Goal: Information Seeking & Learning: Learn about a topic

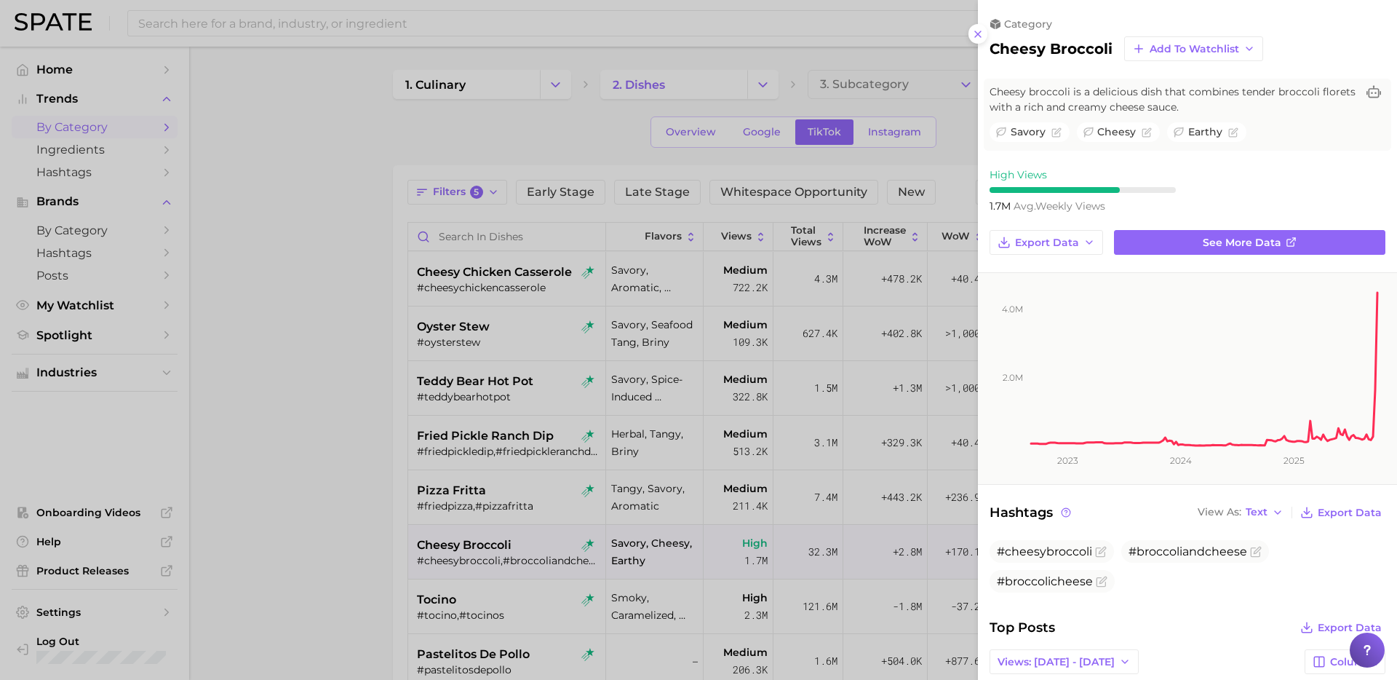
scroll to position [578, 0]
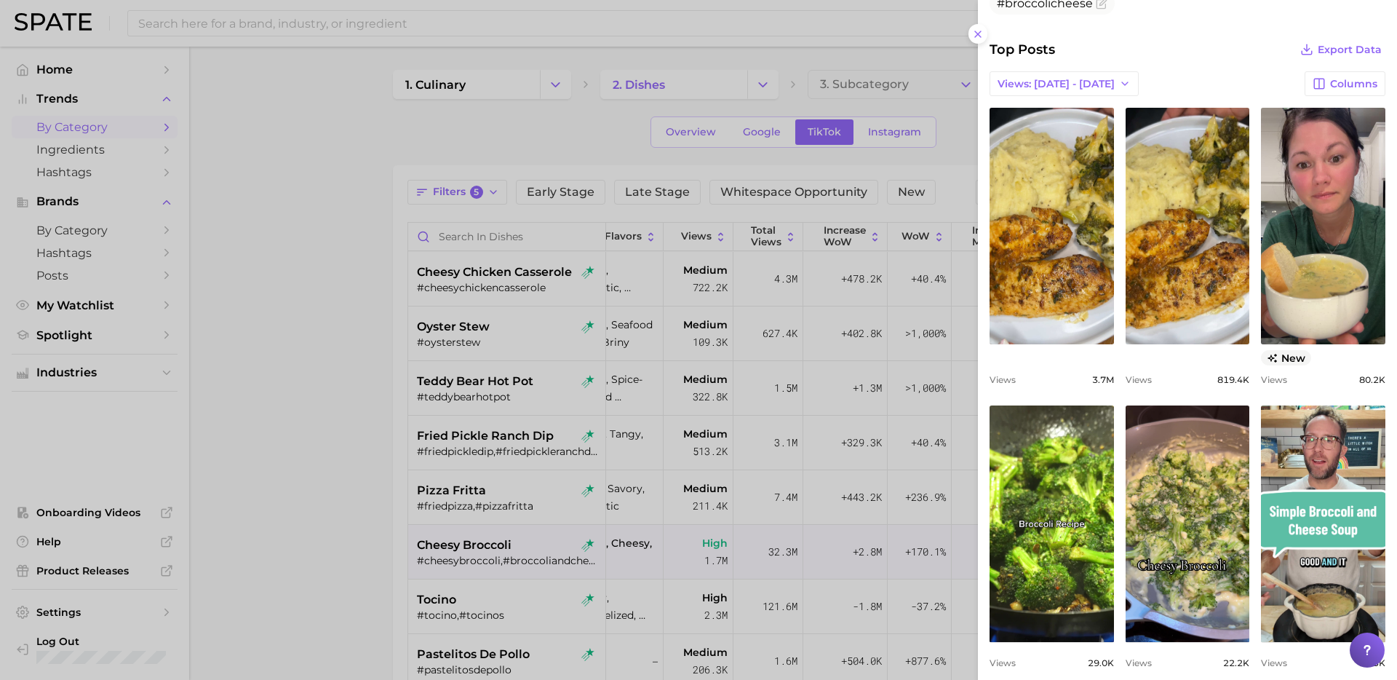
click at [262, 426] on div at bounding box center [698, 340] width 1397 height 680
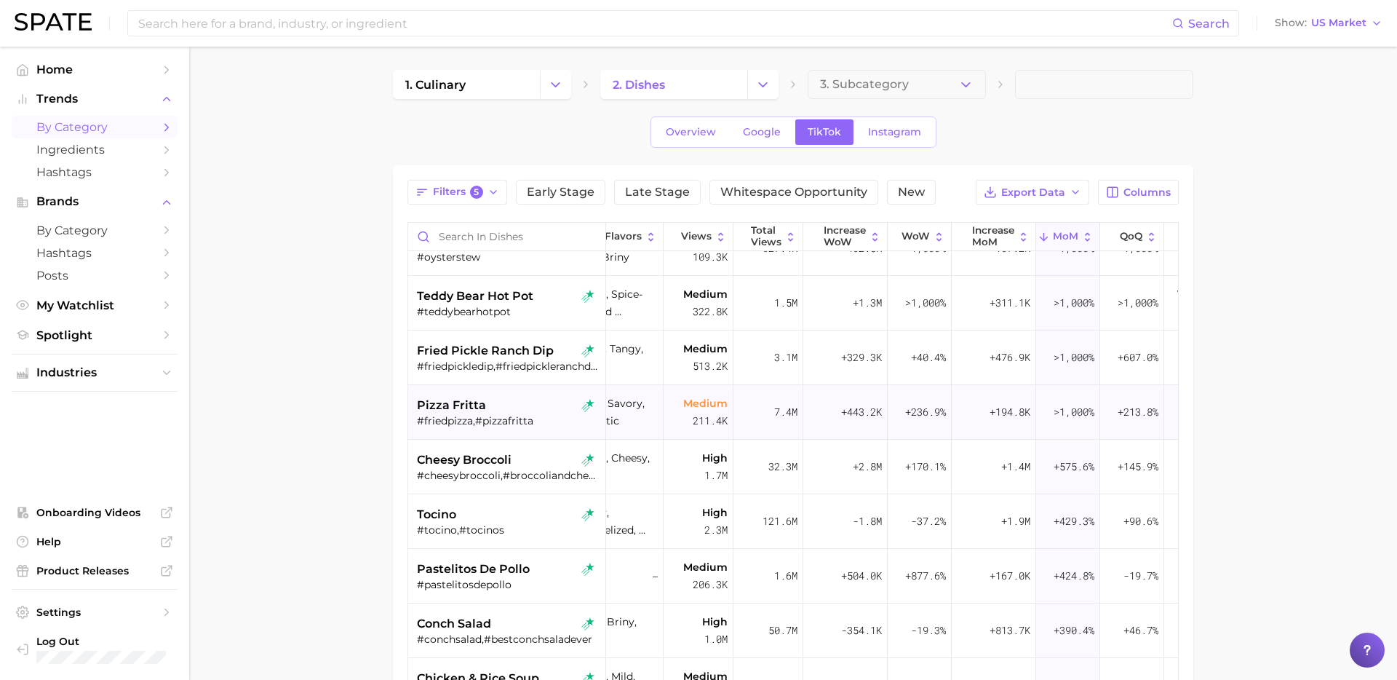
scroll to position [114, 40]
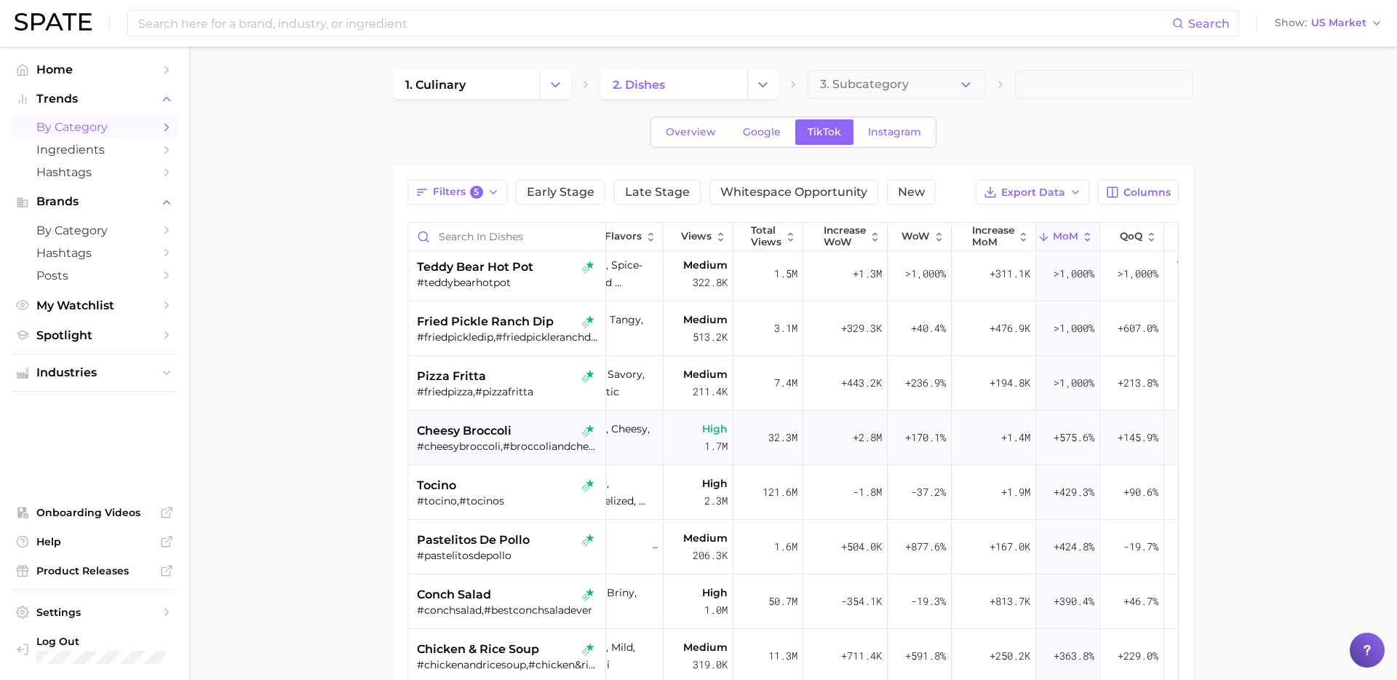
click at [506, 443] on div "#cheesybroccoli,#broccoliandcheese,#broccolicheese" at bounding box center [508, 446] width 183 height 13
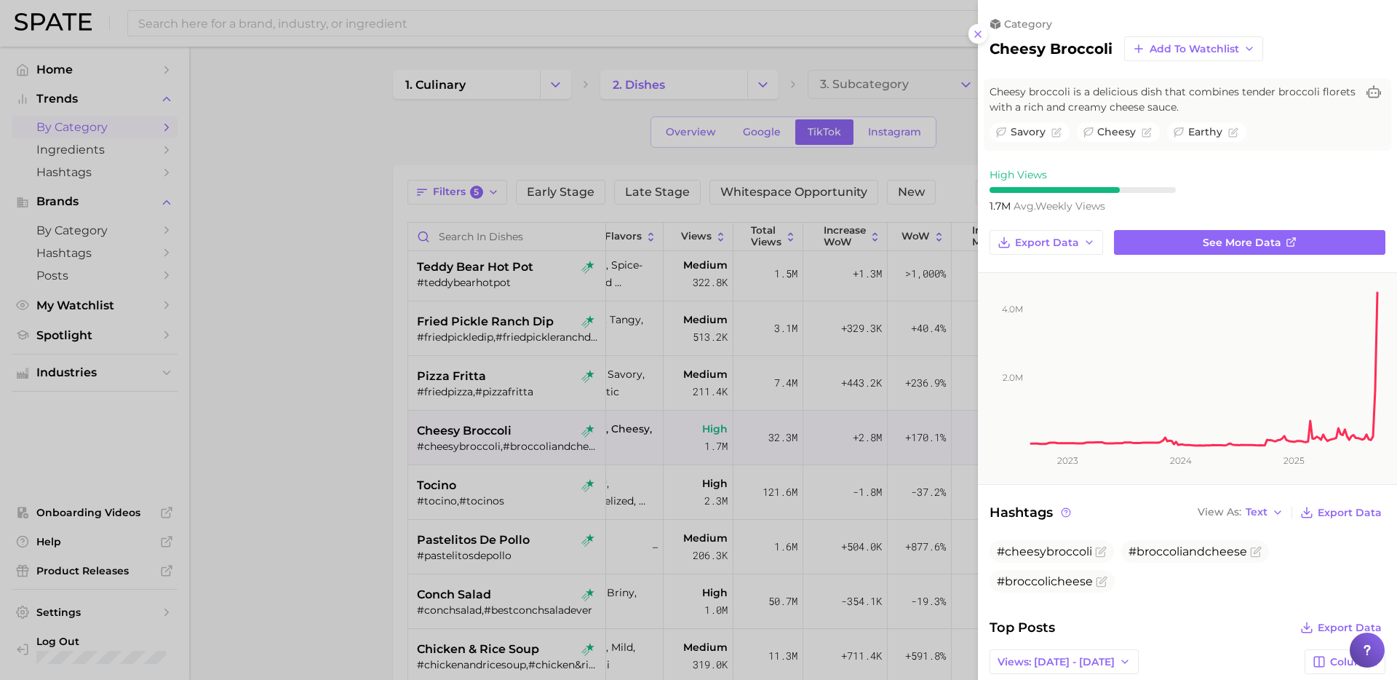
scroll to position [0, 0]
click at [805, 445] on div at bounding box center [698, 340] width 1397 height 680
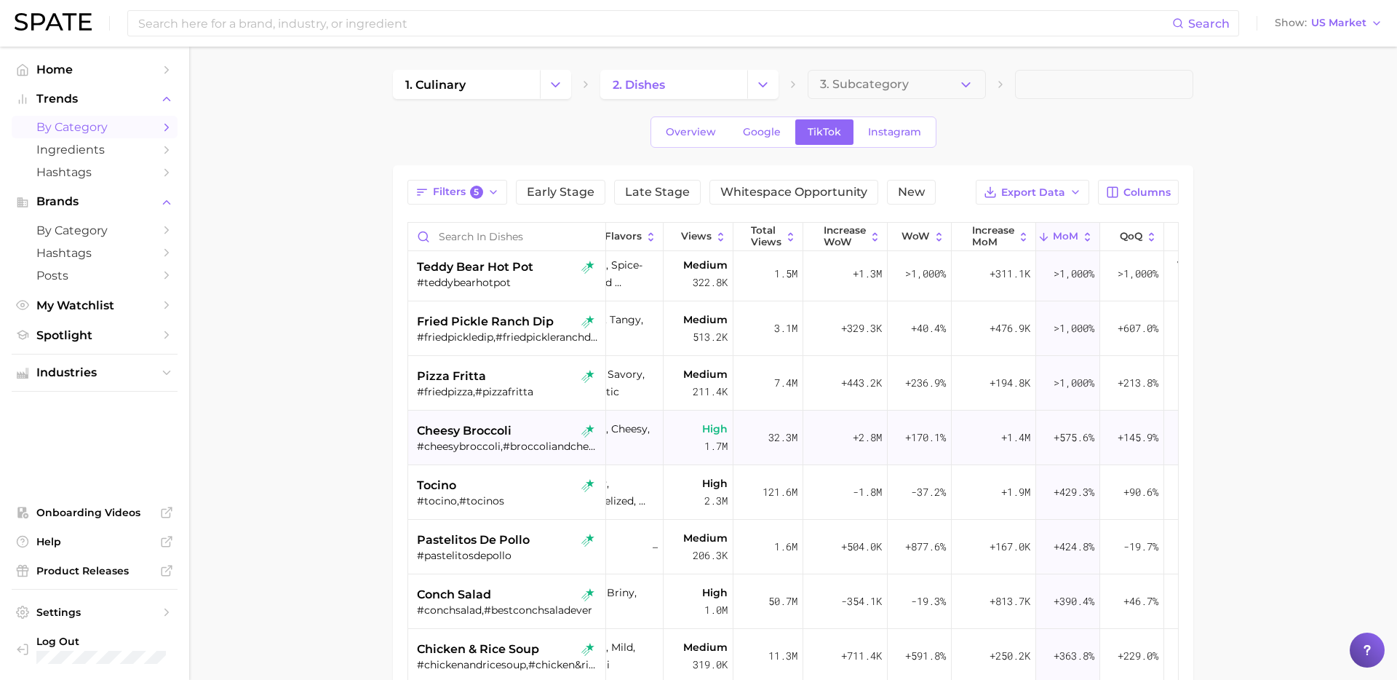
click at [512, 433] on span "cheesy broccoli" at bounding box center [464, 430] width 95 height 17
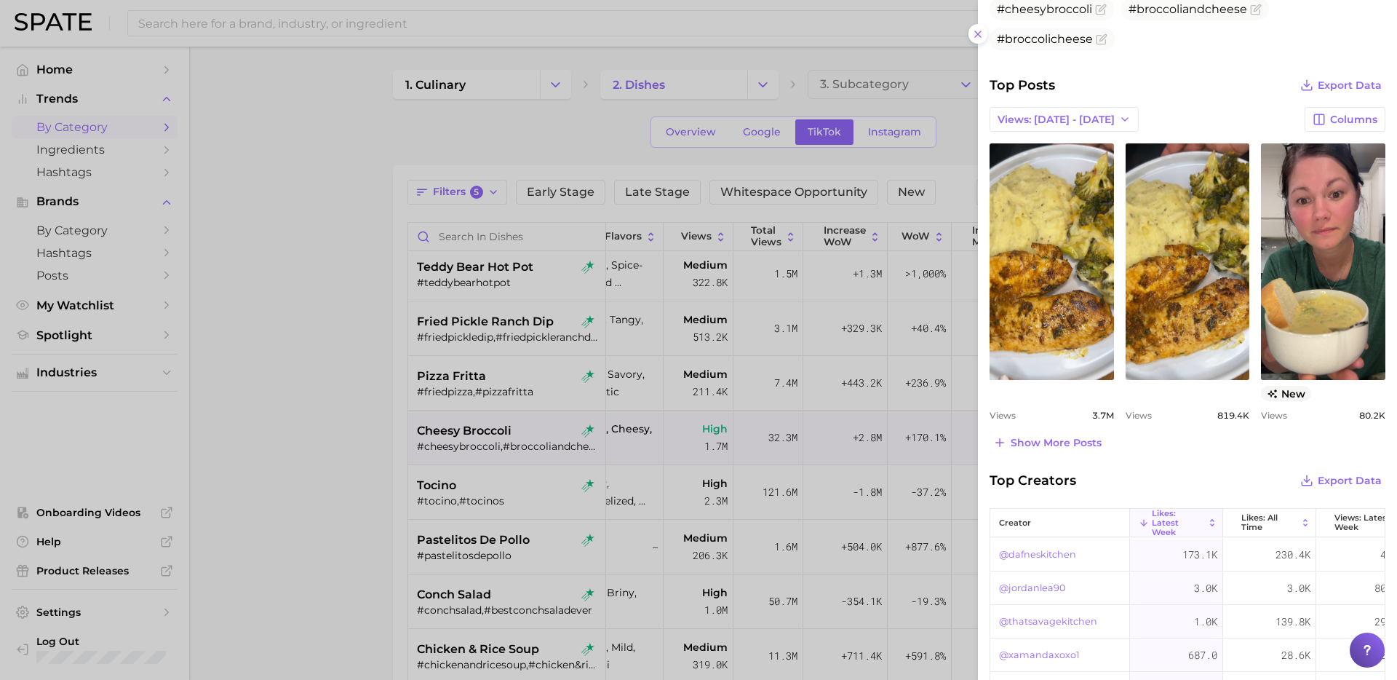
scroll to position [585, 0]
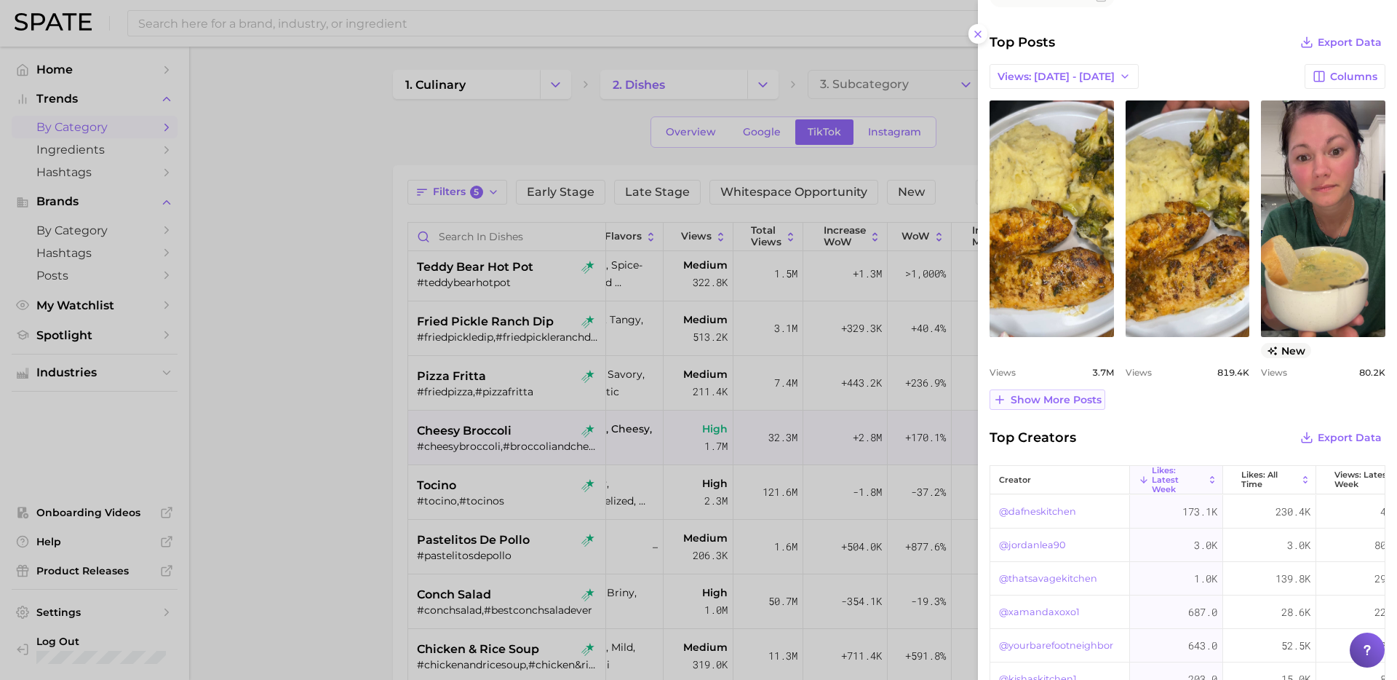
click at [1025, 396] on span "Show more posts" at bounding box center [1056, 400] width 91 height 12
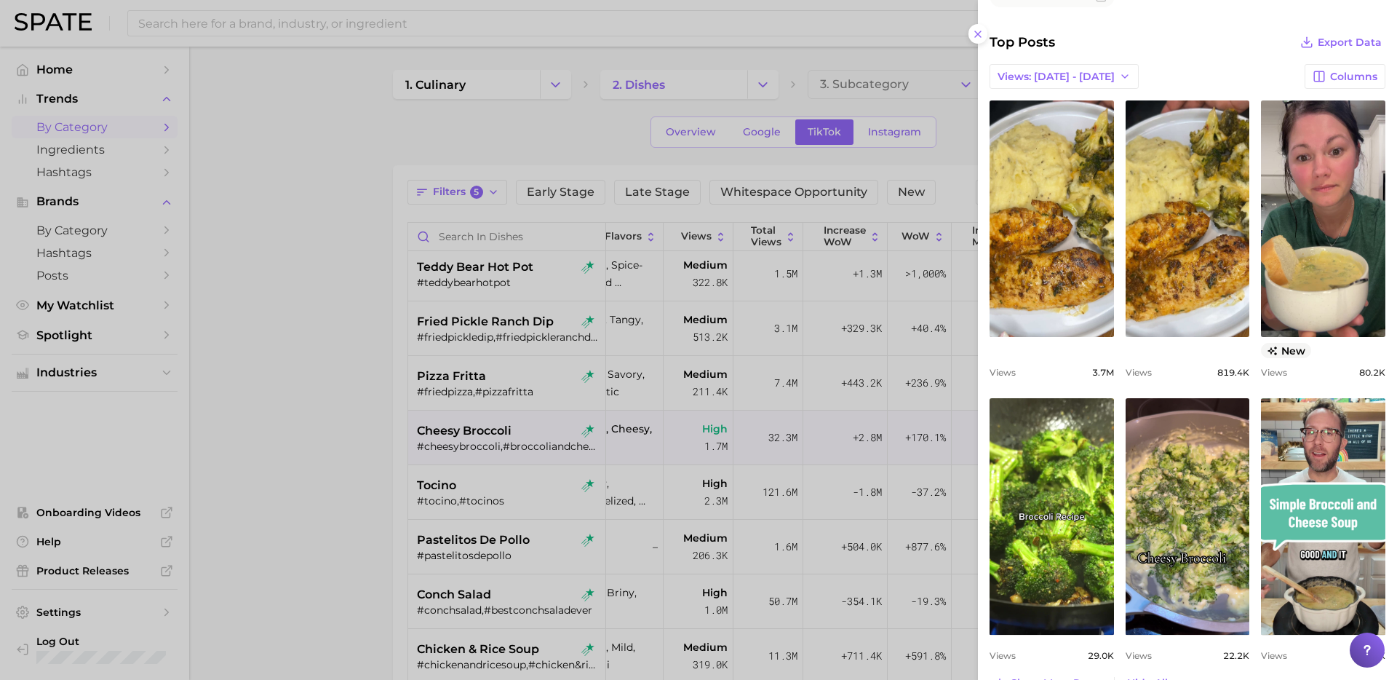
scroll to position [0, 0]
click at [555, 506] on div at bounding box center [698, 340] width 1397 height 680
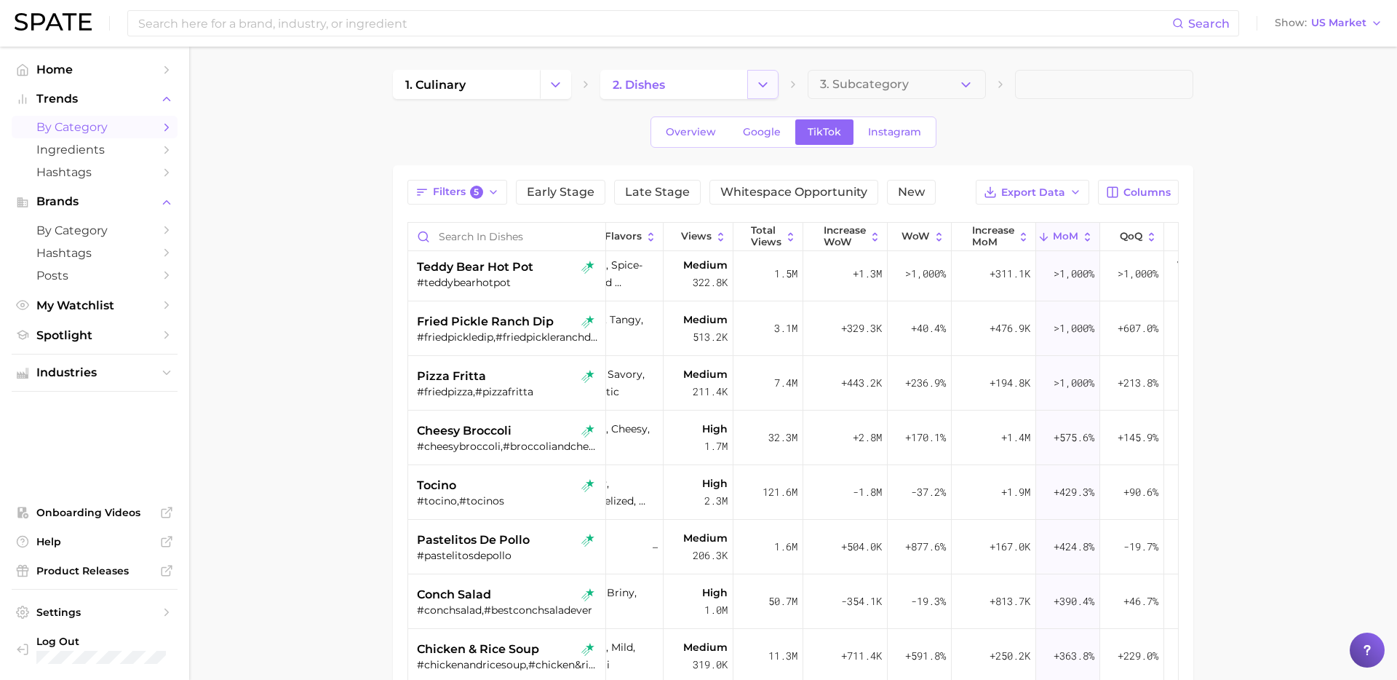
click at [765, 83] on icon "Change Category" at bounding box center [762, 84] width 15 height 15
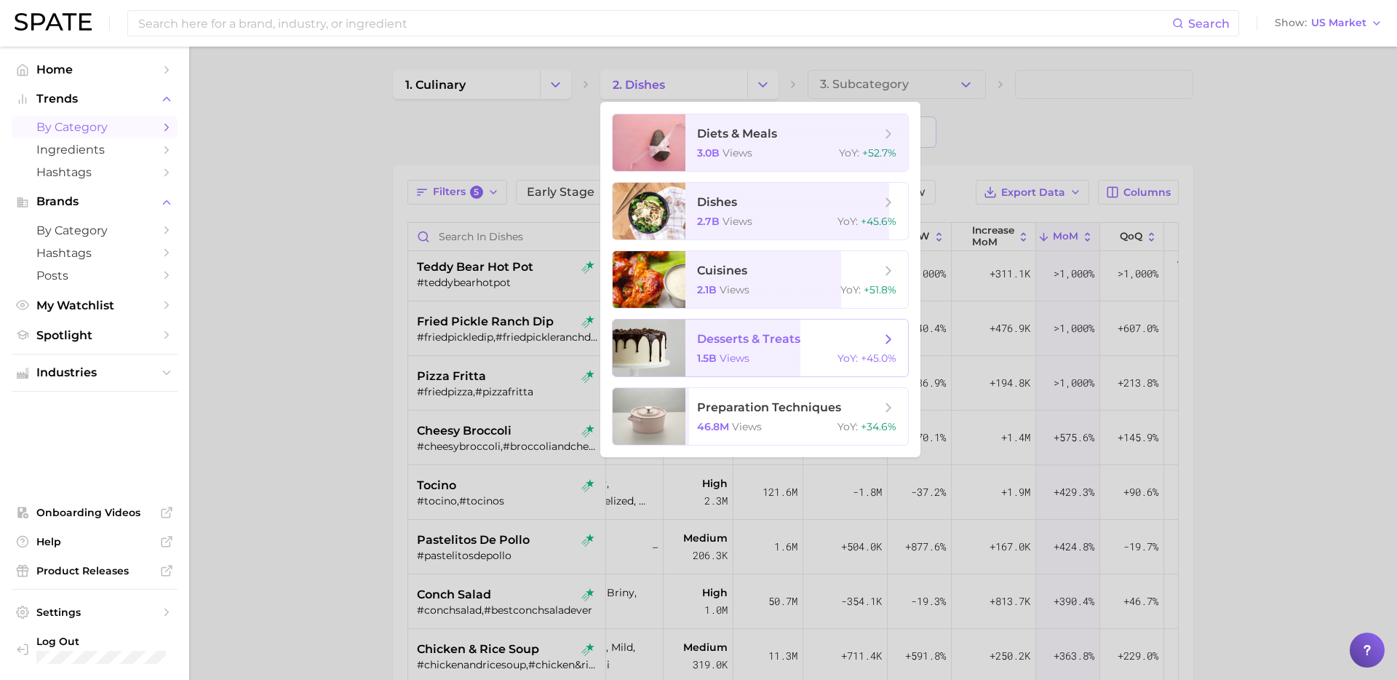
click at [784, 338] on span "desserts & treats" at bounding box center [748, 339] width 103 height 14
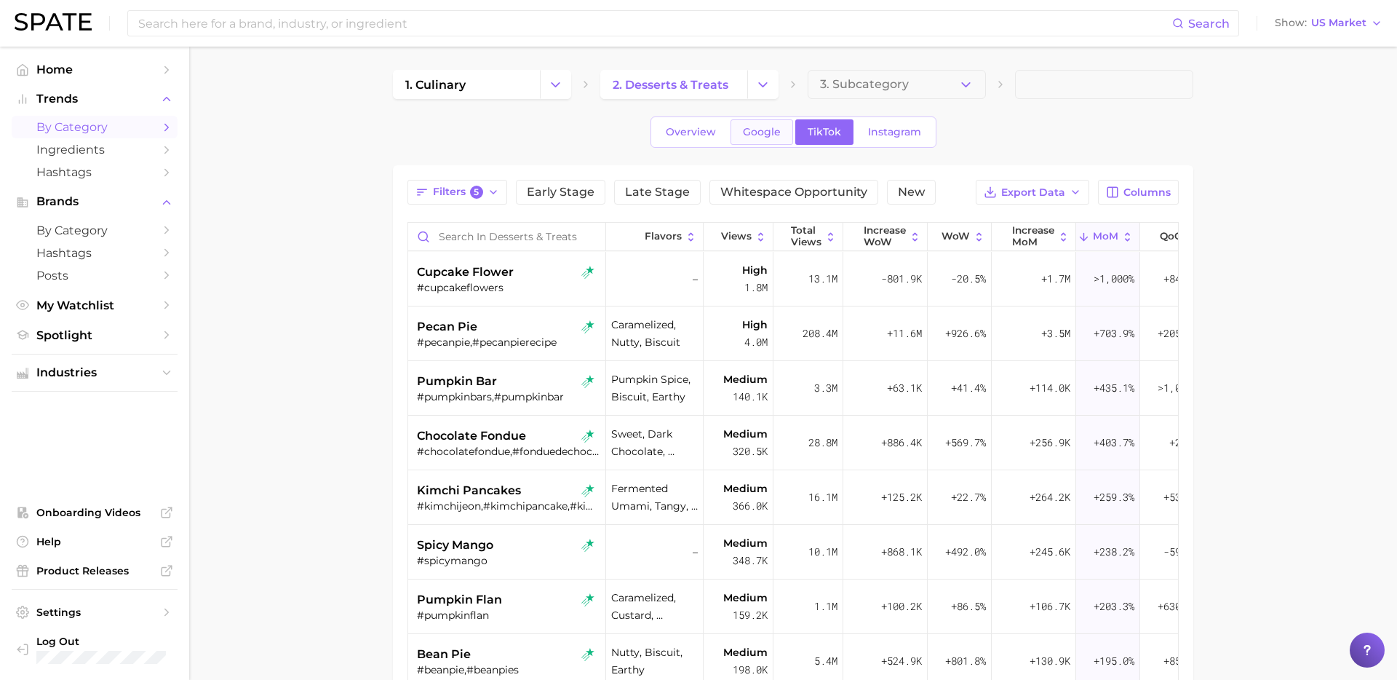
click at [782, 124] on link "Google" at bounding box center [762, 131] width 63 height 25
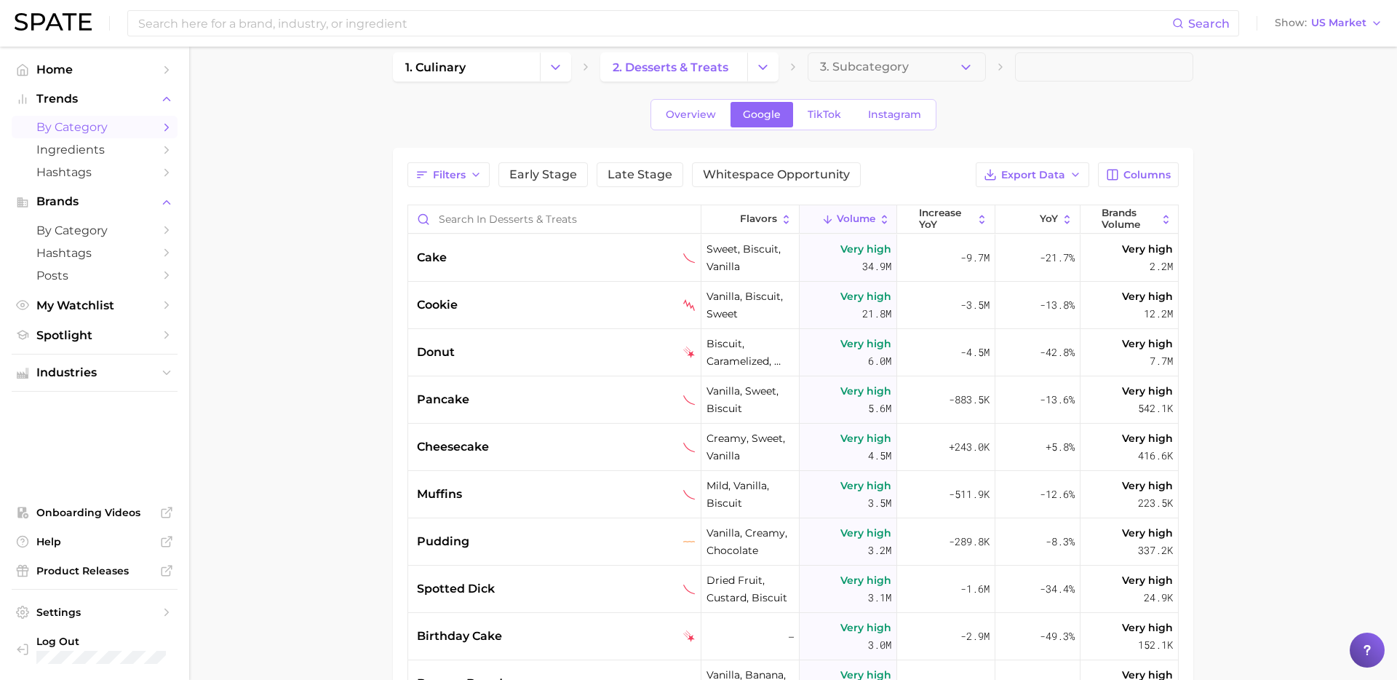
scroll to position [19, 0]
click at [458, 28] on input at bounding box center [655, 23] width 1036 height 25
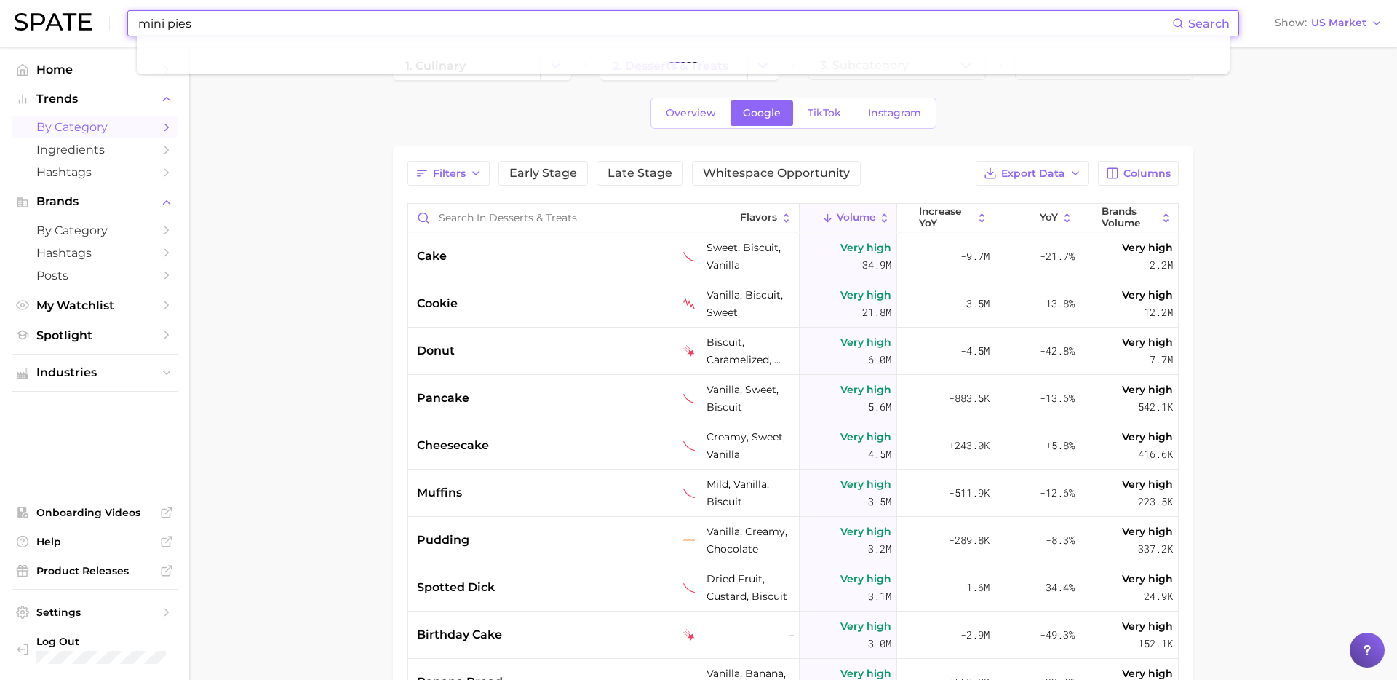
type input "mini pies"
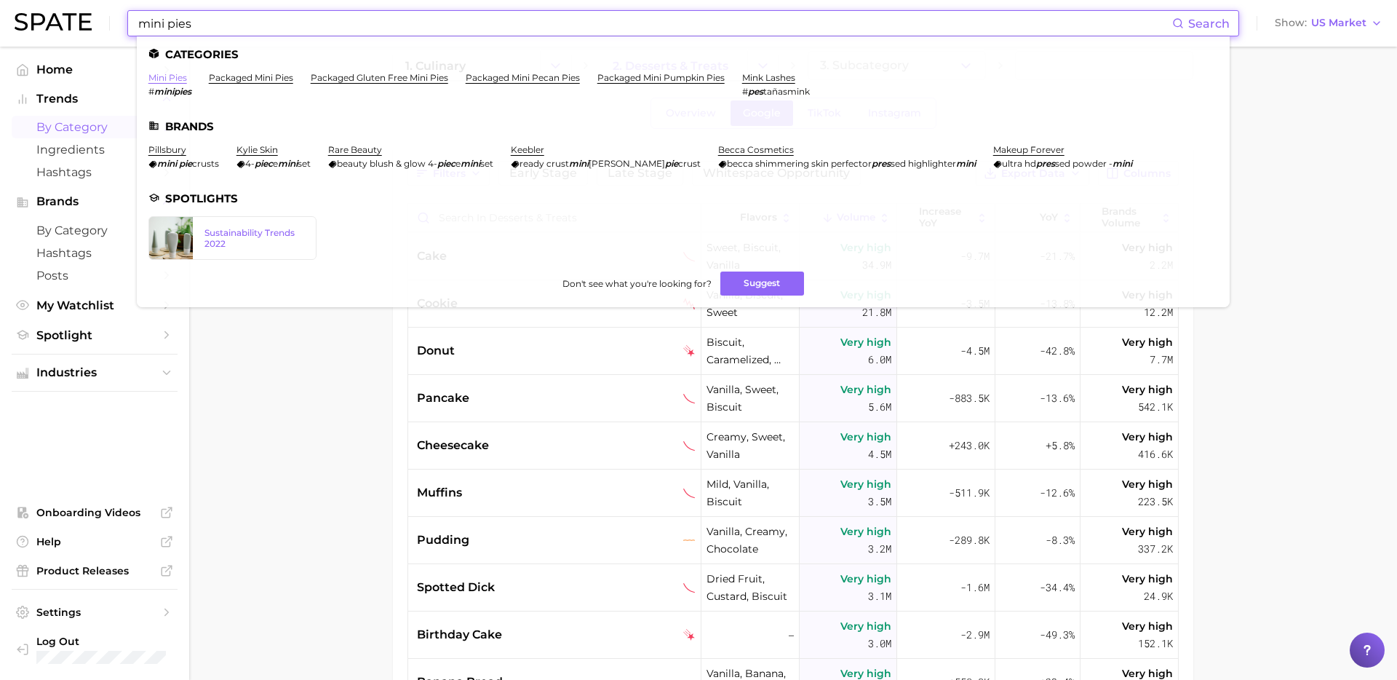
click at [162, 82] on link "mini pies" at bounding box center [167, 77] width 39 height 11
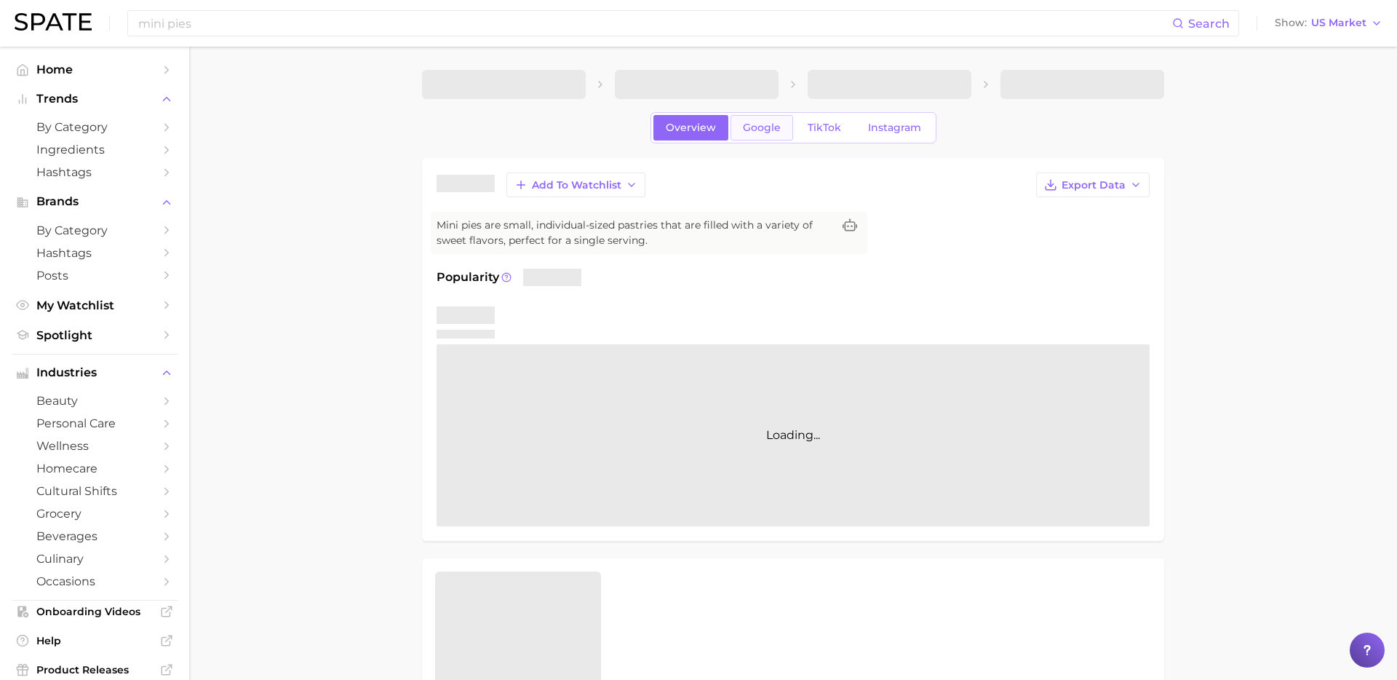
click at [758, 130] on span "Google" at bounding box center [762, 128] width 38 height 12
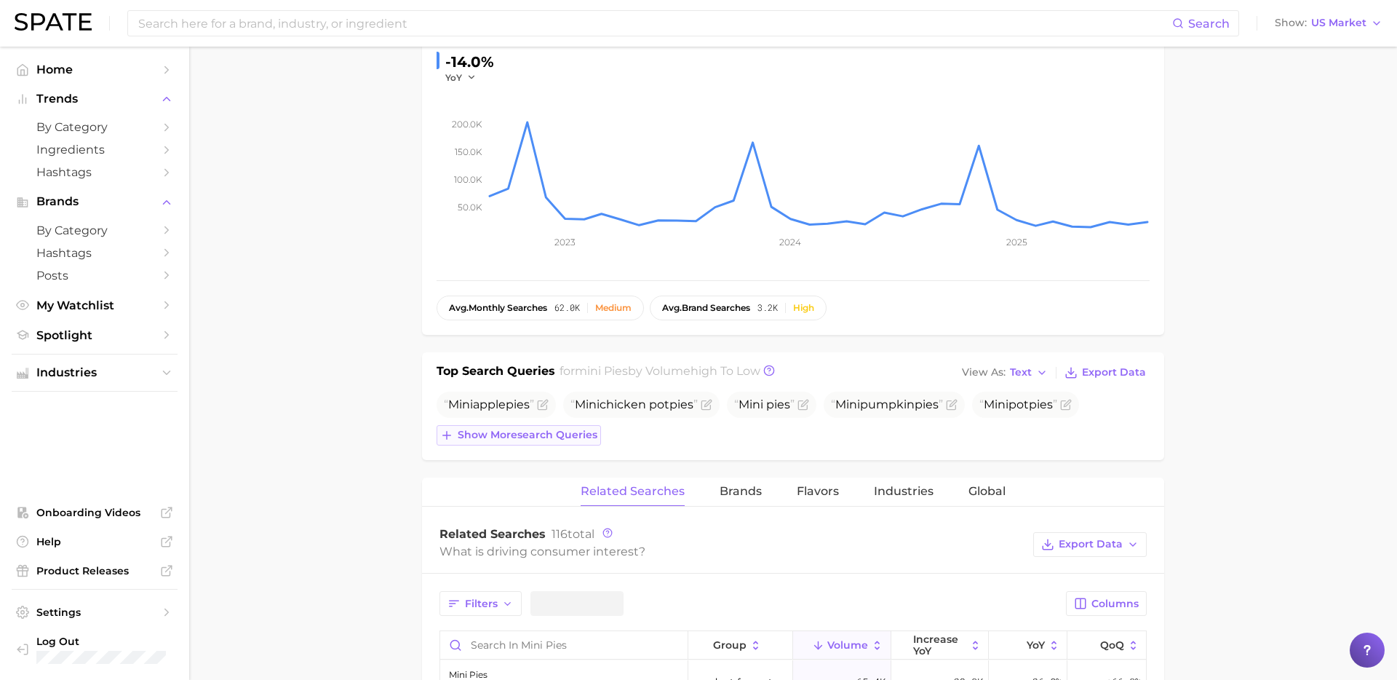
scroll to position [456, 0]
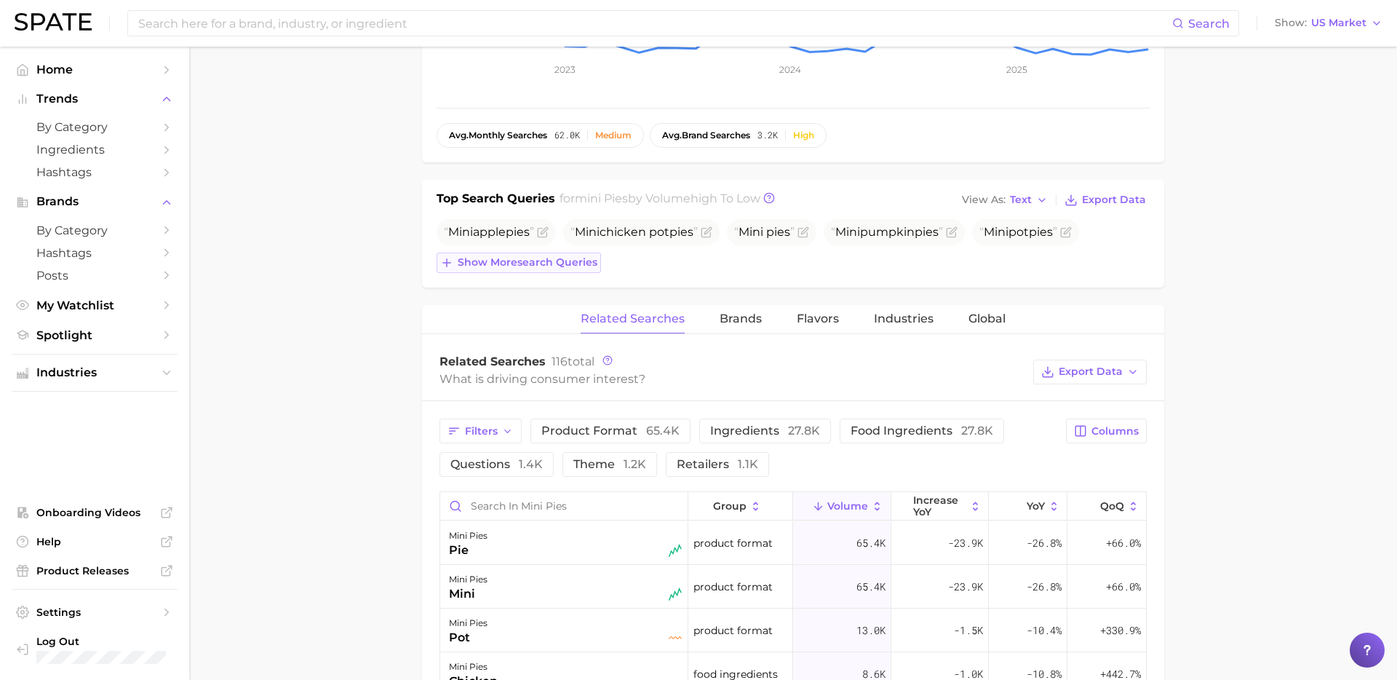
click at [555, 256] on span "Show more search queries" at bounding box center [528, 262] width 140 height 12
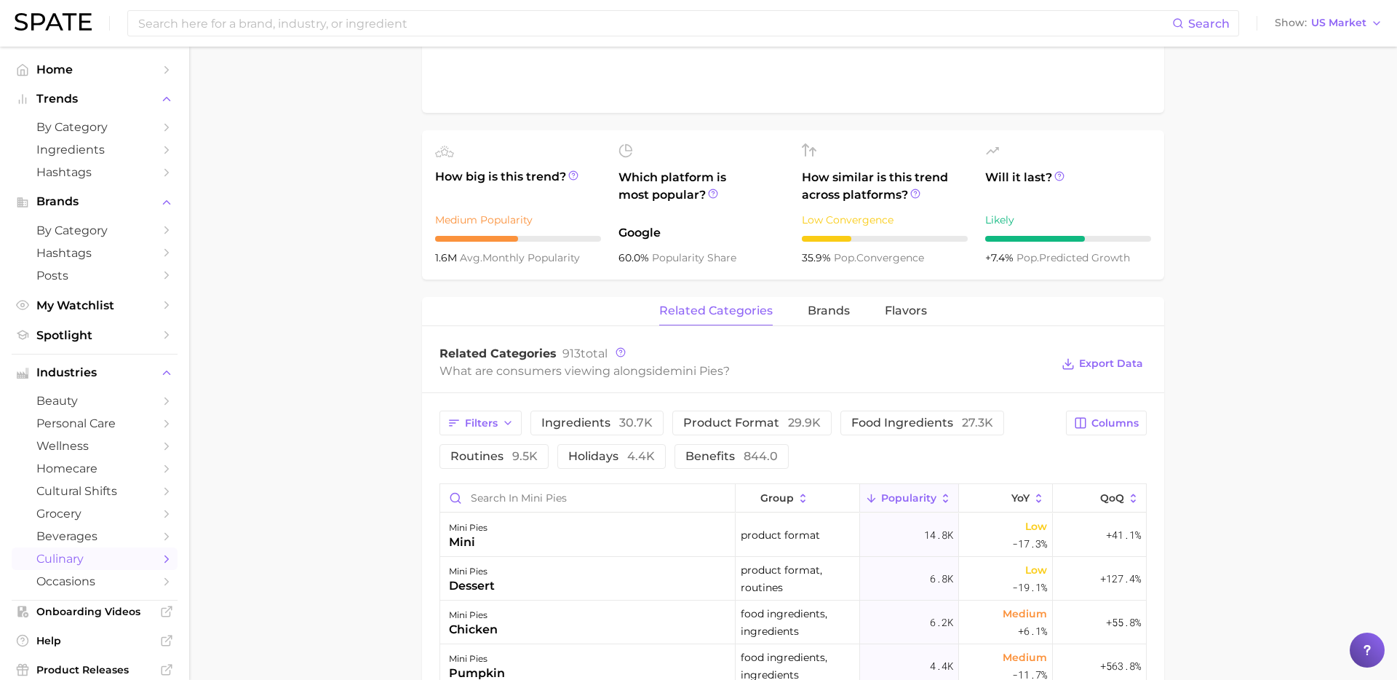
type input "mini pies"
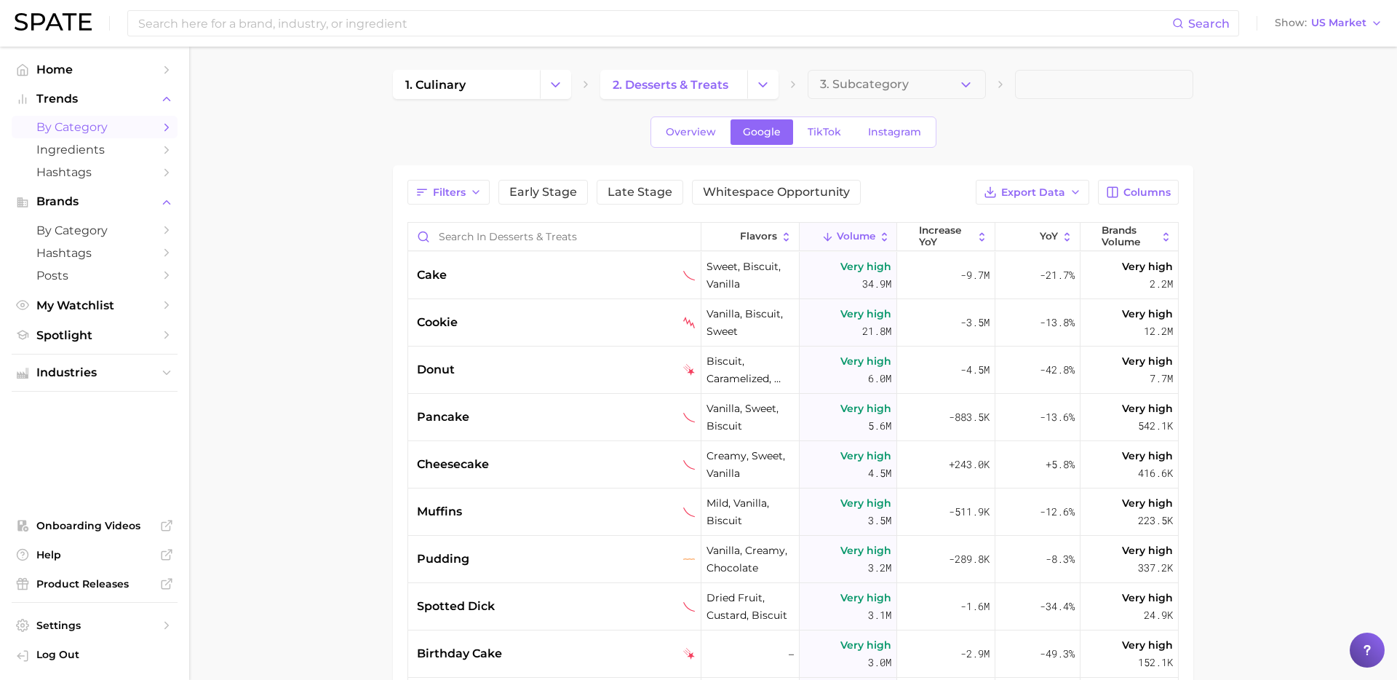
scroll to position [19, 0]
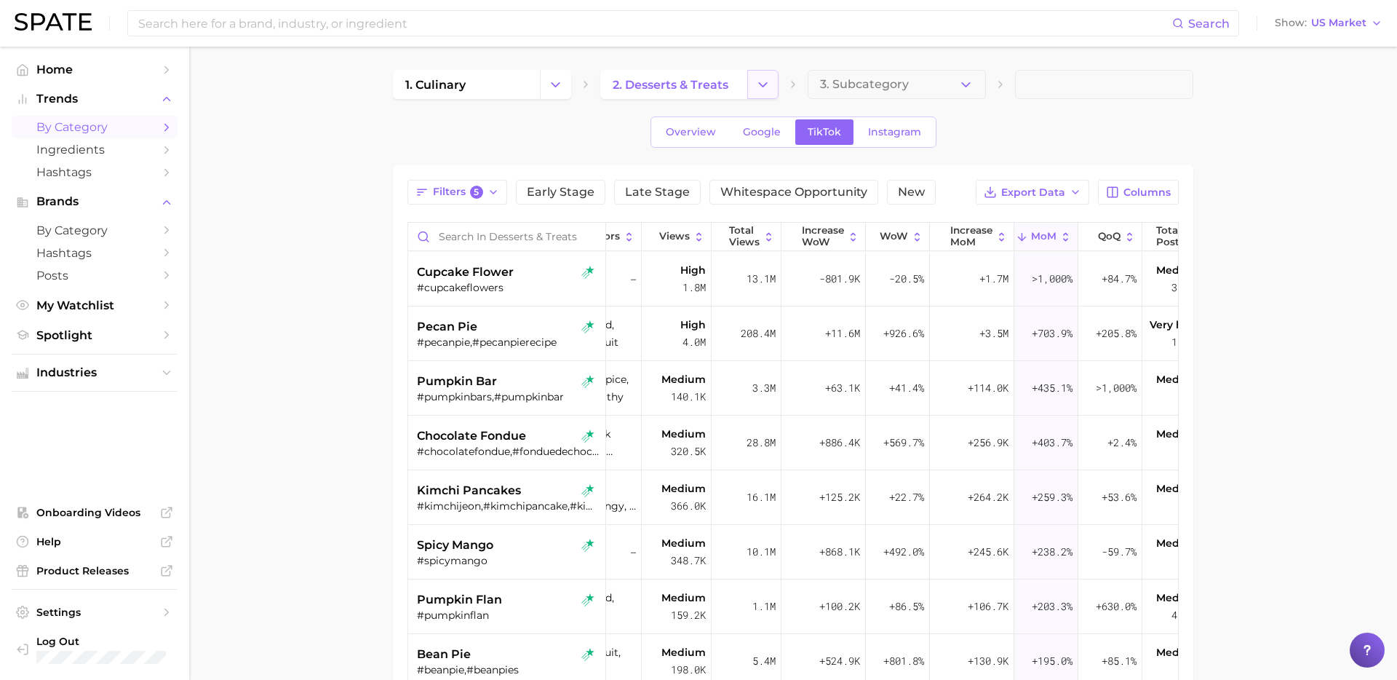
click at [758, 85] on icon "Change Category" at bounding box center [762, 84] width 15 height 15
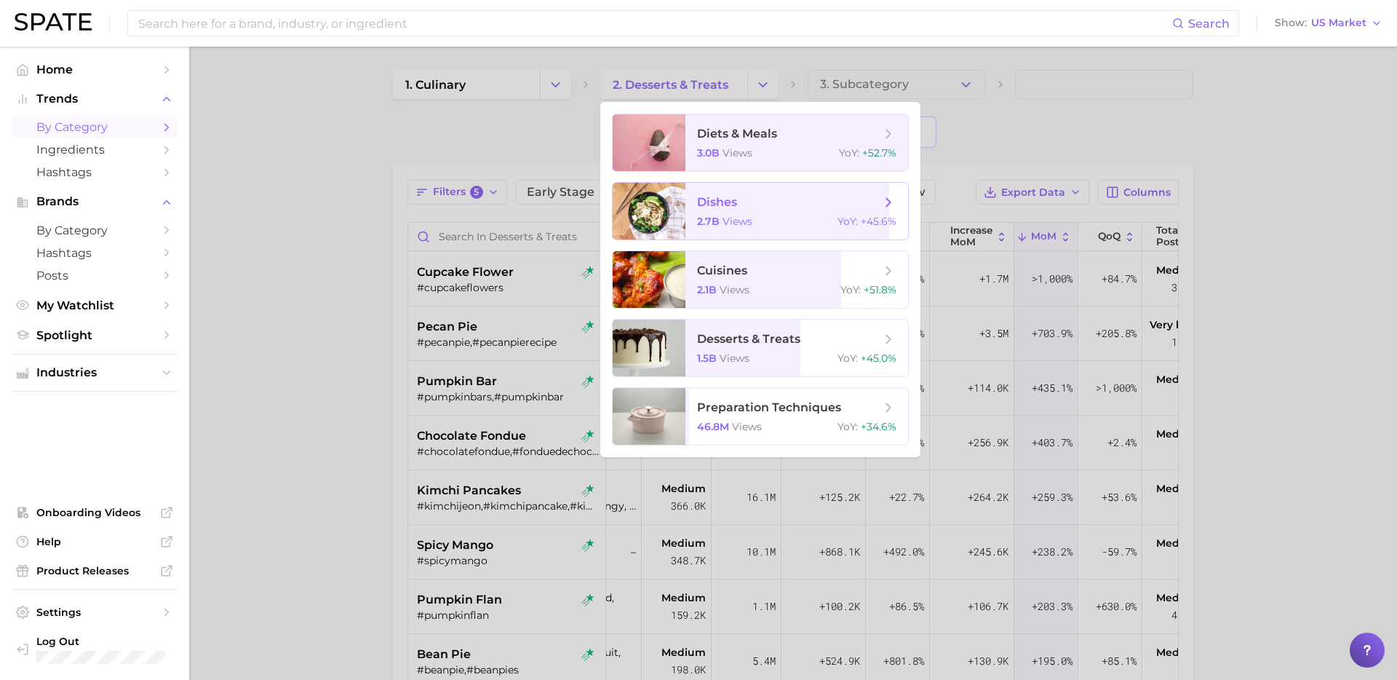
click at [740, 200] on span "dishes" at bounding box center [788, 202] width 183 height 16
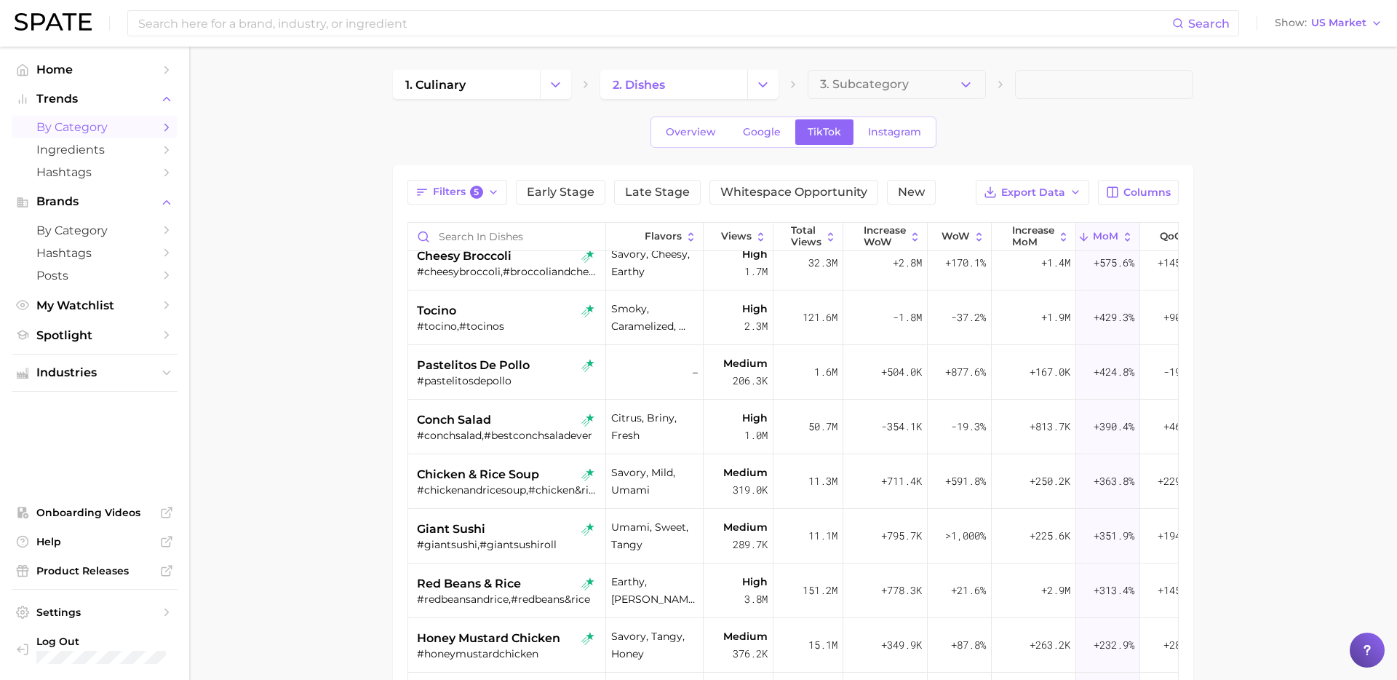
scroll to position [290, 0]
click at [506, 367] on span "pastelitos de pollo" at bounding box center [473, 363] width 113 height 17
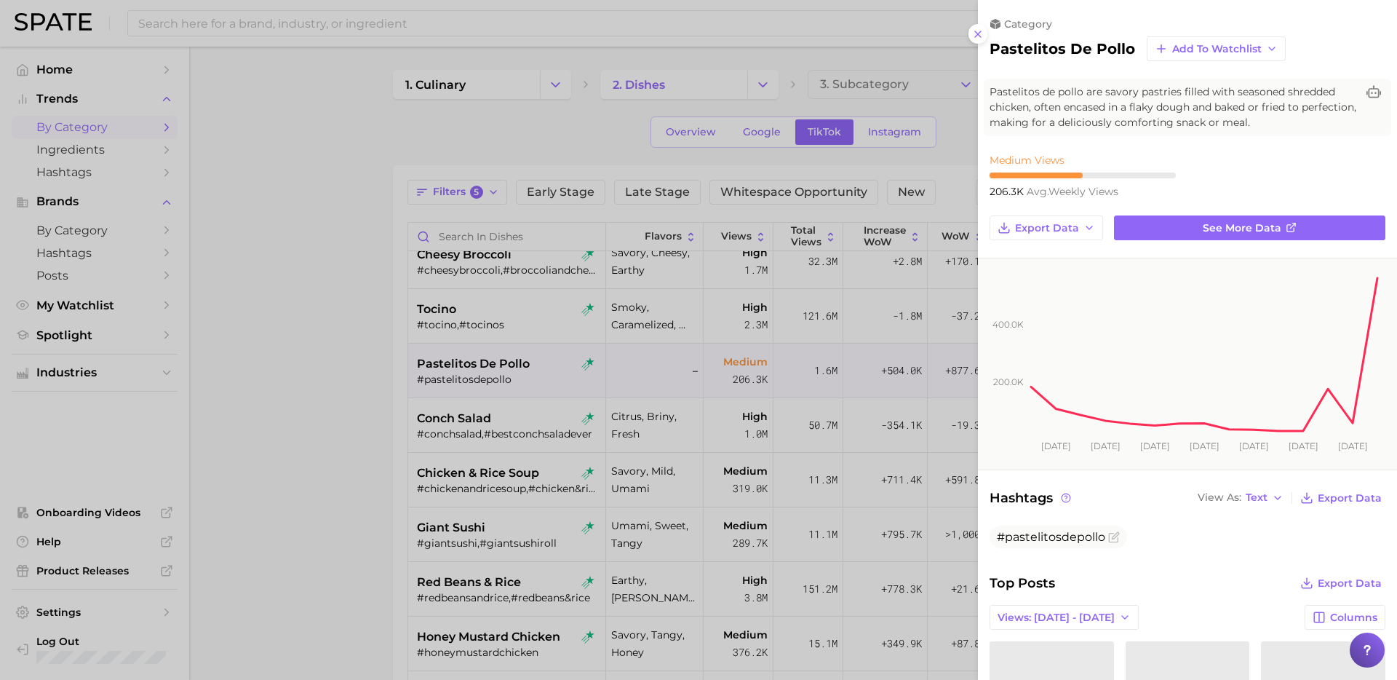
click at [511, 301] on div at bounding box center [698, 340] width 1397 height 680
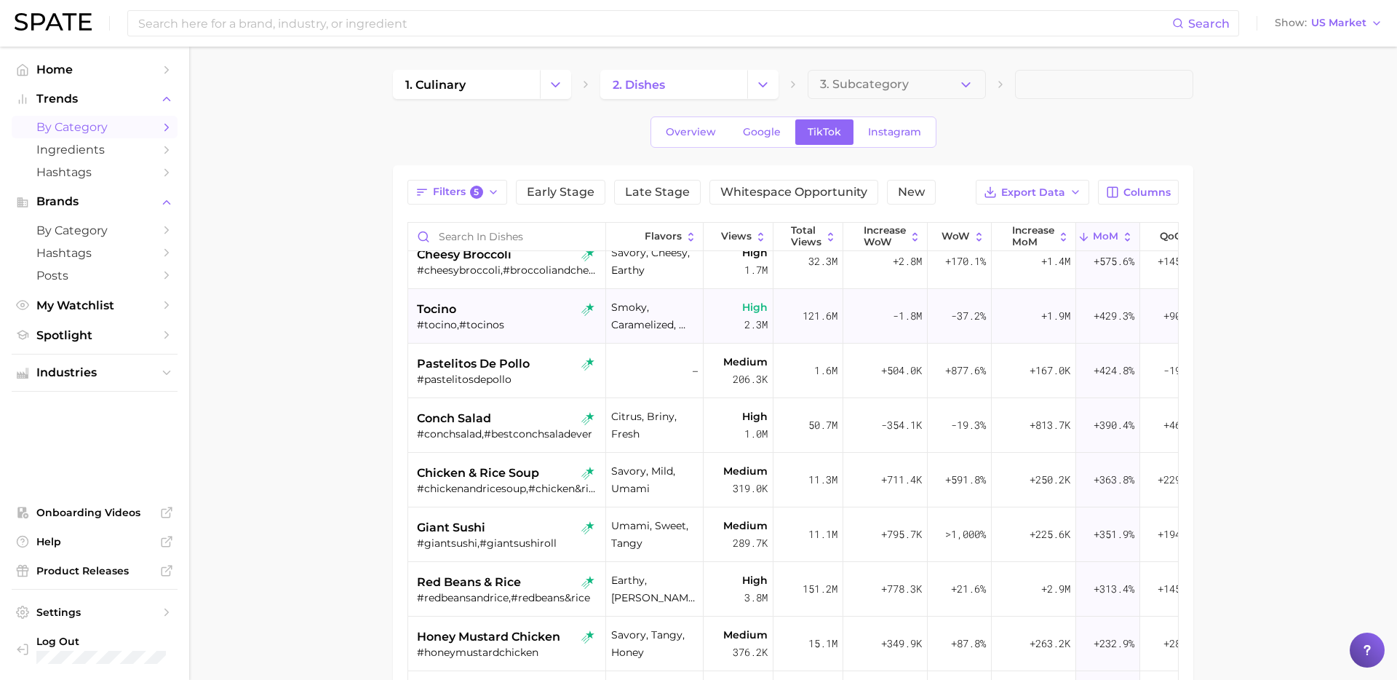
click at [501, 321] on div "#tocino,#tocinos" at bounding box center [508, 324] width 183 height 13
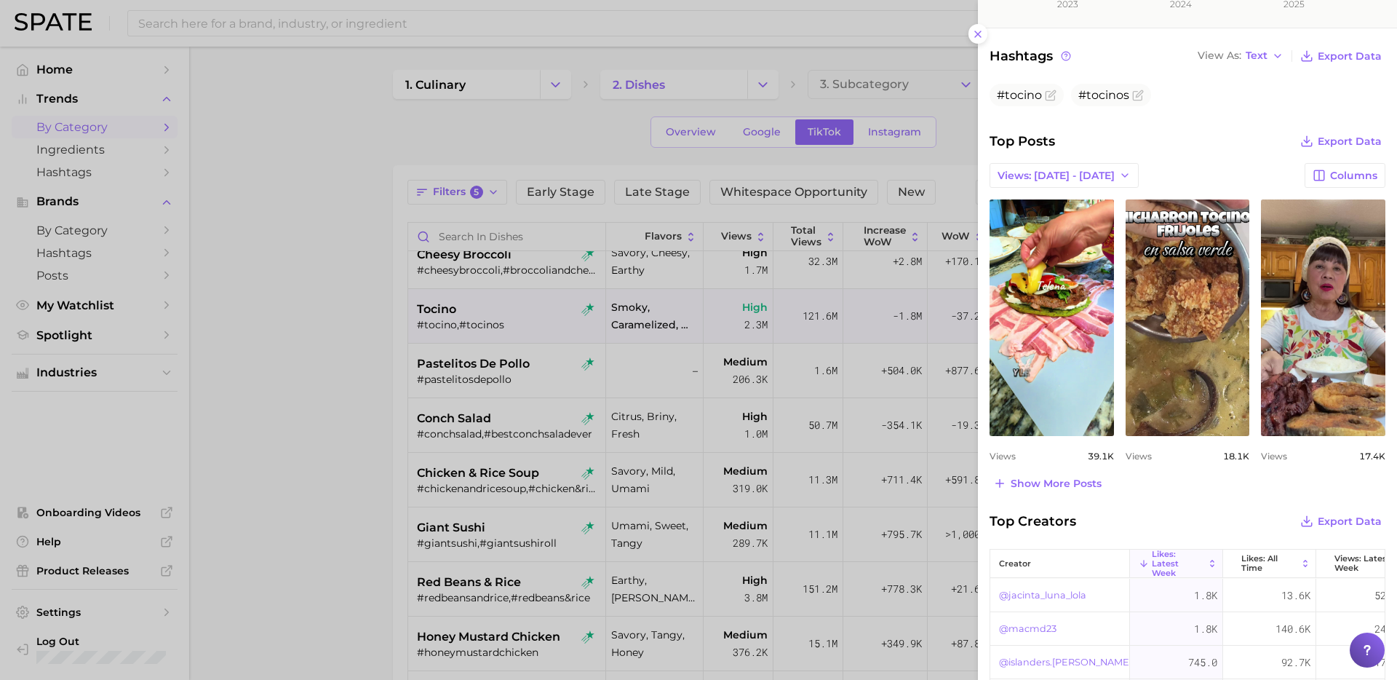
scroll to position [462, 0]
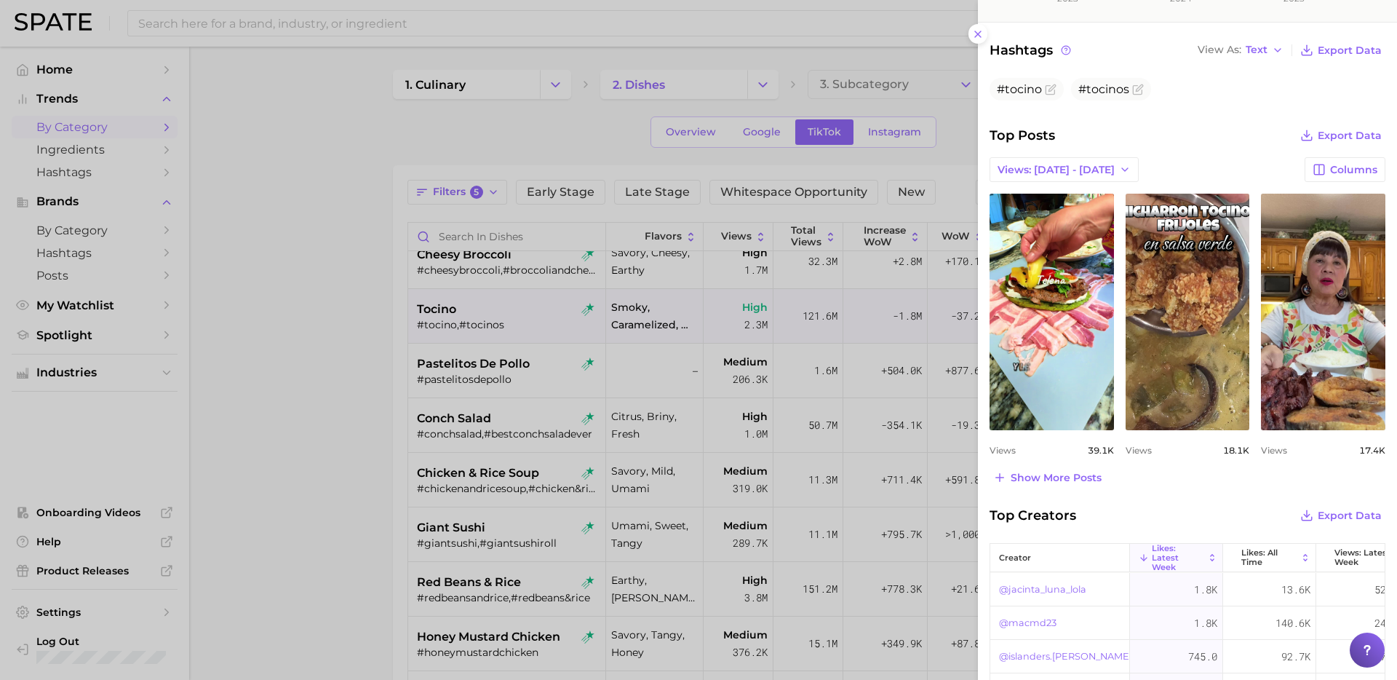
click at [520, 294] on div at bounding box center [698, 340] width 1397 height 680
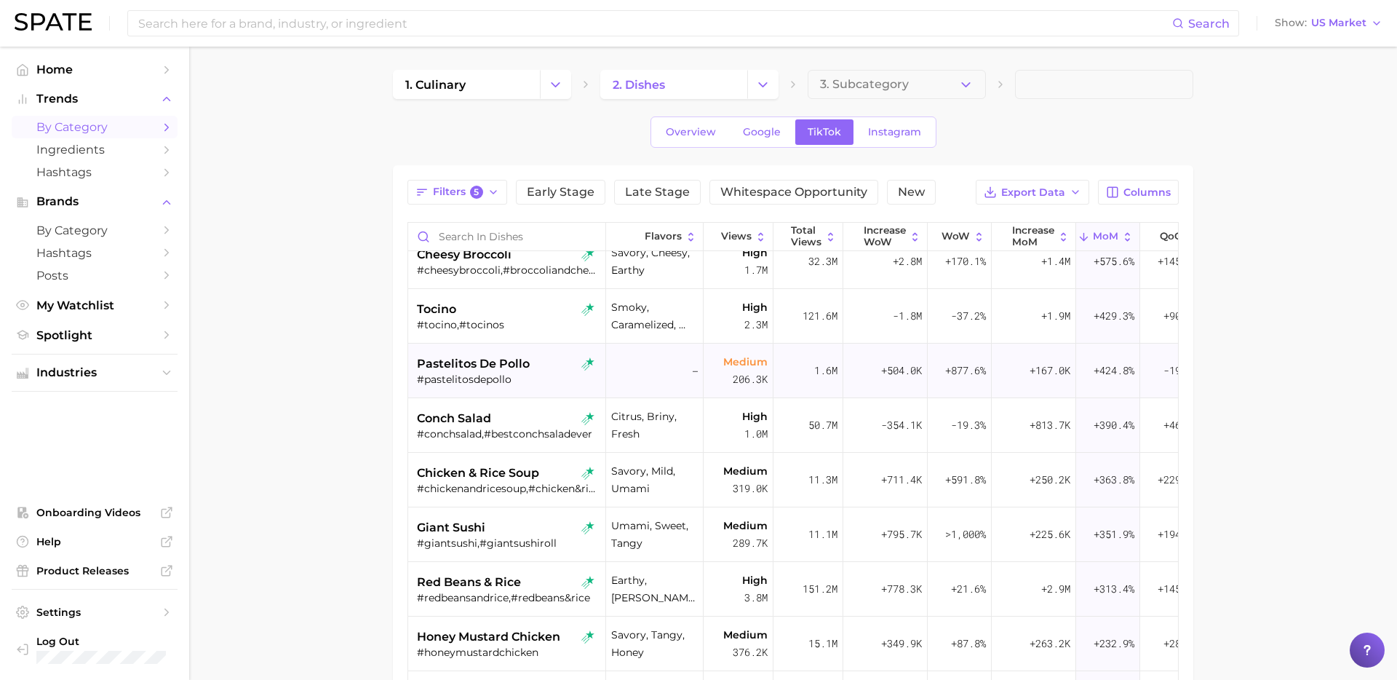
click at [510, 367] on span "pastelitos de pollo" at bounding box center [473, 363] width 113 height 17
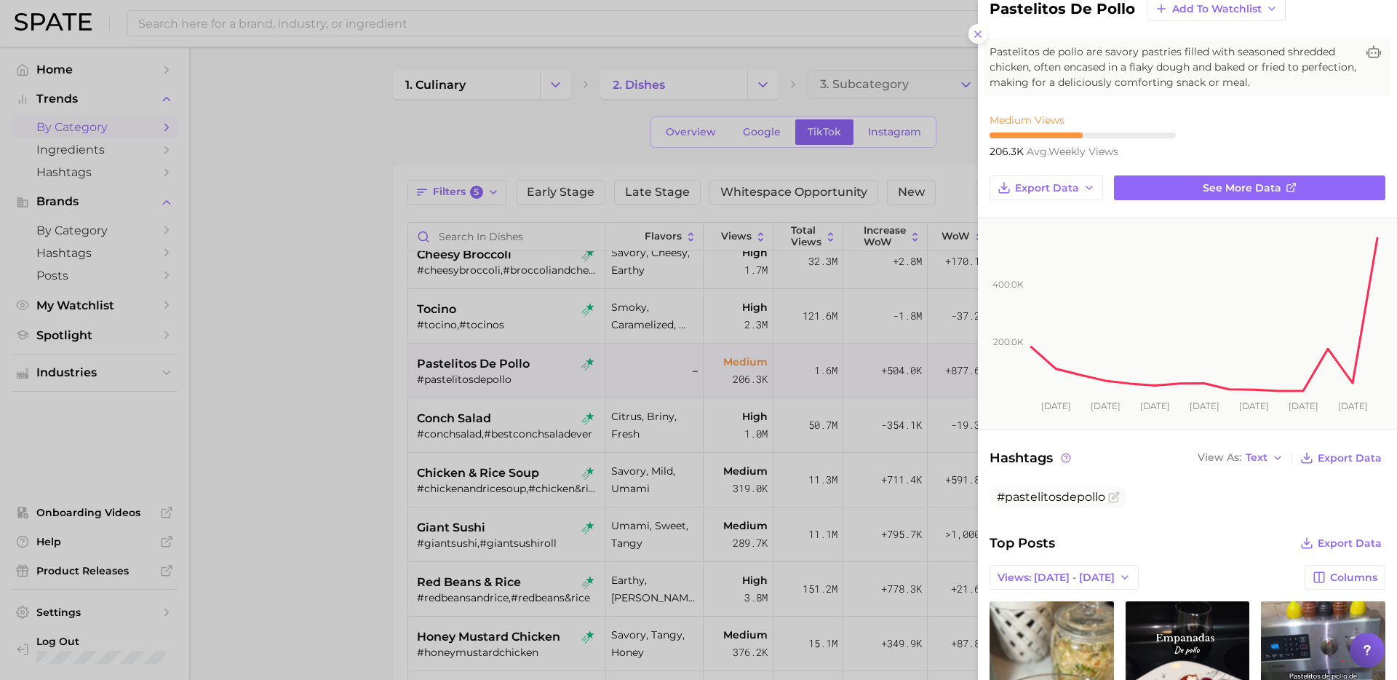
scroll to position [7, 0]
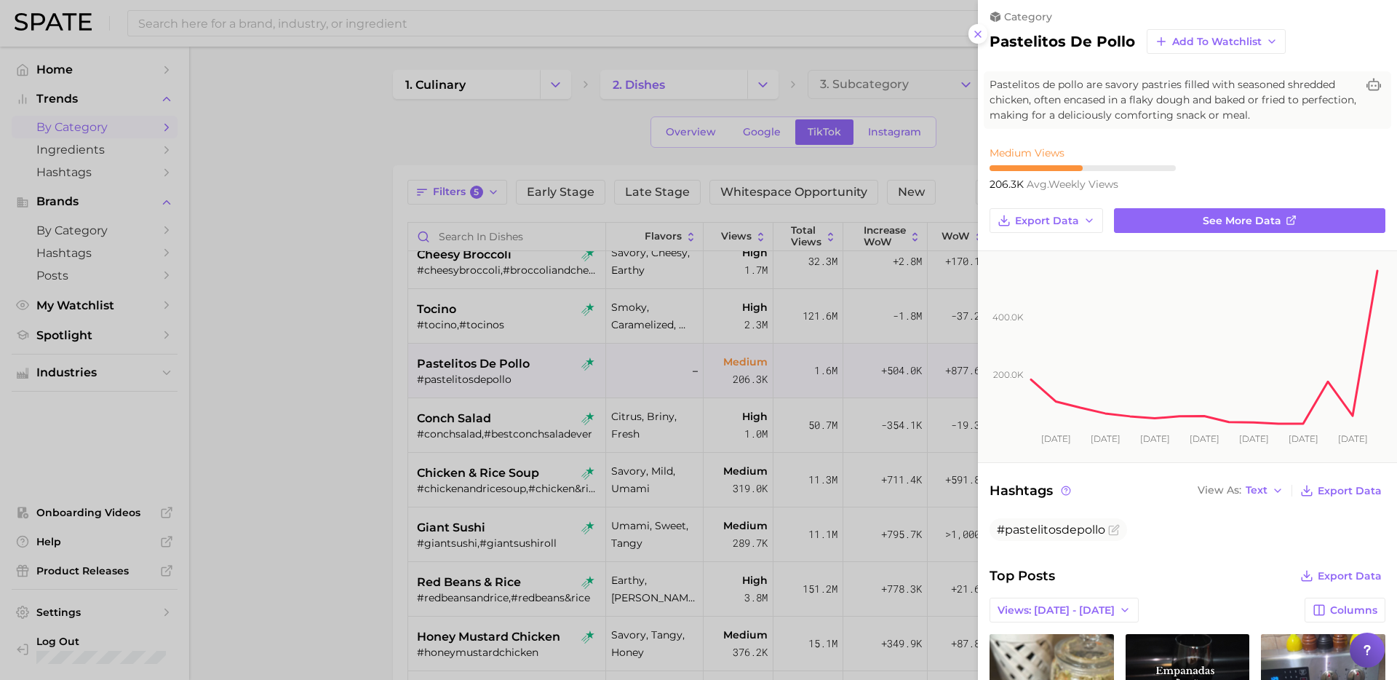
click at [552, 437] on div at bounding box center [698, 340] width 1397 height 680
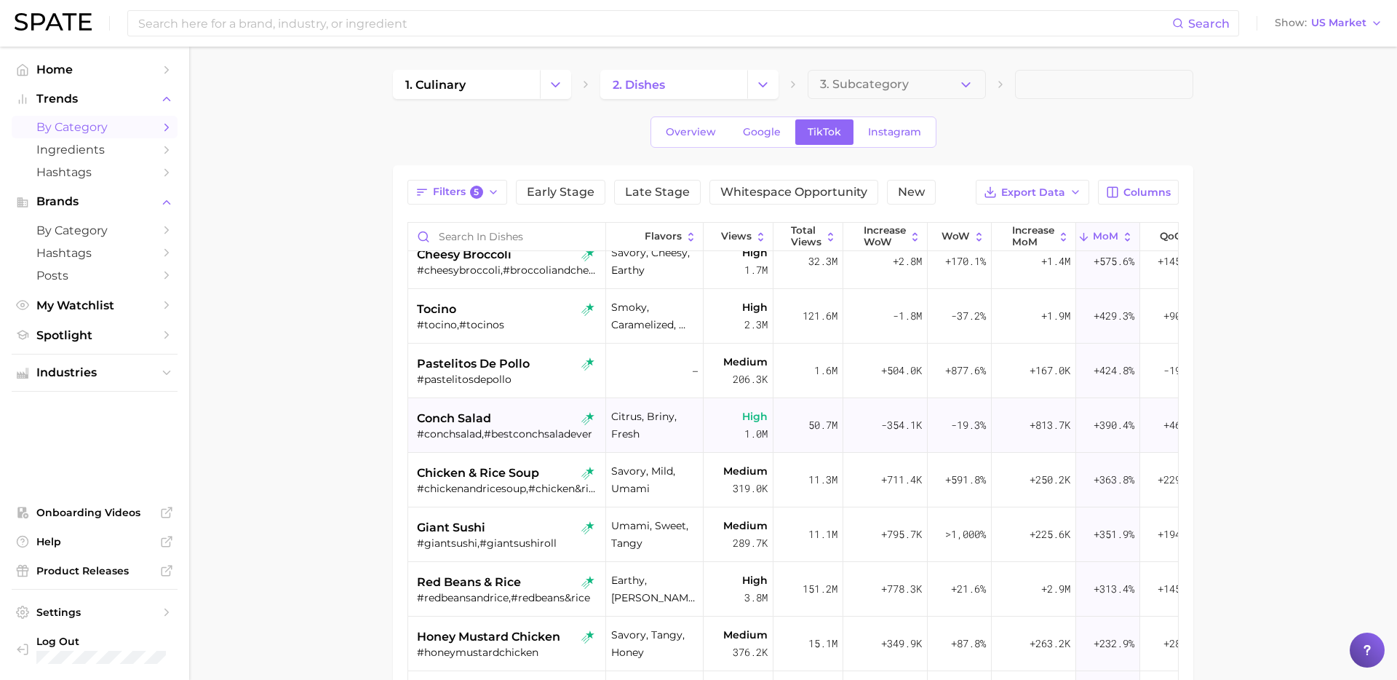
click at [515, 429] on div "#conchsalad,#bestconchsaladever" at bounding box center [508, 433] width 183 height 13
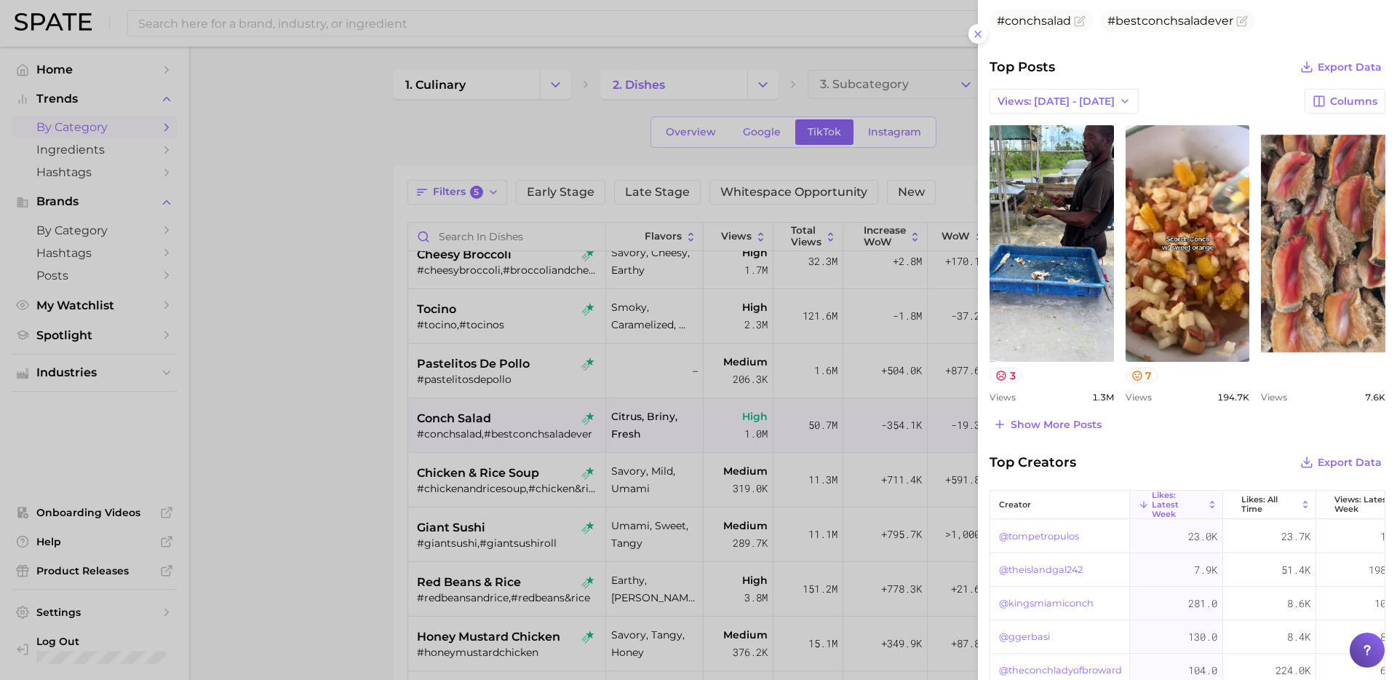
scroll to position [536, 0]
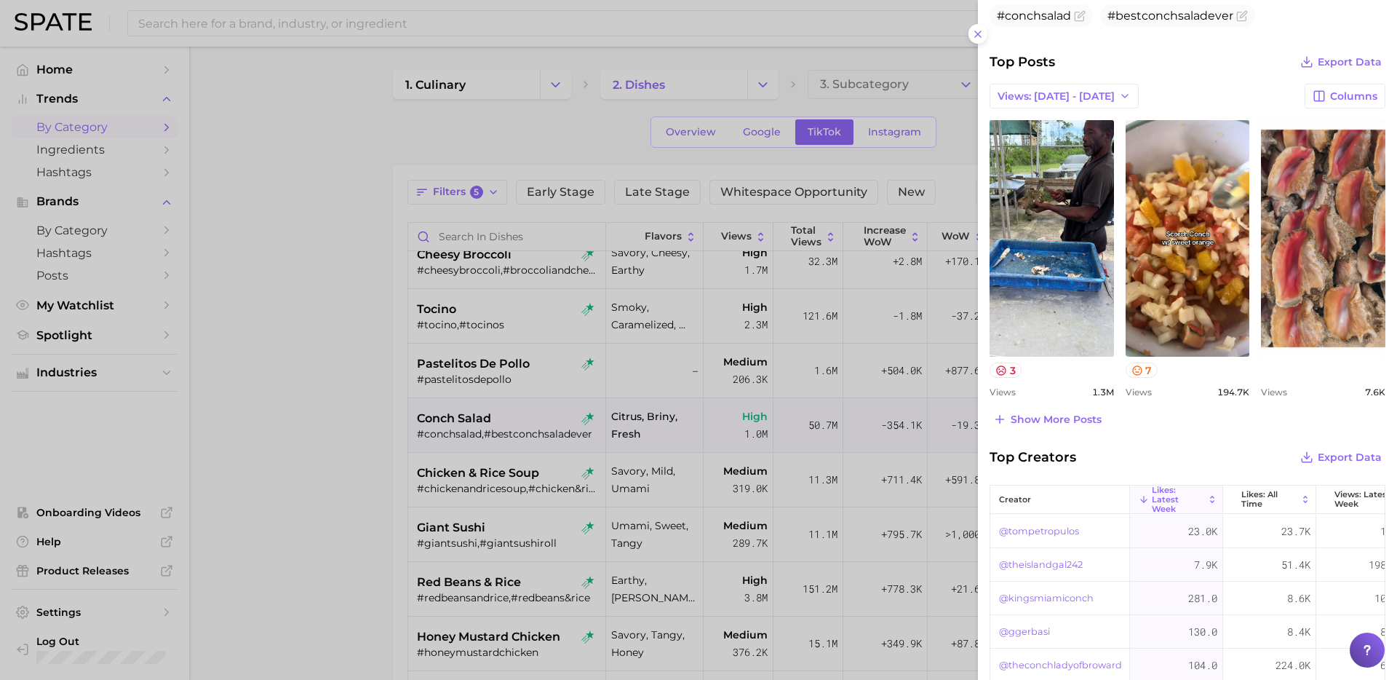
click at [513, 490] on div at bounding box center [698, 340] width 1397 height 680
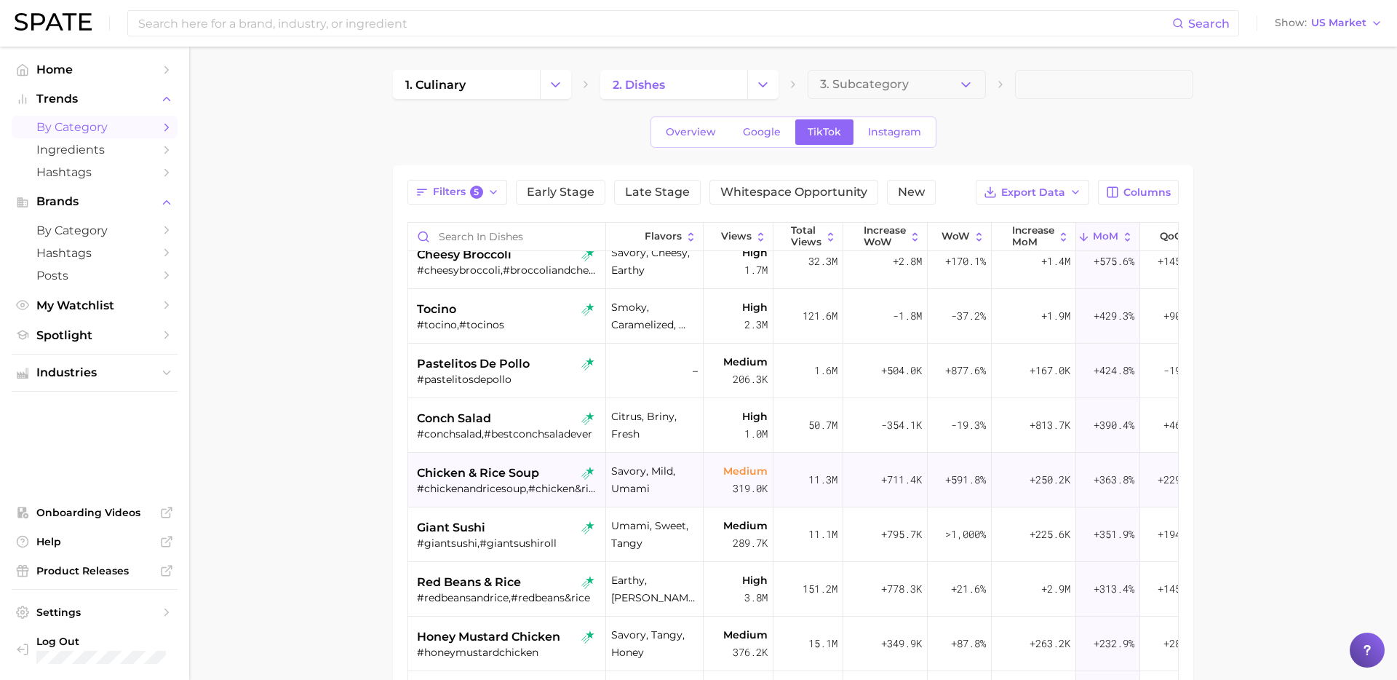
click at [503, 493] on div "#chickenandricesoup,#chicken&ricesoup,#chickenricesoup" at bounding box center [508, 488] width 183 height 13
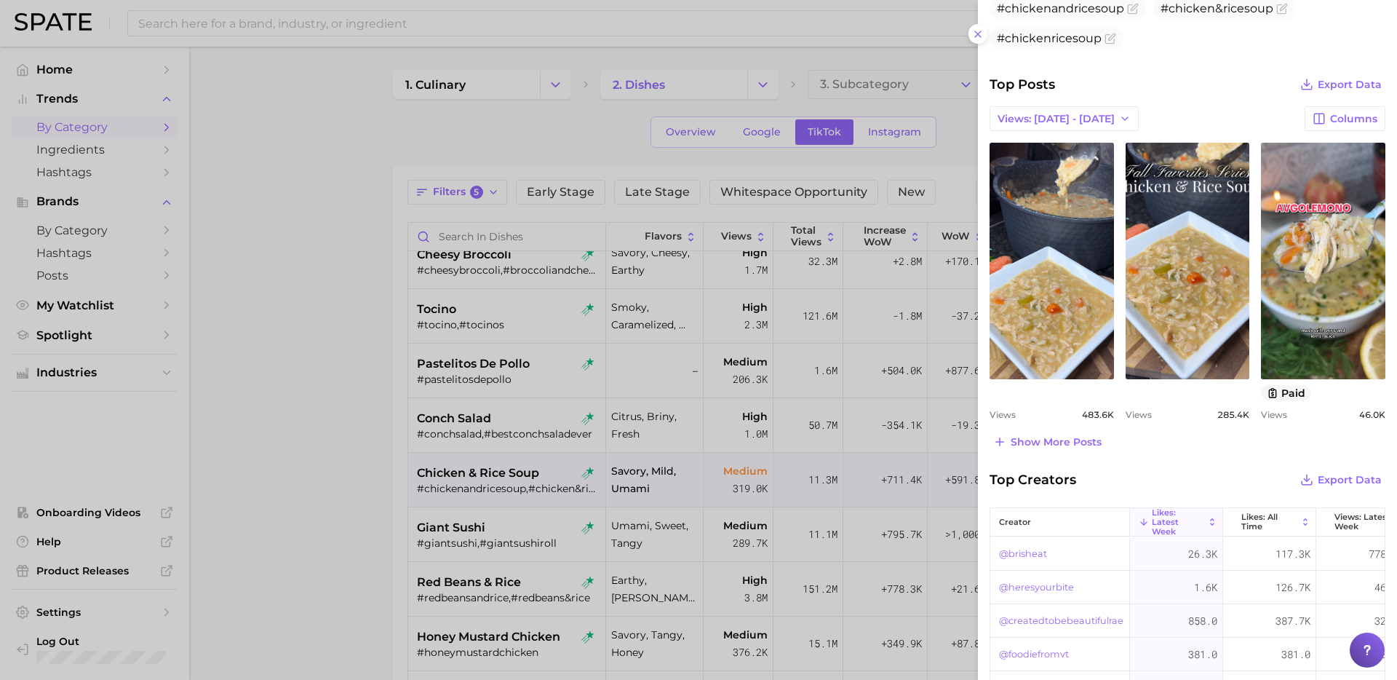
scroll to position [547, 0]
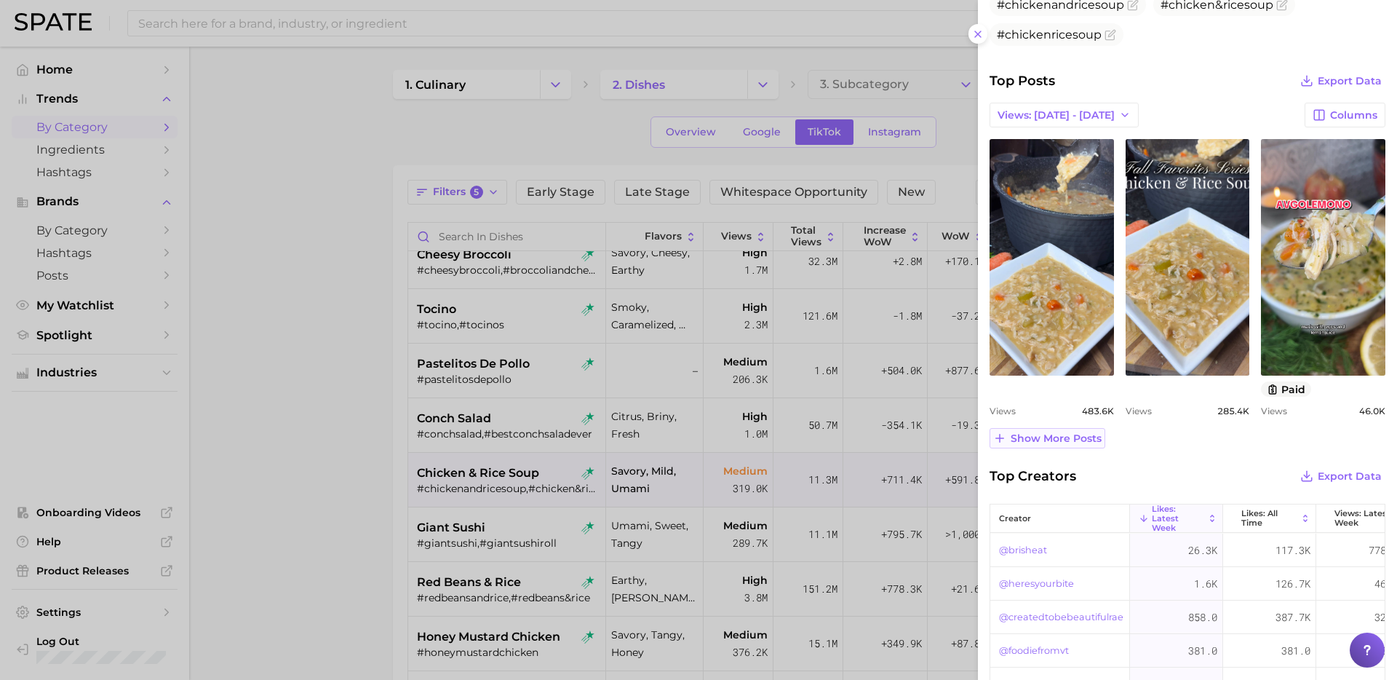
click at [1073, 437] on span "Show more posts" at bounding box center [1056, 438] width 91 height 12
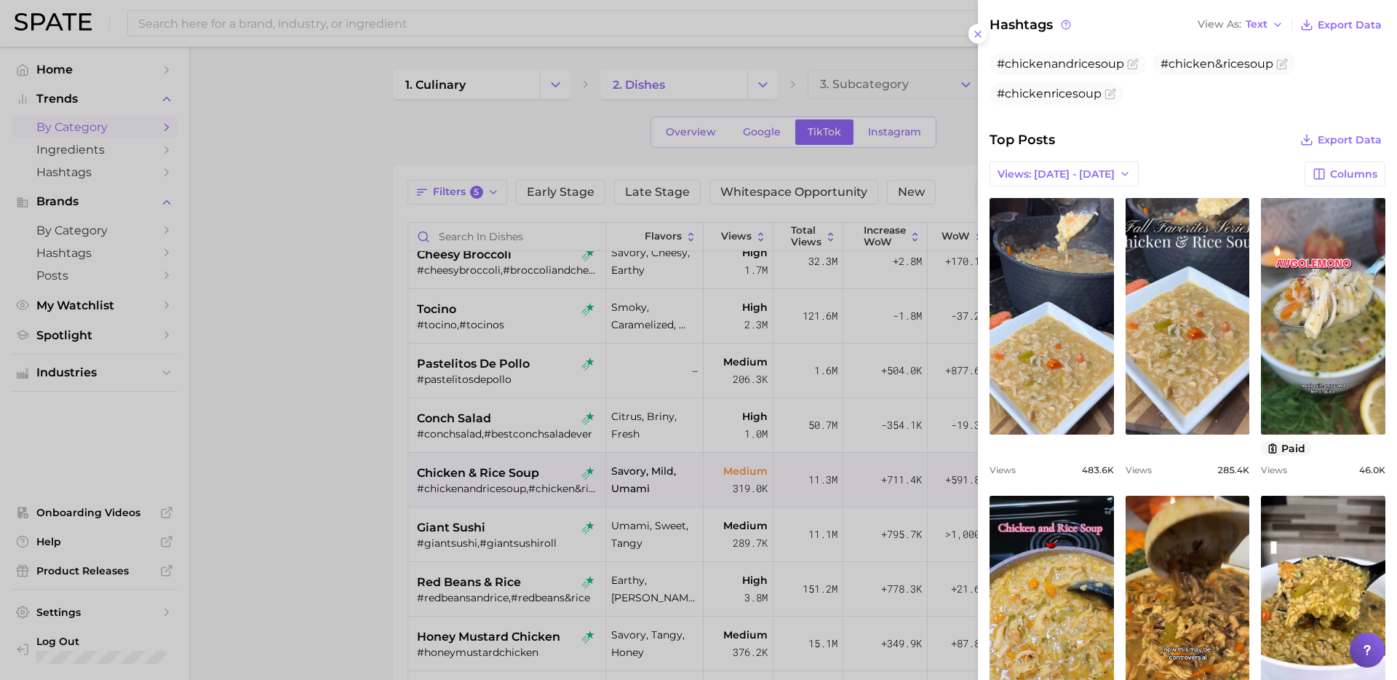
scroll to position [482, 0]
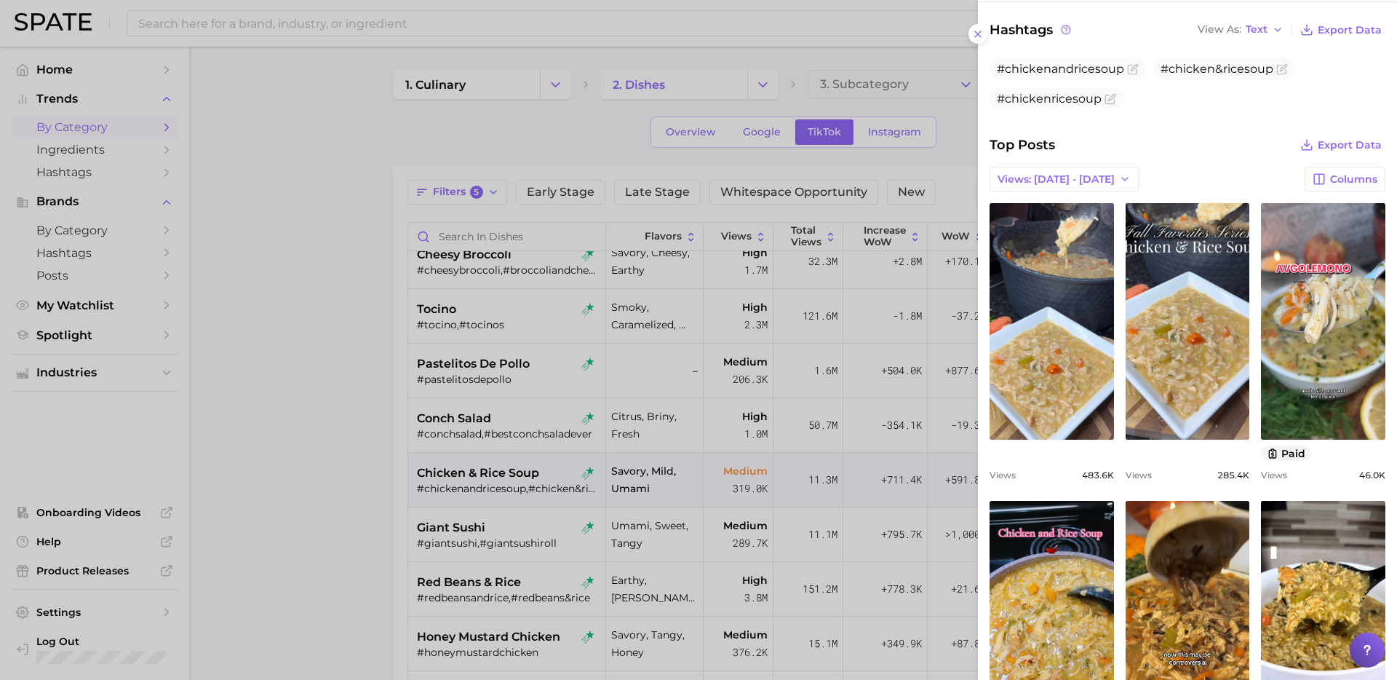
click at [555, 542] on div at bounding box center [698, 340] width 1397 height 680
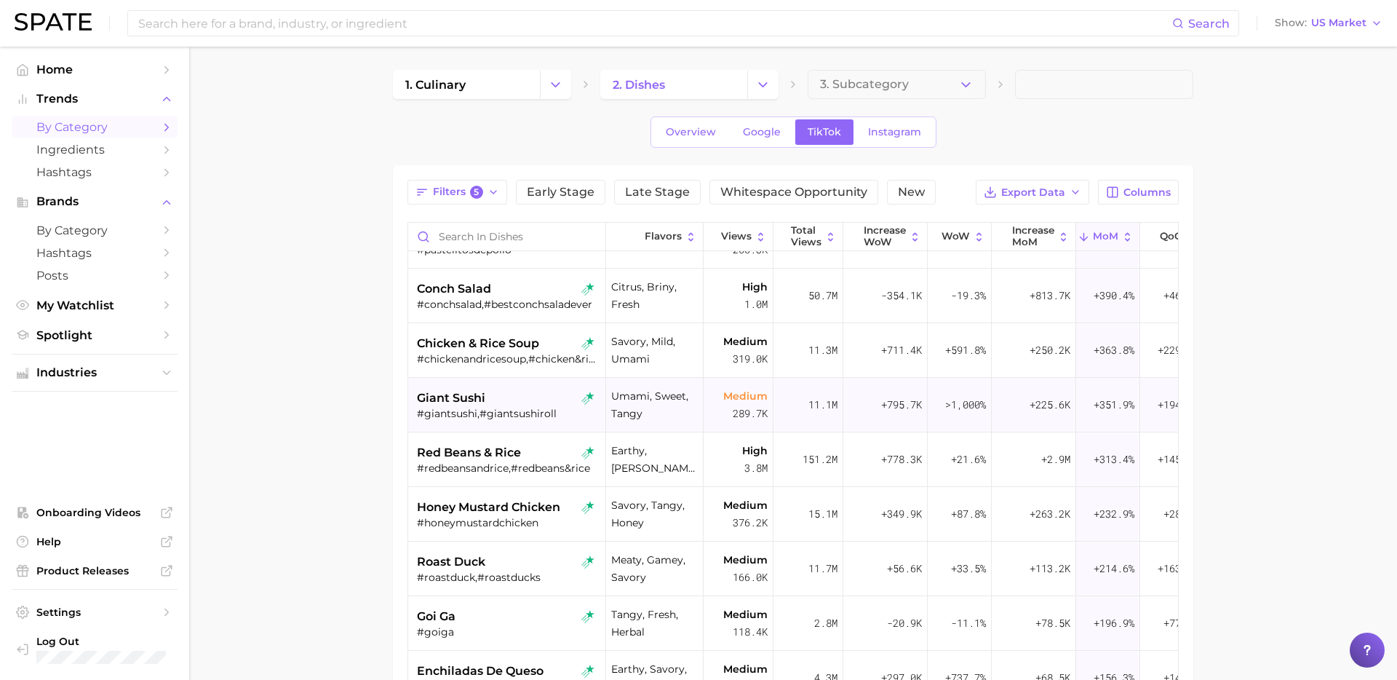
scroll to position [438, 0]
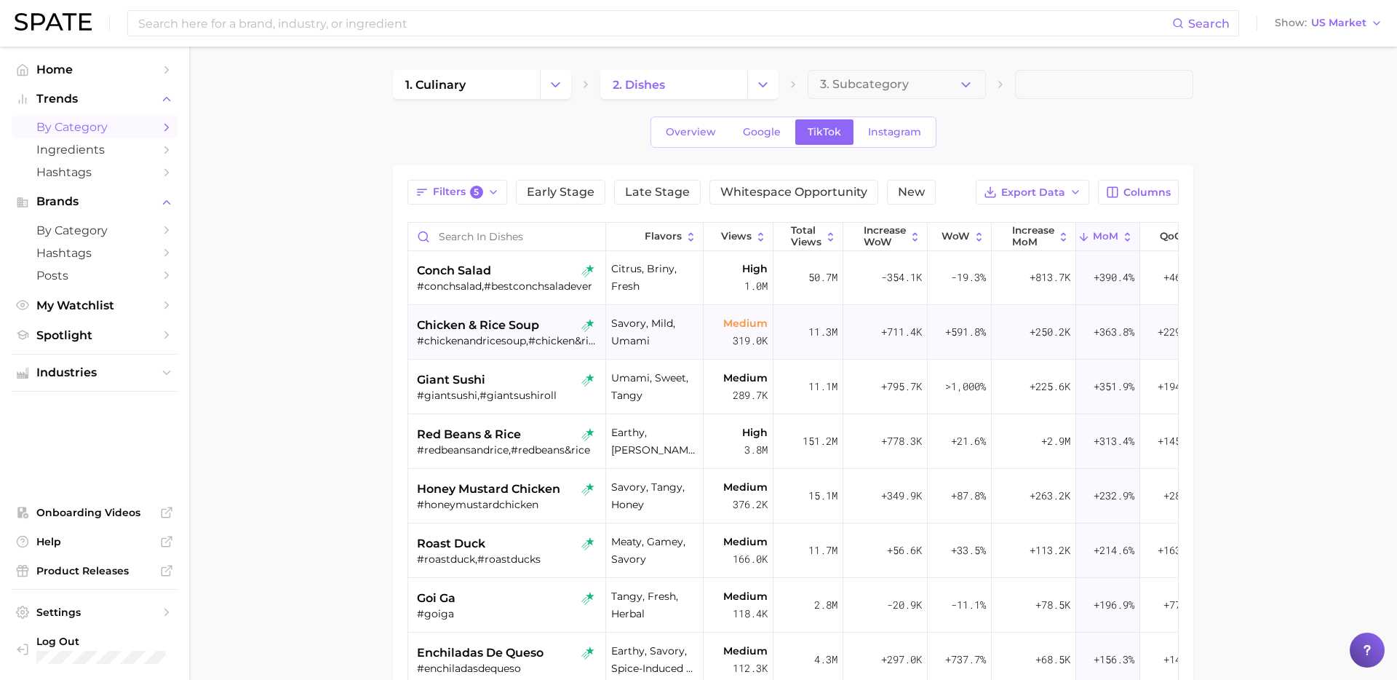
click at [525, 340] on div "#chickenandricesoup,#chicken&ricesoup,#chickenricesoup" at bounding box center [508, 340] width 183 height 13
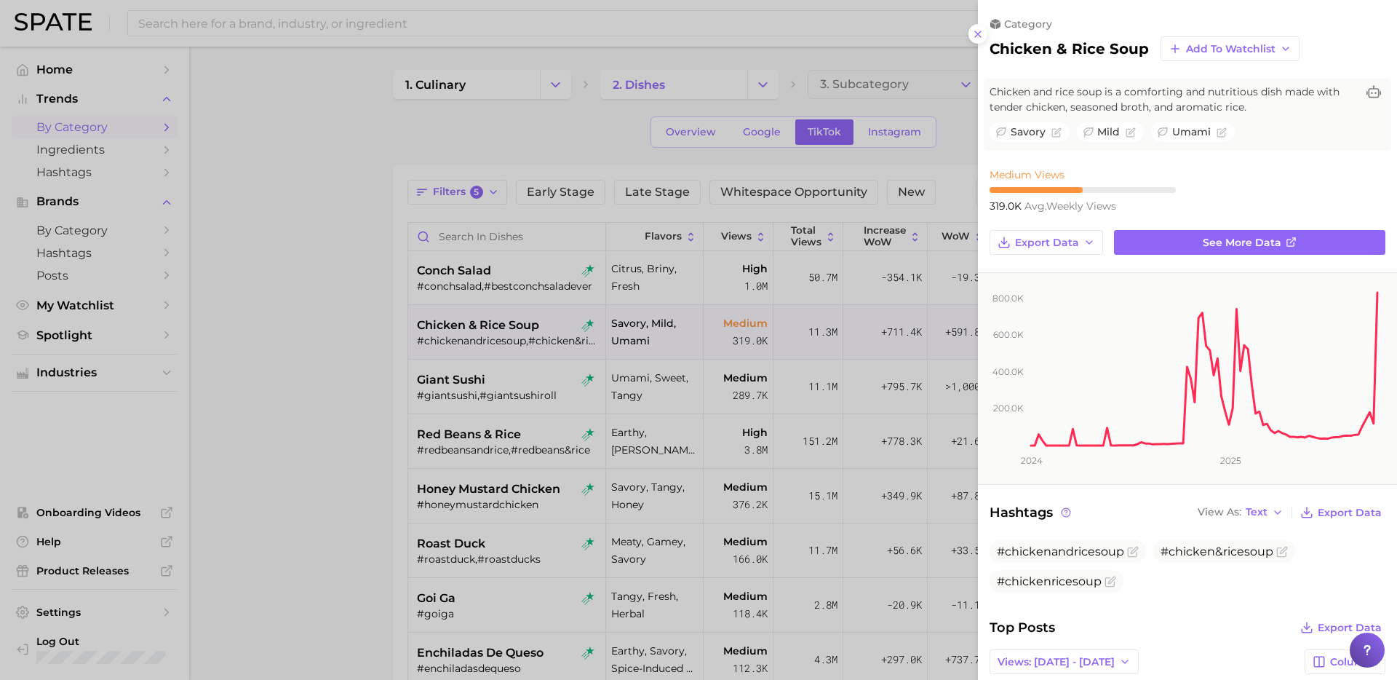
scroll to position [0, 0]
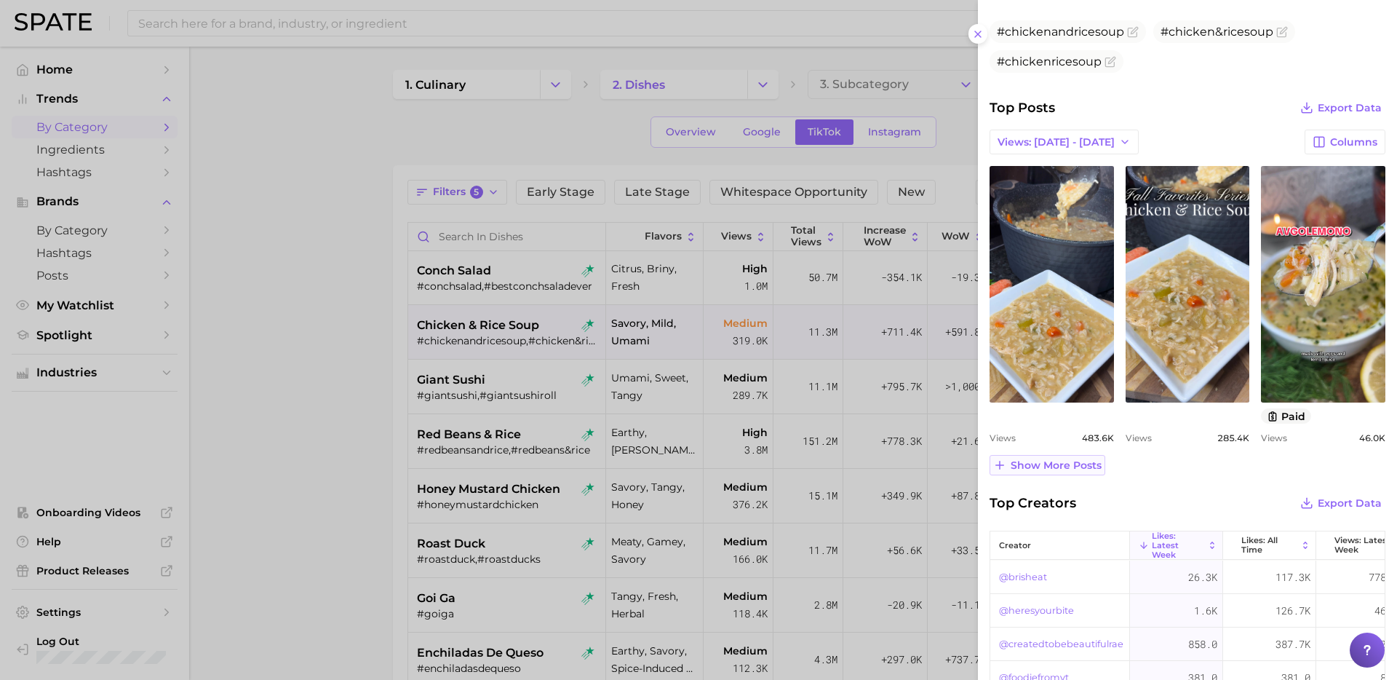
click at [1069, 464] on span "Show more posts" at bounding box center [1056, 465] width 91 height 12
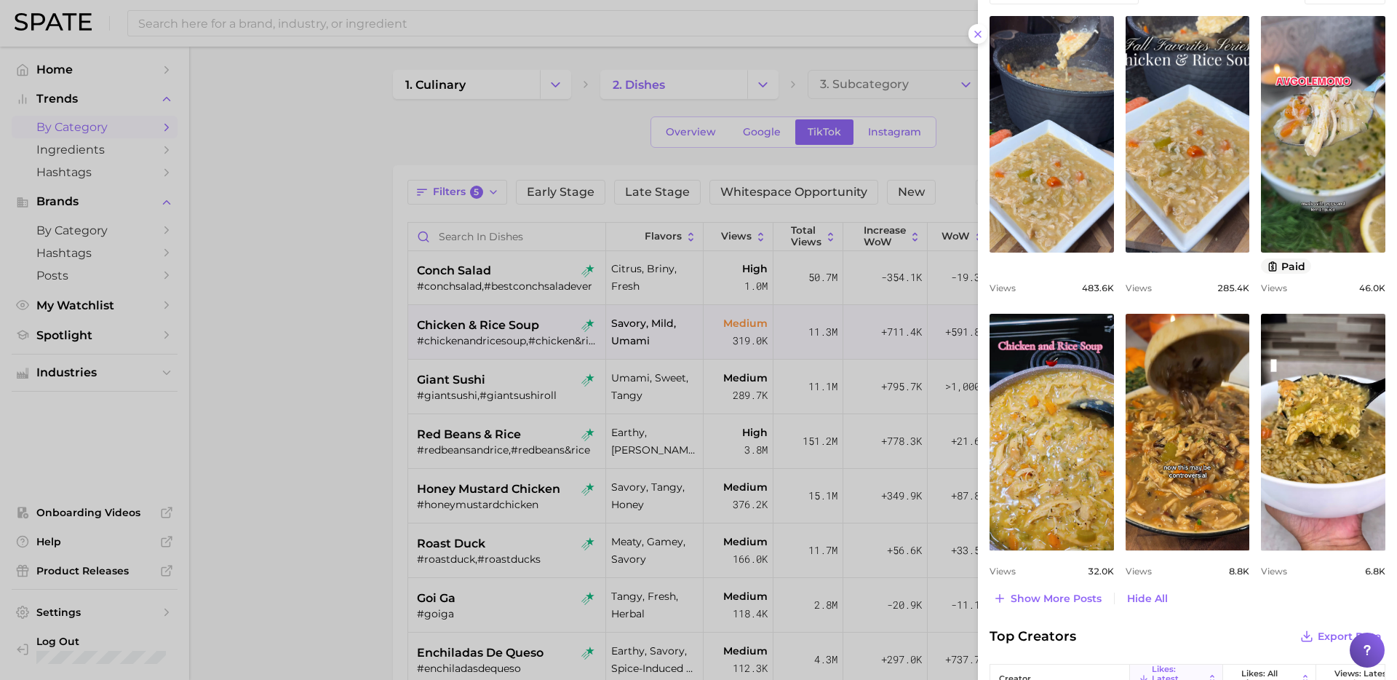
click at [373, 407] on div at bounding box center [698, 340] width 1397 height 680
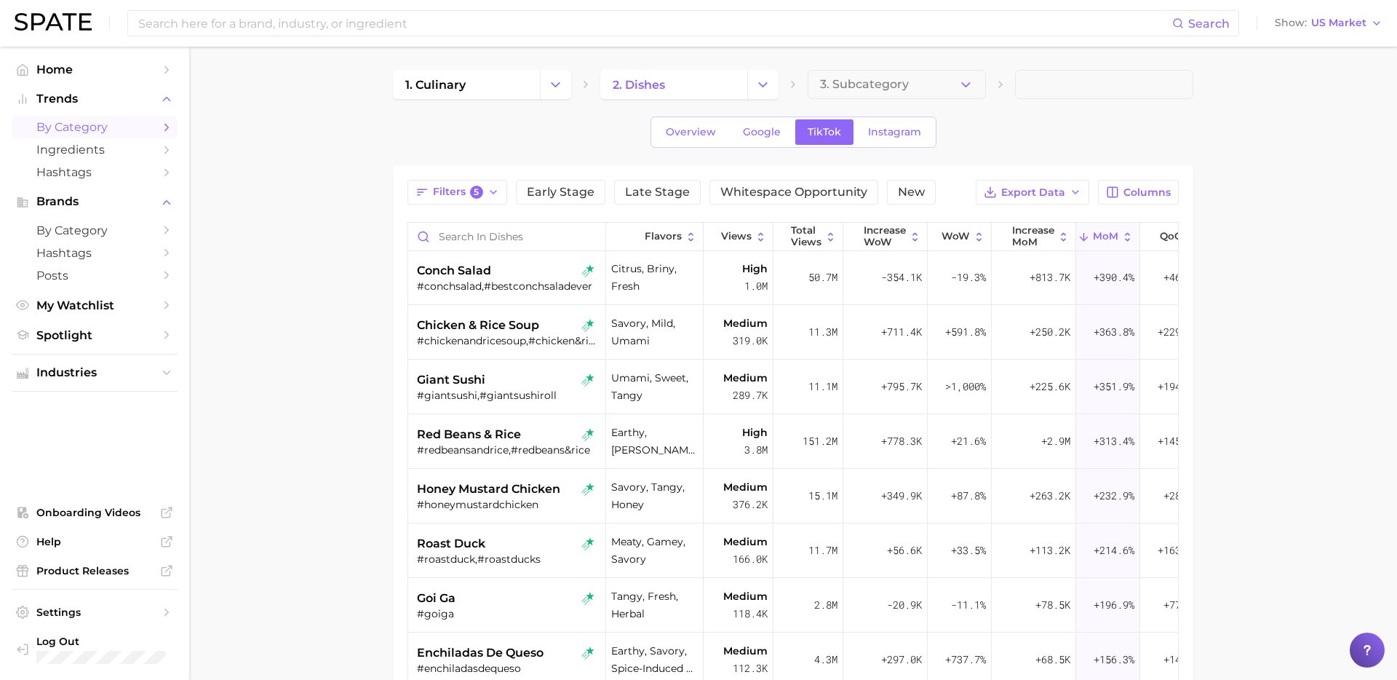
click at [361, 448] on main "1. culinary 2. dishes 3. Subcategory Overview Google TikTok Instagram Filters 5…" at bounding box center [793, 518] width 1208 height 942
click at [525, 343] on div "#chickenandricesoup,#chicken&ricesoup,#chickenricesoup" at bounding box center [508, 340] width 183 height 13
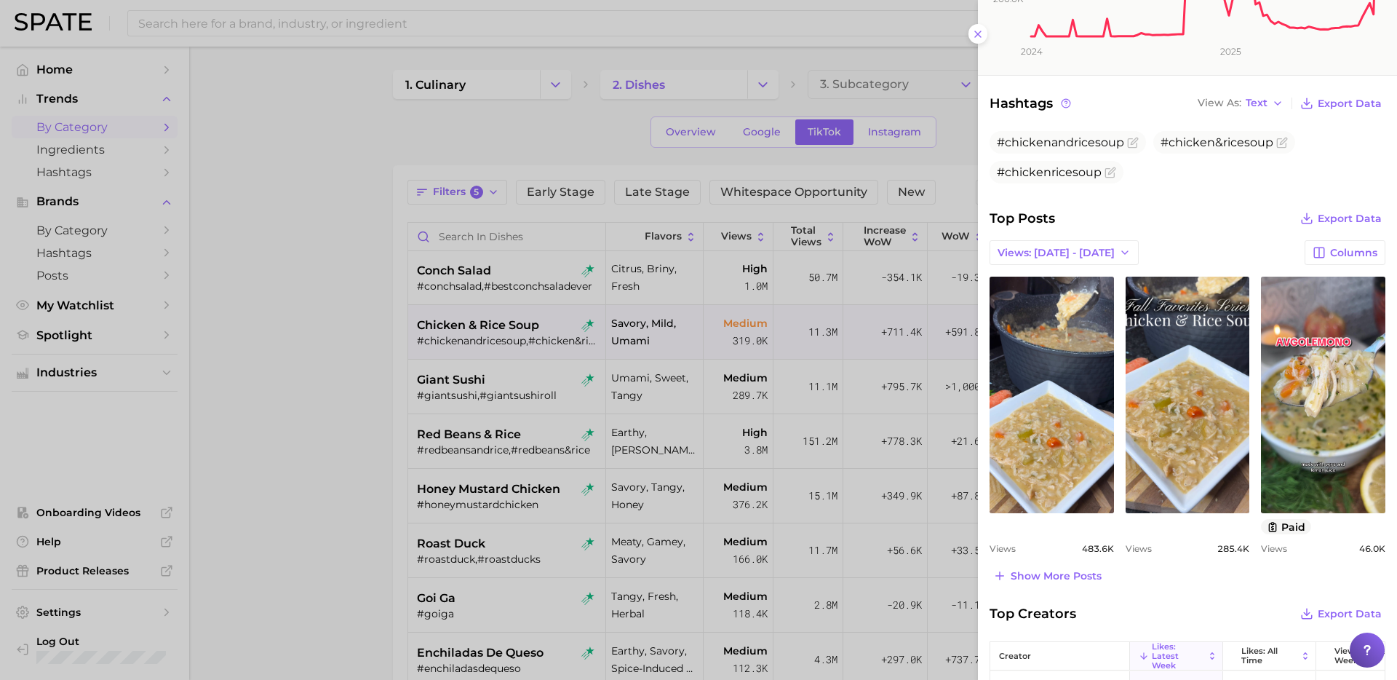
scroll to position [501, 0]
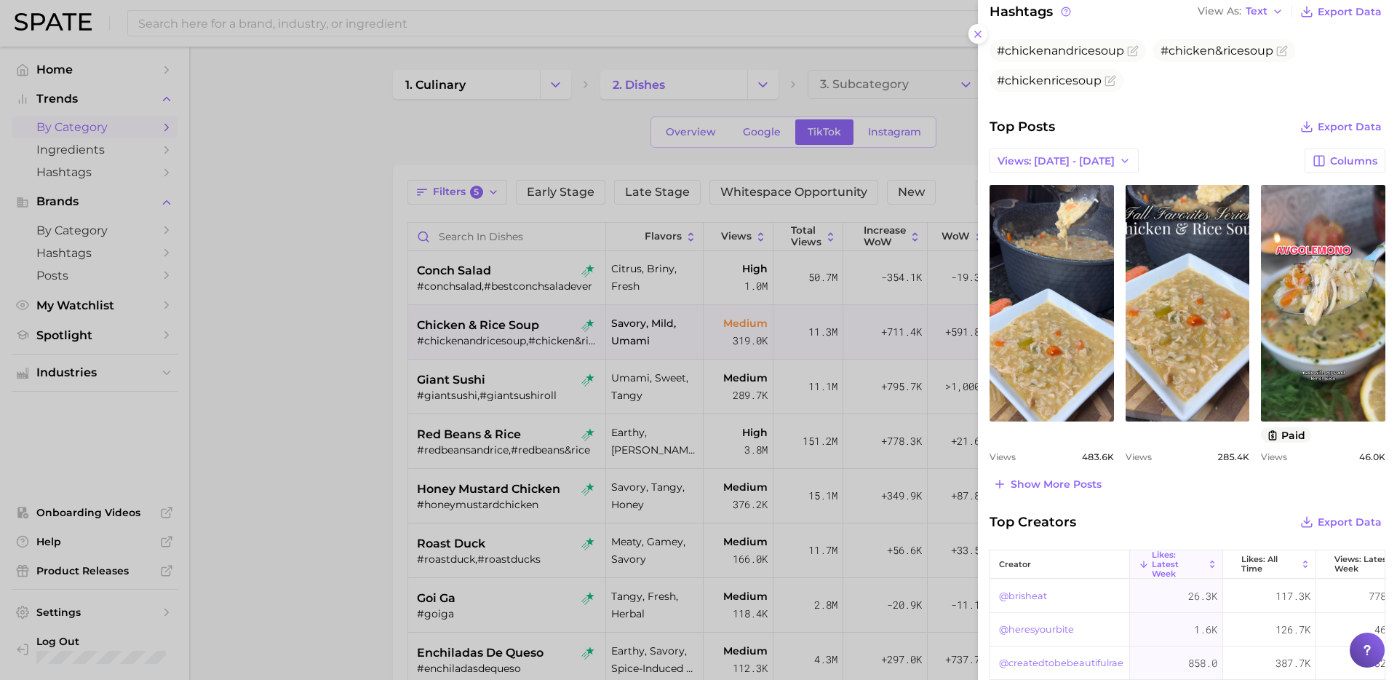
click at [672, 389] on div at bounding box center [698, 340] width 1397 height 680
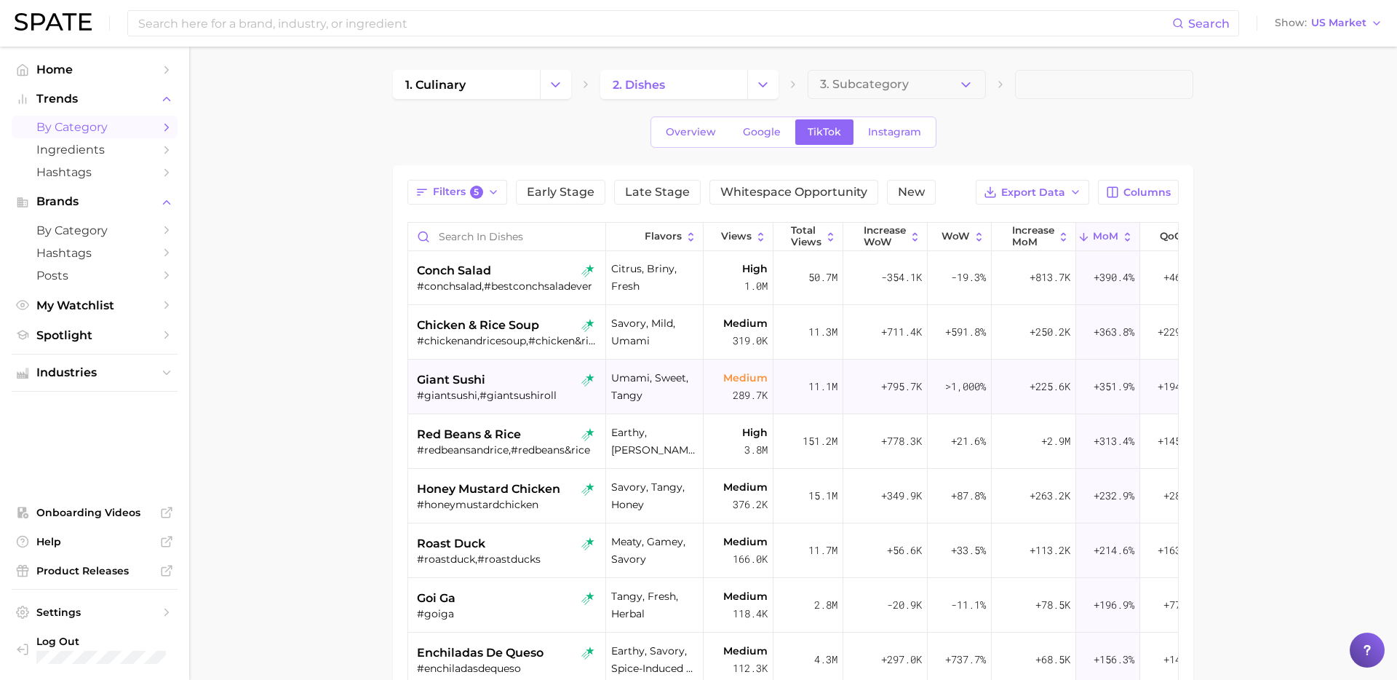
click at [498, 381] on div "giant sushi" at bounding box center [508, 379] width 183 height 17
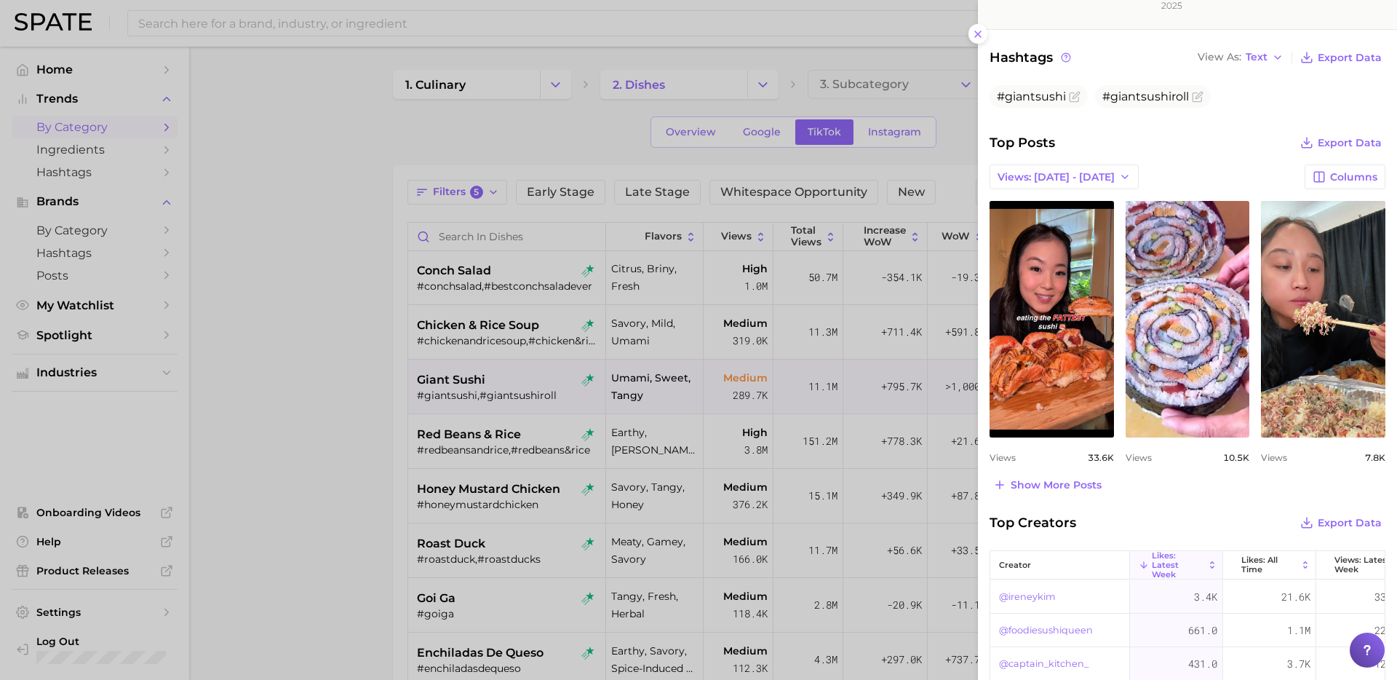
scroll to position [471, 0]
click at [1049, 482] on span "Show more posts" at bounding box center [1056, 484] width 91 height 12
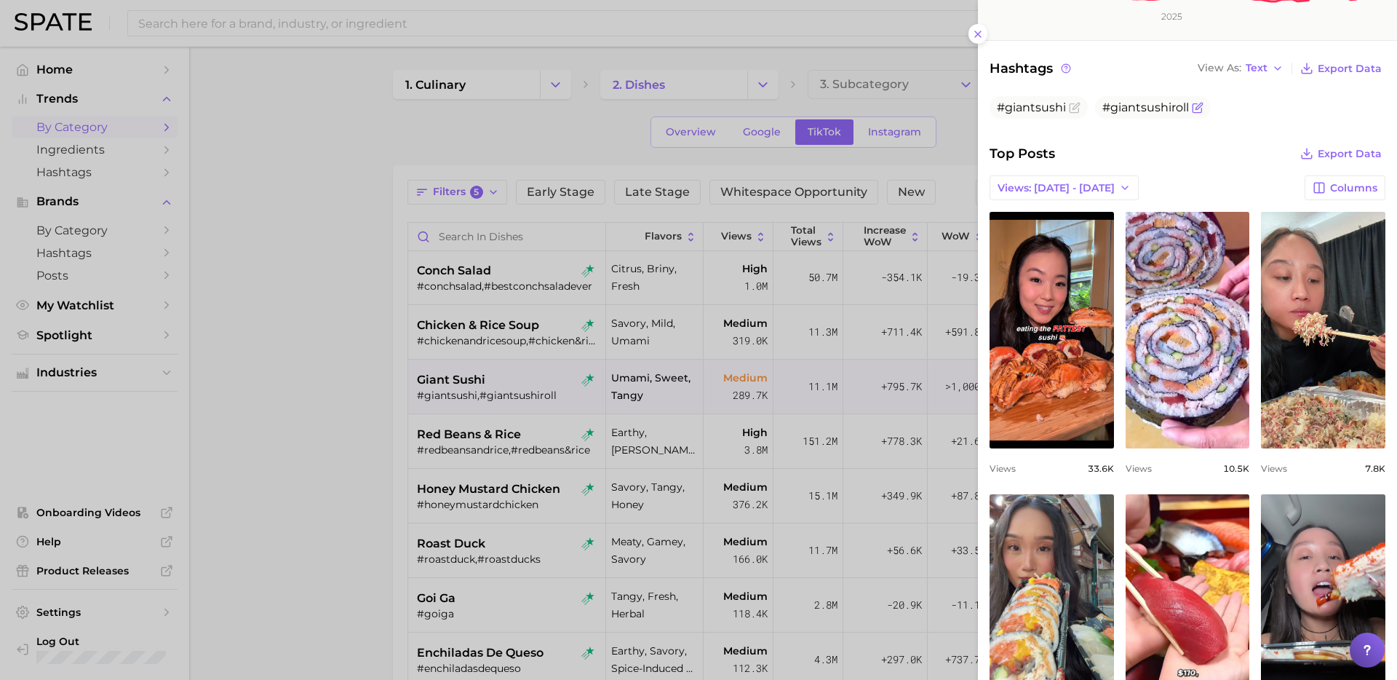
scroll to position [469, 0]
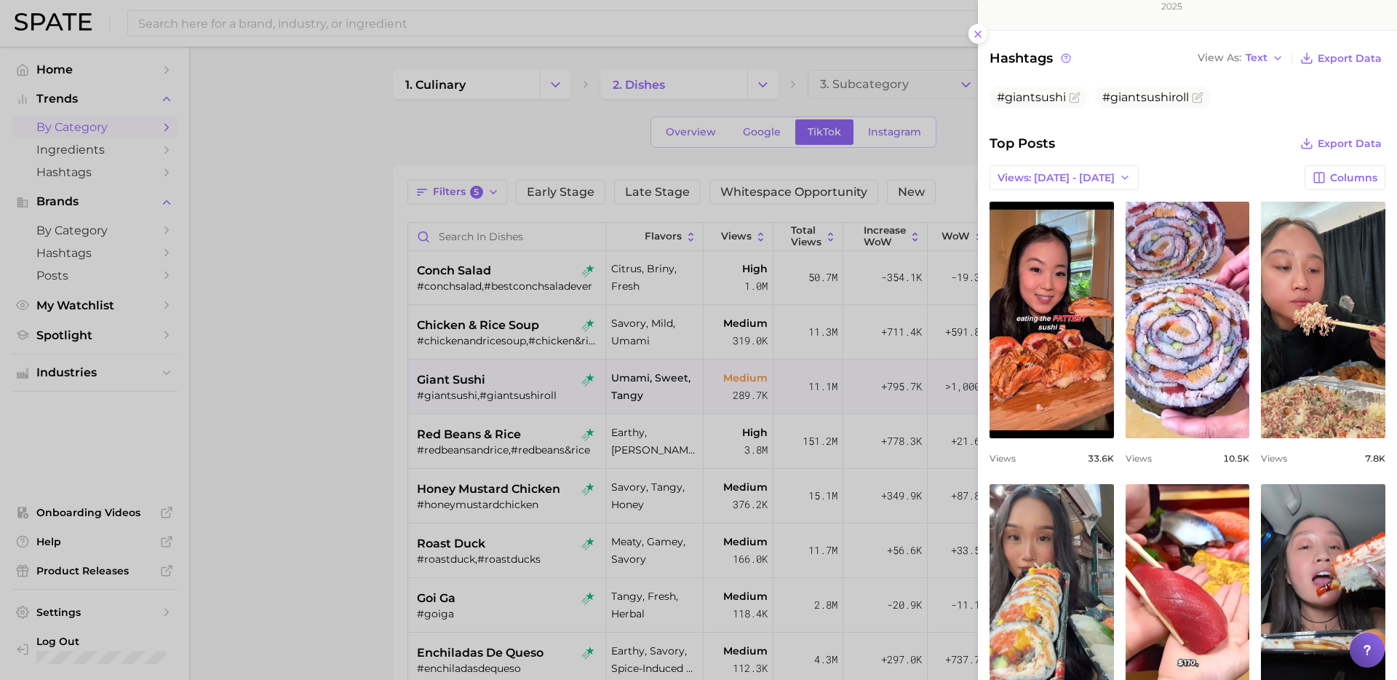
click at [401, 403] on div at bounding box center [698, 340] width 1397 height 680
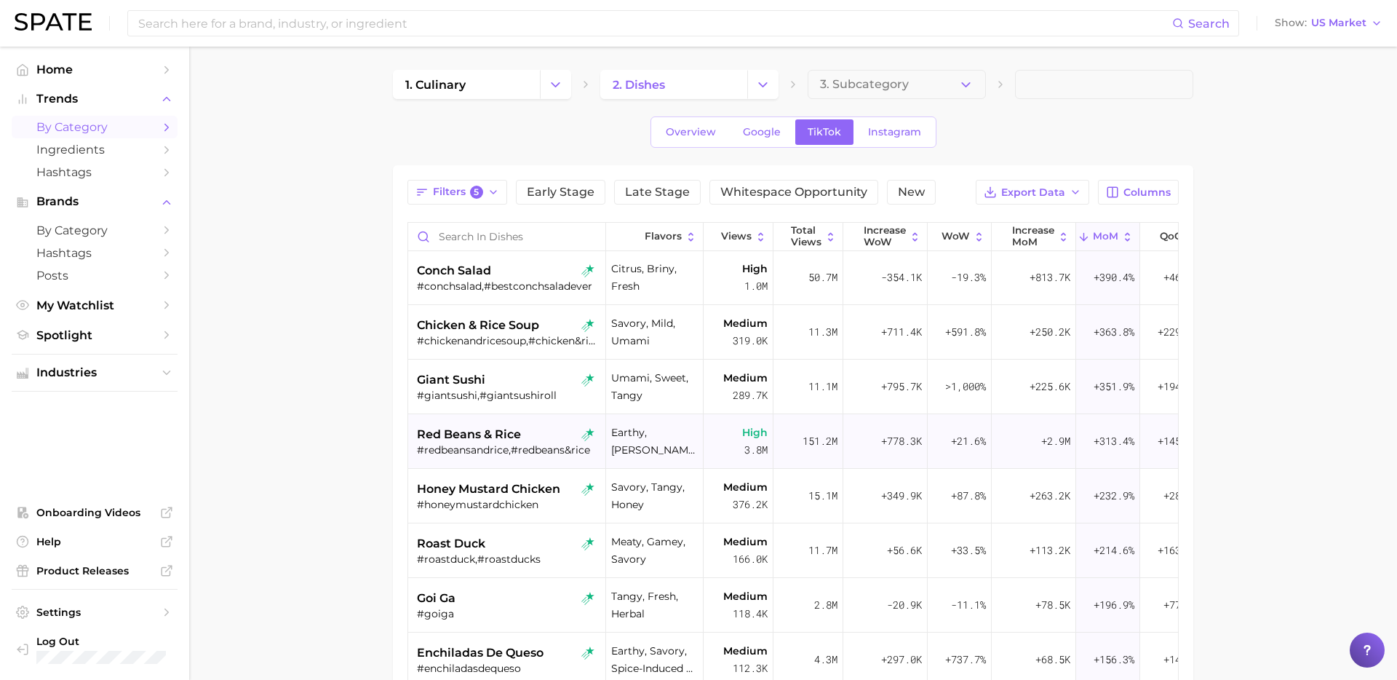
click at [525, 445] on div "#redbeansandrice,#redbeans&rice" at bounding box center [508, 449] width 183 height 13
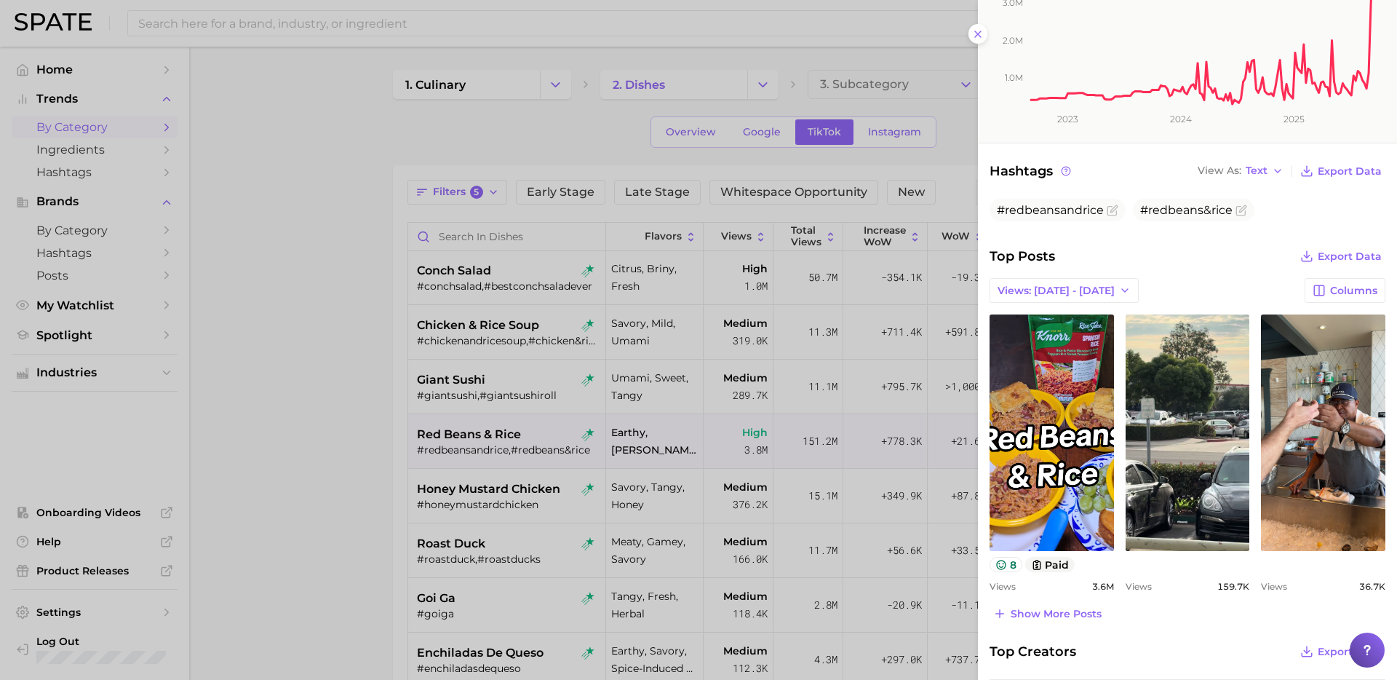
scroll to position [360, 0]
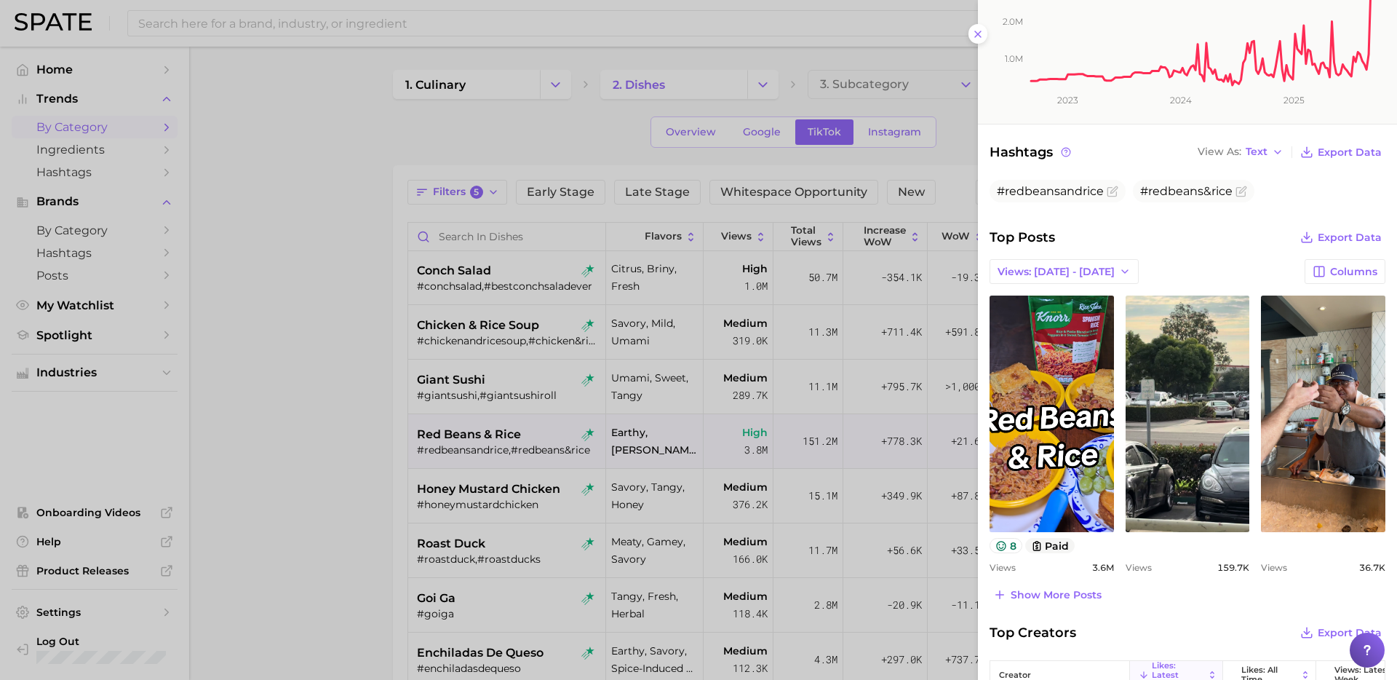
click at [408, 434] on div at bounding box center [698, 340] width 1397 height 680
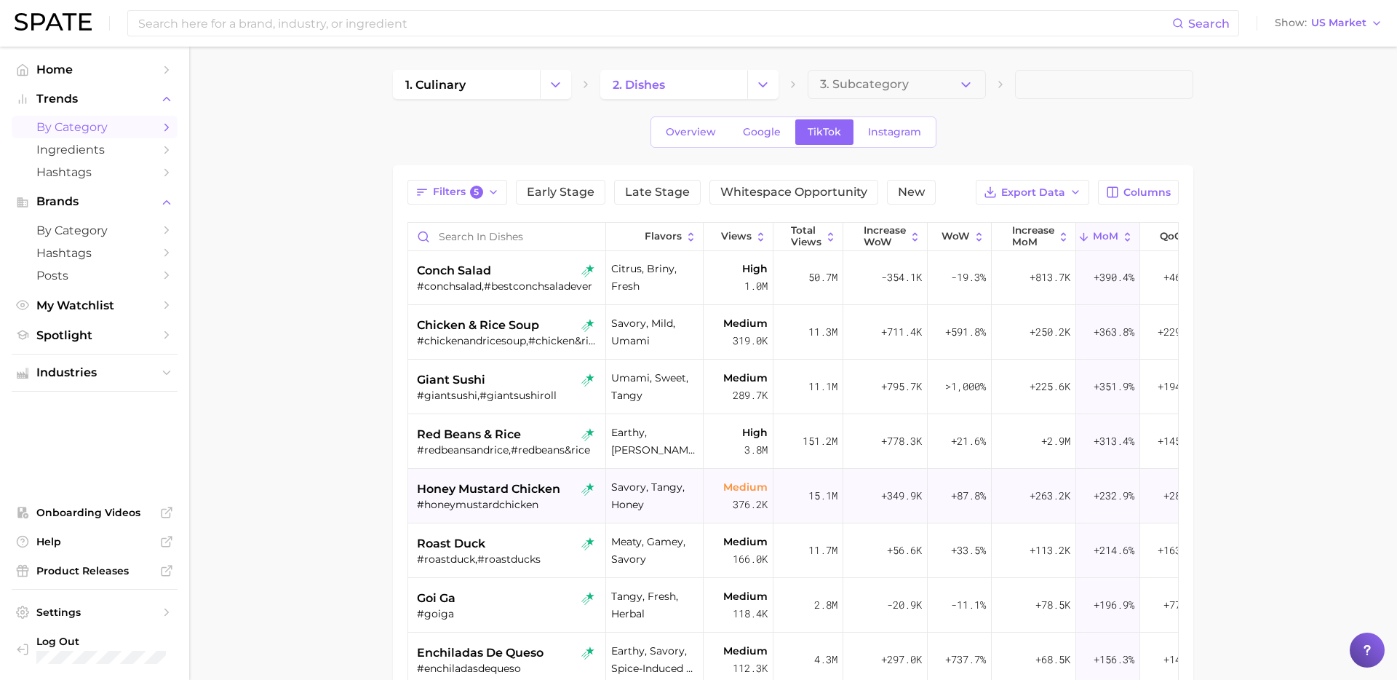
click at [554, 514] on div "honey mustard chicken #honeymustardchicken" at bounding box center [508, 496] width 183 height 55
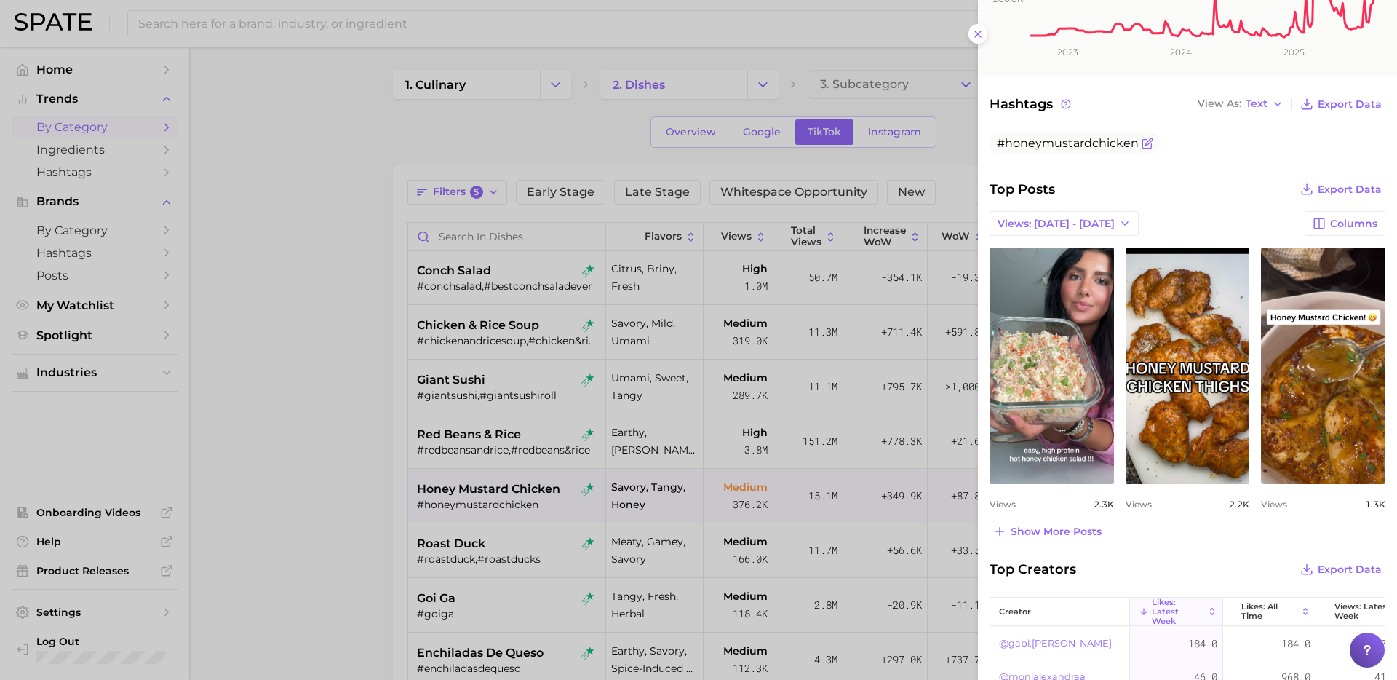
scroll to position [420, 0]
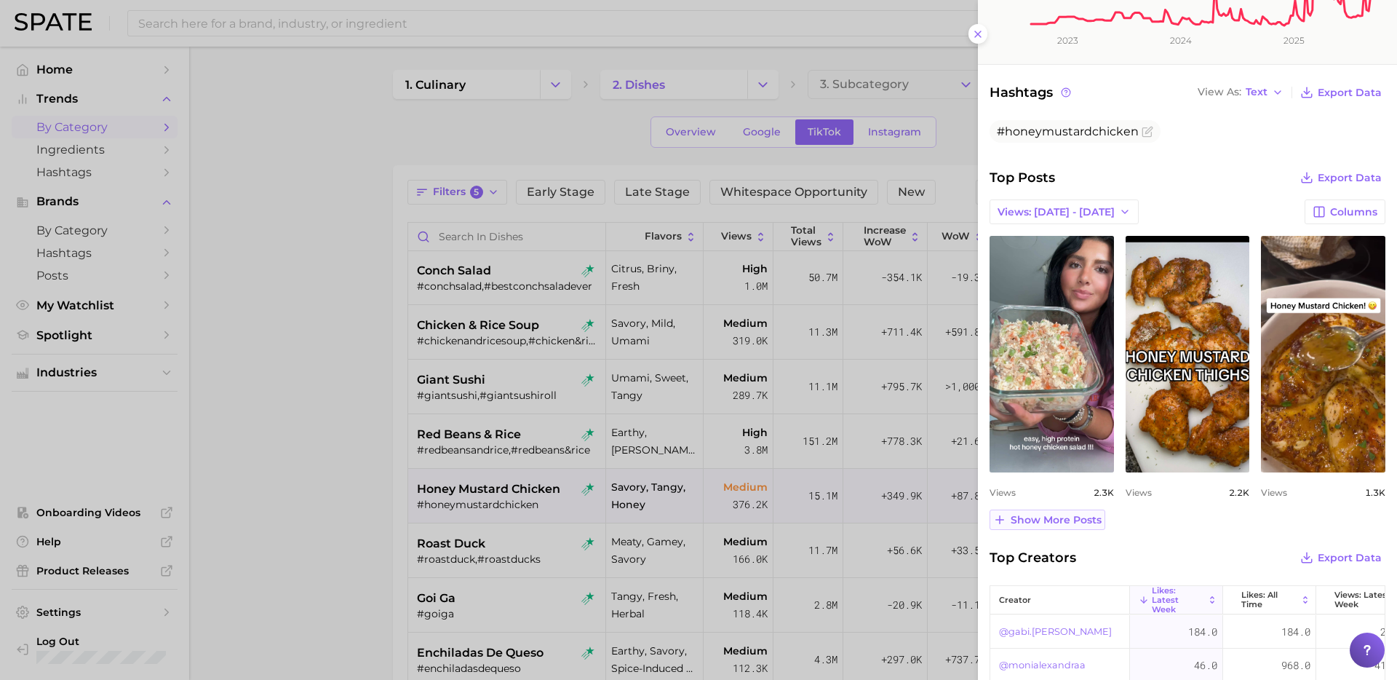
click at [1075, 517] on span "Show more posts" at bounding box center [1056, 520] width 91 height 12
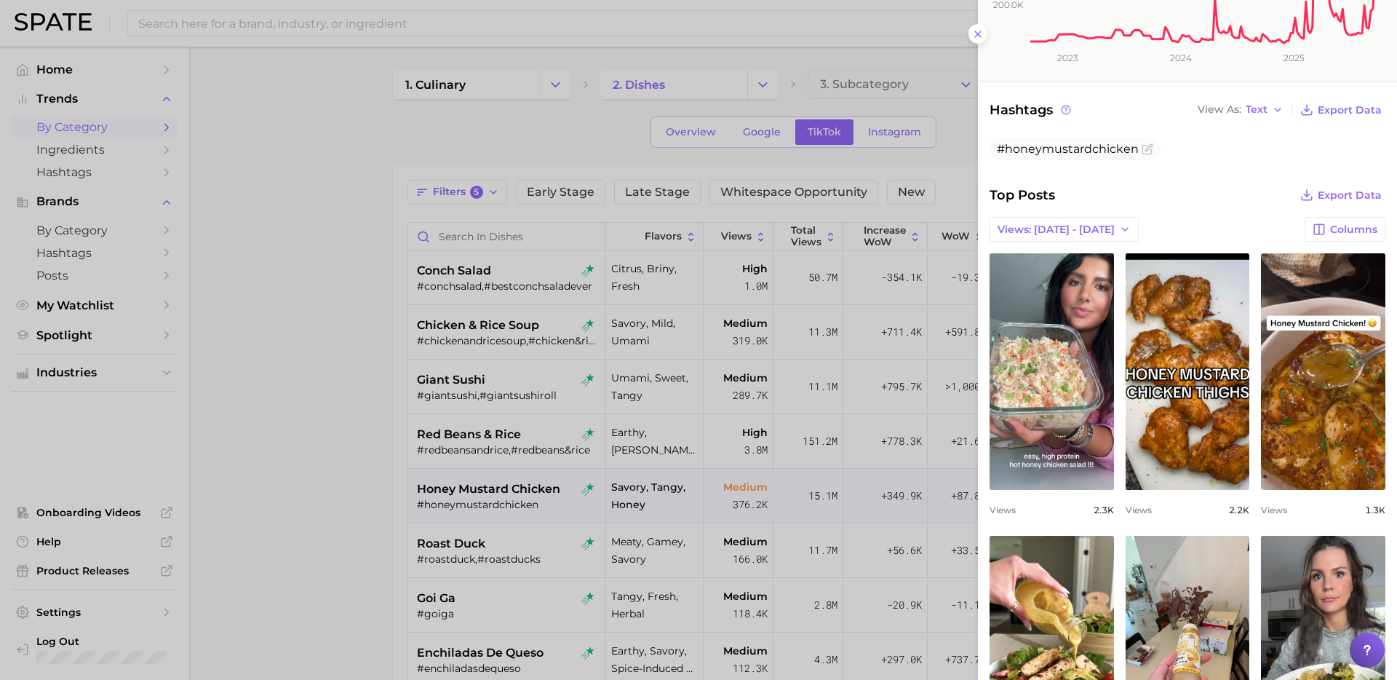
scroll to position [397, 0]
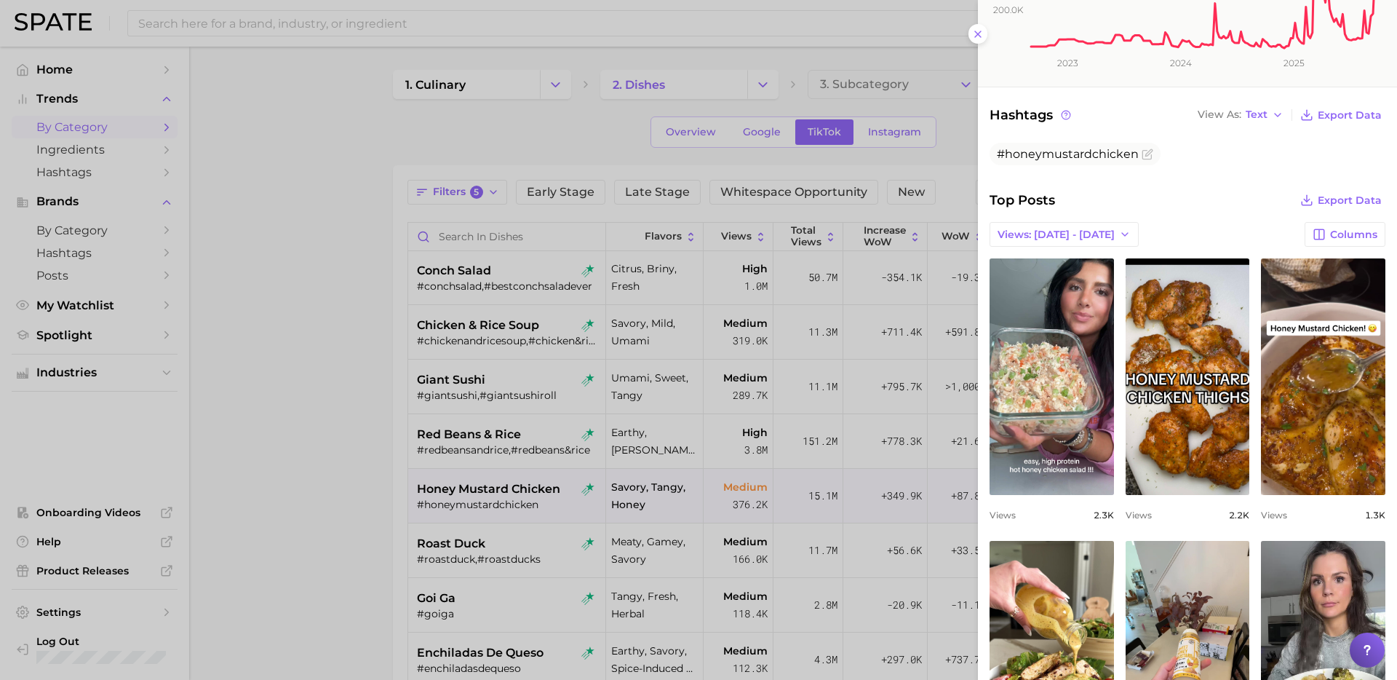
click at [426, 545] on div at bounding box center [698, 340] width 1397 height 680
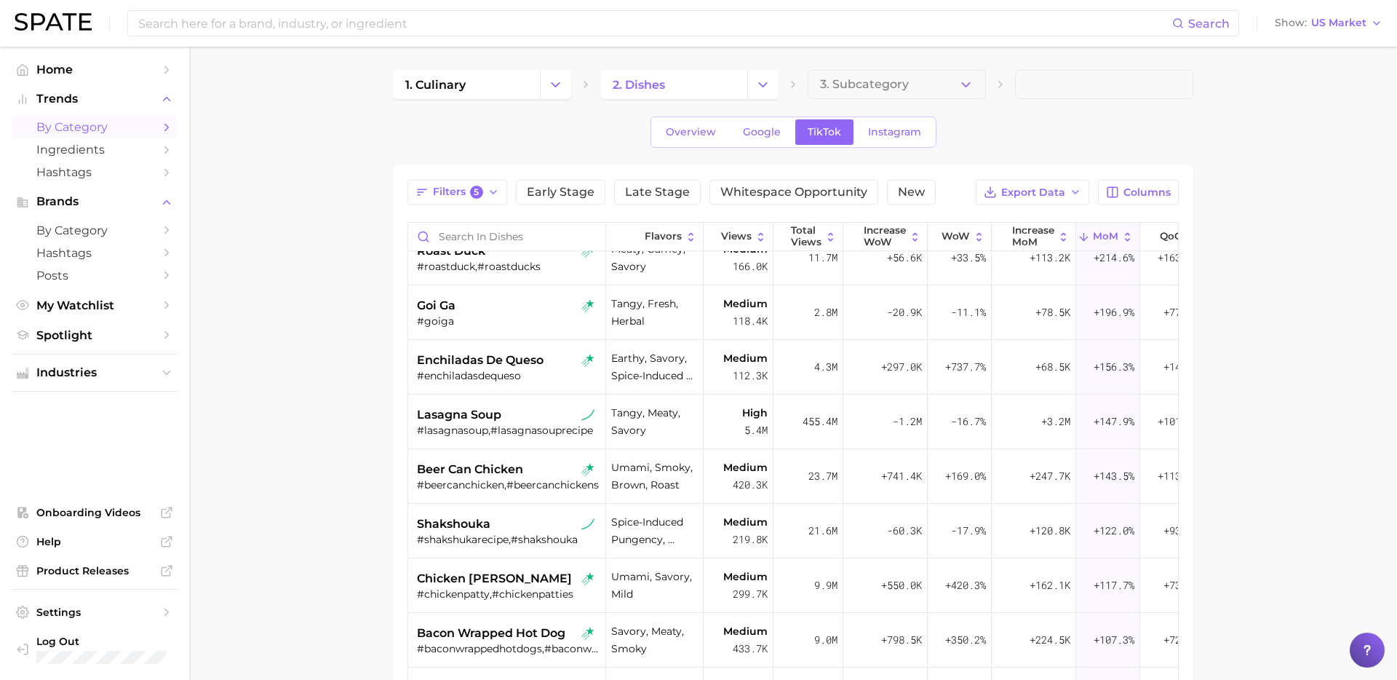
scroll to position [737, 0]
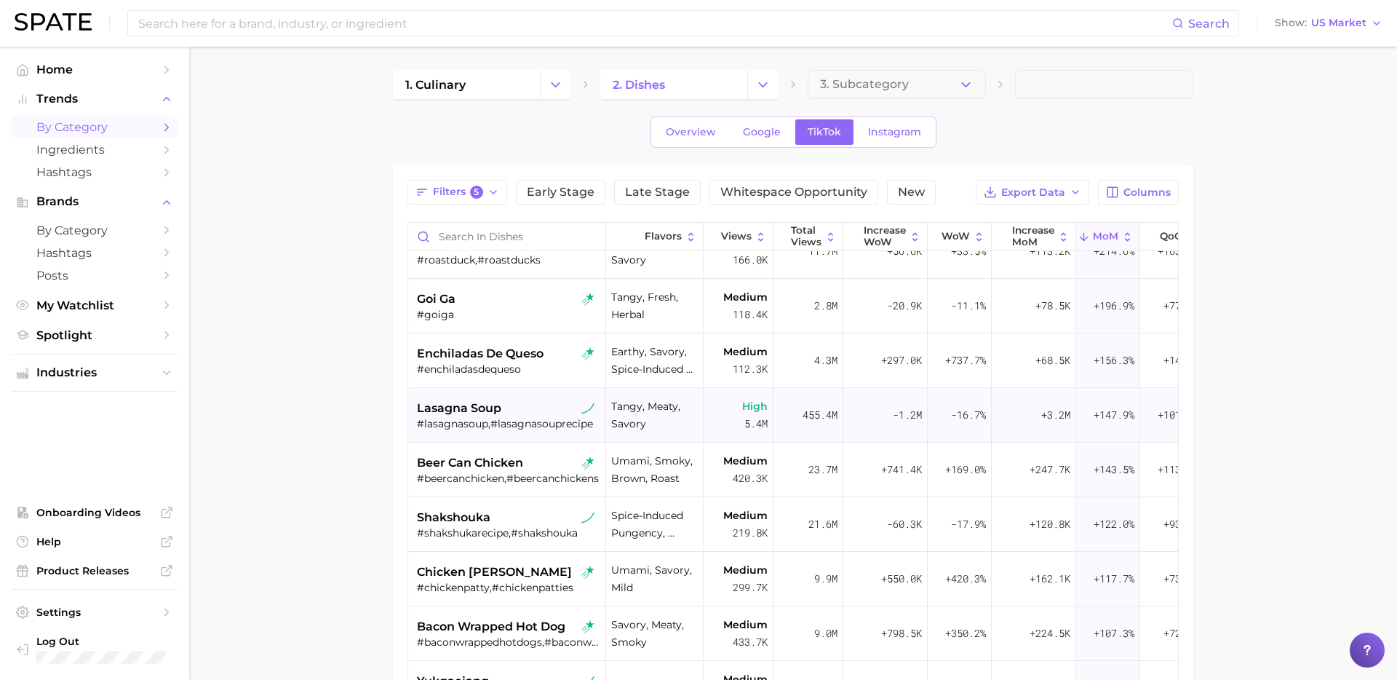
click at [489, 413] on span "lasagna soup" at bounding box center [459, 408] width 84 height 17
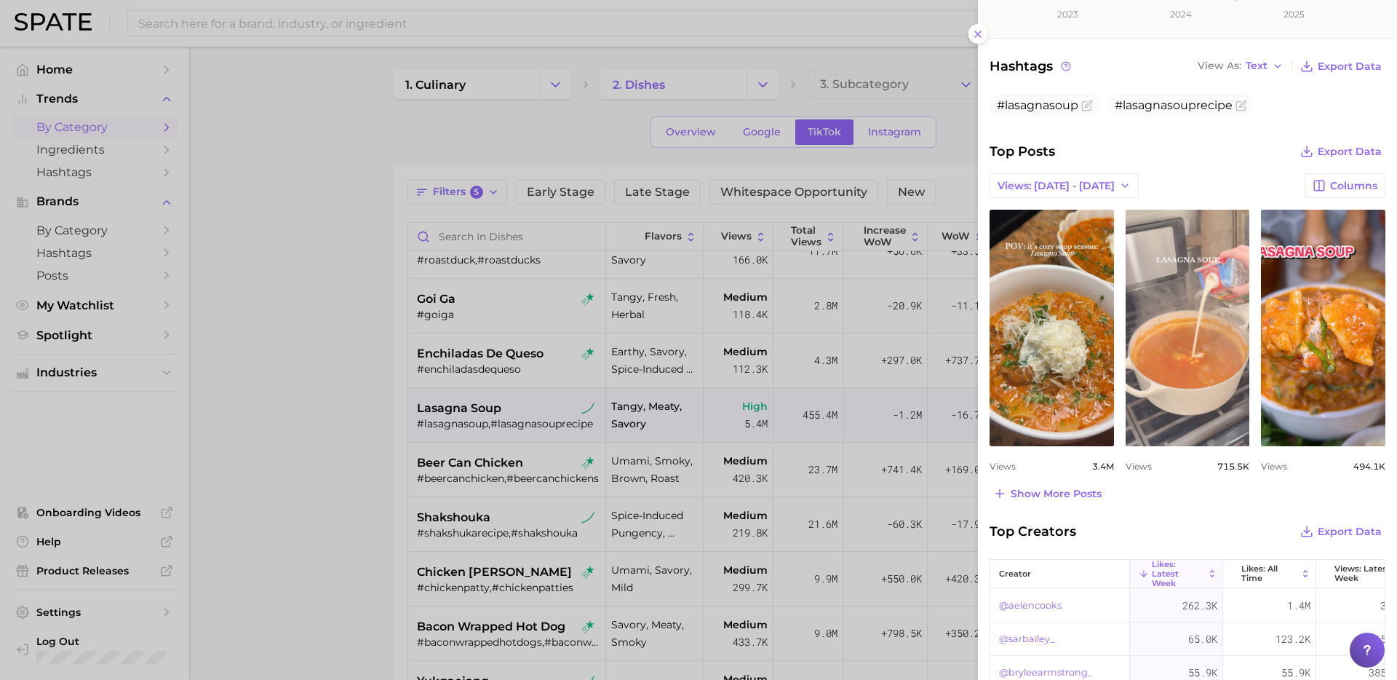
scroll to position [449, 0]
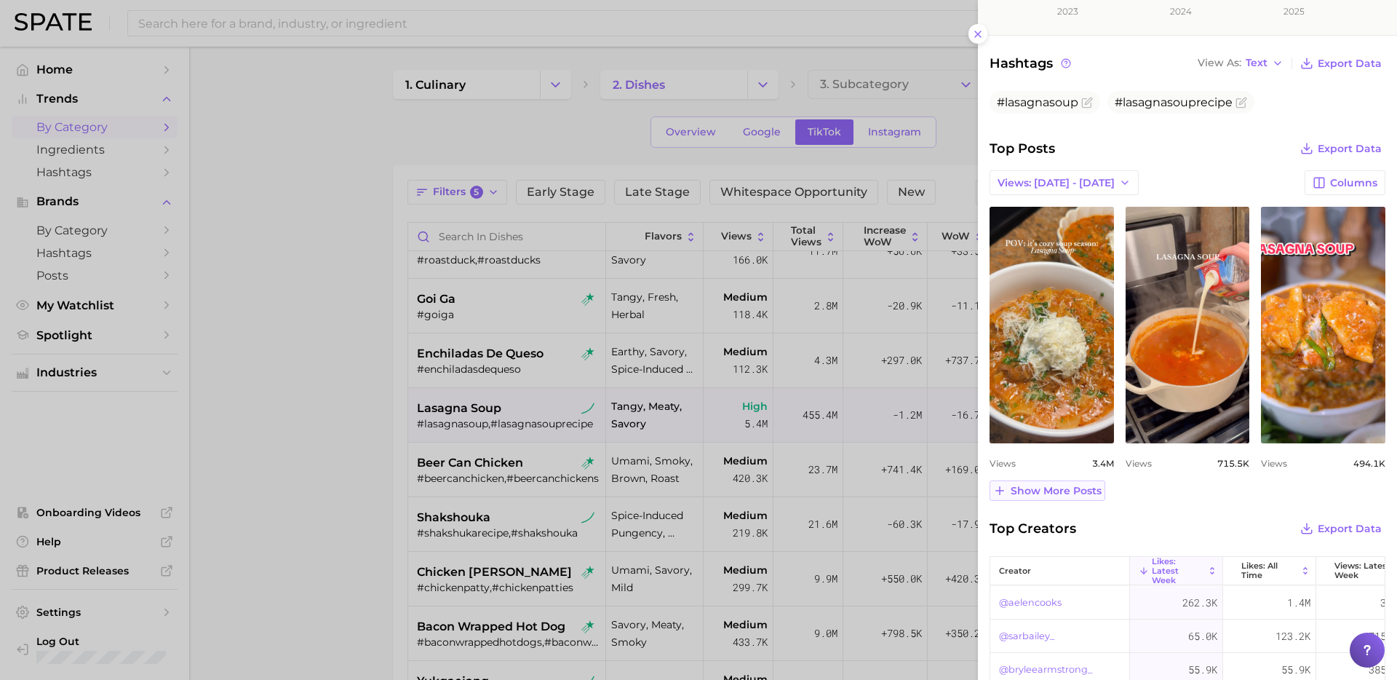
click at [1068, 488] on span "Show more posts" at bounding box center [1056, 491] width 91 height 12
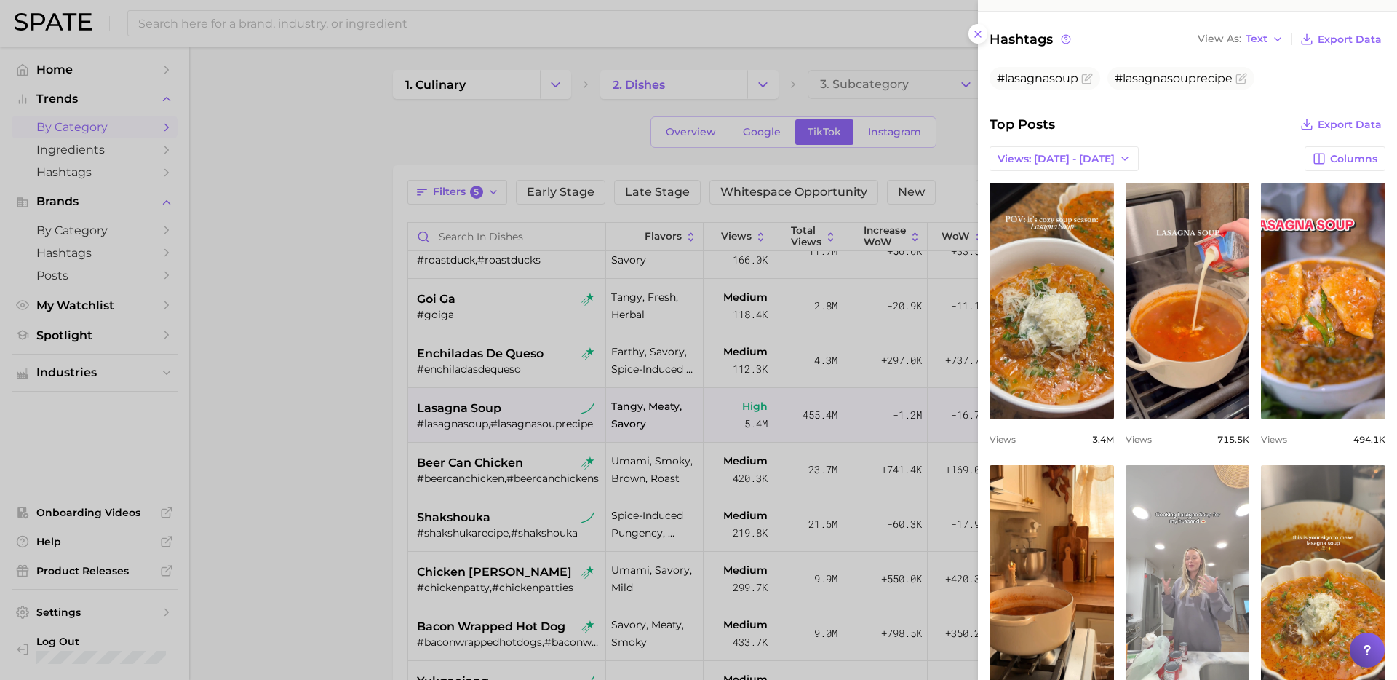
scroll to position [0, 0]
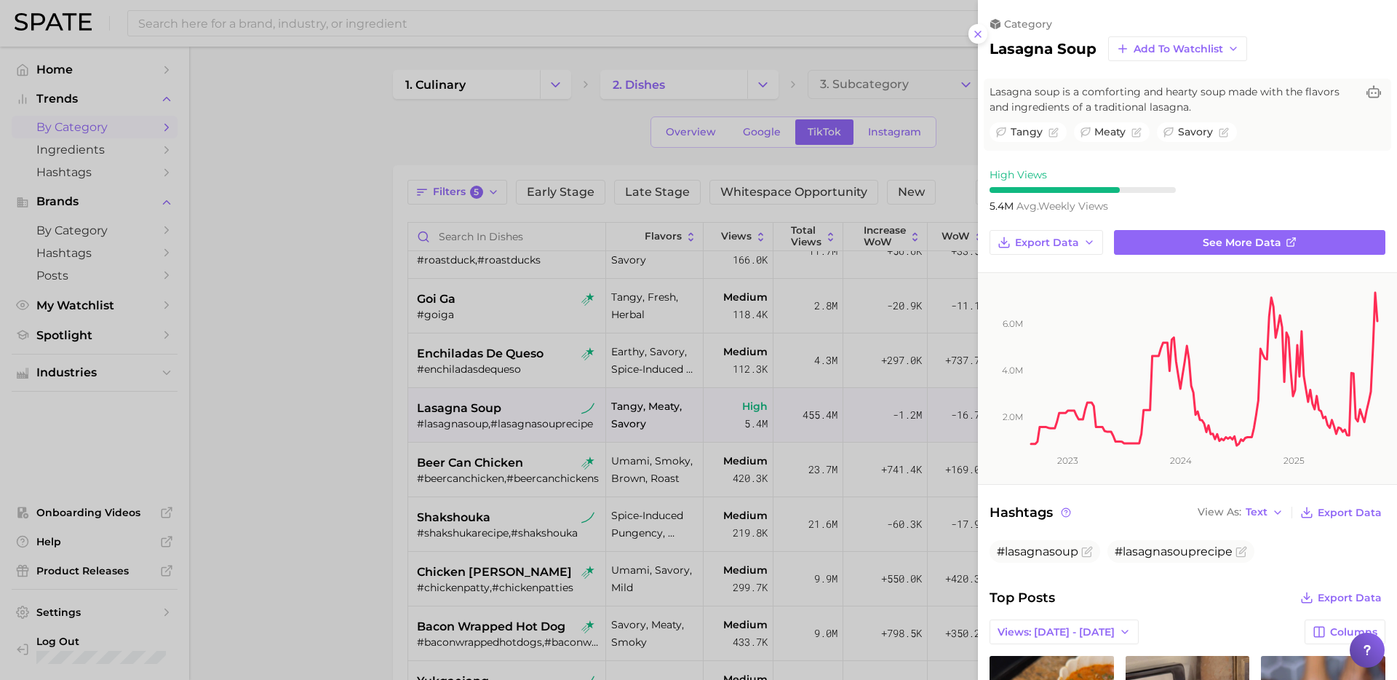
click at [668, 532] on div at bounding box center [698, 340] width 1397 height 680
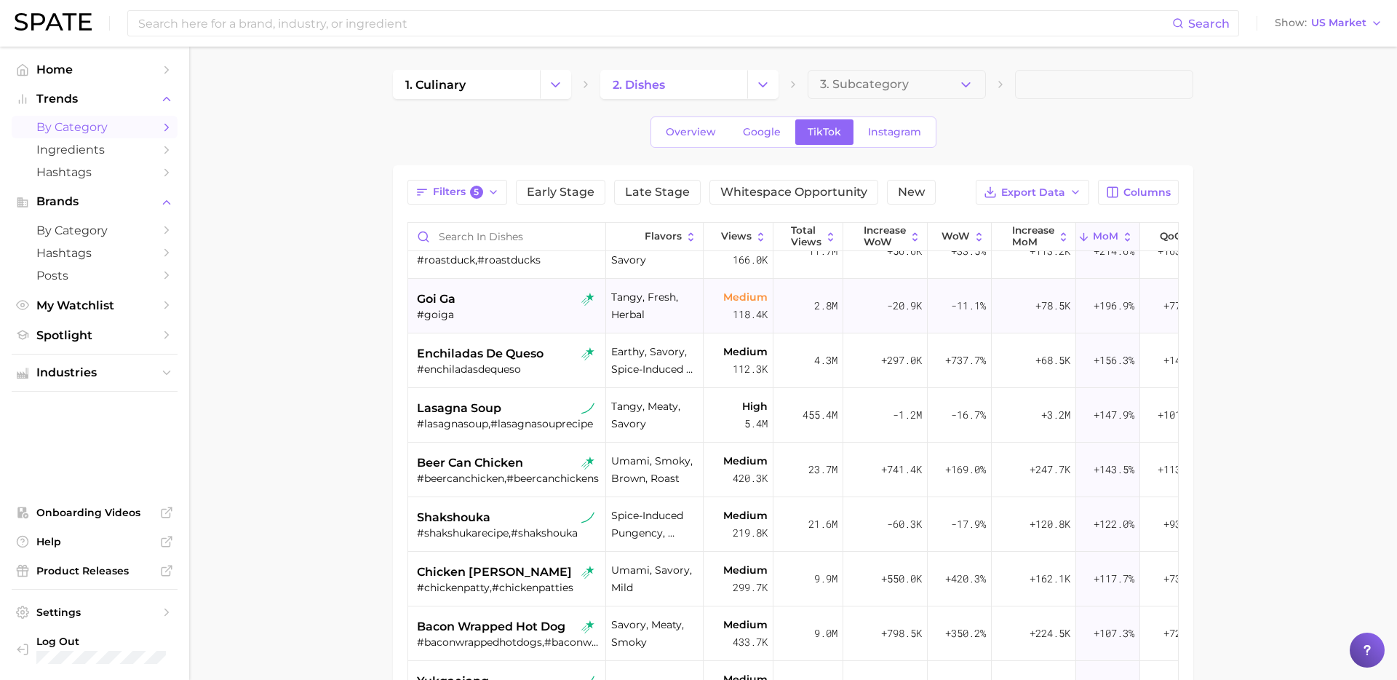
click at [525, 327] on div "goi ga #goiga" at bounding box center [508, 306] width 183 height 55
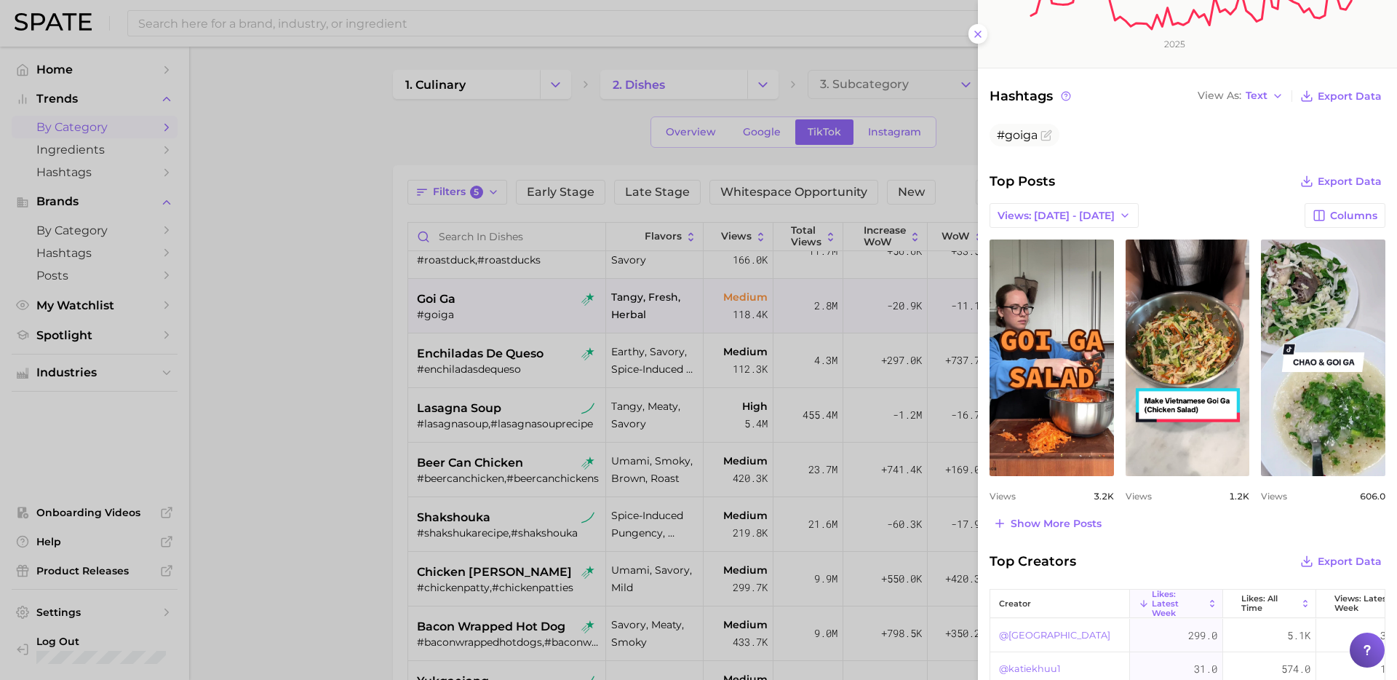
scroll to position [422, 0]
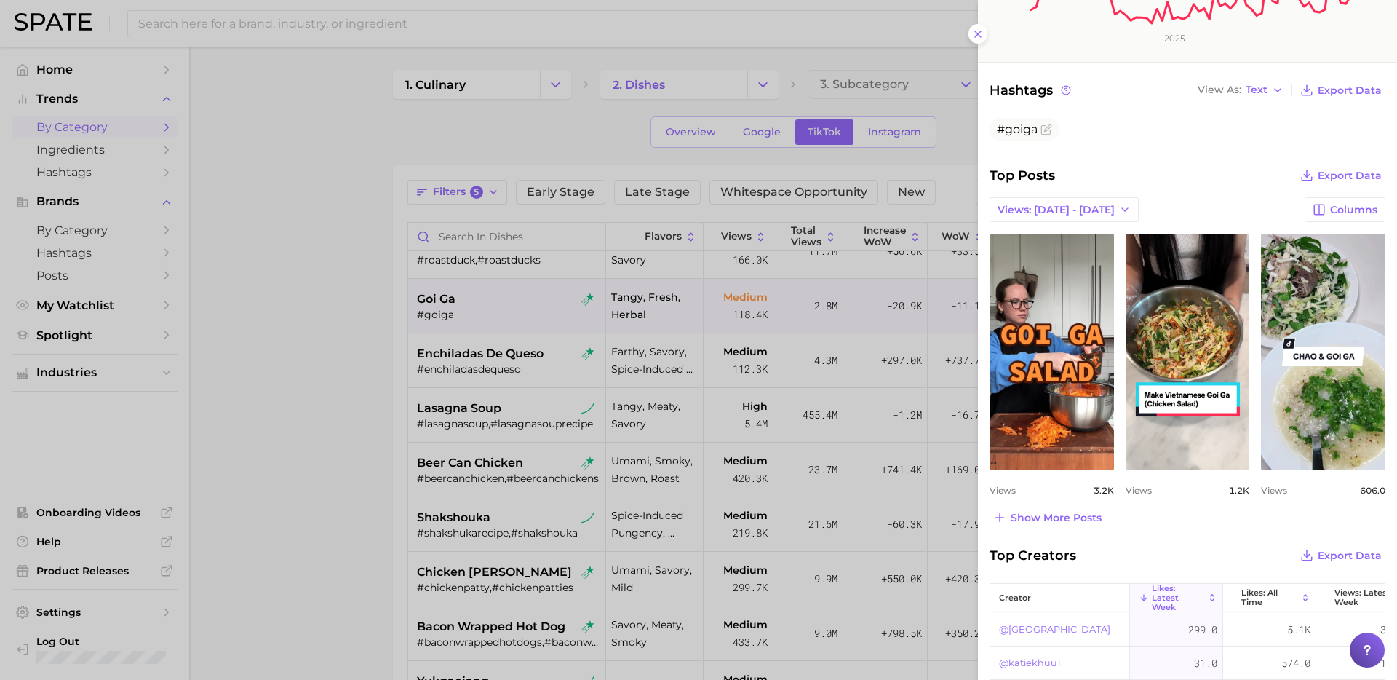
click at [451, 341] on div at bounding box center [698, 340] width 1397 height 680
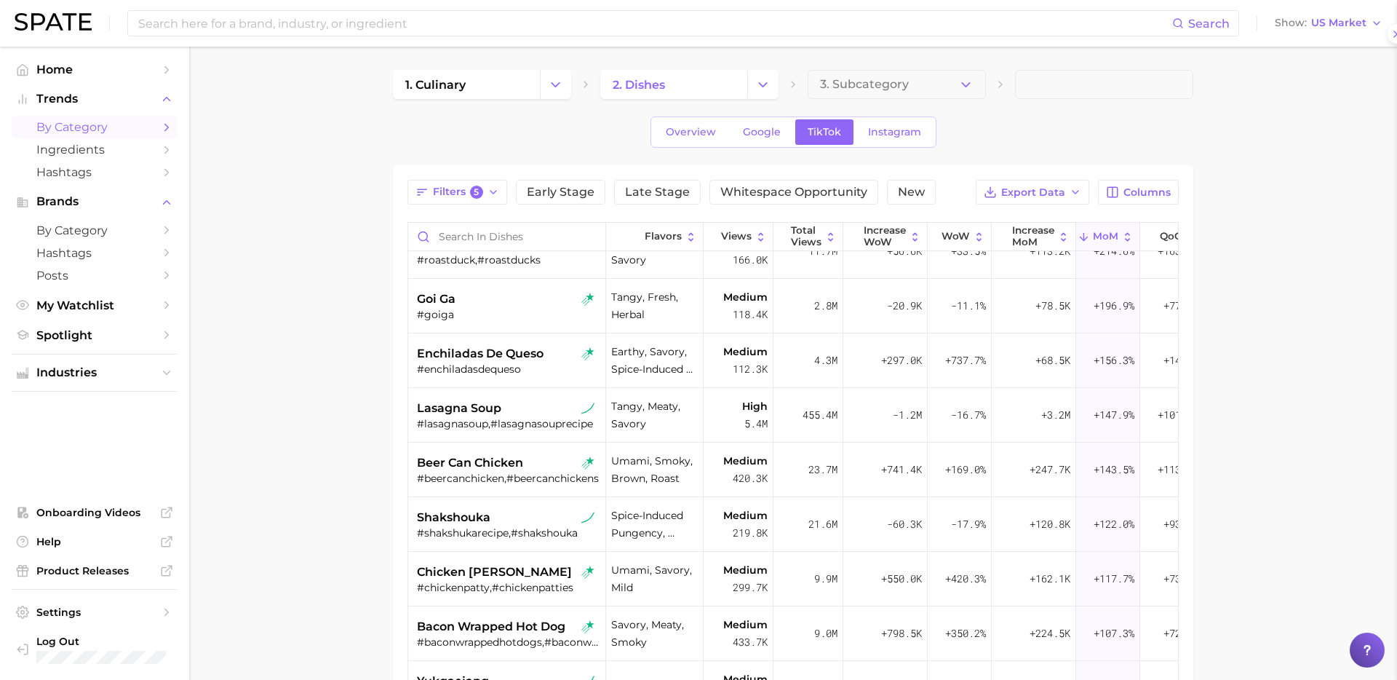
click at [479, 360] on span "enchiladas de queso" at bounding box center [480, 353] width 127 height 17
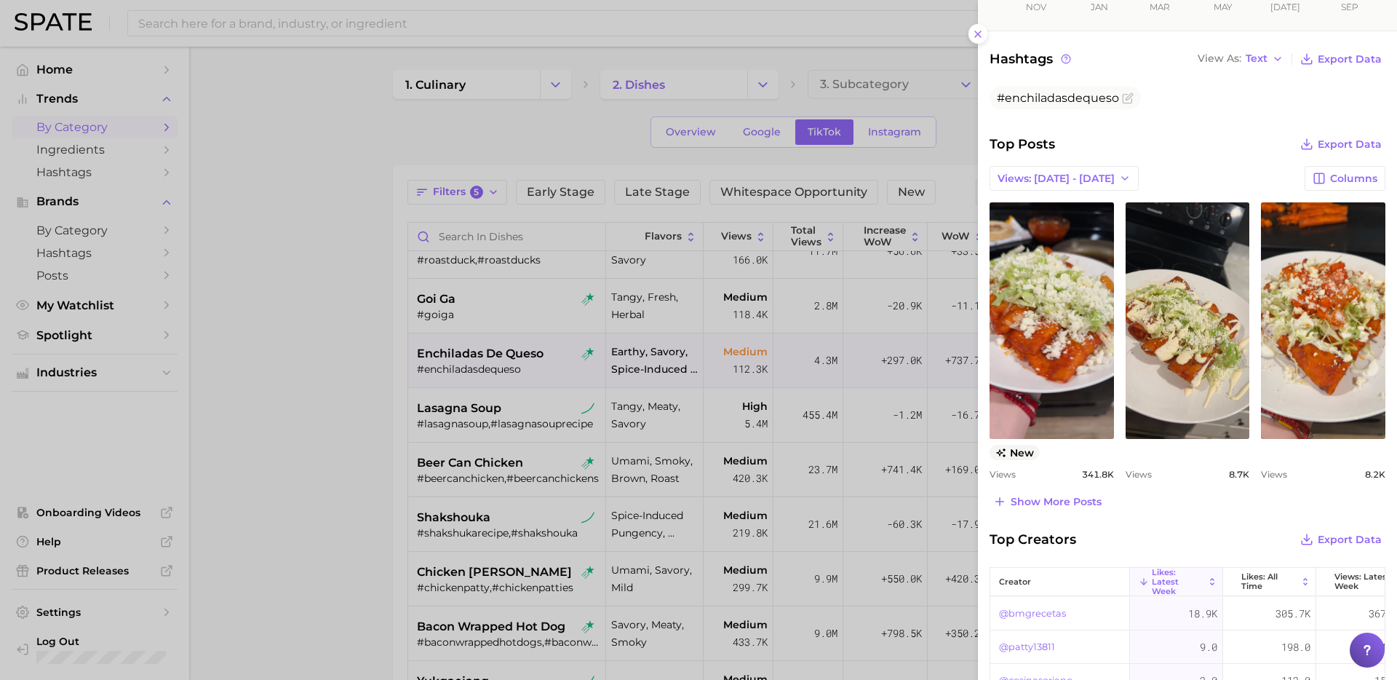
scroll to position [480, 0]
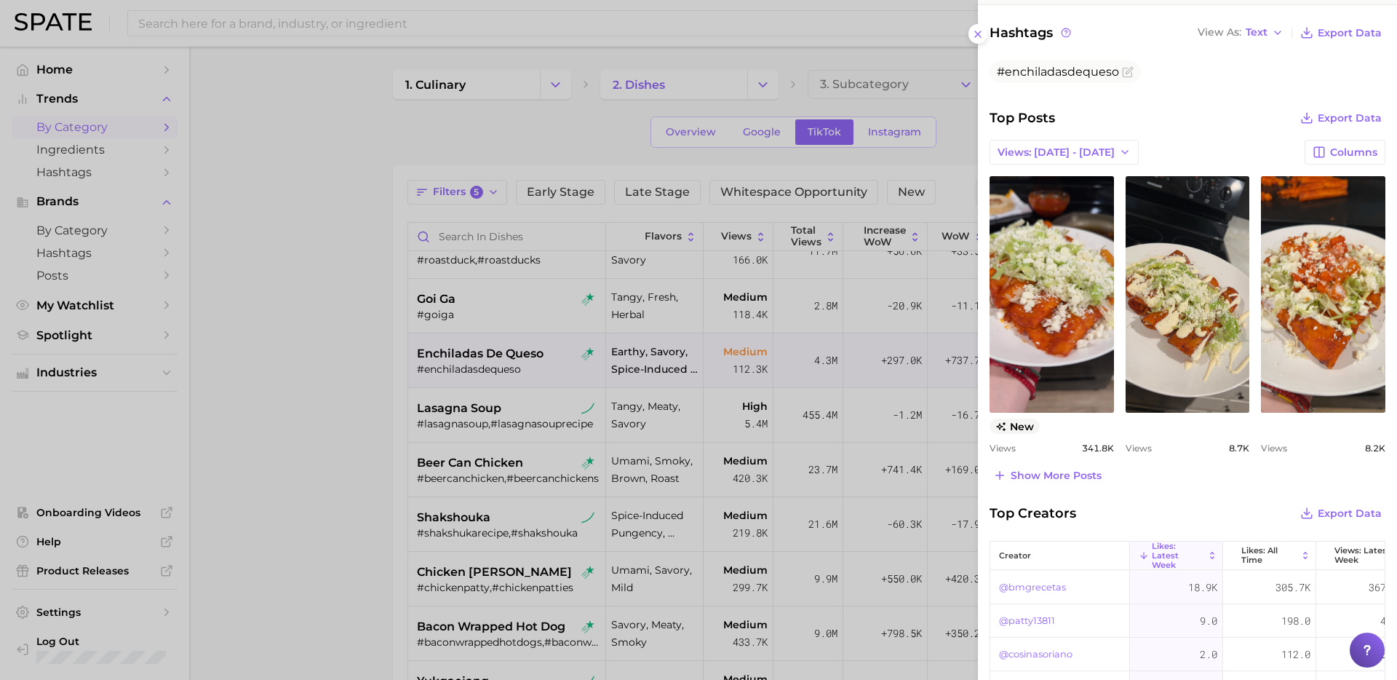
click at [528, 396] on div at bounding box center [698, 340] width 1397 height 680
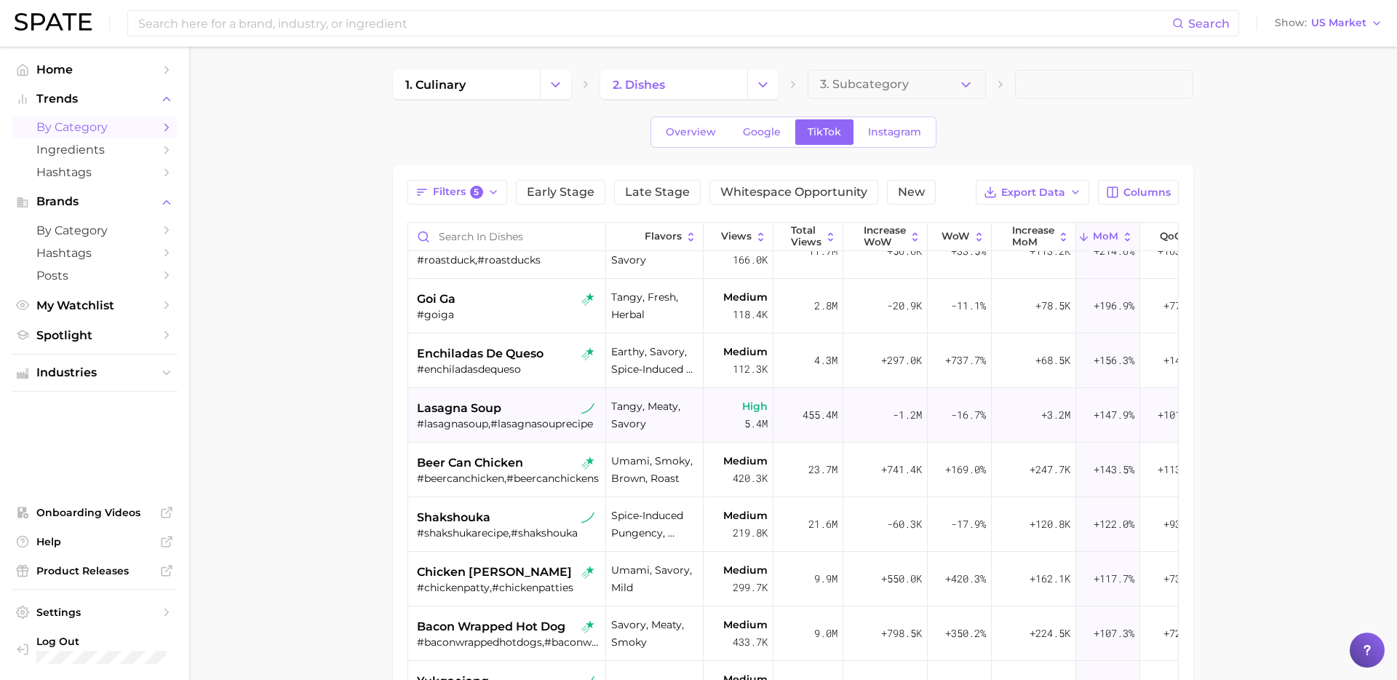
click at [520, 421] on div "#lasagnasoup,#lasagnasouprecipe" at bounding box center [508, 423] width 183 height 13
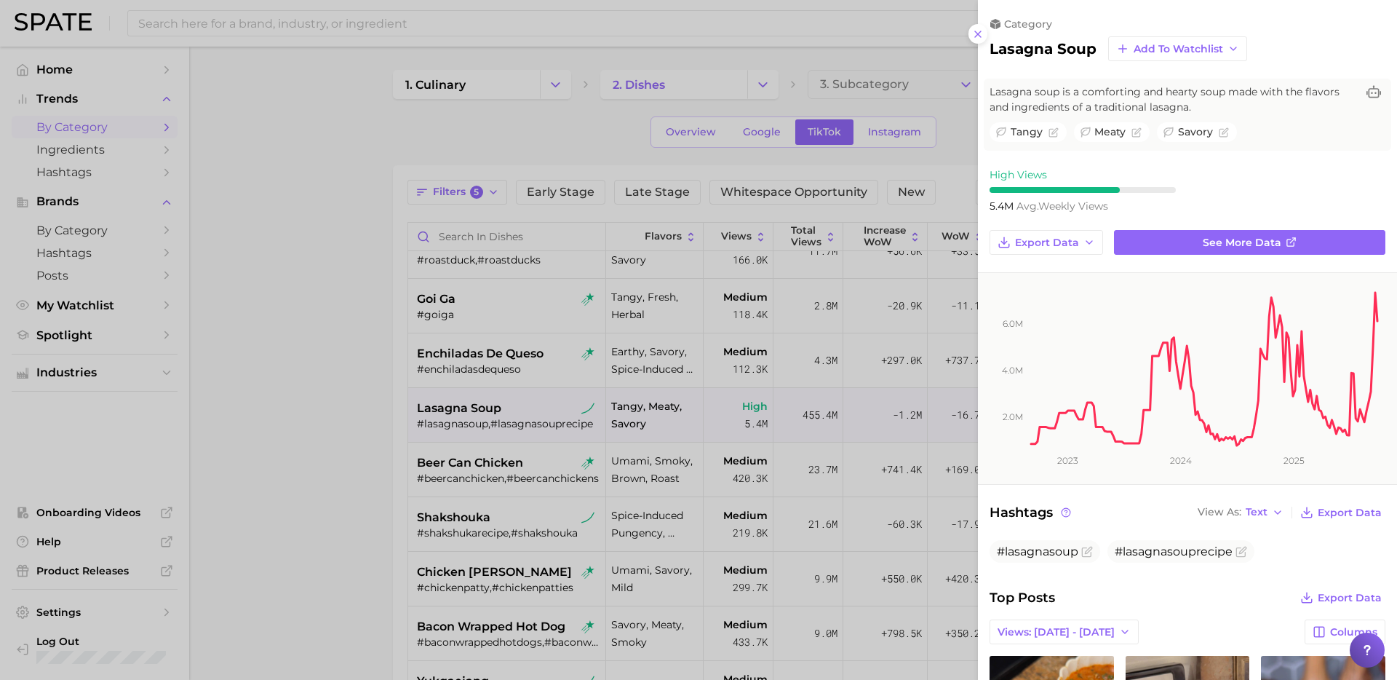
scroll to position [0, 0]
click at [476, 548] on div at bounding box center [698, 340] width 1397 height 680
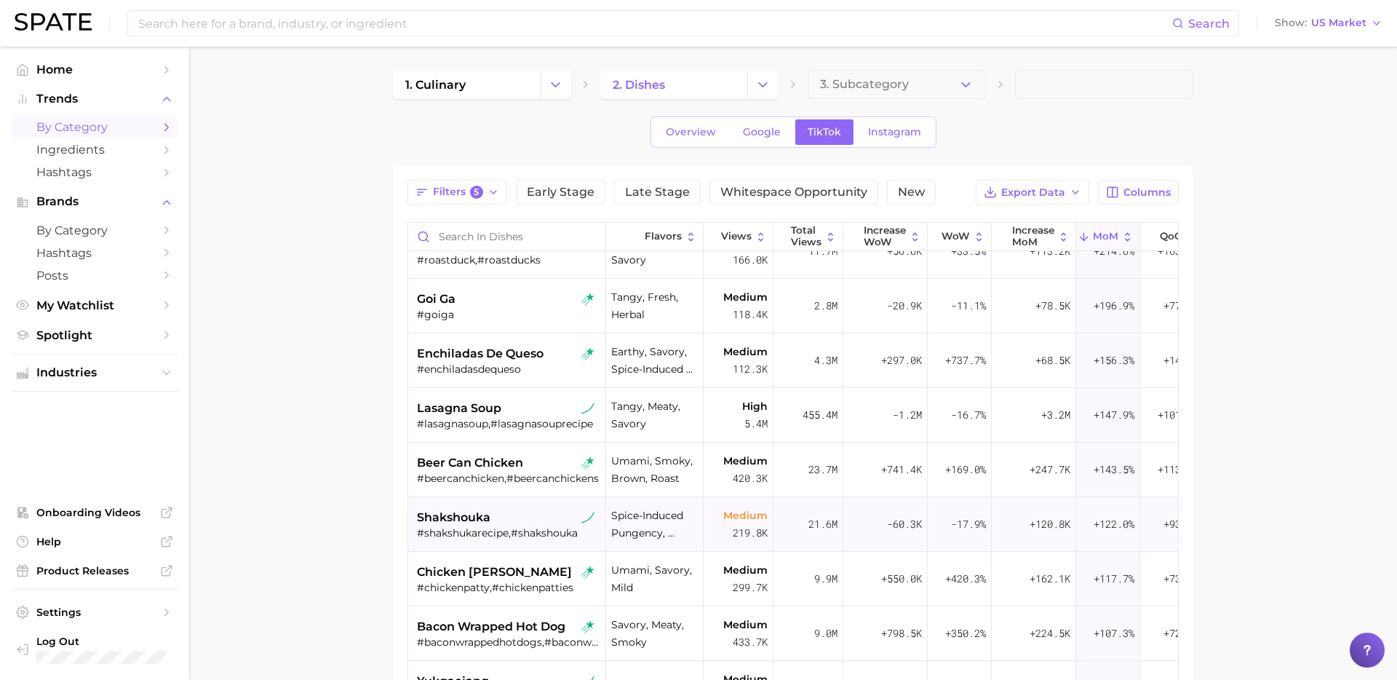
click at [500, 520] on div "shakshouka" at bounding box center [508, 517] width 183 height 17
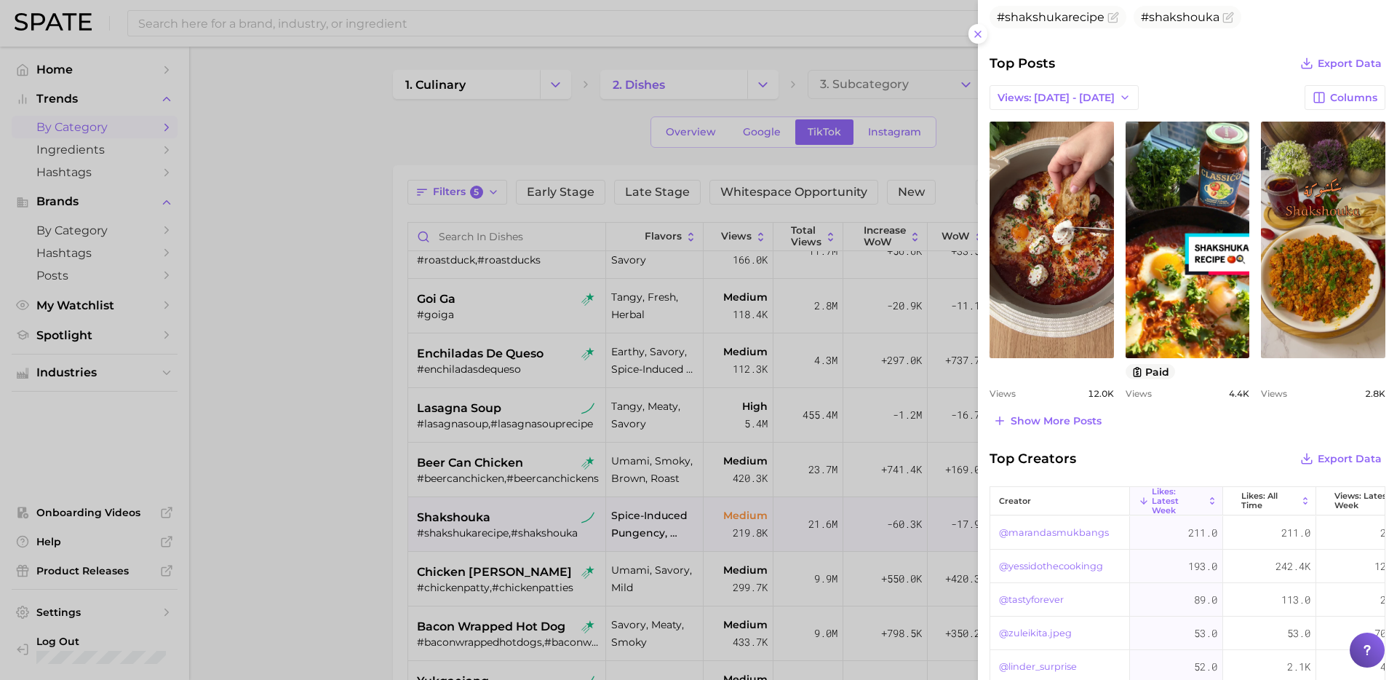
scroll to position [535, 0]
click at [486, 403] on div at bounding box center [698, 340] width 1397 height 680
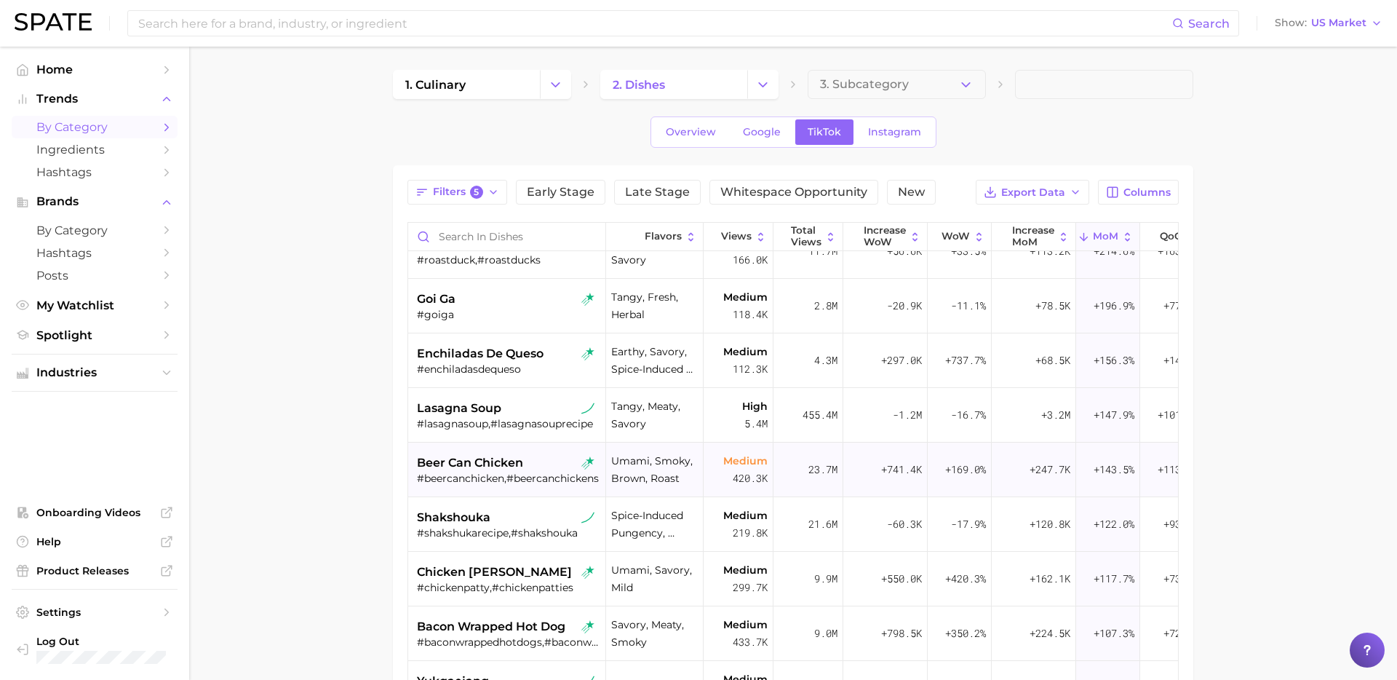
click at [528, 472] on div "#beercanchicken,#beercanchickens" at bounding box center [508, 478] width 183 height 13
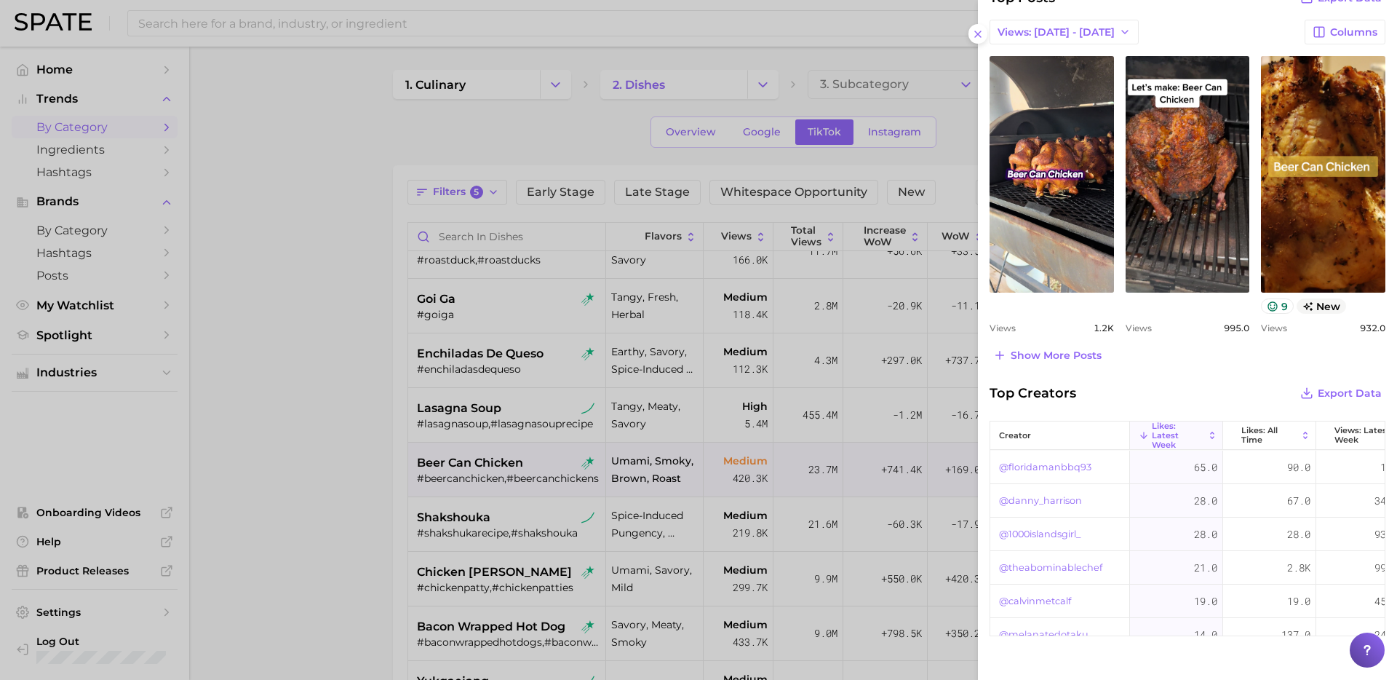
scroll to position [637, 0]
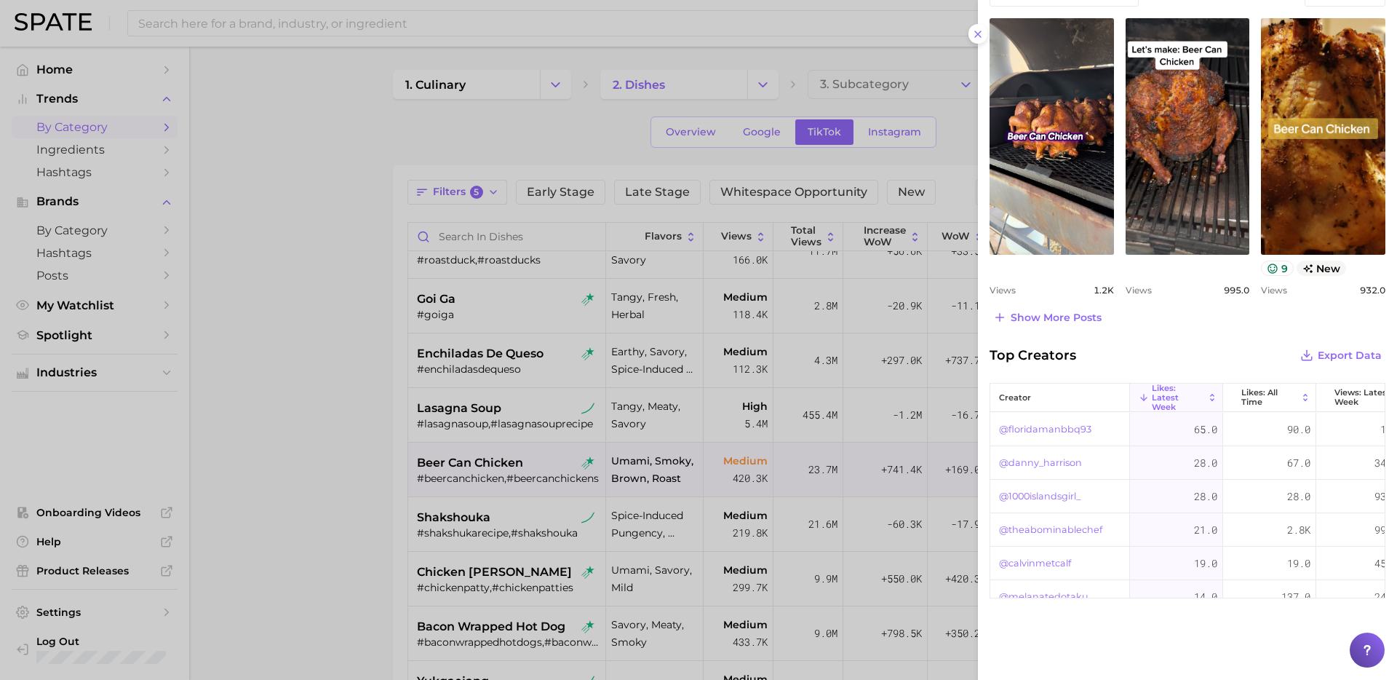
click at [395, 506] on div at bounding box center [698, 340] width 1397 height 680
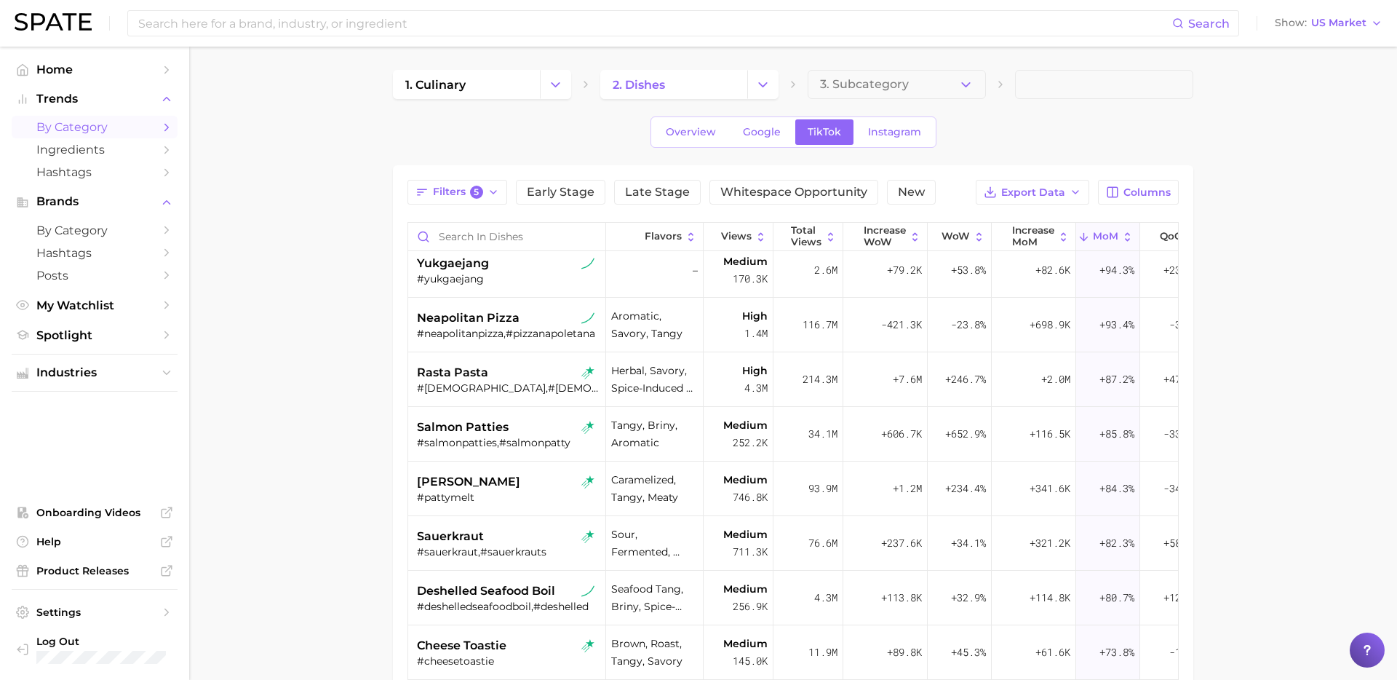
scroll to position [1156, 0]
click at [517, 343] on div "neapolitan pizza #neapolitanpizza,#pizzanapoletana" at bounding box center [508, 323] width 183 height 55
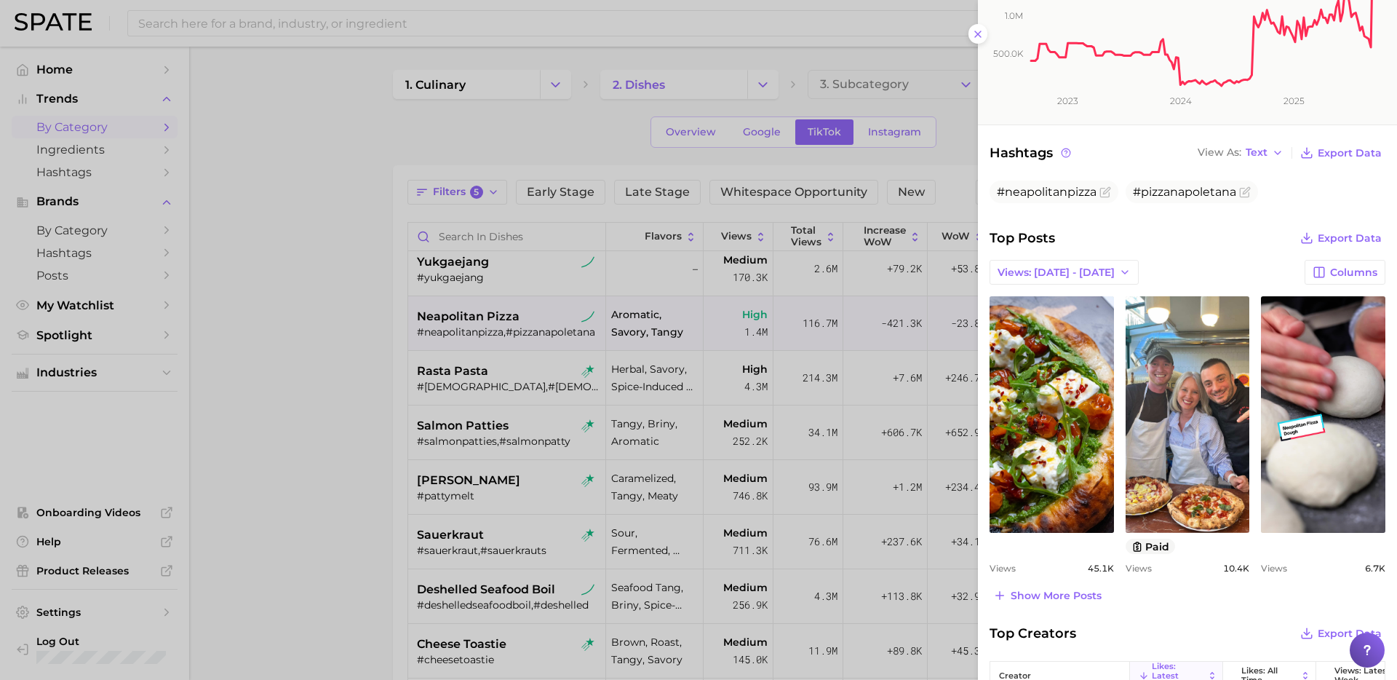
scroll to position [378, 0]
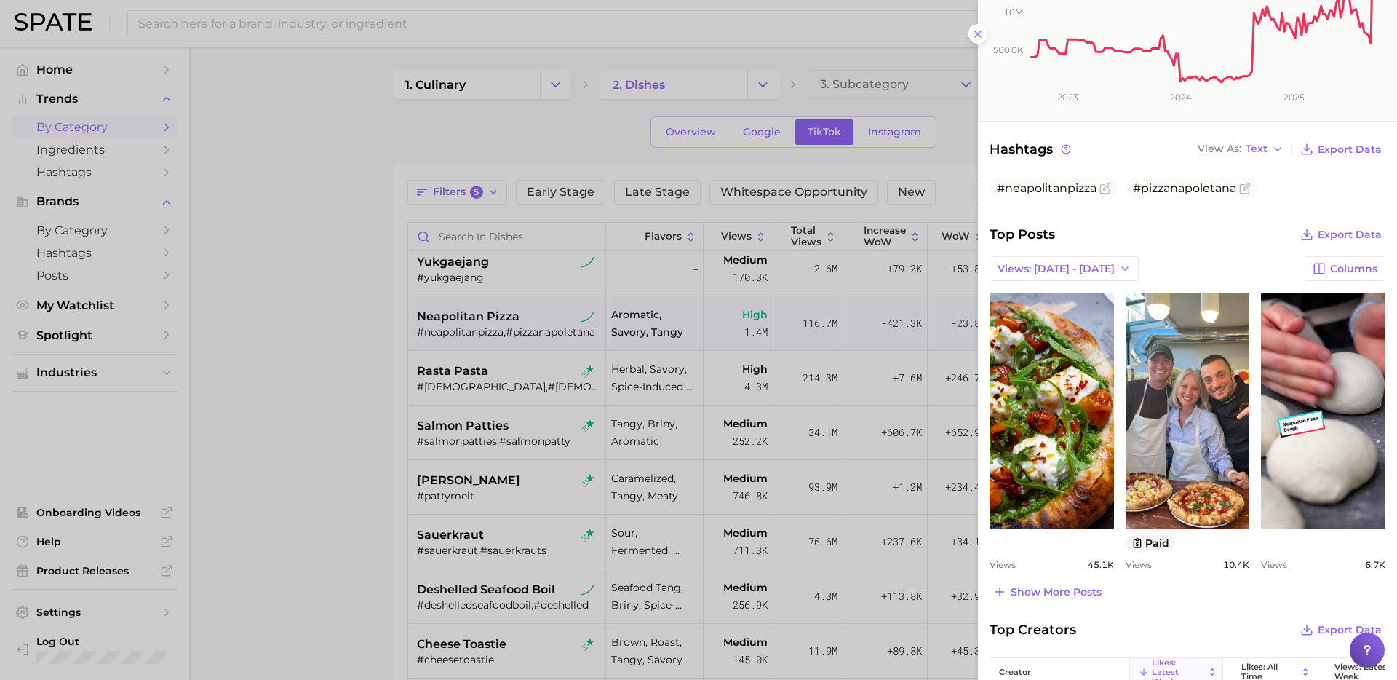
click at [472, 426] on div at bounding box center [698, 340] width 1397 height 680
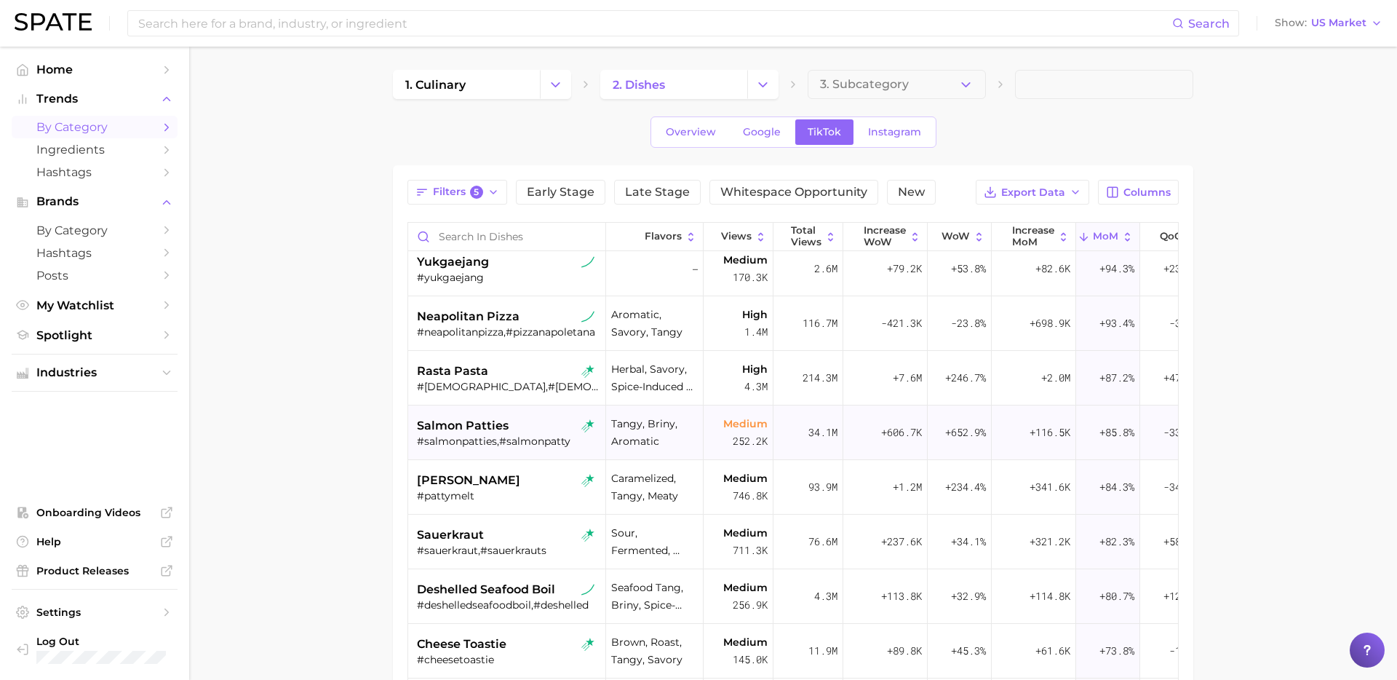
click at [517, 445] on div "#salmonpatties,#salmonpatty" at bounding box center [508, 440] width 183 height 13
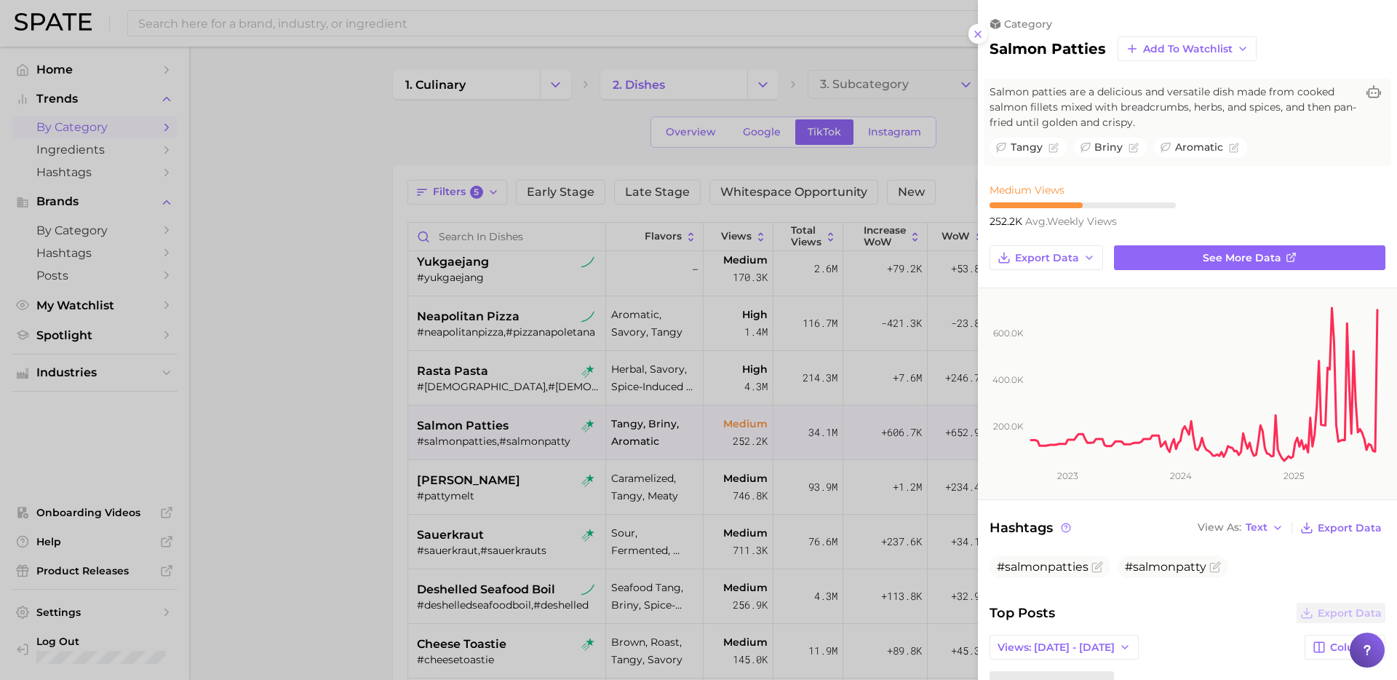
click at [516, 383] on div at bounding box center [698, 340] width 1397 height 680
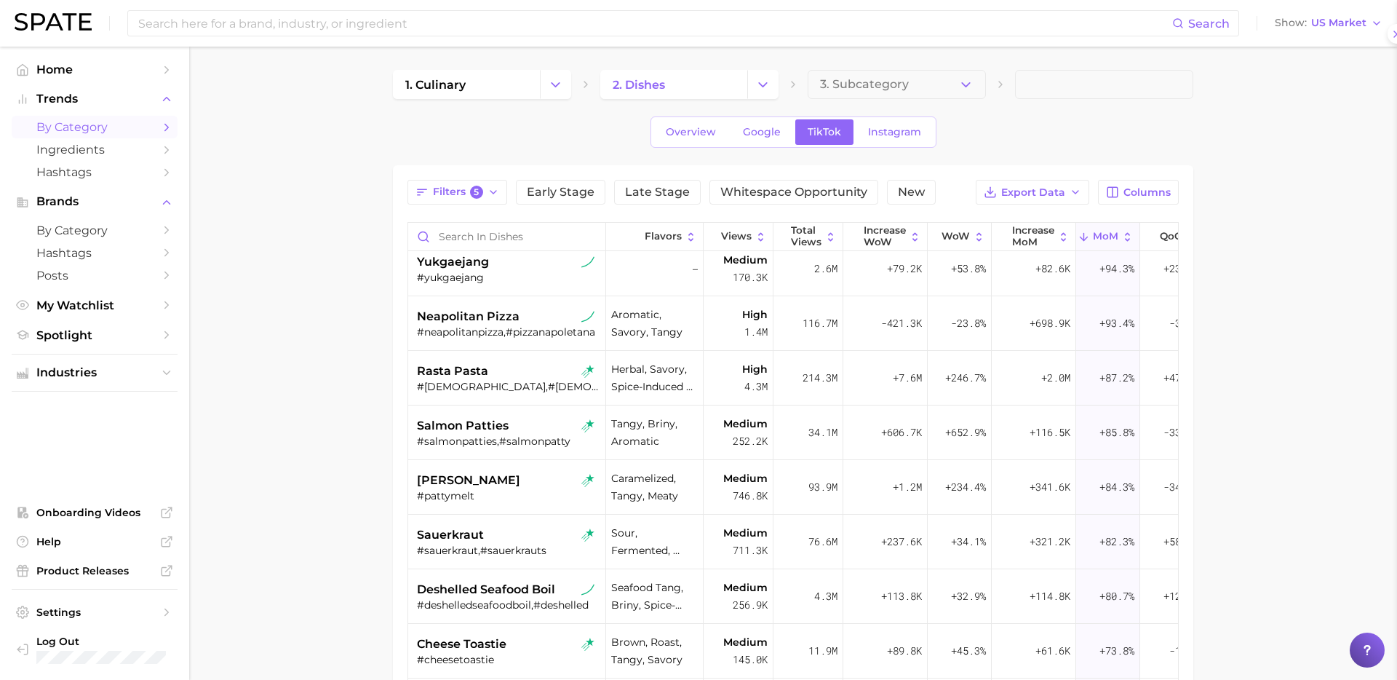
click at [516, 383] on div at bounding box center [698, 340] width 1397 height 680
click at [516, 383] on div "#[DEMOGRAPHIC_DATA],#[DEMOGRAPHIC_DATA]" at bounding box center [508, 386] width 183 height 13
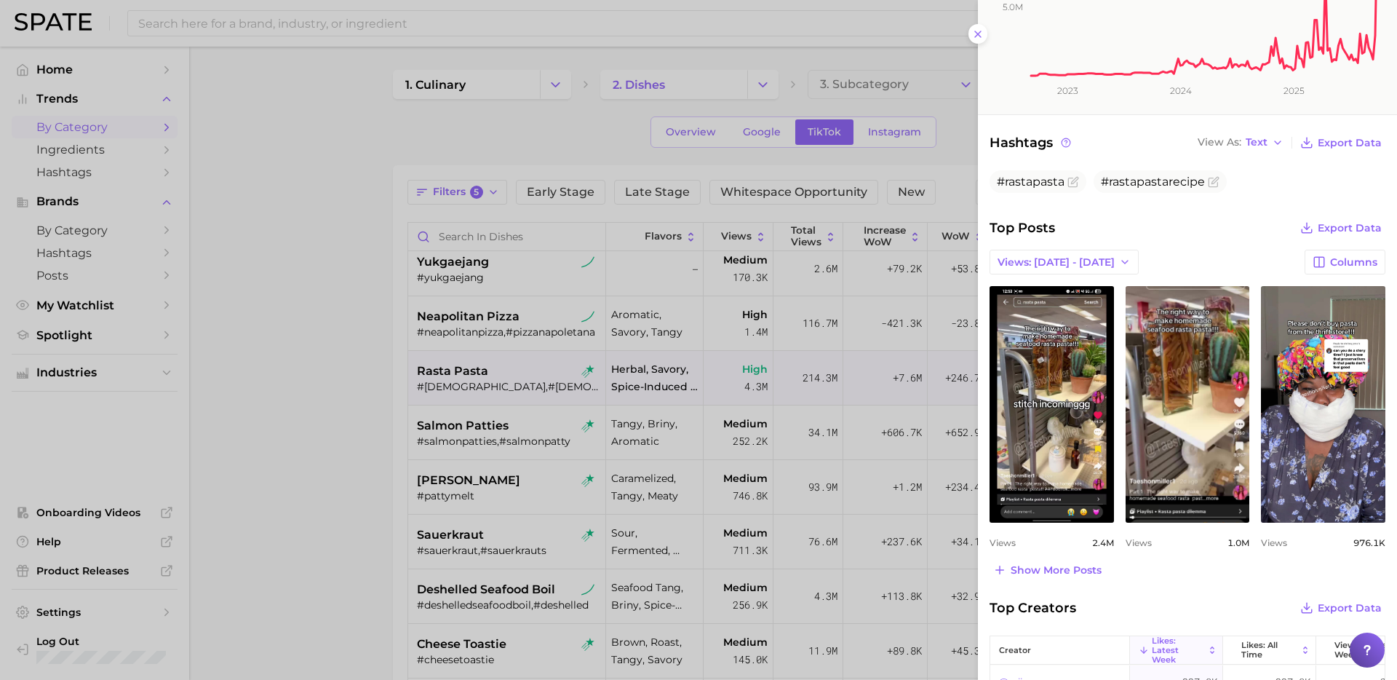
scroll to position [389, 0]
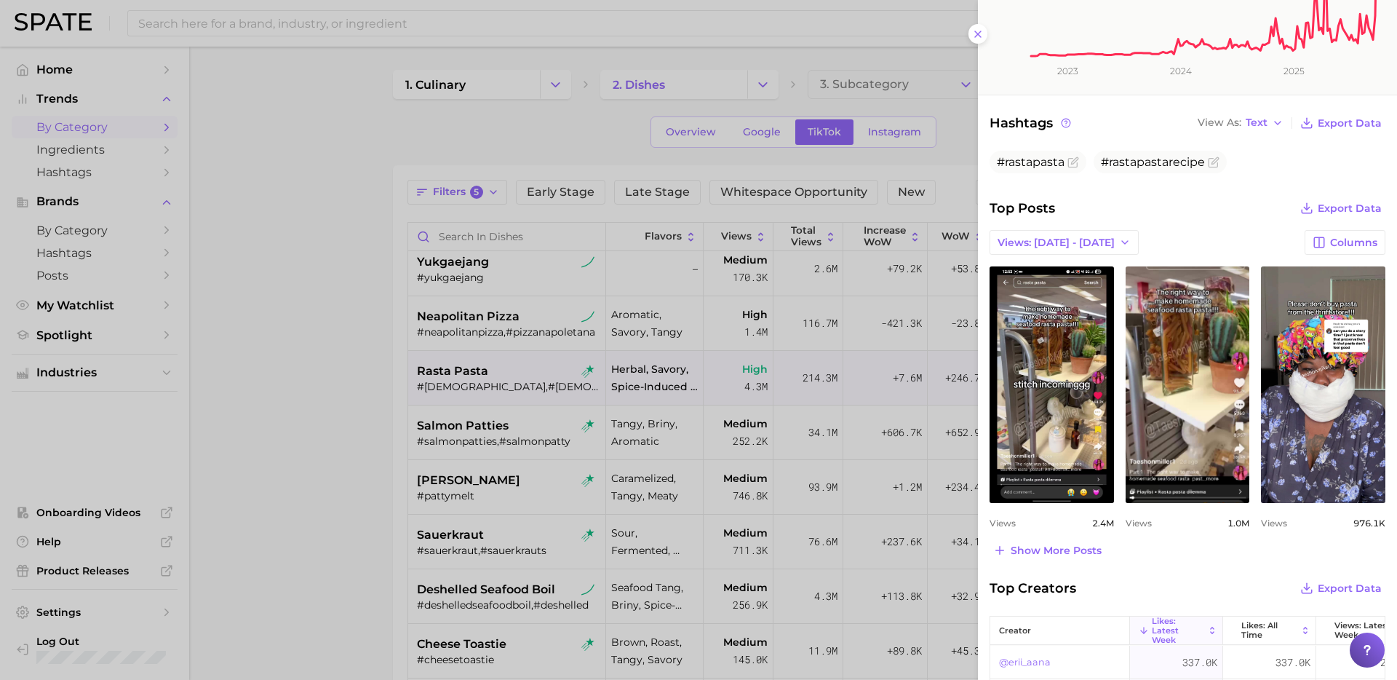
click at [702, 387] on div at bounding box center [698, 340] width 1397 height 680
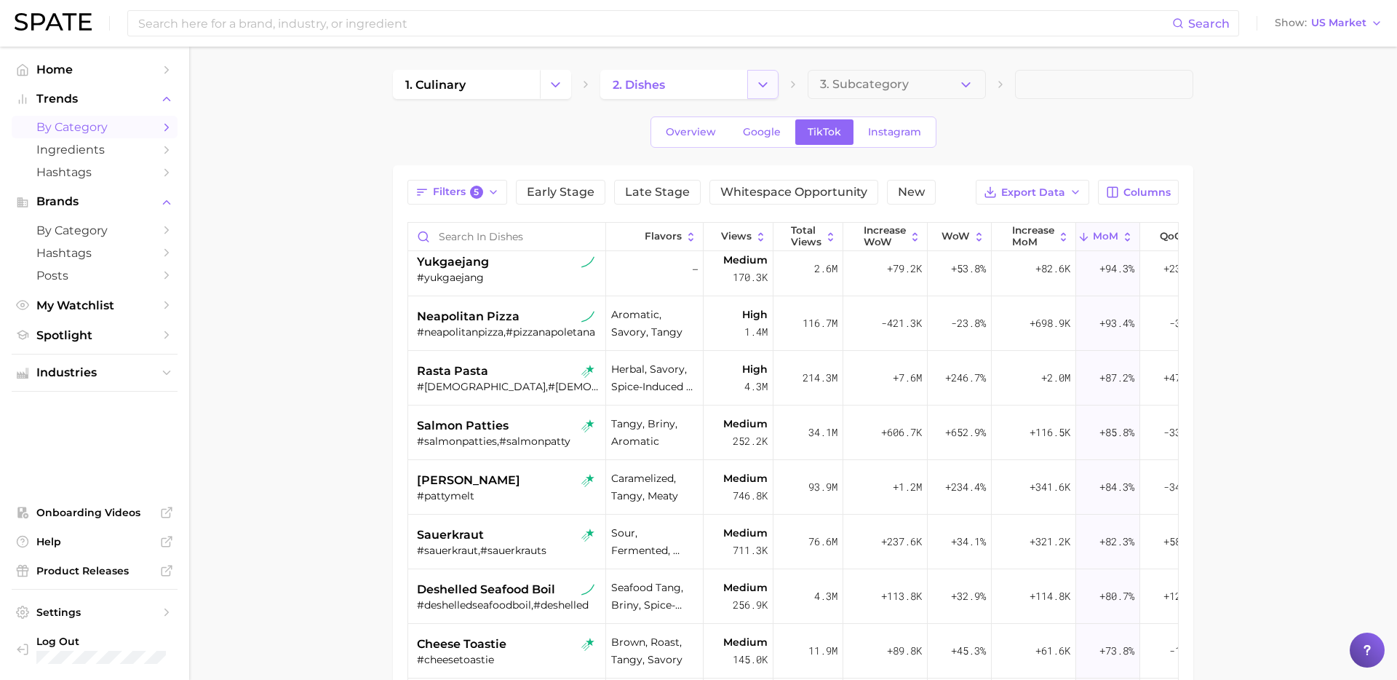
click at [761, 83] on icon "Change Category" at bounding box center [762, 84] width 15 height 15
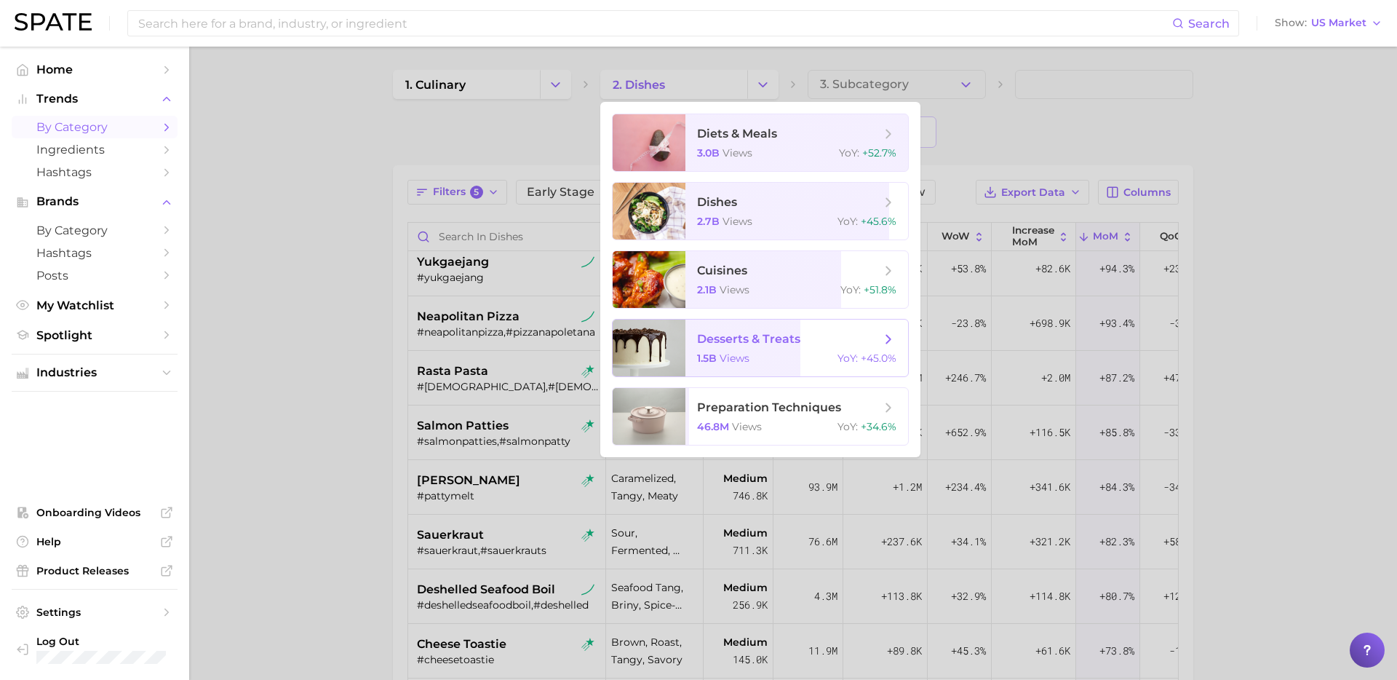
click at [777, 335] on span "desserts & treats" at bounding box center [748, 339] width 103 height 14
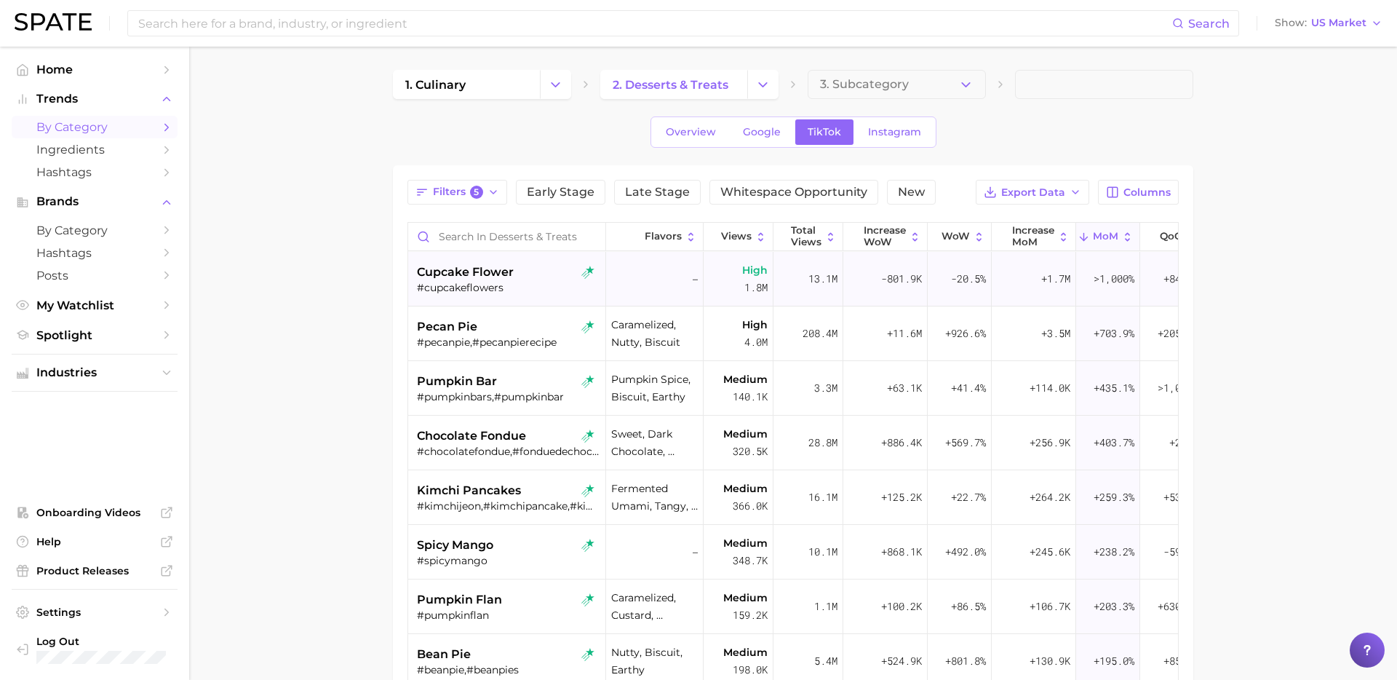
click at [525, 288] on div "#cupcakeflowers" at bounding box center [508, 287] width 183 height 13
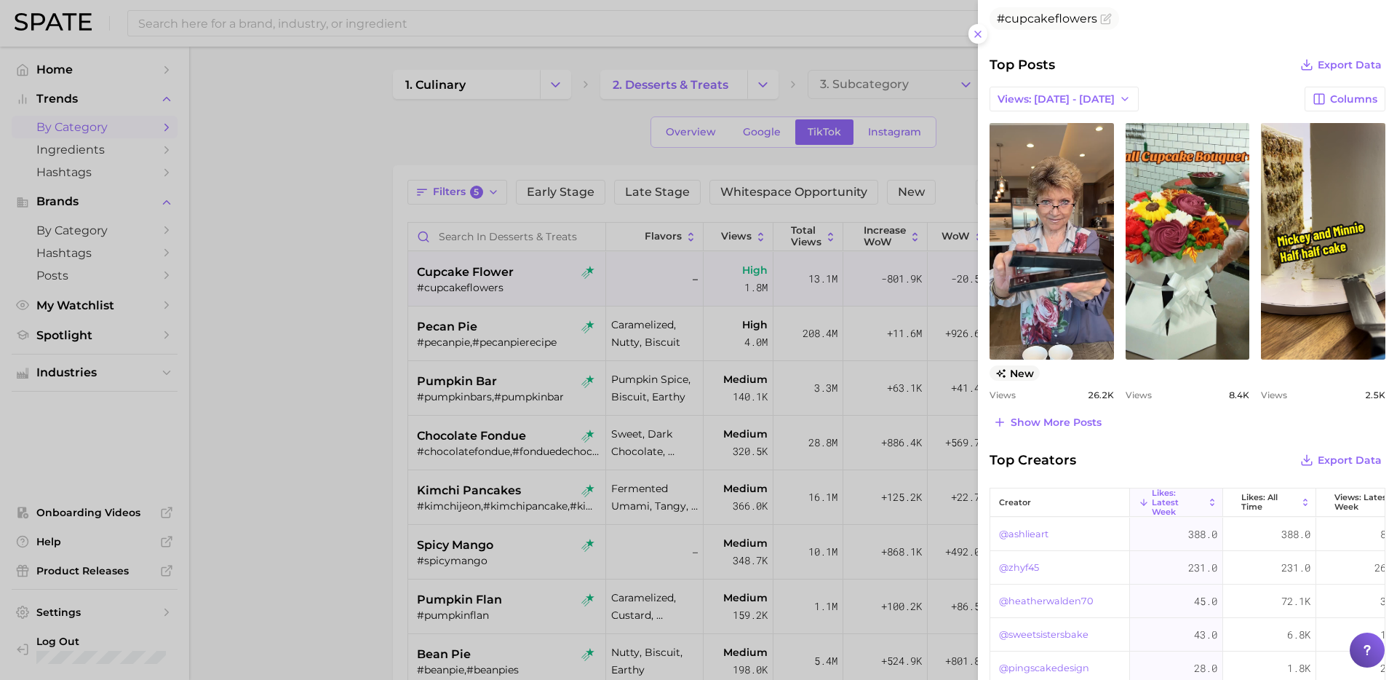
click at [509, 356] on div at bounding box center [698, 340] width 1397 height 680
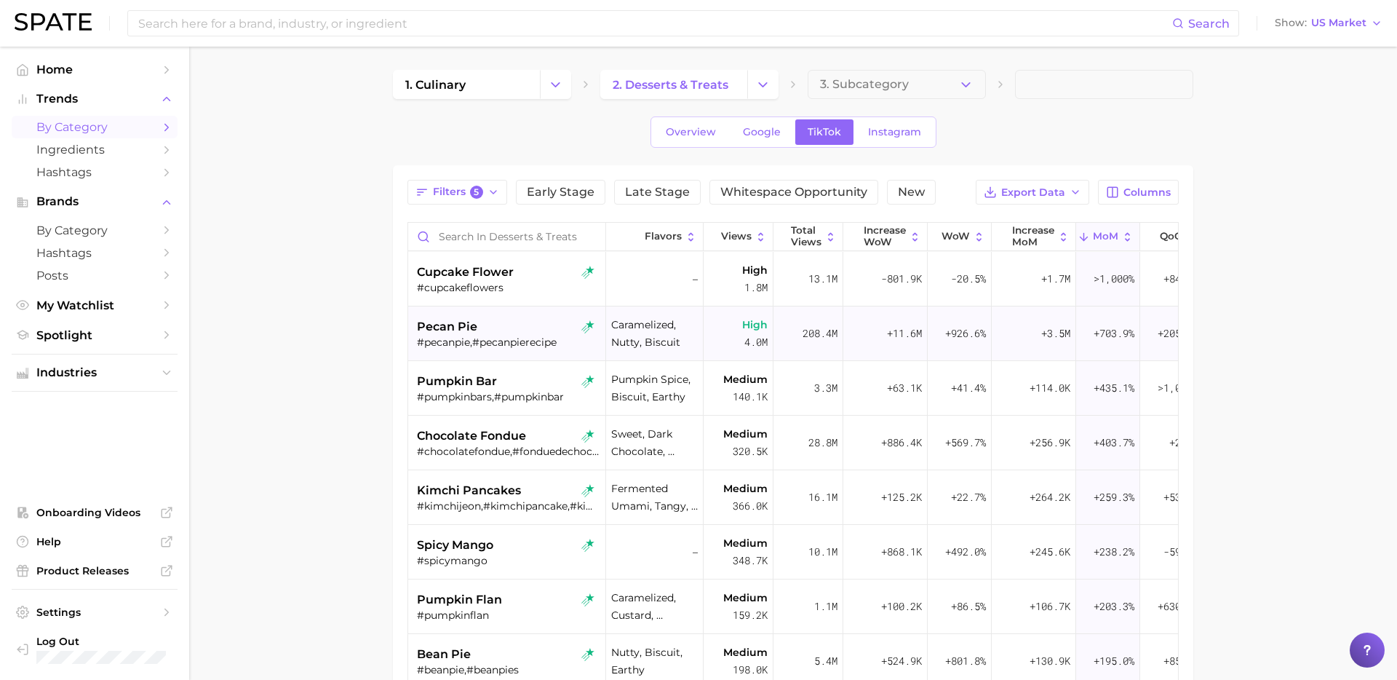
click at [506, 338] on div "#pecanpie,#pecanpierecipe" at bounding box center [508, 341] width 183 height 13
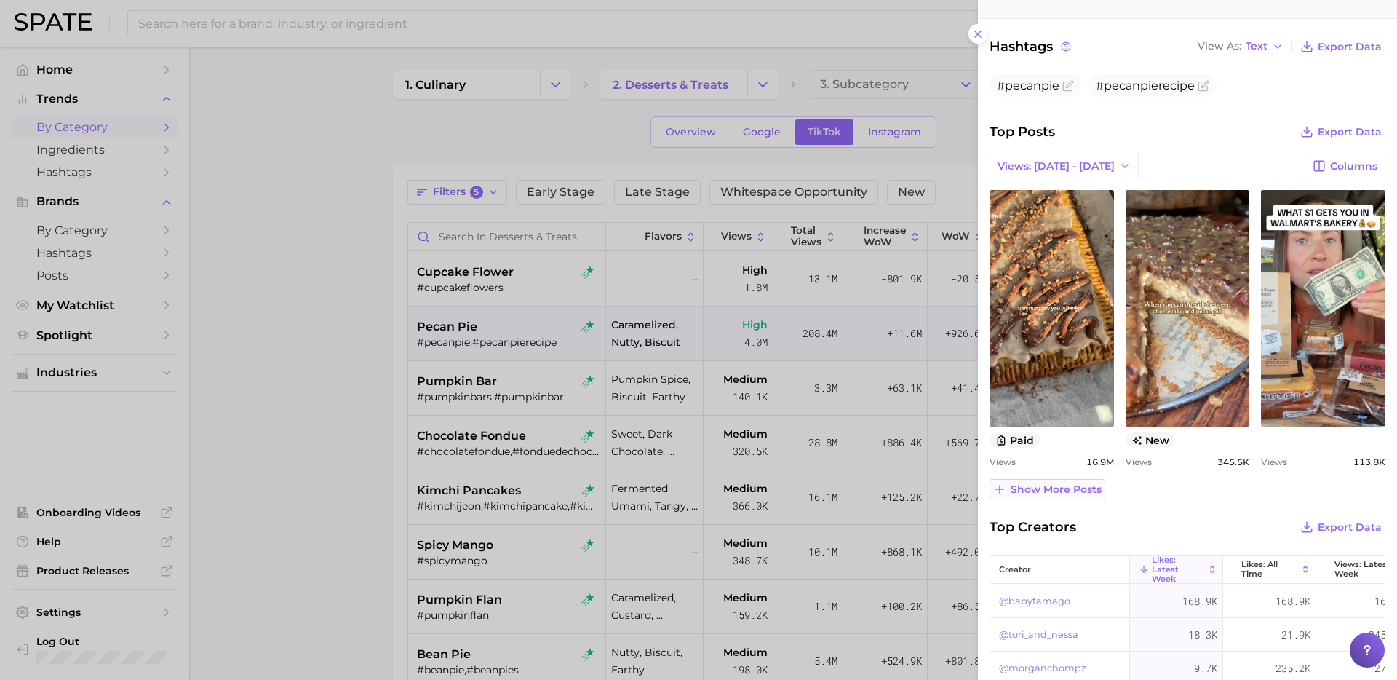
click at [1075, 493] on span "Show more posts" at bounding box center [1056, 489] width 91 height 12
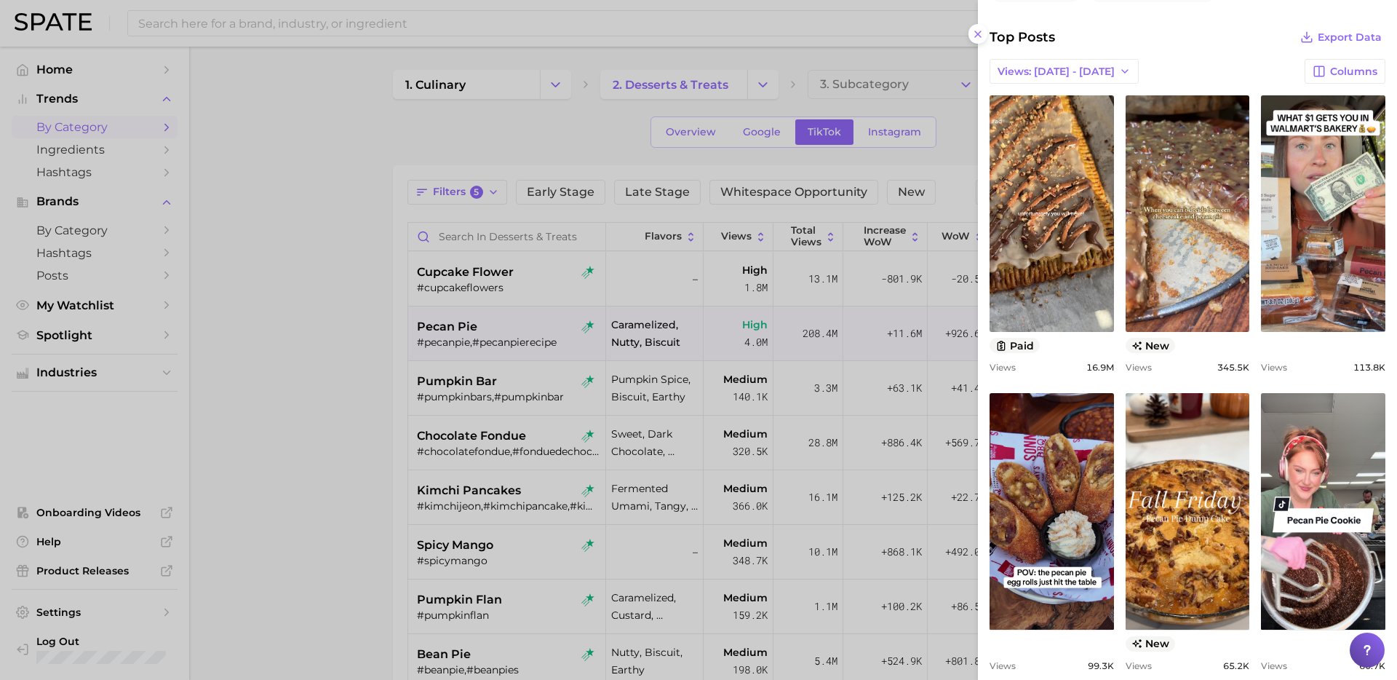
click at [496, 373] on div at bounding box center [698, 340] width 1397 height 680
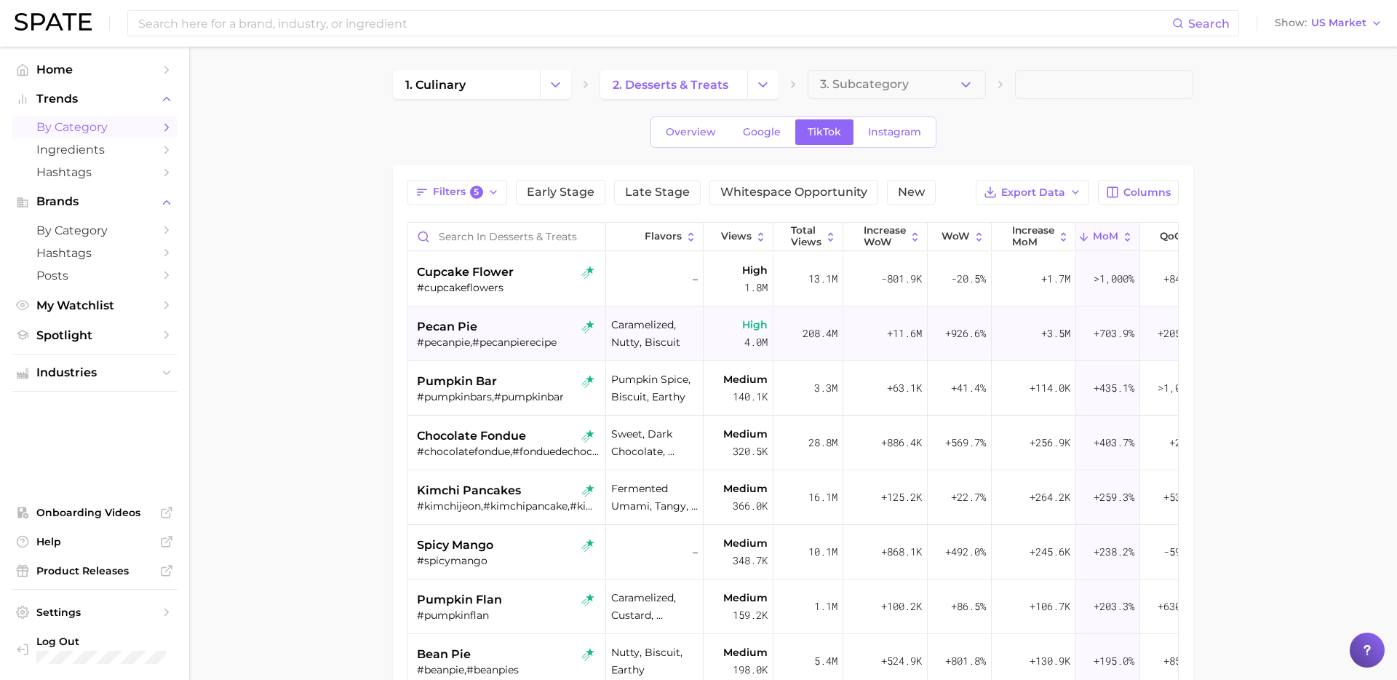
click at [498, 338] on div "#pecanpie,#pecanpierecipe" at bounding box center [508, 341] width 183 height 13
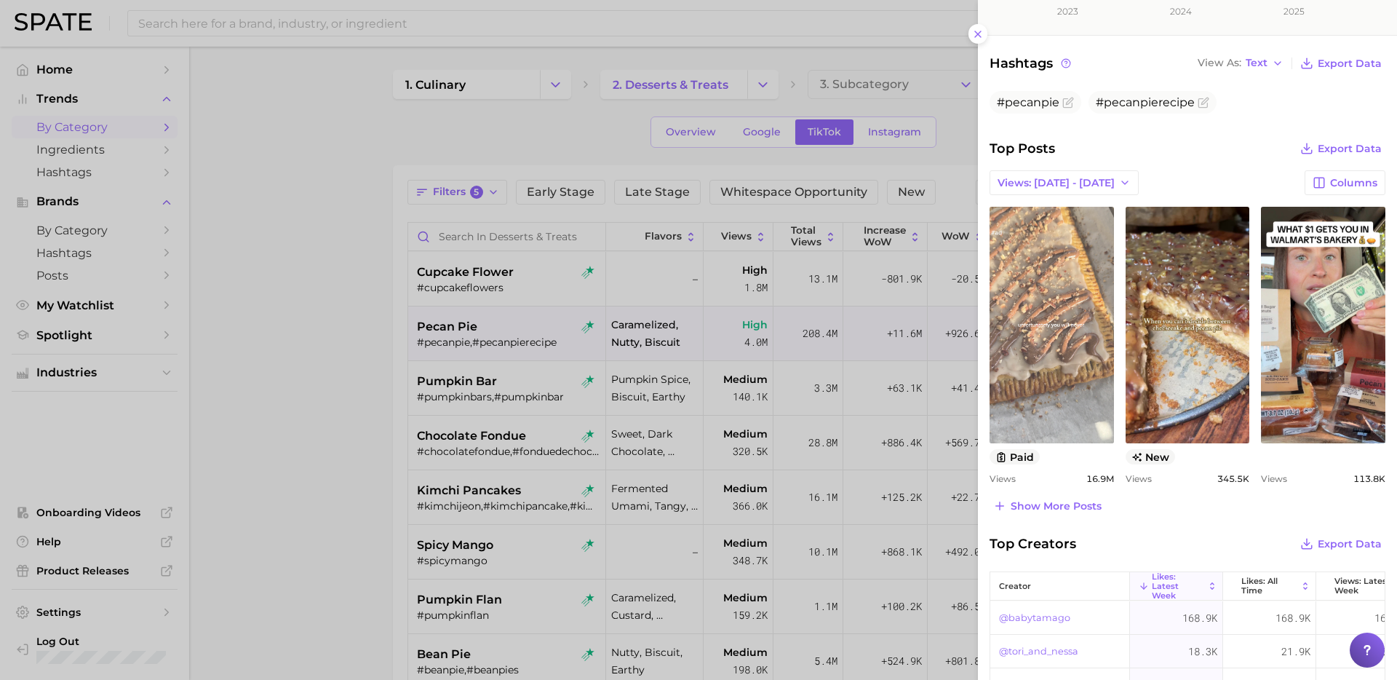
scroll to position [472, 0]
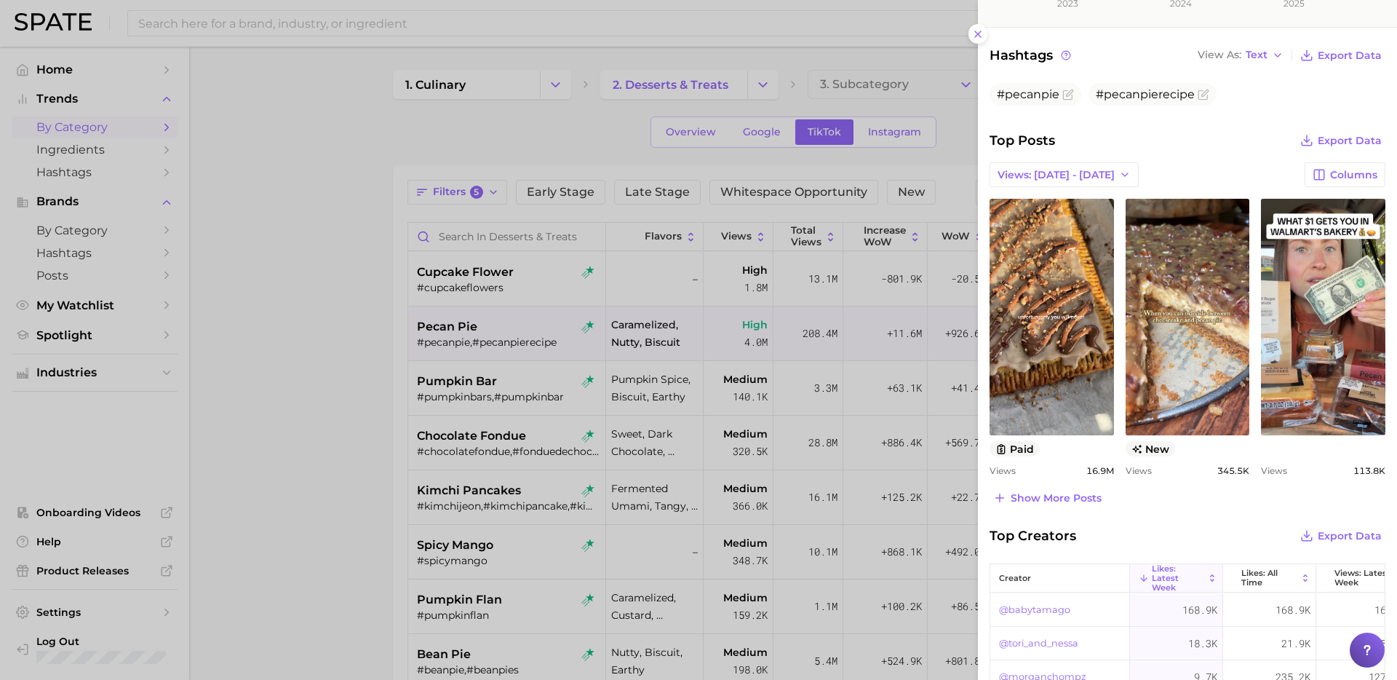
click at [660, 463] on div at bounding box center [698, 340] width 1397 height 680
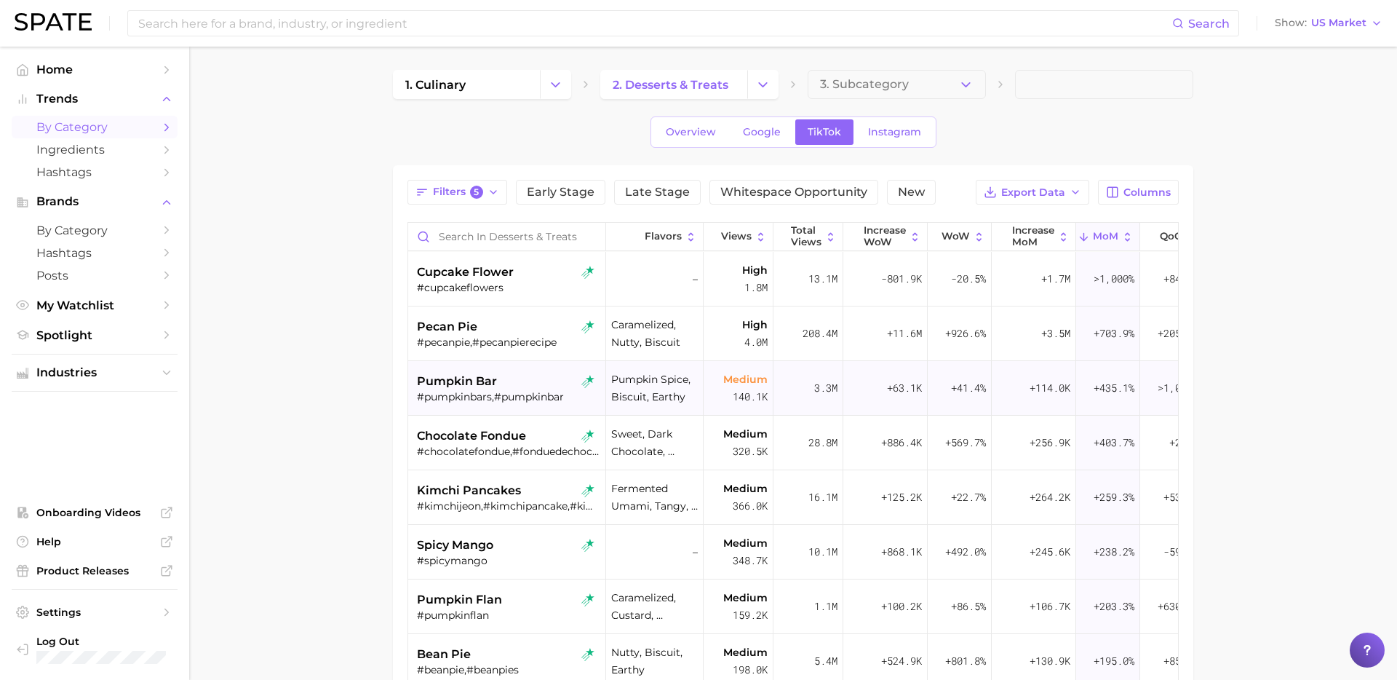
click at [516, 380] on div "pumpkin bar" at bounding box center [508, 381] width 183 height 17
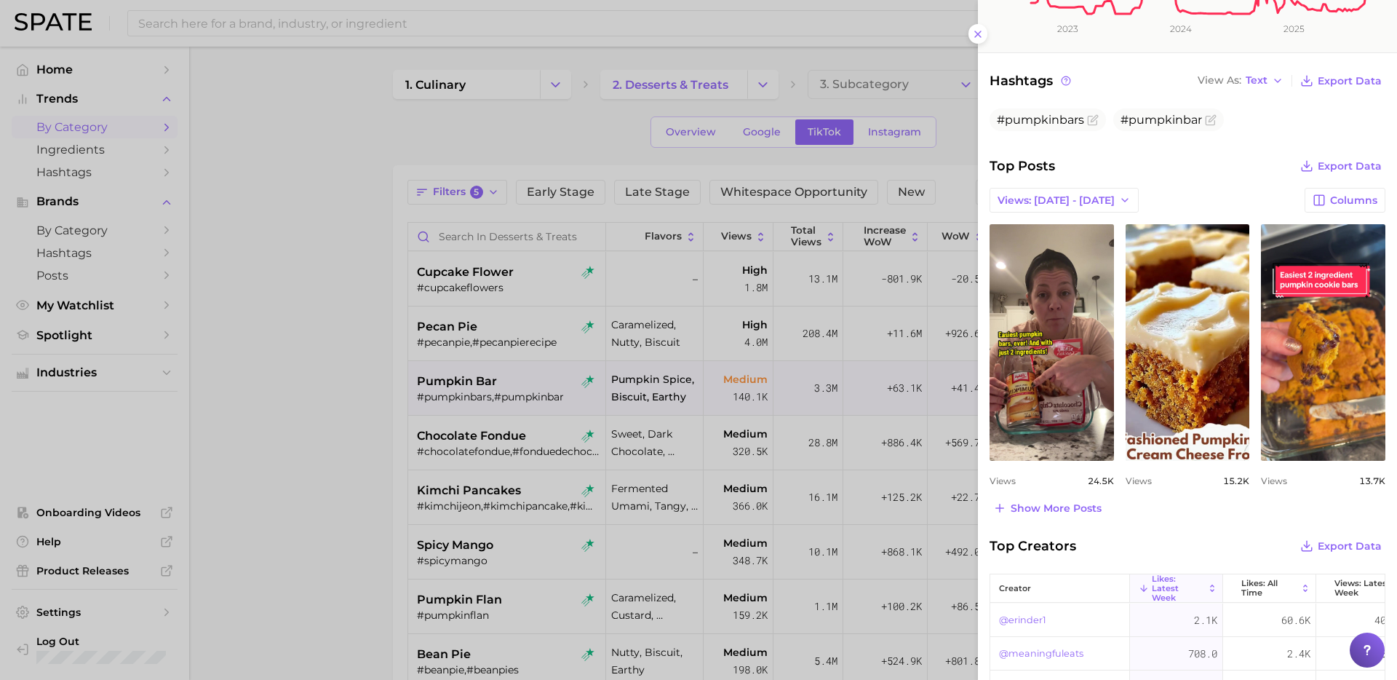
scroll to position [447, 0]
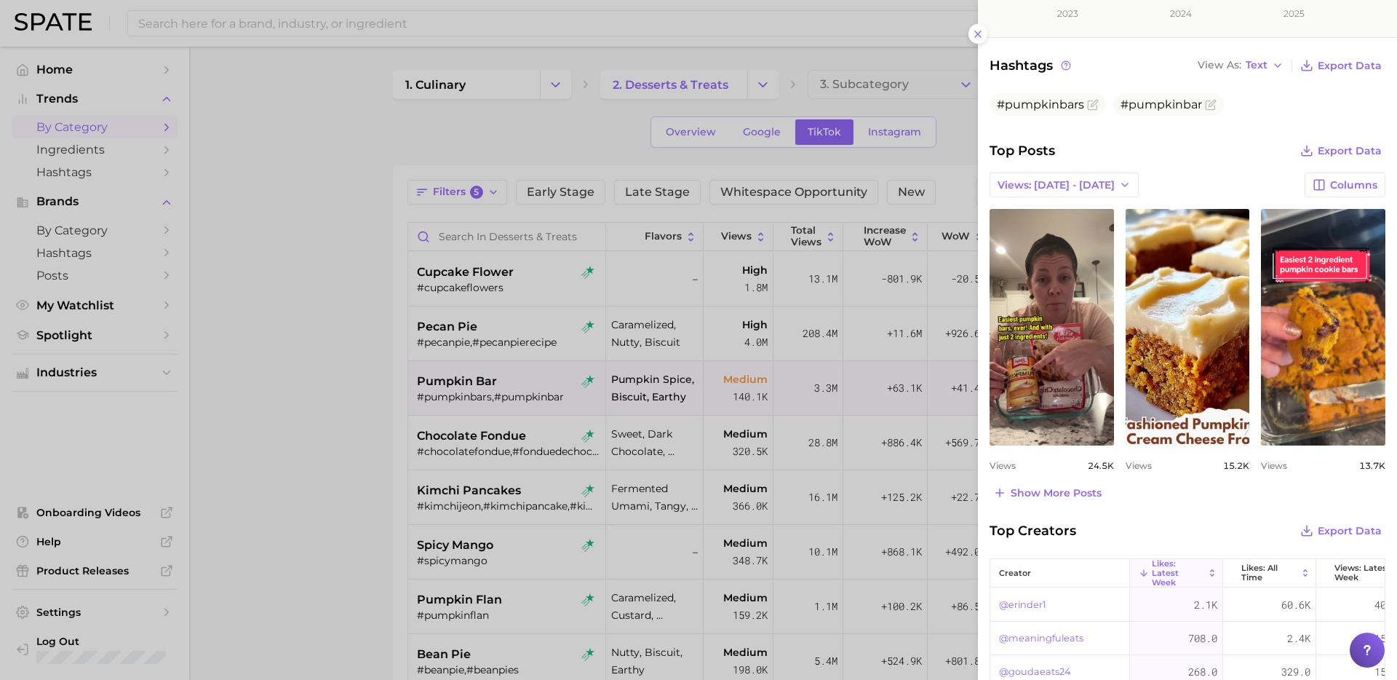
click at [475, 478] on div at bounding box center [698, 340] width 1397 height 680
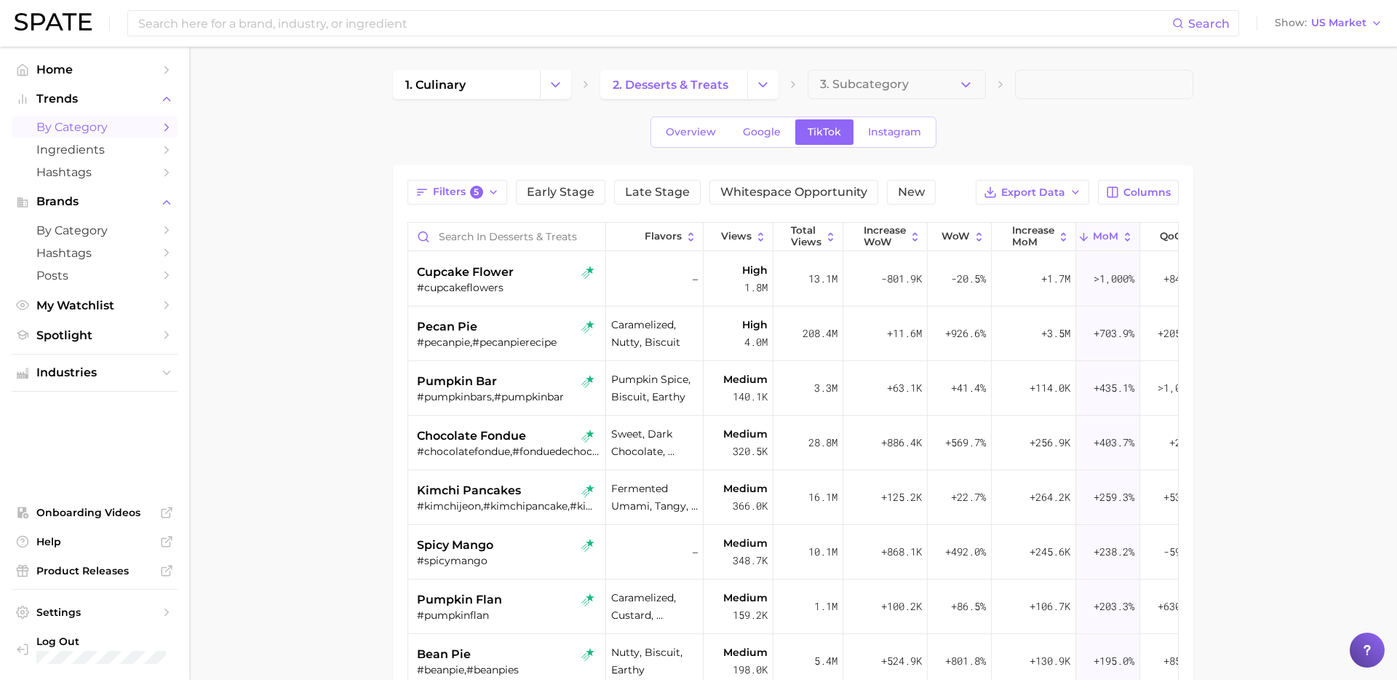
click at [496, 434] on span "chocolate fondue" at bounding box center [471, 435] width 109 height 17
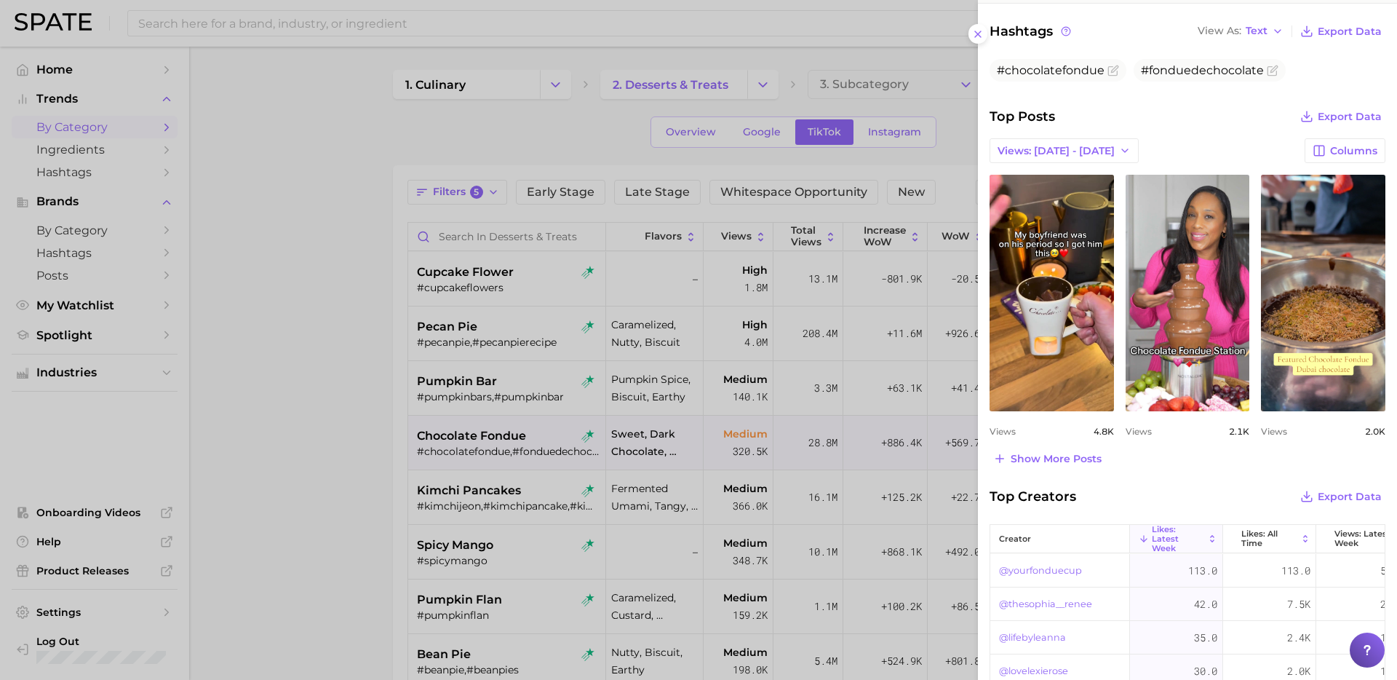
scroll to position [506, 0]
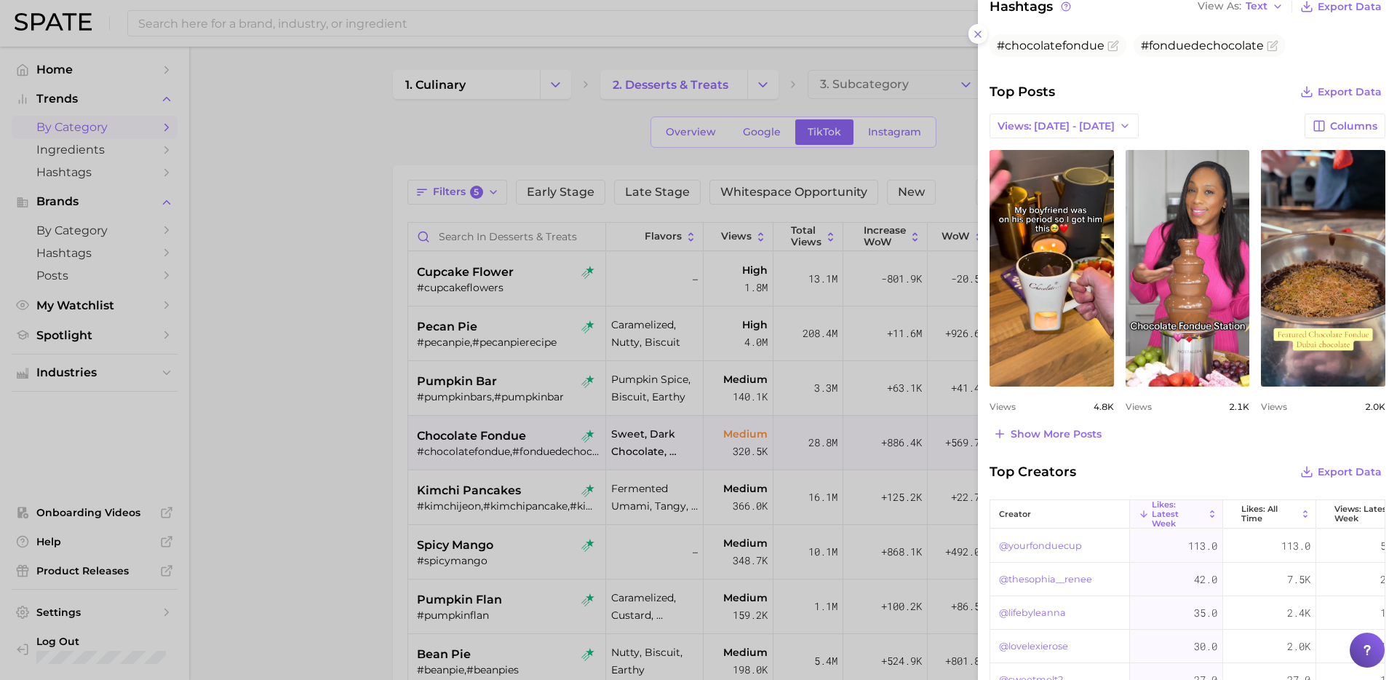
click at [519, 491] on div at bounding box center [698, 340] width 1397 height 680
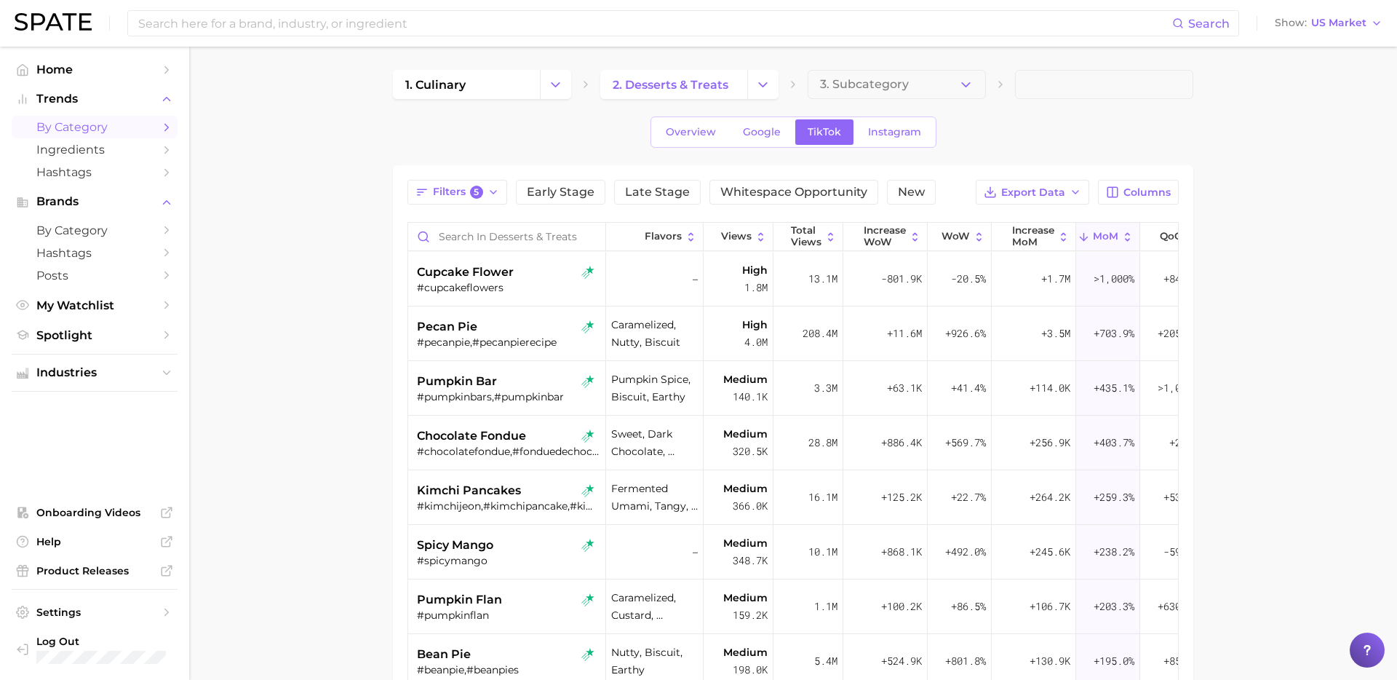
click at [519, 491] on span "kimchi pancakes" at bounding box center [469, 490] width 104 height 17
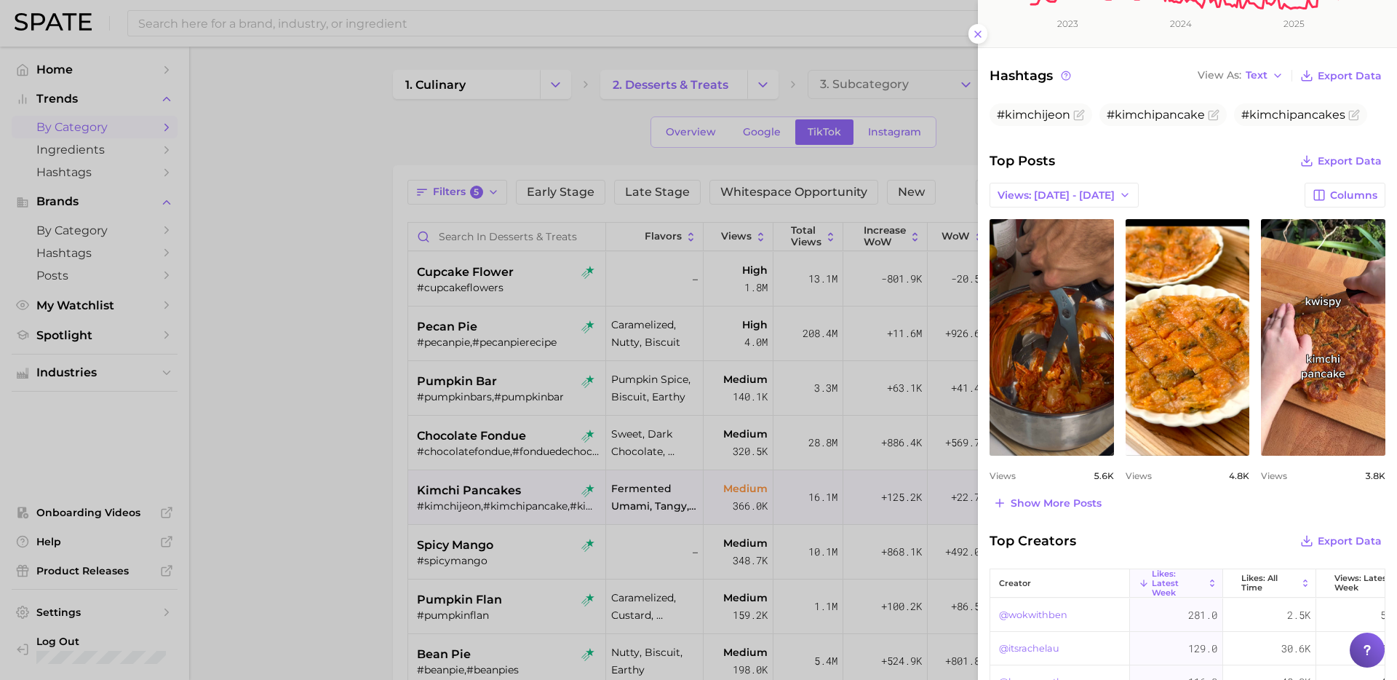
scroll to position [522, 0]
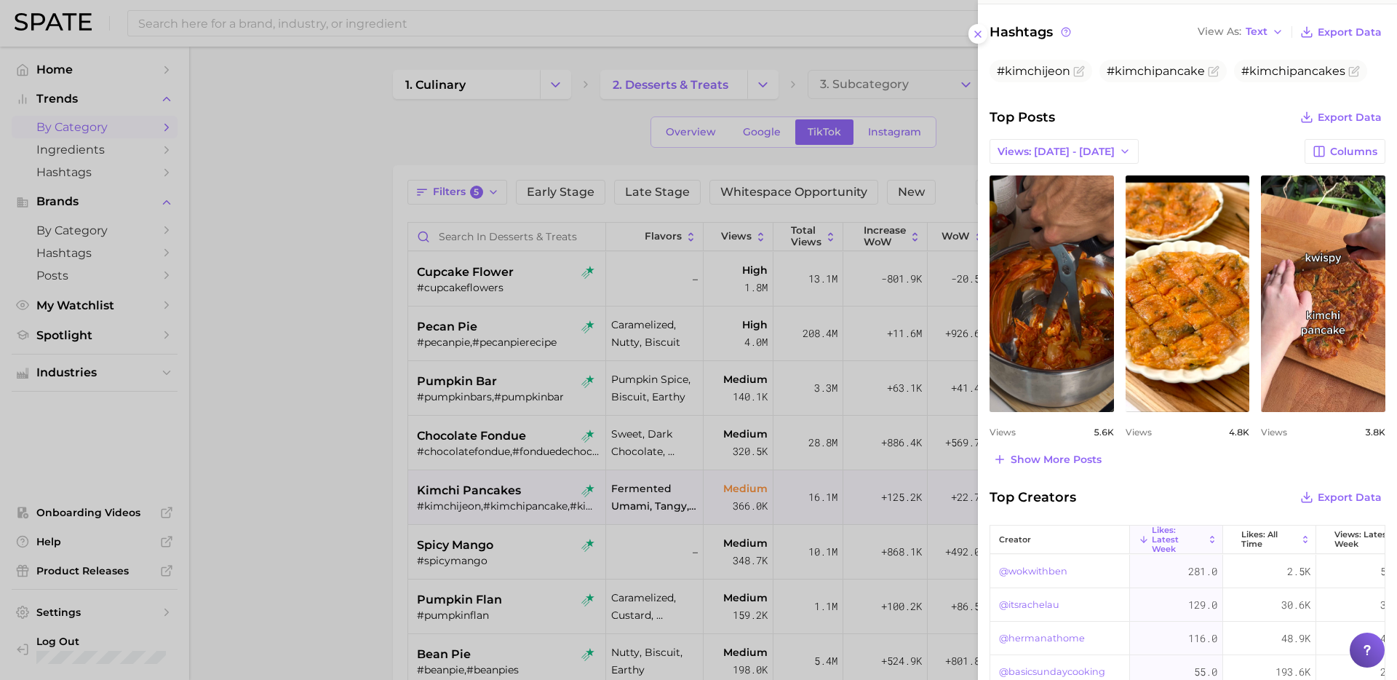
click at [530, 549] on div at bounding box center [698, 340] width 1397 height 680
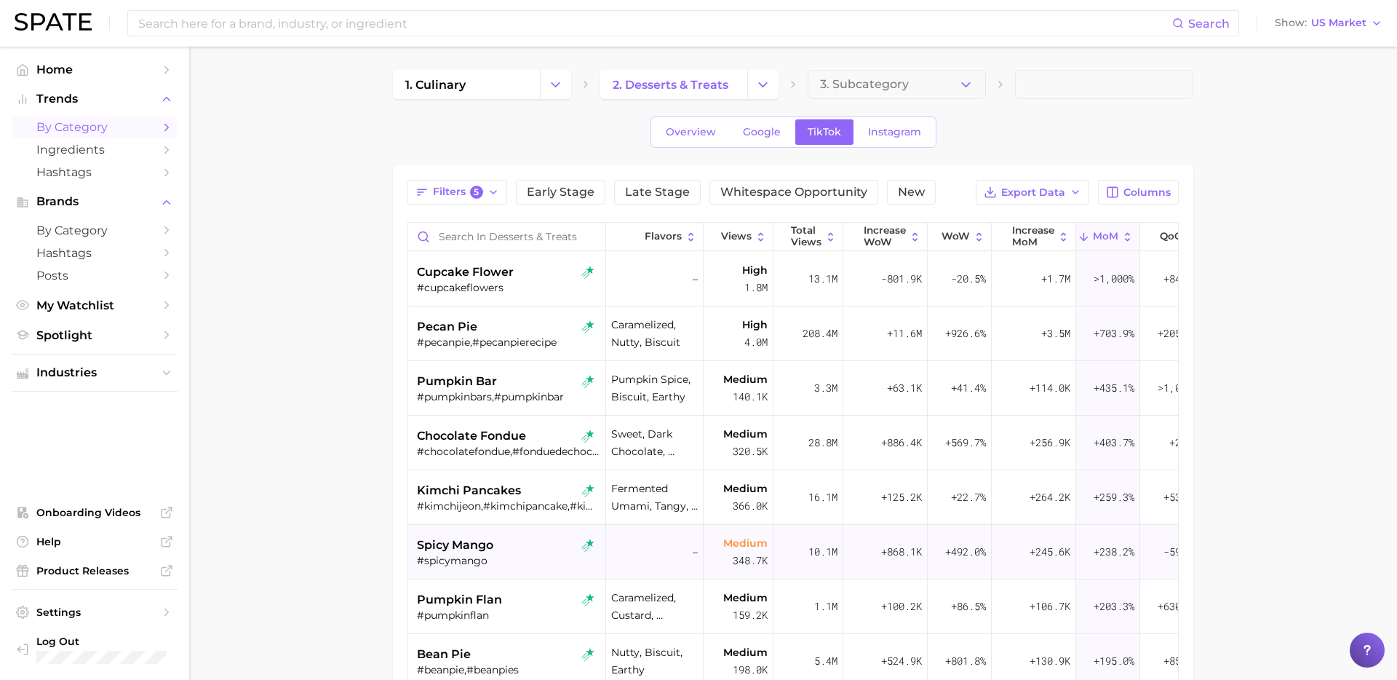
click at [493, 557] on div "#spicymango" at bounding box center [508, 560] width 183 height 13
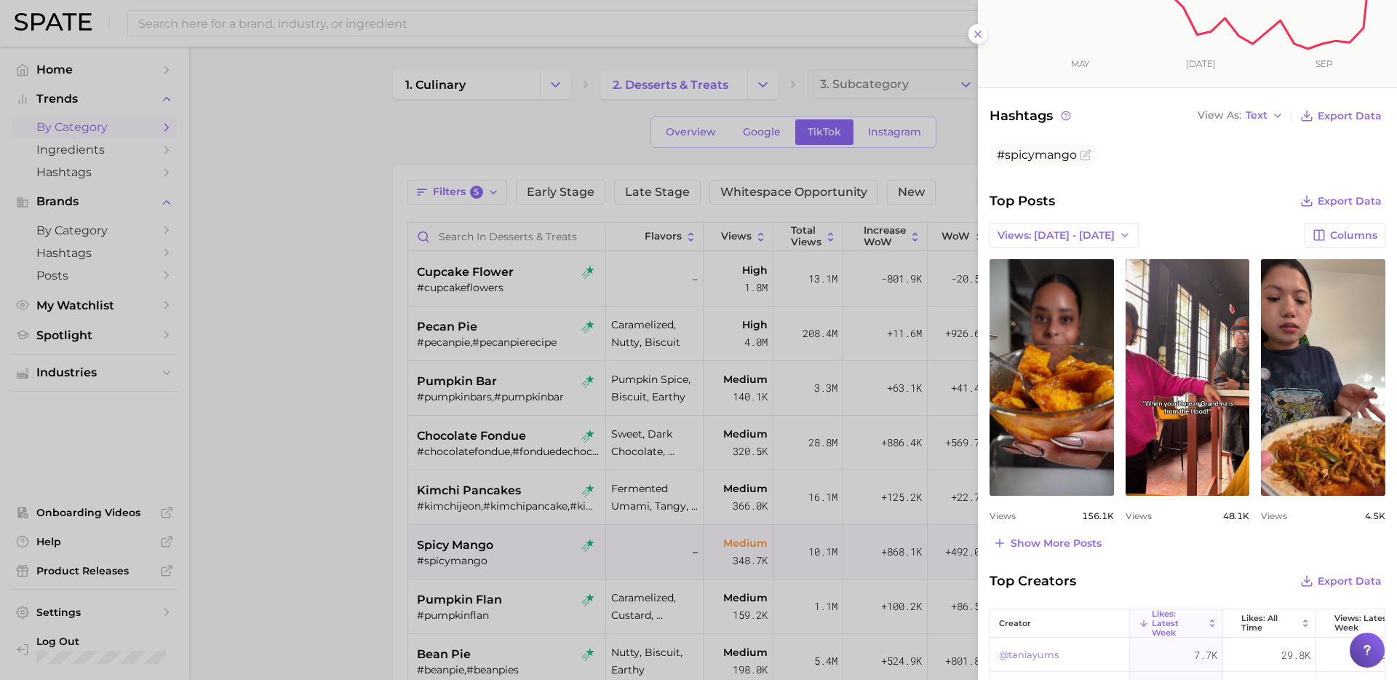
scroll to position [386, 0]
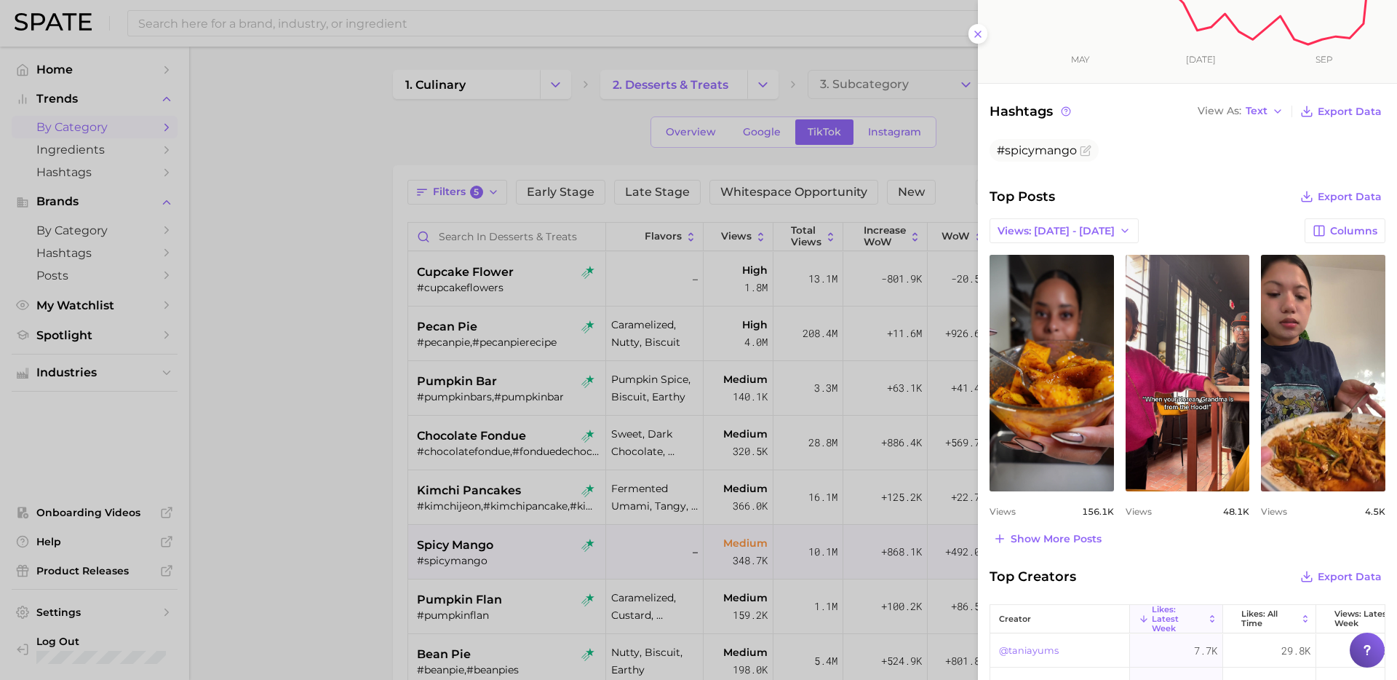
click at [538, 549] on div at bounding box center [698, 340] width 1397 height 680
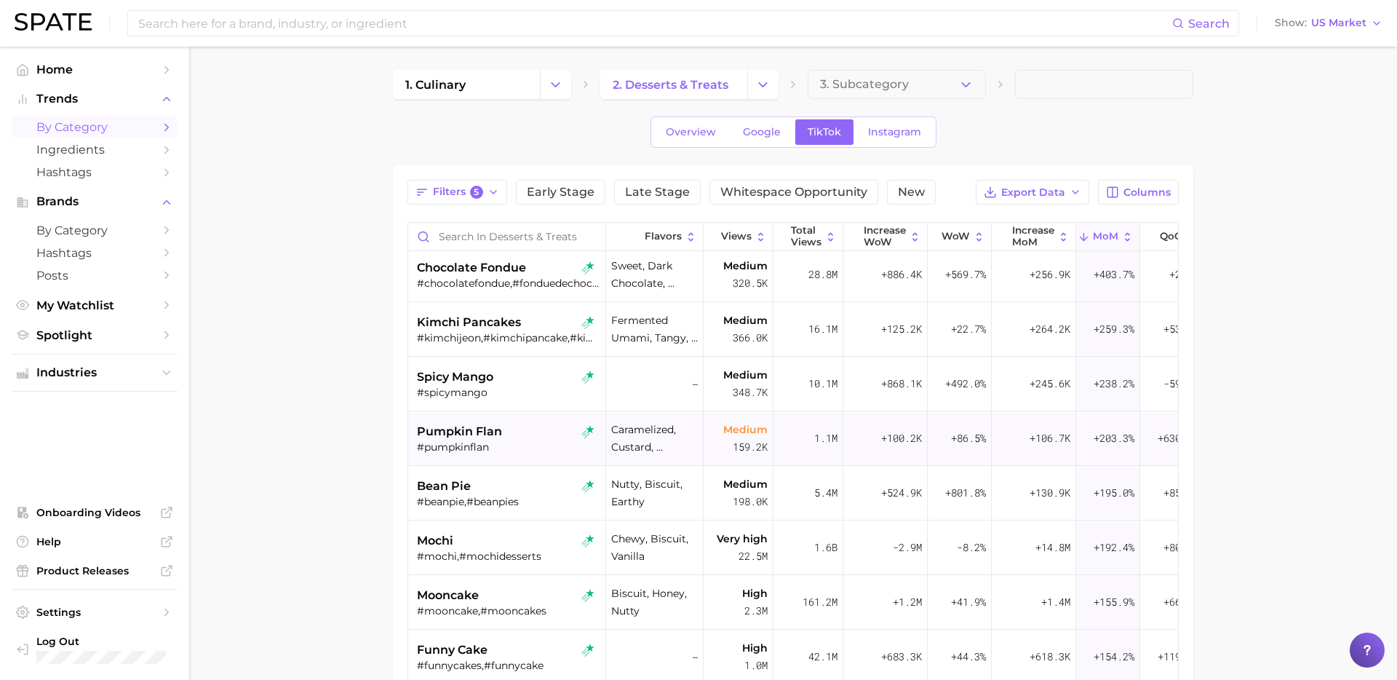
scroll to position [224, 0]
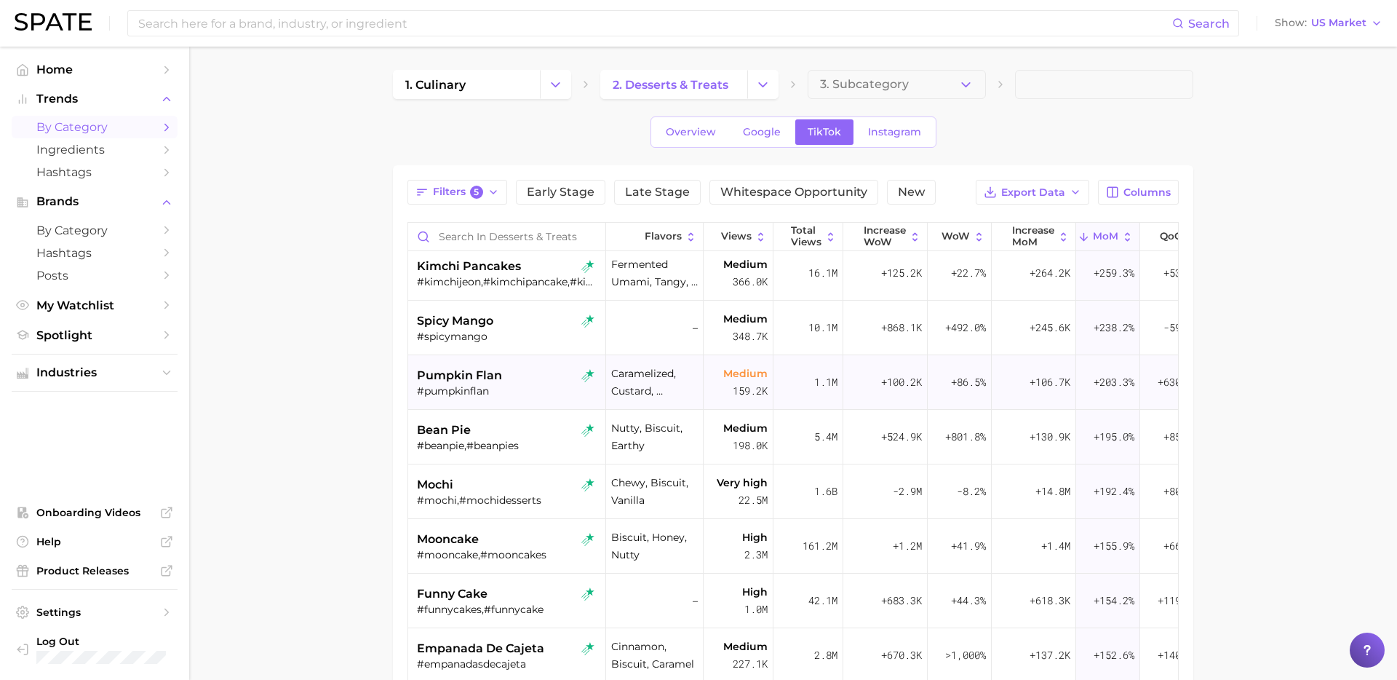
click at [533, 375] on div "pumpkin flan" at bounding box center [508, 375] width 183 height 17
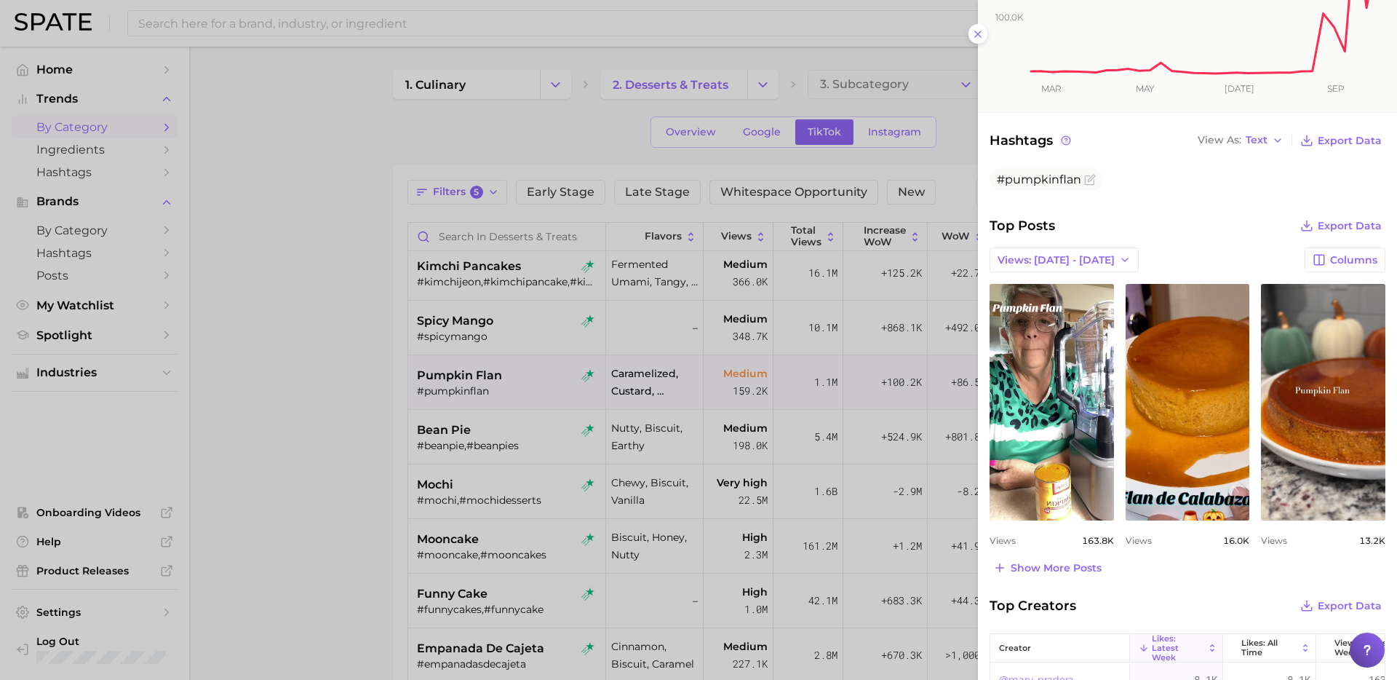
scroll to position [406, 0]
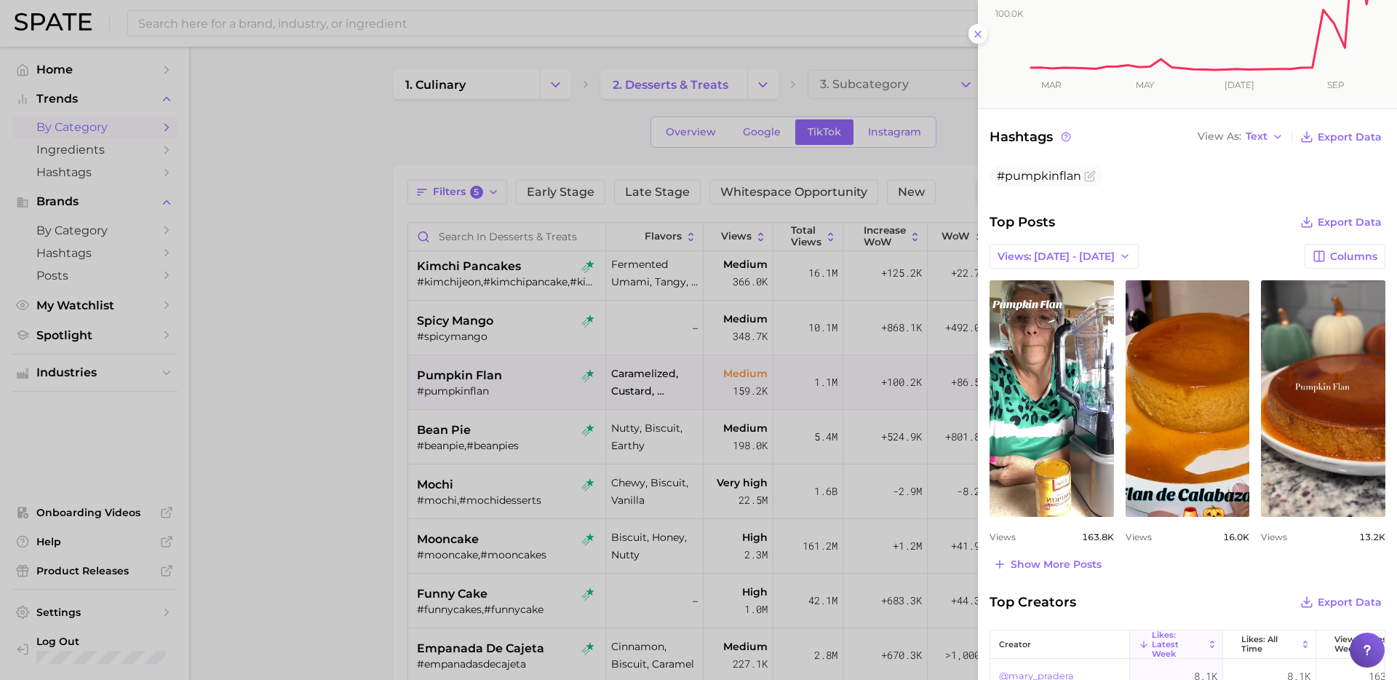
click at [625, 506] on div at bounding box center [698, 340] width 1397 height 680
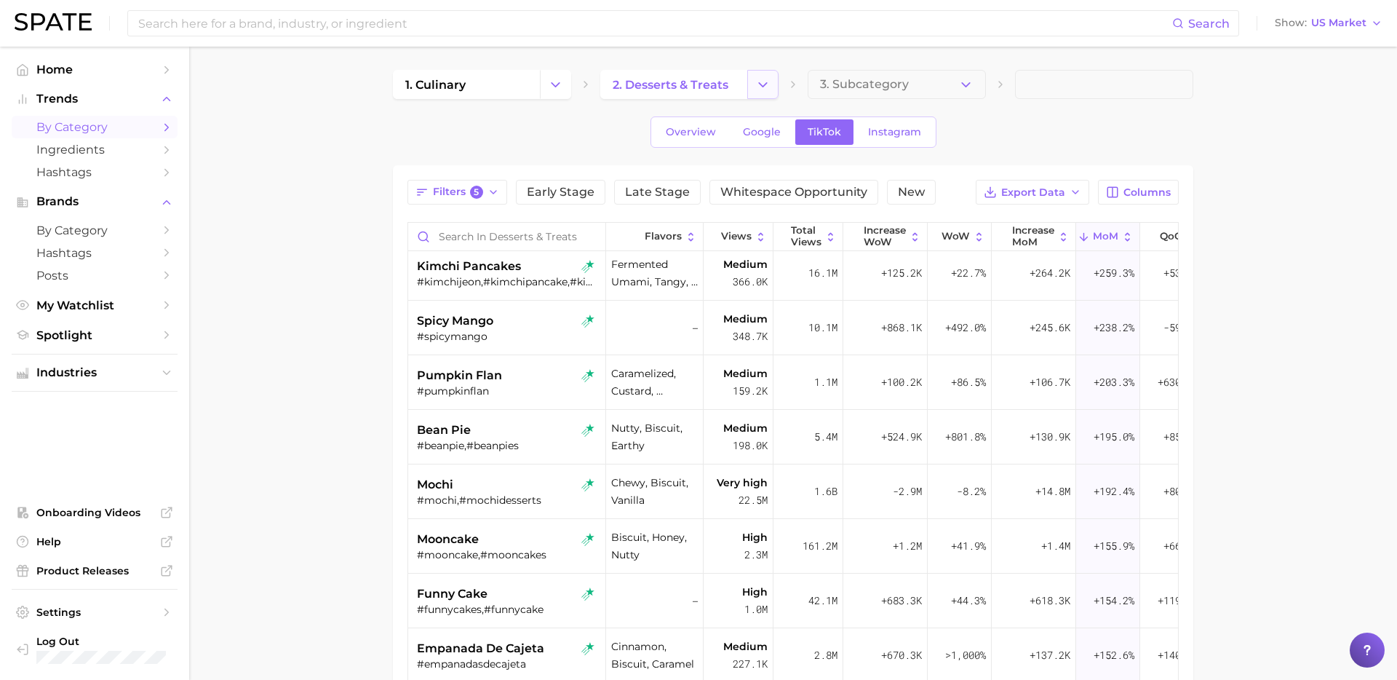
click at [755, 82] on icon "Change Category" at bounding box center [762, 84] width 15 height 15
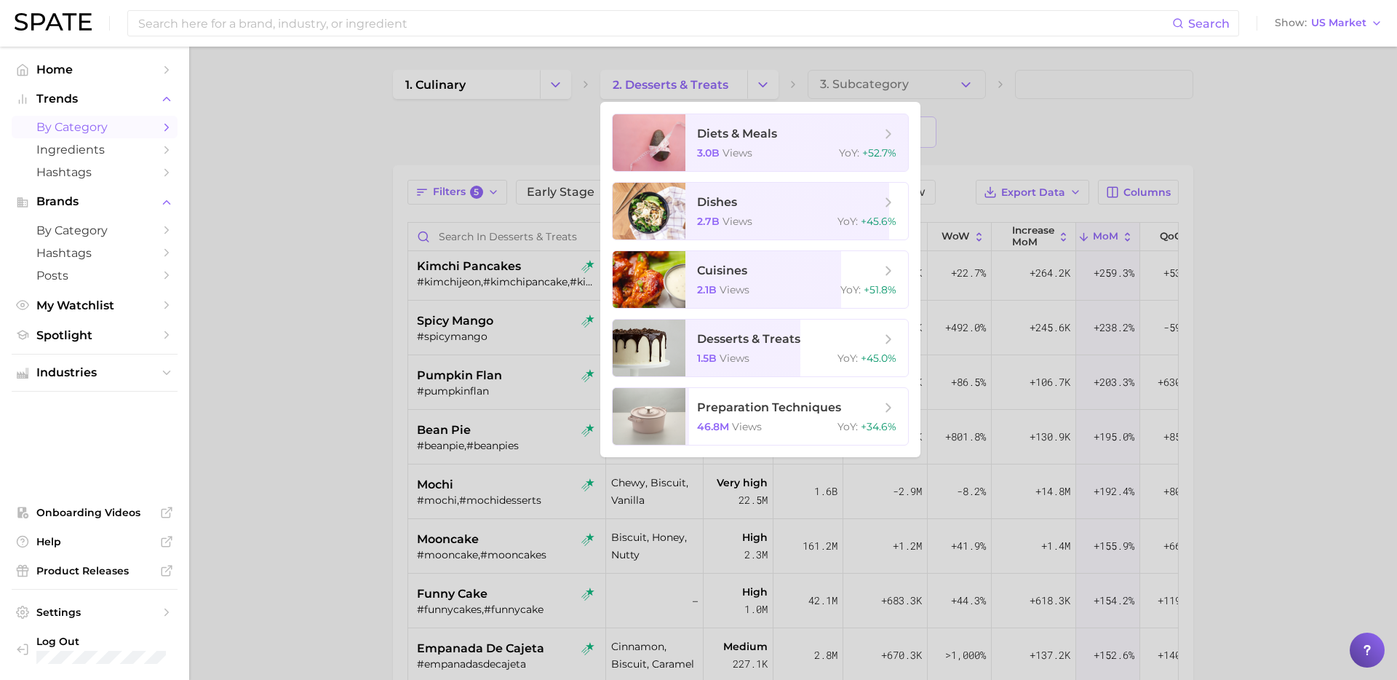
click at [567, 95] on div at bounding box center [698, 340] width 1397 height 680
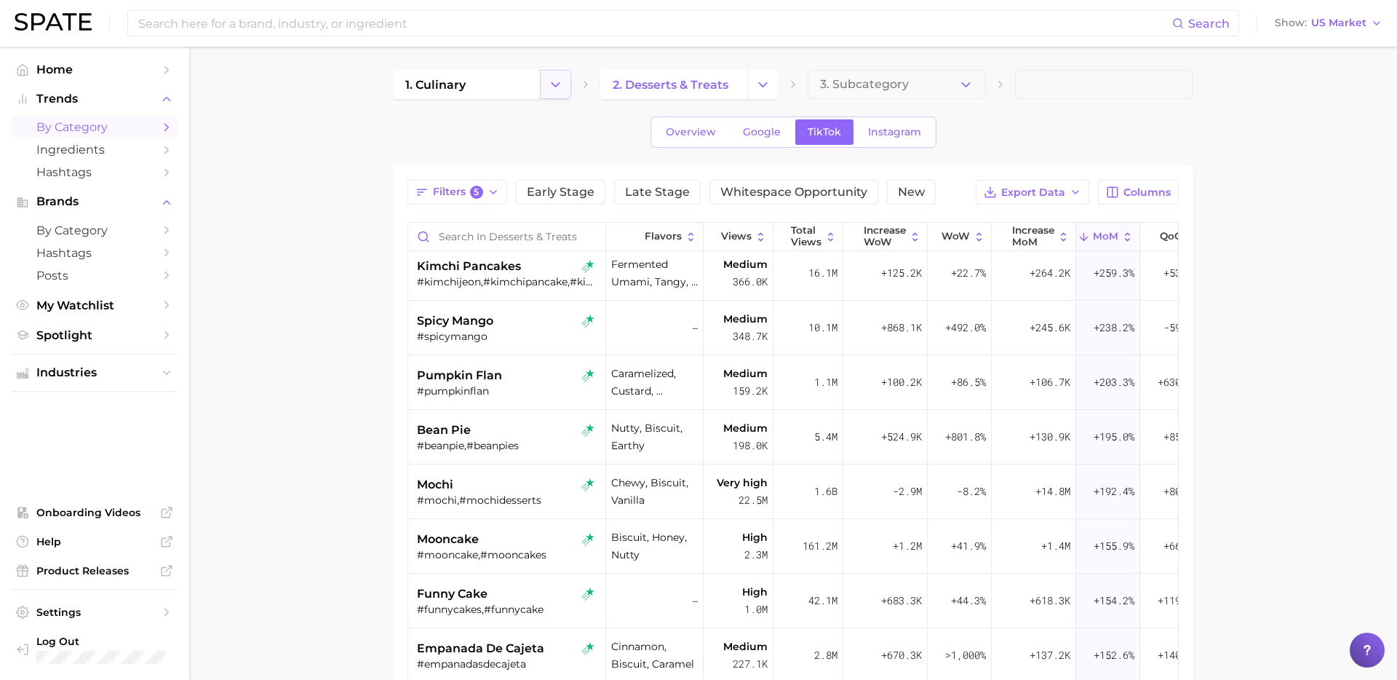
click at [555, 87] on icon "Change Category" at bounding box center [555, 84] width 15 height 15
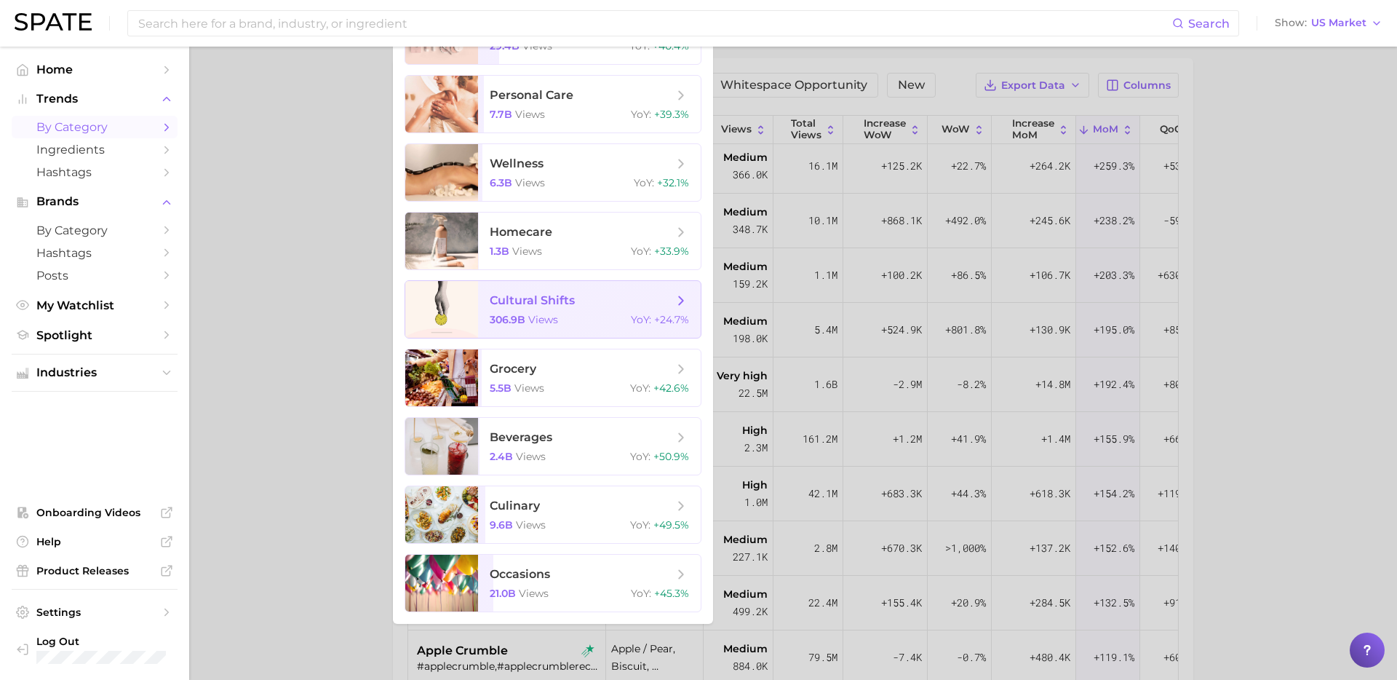
scroll to position [119, 0]
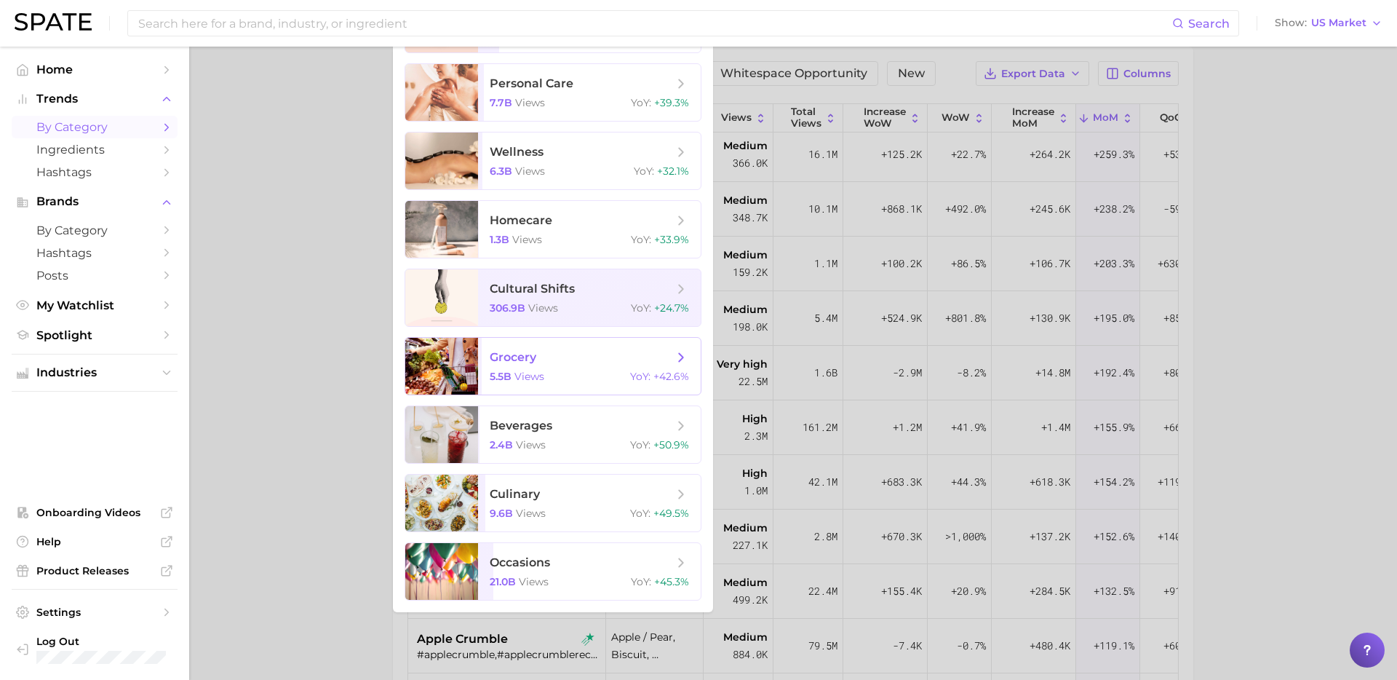
click at [578, 359] on span "grocery" at bounding box center [581, 357] width 183 height 16
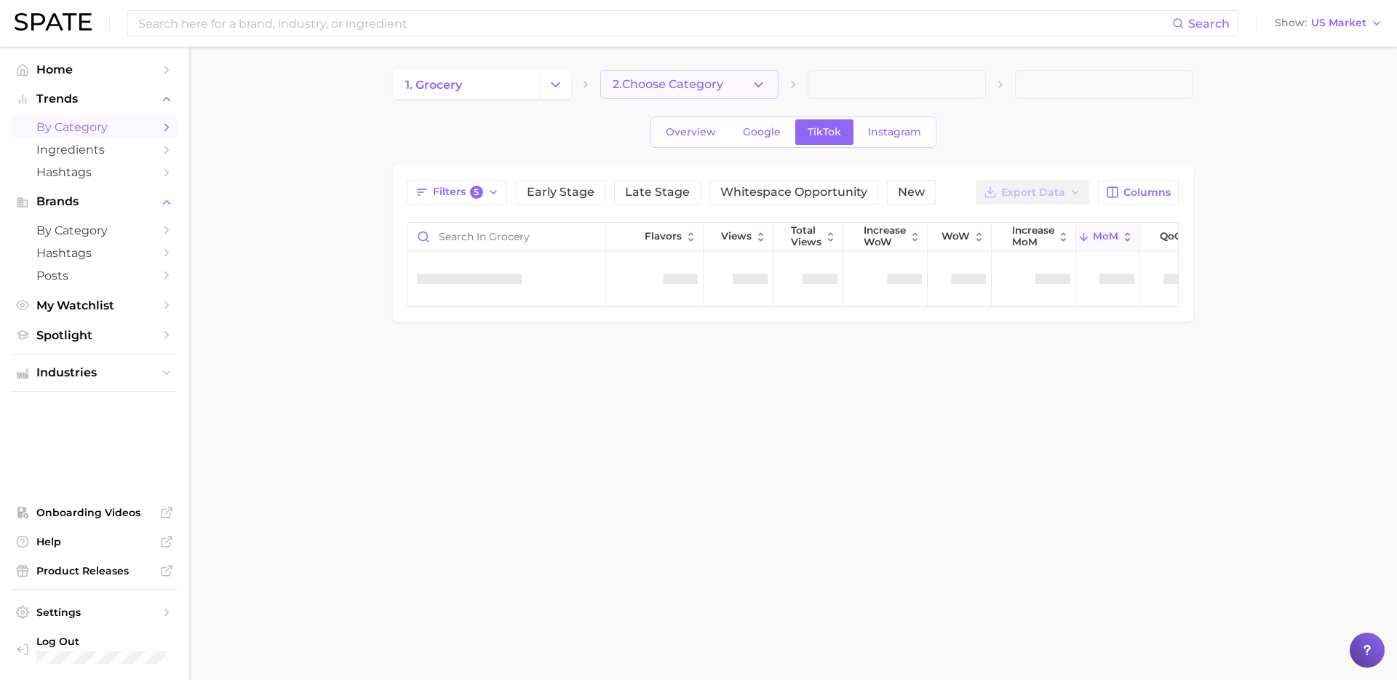
click at [762, 89] on icon "button" at bounding box center [758, 84] width 15 height 15
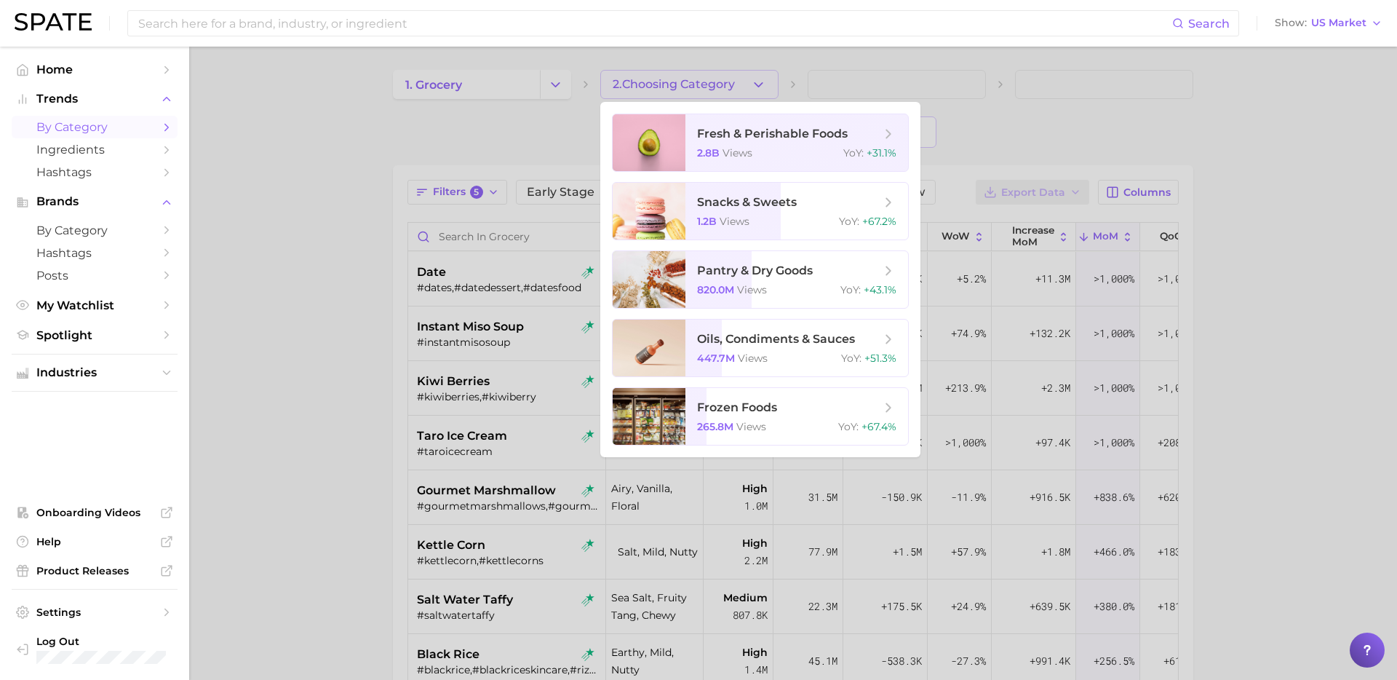
click at [770, 383] on ul "fresh & perishable foods 2.8b views YoY : +31.1% snacks & sweets 1.2b views YoY…" at bounding box center [760, 279] width 320 height 355
click at [792, 415] on span "frozen foods 265.8m views YoY : +67.4%" at bounding box center [796, 416] width 223 height 57
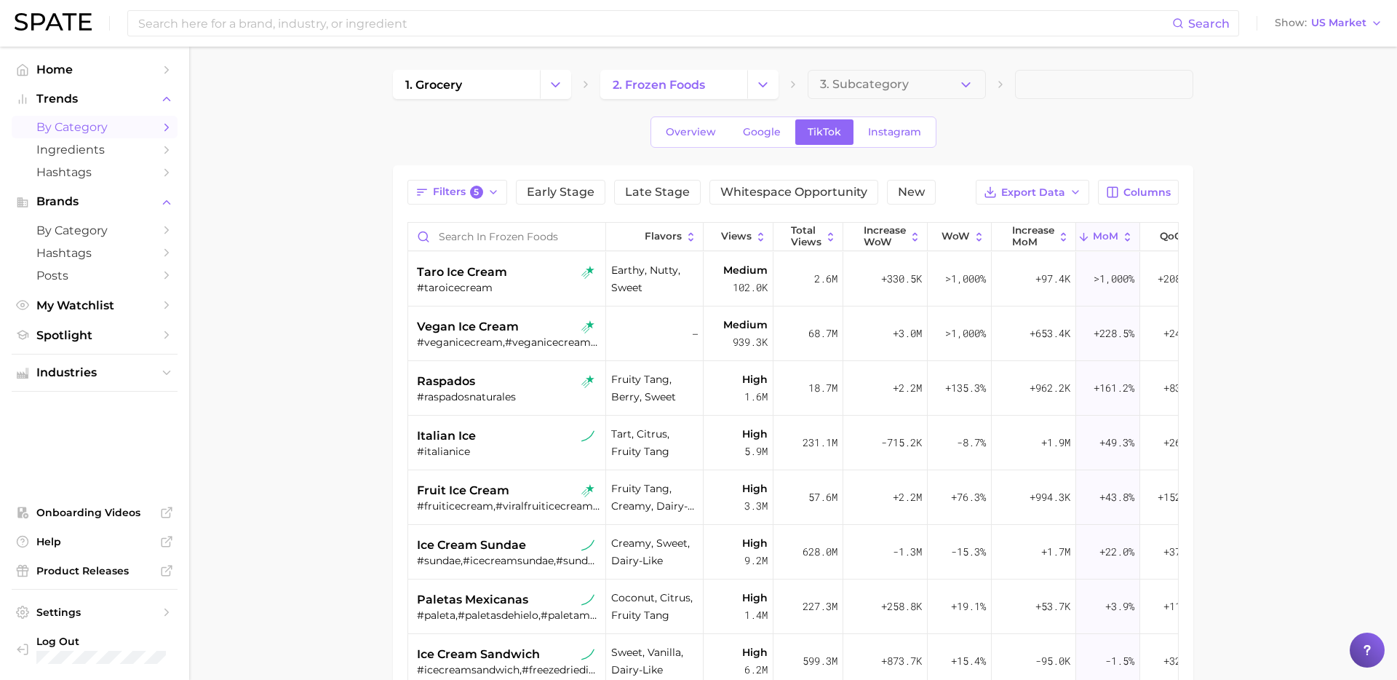
click at [355, 310] on main "1. grocery 2. frozen foods 3. Subcategory Overview Google TikTok Instagram Filt…" at bounding box center [793, 518] width 1208 height 942
click at [544, 85] on button "Change Category" at bounding box center [555, 84] width 31 height 29
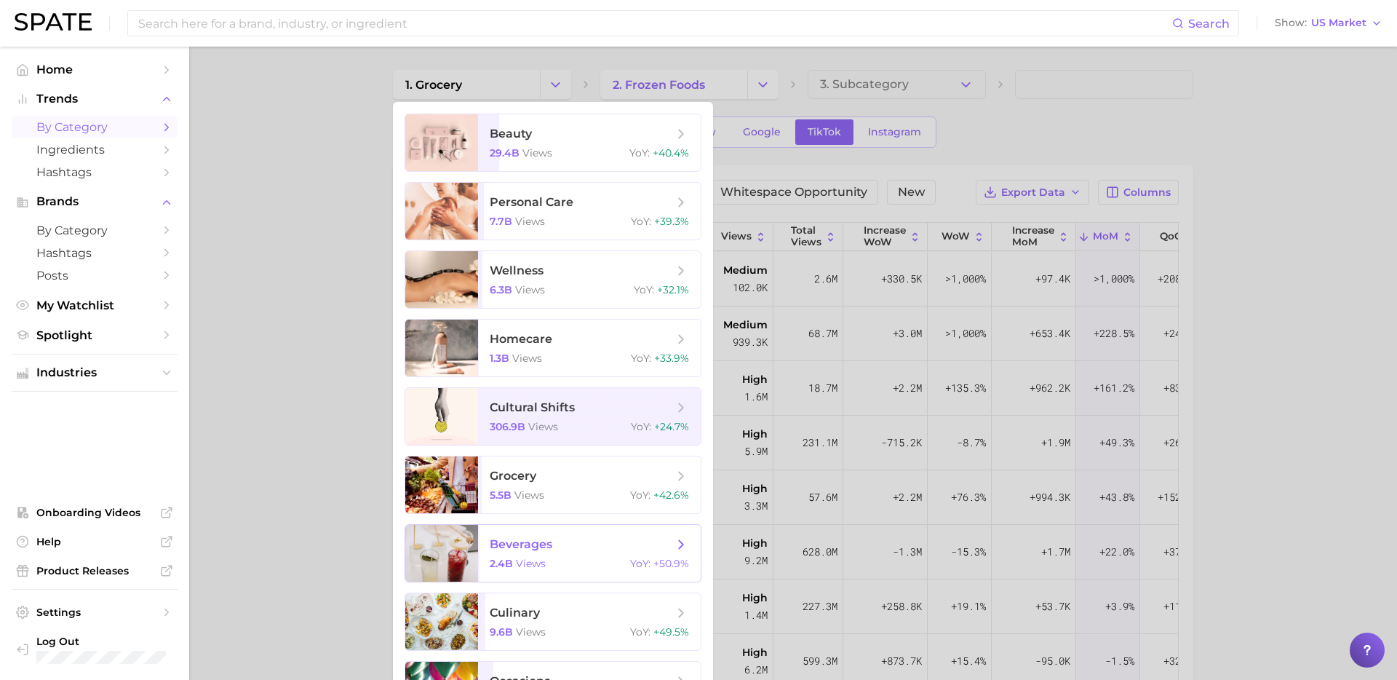
click at [552, 564] on div "2.4b views YoY : +50.9%" at bounding box center [589, 563] width 199 height 13
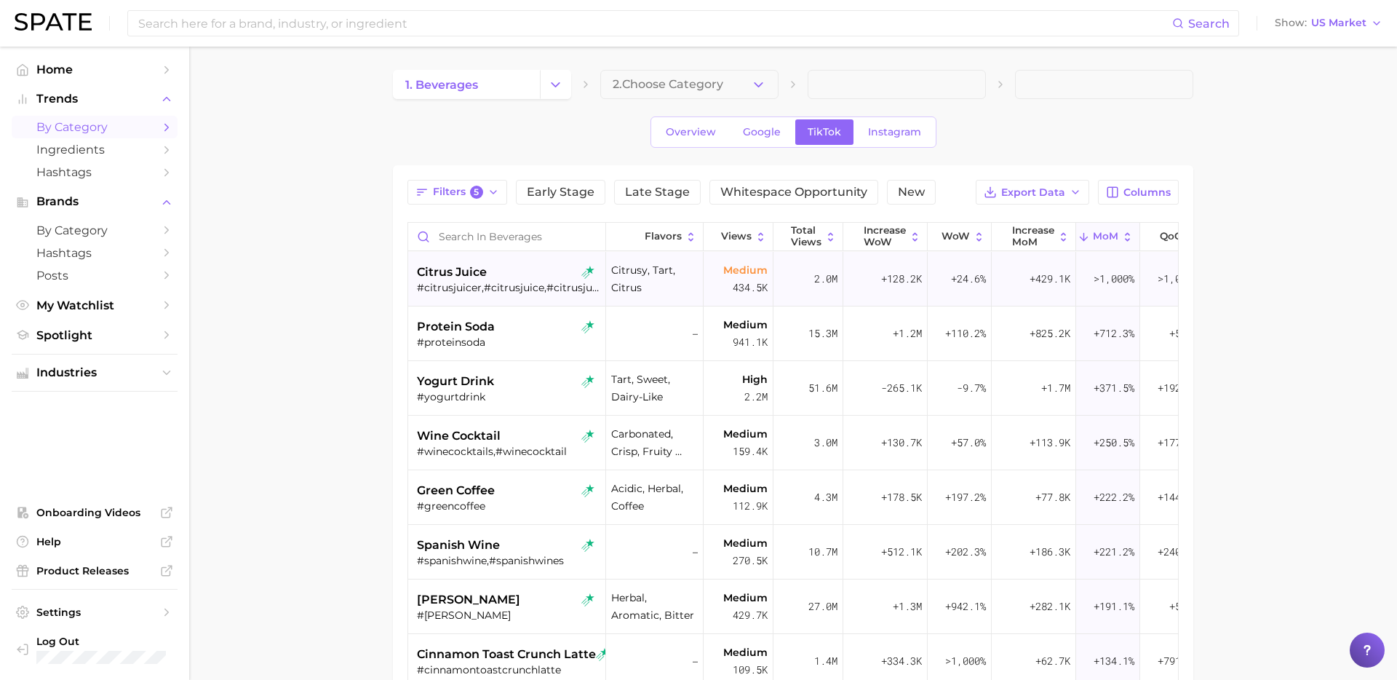
click at [538, 284] on div "#citrusjuicer,#citrusjuice,#citrusjuices" at bounding box center [508, 287] width 183 height 13
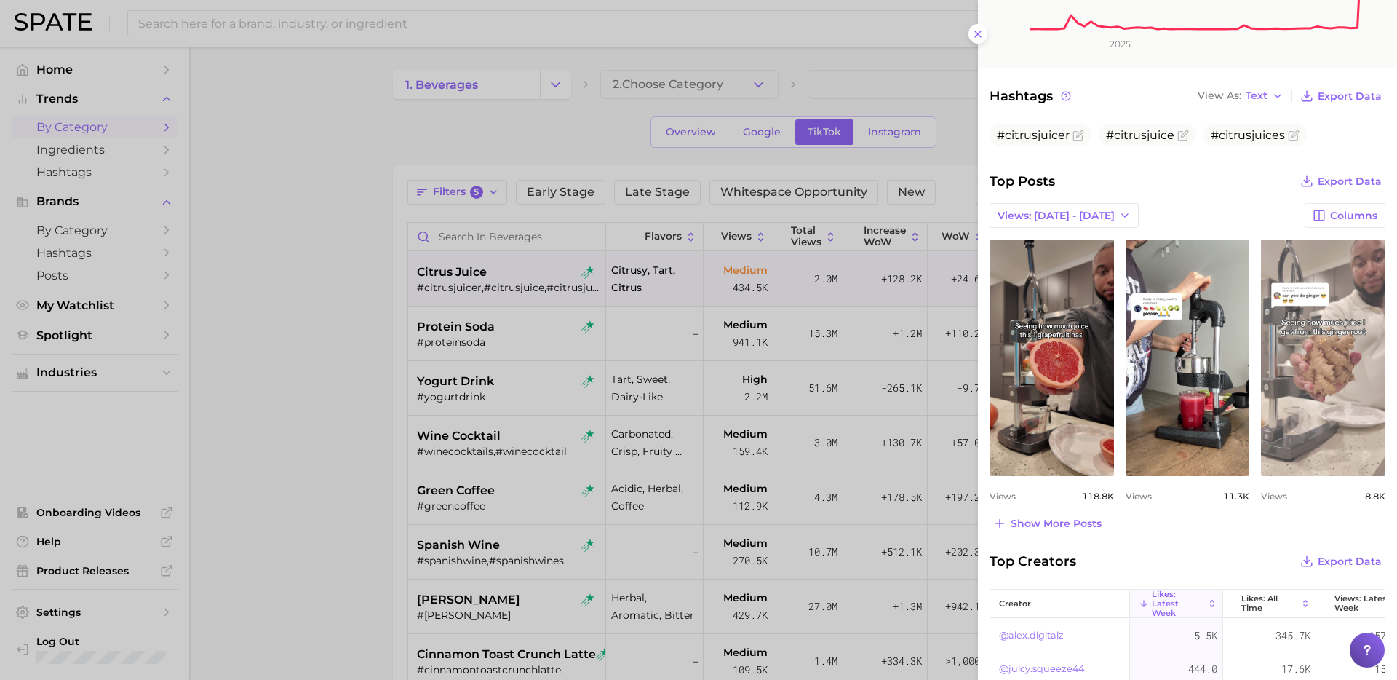
scroll to position [417, 0]
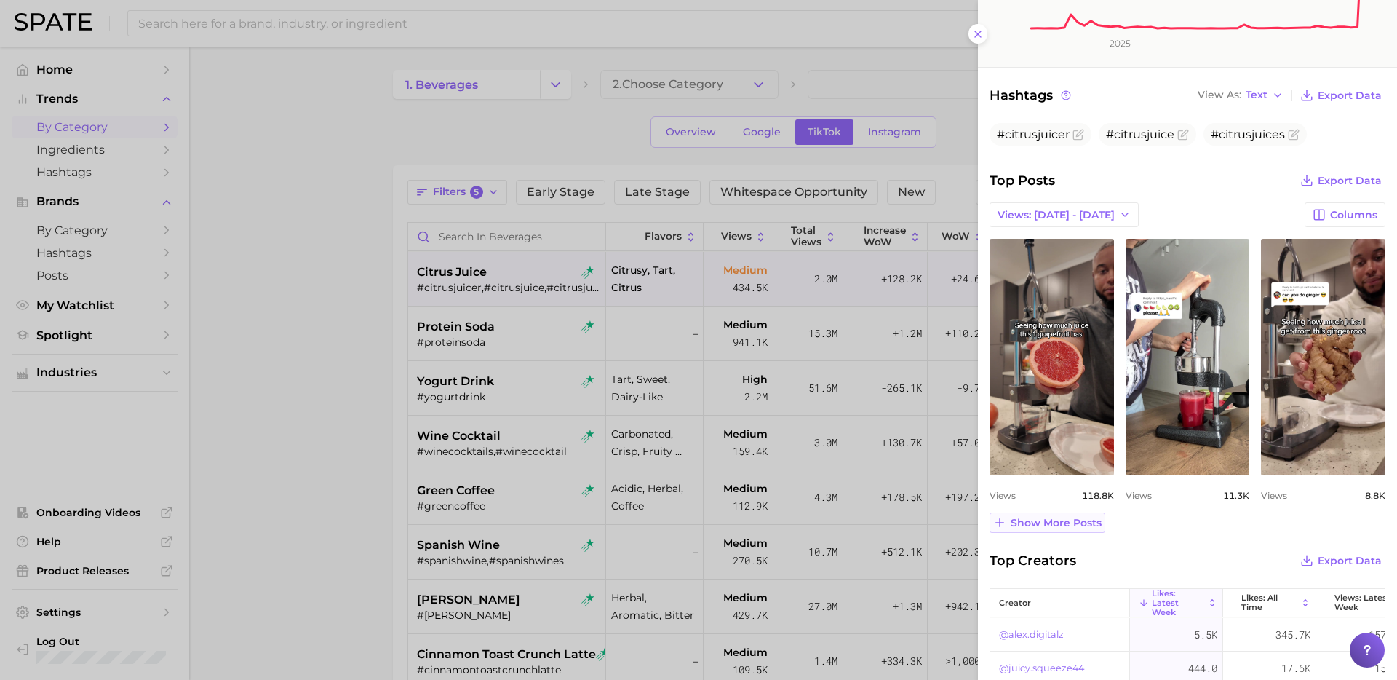
click at [1083, 525] on span "Show more posts" at bounding box center [1056, 523] width 91 height 12
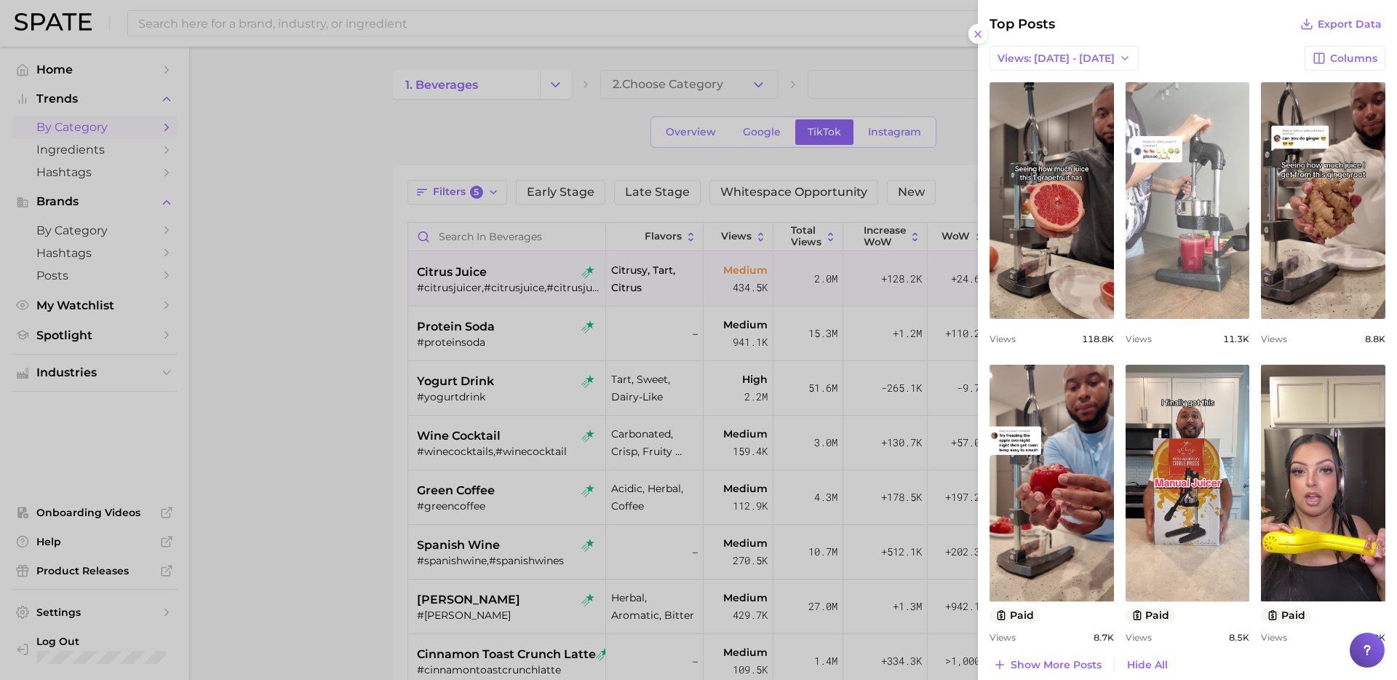
scroll to position [582, 0]
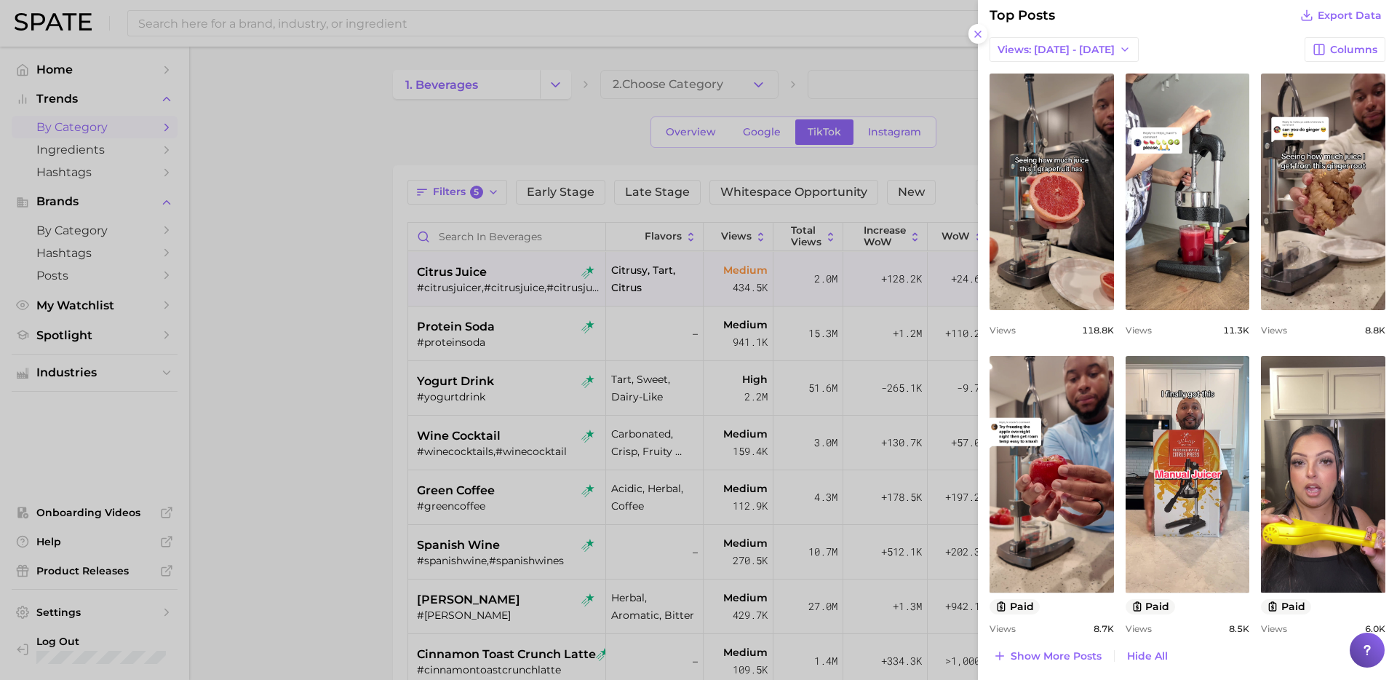
click at [433, 367] on div at bounding box center [698, 340] width 1397 height 680
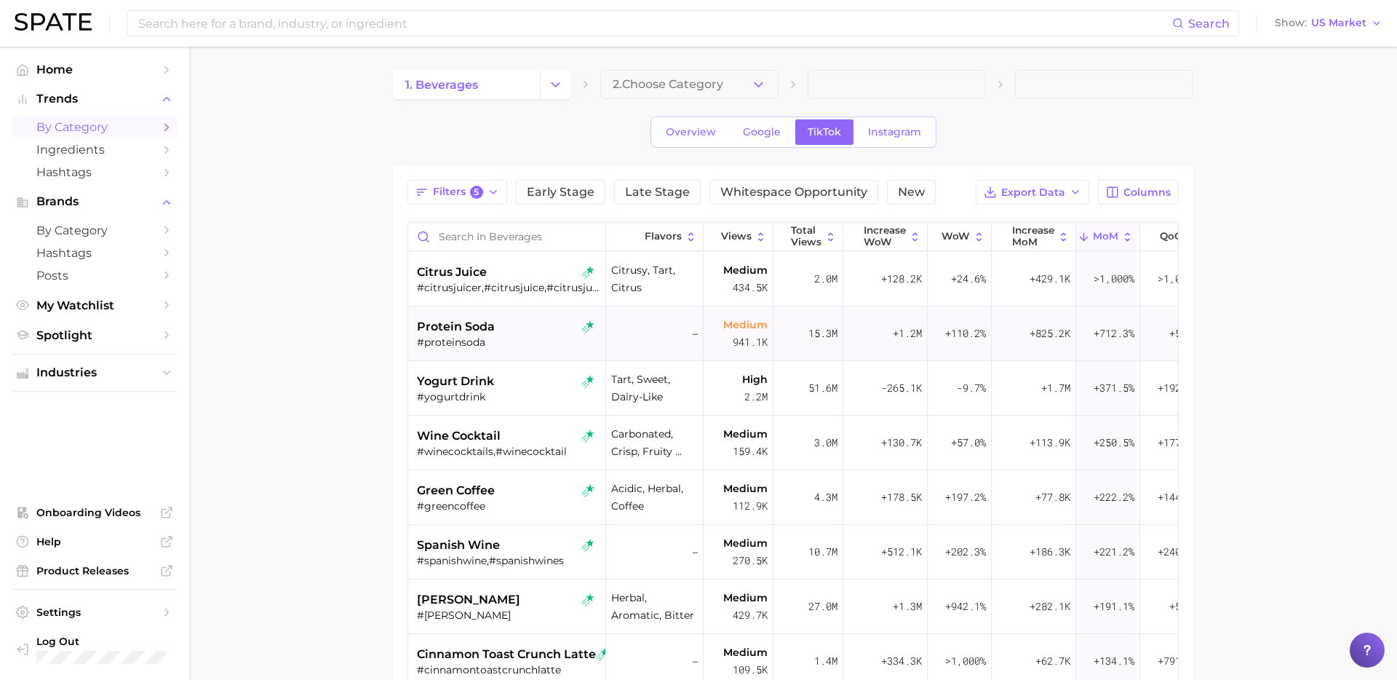
click at [535, 327] on div "protein soda" at bounding box center [508, 326] width 183 height 17
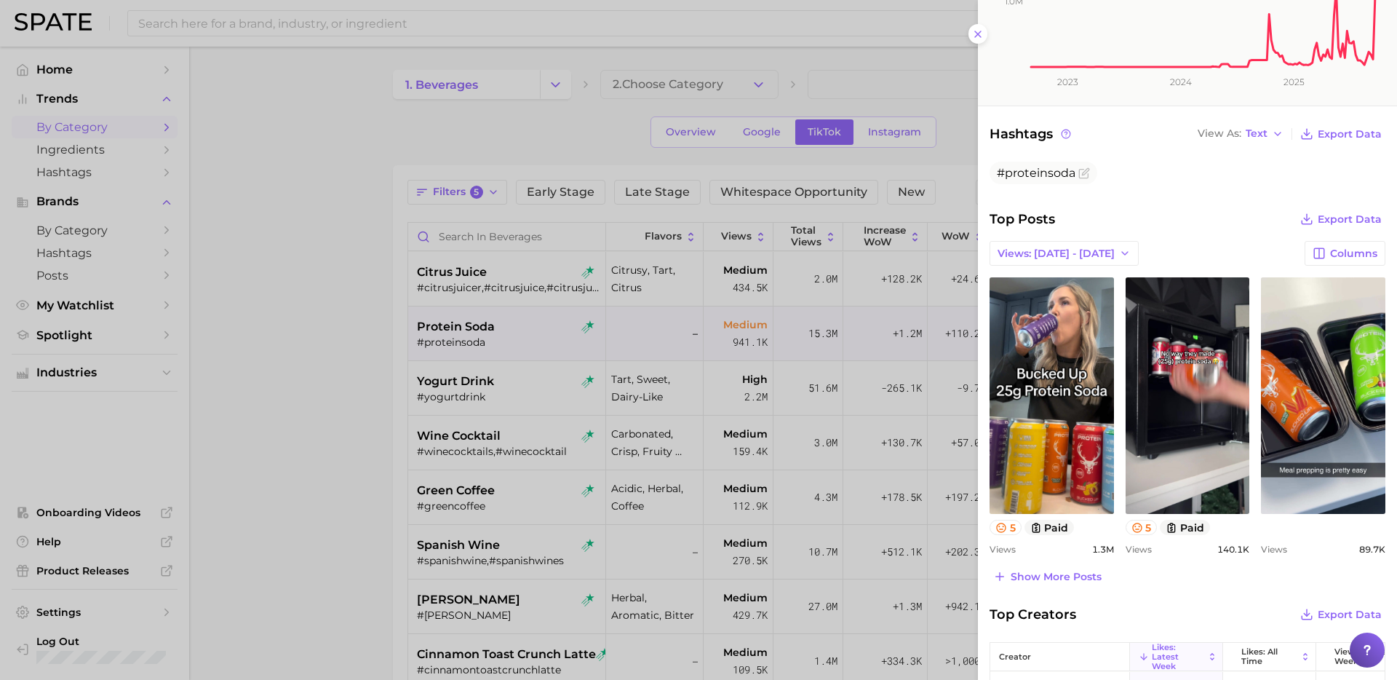
scroll to position [381, 0]
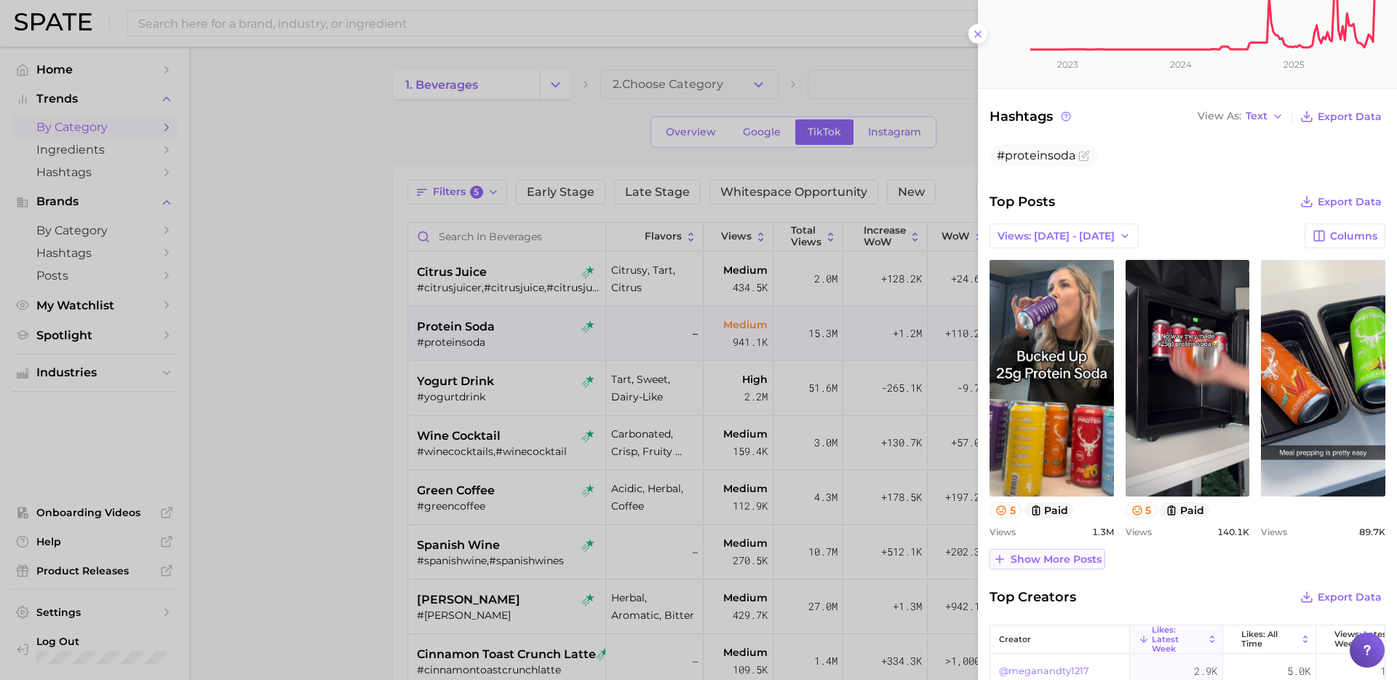
click at [1054, 553] on span "Show more posts" at bounding box center [1056, 559] width 91 height 12
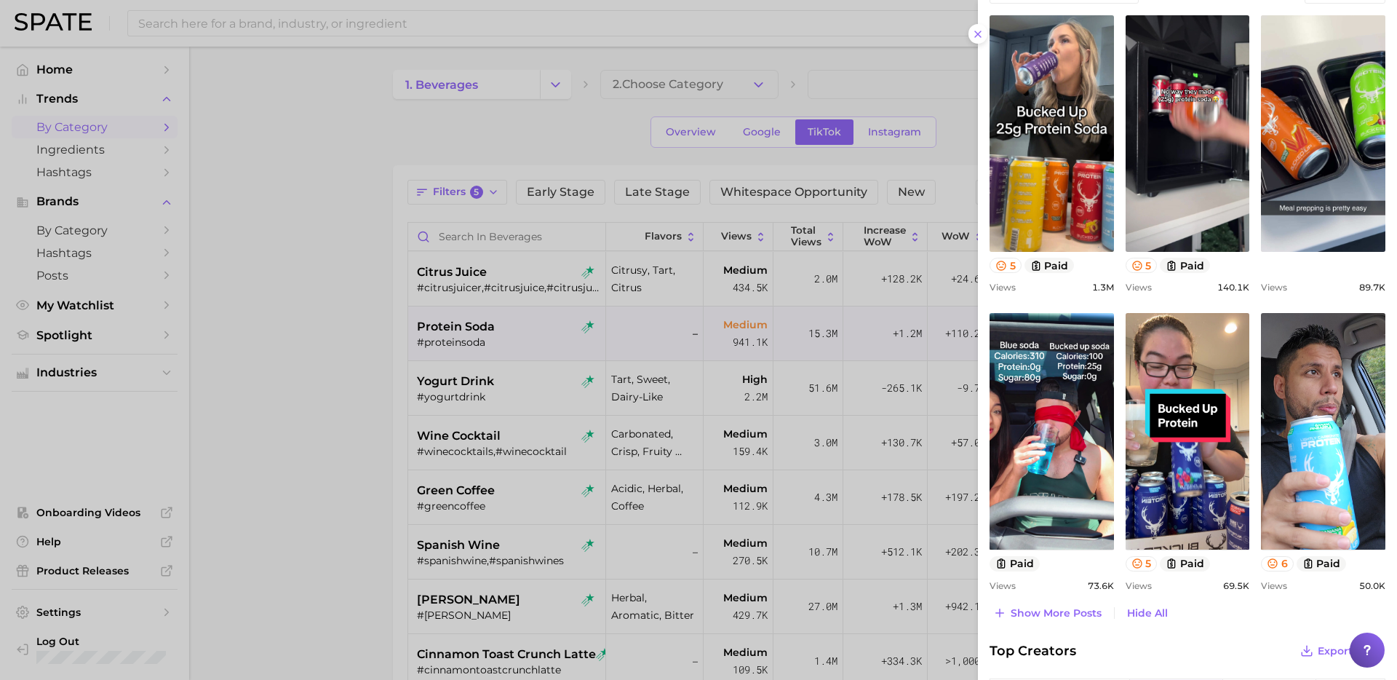
scroll to position [656, 0]
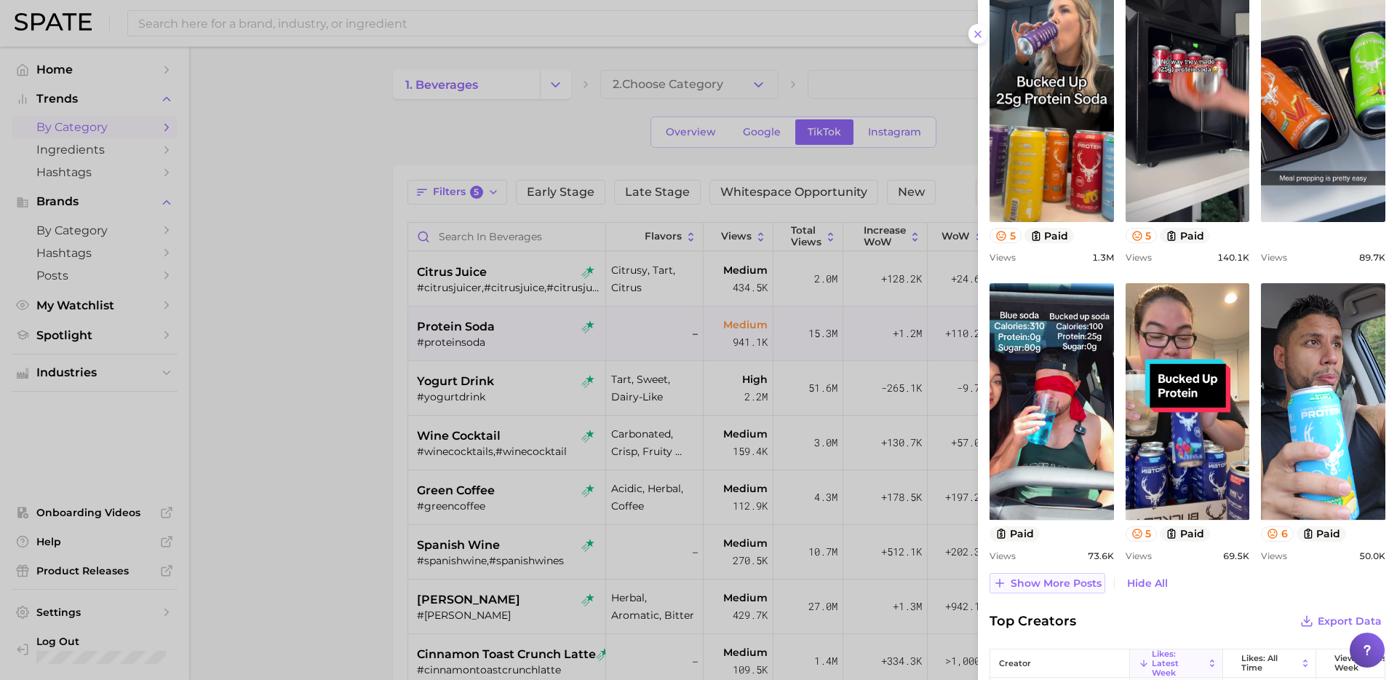
click at [1073, 581] on span "Show more posts" at bounding box center [1056, 583] width 91 height 12
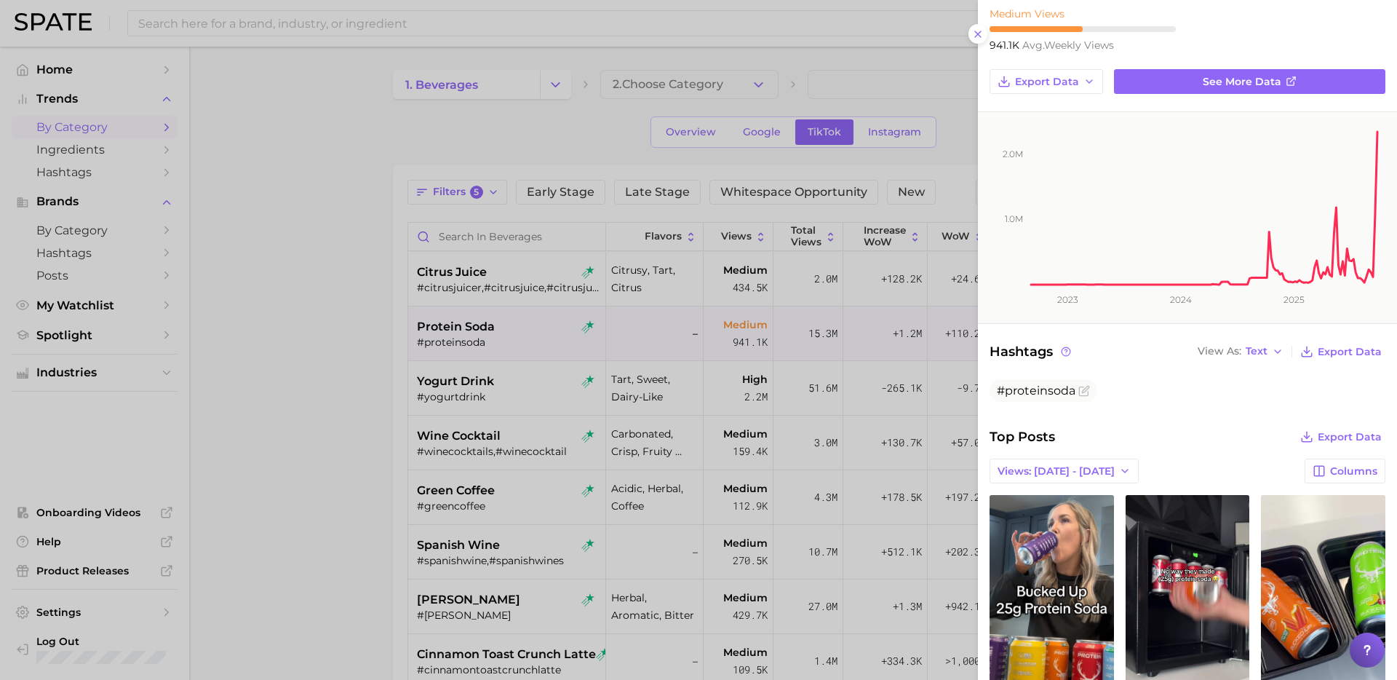
scroll to position [0, 0]
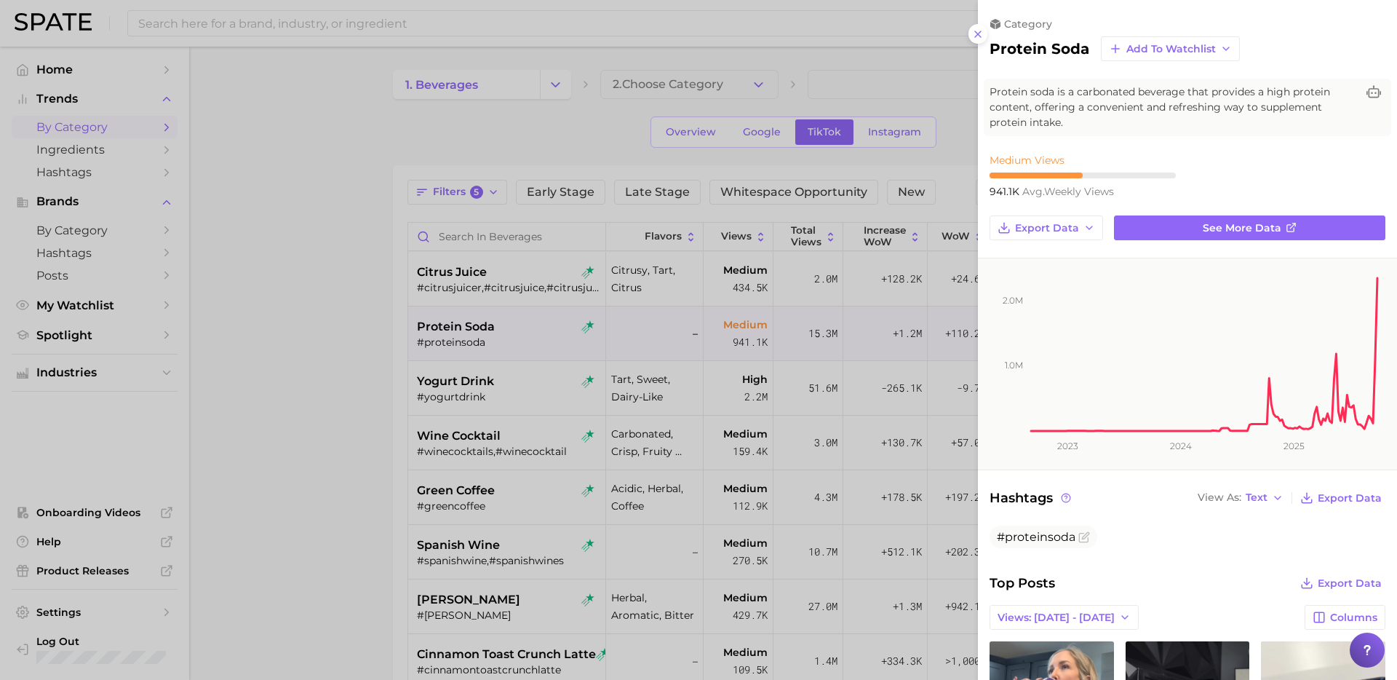
click at [1195, 488] on div "Hashtags View As Text Export Data" at bounding box center [1188, 498] width 396 height 20
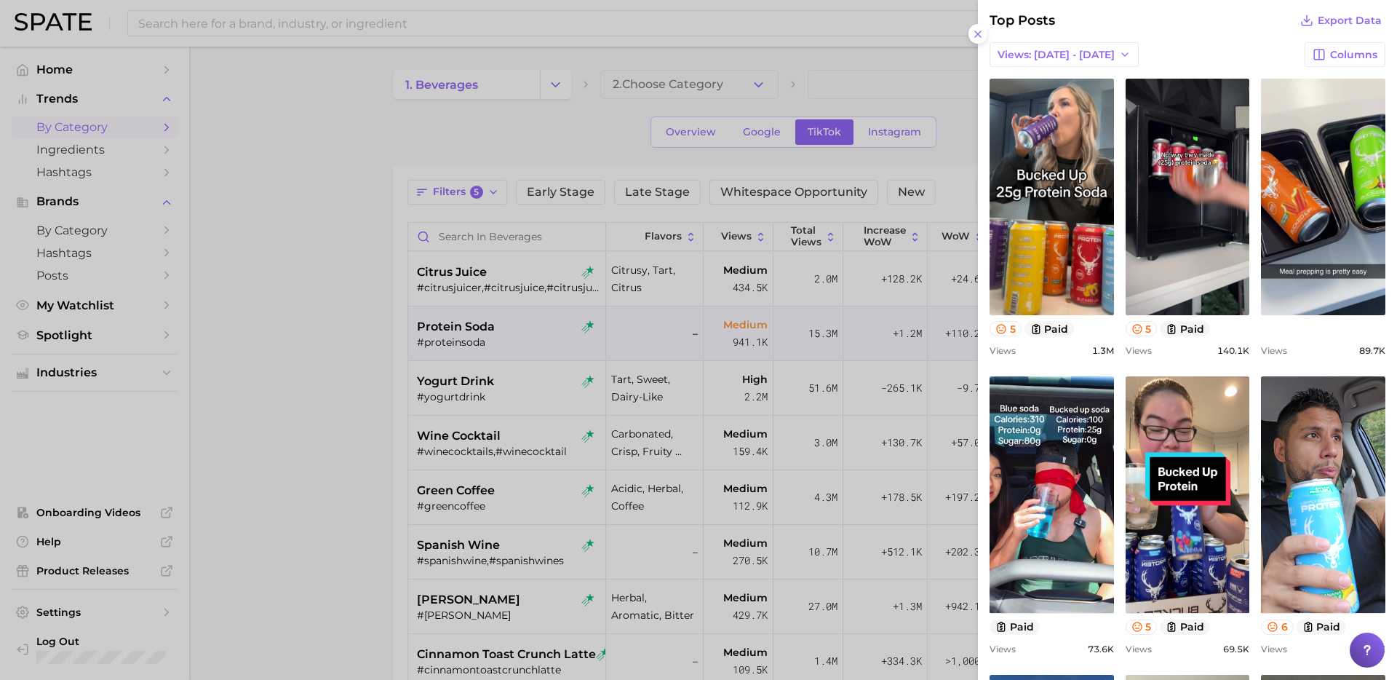
scroll to position [571, 0]
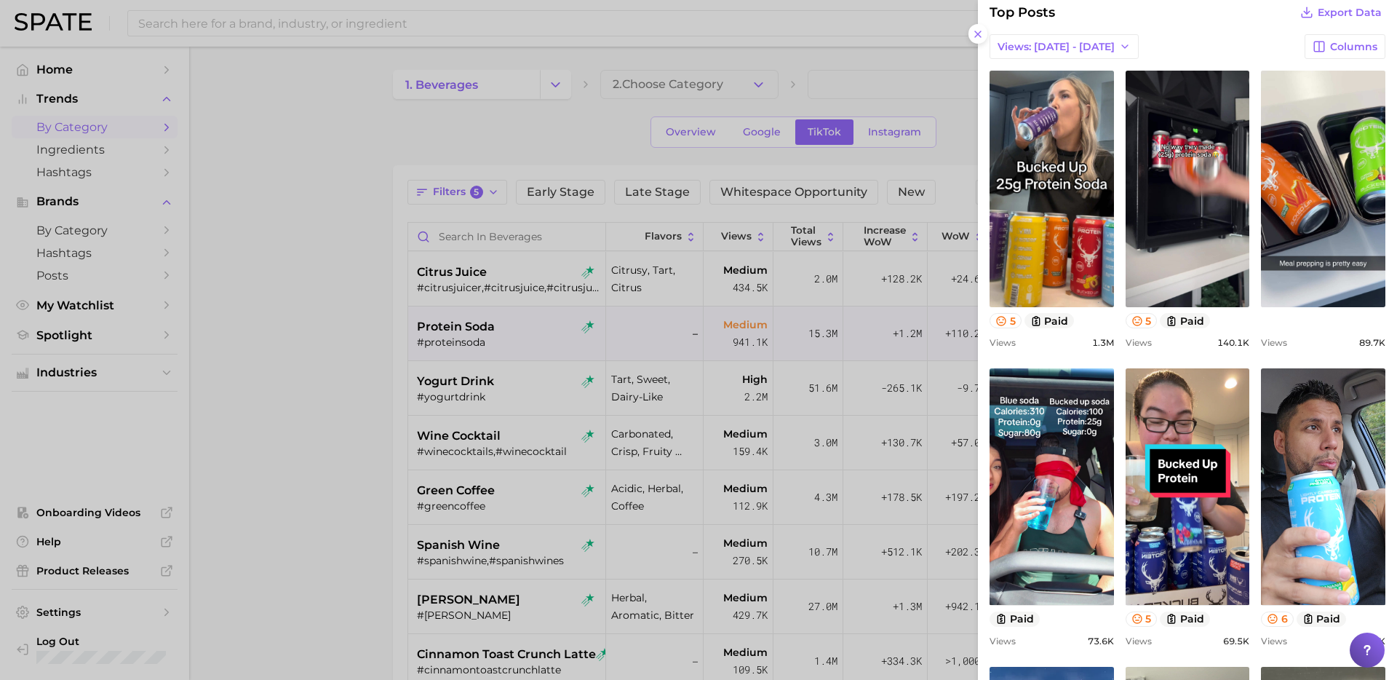
click at [523, 413] on div at bounding box center [698, 340] width 1397 height 680
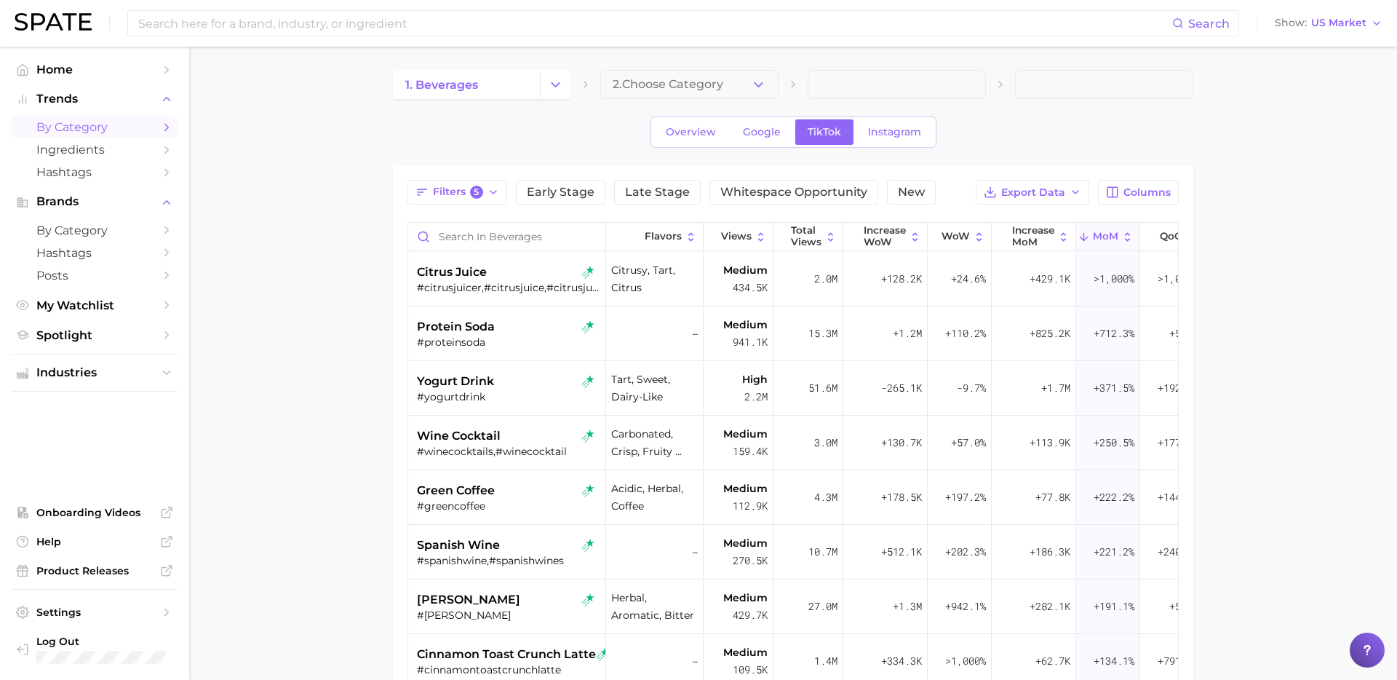
click at [522, 392] on div "#yogurtdrink" at bounding box center [508, 396] width 183 height 13
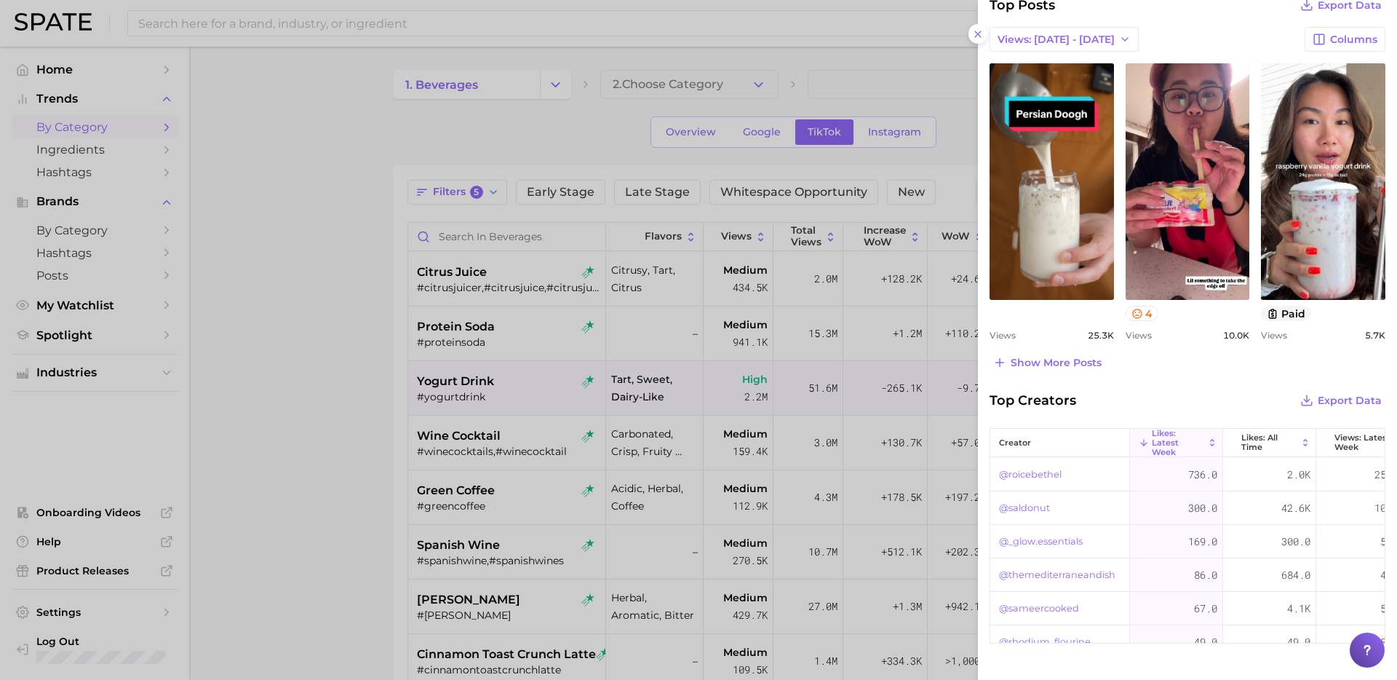
scroll to position [624, 0]
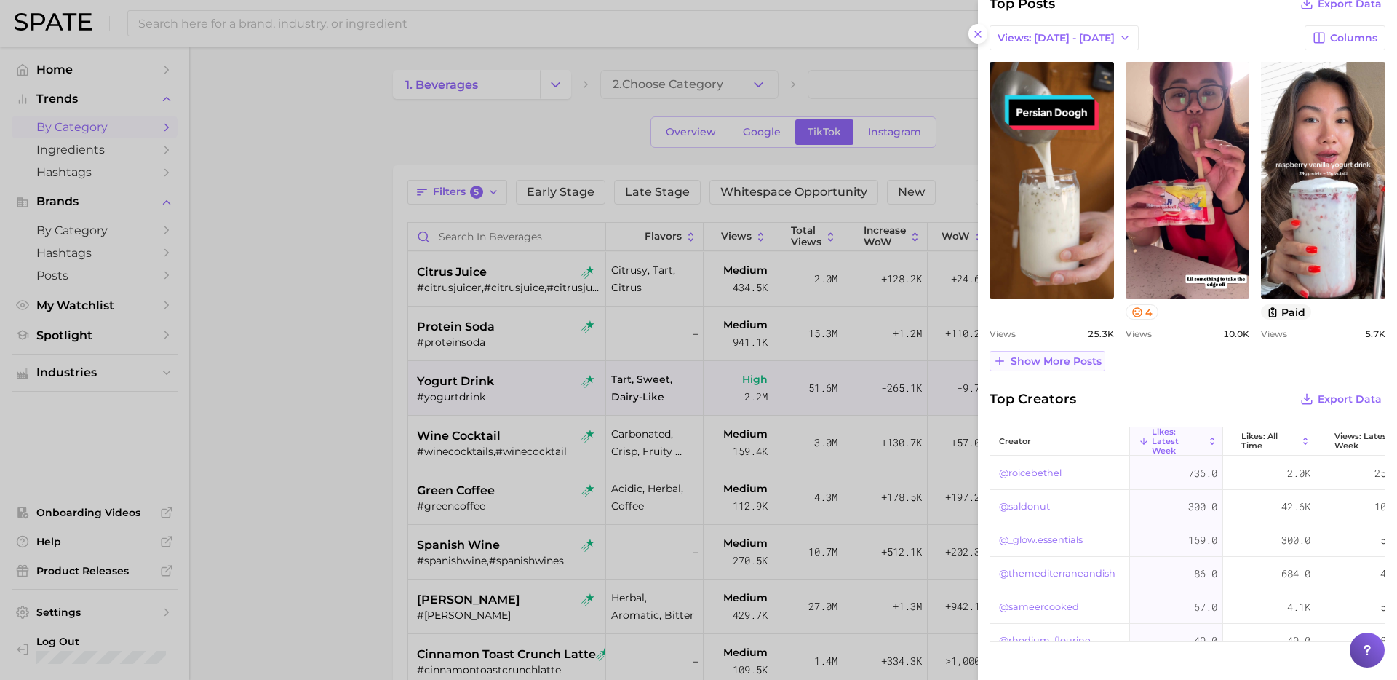
click at [1060, 366] on span "Show more posts" at bounding box center [1056, 361] width 91 height 12
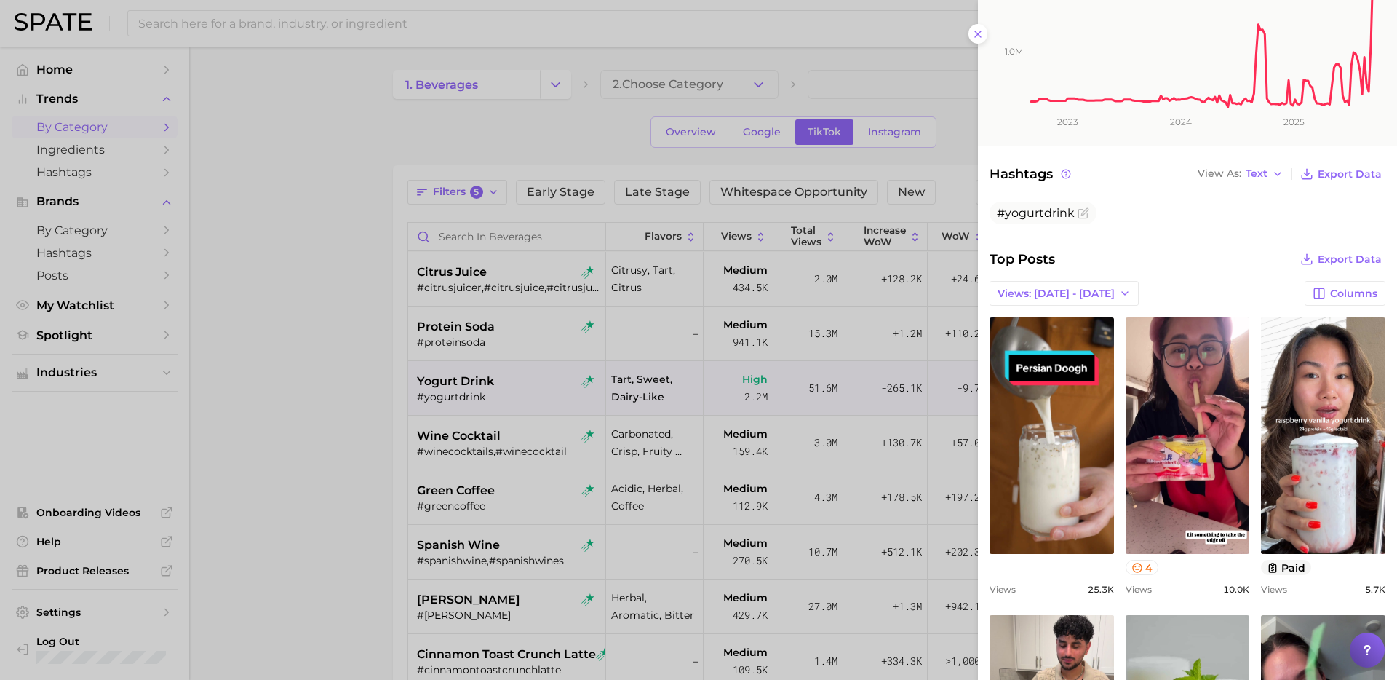
scroll to position [411, 0]
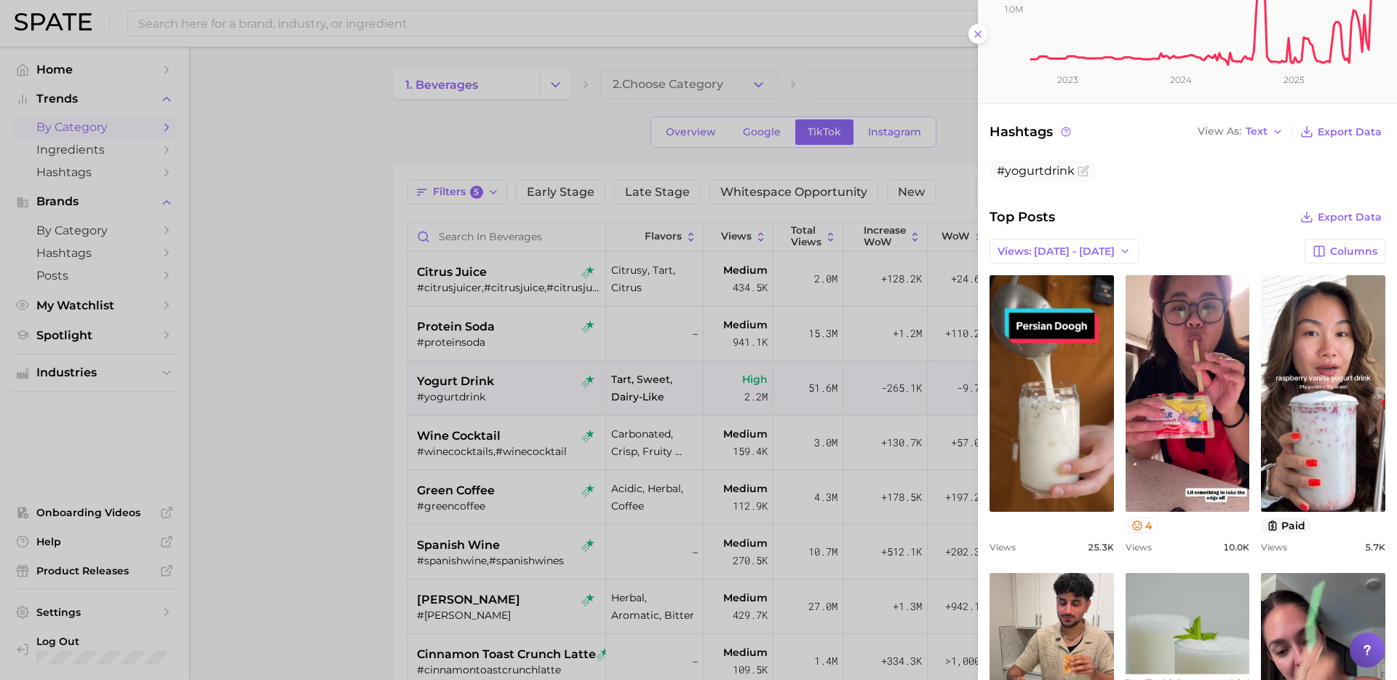
click at [653, 477] on div at bounding box center [698, 340] width 1397 height 680
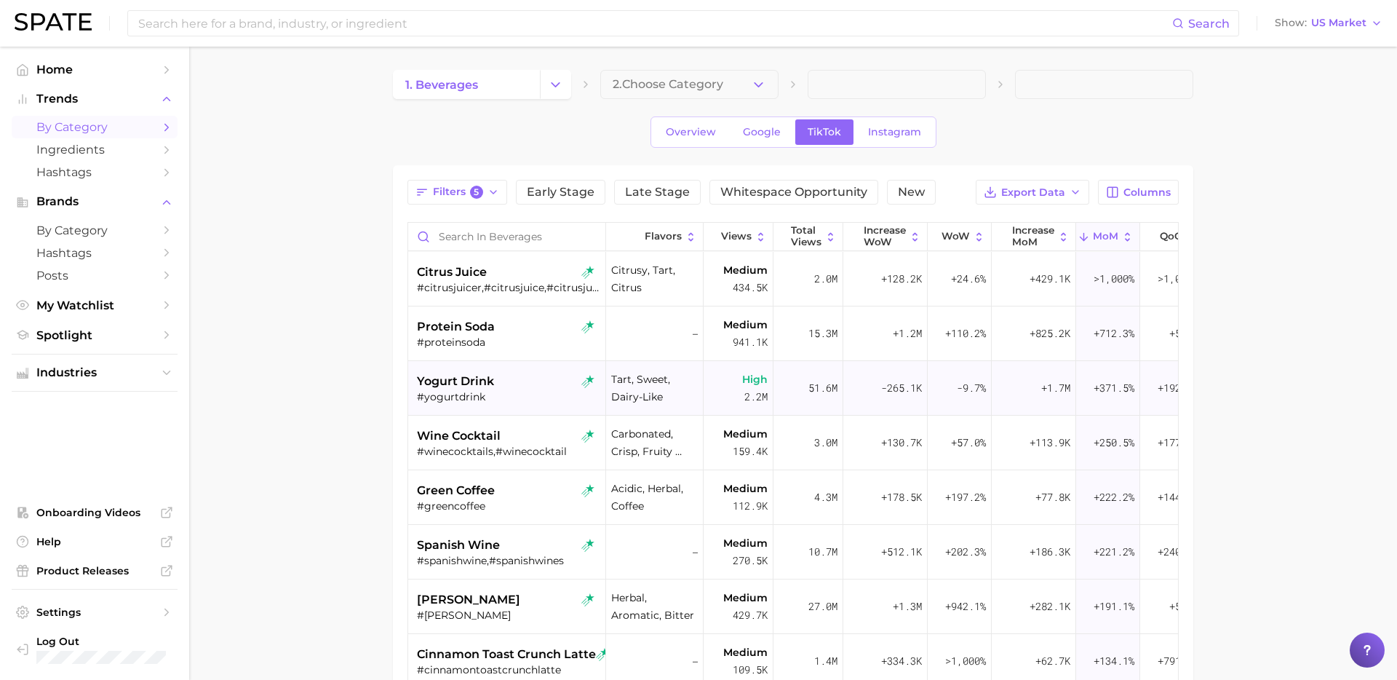
click at [499, 390] on div "#yogurtdrink" at bounding box center [508, 396] width 183 height 13
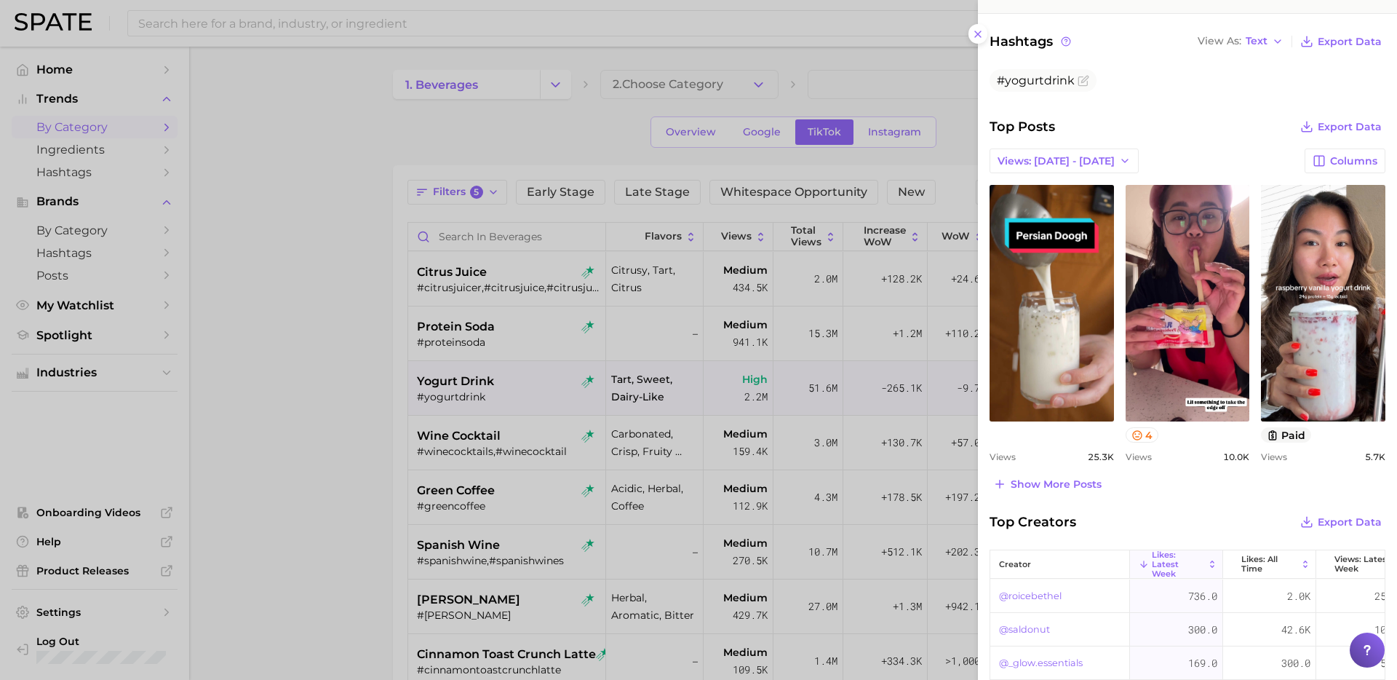
scroll to position [502, 0]
click at [1060, 482] on span "Show more posts" at bounding box center [1056, 483] width 91 height 12
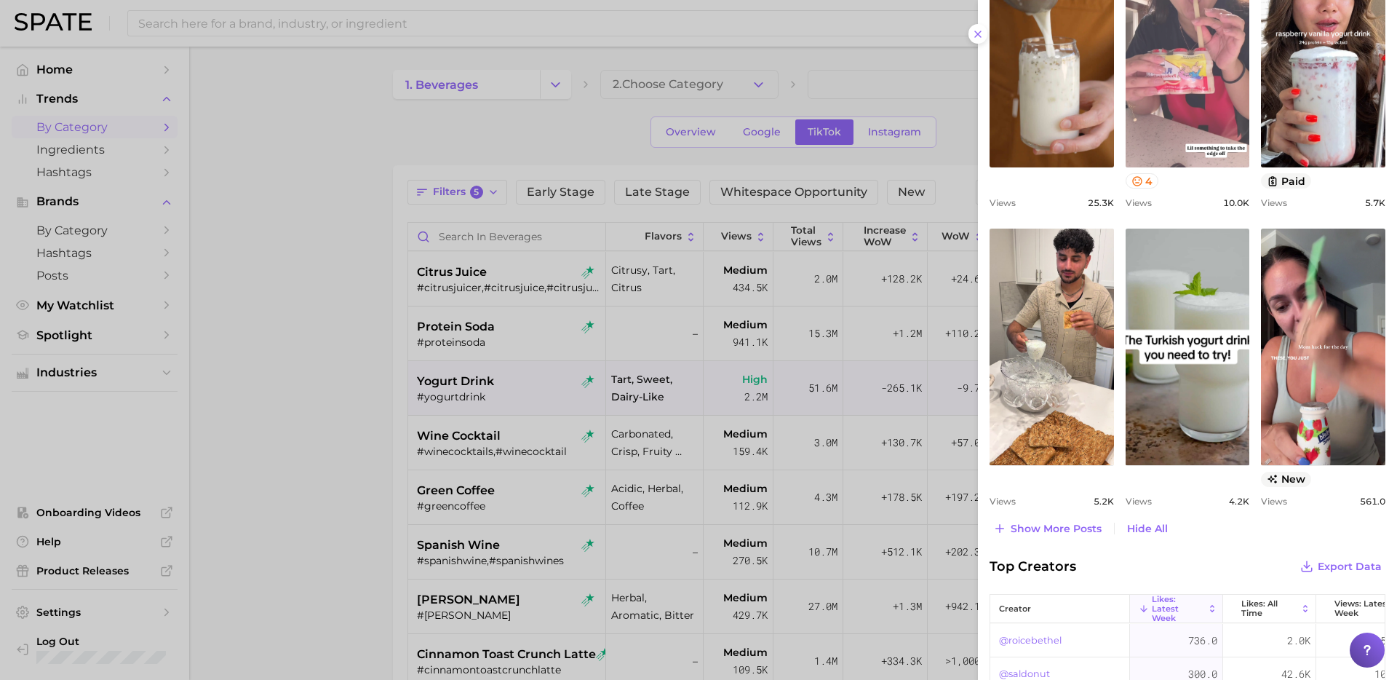
scroll to position [763, 0]
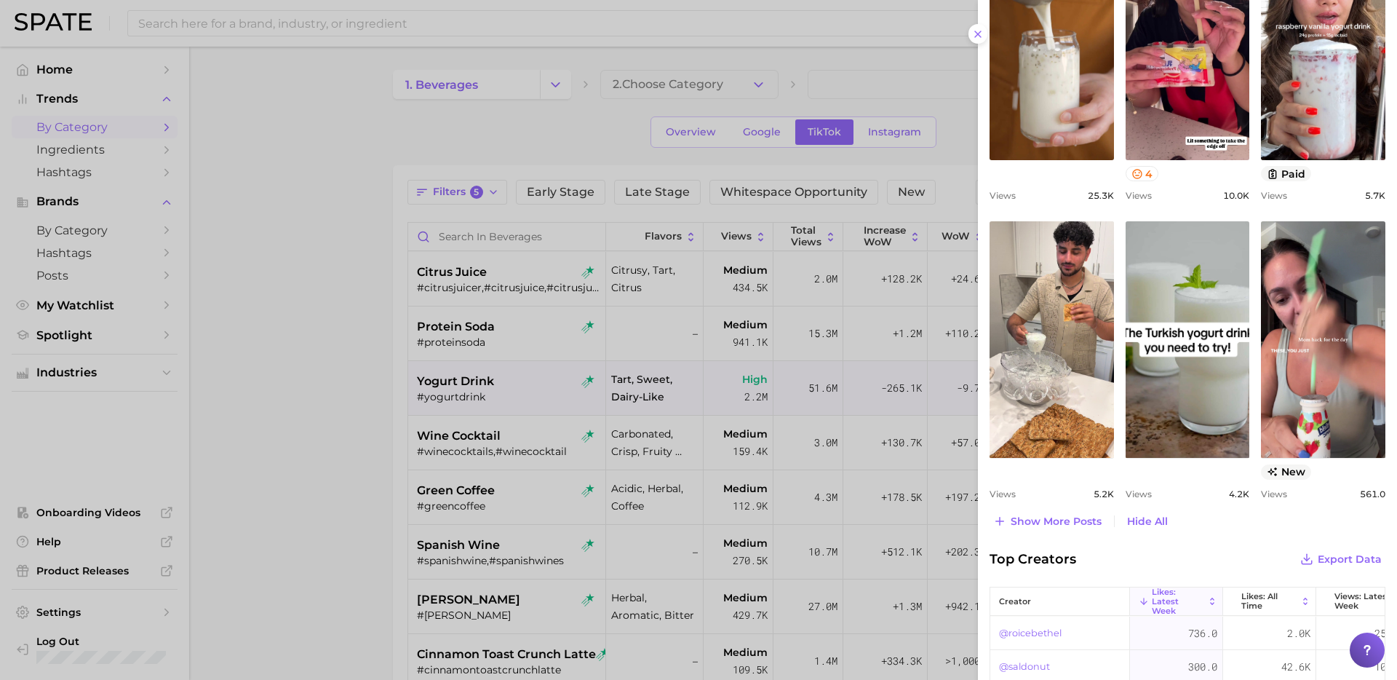
click at [461, 501] on div at bounding box center [698, 340] width 1397 height 680
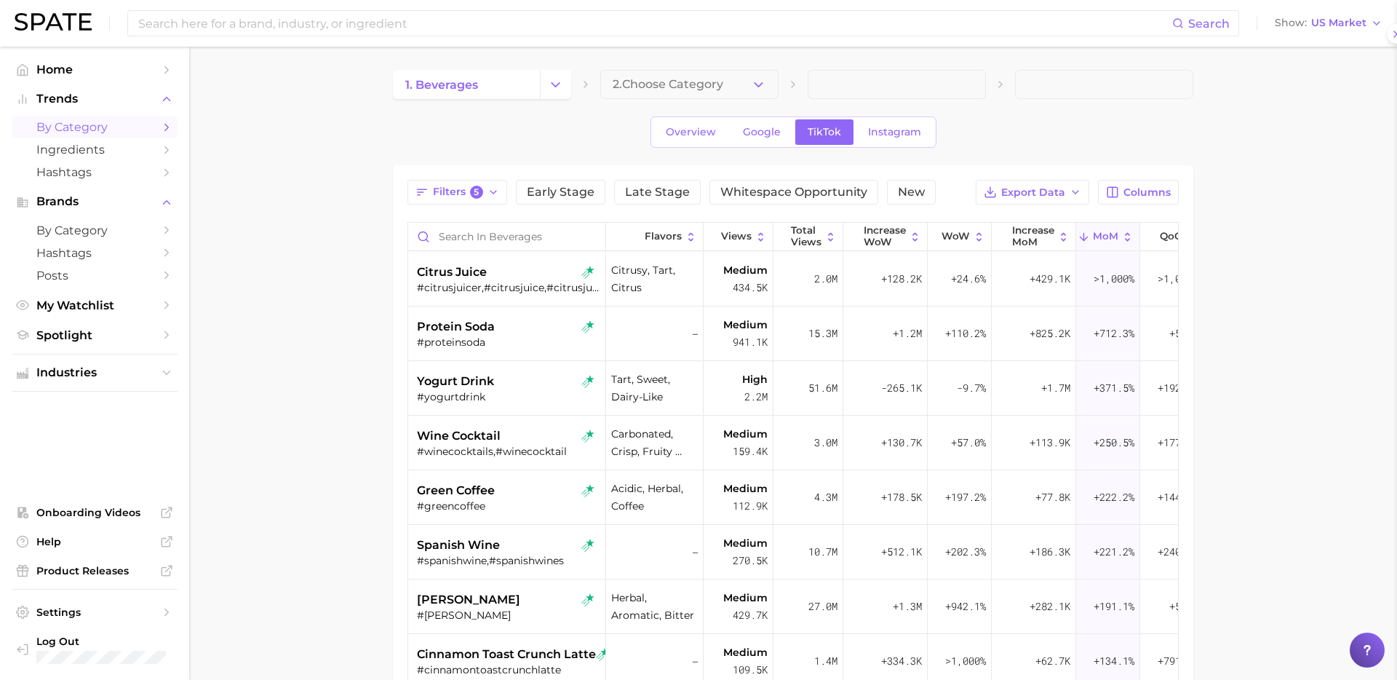
click at [461, 501] on div at bounding box center [698, 340] width 1397 height 680
click at [496, 450] on div "#winecocktails,#winecocktail" at bounding box center [508, 451] width 183 height 13
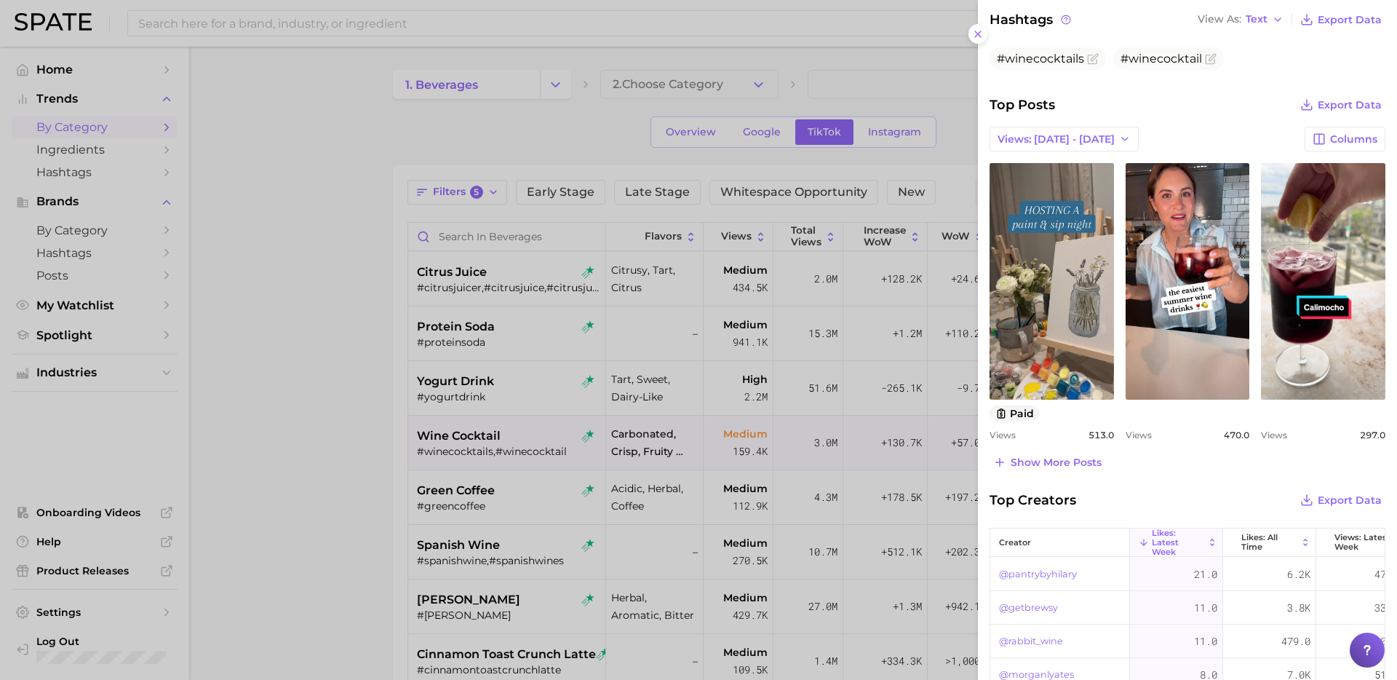
scroll to position [509, 0]
click at [528, 471] on div at bounding box center [698, 340] width 1397 height 680
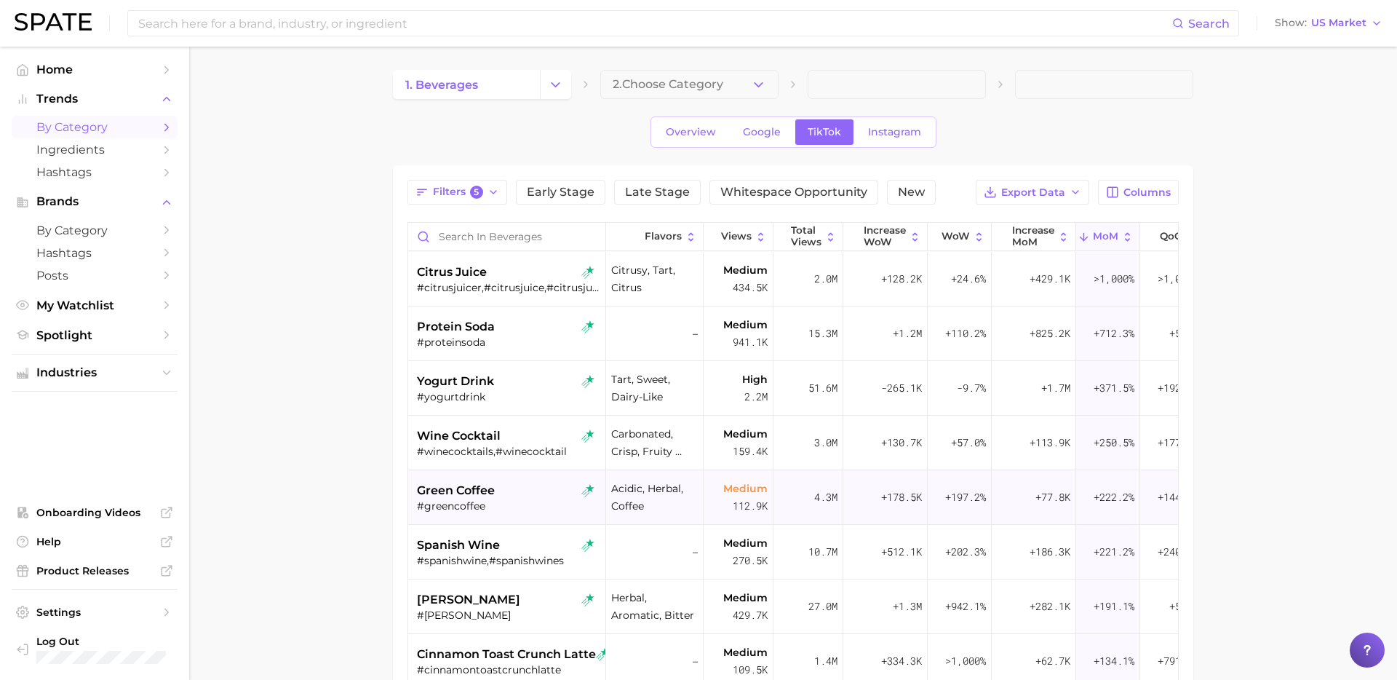
click at [529, 498] on div "green coffee" at bounding box center [508, 490] width 183 height 17
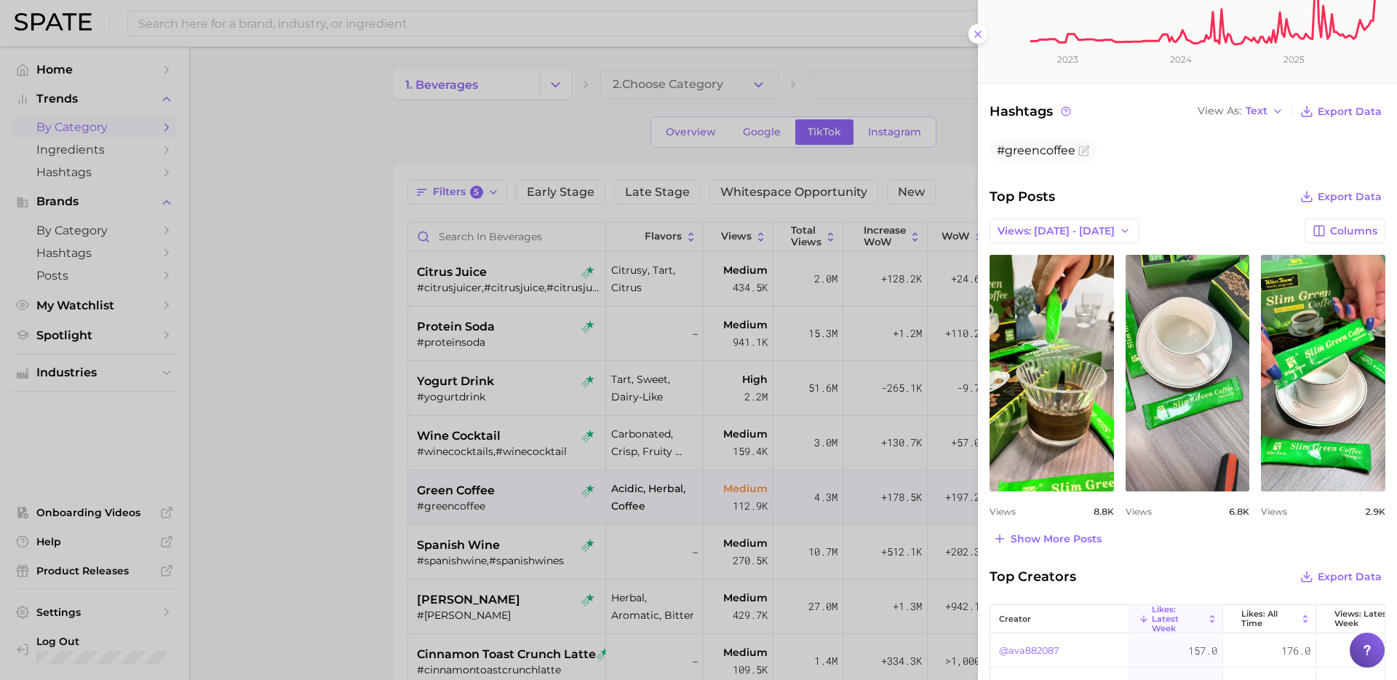
scroll to position [409, 0]
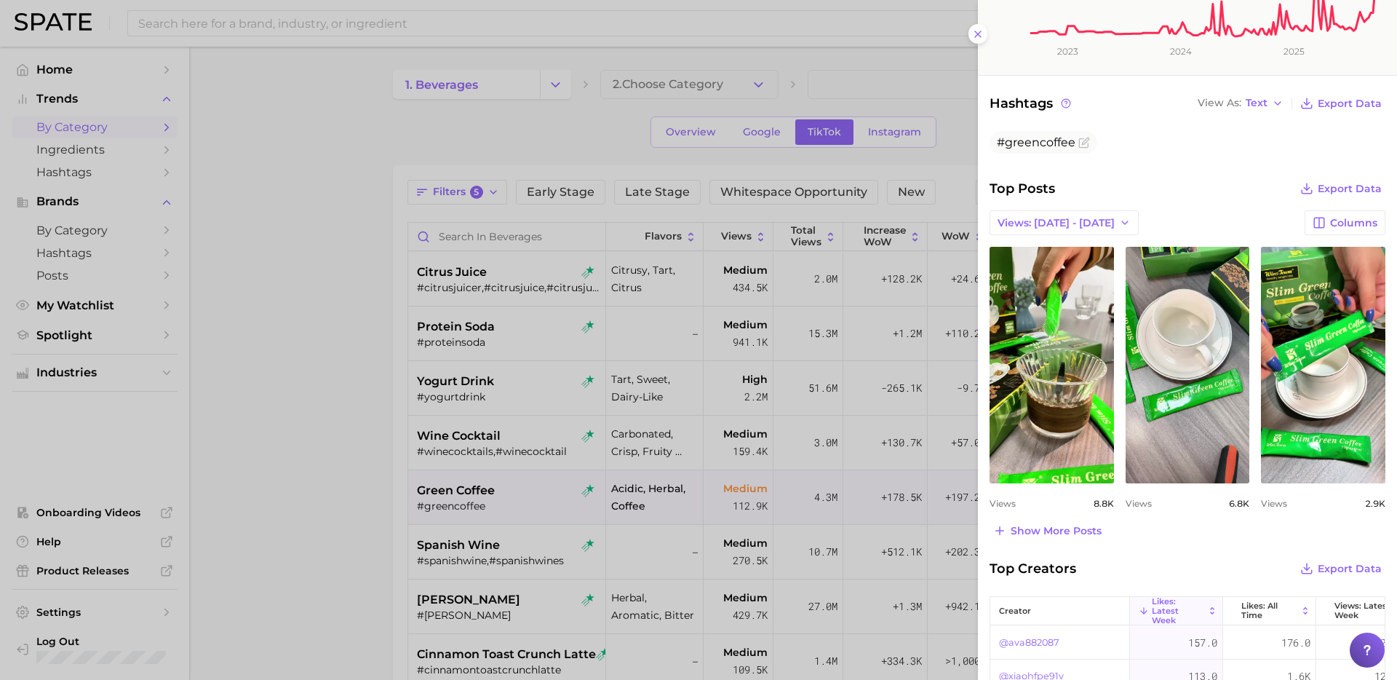
click at [442, 547] on div at bounding box center [698, 340] width 1397 height 680
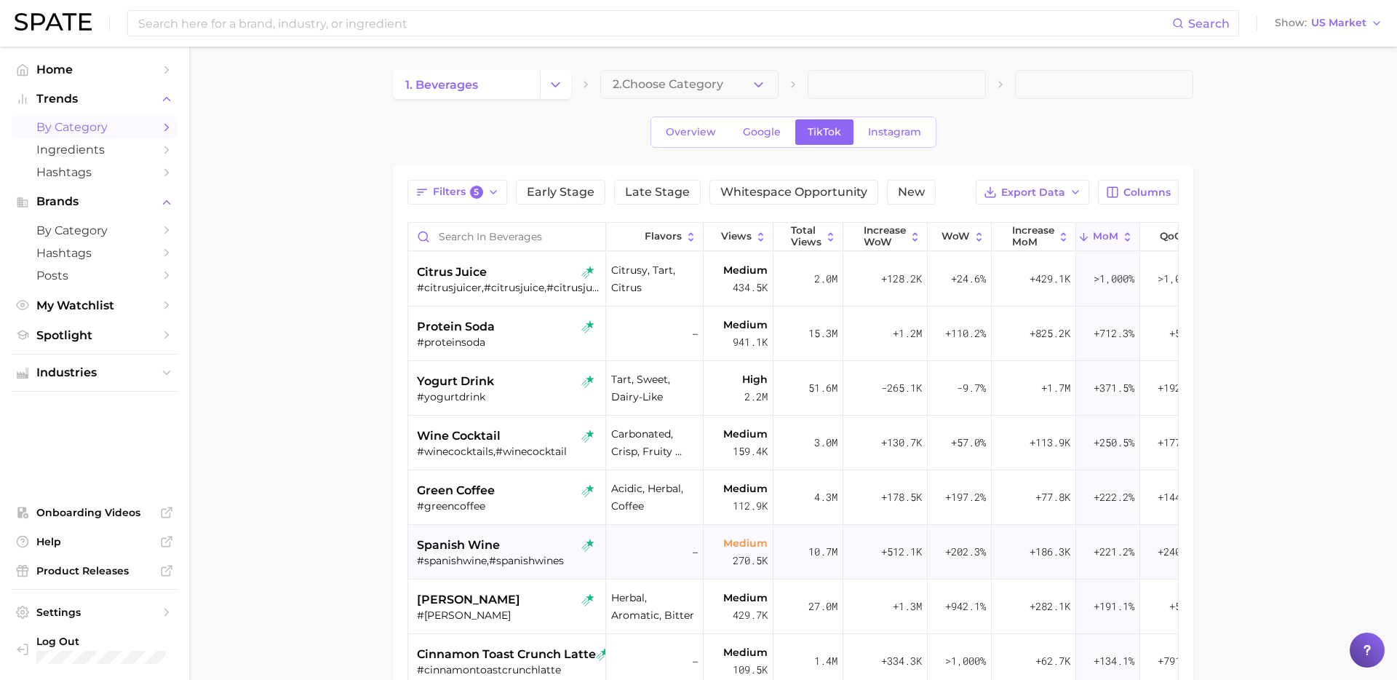
click at [504, 541] on div "spanish wine" at bounding box center [508, 544] width 183 height 17
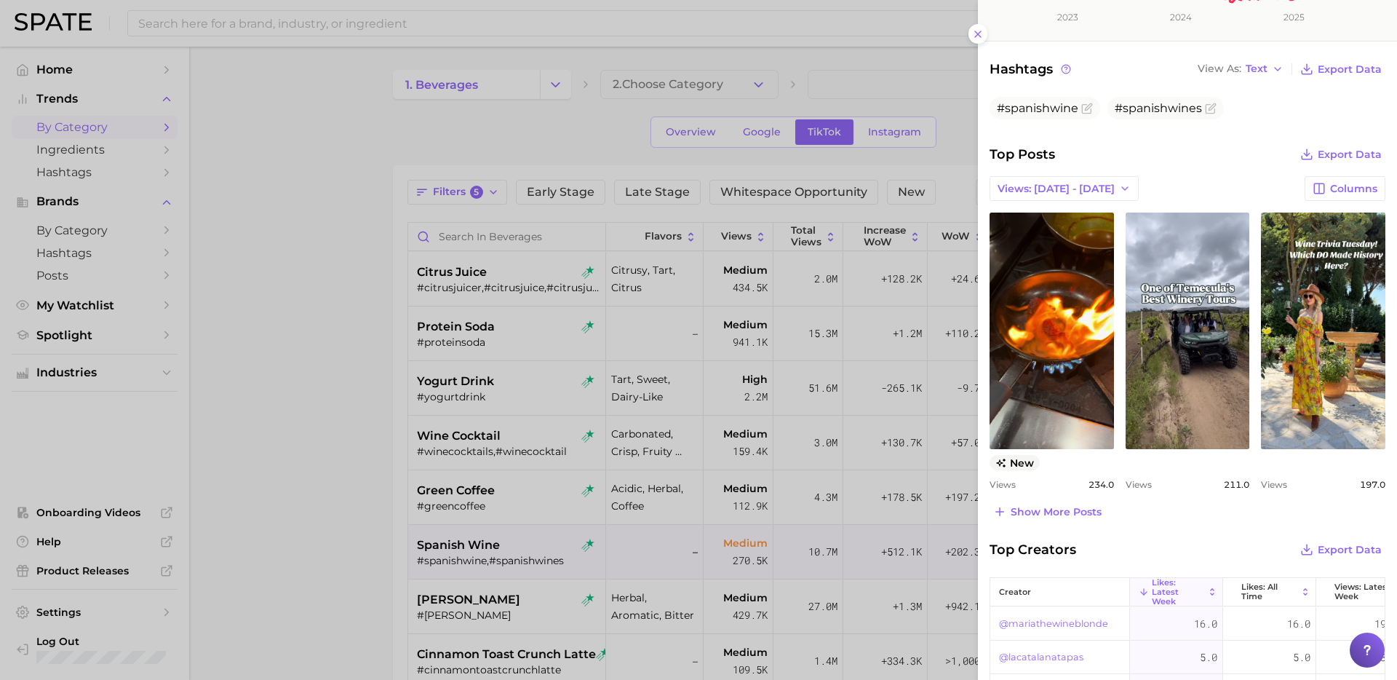
scroll to position [447, 0]
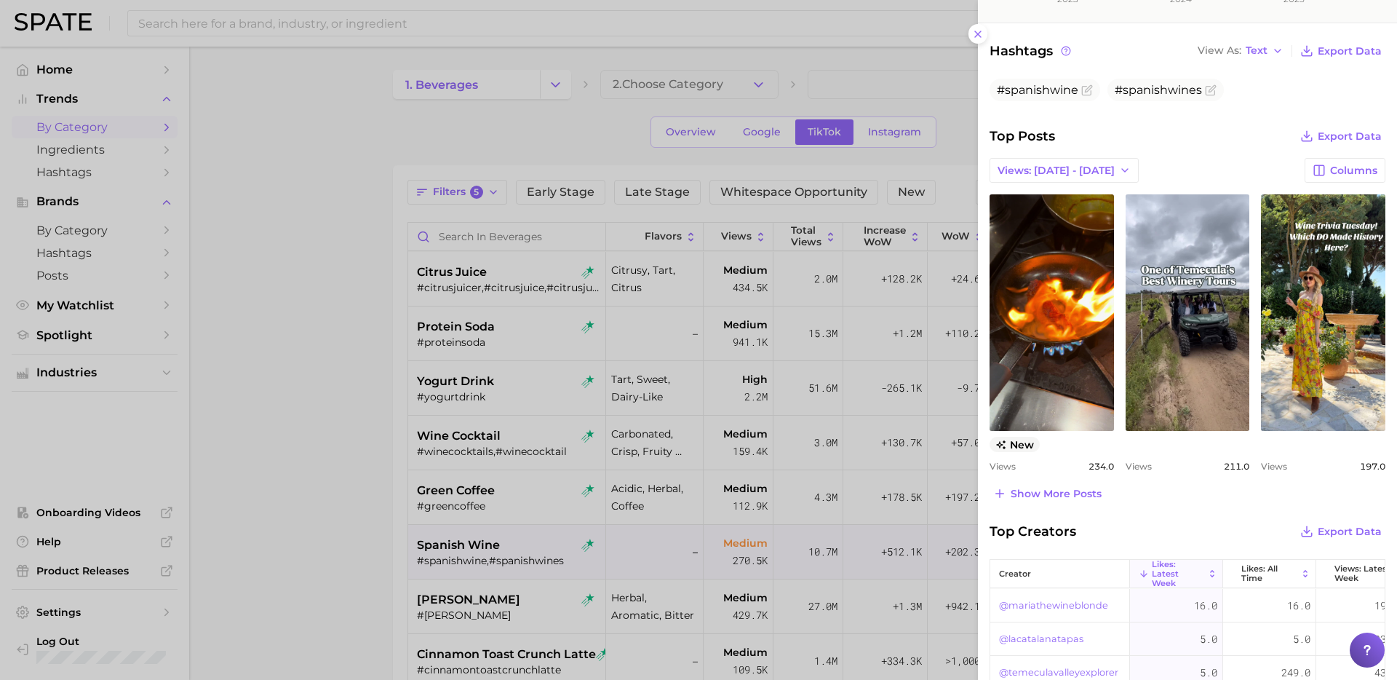
click at [464, 530] on div at bounding box center [698, 340] width 1397 height 680
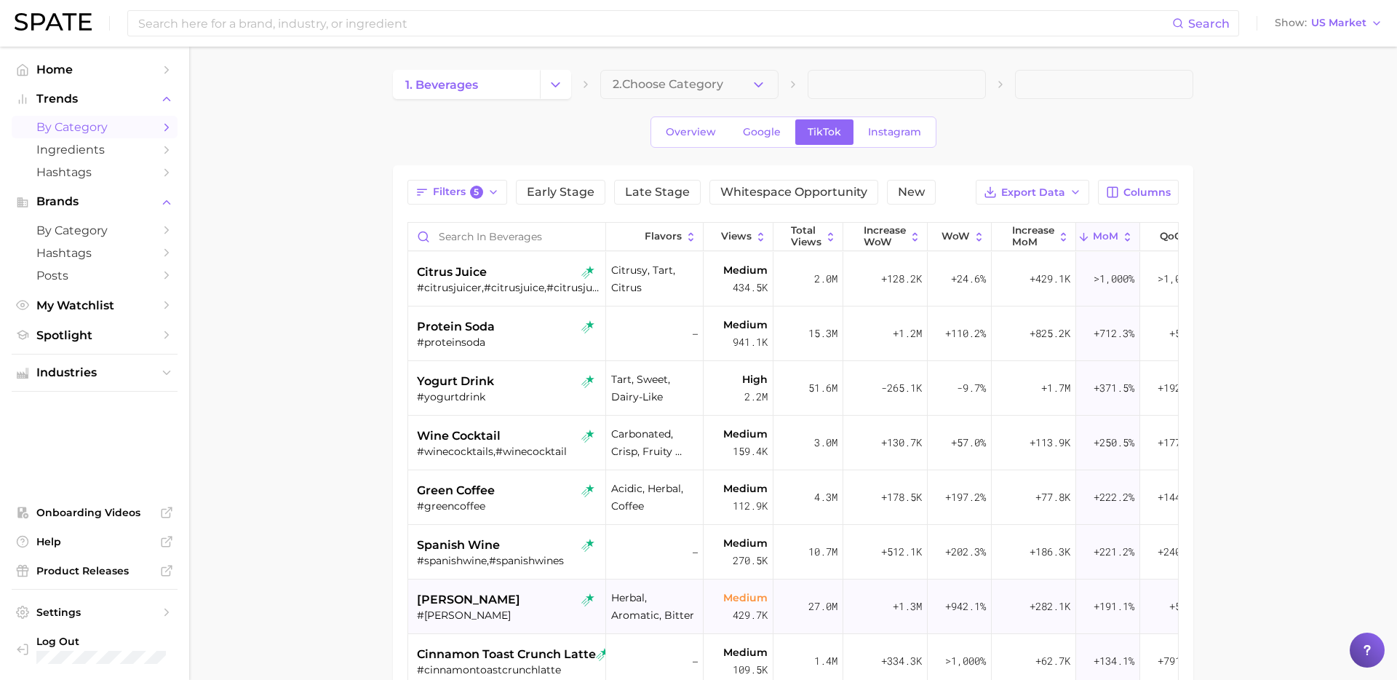
click at [483, 600] on div "[PERSON_NAME]" at bounding box center [508, 599] width 183 height 17
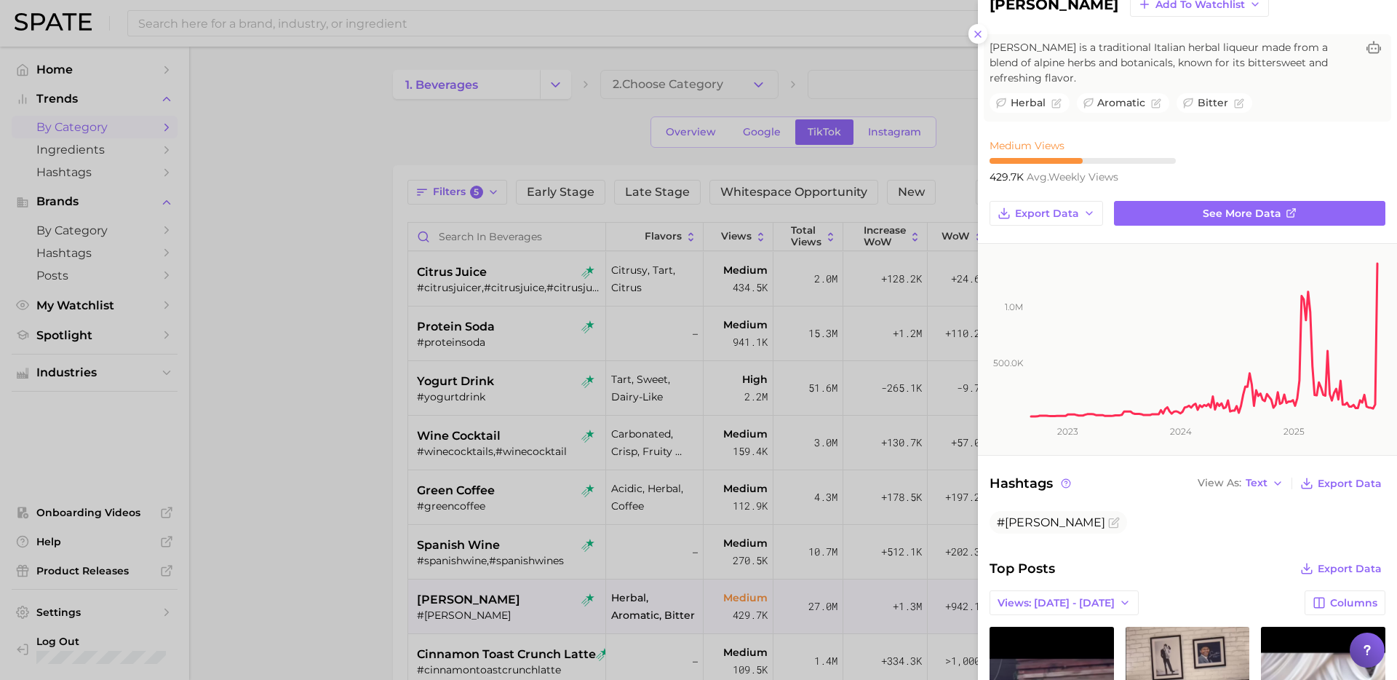
scroll to position [53, 0]
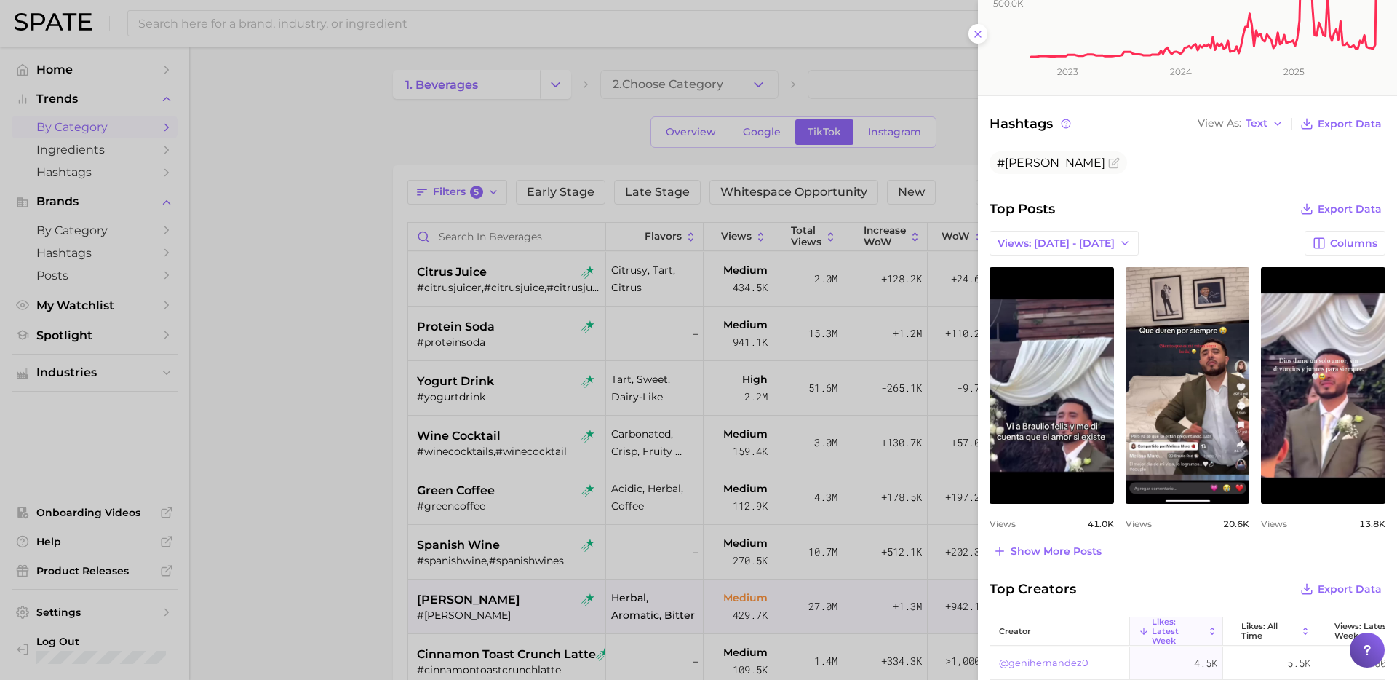
click at [565, 481] on div at bounding box center [698, 340] width 1397 height 680
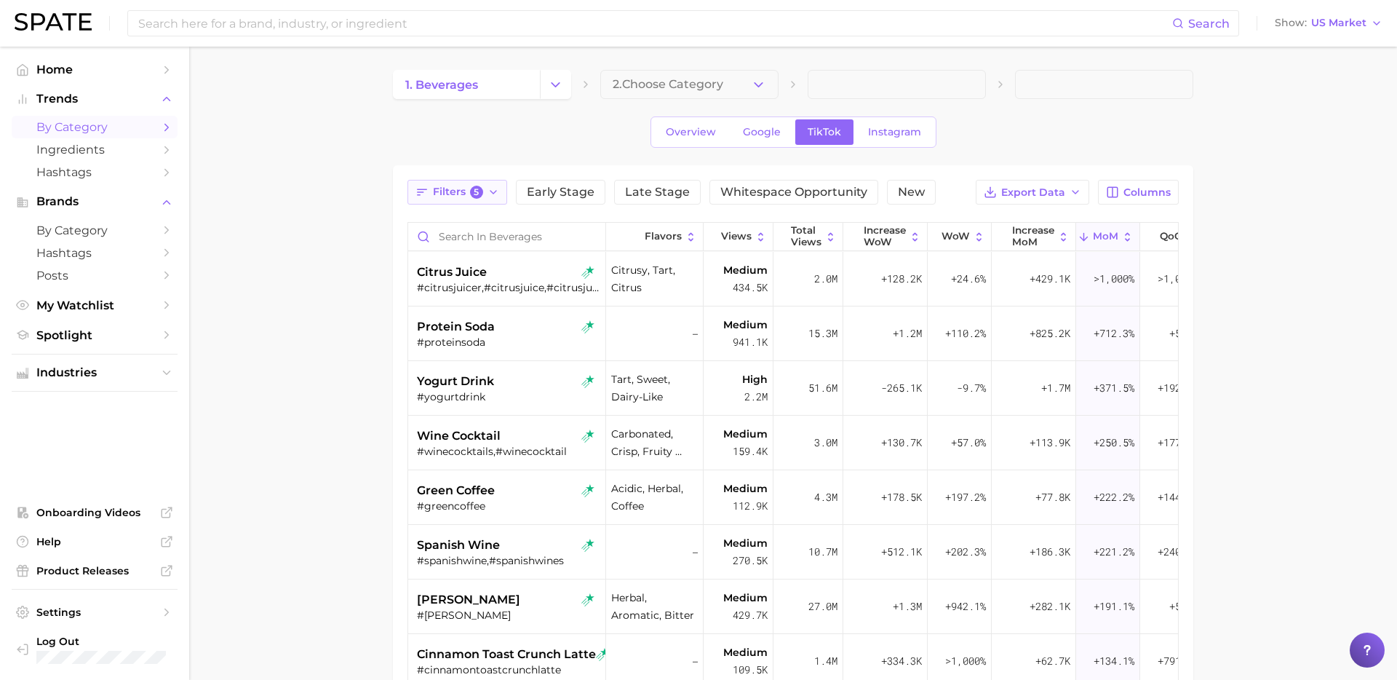
click at [484, 202] on button "Filters 5" at bounding box center [458, 192] width 100 height 25
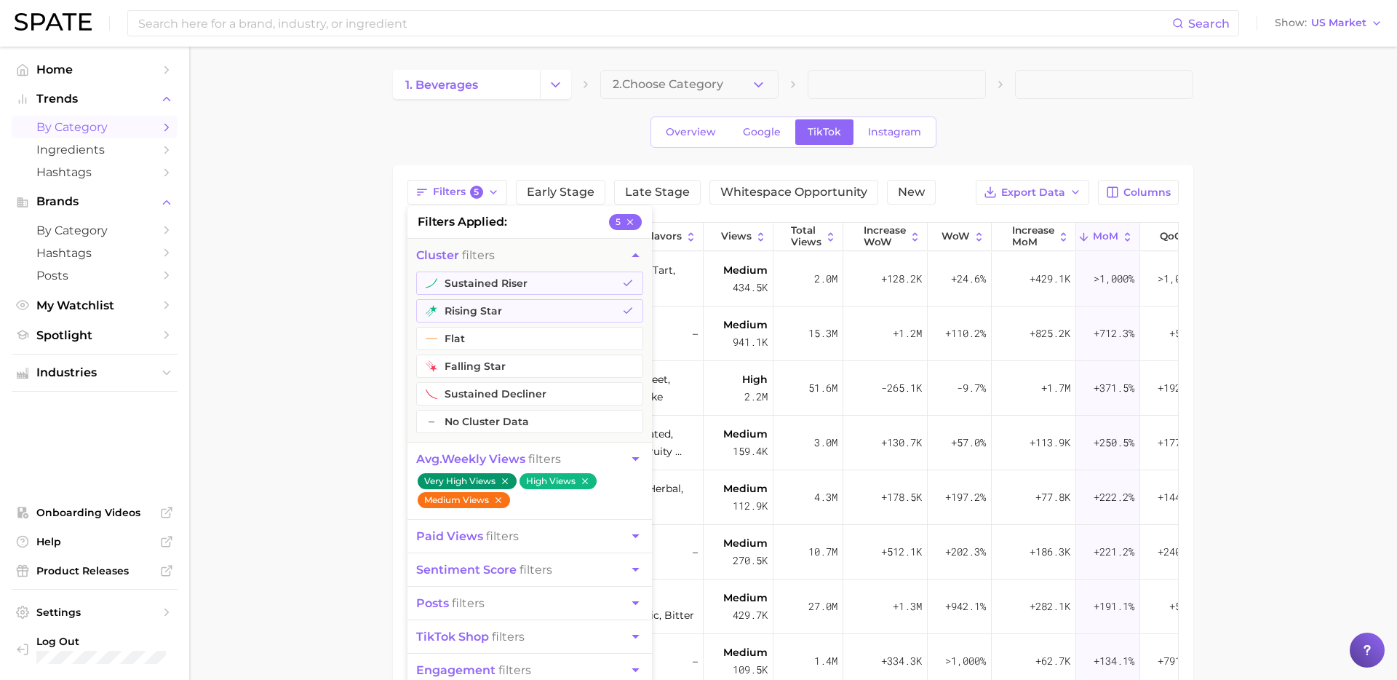
click at [501, 498] on icon "button" at bounding box center [499, 500] width 6 height 6
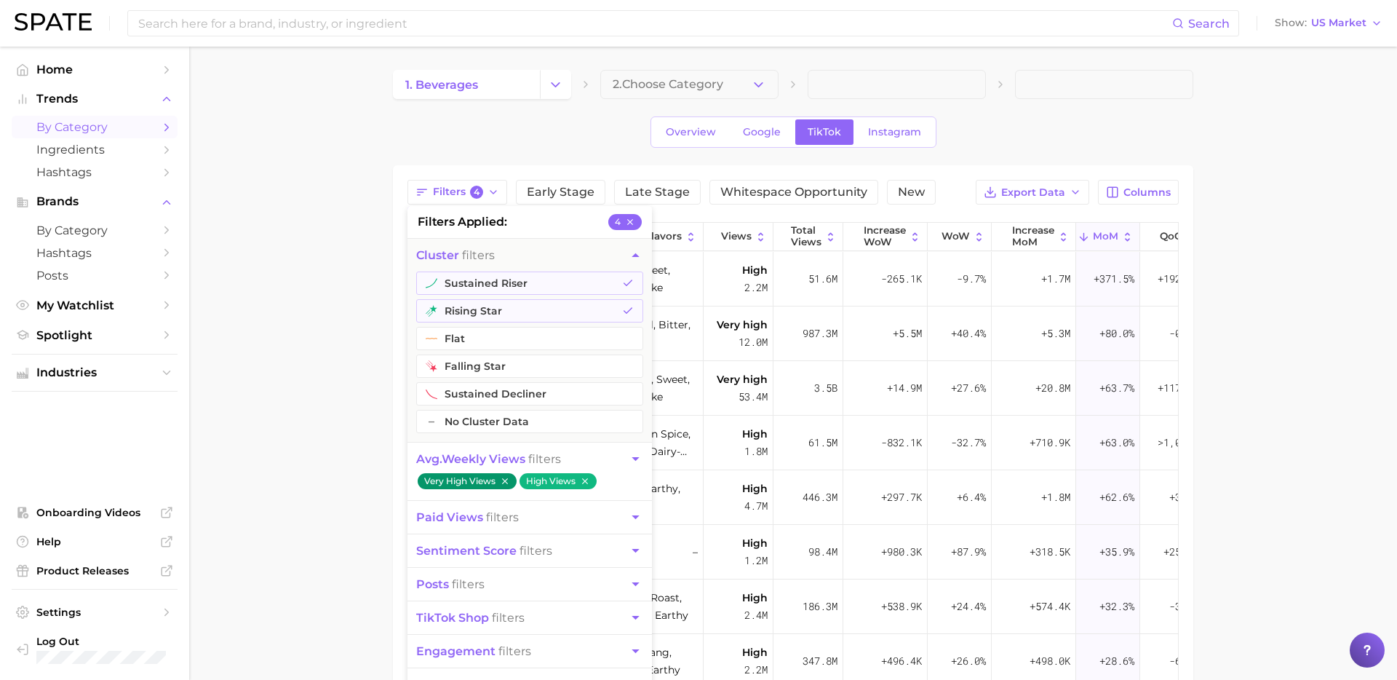
click at [244, 474] on main "1. beverages 2. Choose Category Overview Google TikTok Instagram Filters 4 filt…" at bounding box center [793, 518] width 1208 height 942
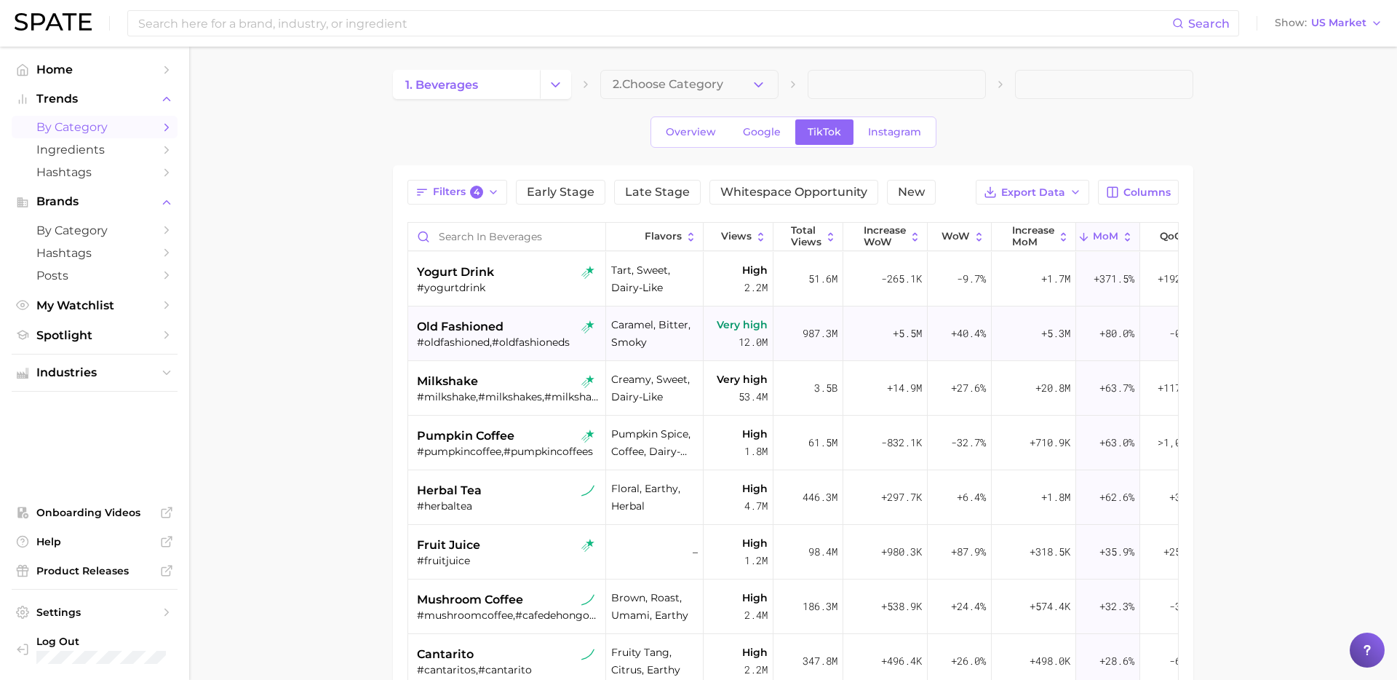
click at [509, 341] on div "#oldfashioned,#oldfashioneds" at bounding box center [508, 341] width 183 height 13
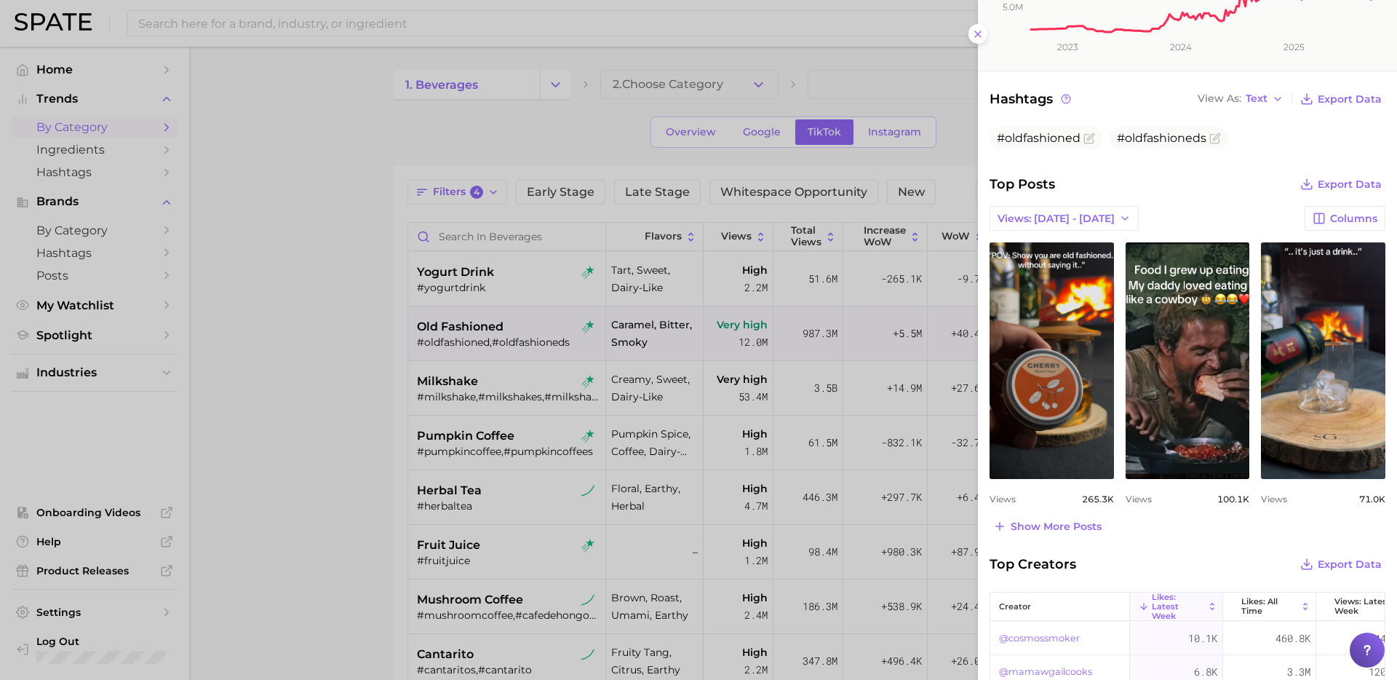
scroll to position [440, 0]
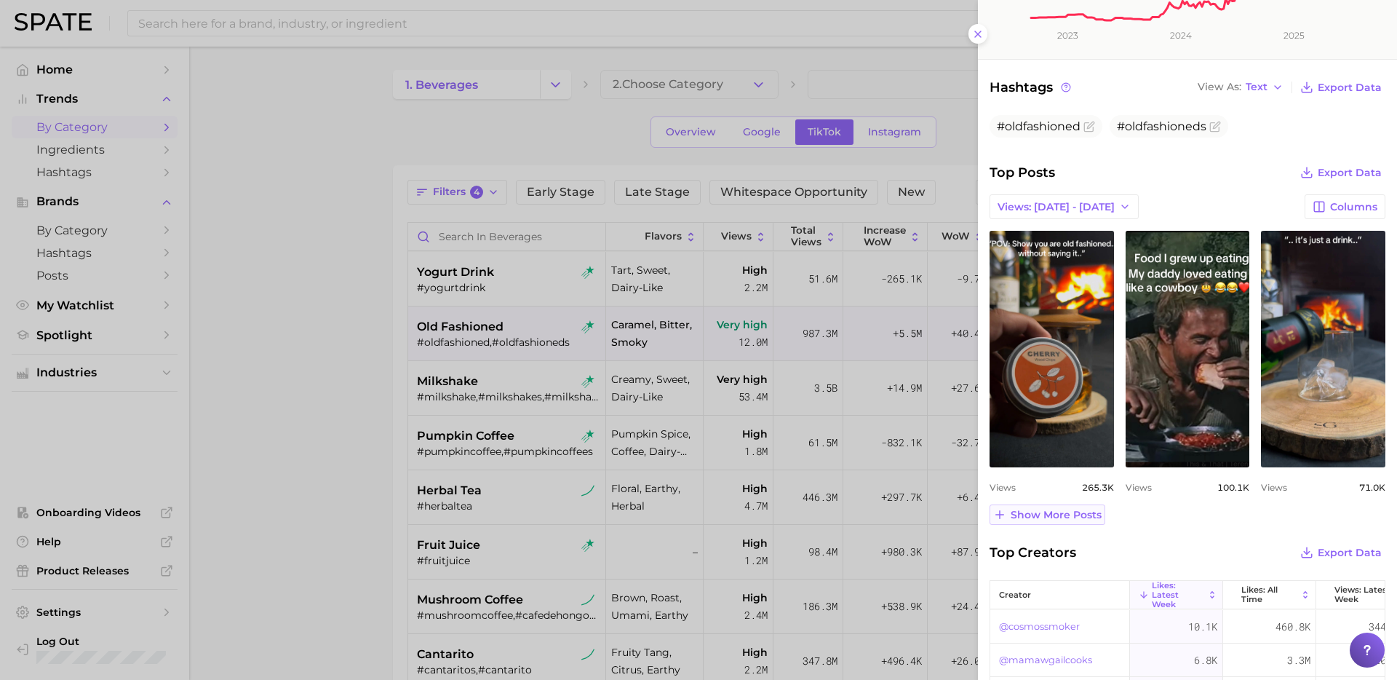
click at [1068, 509] on span "Show more posts" at bounding box center [1056, 515] width 91 height 12
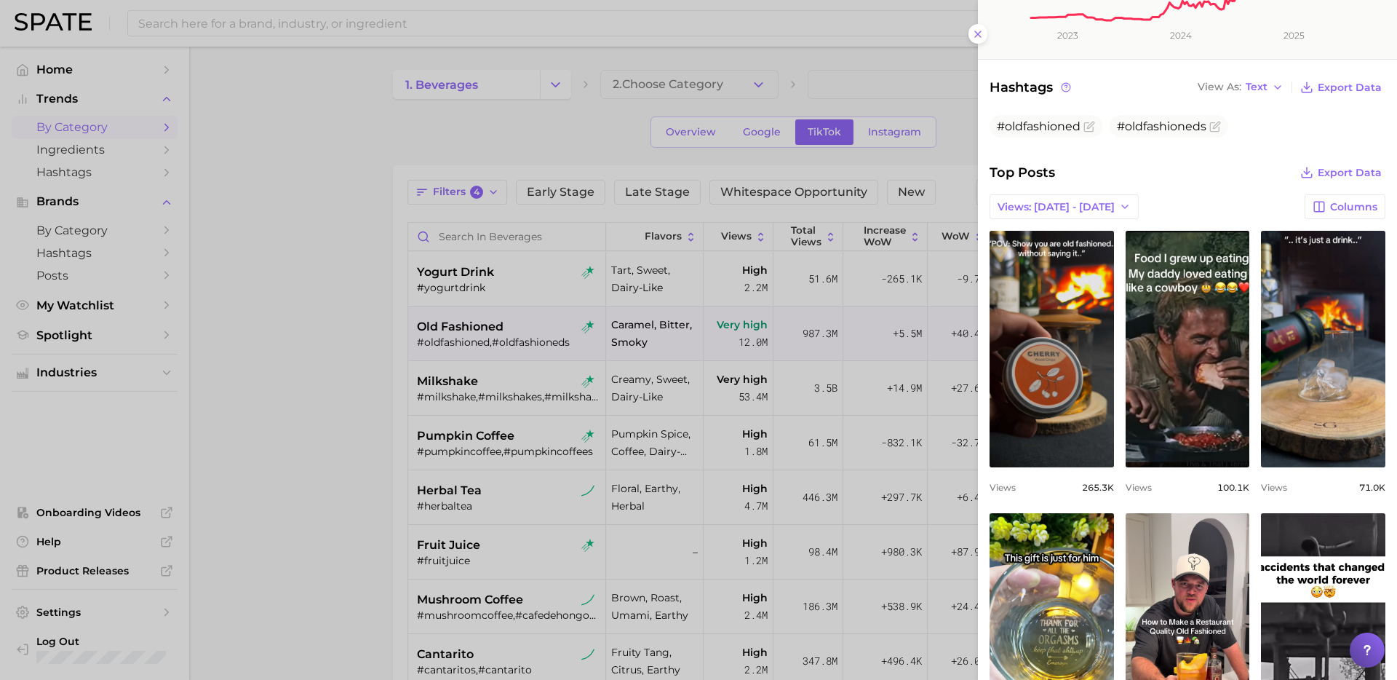
scroll to position [0, 0]
click at [563, 454] on div at bounding box center [698, 340] width 1397 height 680
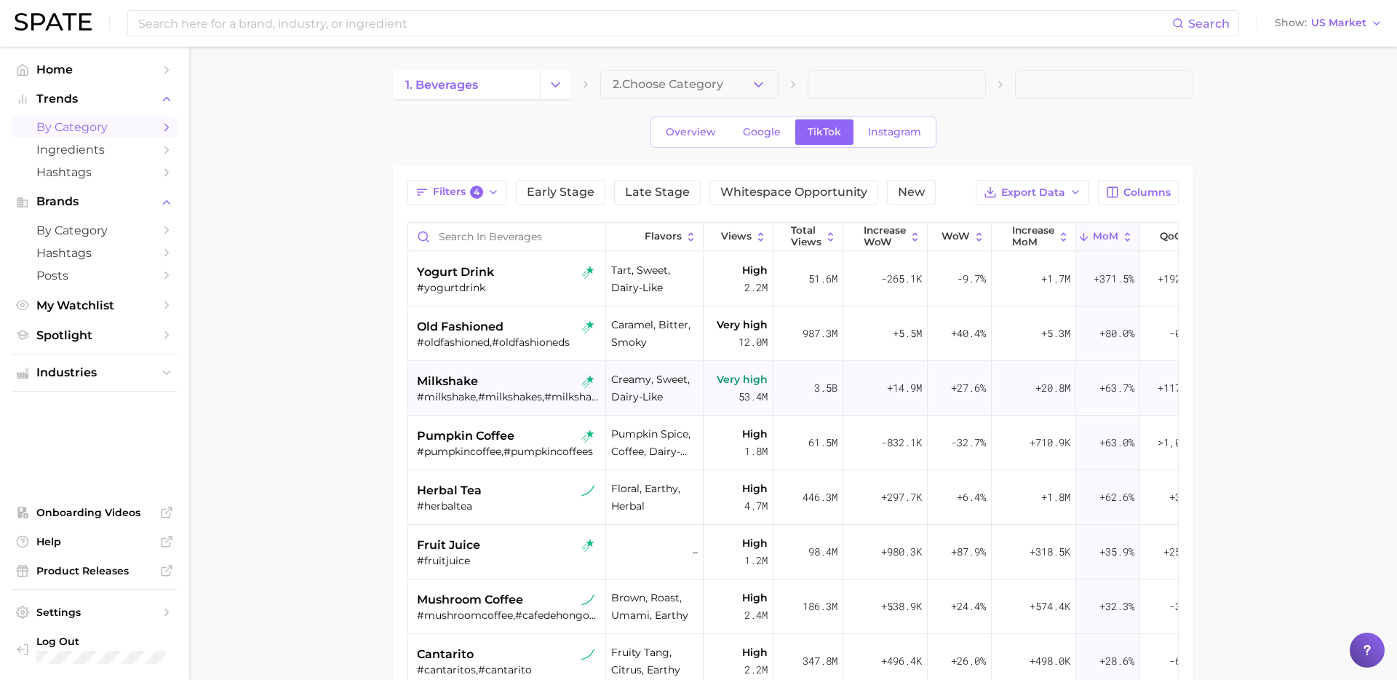
click at [520, 390] on div "#milkshake,#milkshakes,#milkshakepartner,#susiecakes,#milkshakemondays,#밀크셰이크,#…" at bounding box center [508, 396] width 183 height 13
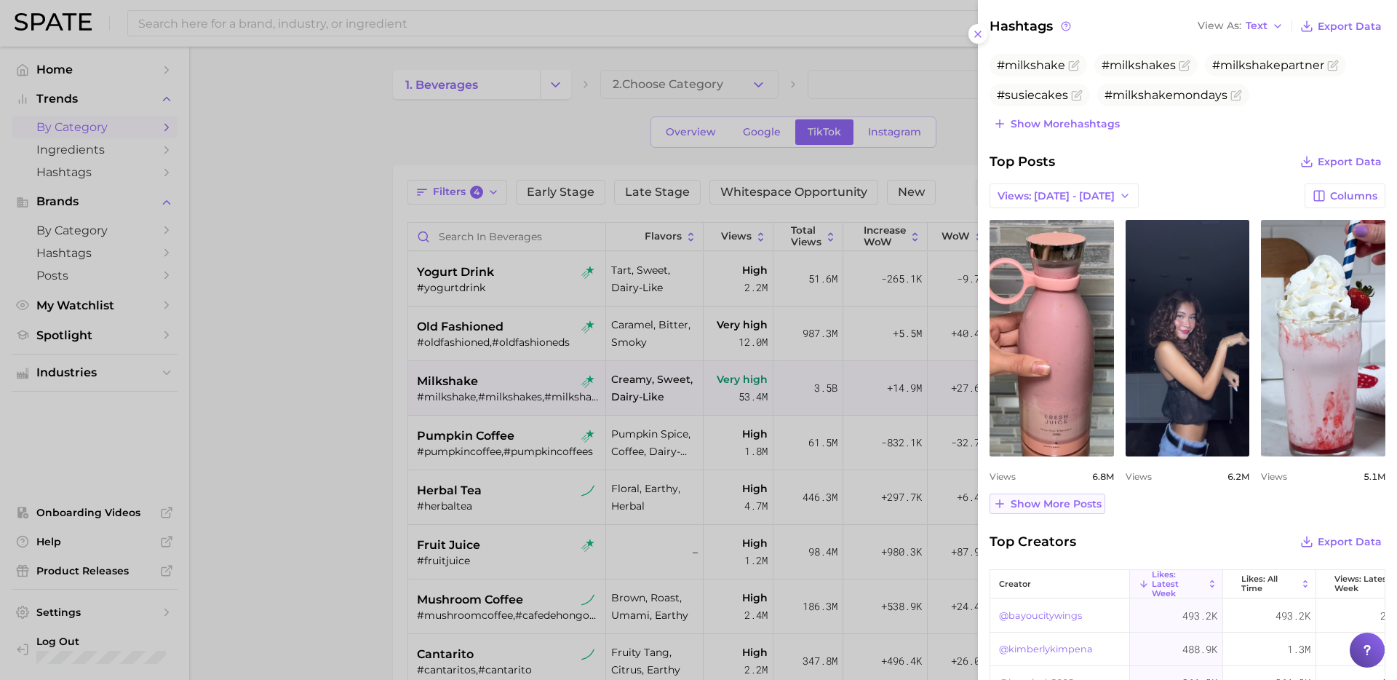
click at [1088, 506] on span "Show more posts" at bounding box center [1056, 504] width 91 height 12
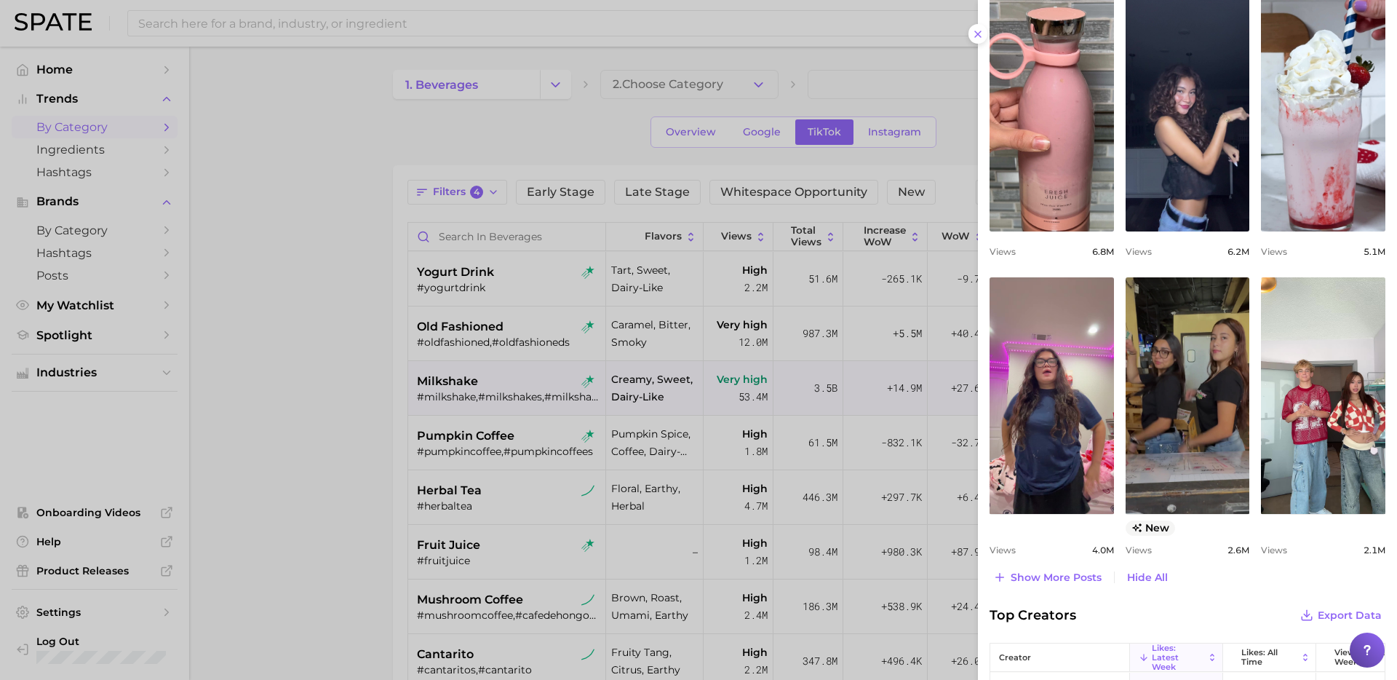
click at [453, 440] on div at bounding box center [698, 340] width 1397 height 680
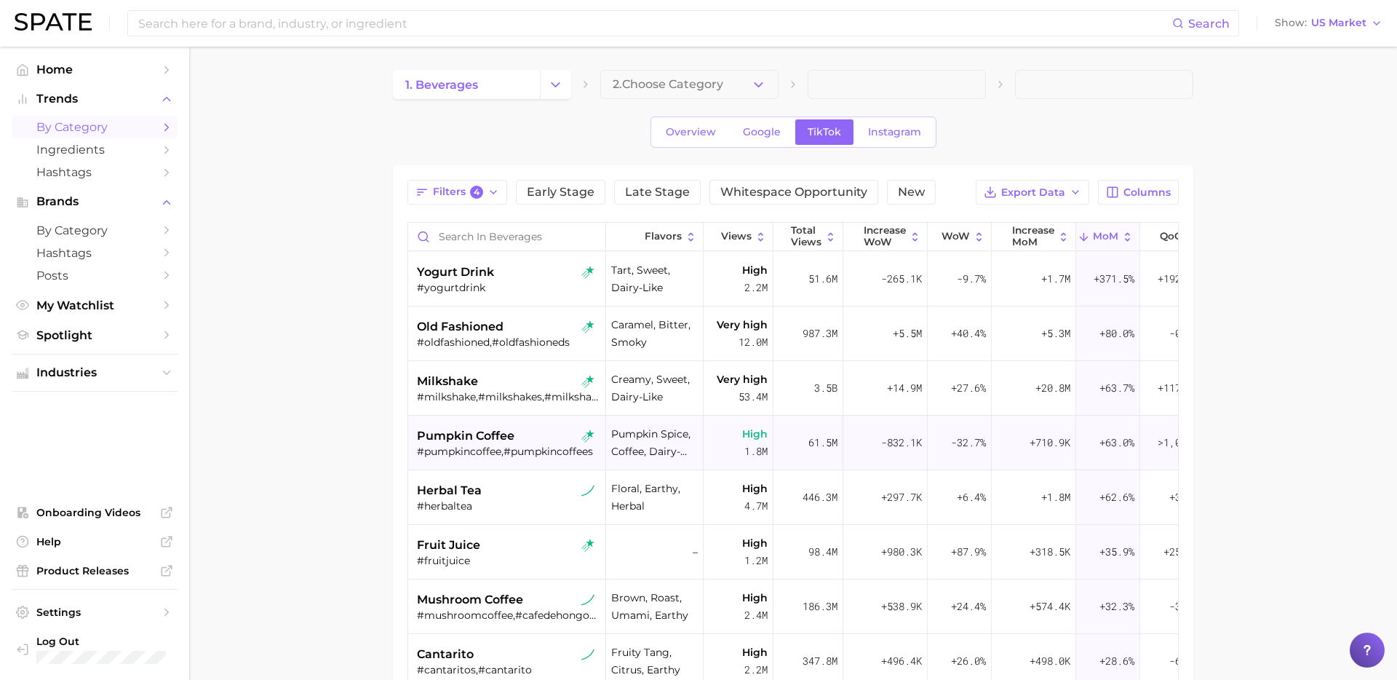
click at [495, 439] on span "pumpkin coffee" at bounding box center [466, 435] width 98 height 17
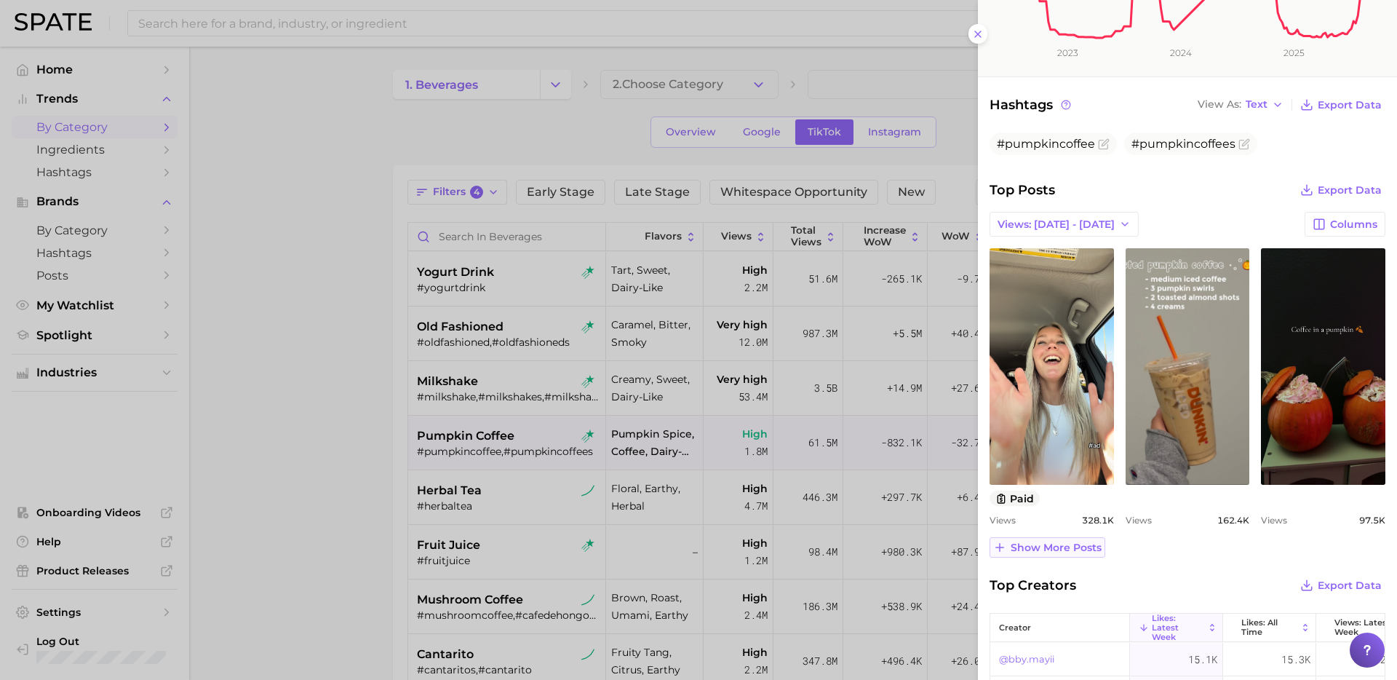
click at [1090, 542] on span "Show more posts" at bounding box center [1056, 547] width 91 height 12
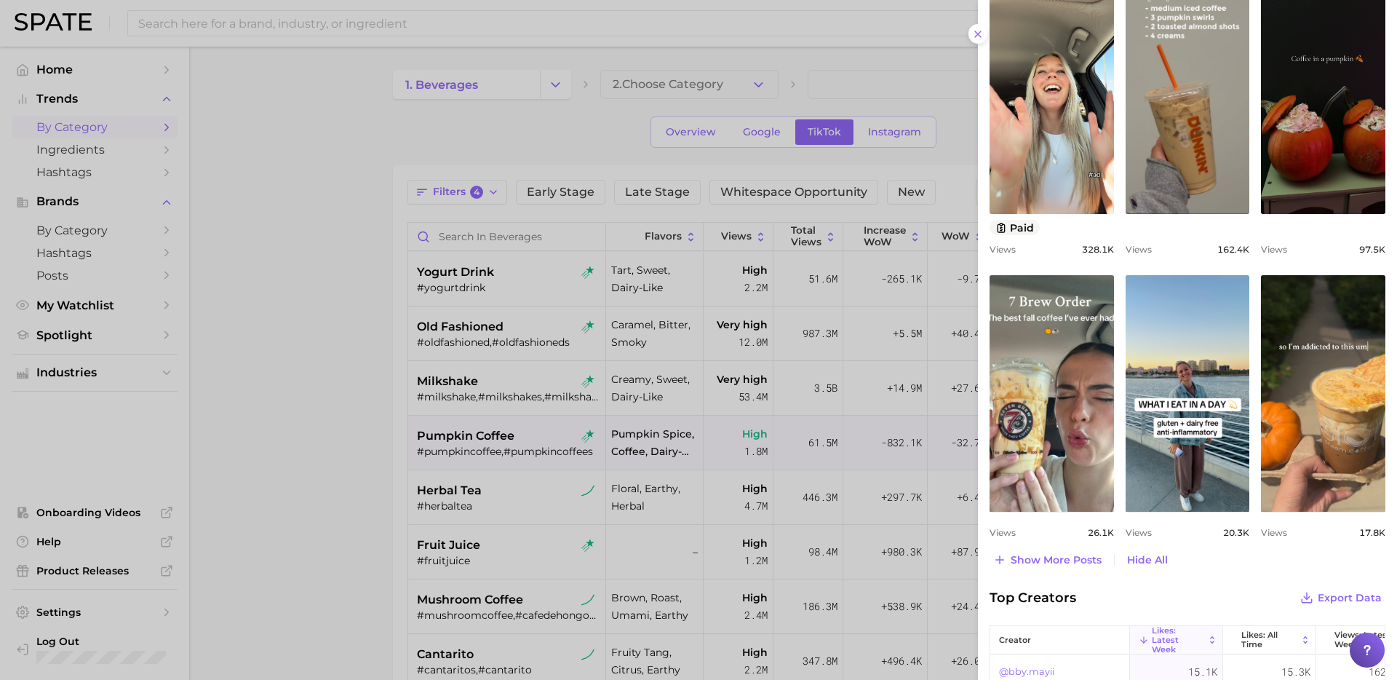
click at [503, 491] on div at bounding box center [698, 340] width 1397 height 680
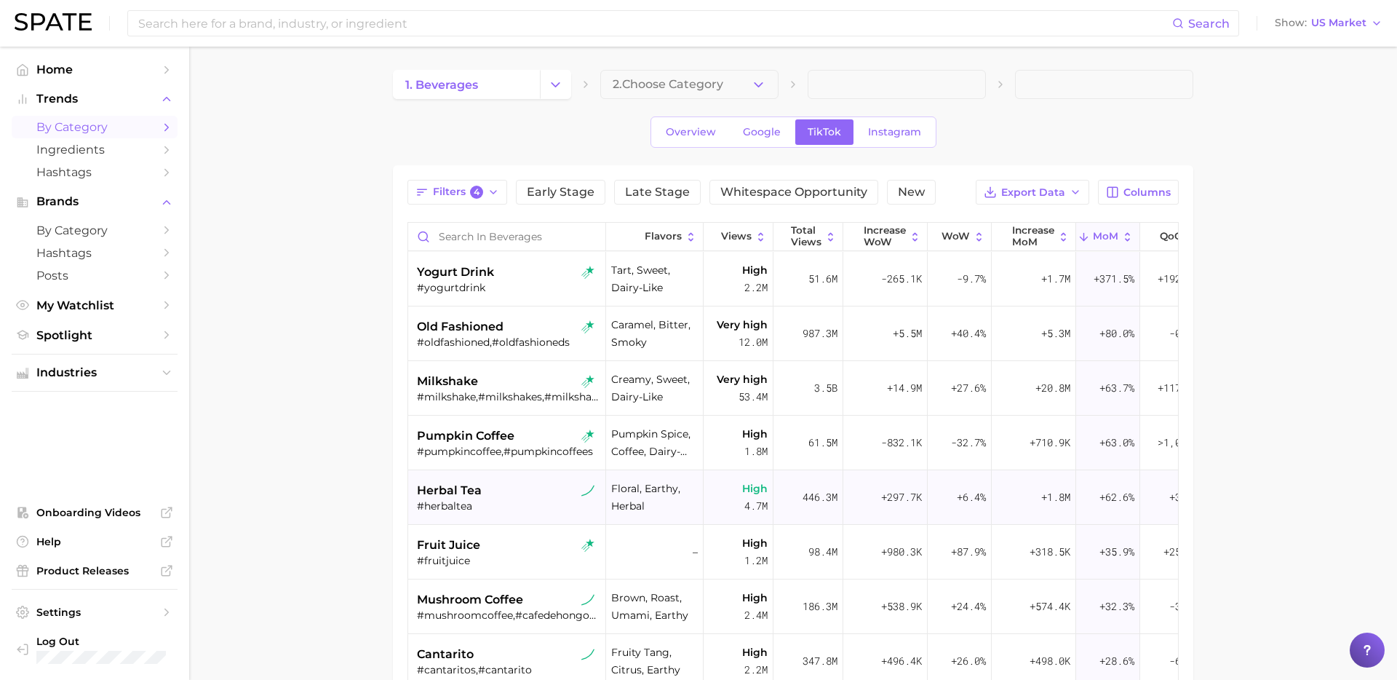
click at [503, 501] on div "#herbaltea" at bounding box center [508, 505] width 183 height 13
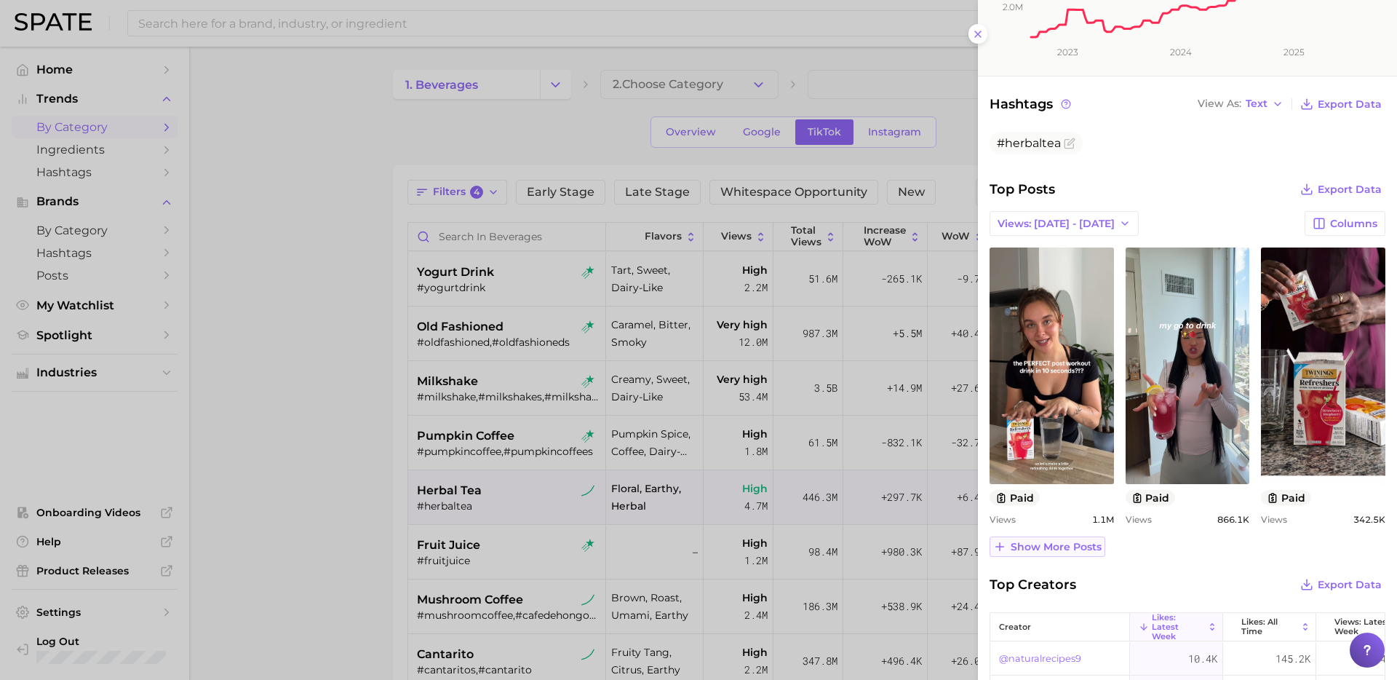
click at [1072, 552] on button "Show more posts" at bounding box center [1048, 546] width 116 height 20
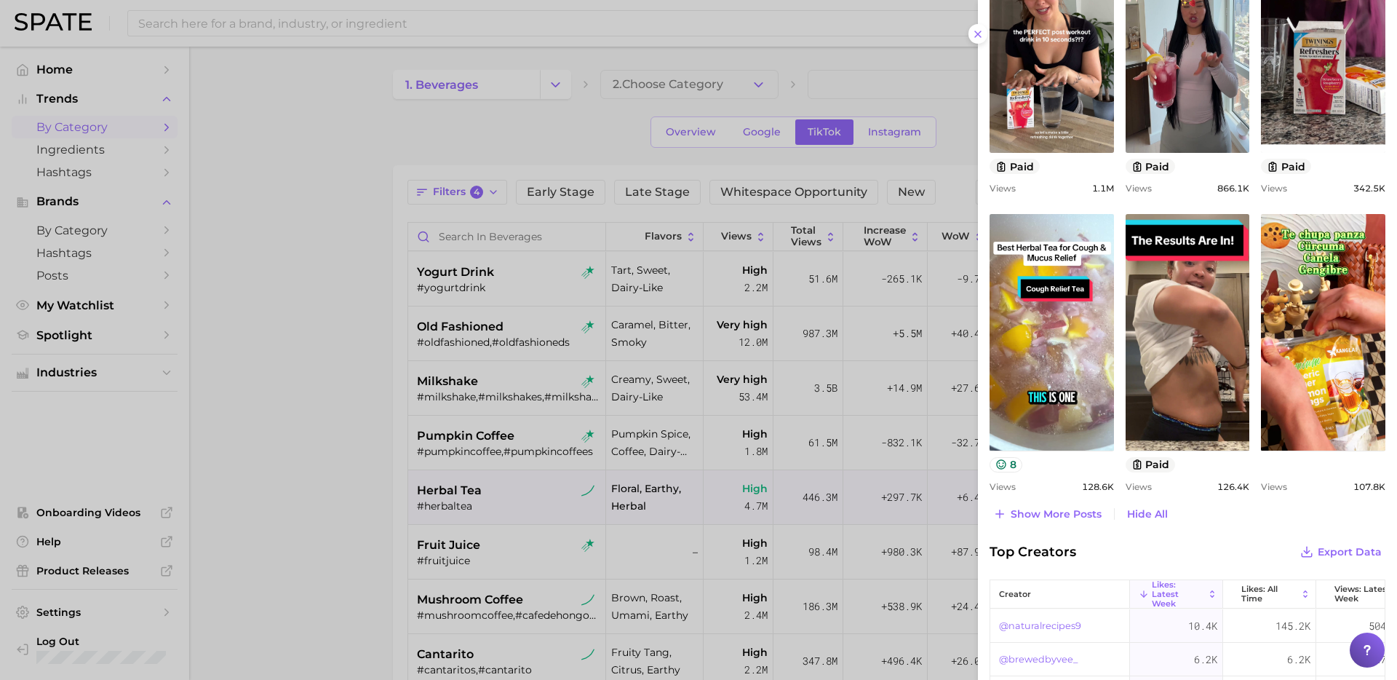
click at [474, 553] on div at bounding box center [698, 340] width 1397 height 680
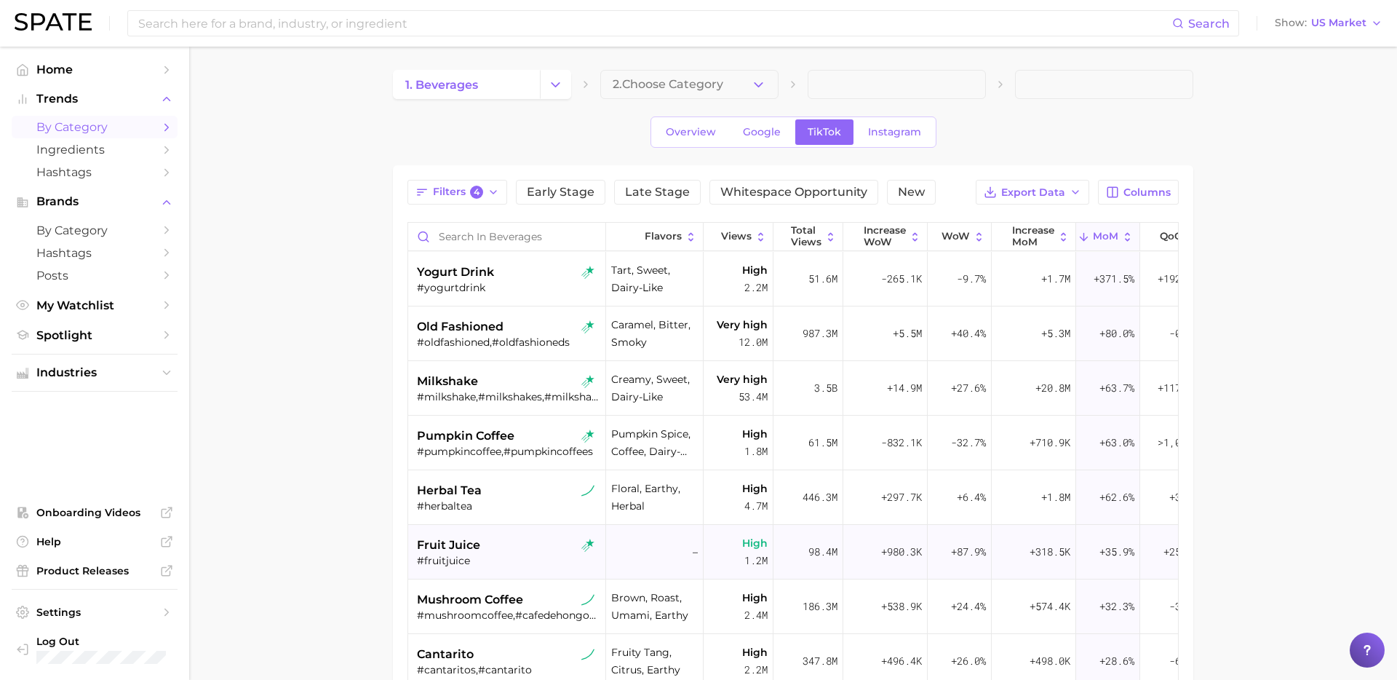
click at [534, 538] on div "fruit juice" at bounding box center [508, 544] width 183 height 17
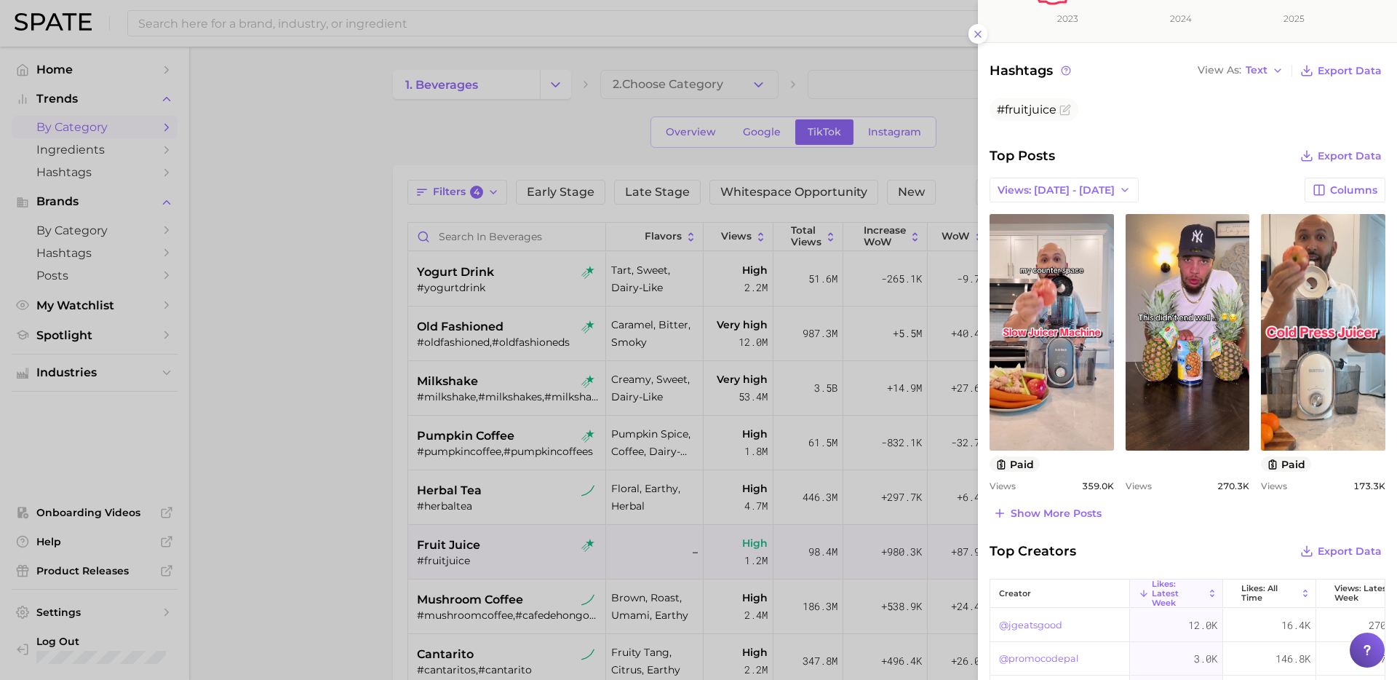
click at [492, 533] on div at bounding box center [698, 340] width 1397 height 680
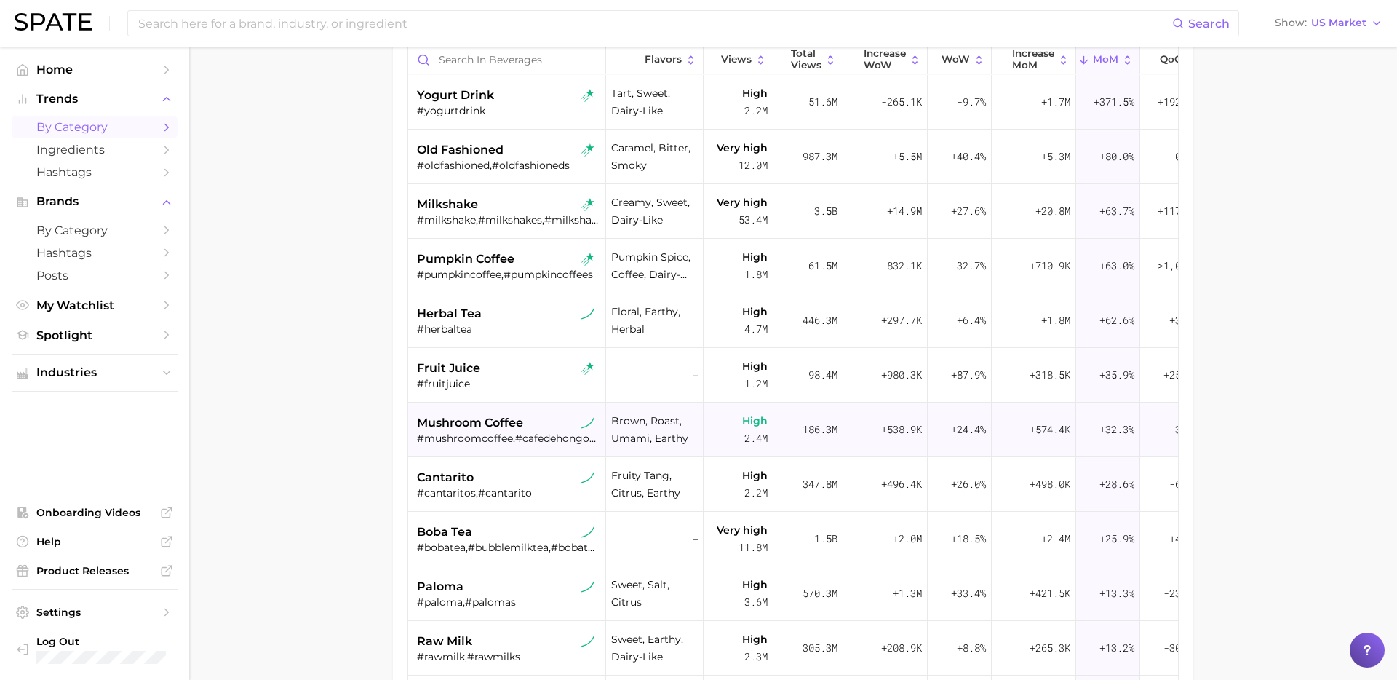
click at [510, 442] on div "#mushroomcoffee,#cafedehongos,#cafeconhongos,#mushroomcoffeebenefits,#mushroomc…" at bounding box center [508, 438] width 183 height 13
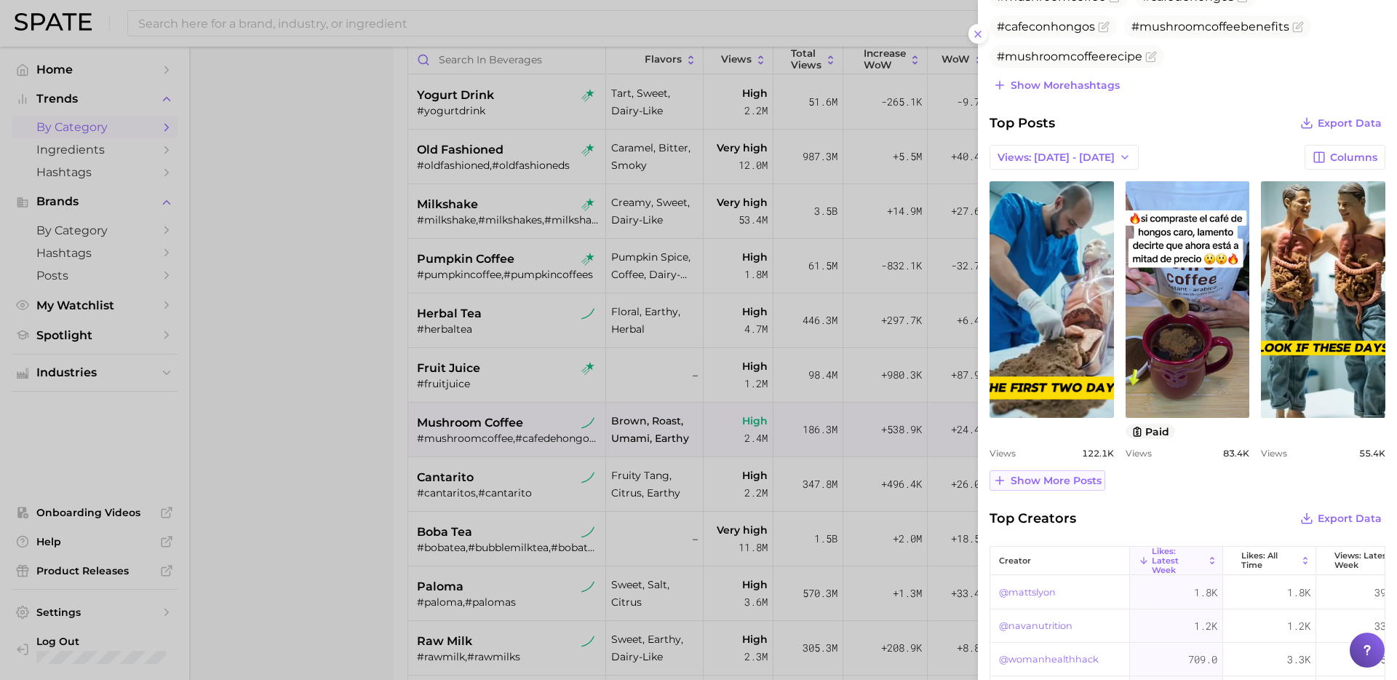
click at [1065, 487] on span "Show more posts" at bounding box center [1056, 480] width 91 height 12
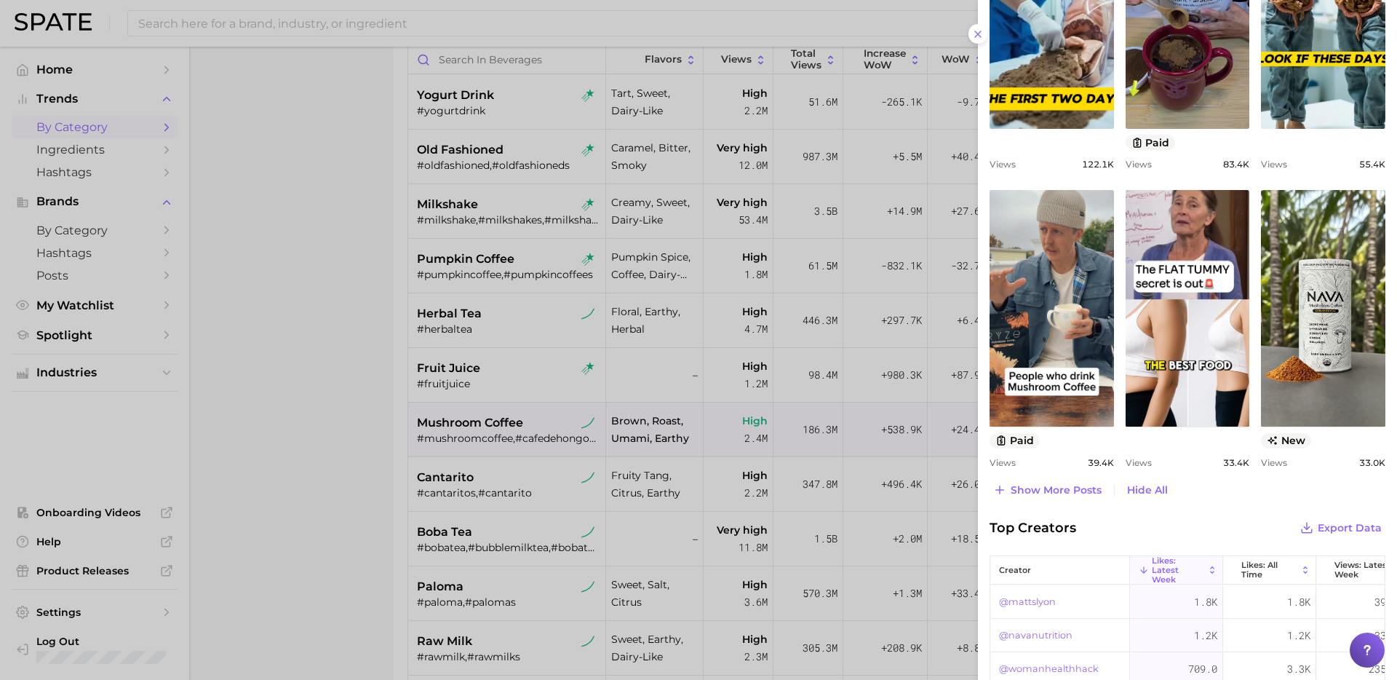
click at [587, 411] on div at bounding box center [698, 340] width 1397 height 680
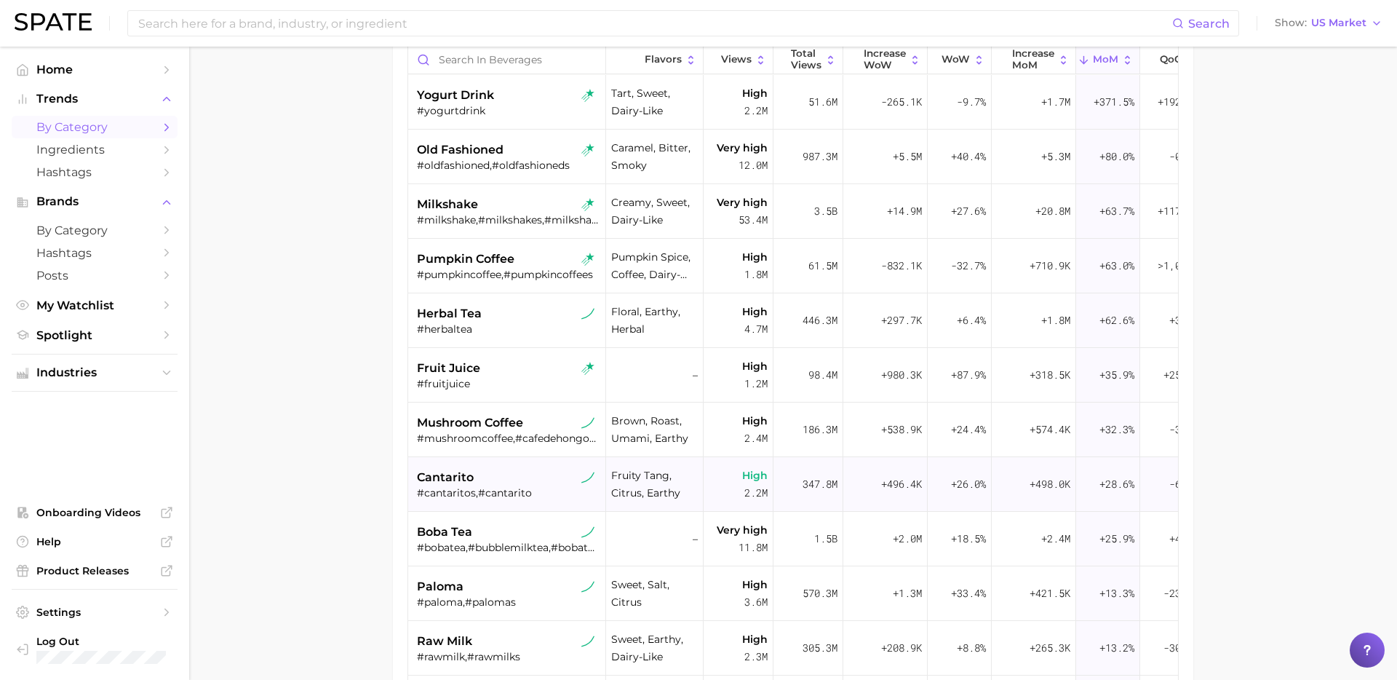
click at [512, 493] on div "#cantaritos,#cantarito" at bounding box center [508, 492] width 183 height 13
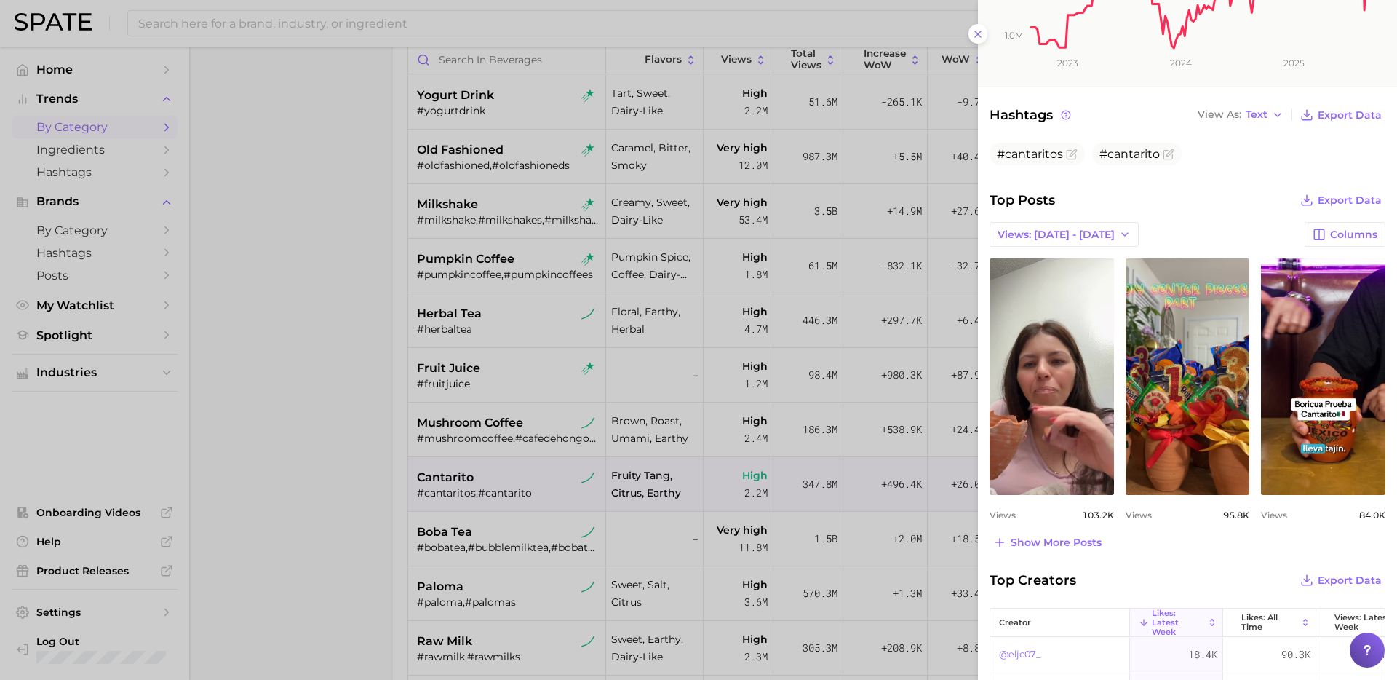
click at [541, 589] on div at bounding box center [698, 340] width 1397 height 680
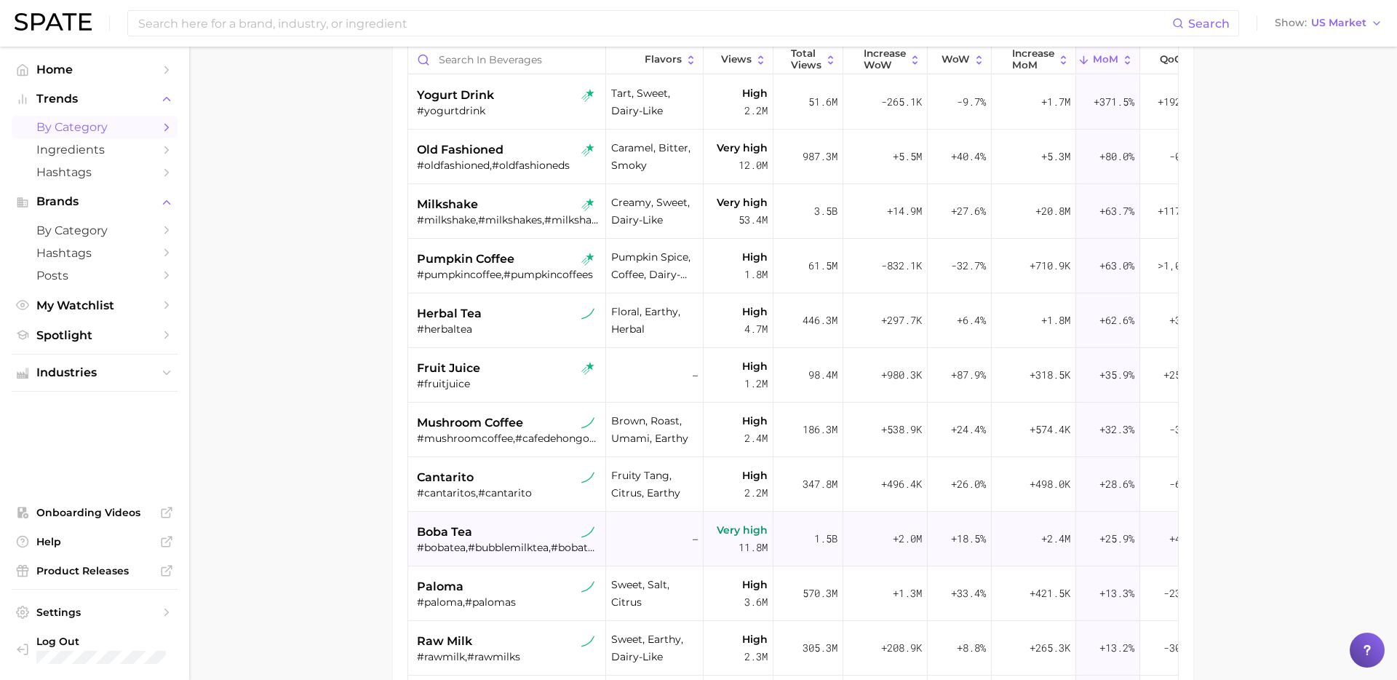
click at [518, 551] on div "#bobatea,#bubblemilktea,#bobatealover,#bobateas" at bounding box center [508, 547] width 183 height 13
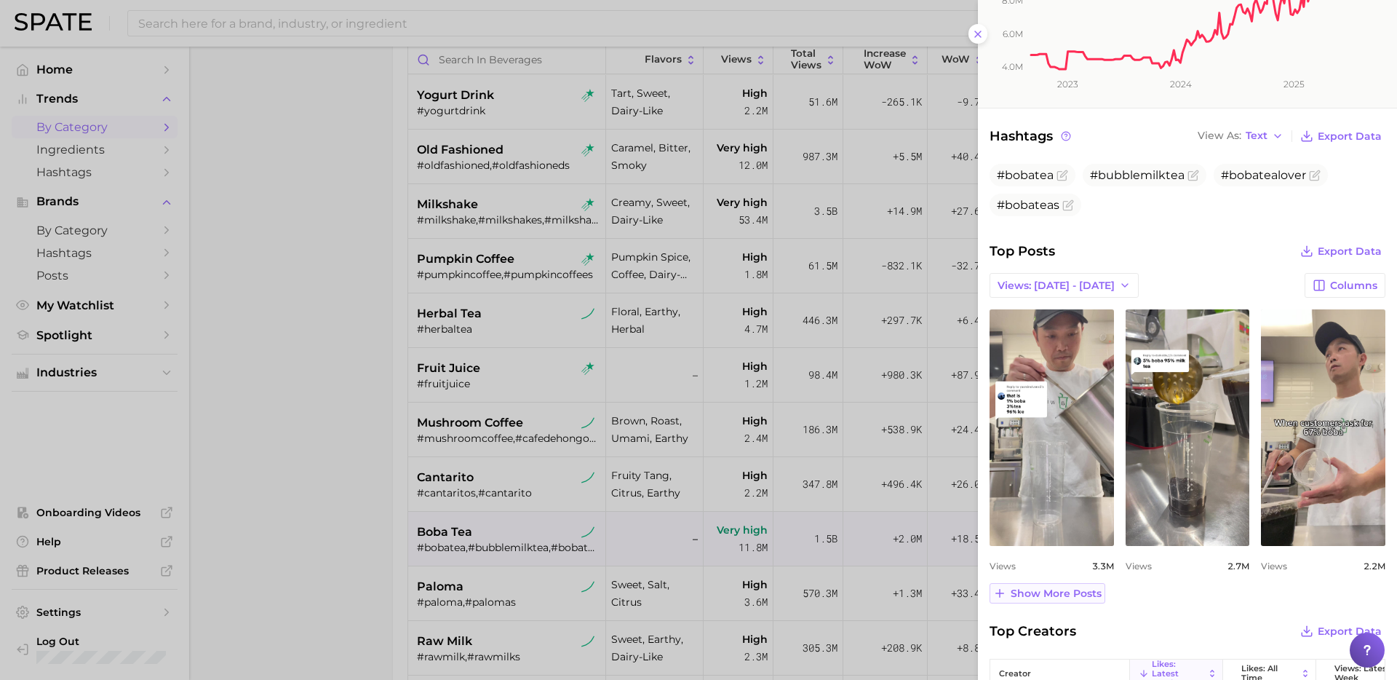
click at [1065, 594] on span "Show more posts" at bounding box center [1056, 593] width 91 height 12
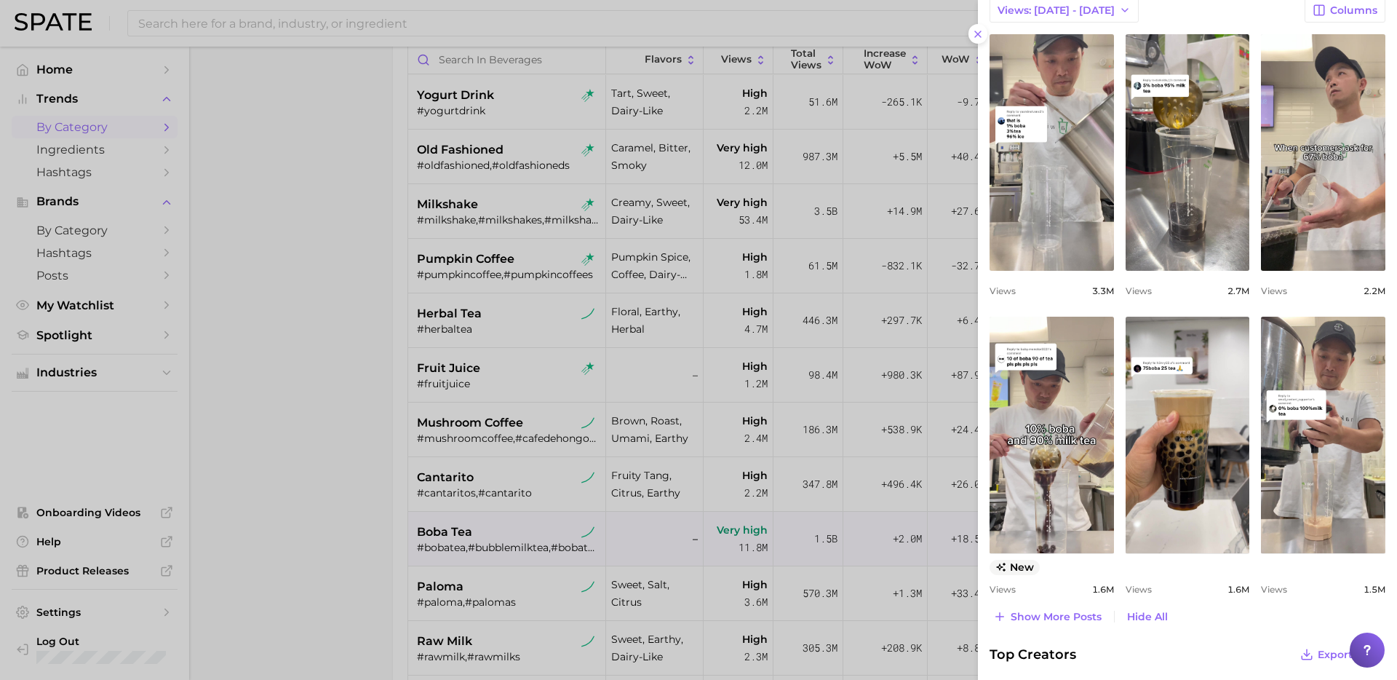
click at [514, 490] on div at bounding box center [698, 340] width 1397 height 680
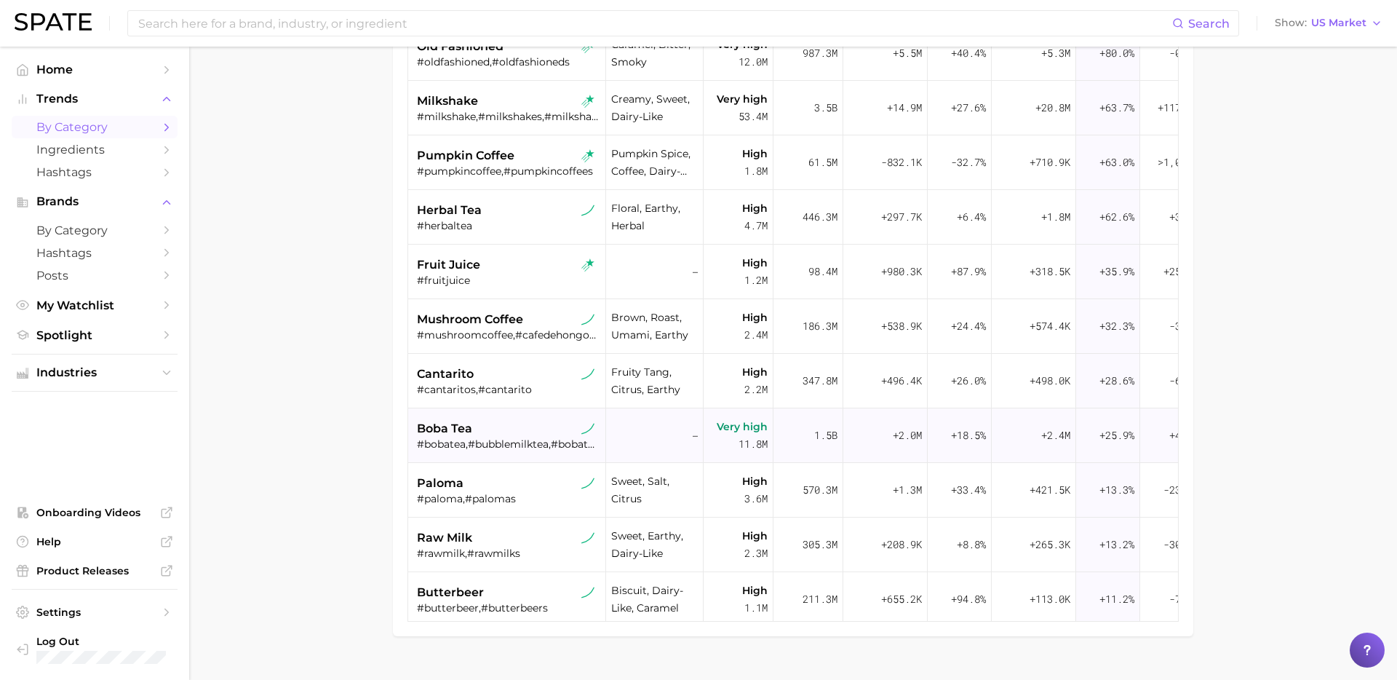
click at [533, 442] on div "#bobatea,#bubblemilktea,#bobatealover,#bobateas" at bounding box center [508, 443] width 183 height 13
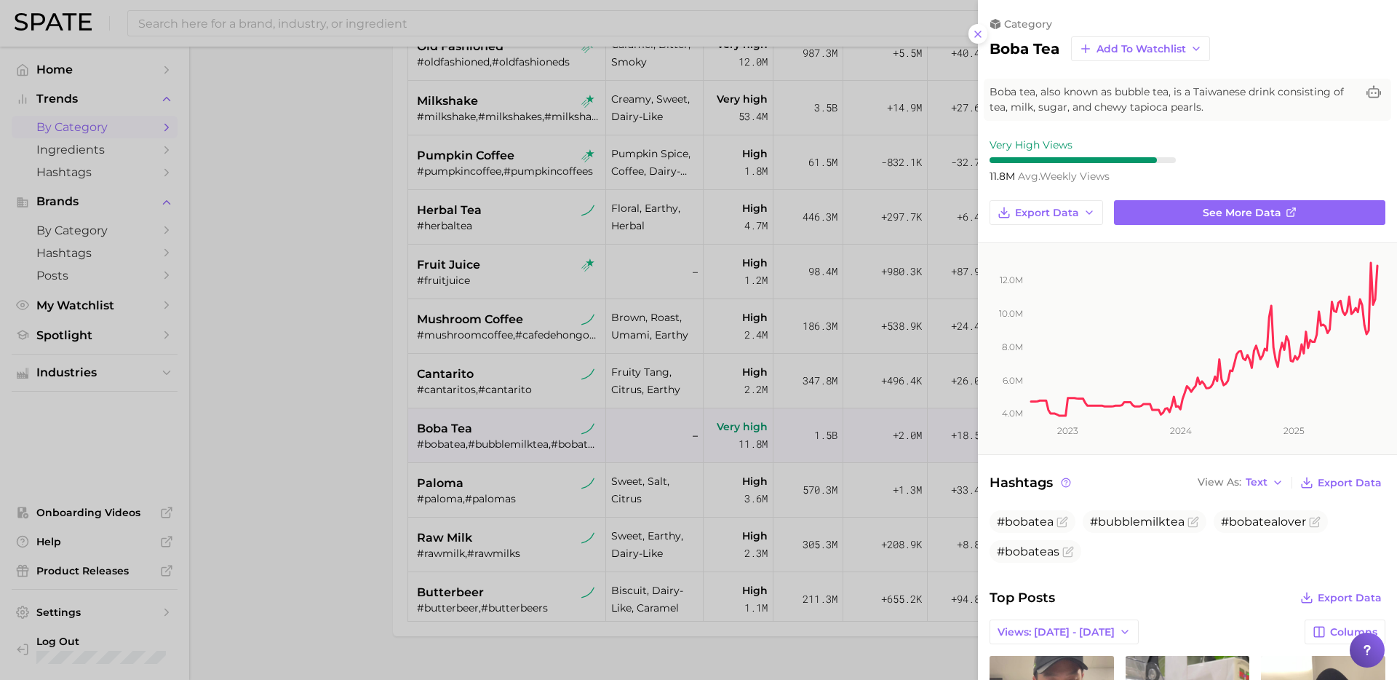
click at [533, 507] on div at bounding box center [698, 340] width 1397 height 680
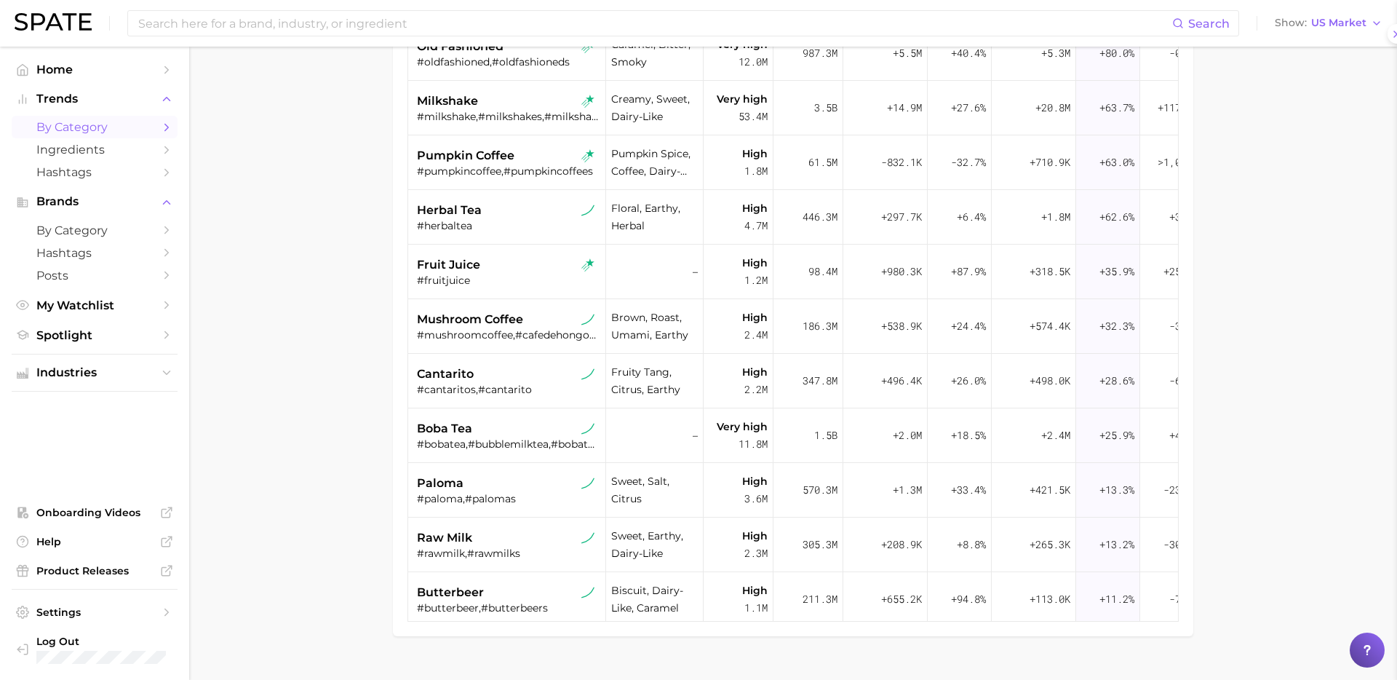
click at [533, 507] on div at bounding box center [698, 340] width 1397 height 680
click at [533, 507] on div "paloma #paloma,#palomas" at bounding box center [508, 490] width 183 height 55
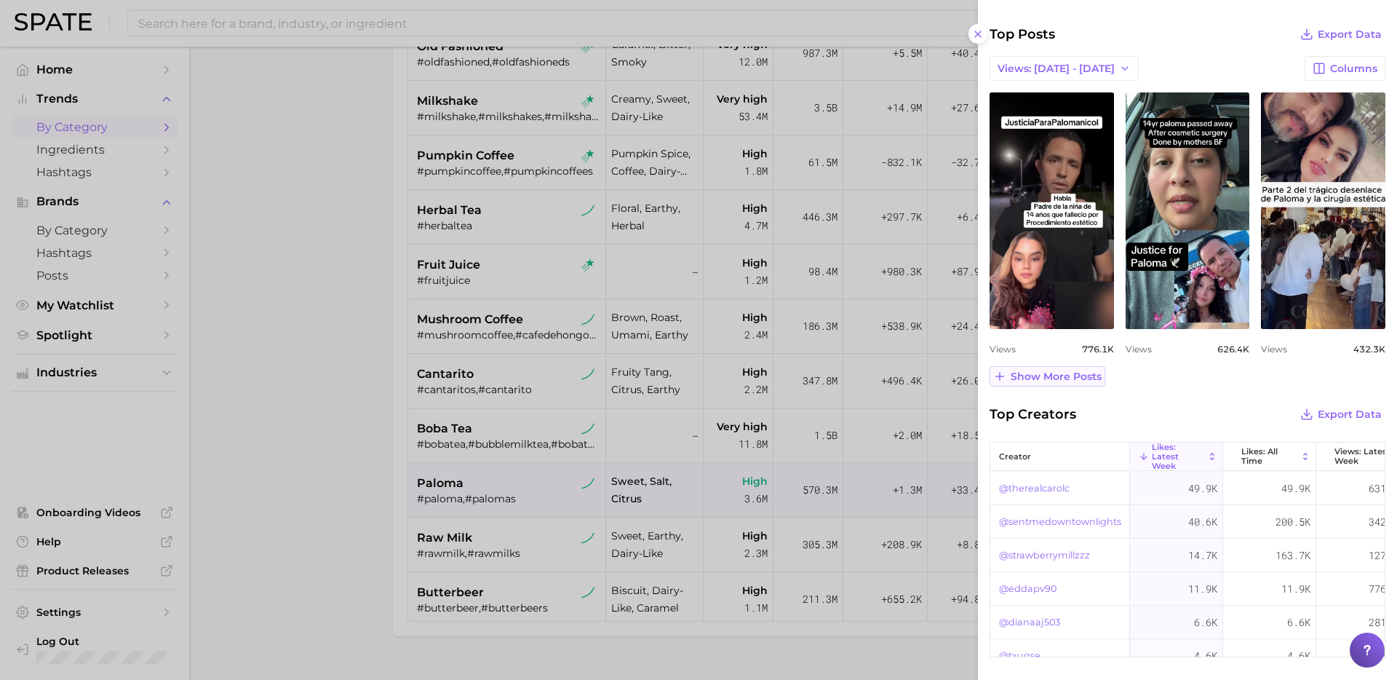
click at [1102, 383] on button "Show more posts" at bounding box center [1048, 376] width 116 height 20
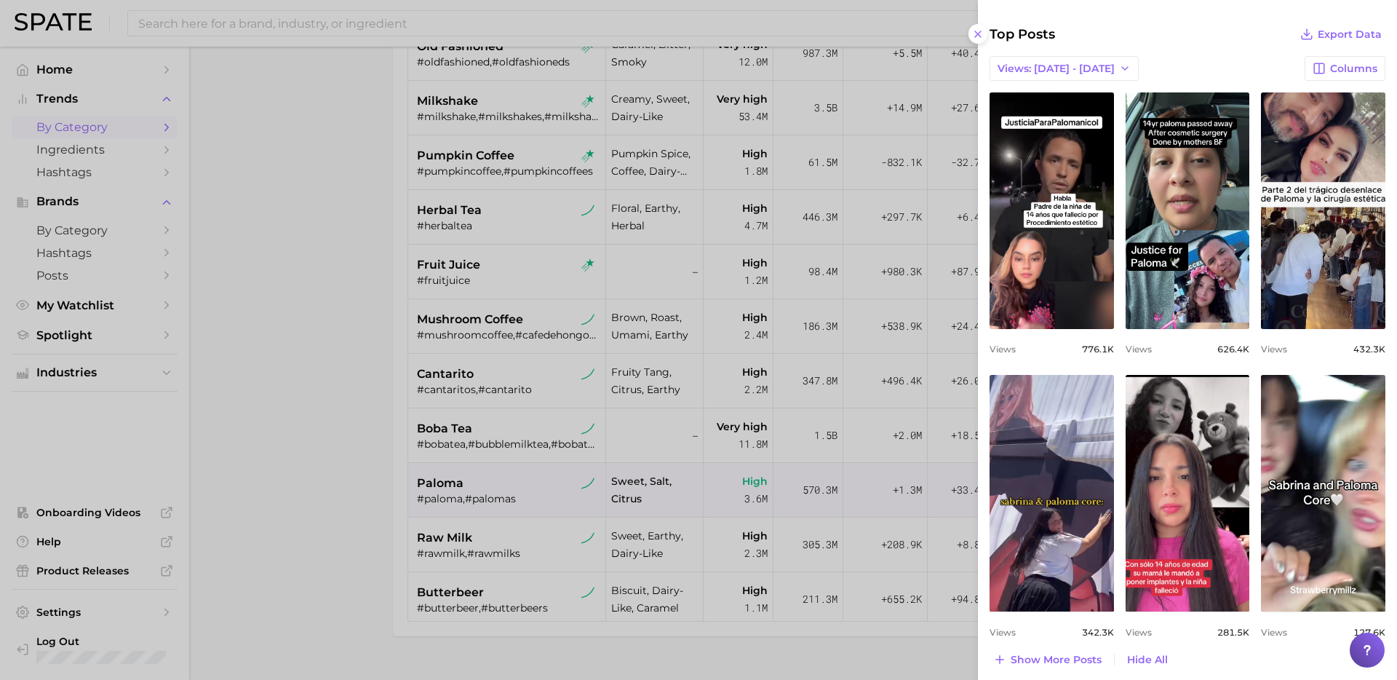
click at [512, 530] on div at bounding box center [698, 340] width 1397 height 680
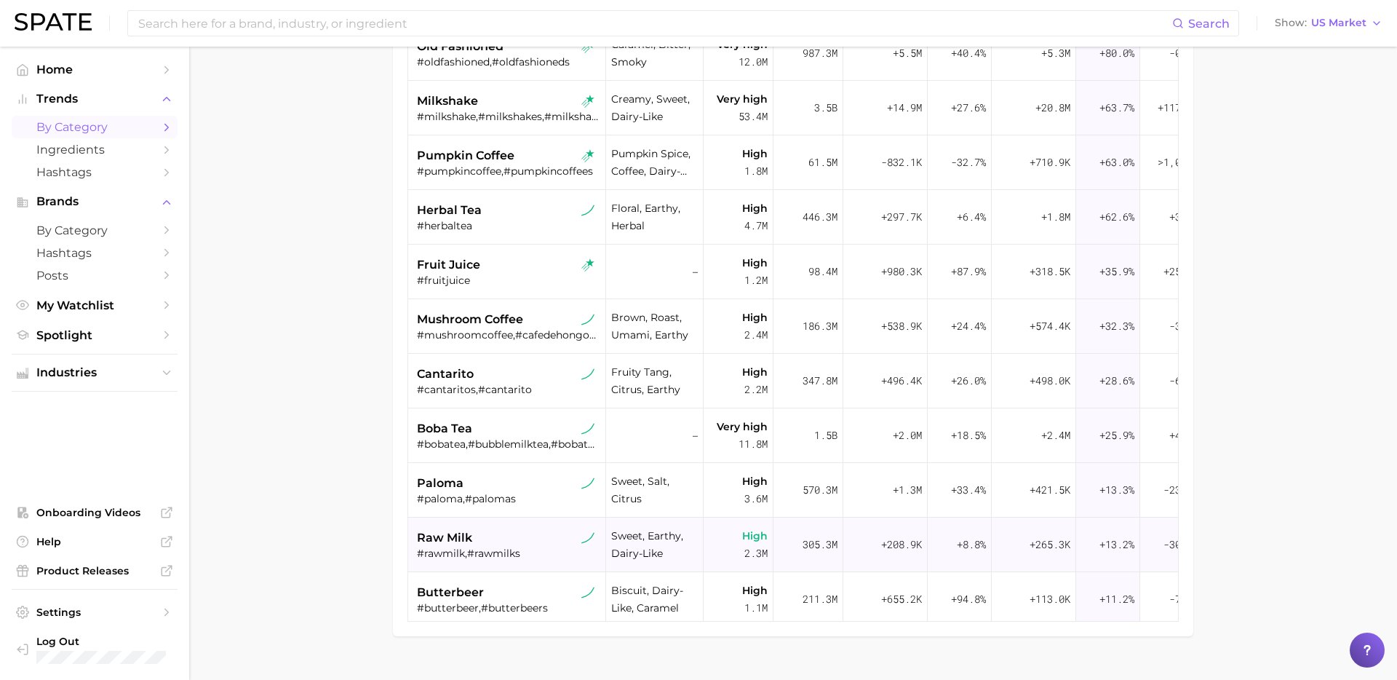
click at [501, 542] on div "raw milk" at bounding box center [508, 537] width 183 height 17
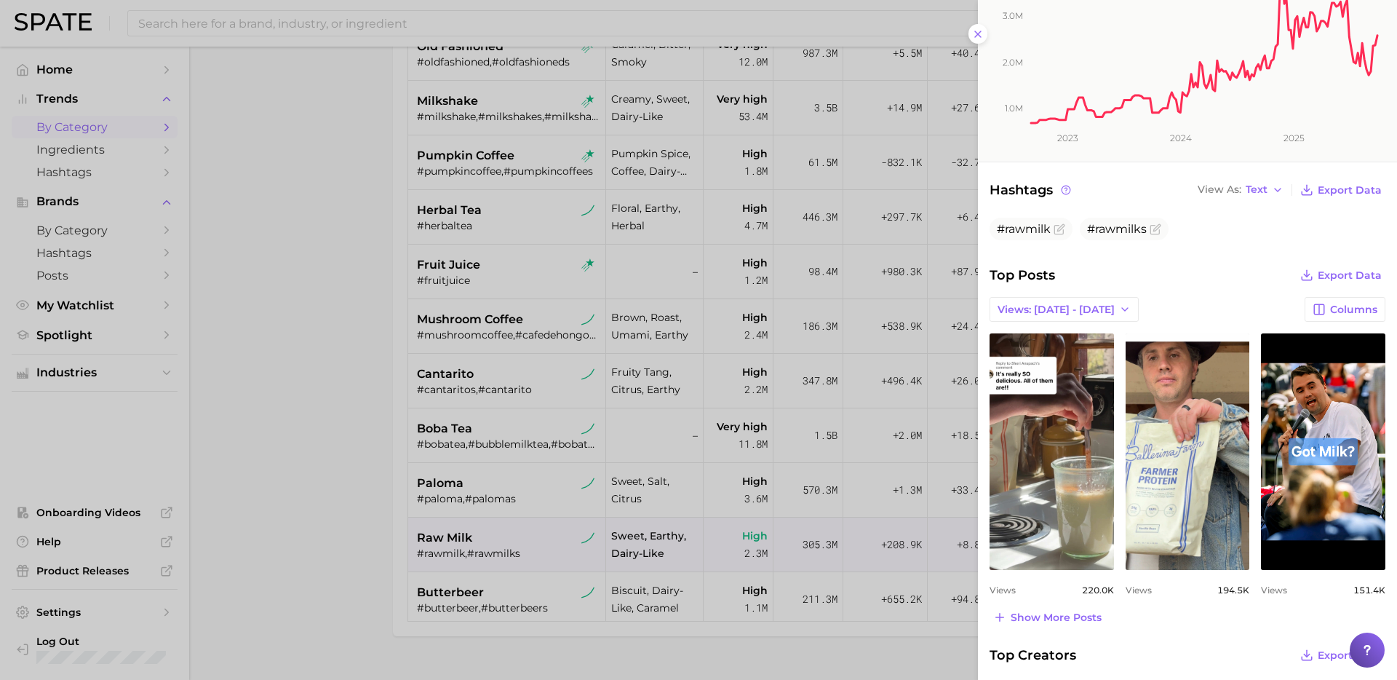
click at [662, 417] on div at bounding box center [698, 340] width 1397 height 680
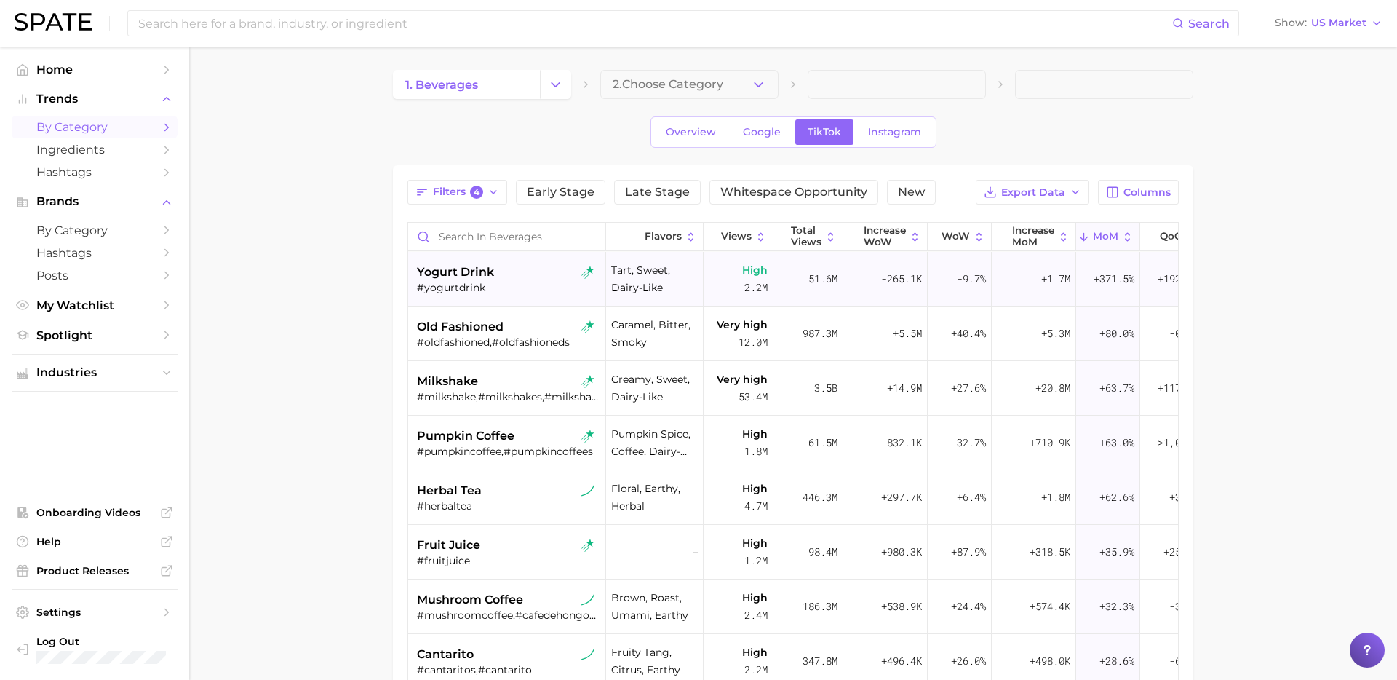
click at [517, 288] on div "#yogurtdrink" at bounding box center [508, 287] width 183 height 13
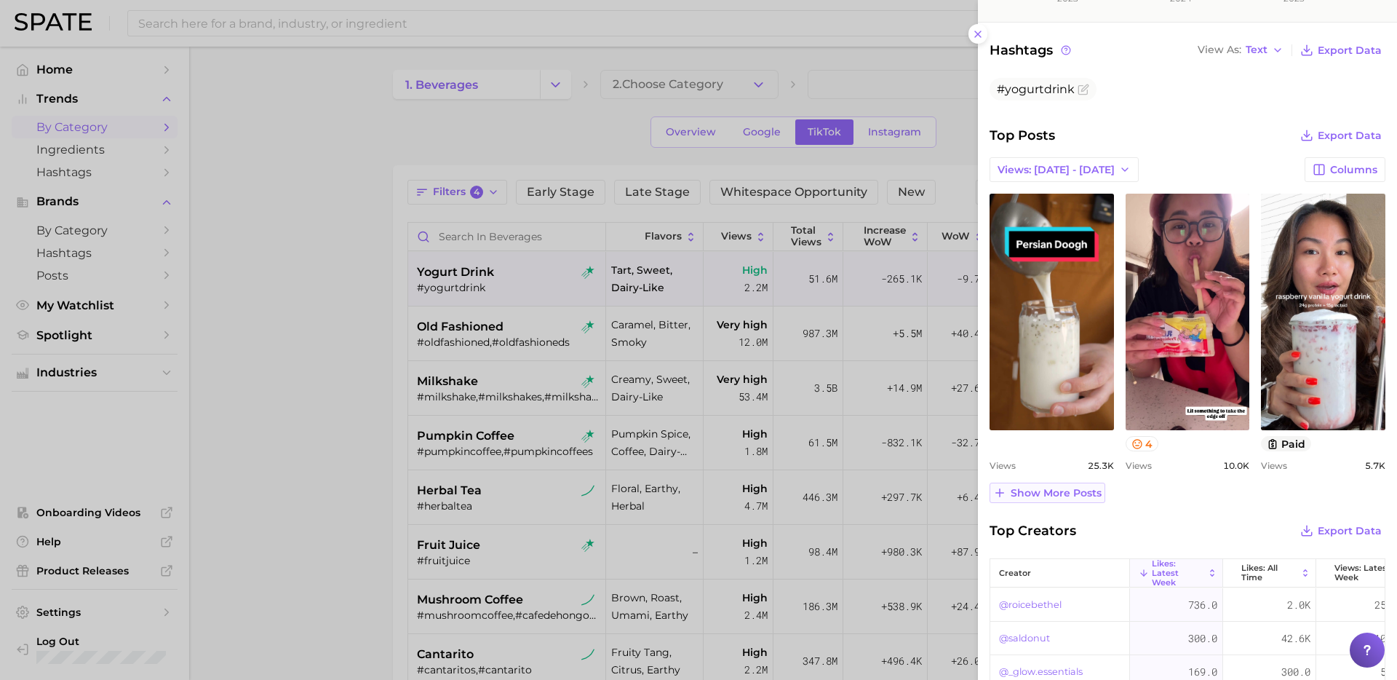
click at [1062, 495] on span "Show more posts" at bounding box center [1056, 493] width 91 height 12
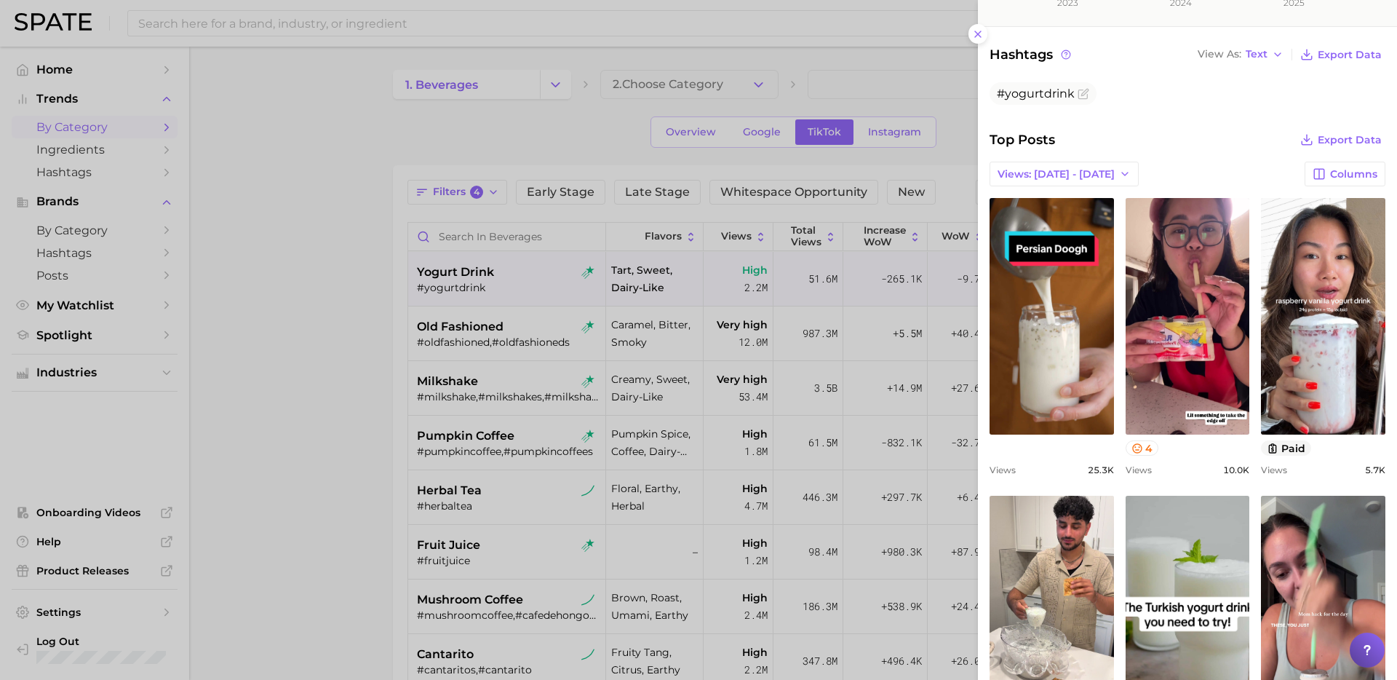
click at [253, 367] on div at bounding box center [698, 340] width 1397 height 680
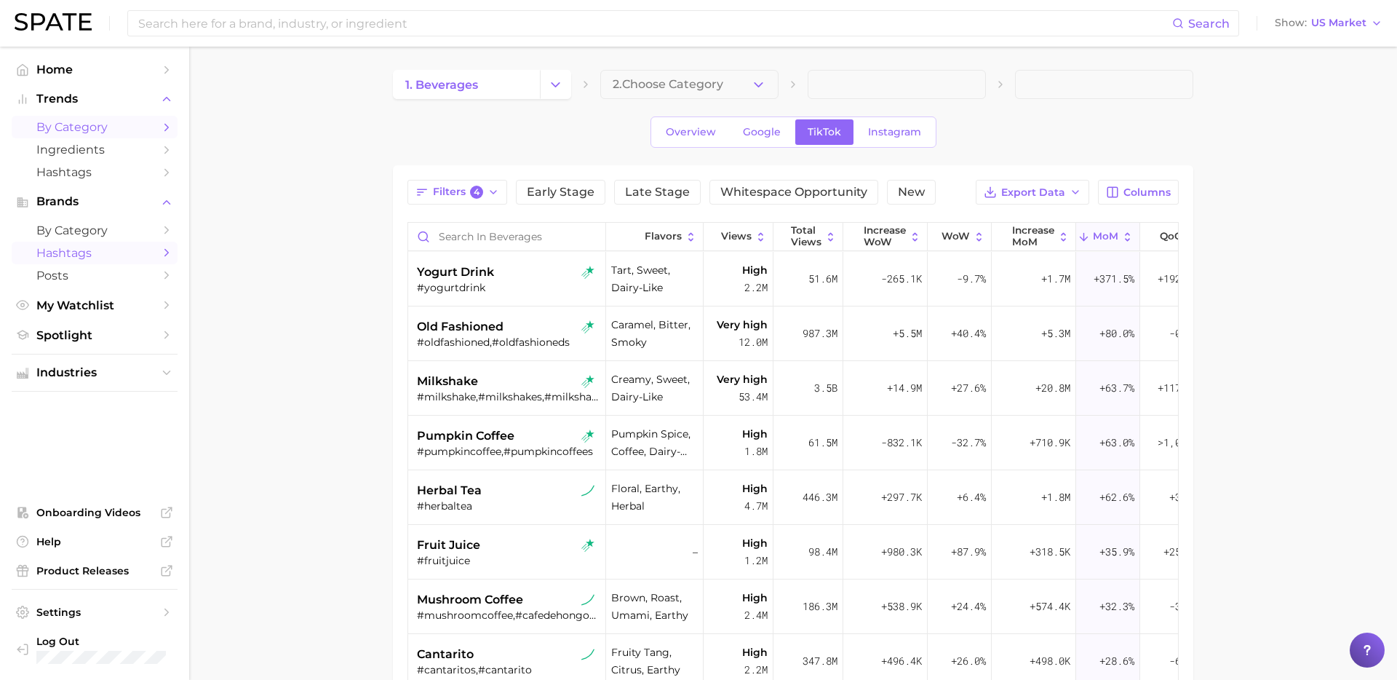
click at [124, 246] on span "Hashtags" at bounding box center [94, 253] width 116 height 14
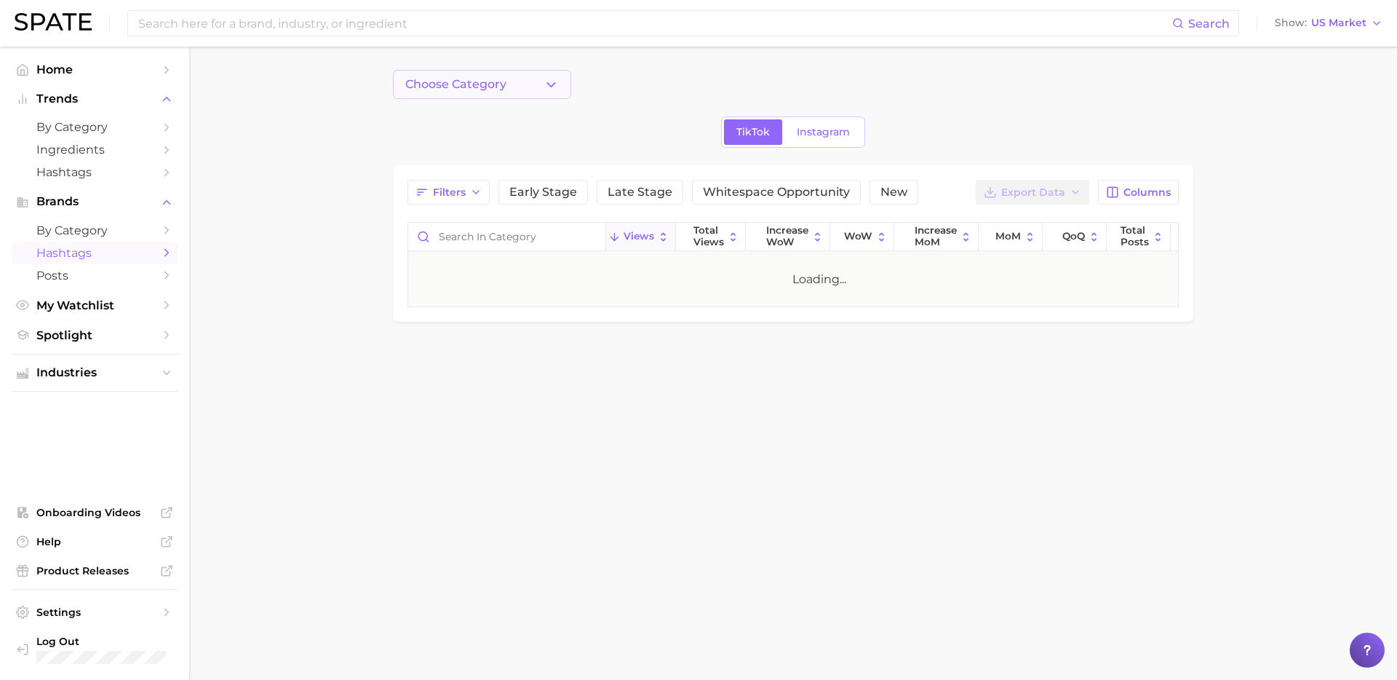
click at [542, 86] on button "Choose Category" at bounding box center [482, 84] width 178 height 29
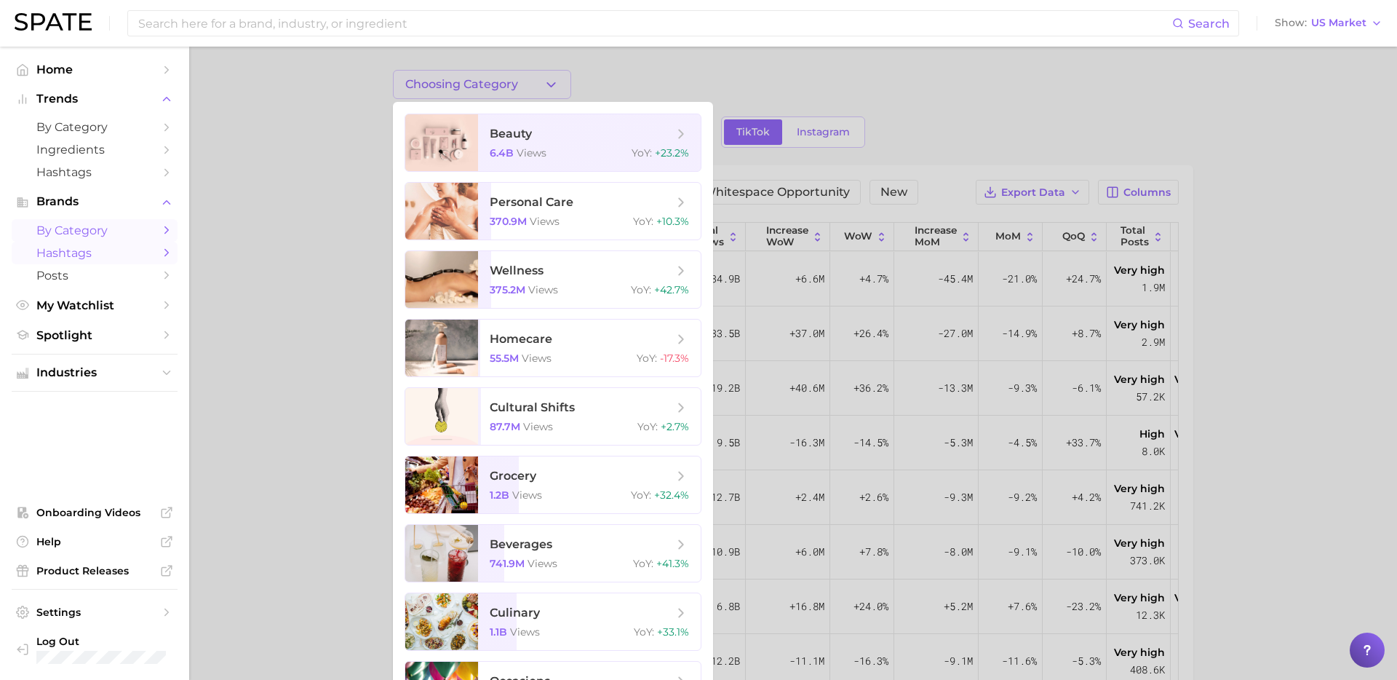
click at [139, 222] on link "by Category" at bounding box center [95, 230] width 166 height 23
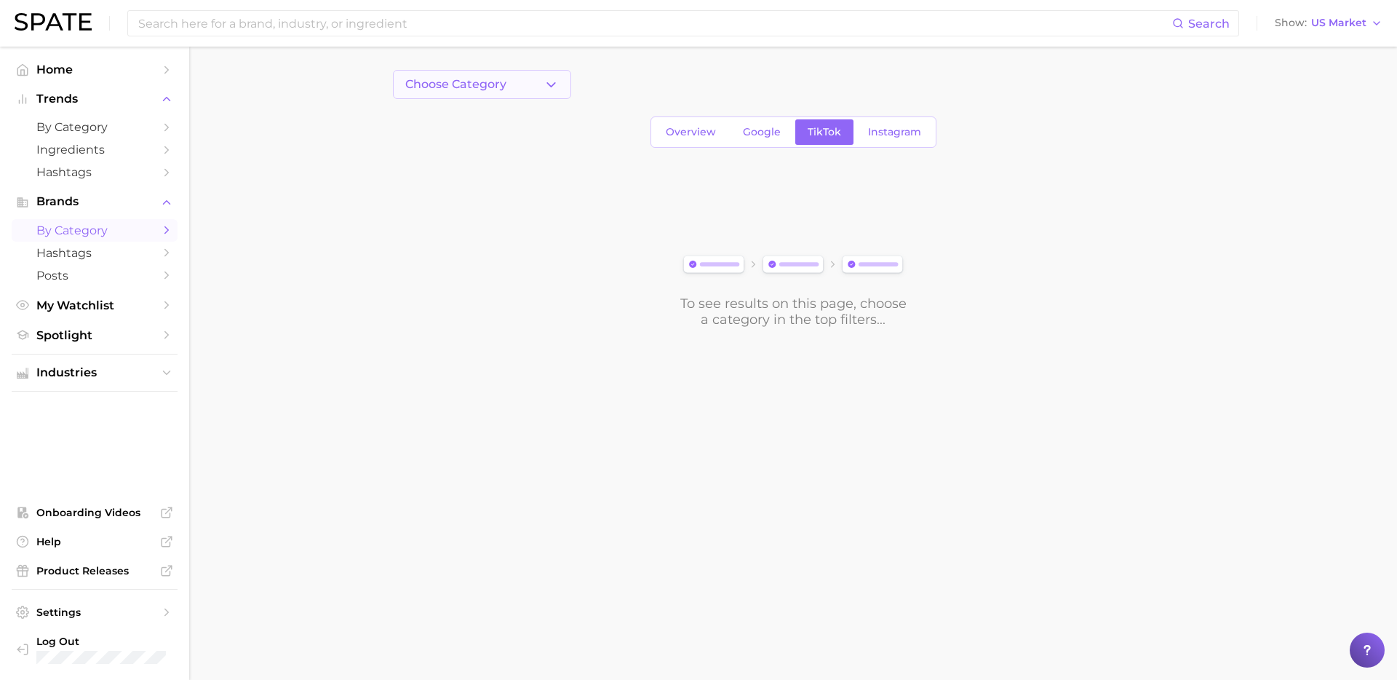
click at [559, 90] on button "Choose Category" at bounding box center [482, 84] width 178 height 29
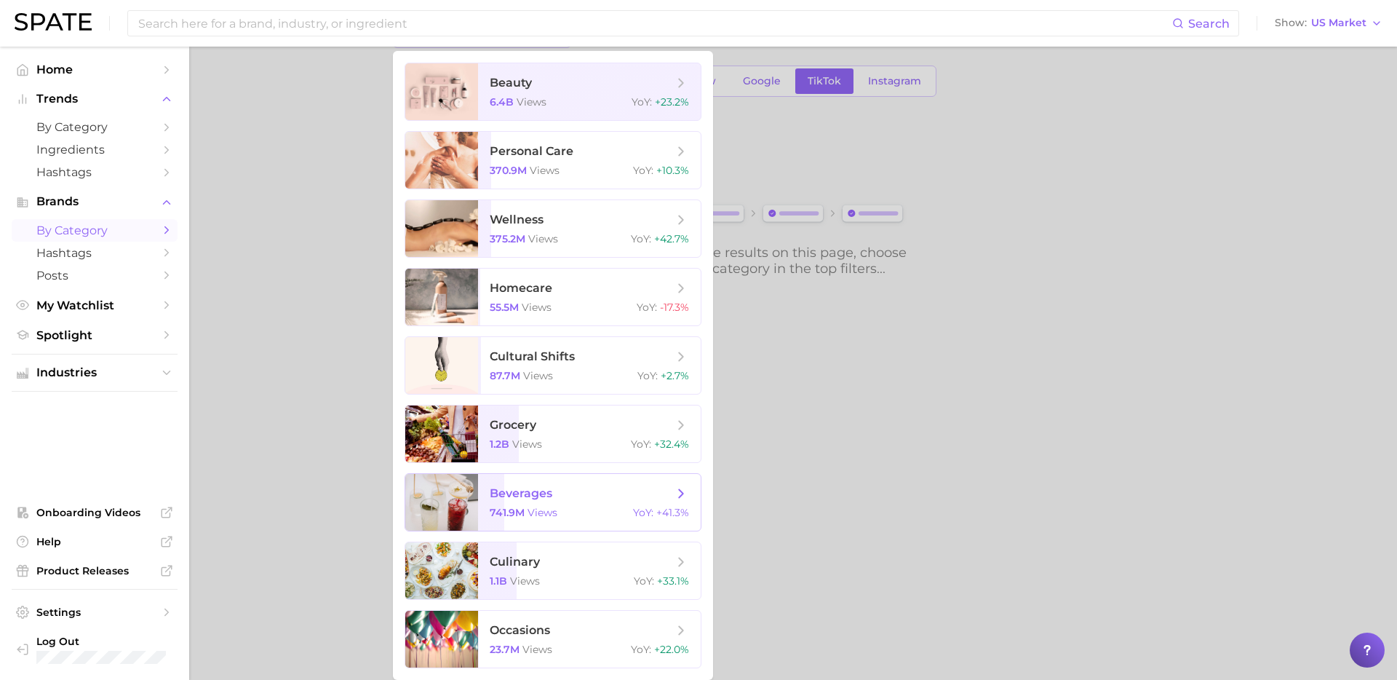
click at [576, 513] on div "741.9m views YoY : +41.3%" at bounding box center [589, 512] width 199 height 13
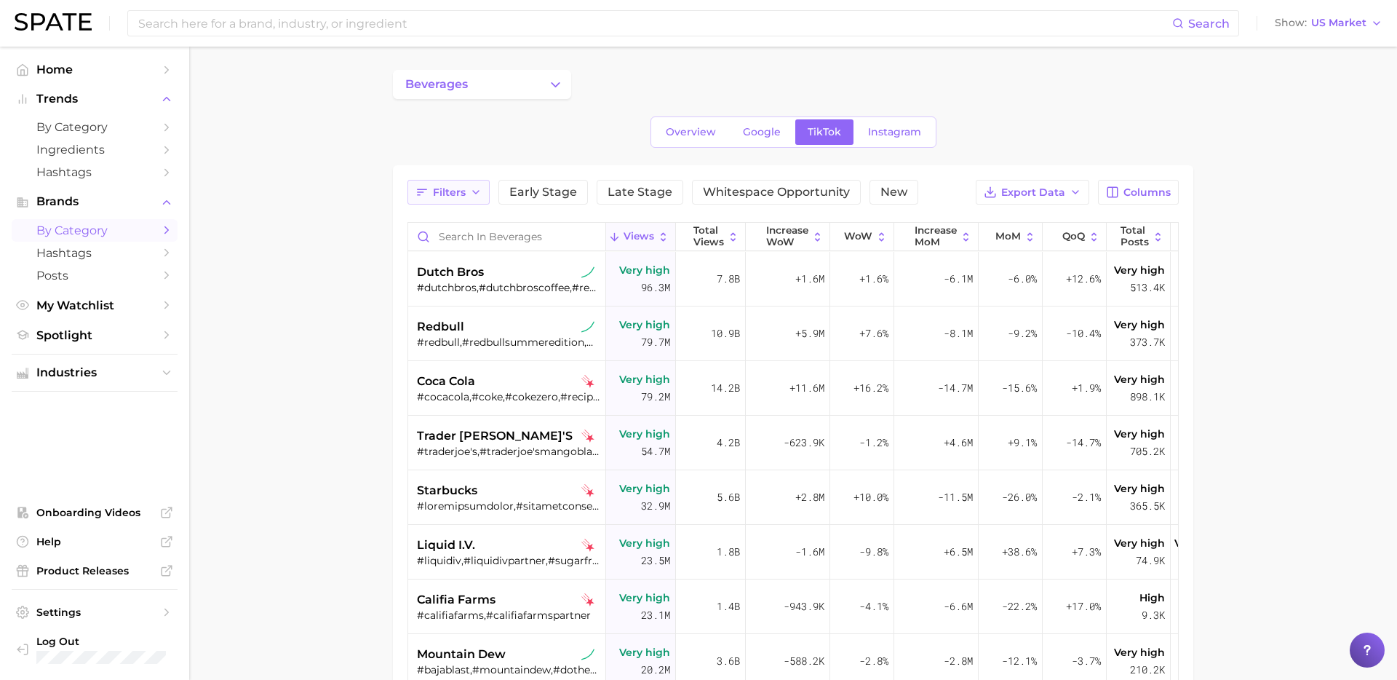
click at [462, 196] on span "Filters" at bounding box center [449, 192] width 33 height 12
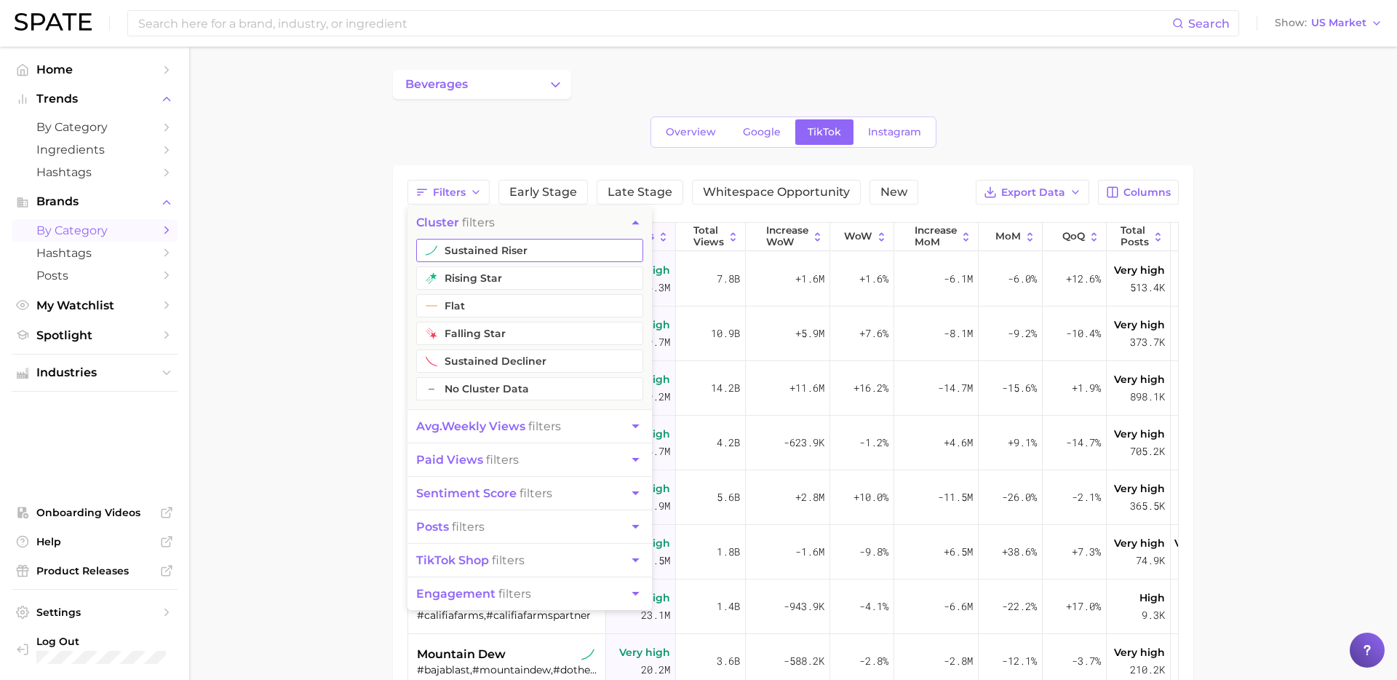
click at [498, 253] on button "sustained riser" at bounding box center [529, 250] width 227 height 23
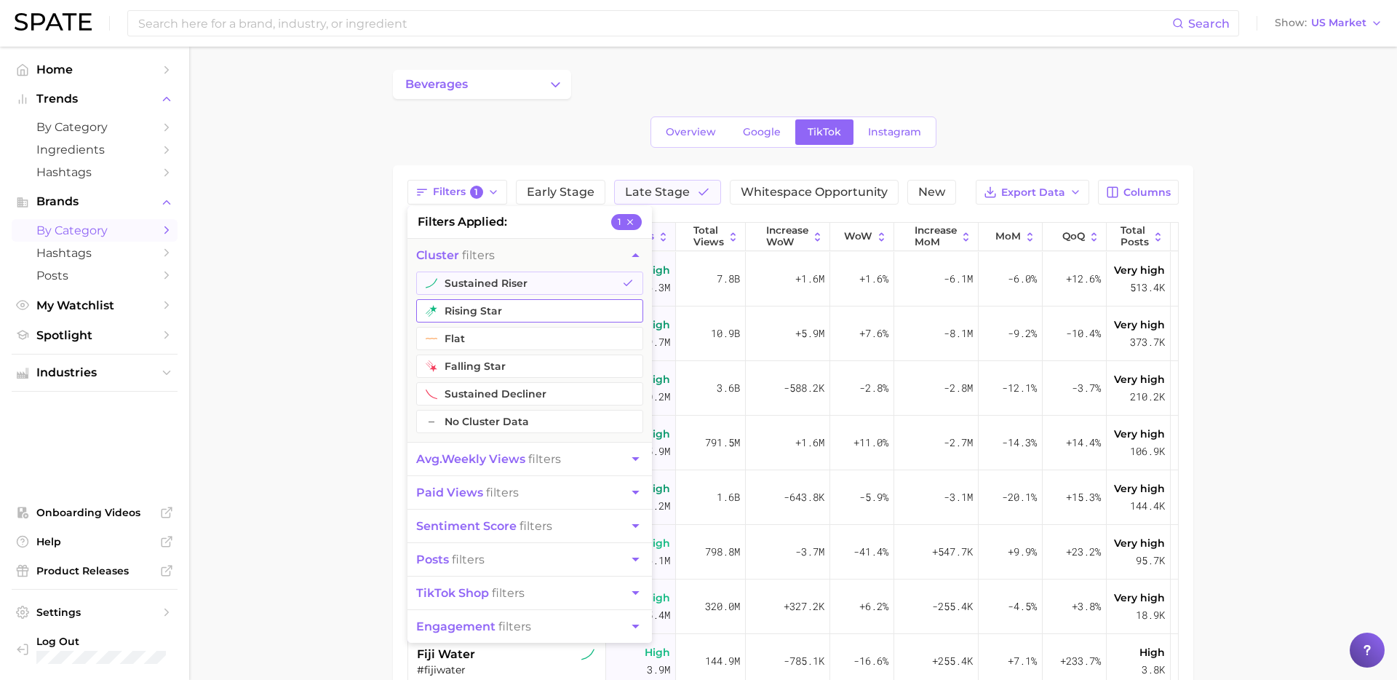
click at [469, 308] on button "rising star" at bounding box center [529, 310] width 227 height 23
click at [545, 461] on span "avg. weekly views filters" at bounding box center [488, 459] width 145 height 14
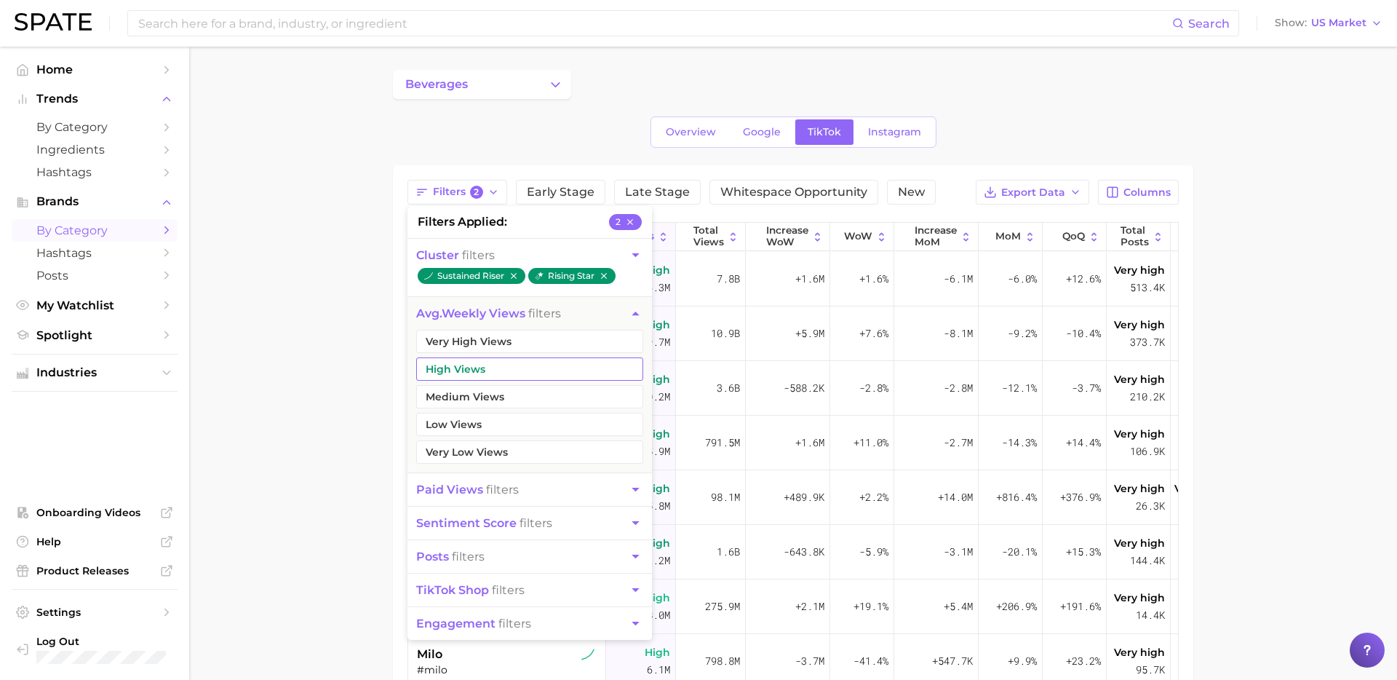
click at [539, 377] on button "High Views" at bounding box center [529, 368] width 227 height 23
click at [539, 341] on button "Very High Views" at bounding box center [529, 341] width 227 height 23
click at [528, 392] on button "Medium Views" at bounding box center [529, 396] width 227 height 23
click at [305, 436] on main "beverages Overview Google TikTok Instagram Filters 5 filters applied 5 cluster …" at bounding box center [793, 518] width 1208 height 942
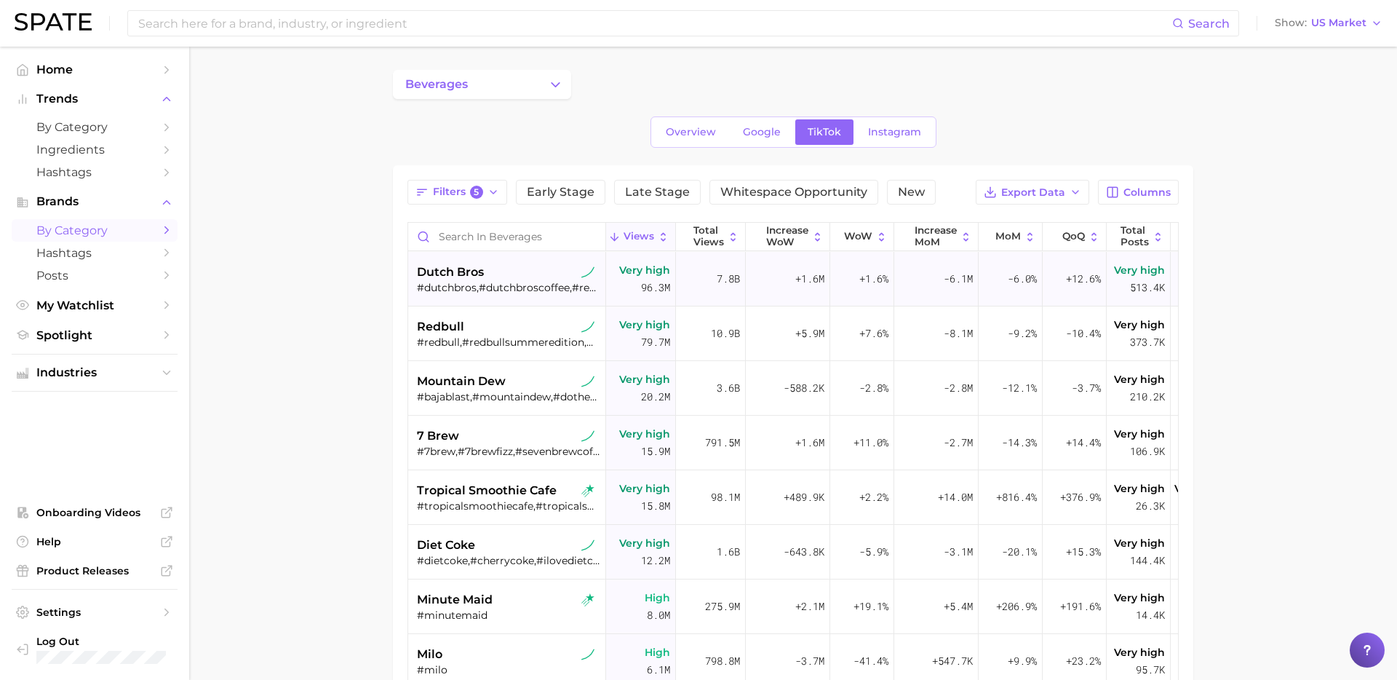
click at [518, 281] on div "#dutchbros,#dutchbroscoffee,#rebelenergydrink,#dutchbrosgoldeneagle,#dutchbrosc…" at bounding box center [508, 287] width 183 height 13
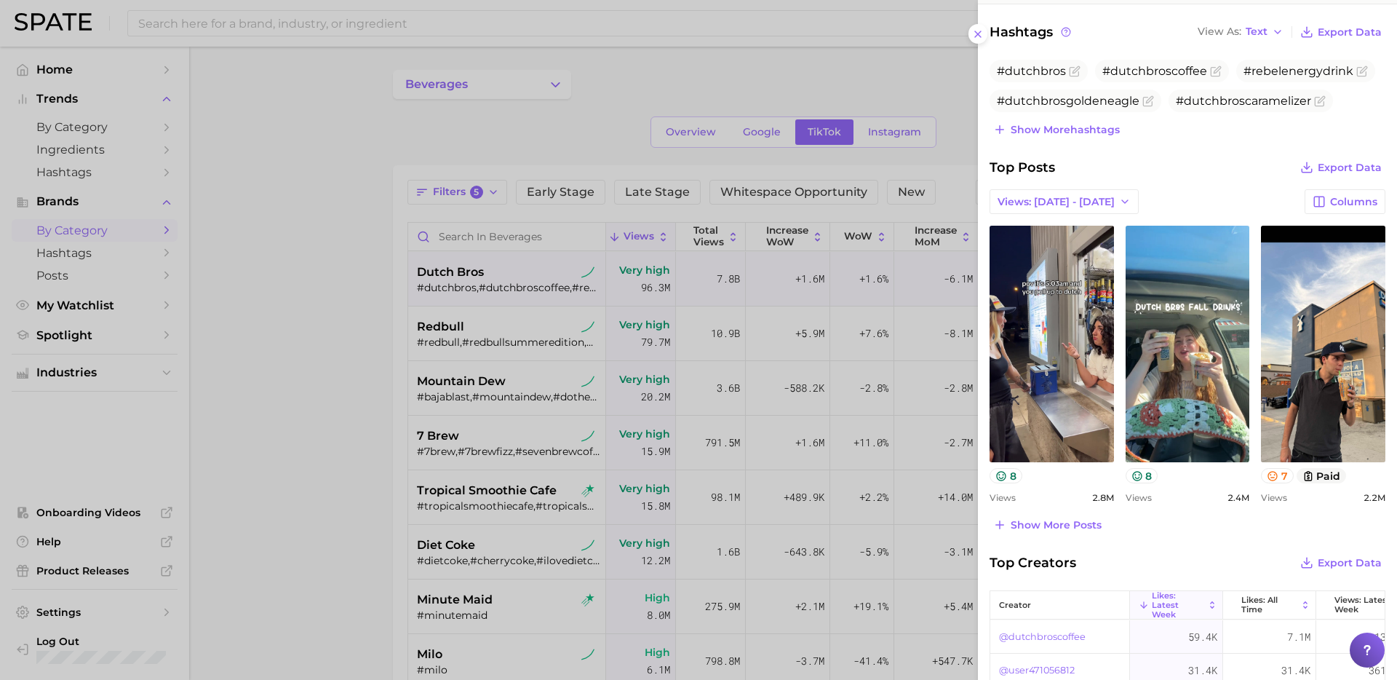
click at [655, 413] on div at bounding box center [698, 340] width 1397 height 680
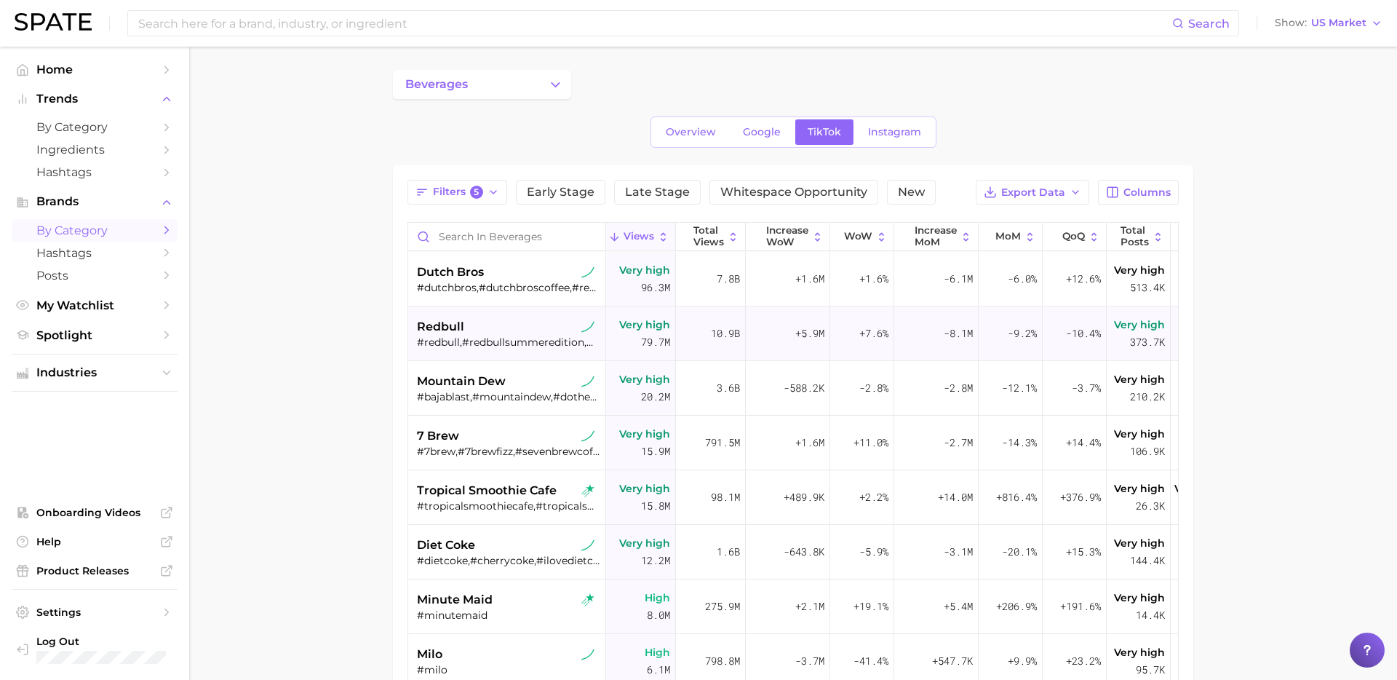
click at [510, 344] on div "#redbull,#redbullsummeredition,#summereditionredbull,#redbullcocktail" at bounding box center [508, 341] width 183 height 13
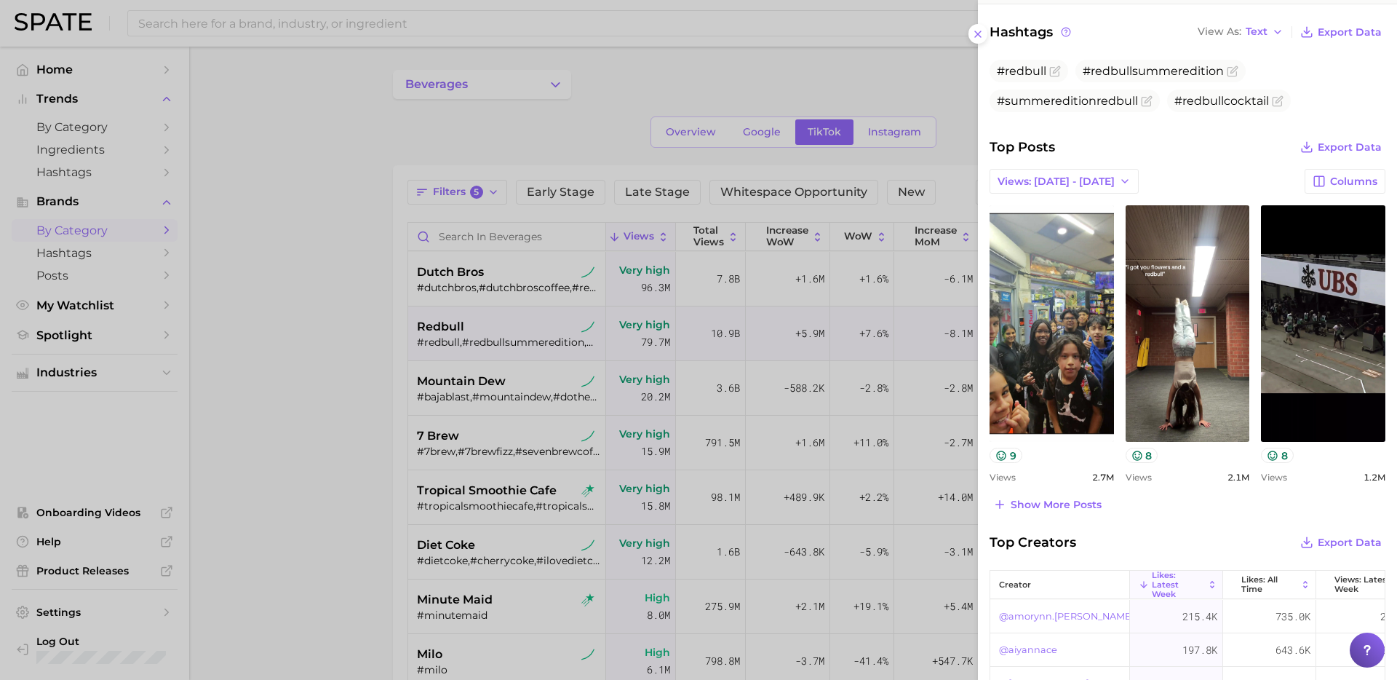
click at [475, 408] on div at bounding box center [698, 340] width 1397 height 680
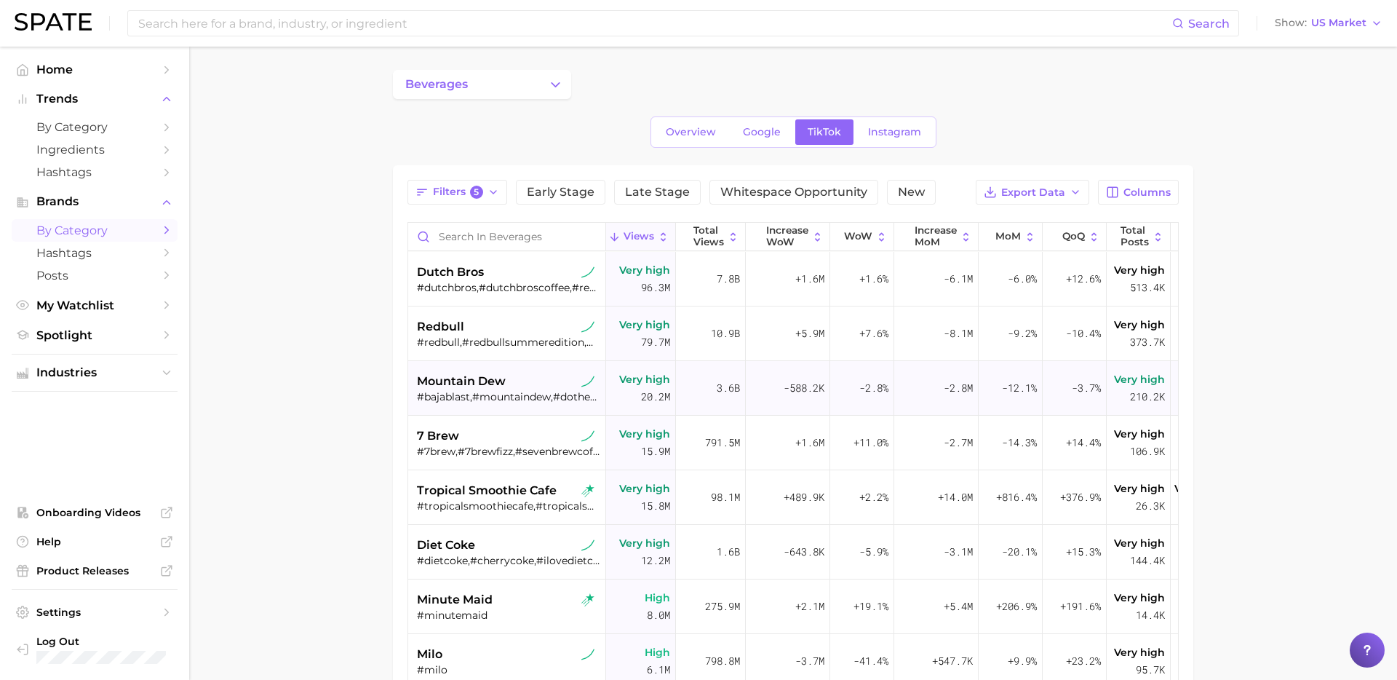
click at [493, 395] on div "#bajablast,#mountaindew,#dothedew,#dietmountaindew,#mtndew,#dietbajablast,#mtnd…" at bounding box center [508, 396] width 183 height 13
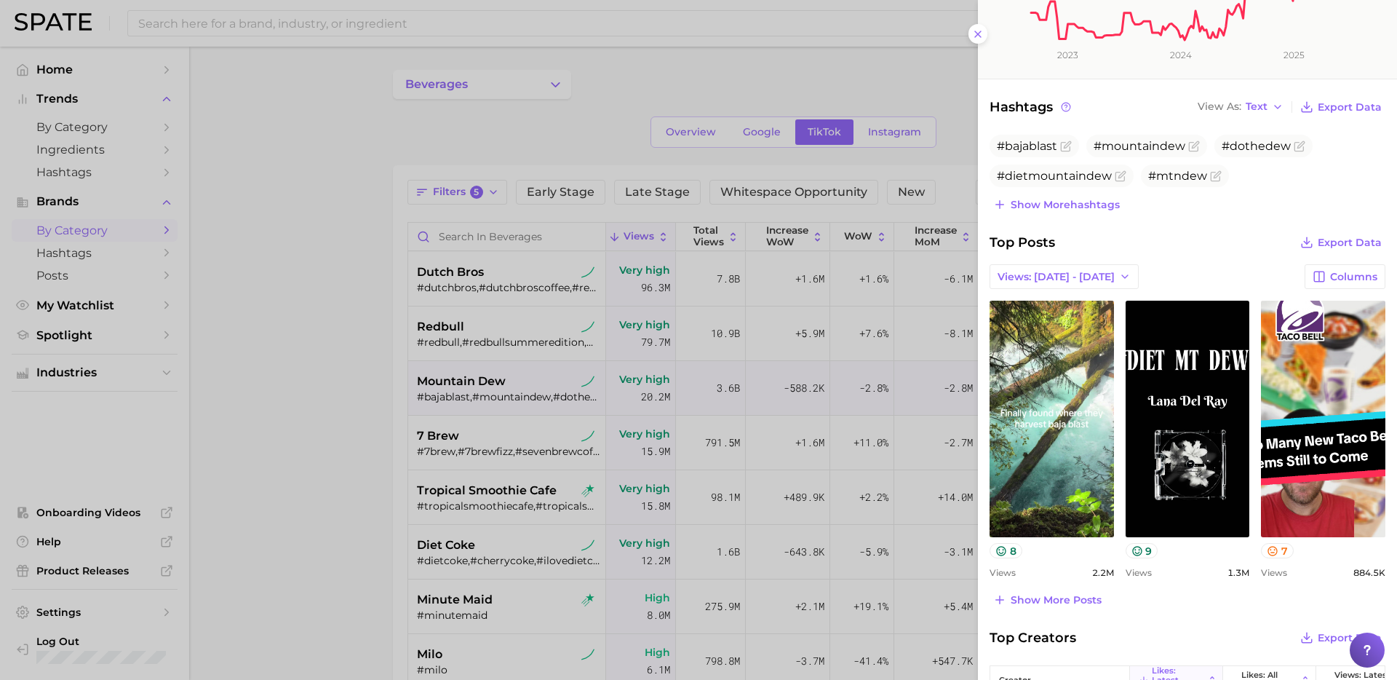
click at [466, 471] on div at bounding box center [698, 340] width 1397 height 680
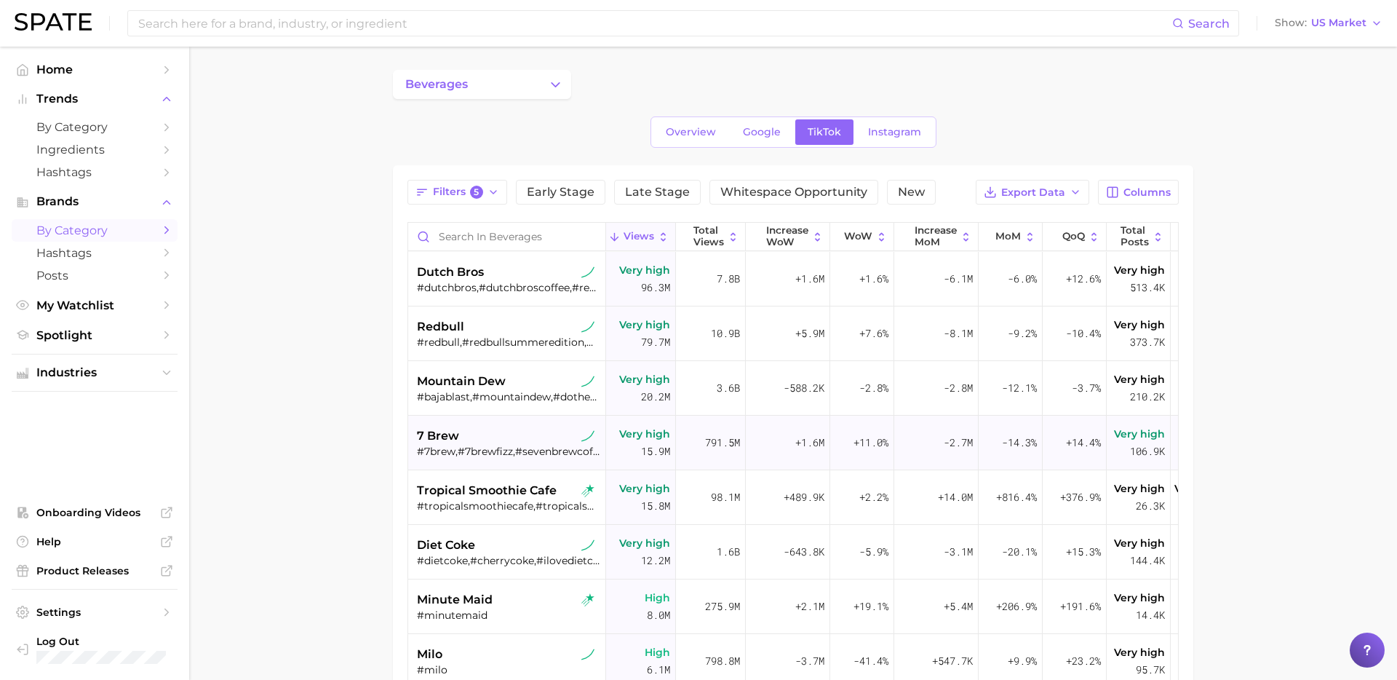
click at [489, 443] on div "7 brew" at bounding box center [508, 435] width 183 height 17
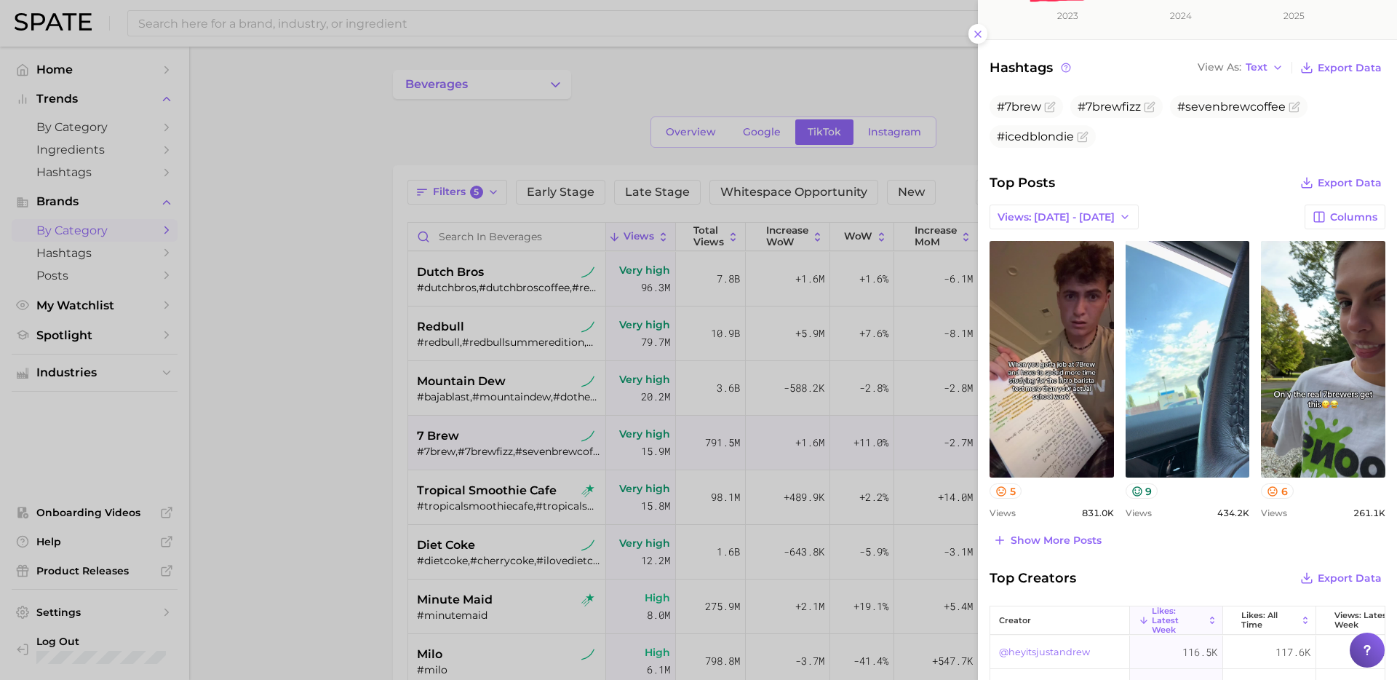
click at [450, 579] on div at bounding box center [698, 340] width 1397 height 680
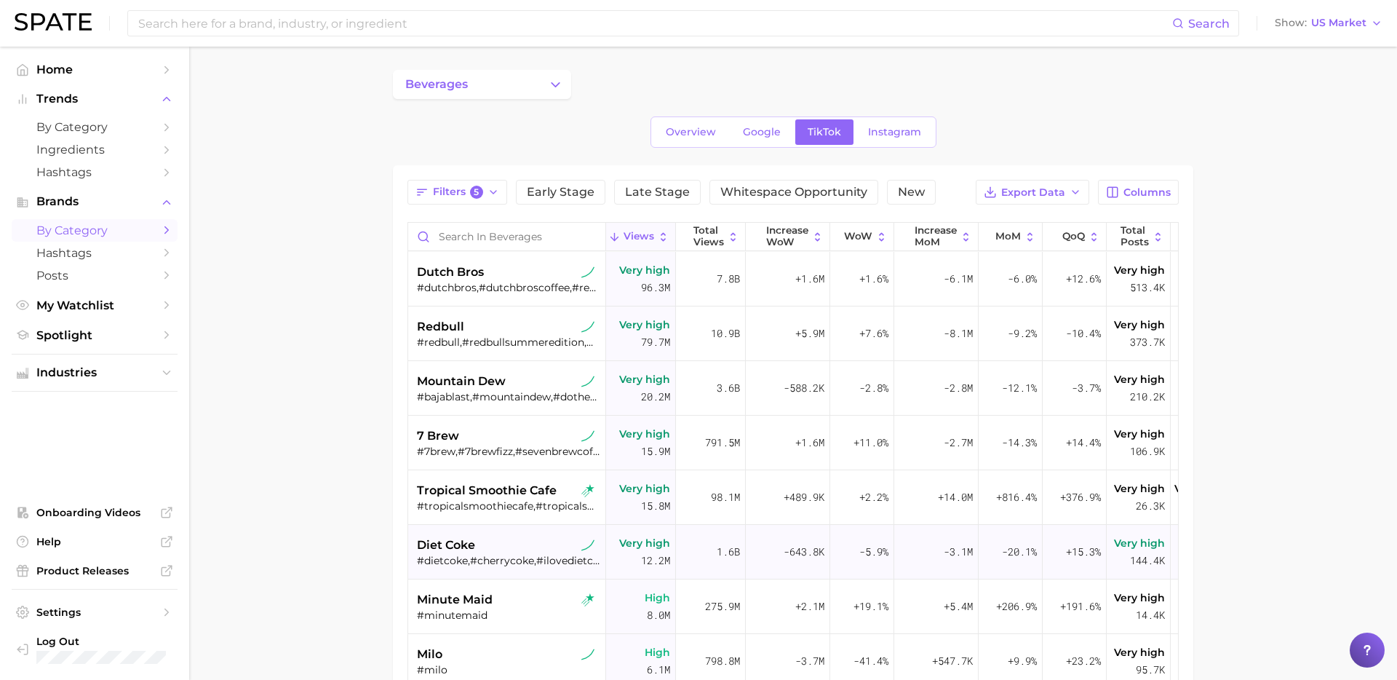
click at [512, 539] on div "diet coke" at bounding box center [508, 544] width 183 height 17
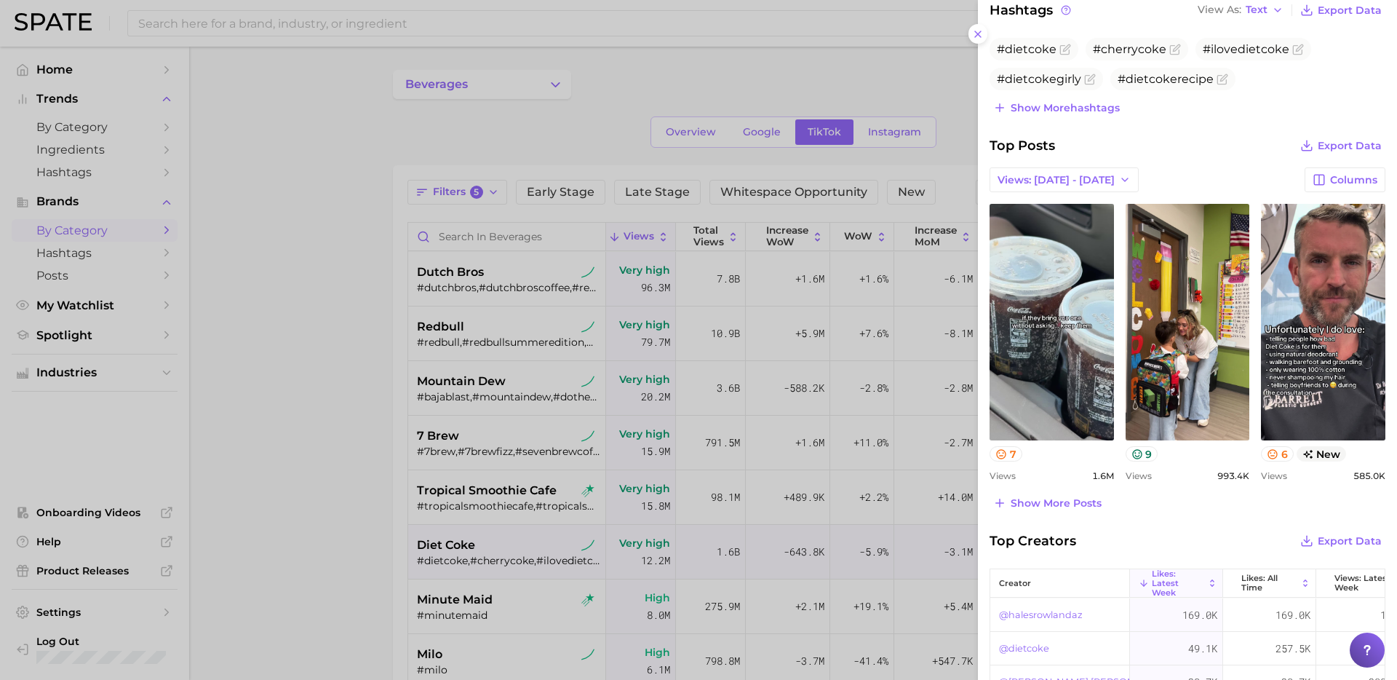
click at [525, 545] on div at bounding box center [698, 340] width 1397 height 680
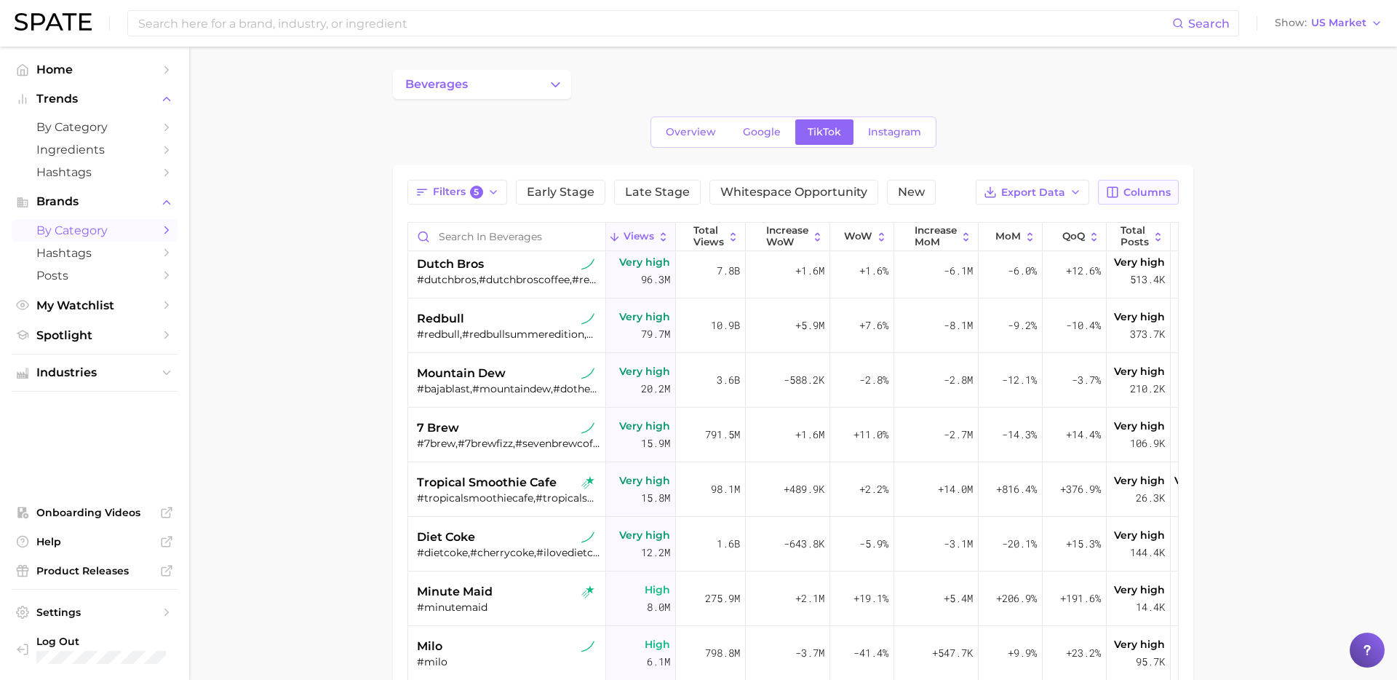
click at [1159, 197] on span "Columns" at bounding box center [1147, 192] width 47 height 12
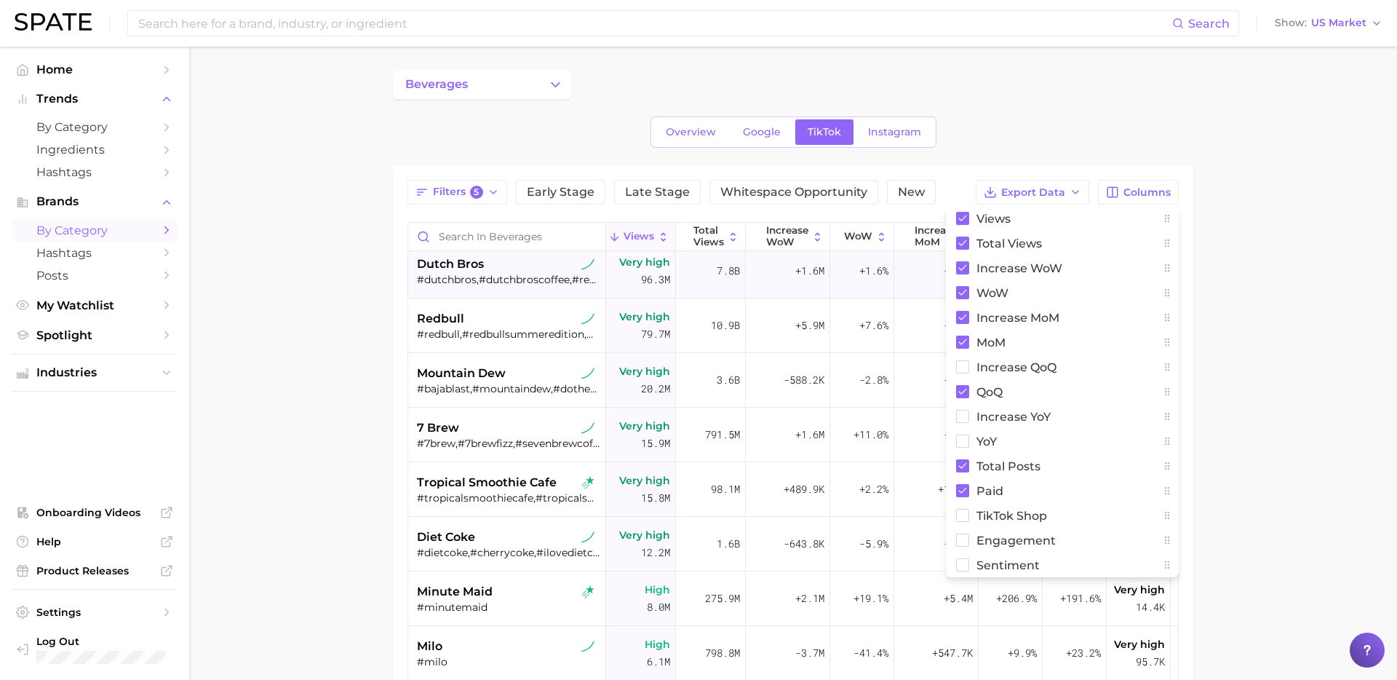
click at [859, 264] on span "+1.6%" at bounding box center [873, 270] width 29 height 17
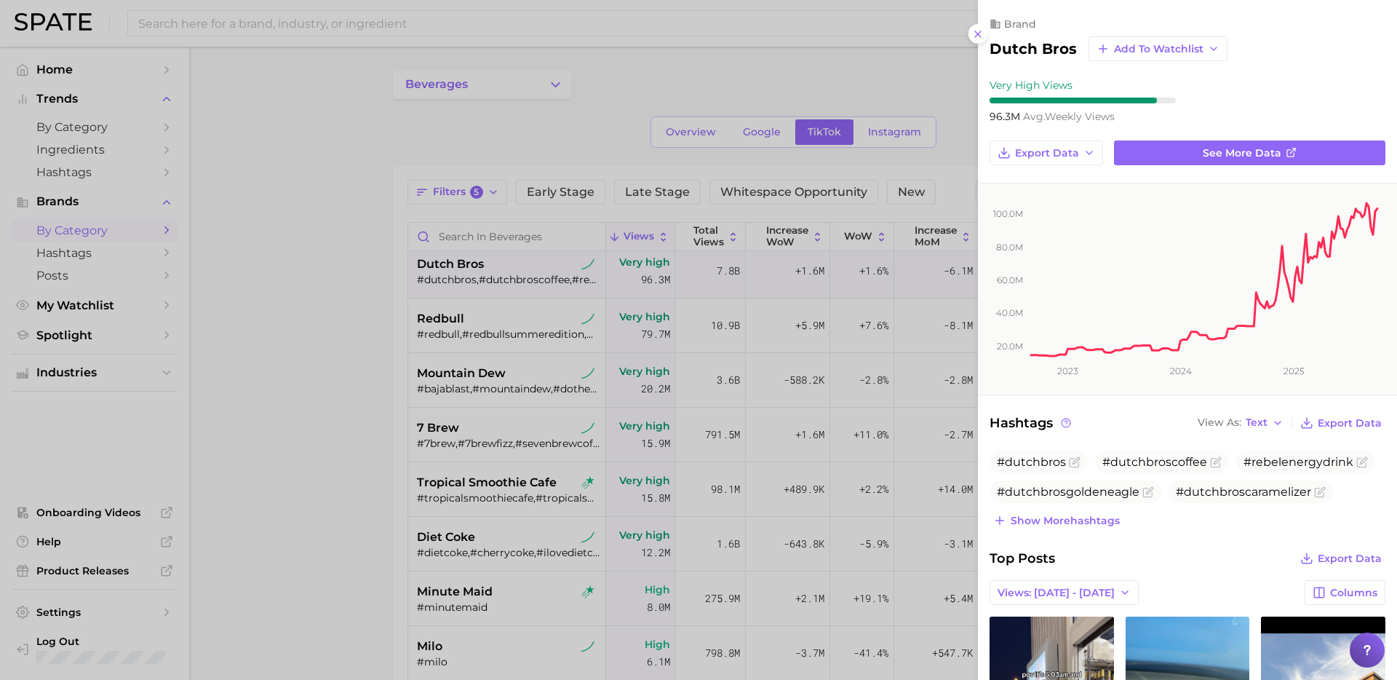
click at [871, 247] on div at bounding box center [698, 340] width 1397 height 680
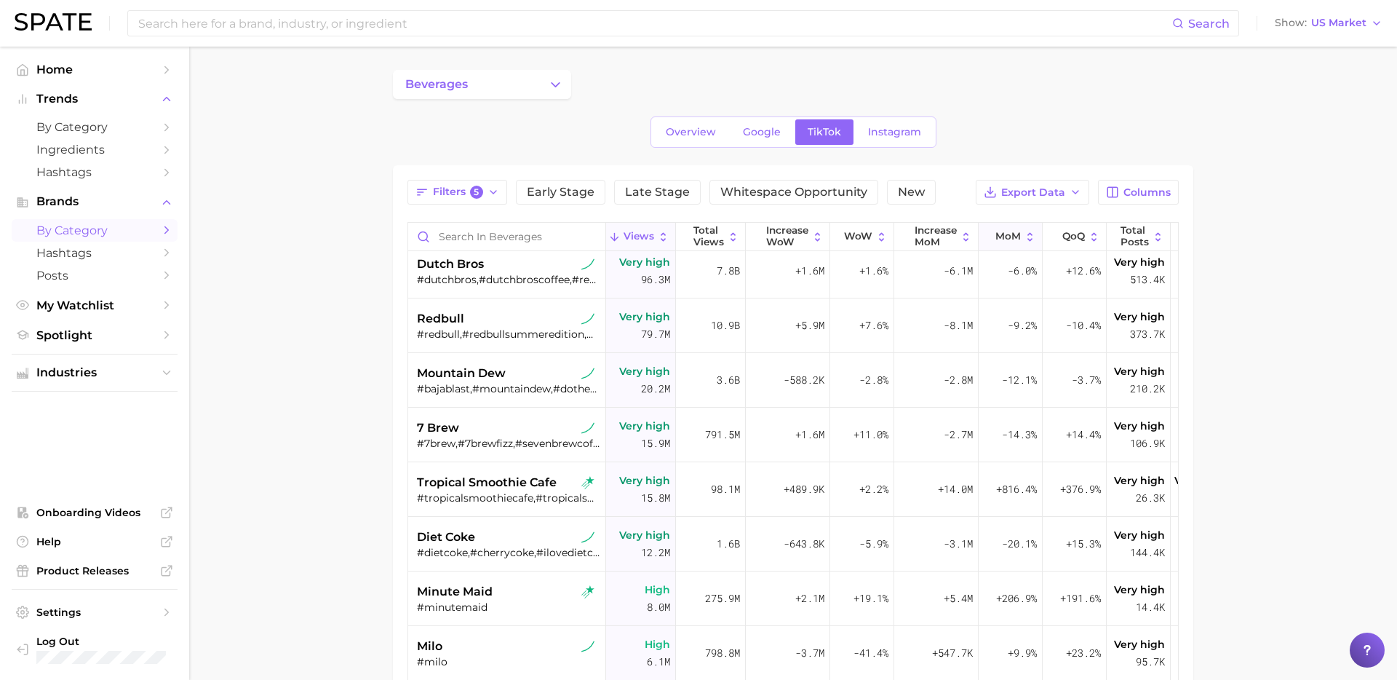
click at [1026, 234] on icon at bounding box center [1030, 237] width 12 height 12
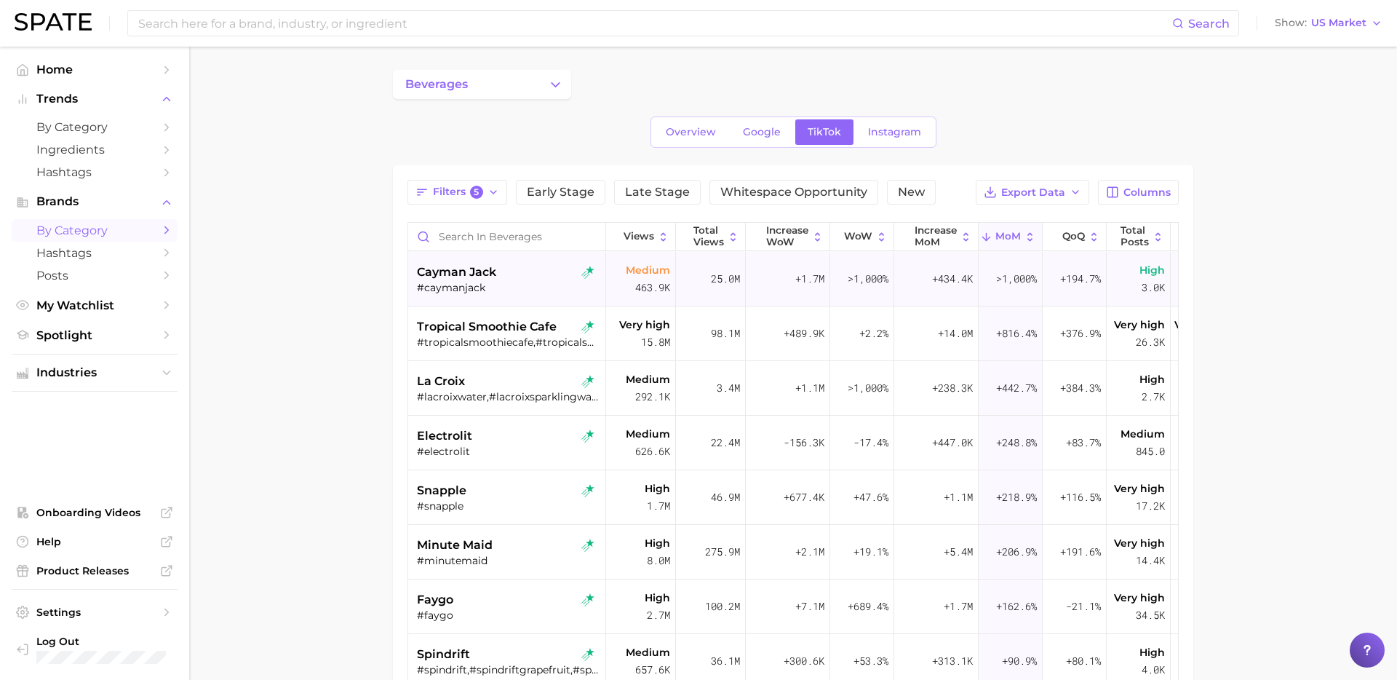
click at [522, 295] on div "cayman jack #caymanjack" at bounding box center [508, 279] width 183 height 55
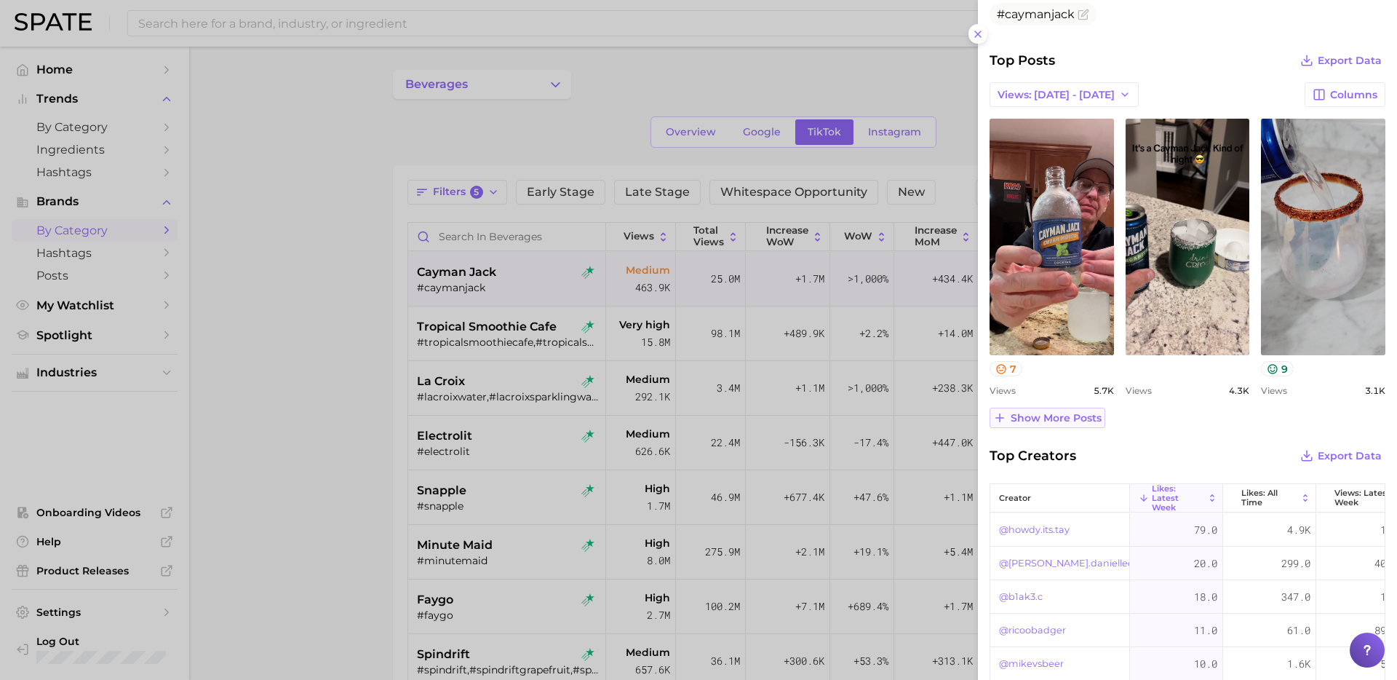
click at [1062, 412] on span "Show more posts" at bounding box center [1056, 418] width 91 height 12
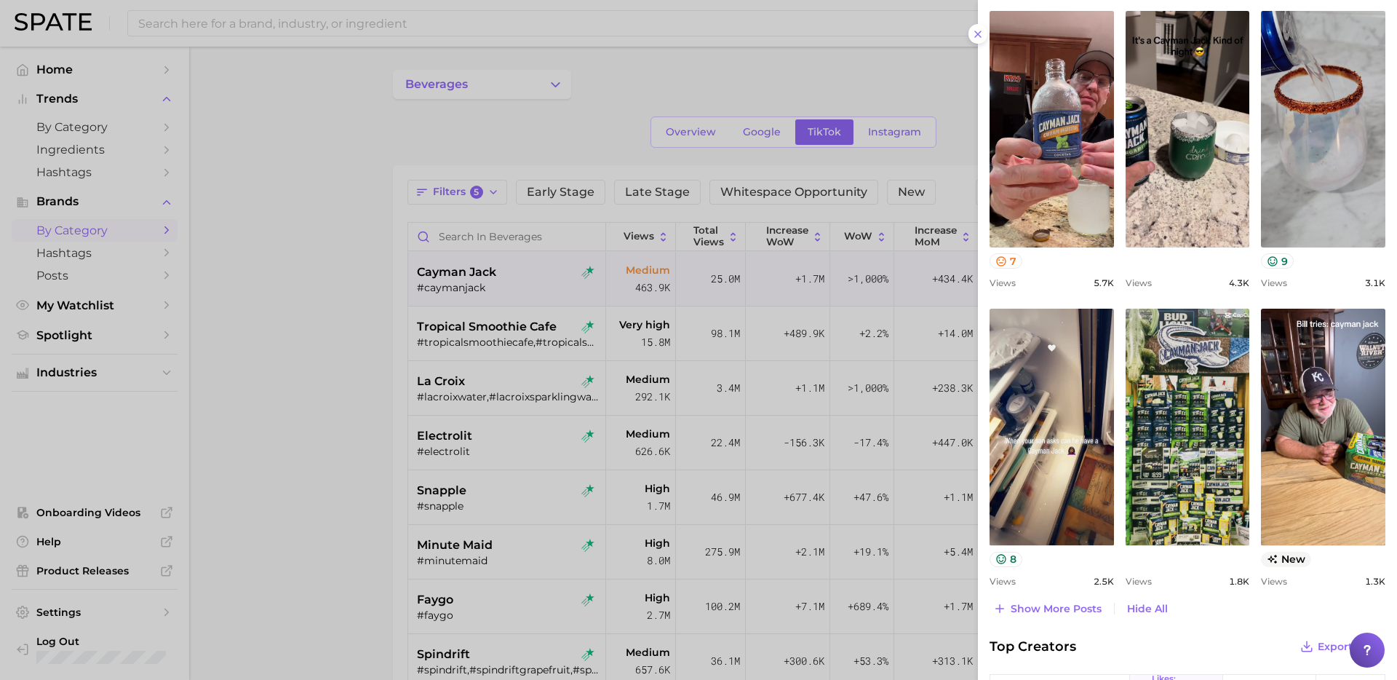
click at [575, 480] on div at bounding box center [698, 340] width 1397 height 680
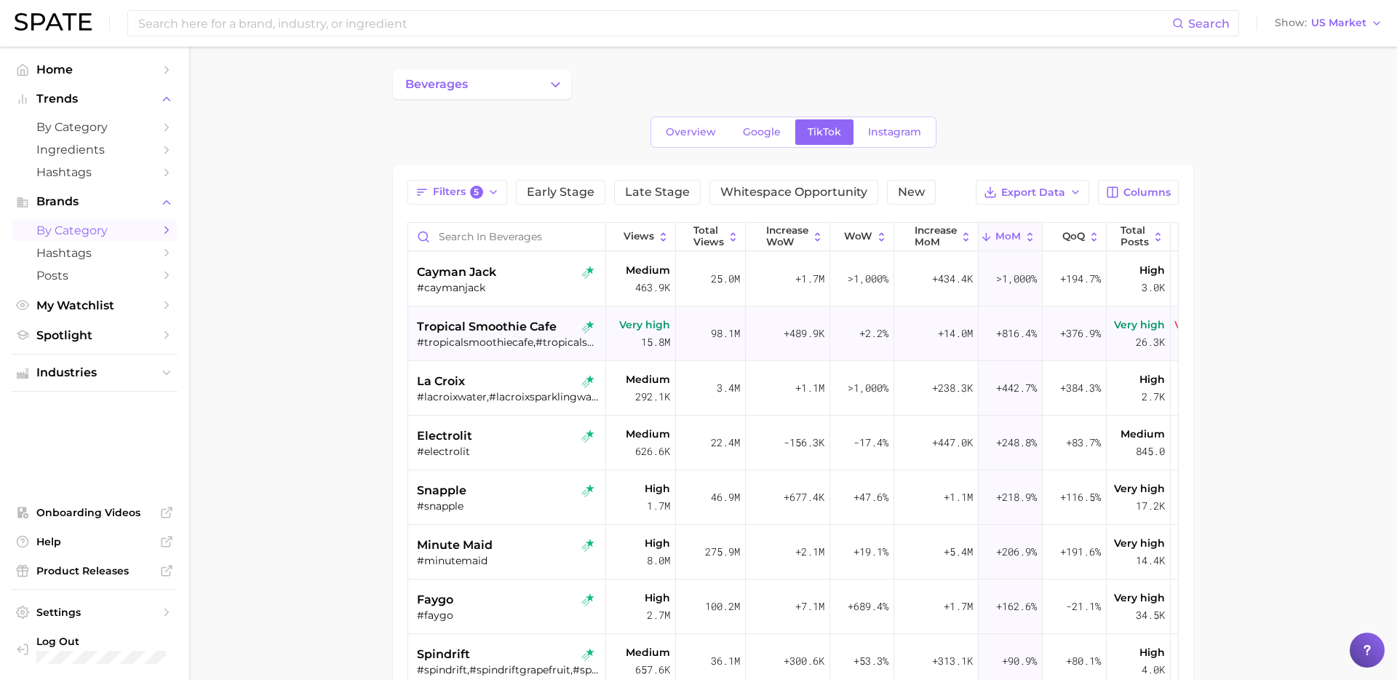
click at [529, 320] on span "tropical smoothie cafe" at bounding box center [487, 326] width 140 height 17
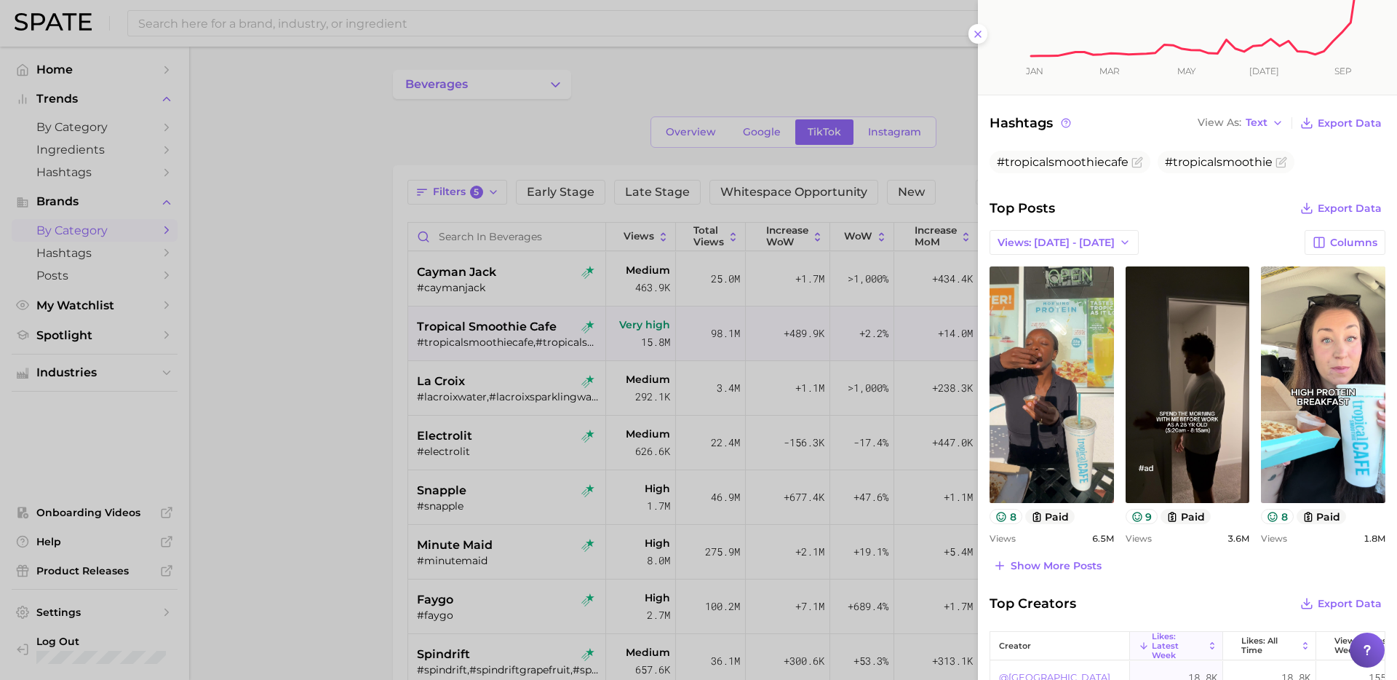
click at [545, 398] on div at bounding box center [698, 340] width 1397 height 680
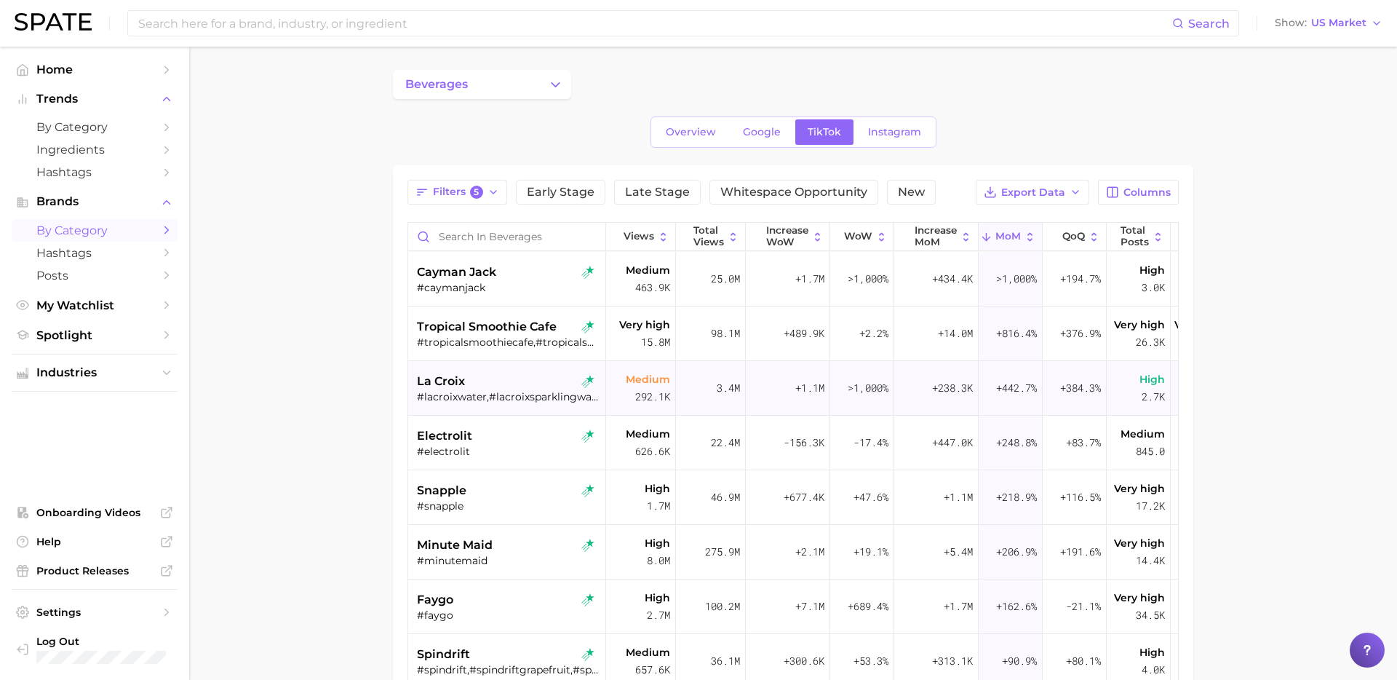
click at [514, 386] on div "la croix" at bounding box center [508, 381] width 183 height 17
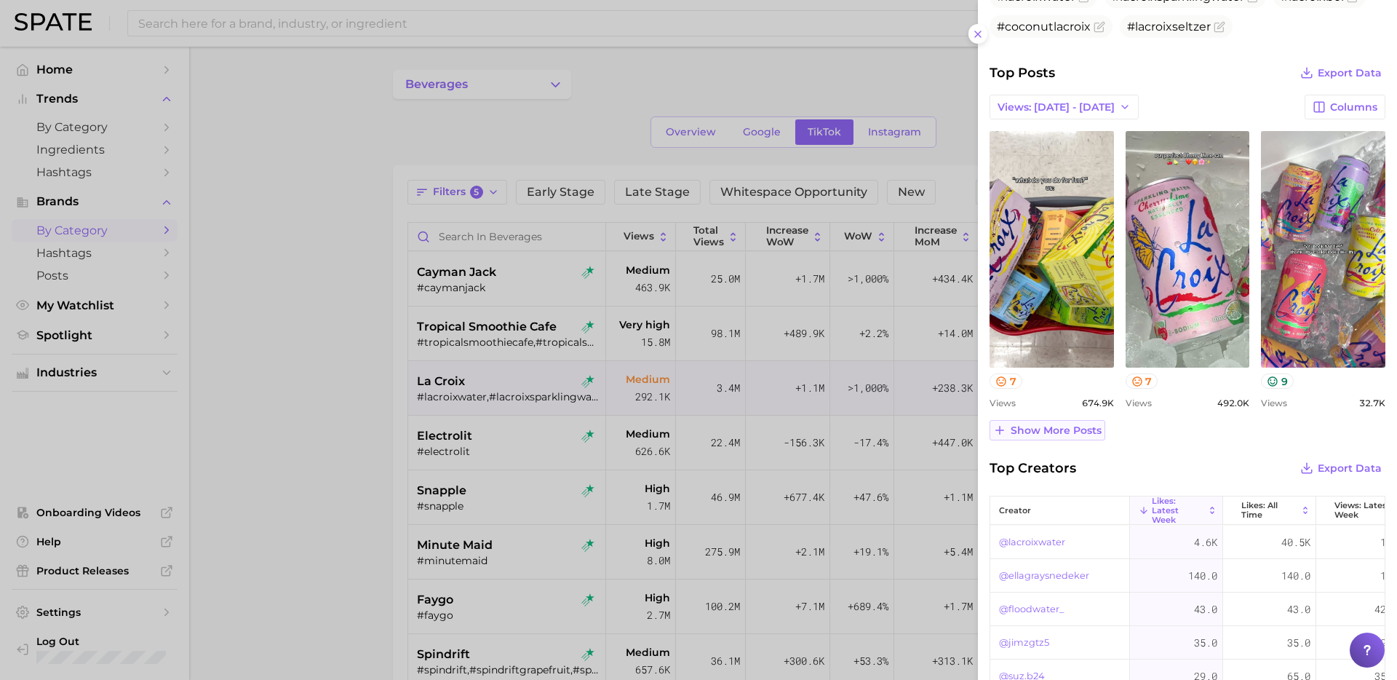
click at [1065, 435] on span "Show more posts" at bounding box center [1056, 430] width 91 height 12
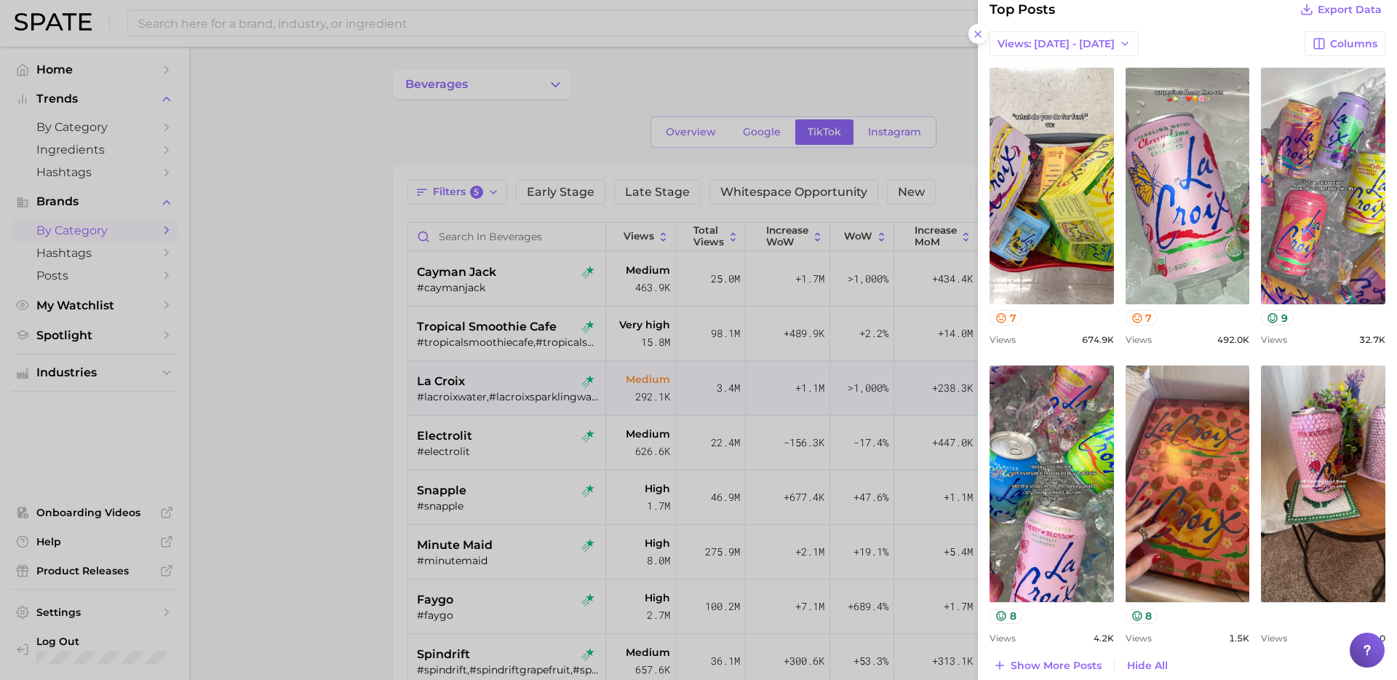
click at [493, 392] on div at bounding box center [698, 340] width 1397 height 680
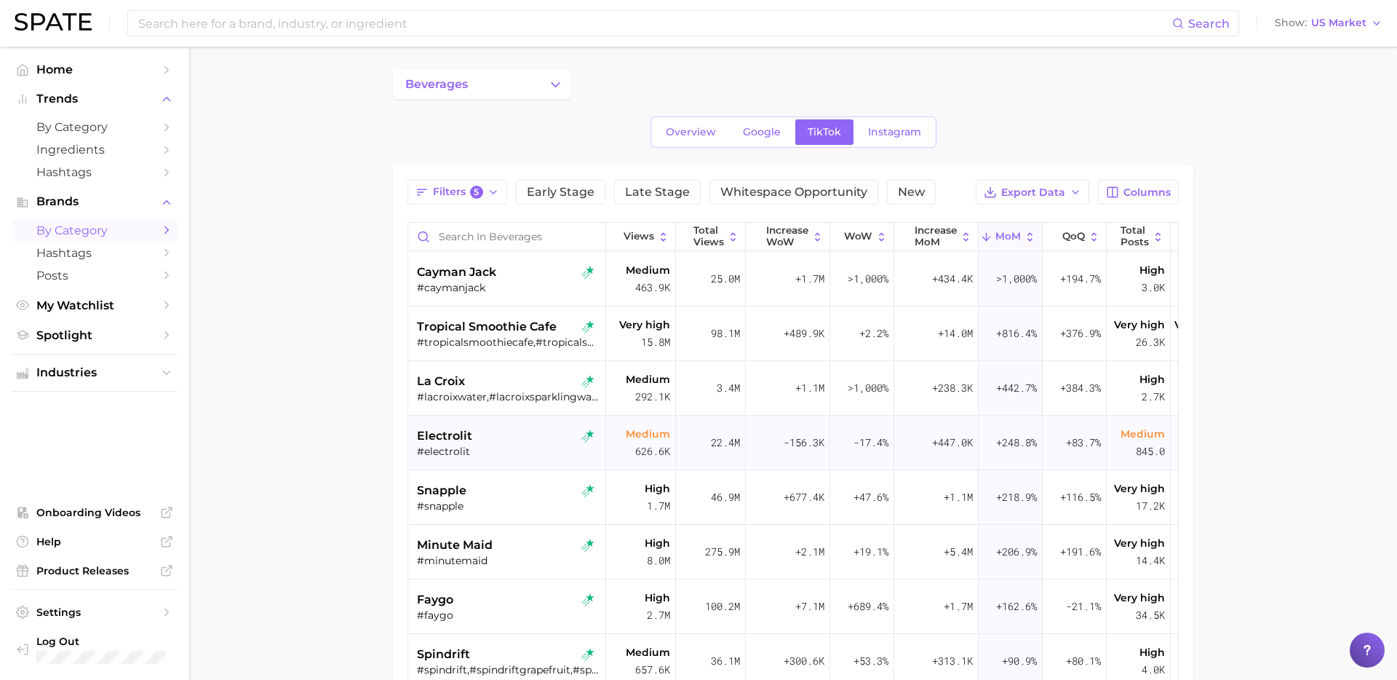
click at [498, 442] on div "electrolit" at bounding box center [508, 435] width 183 height 17
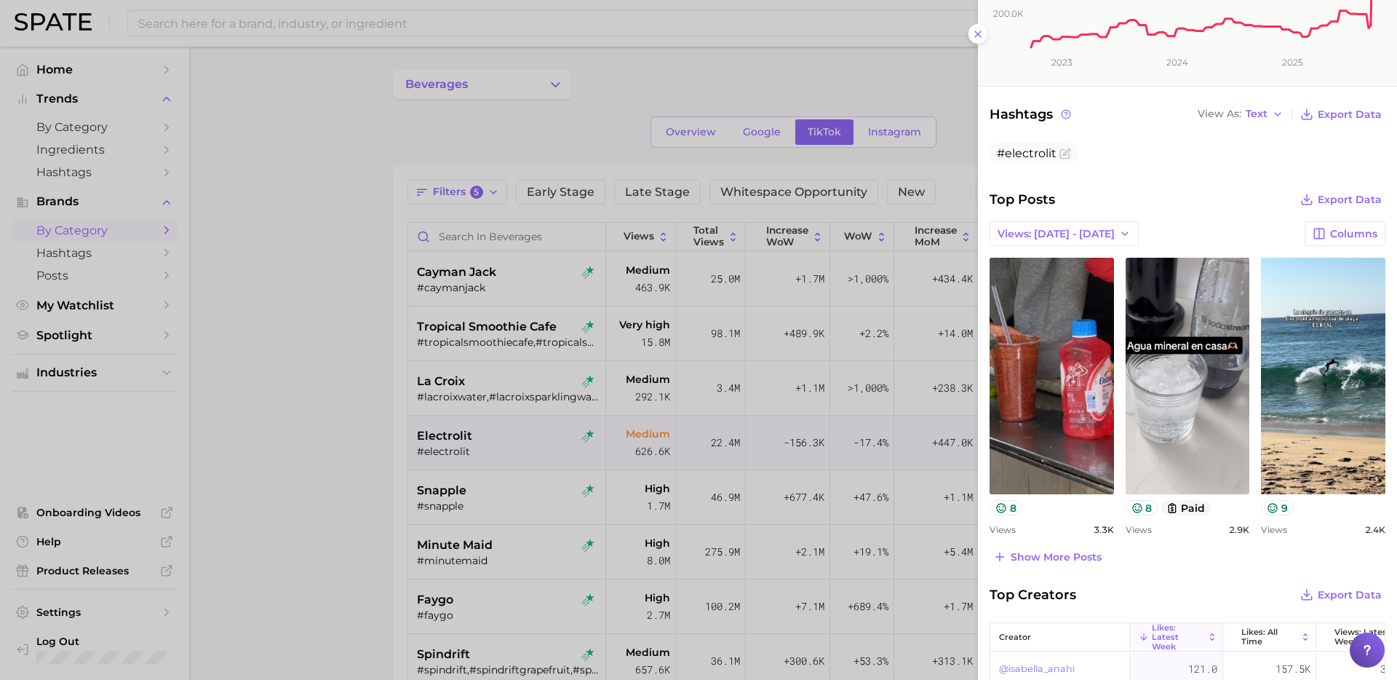
click at [506, 511] on div at bounding box center [698, 340] width 1397 height 680
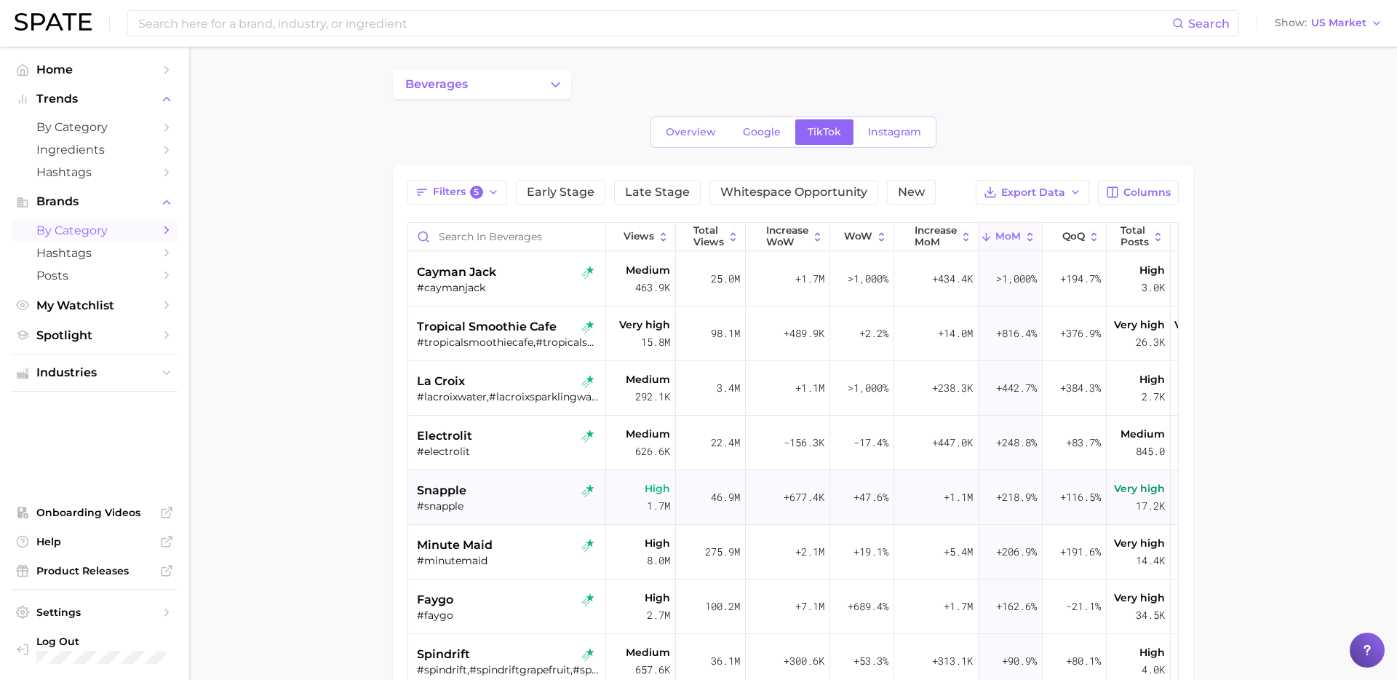
click at [488, 507] on div "#snapple" at bounding box center [508, 505] width 183 height 13
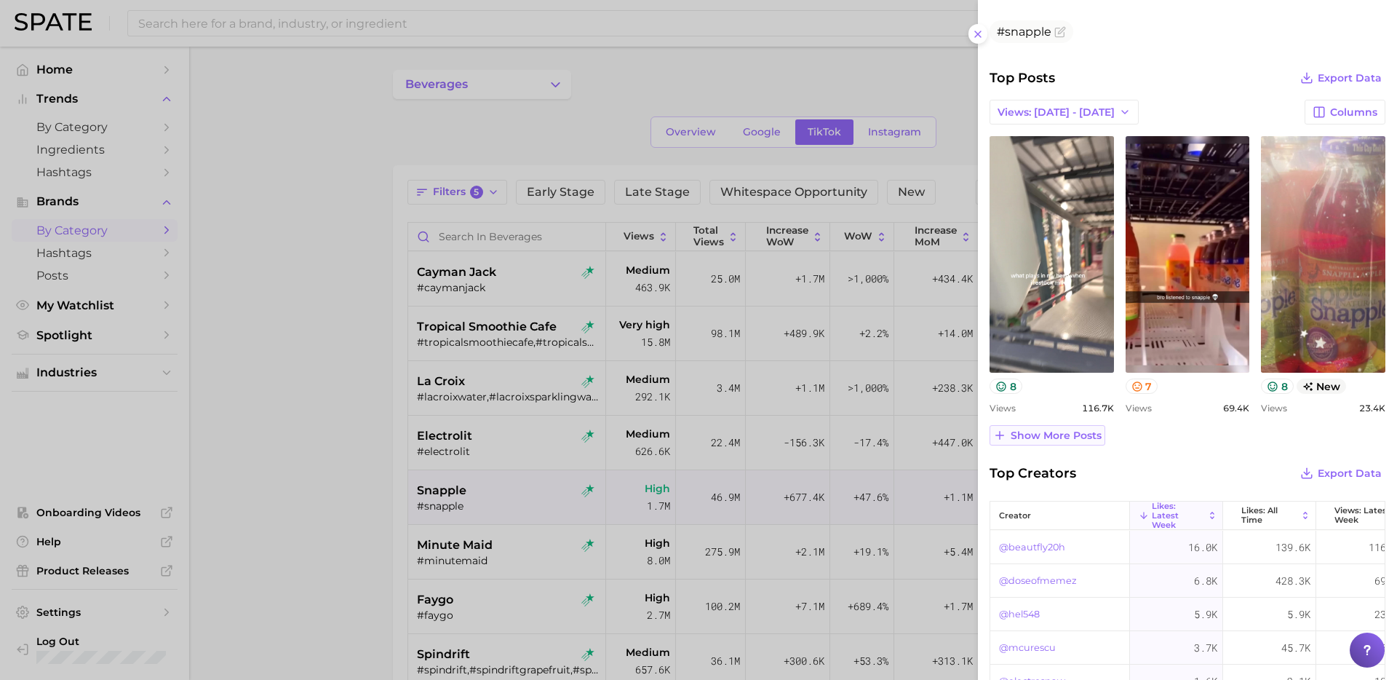
click at [1070, 433] on span "Show more posts" at bounding box center [1056, 435] width 91 height 12
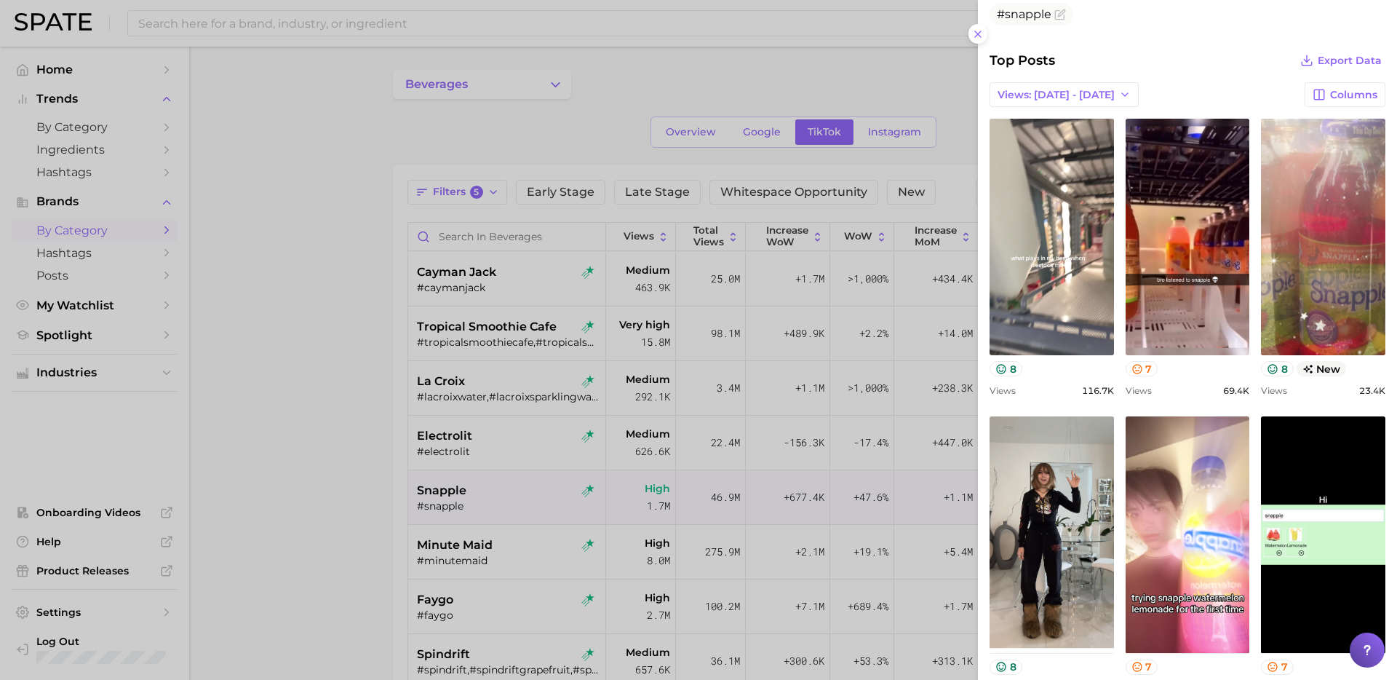
click at [555, 480] on div at bounding box center [698, 340] width 1397 height 680
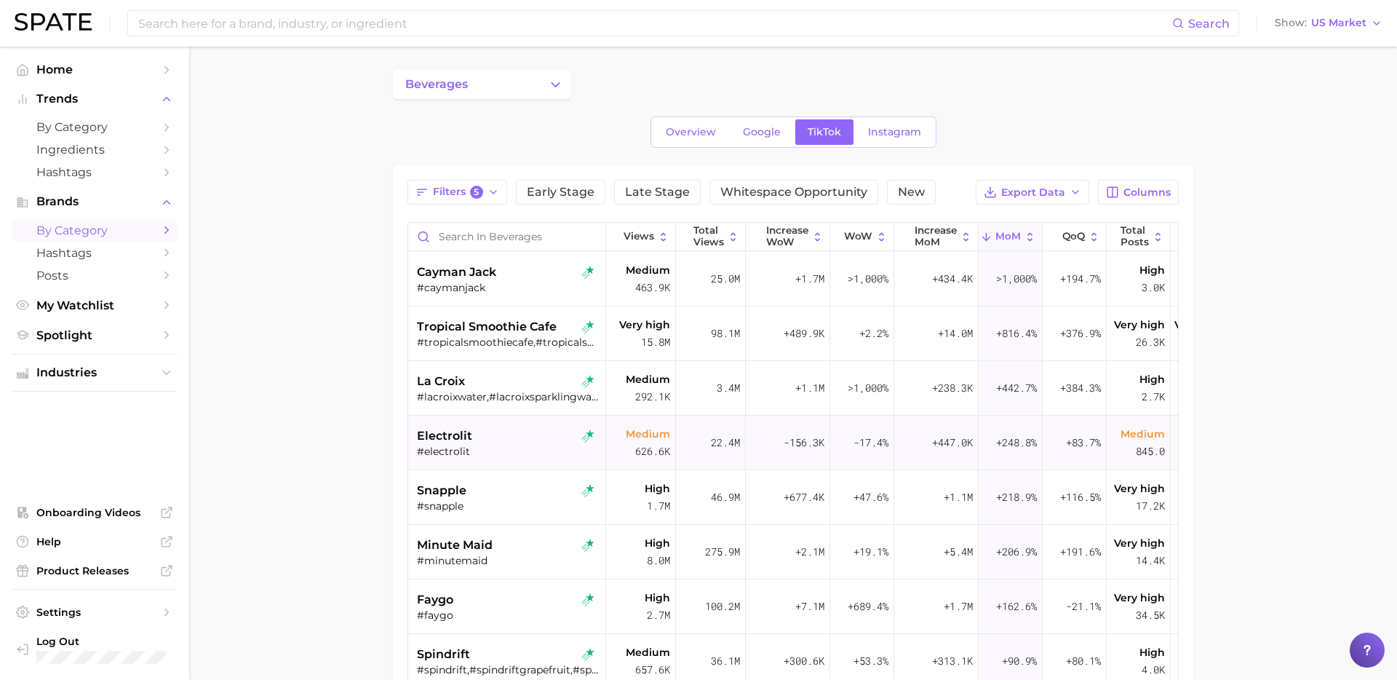
click at [512, 439] on div "electrolit" at bounding box center [508, 435] width 183 height 17
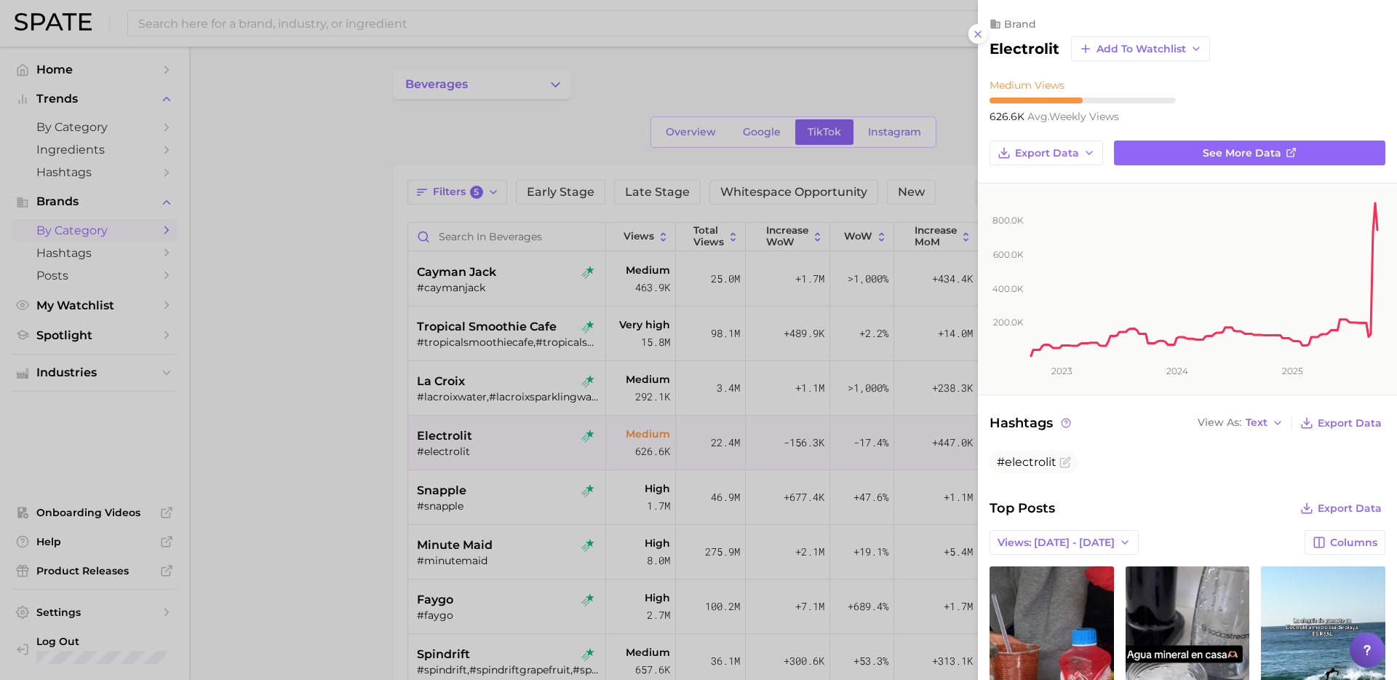
click at [515, 493] on div at bounding box center [698, 340] width 1397 height 680
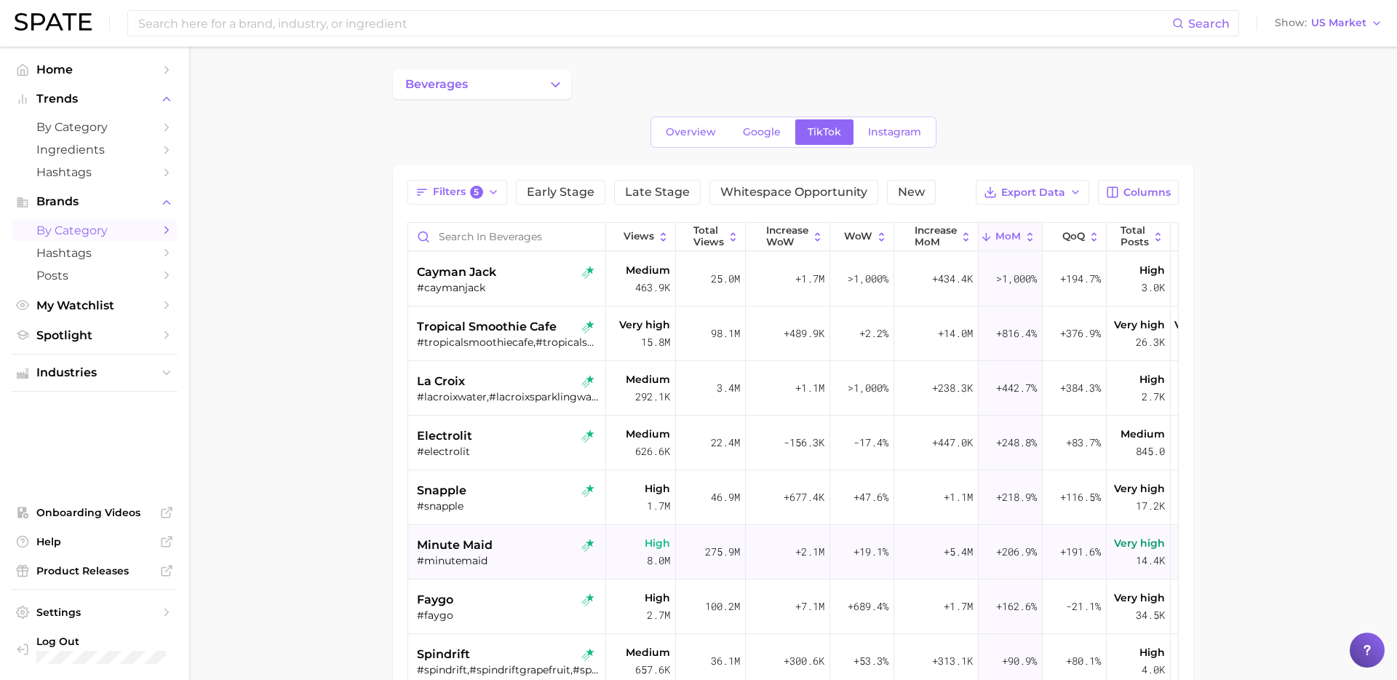
click at [514, 557] on div "#minutemaid" at bounding box center [508, 560] width 183 height 13
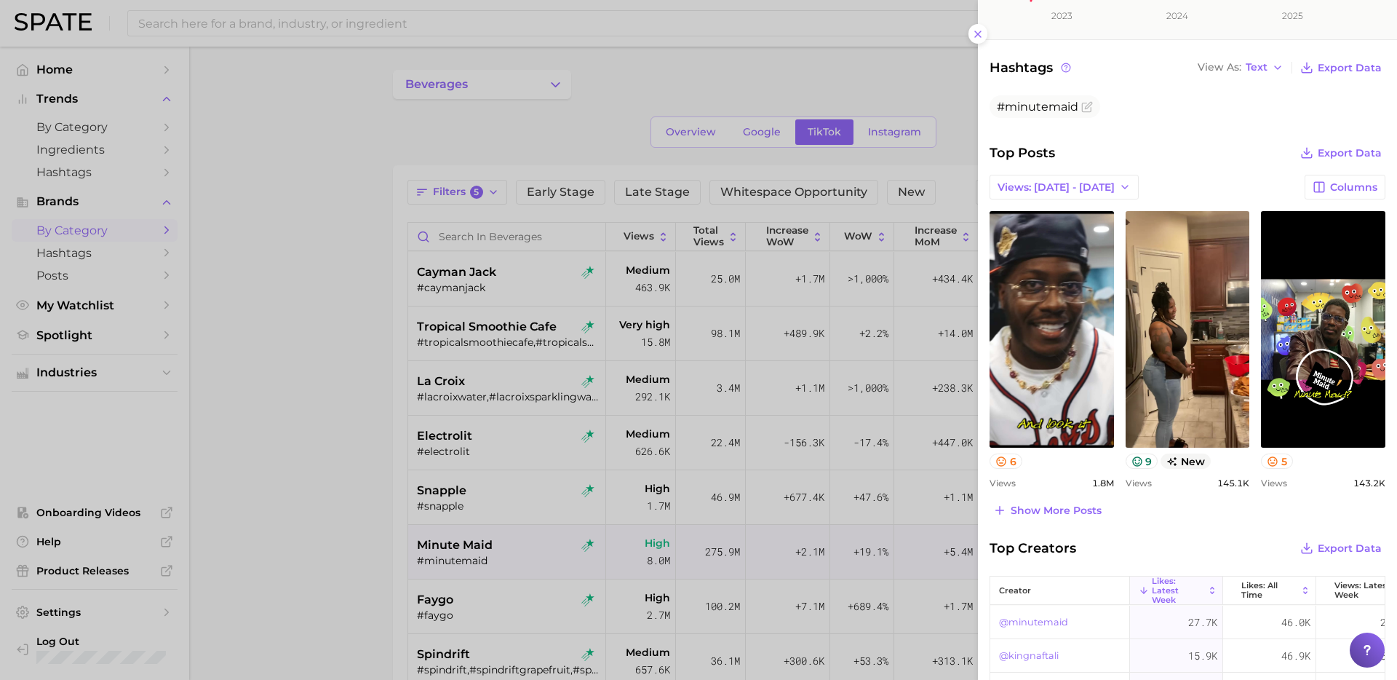
click at [674, 461] on div at bounding box center [698, 340] width 1397 height 680
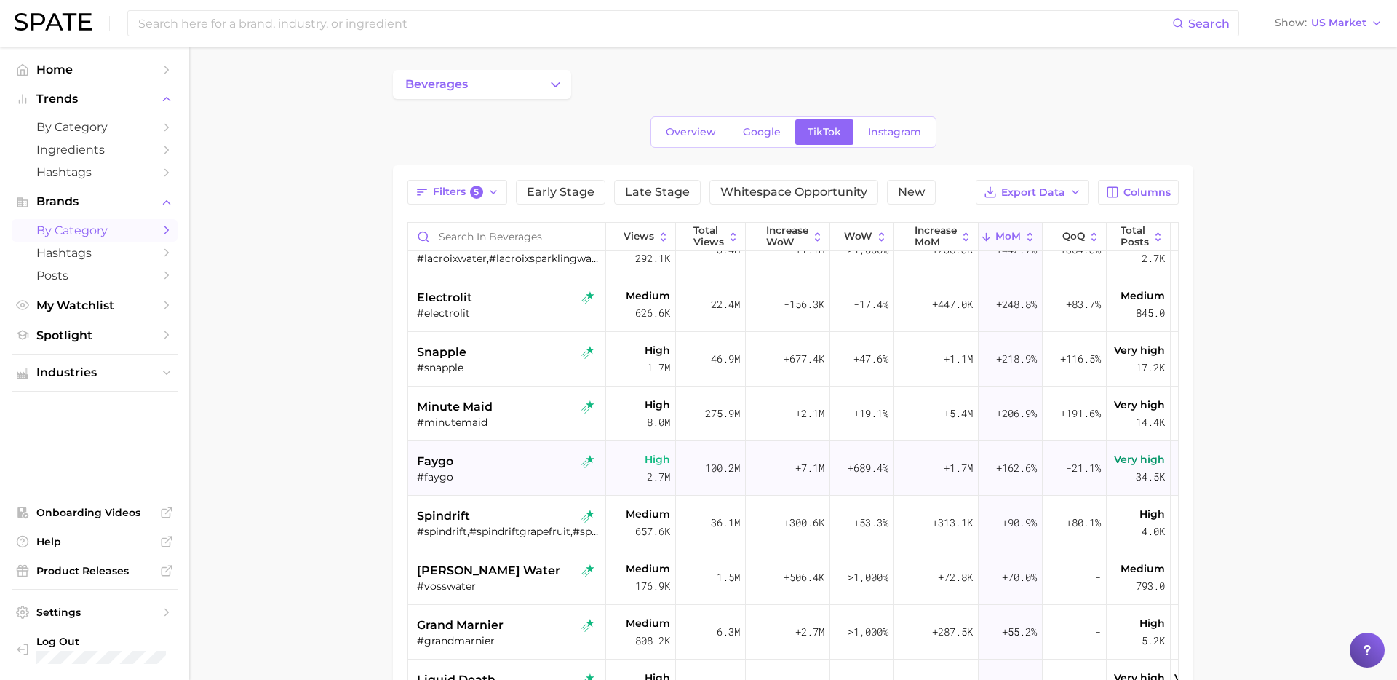
click at [536, 461] on div "faygo" at bounding box center [508, 461] width 183 height 17
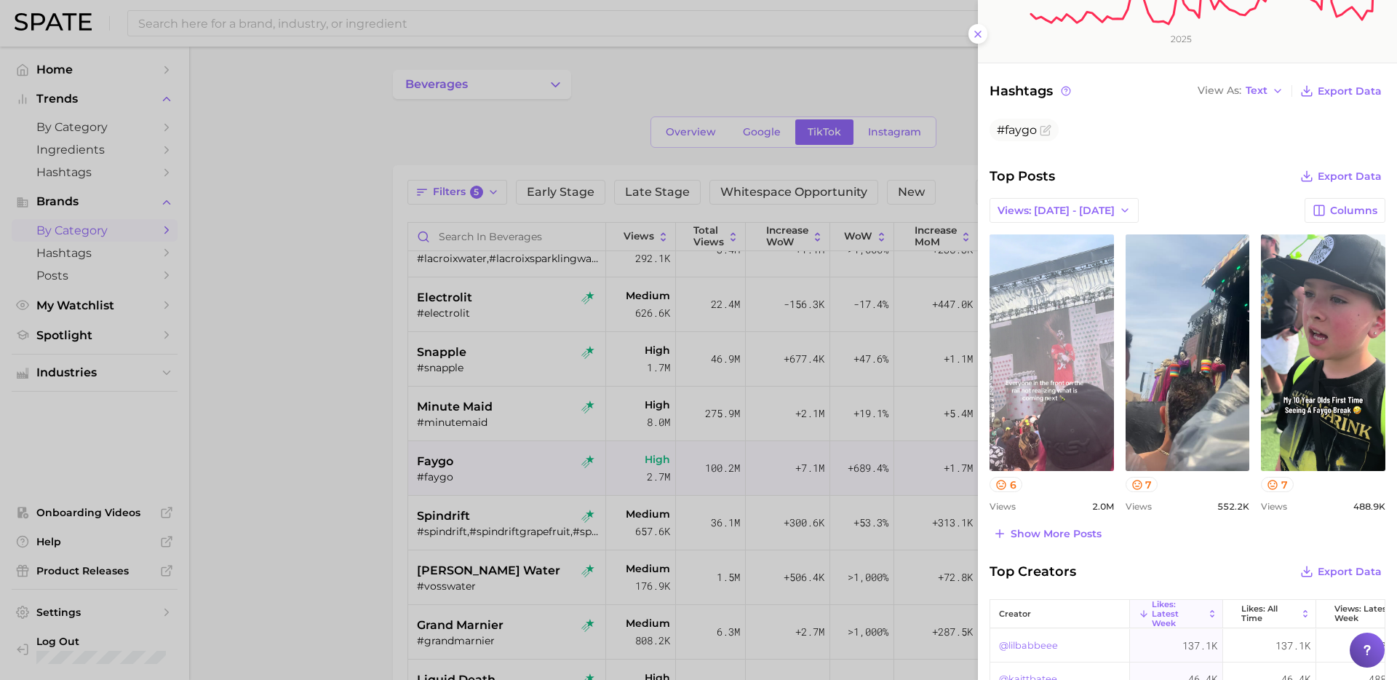
click at [394, 585] on div at bounding box center [698, 340] width 1397 height 680
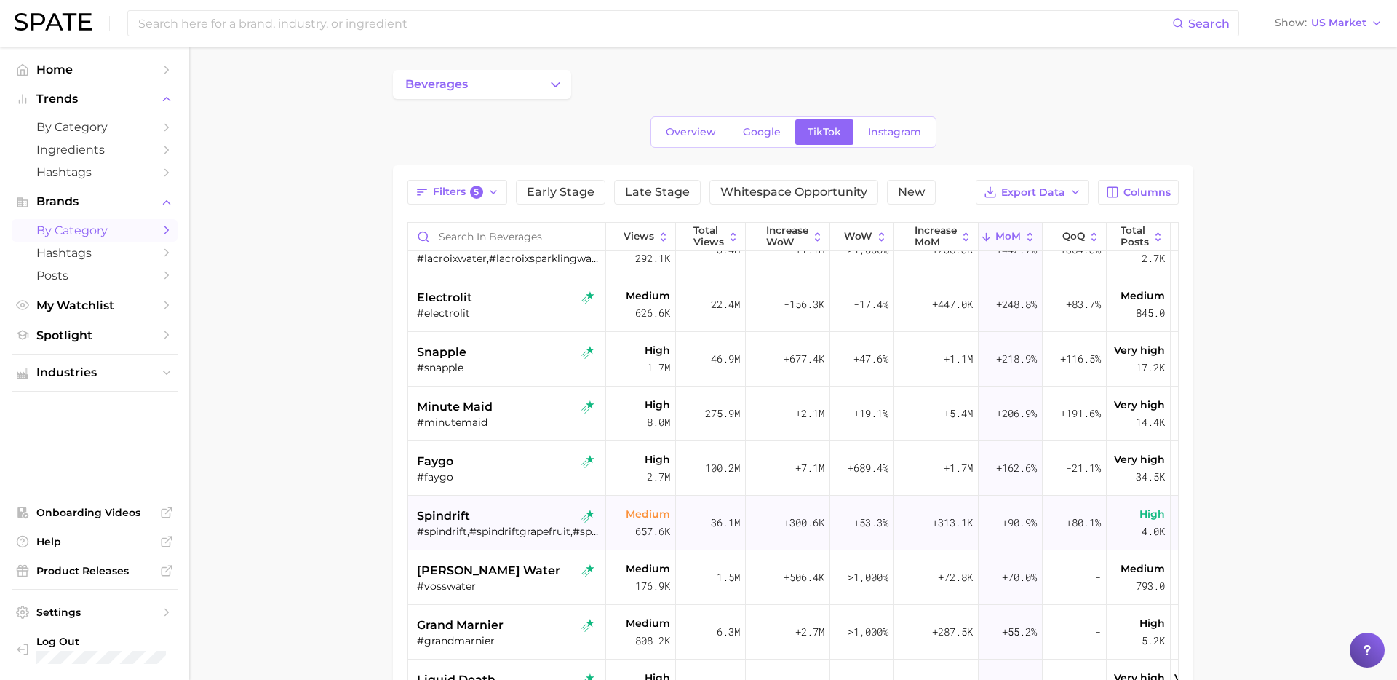
click at [522, 522] on div "spindrift" at bounding box center [508, 515] width 183 height 17
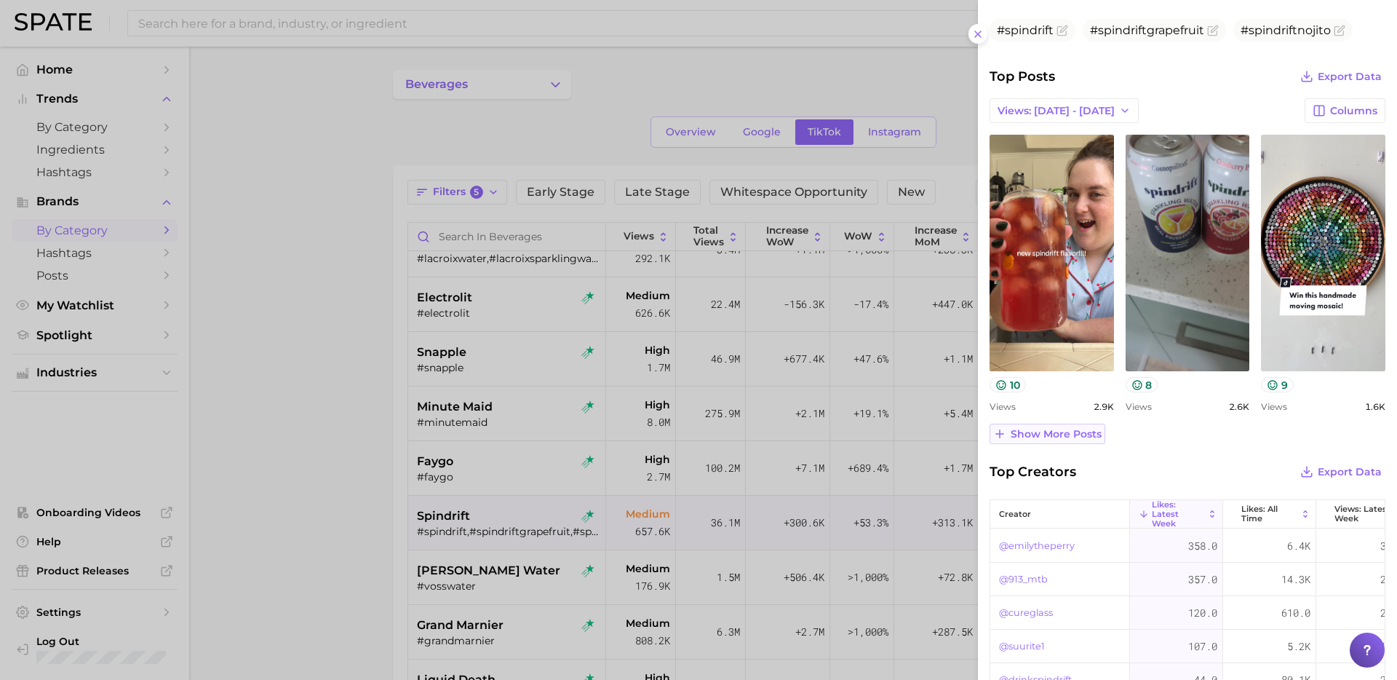
click at [1057, 432] on span "Show more posts" at bounding box center [1056, 434] width 91 height 12
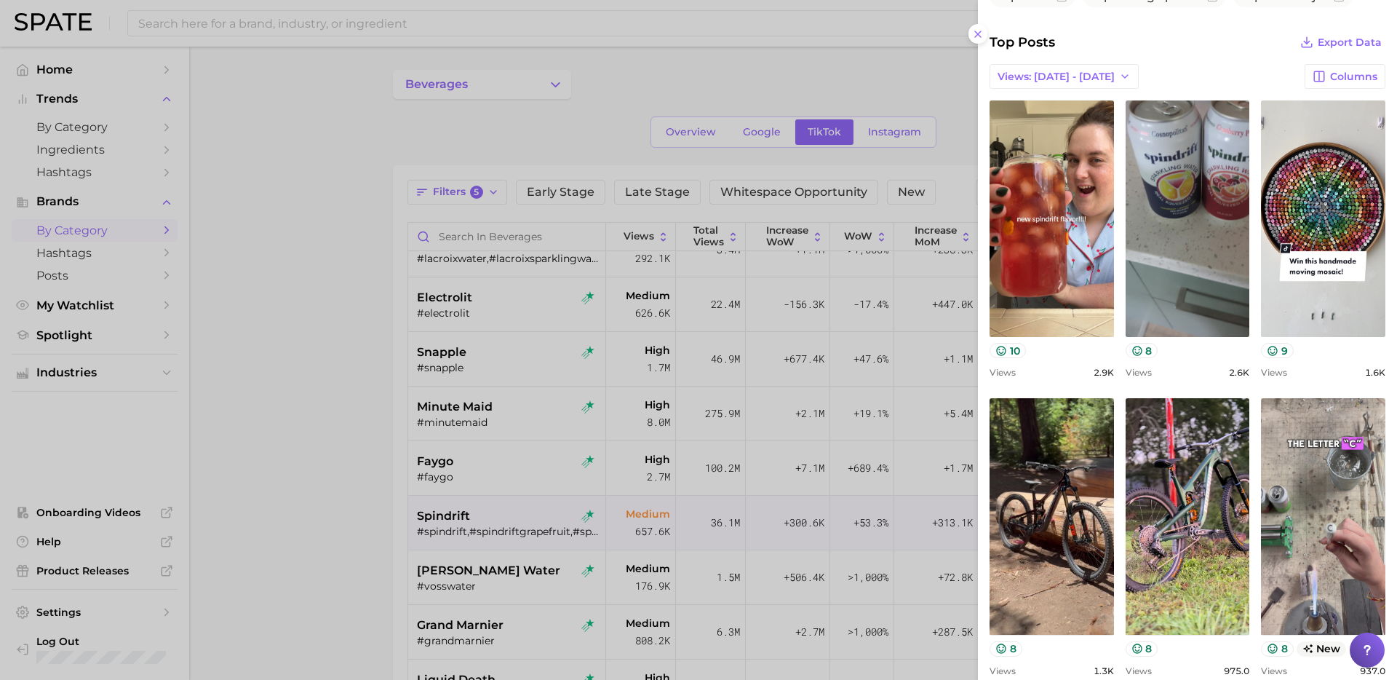
click at [621, 425] on div at bounding box center [698, 340] width 1397 height 680
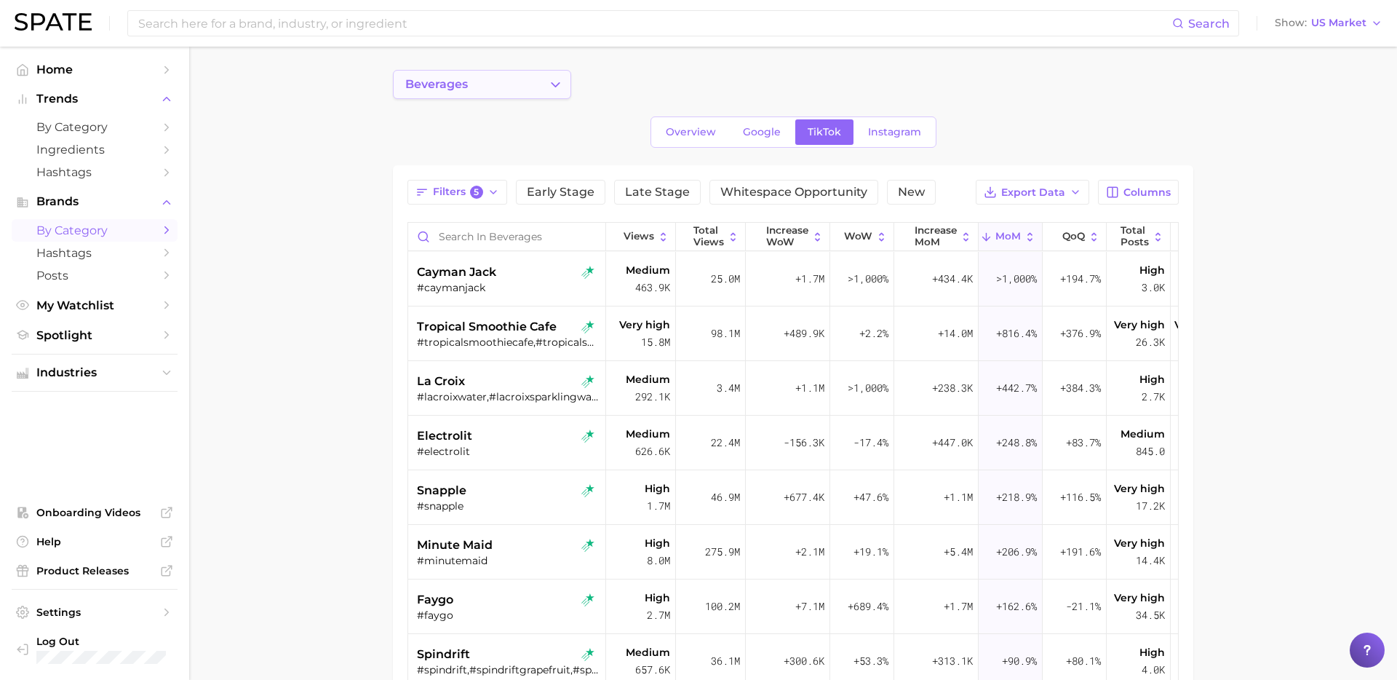
click at [540, 79] on button "beverages" at bounding box center [482, 84] width 178 height 29
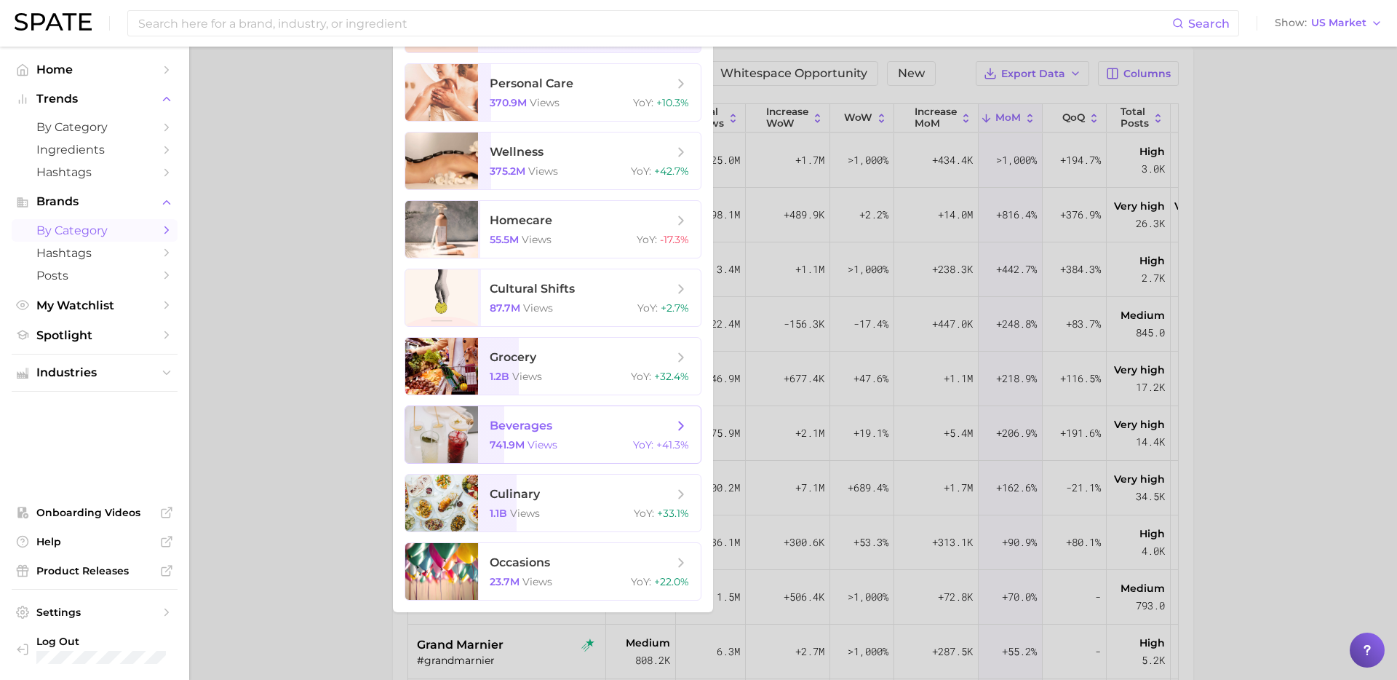
click at [616, 447] on div "741.9m views YoY : +41.3%" at bounding box center [589, 444] width 199 height 13
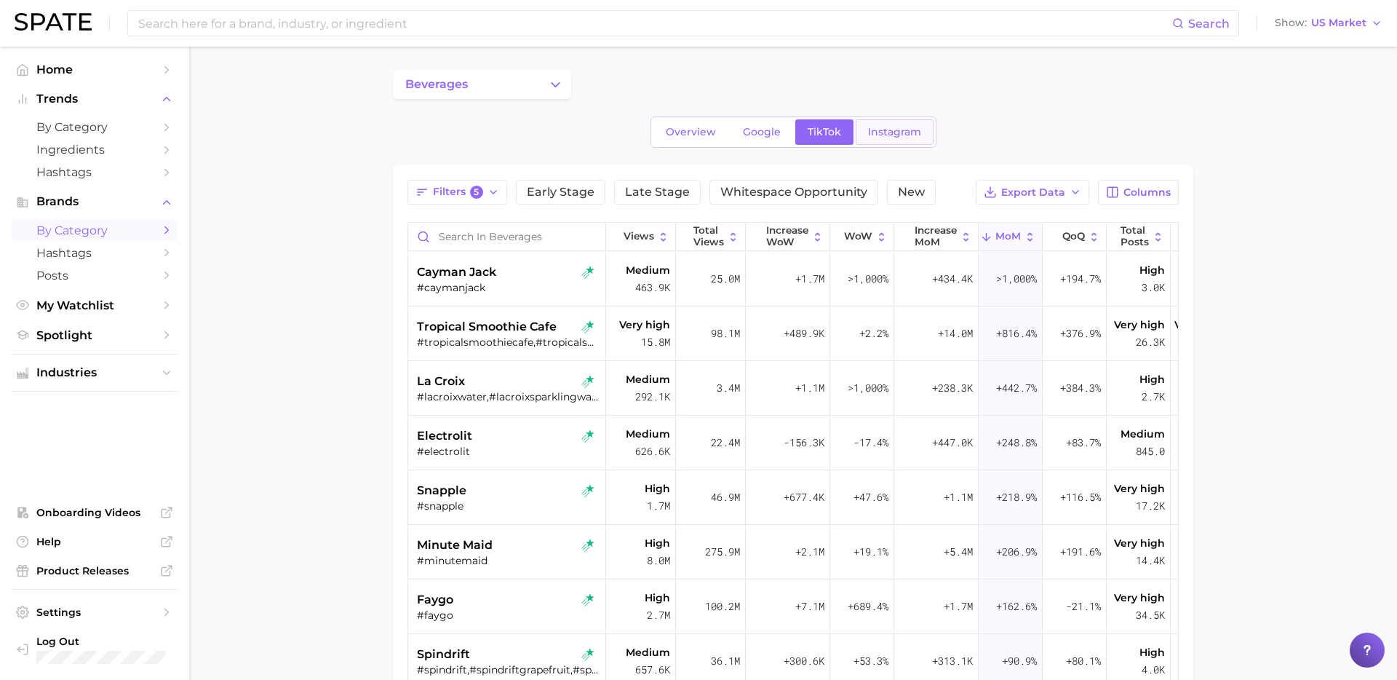
click at [897, 127] on span "Instagram" at bounding box center [894, 132] width 53 height 12
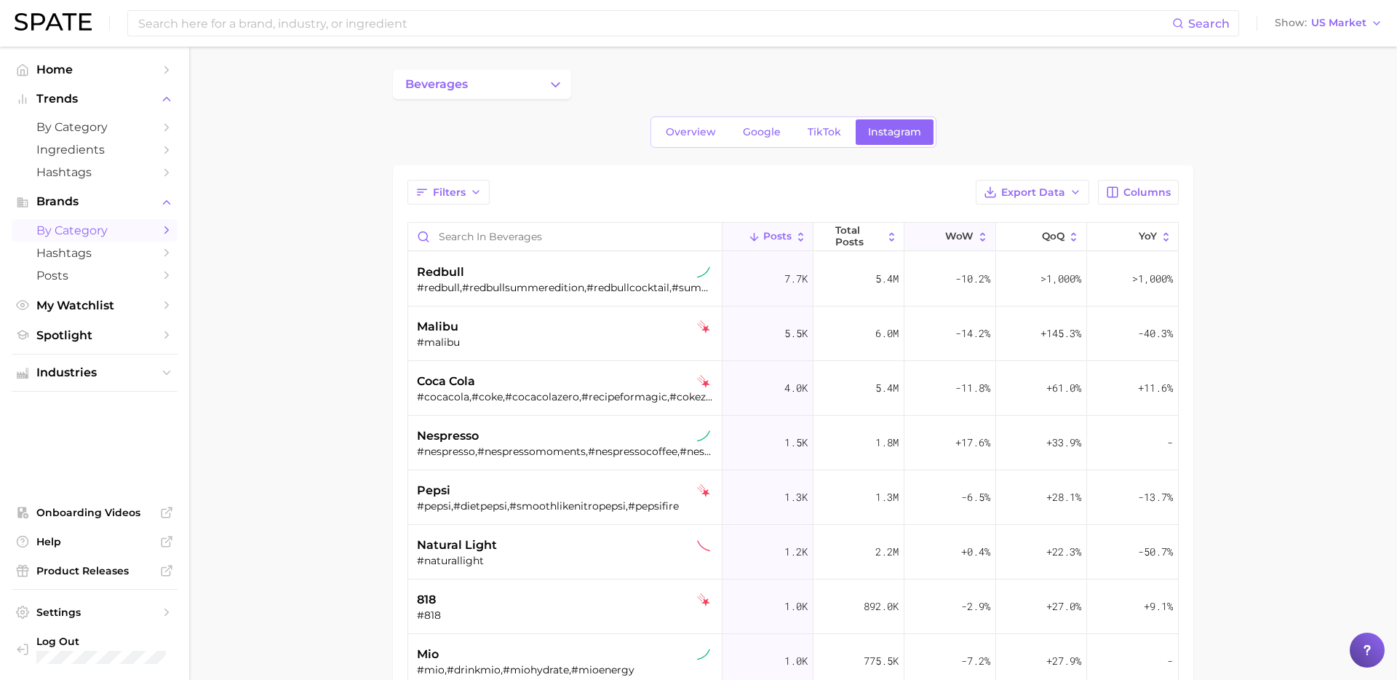
click at [942, 243] on button "WoW" at bounding box center [950, 237] width 91 height 28
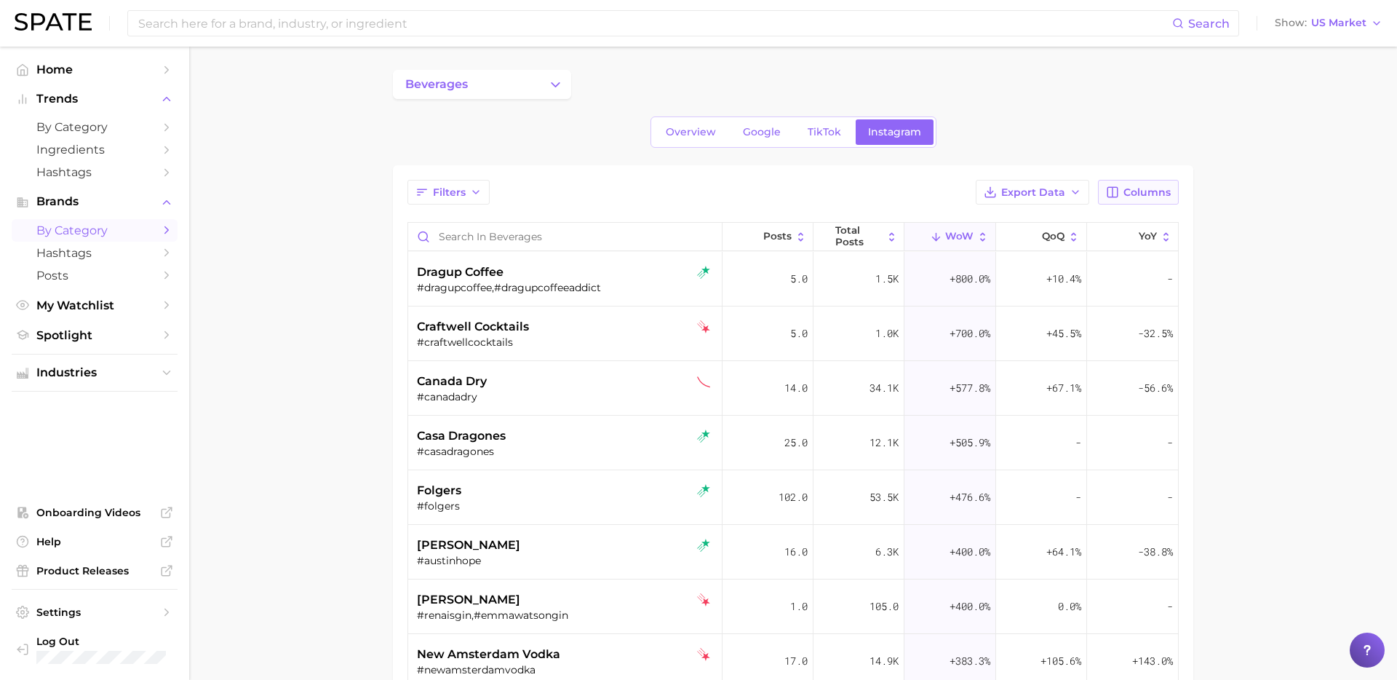
click at [1136, 191] on span "Columns" at bounding box center [1147, 192] width 47 height 12
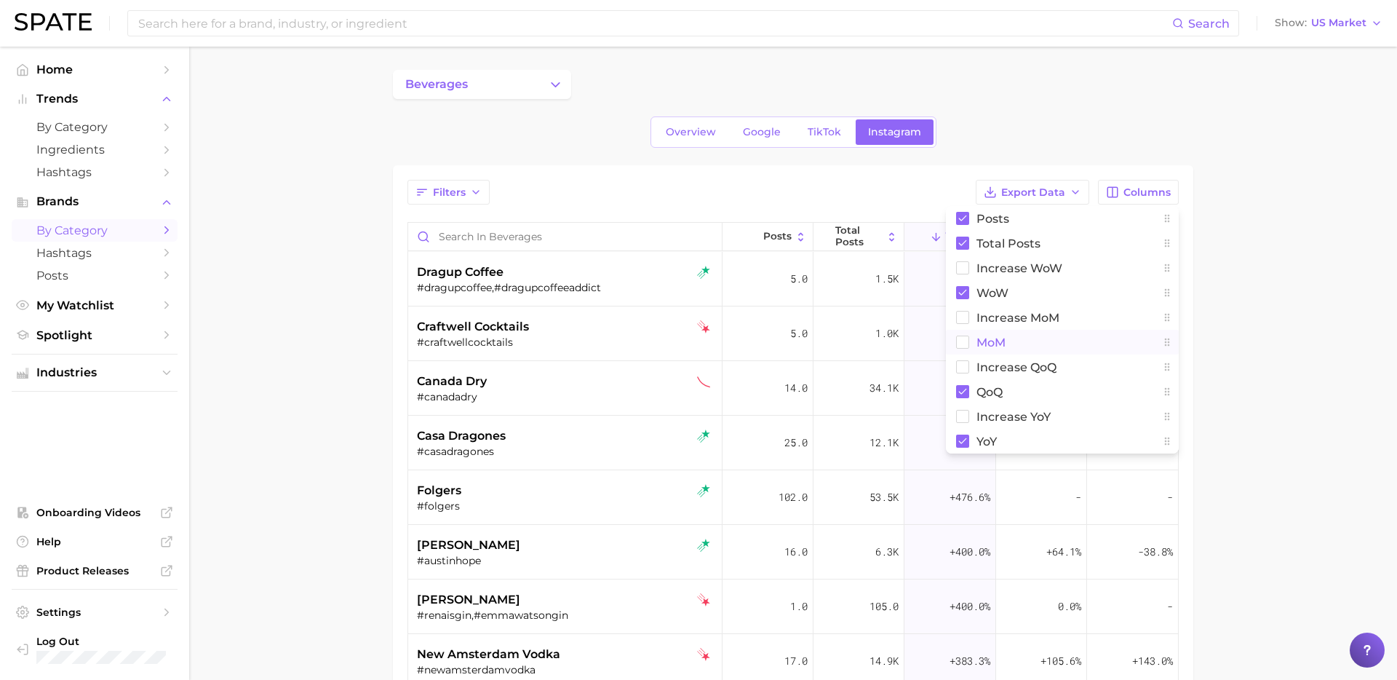
click at [987, 350] on button "MoM" at bounding box center [1062, 342] width 233 height 25
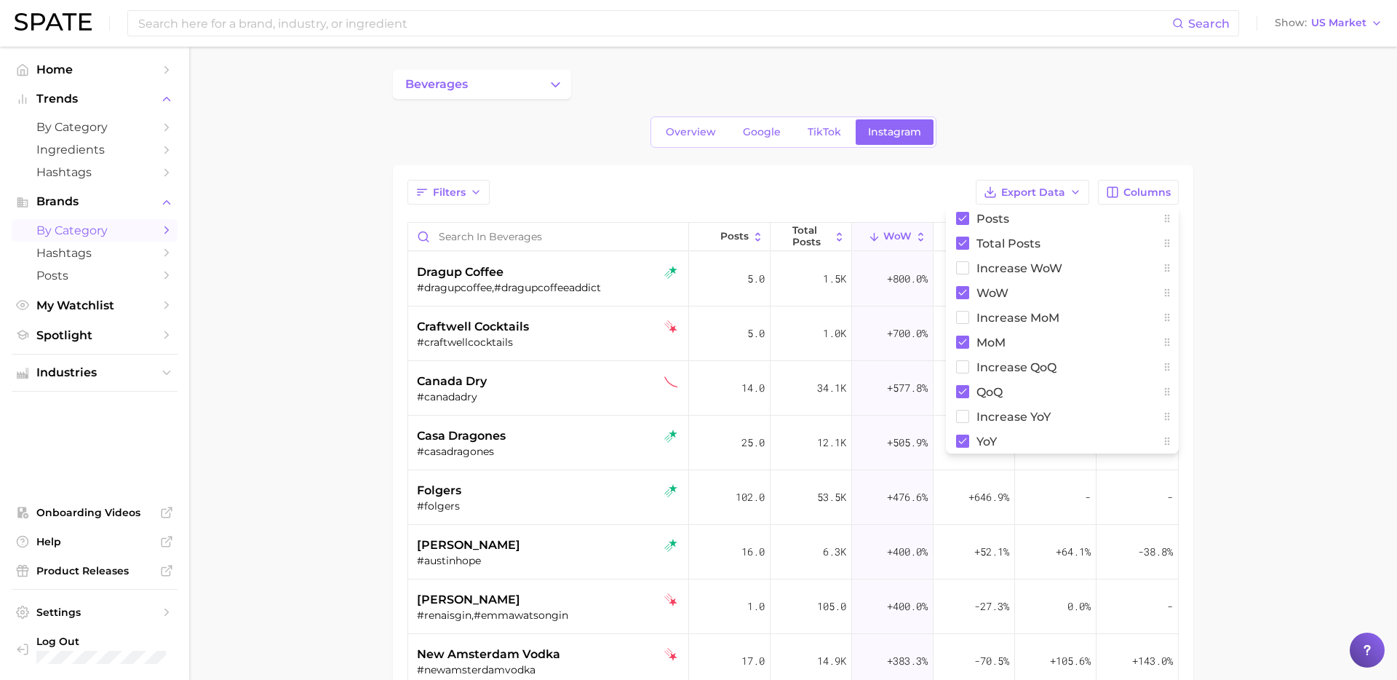
click at [1306, 269] on main "beverages Overview Google TikTok Instagram Filters Export Data Columns Posts To…" at bounding box center [793, 518] width 1208 height 942
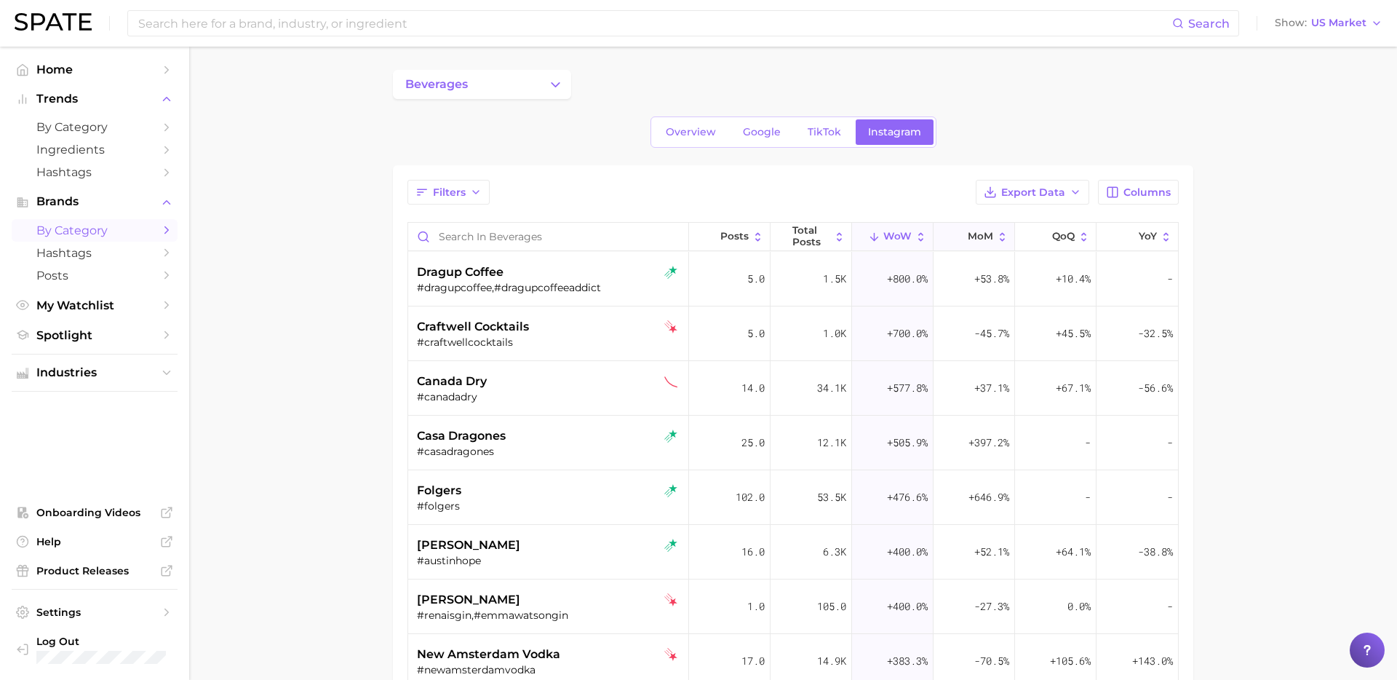
click at [979, 234] on span "MoM" at bounding box center [980, 237] width 25 height 12
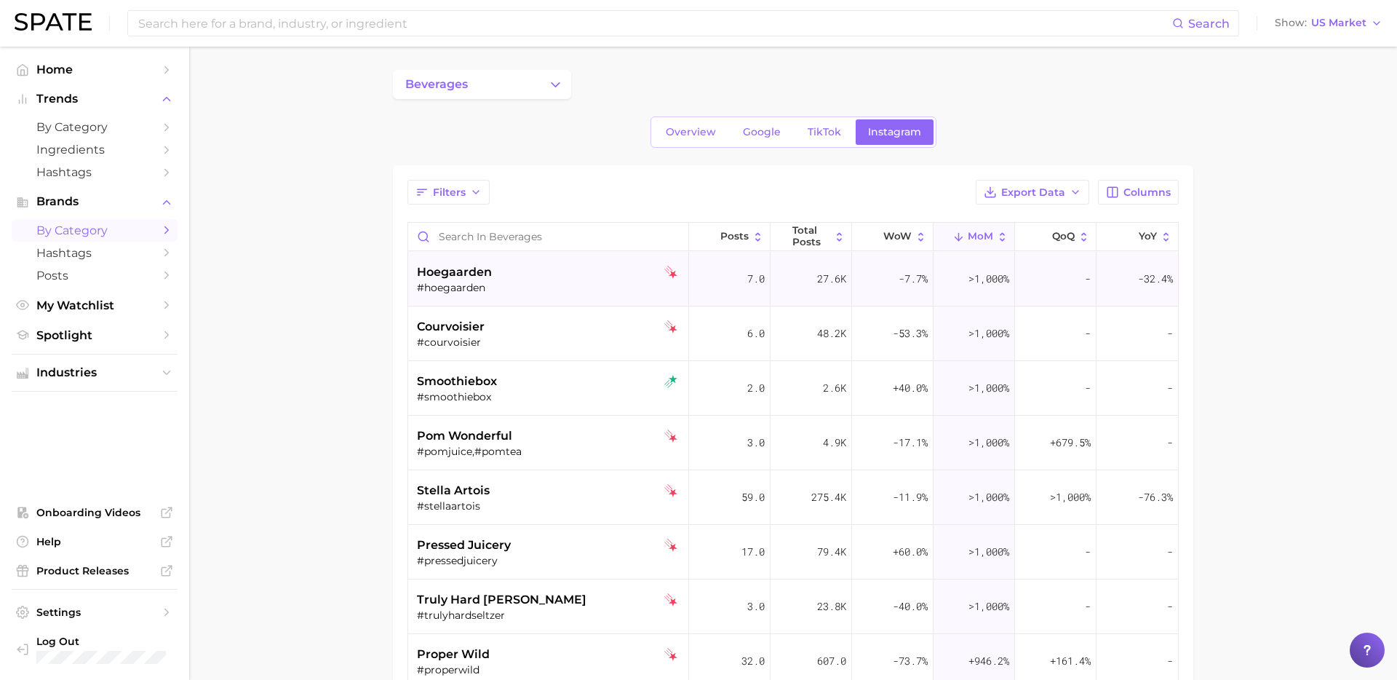
click at [495, 265] on div "hoegaarden" at bounding box center [550, 271] width 266 height 17
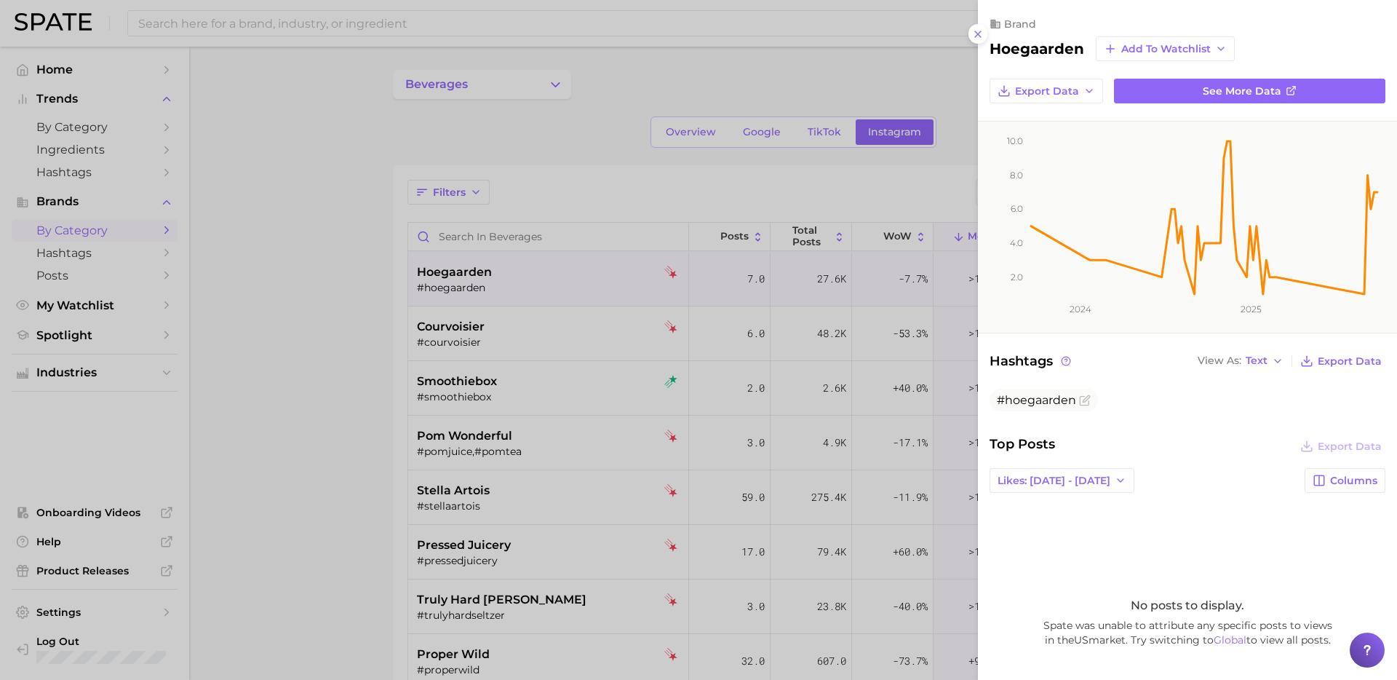
click at [509, 348] on div at bounding box center [698, 340] width 1397 height 680
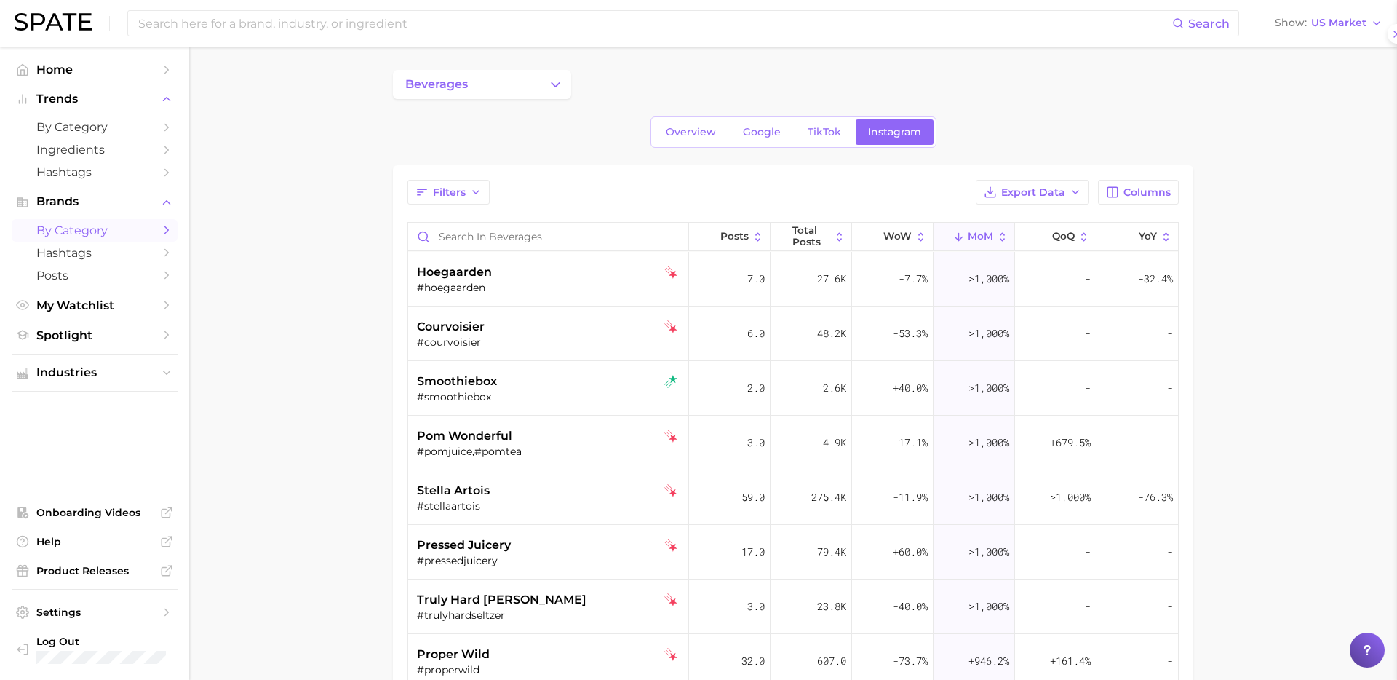
click at [509, 348] on div "#courvoisier" at bounding box center [550, 341] width 266 height 13
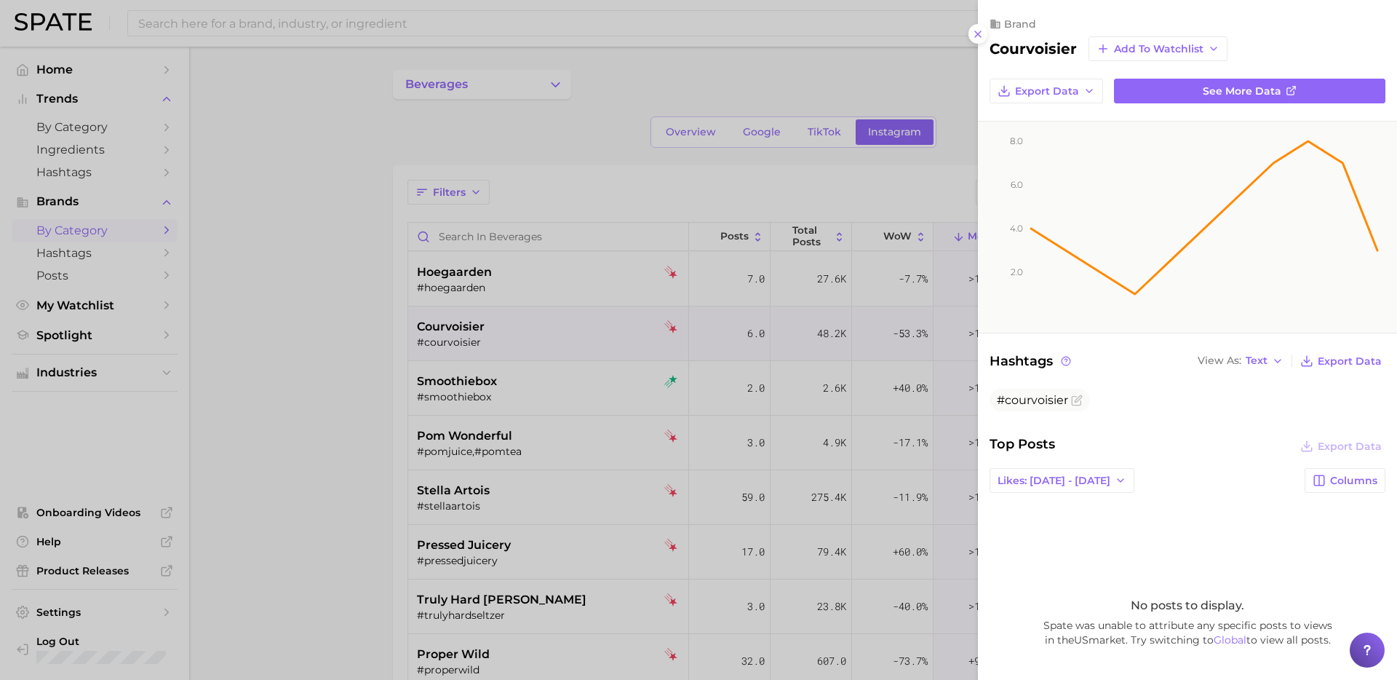
click at [521, 400] on div at bounding box center [698, 340] width 1397 height 680
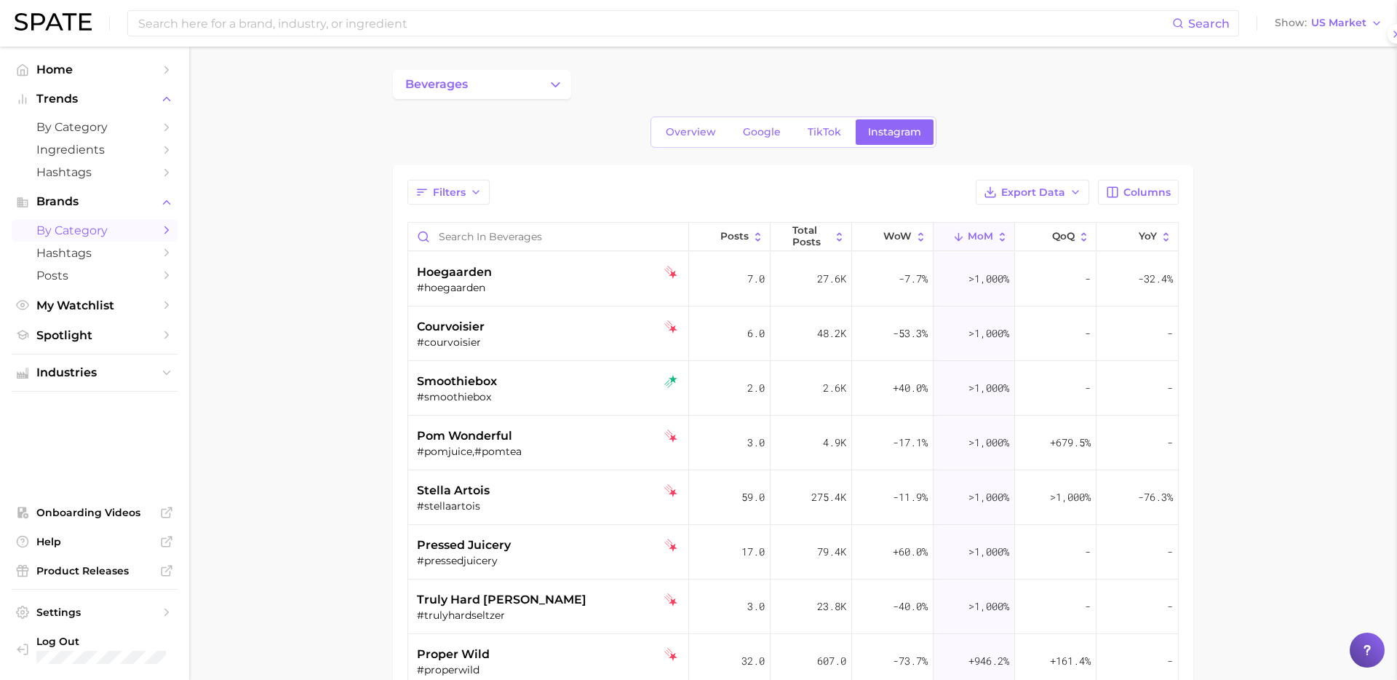
click at [521, 400] on div "#smoothiebox" at bounding box center [550, 396] width 266 height 13
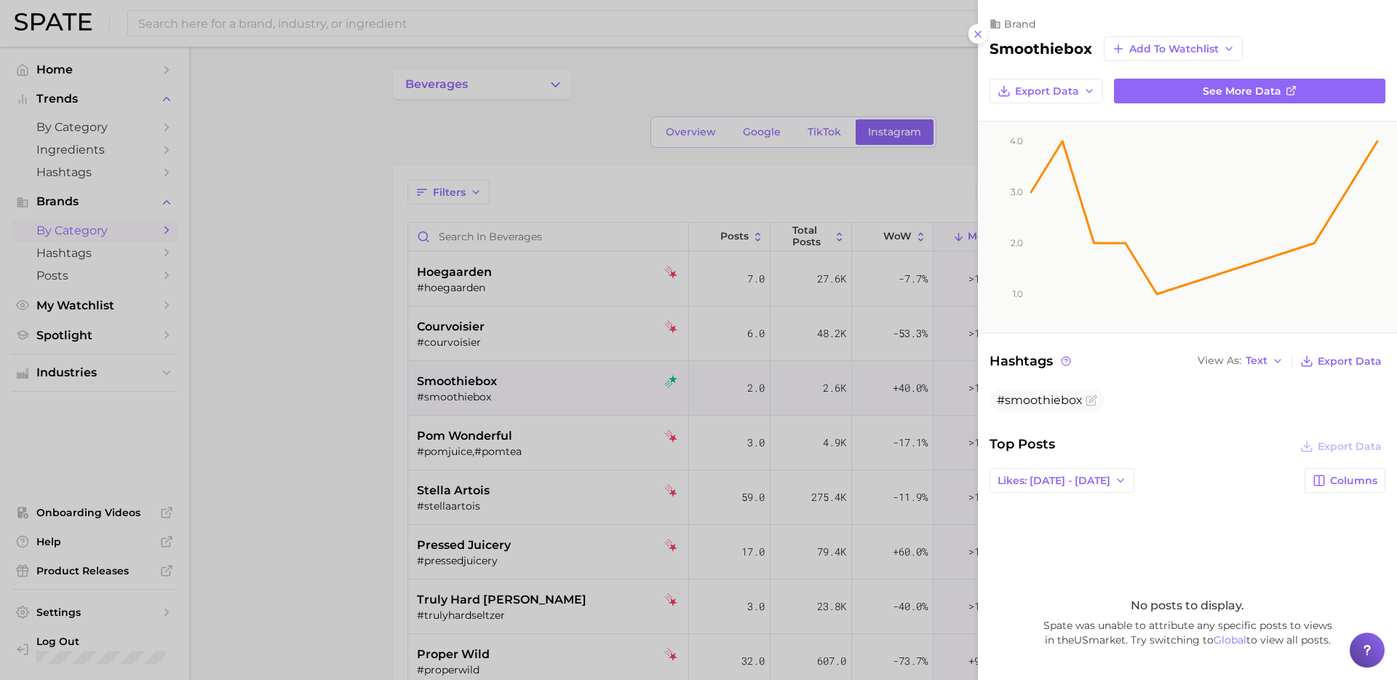
click at [521, 400] on div at bounding box center [698, 340] width 1397 height 680
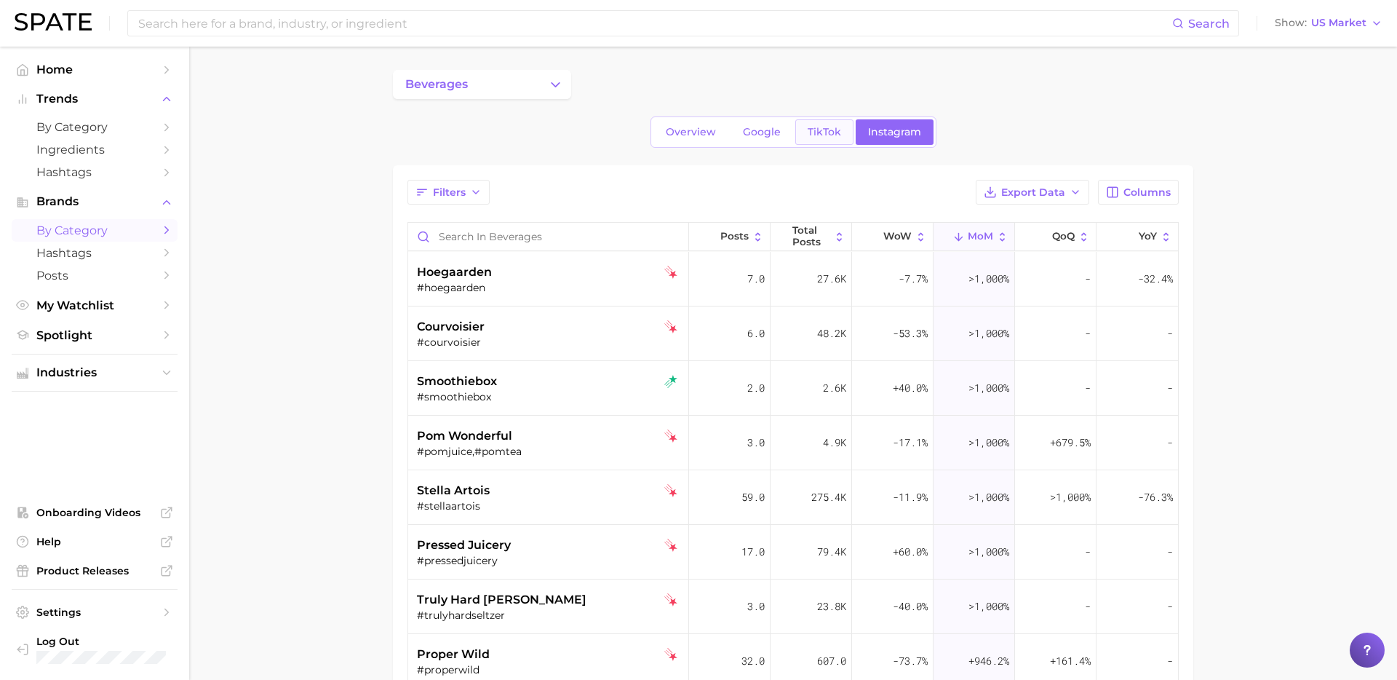
click at [814, 135] on span "TikTok" at bounding box center [824, 132] width 33 height 12
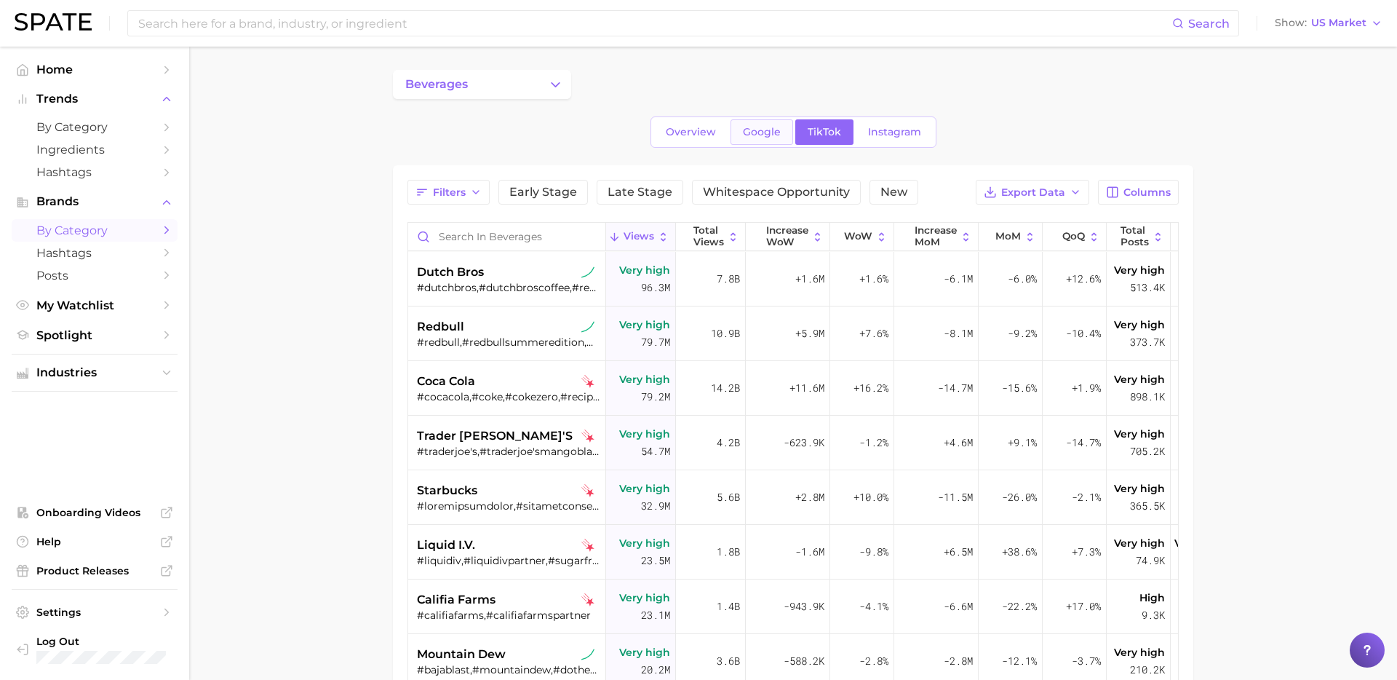
click at [748, 135] on span "Google" at bounding box center [762, 132] width 38 height 12
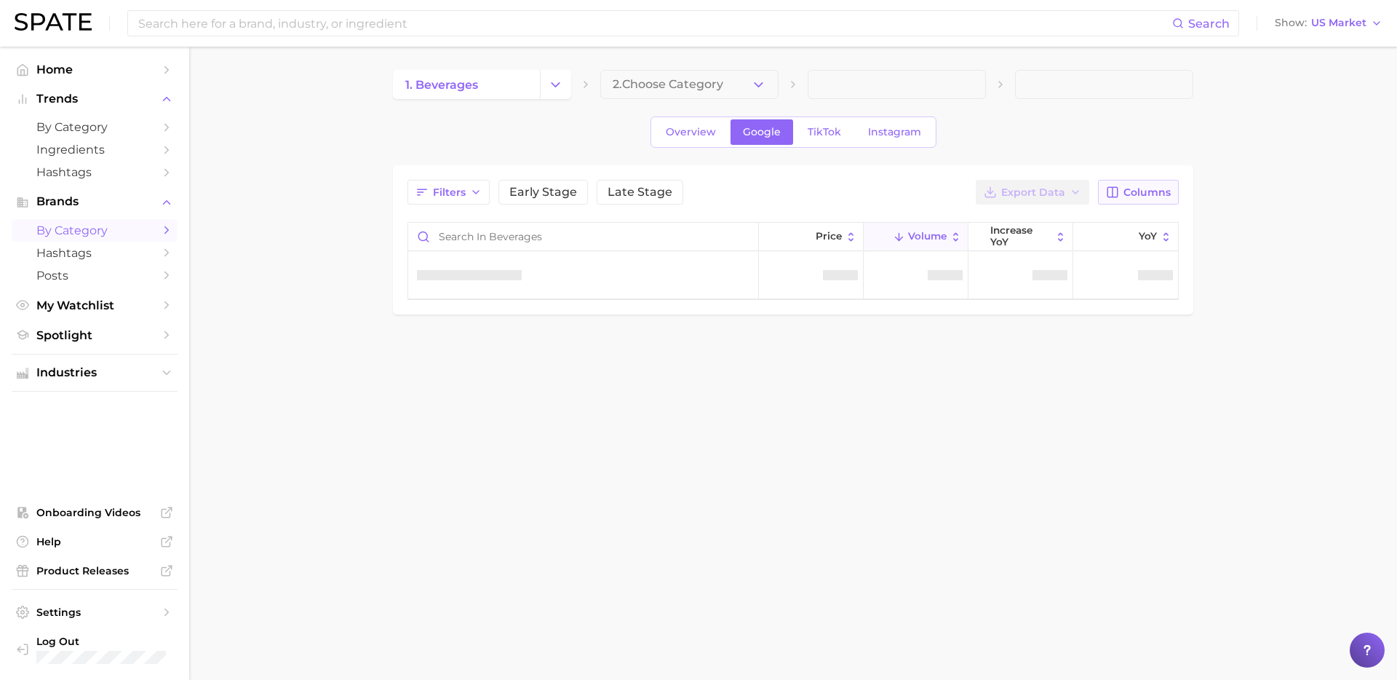
click at [1141, 183] on button "Columns" at bounding box center [1138, 192] width 81 height 25
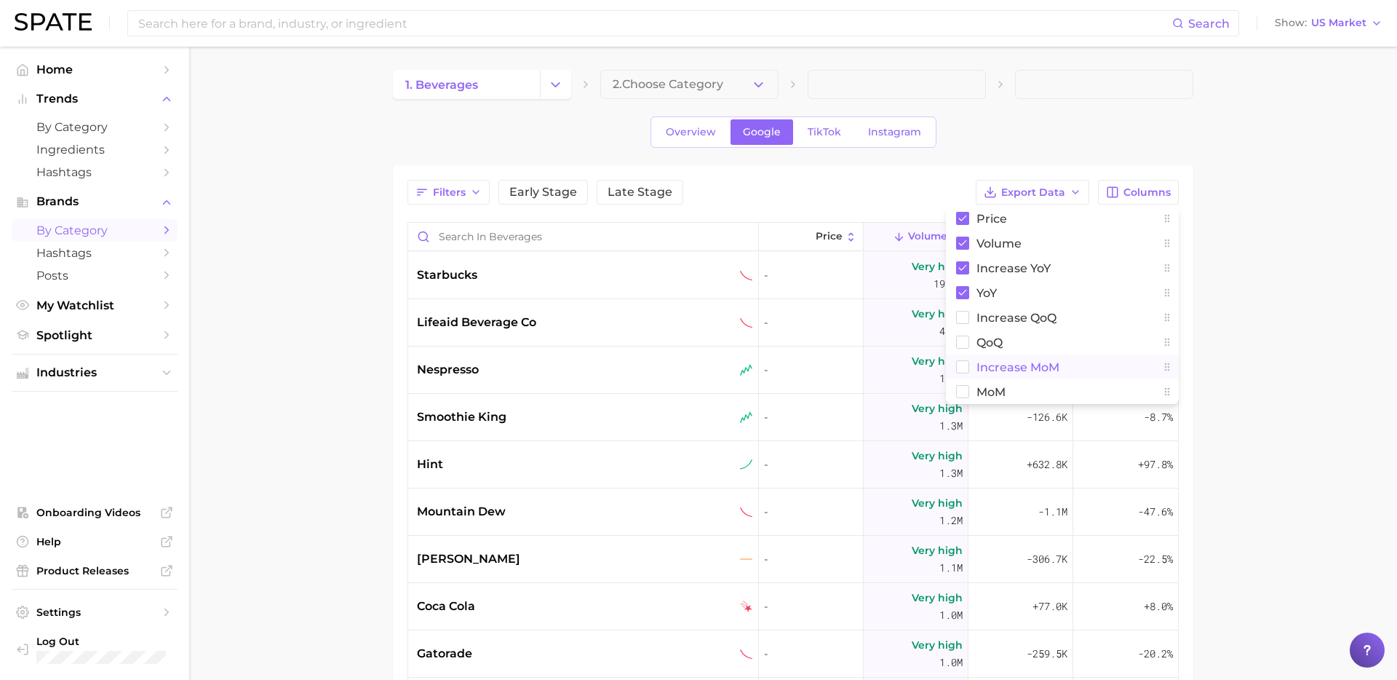
click at [1003, 365] on span "increase MoM" at bounding box center [1018, 367] width 83 height 12
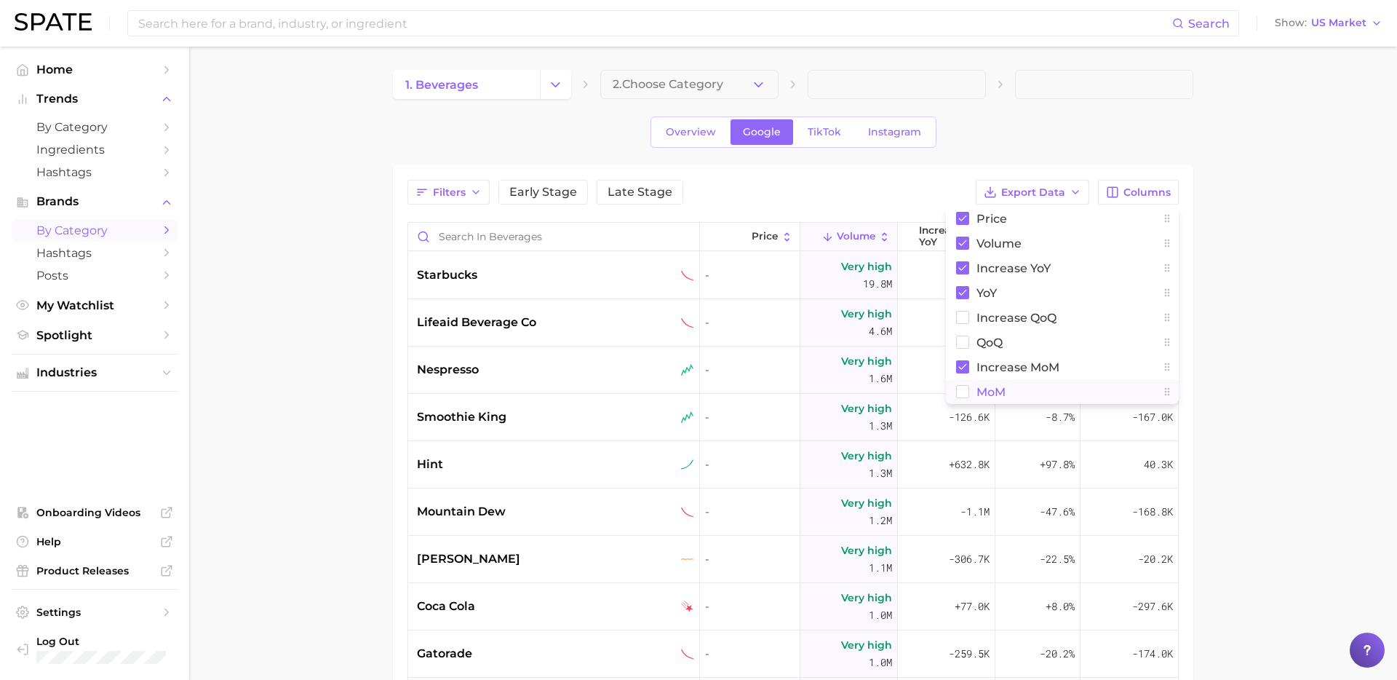
click at [985, 393] on span "MoM" at bounding box center [991, 392] width 29 height 12
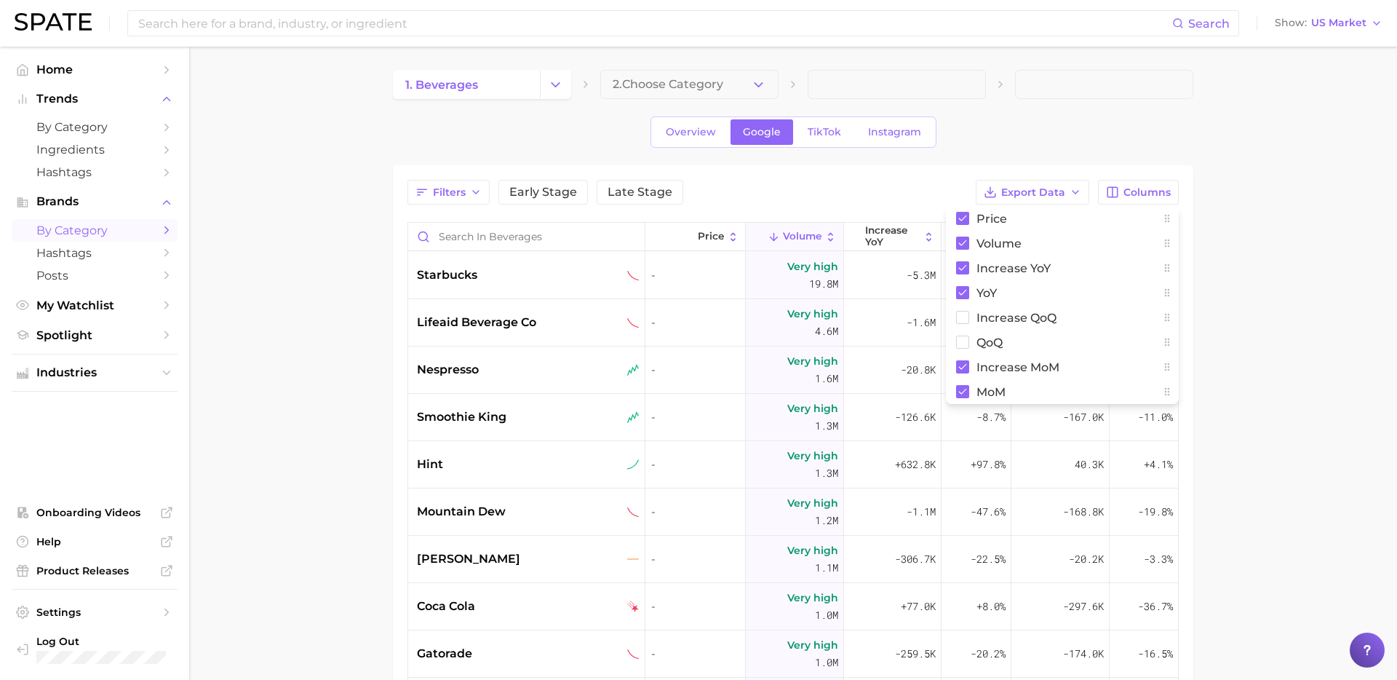
click at [1268, 262] on main "1. beverages 2. Choose Category Overview Google TikTok Instagram Filters Early …" at bounding box center [793, 518] width 1208 height 942
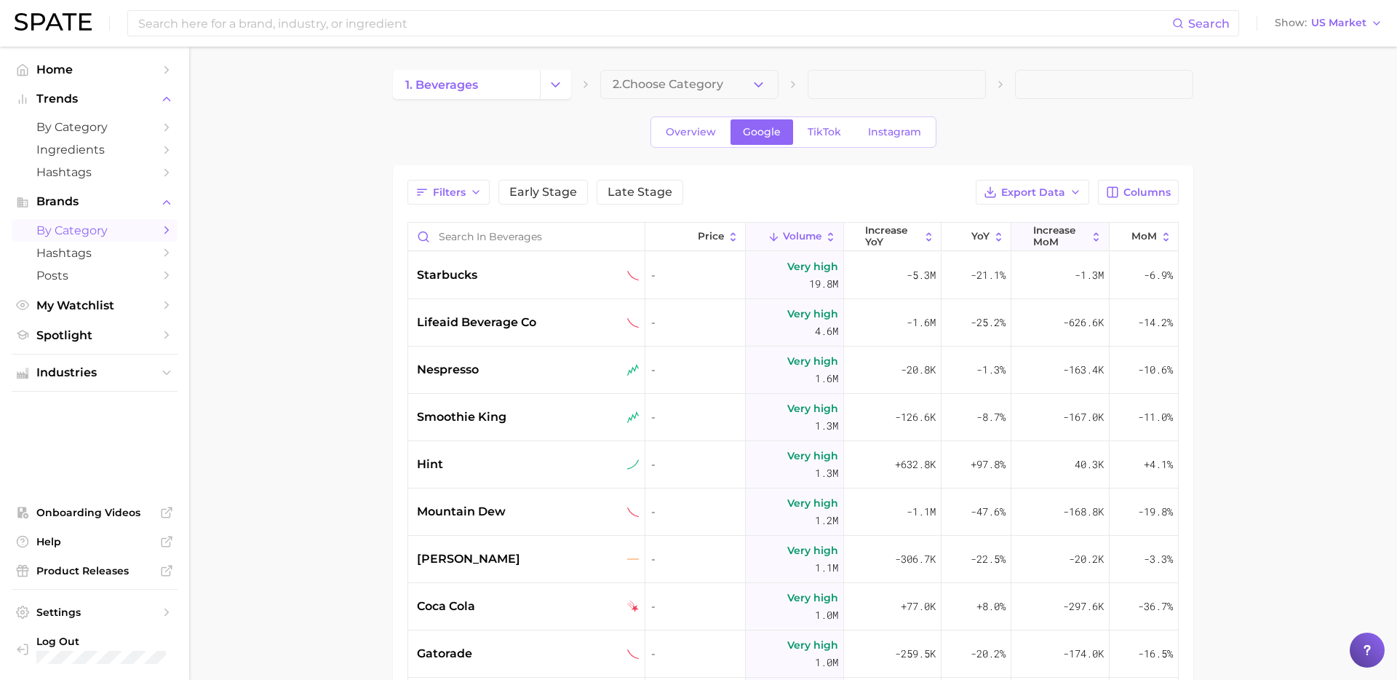
click at [1068, 247] on span "increase MoM" at bounding box center [1060, 236] width 54 height 23
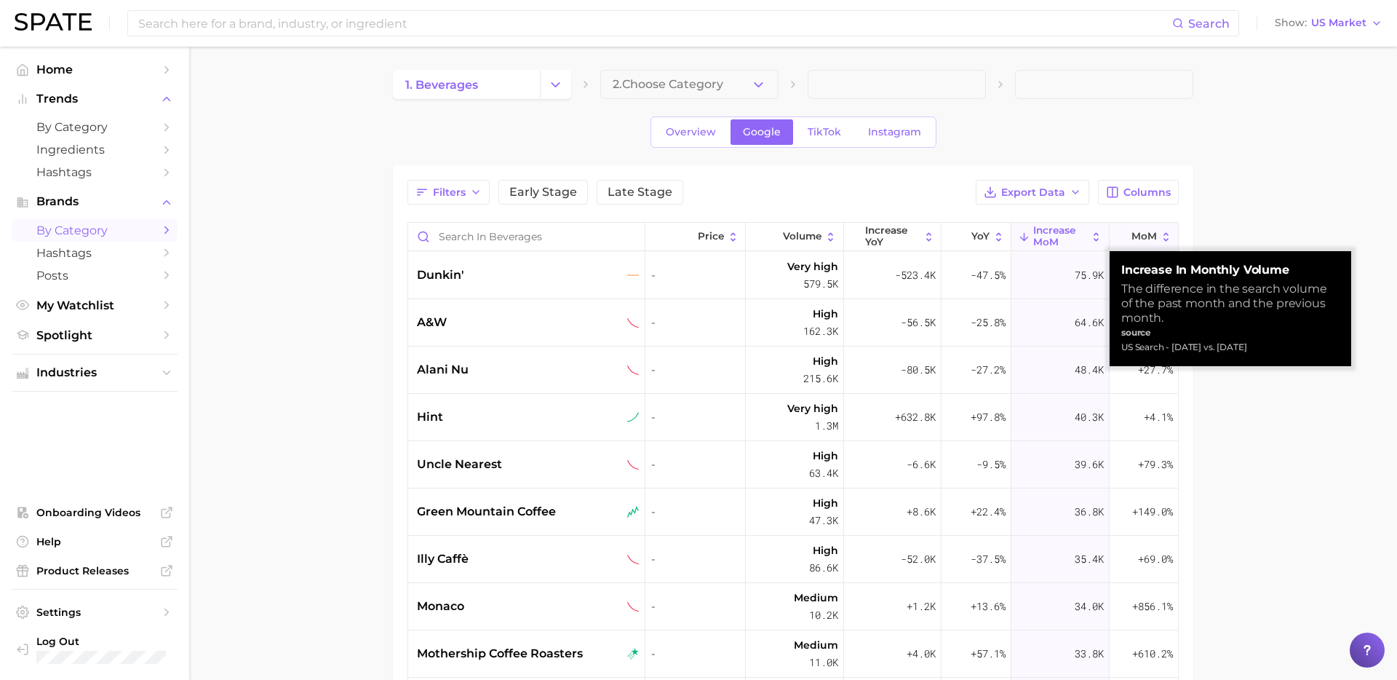
click at [1141, 237] on span "MoM" at bounding box center [1144, 237] width 25 height 12
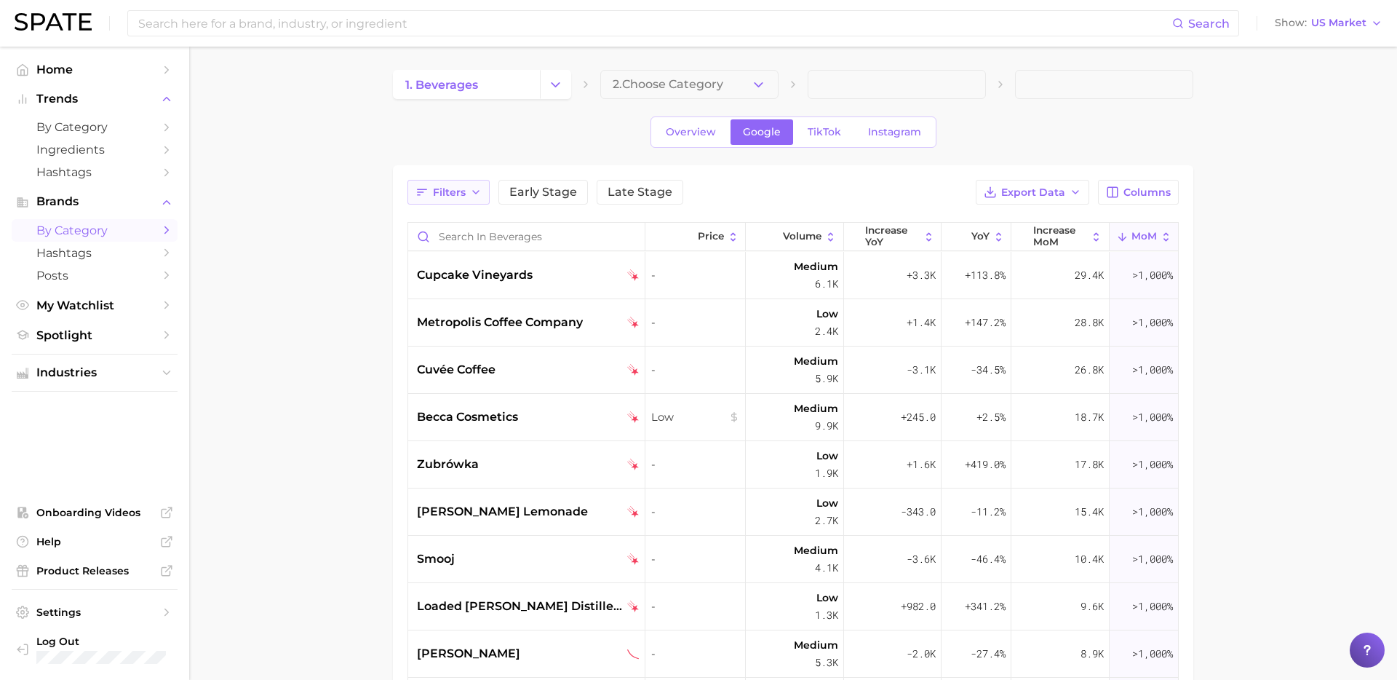
click at [450, 194] on span "Filters" at bounding box center [449, 192] width 33 height 12
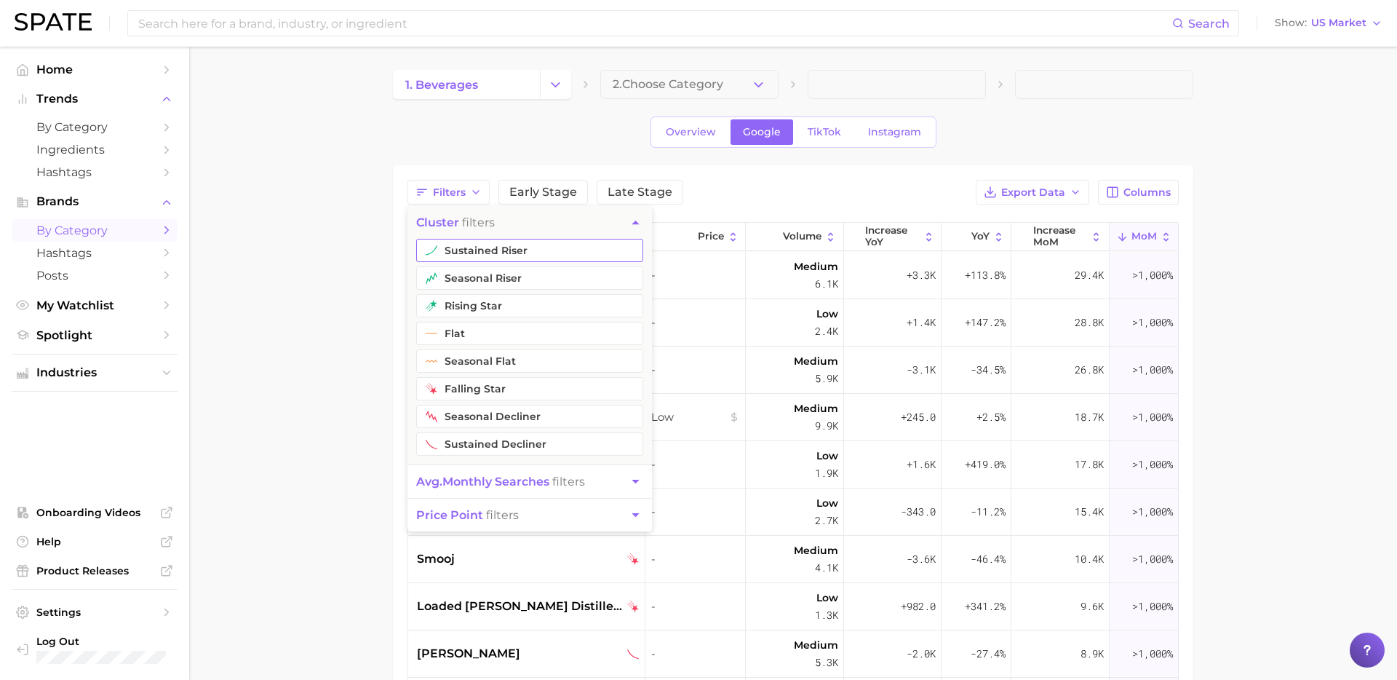
click at [482, 254] on button "sustained riser" at bounding box center [529, 250] width 227 height 23
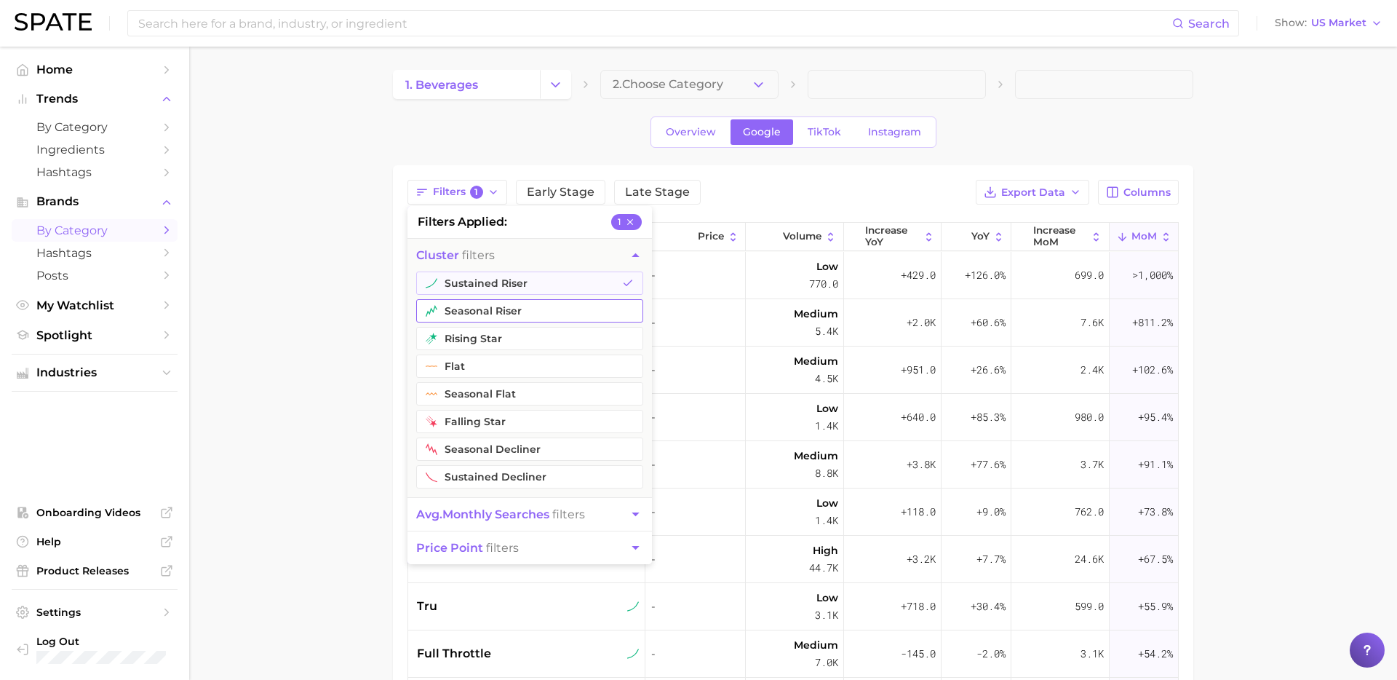
click at [476, 312] on button "seasonal riser" at bounding box center [529, 310] width 227 height 23
click at [477, 342] on button "rising star" at bounding box center [529, 338] width 227 height 23
click at [479, 368] on button "flat" at bounding box center [529, 365] width 227 height 23
click at [305, 493] on main "1. beverages 2. Choose Category Overview Google TikTok Instagram Filters 4 filt…" at bounding box center [793, 518] width 1208 height 942
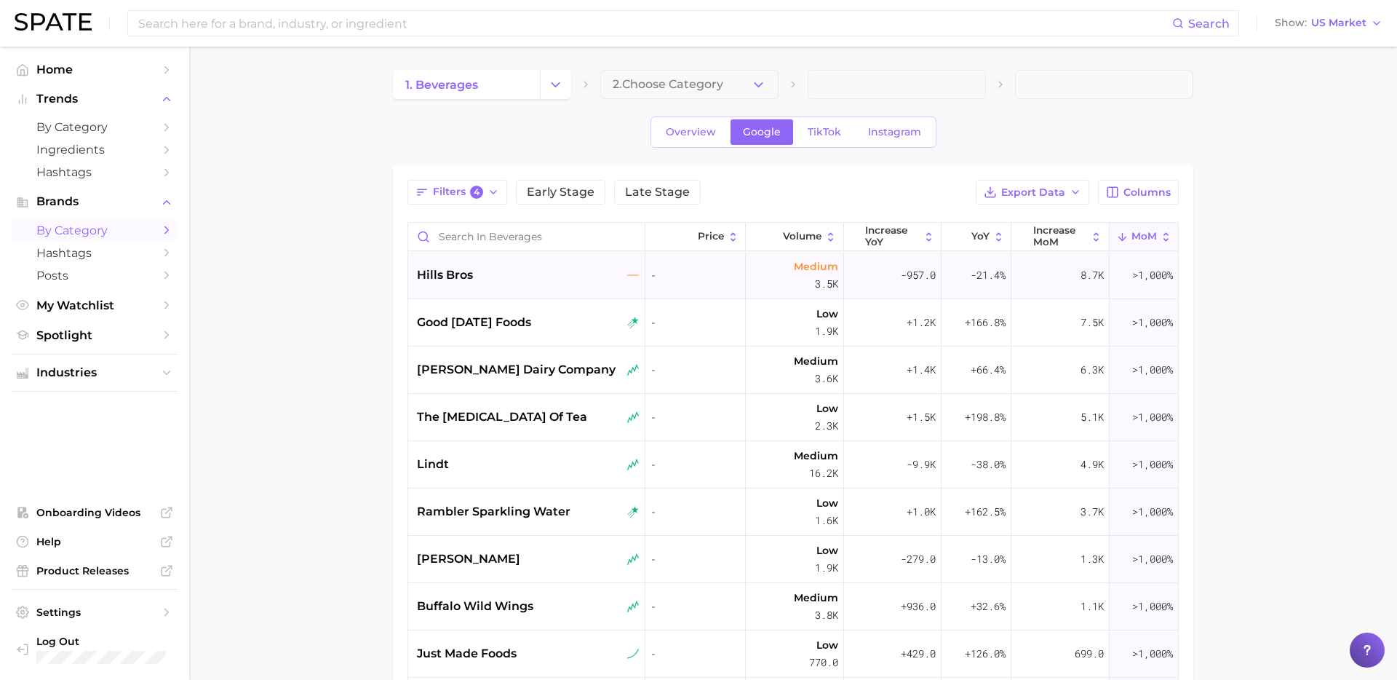
click at [539, 276] on div "hills bros" at bounding box center [528, 274] width 223 height 17
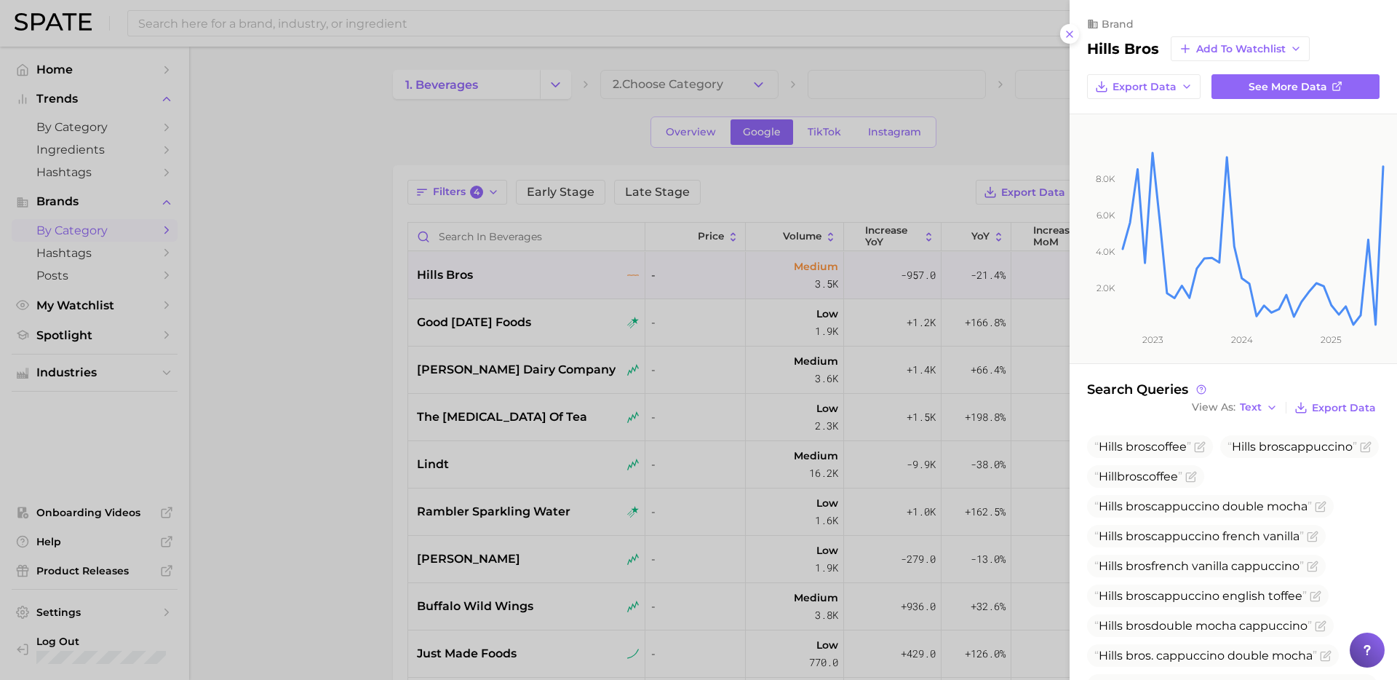
click at [808, 184] on div at bounding box center [698, 340] width 1397 height 680
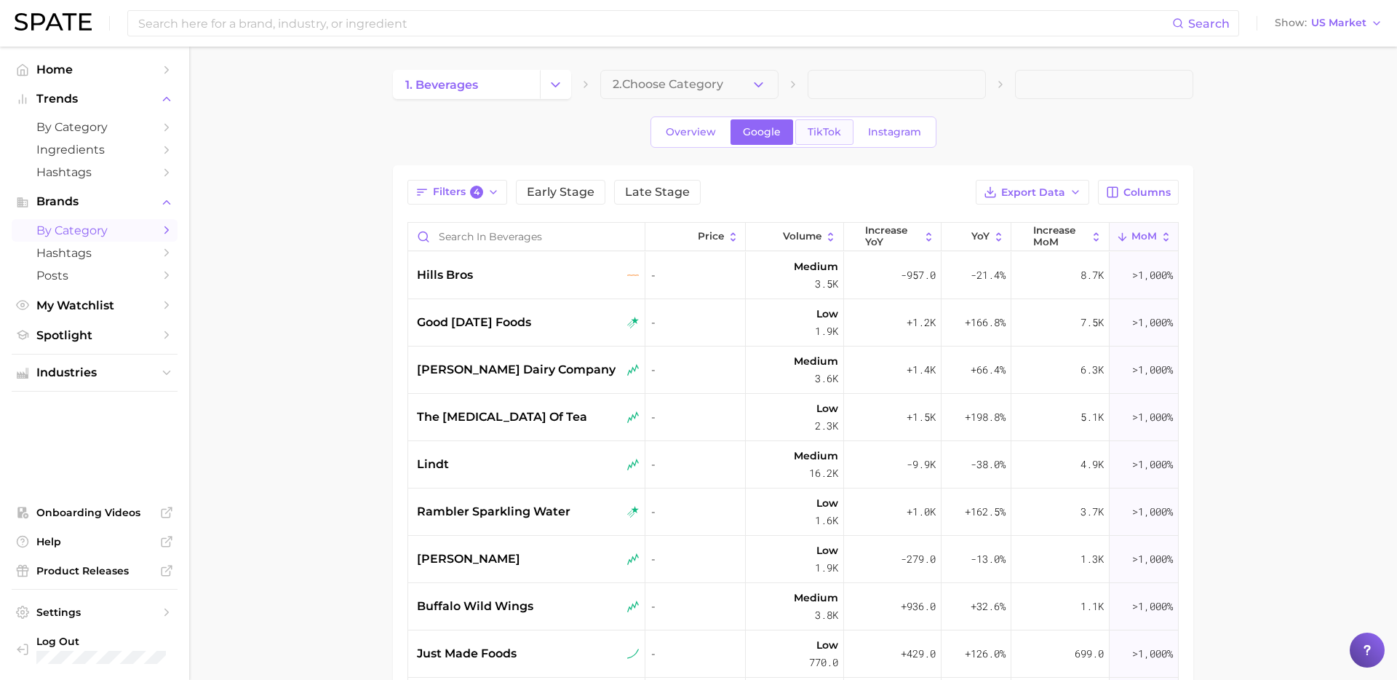
click at [819, 135] on span "TikTok" at bounding box center [824, 132] width 33 height 12
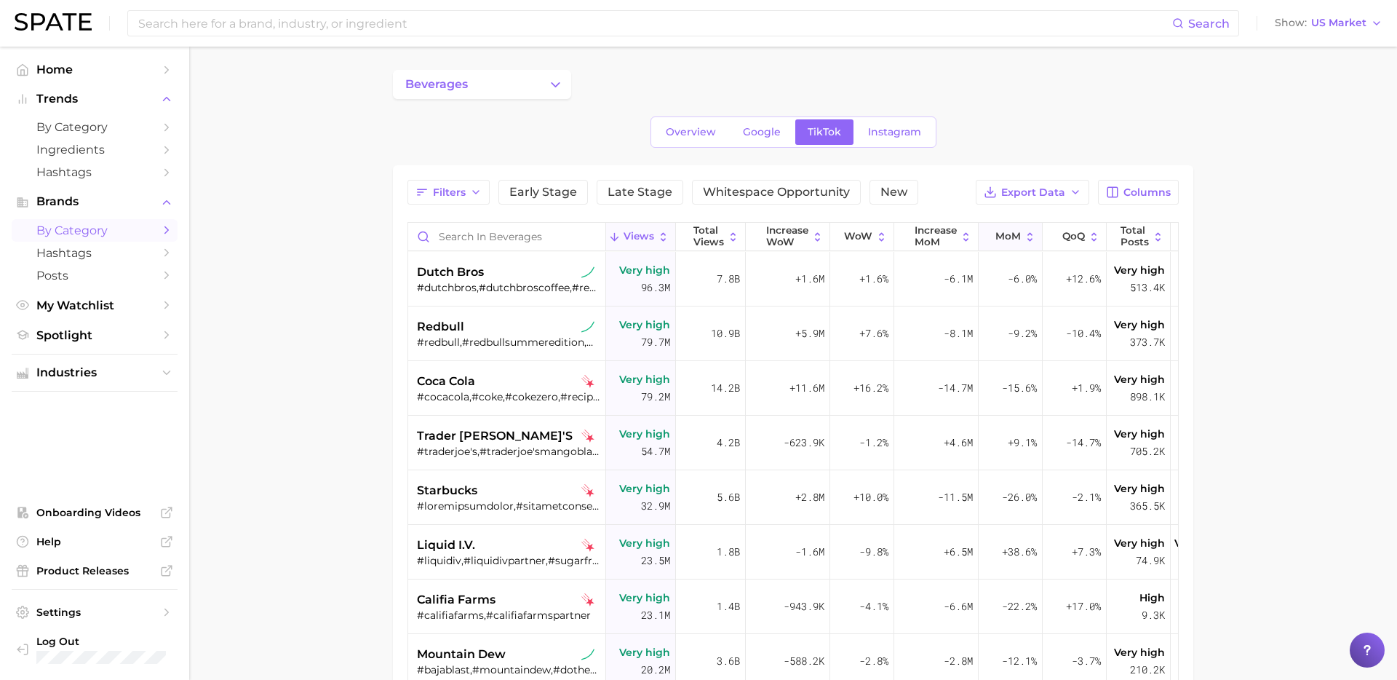
click at [1002, 237] on span "MoM" at bounding box center [1007, 237] width 25 height 12
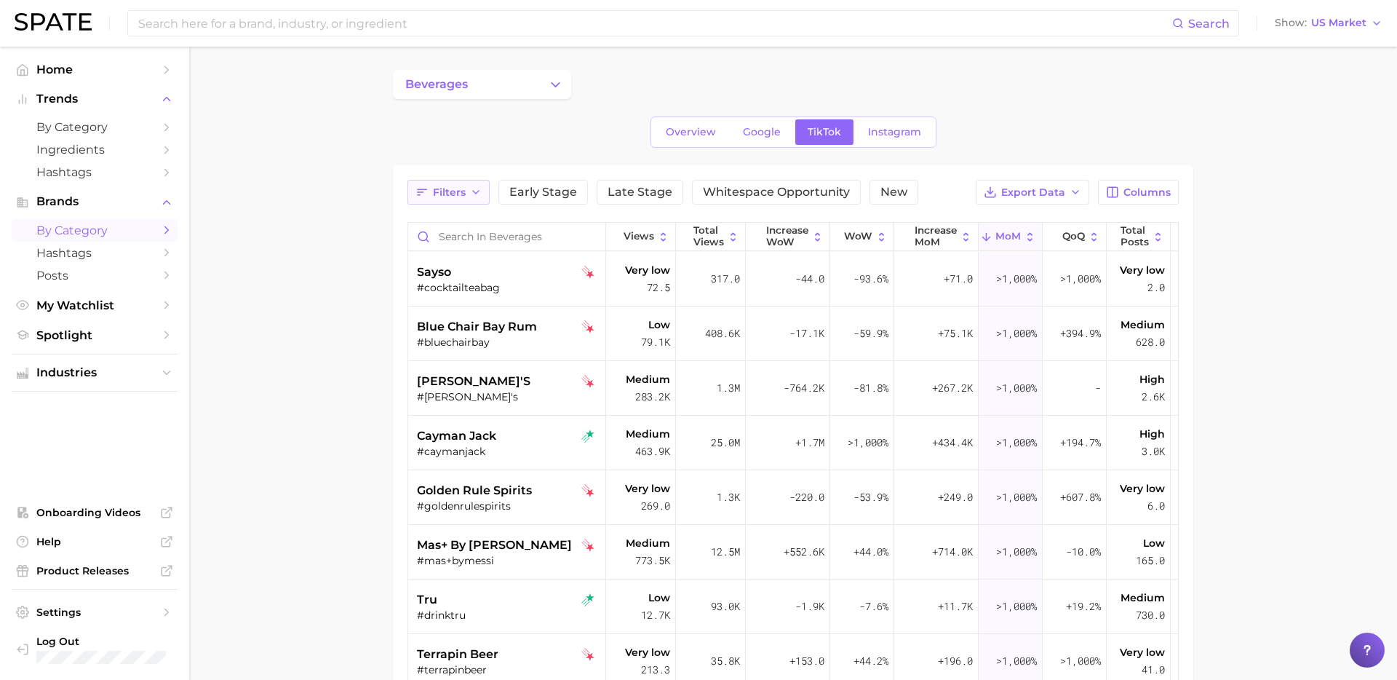
click at [451, 192] on span "Filters" at bounding box center [449, 192] width 33 height 12
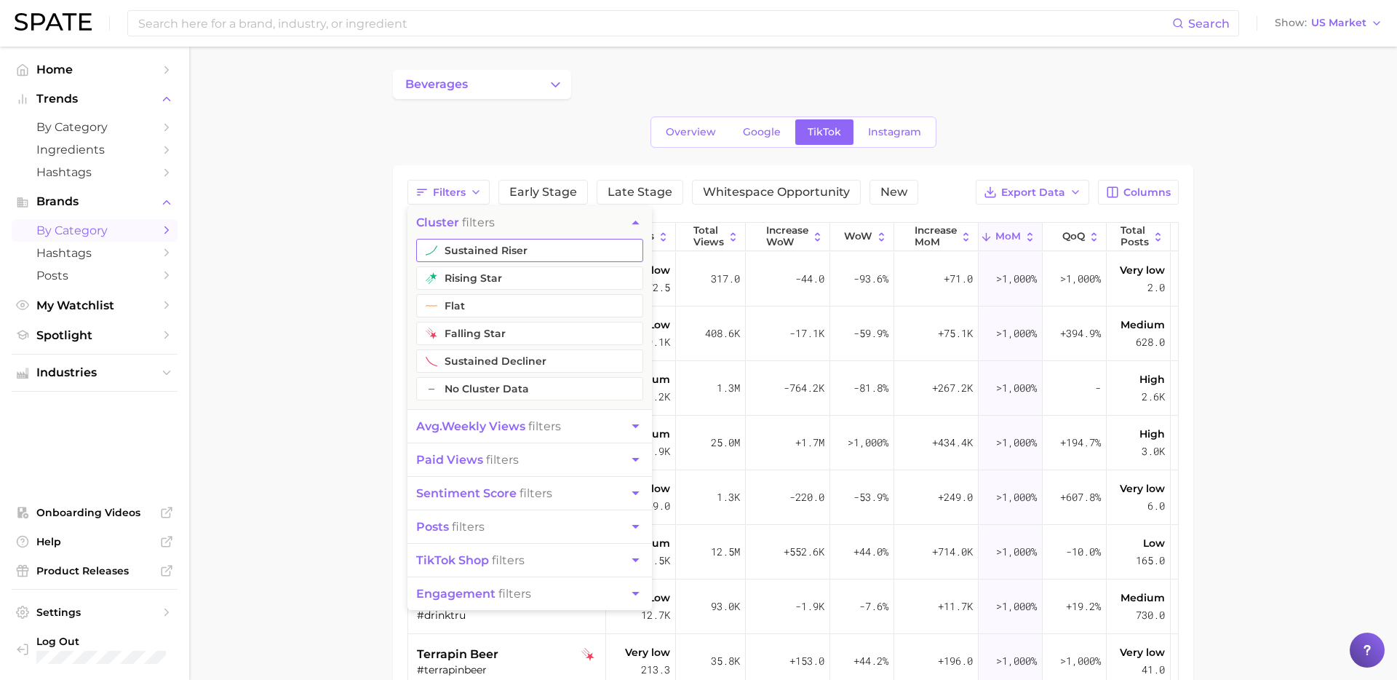
click at [509, 253] on button "sustained riser" at bounding box center [529, 250] width 227 height 23
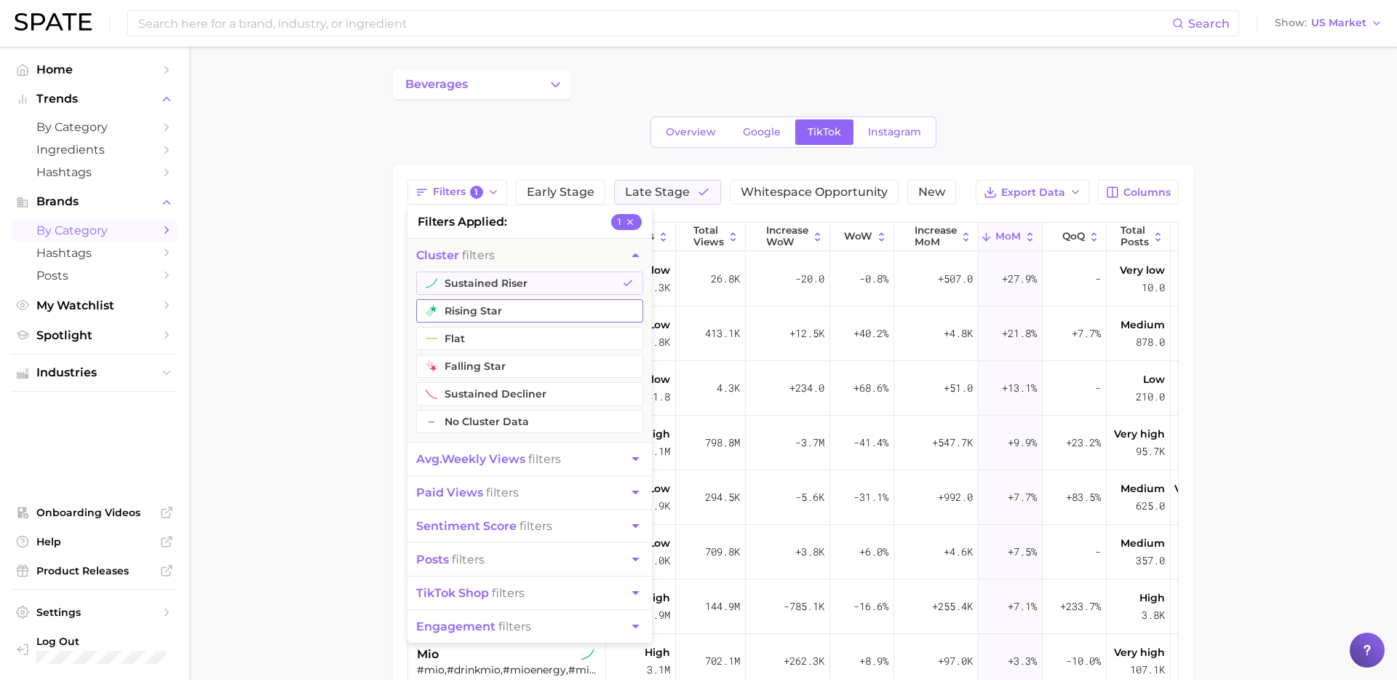
click at [490, 311] on button "rising star" at bounding box center [529, 310] width 227 height 23
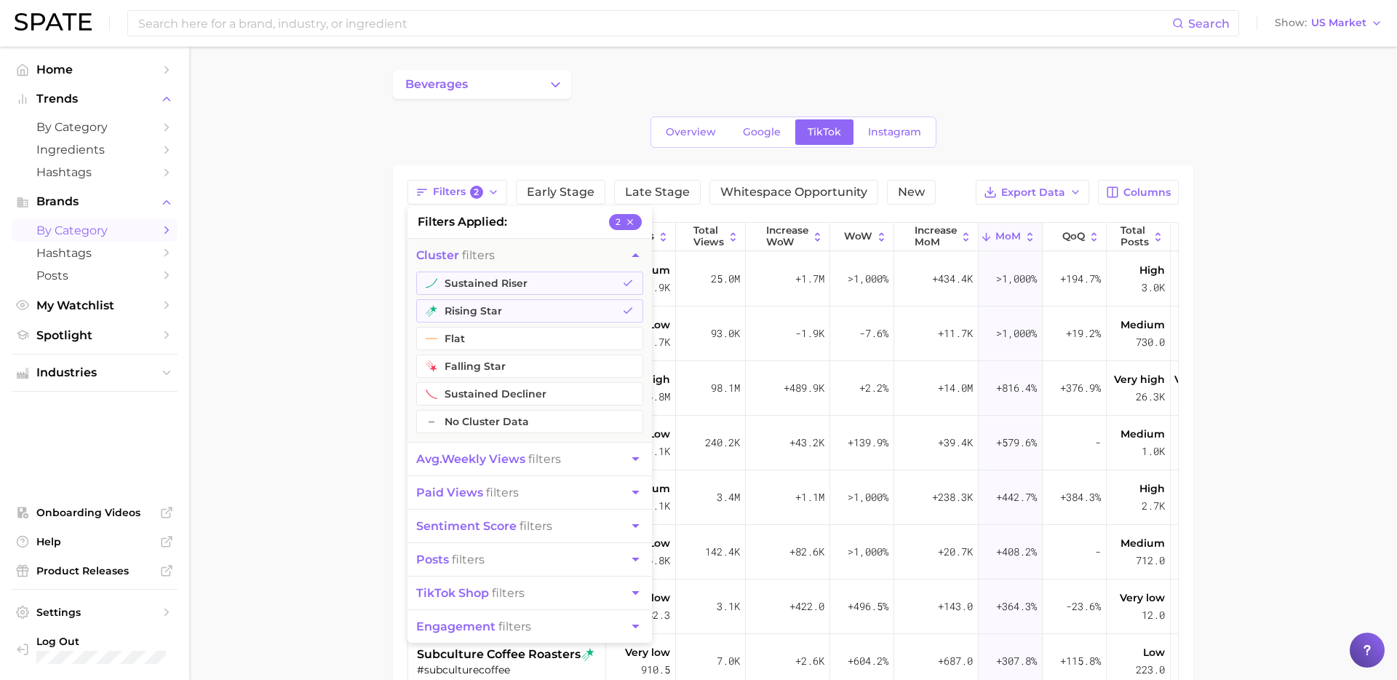
click at [325, 386] on main "beverages Overview Google TikTok Instagram Filters 2 filters applied 2 cluster …" at bounding box center [793, 518] width 1208 height 942
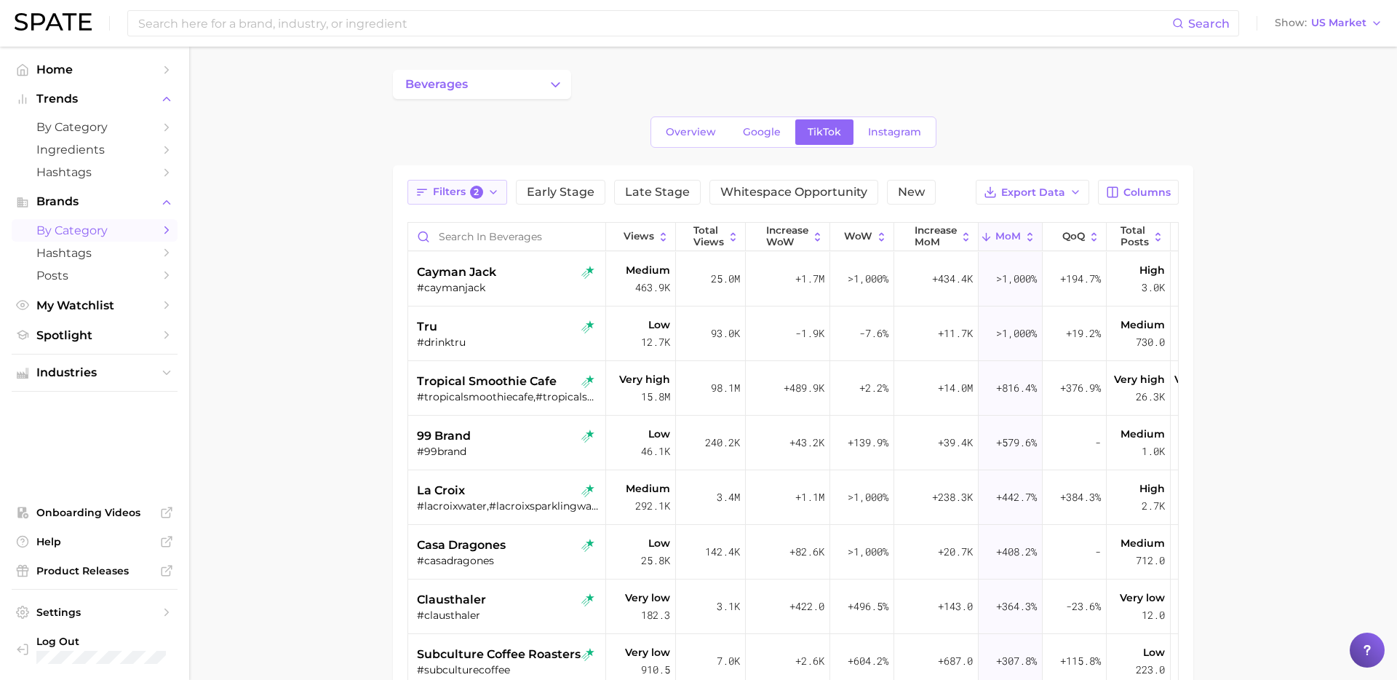
click at [458, 191] on span "Filters 2" at bounding box center [458, 192] width 50 height 13
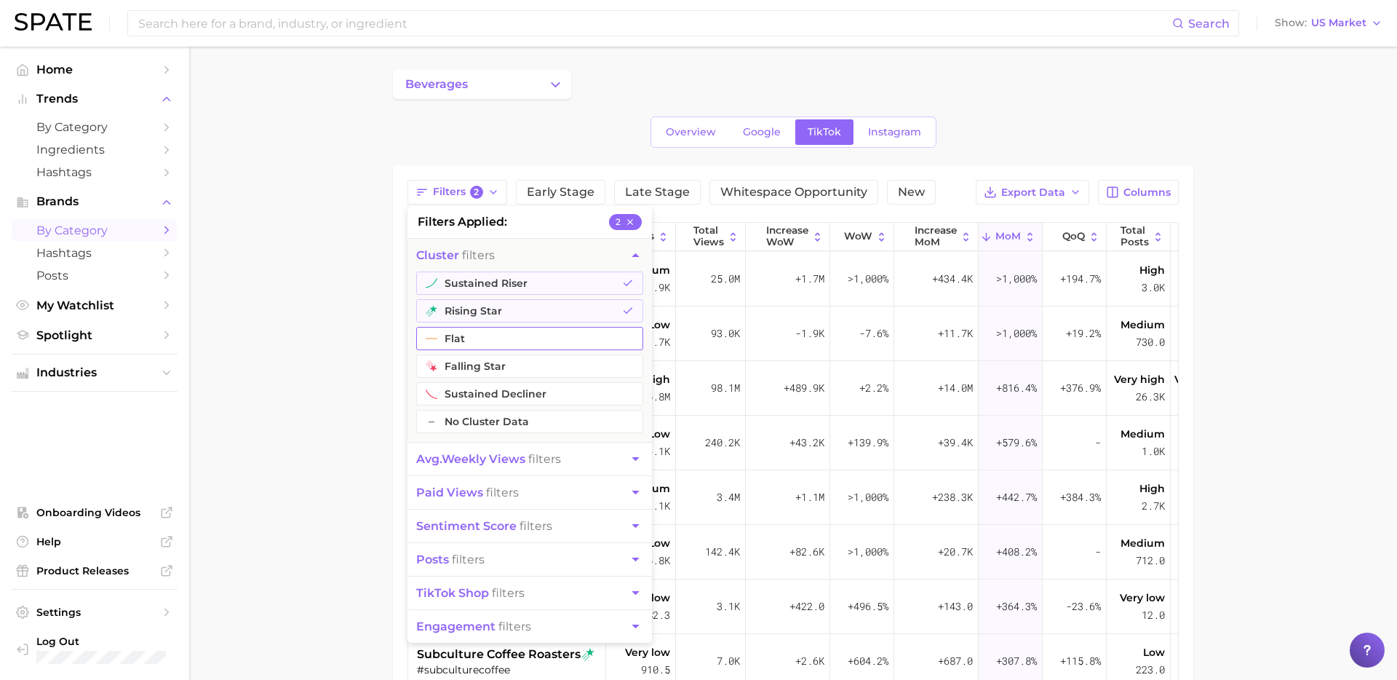
click at [470, 338] on button "flat" at bounding box center [529, 338] width 227 height 23
click at [341, 386] on main "beverages Overview Google TikTok Instagram Filters 3 filters applied 3 cluster …" at bounding box center [793, 518] width 1208 height 942
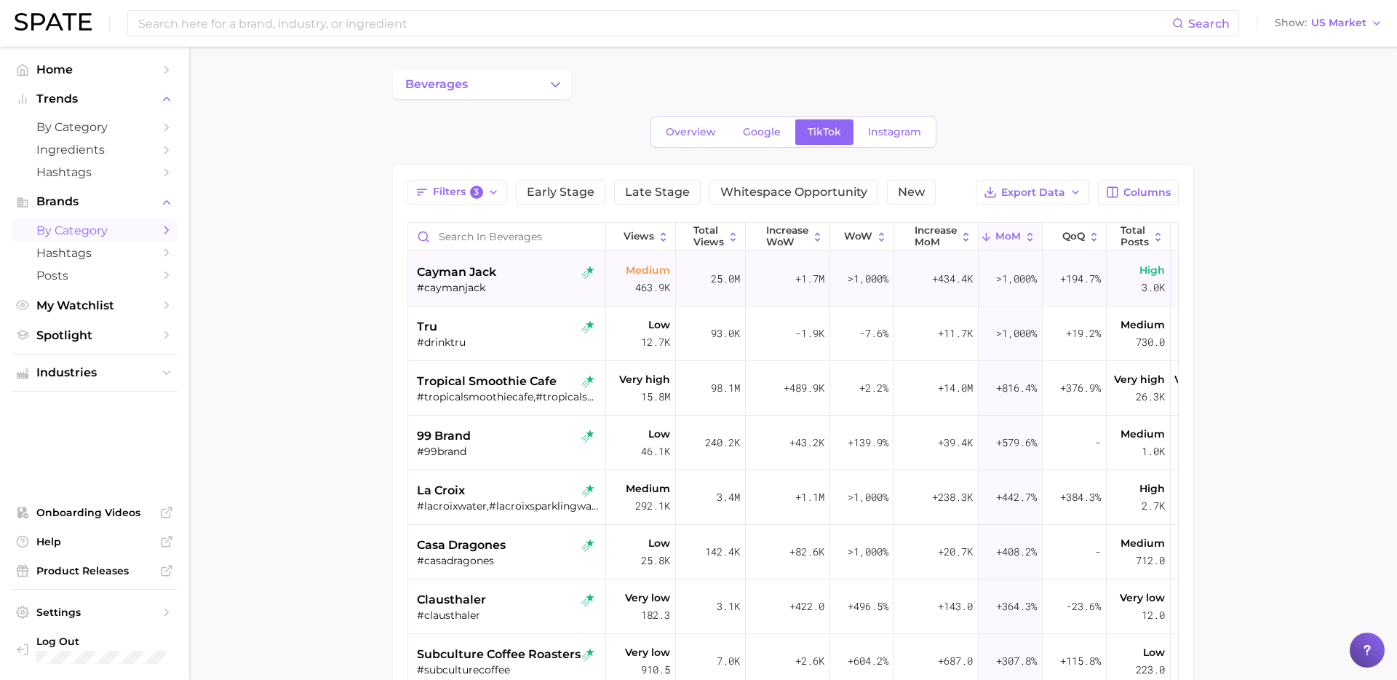
click at [500, 276] on div "cayman jack" at bounding box center [508, 271] width 183 height 17
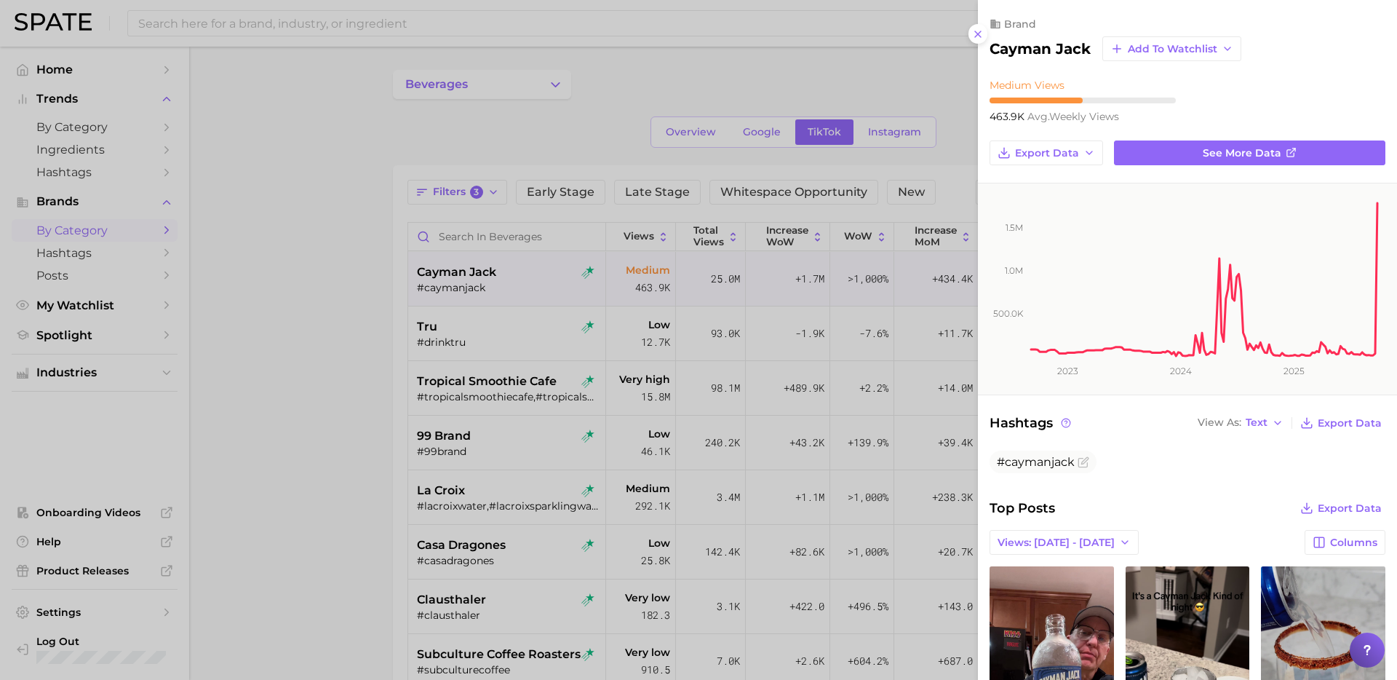
click at [317, 486] on div at bounding box center [698, 340] width 1397 height 680
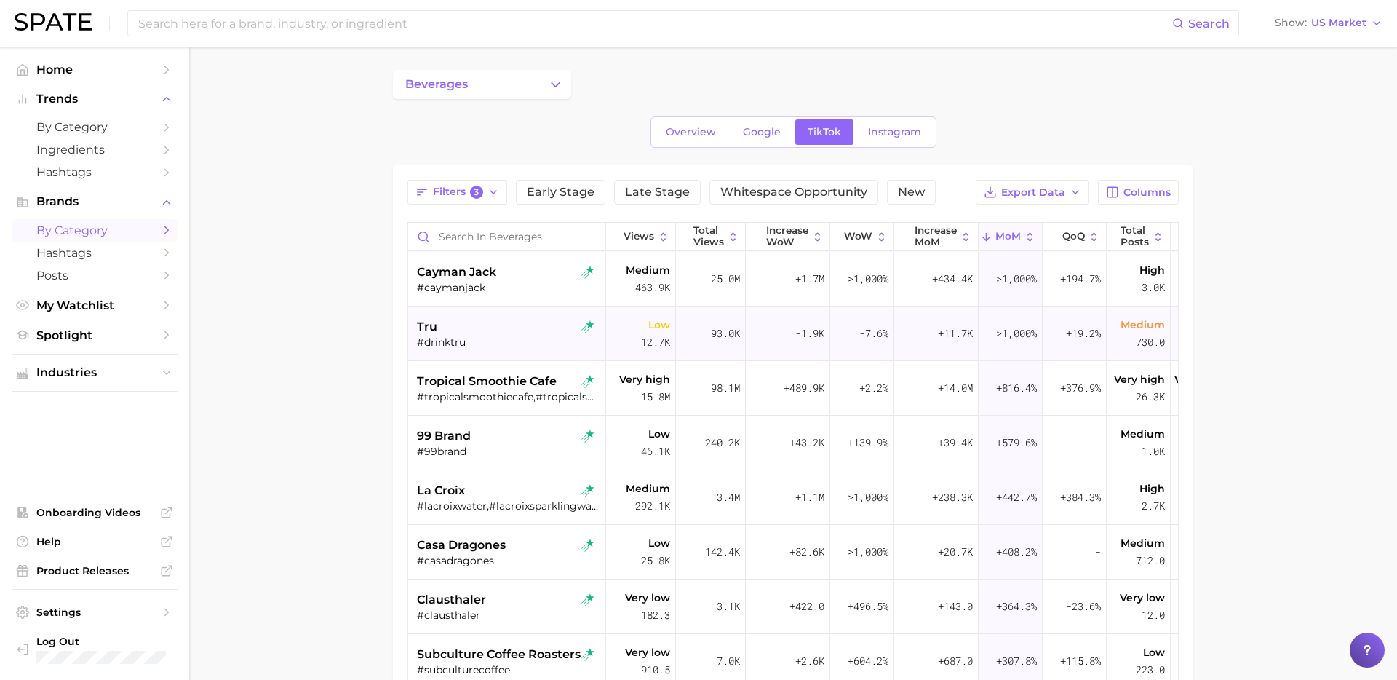
click at [504, 325] on div "tru" at bounding box center [508, 326] width 183 height 17
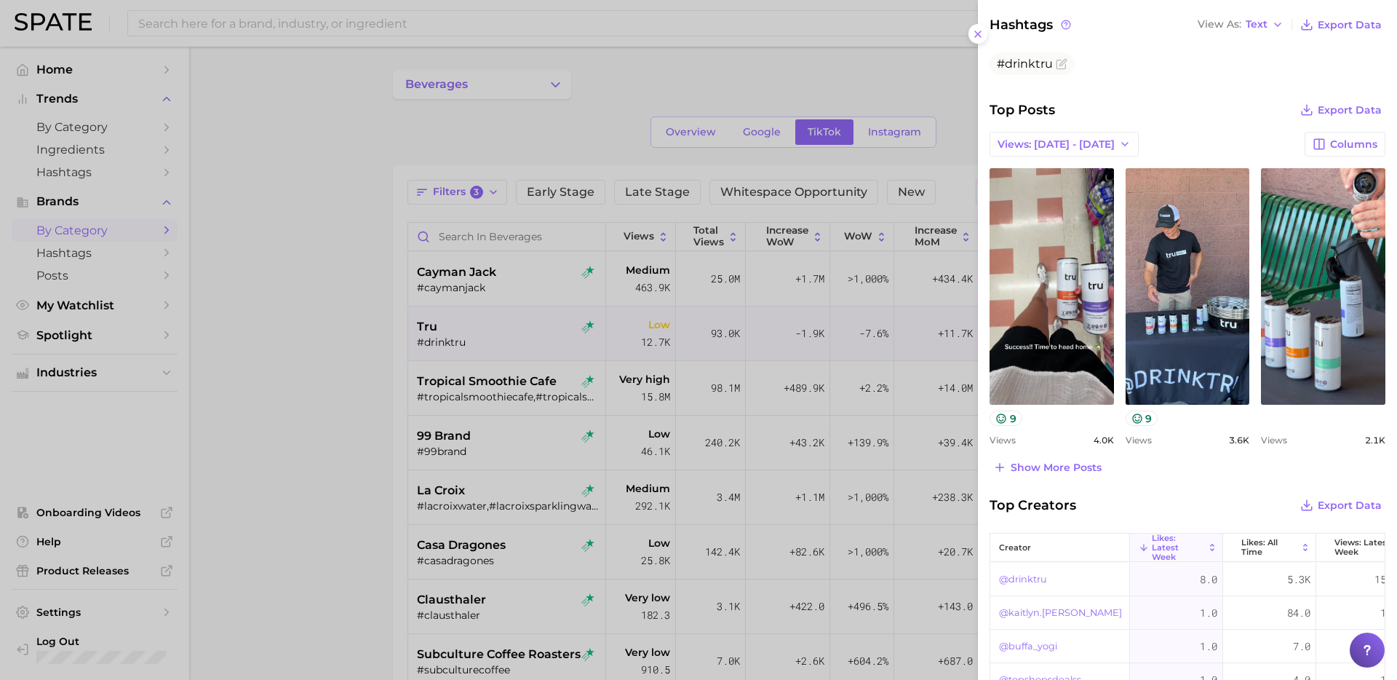
scroll to position [400, 0]
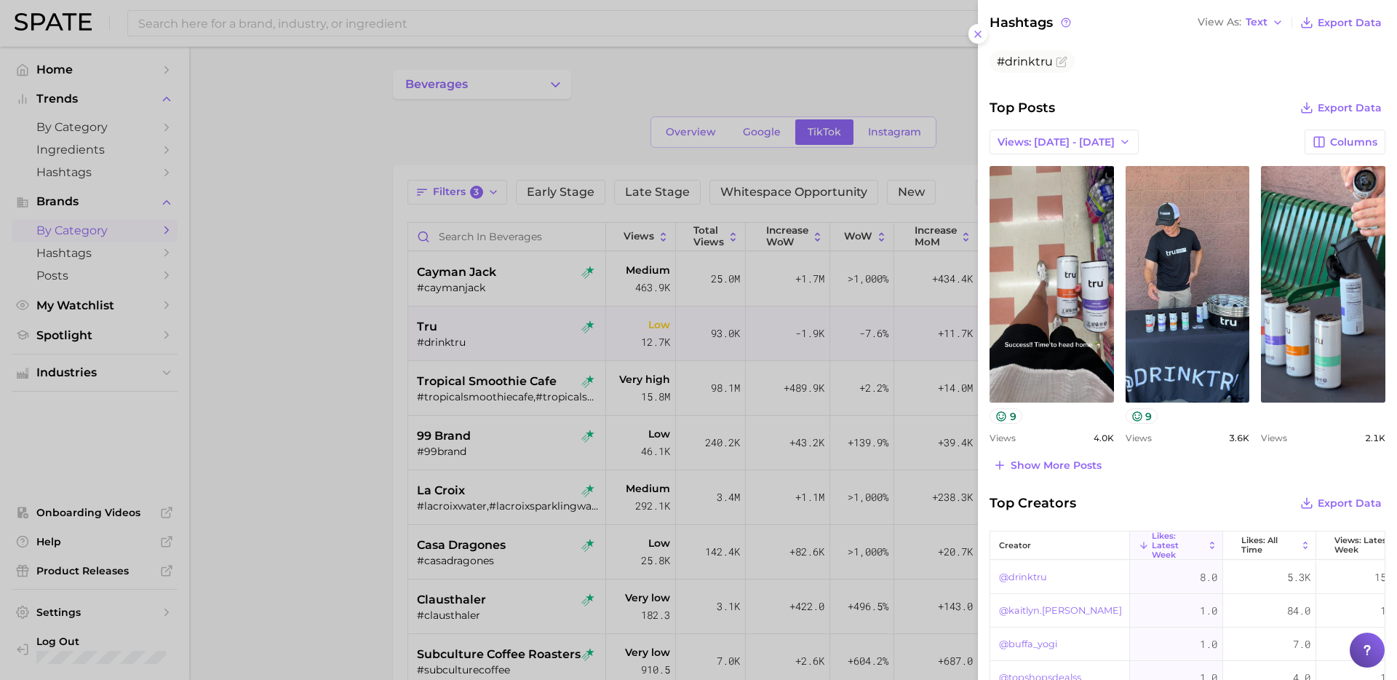
click at [236, 292] on div at bounding box center [698, 340] width 1397 height 680
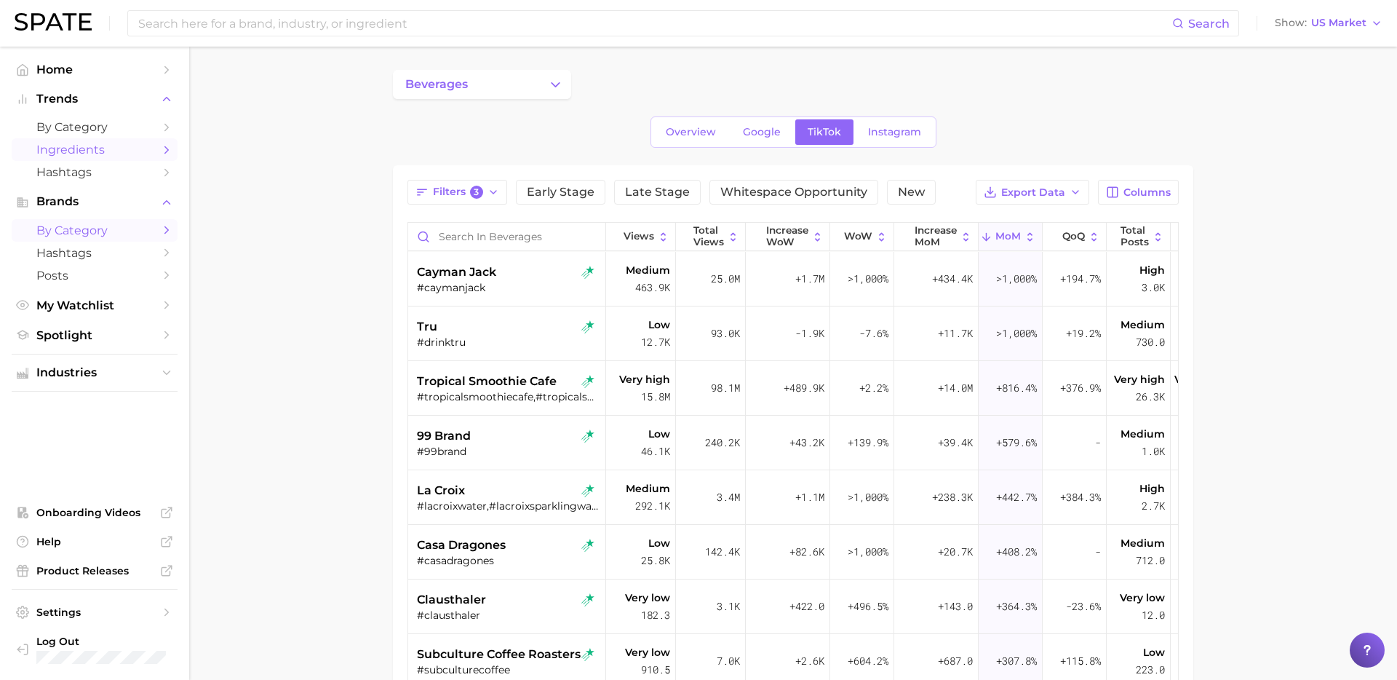
click at [116, 156] on link "Ingredients" at bounding box center [95, 149] width 166 height 23
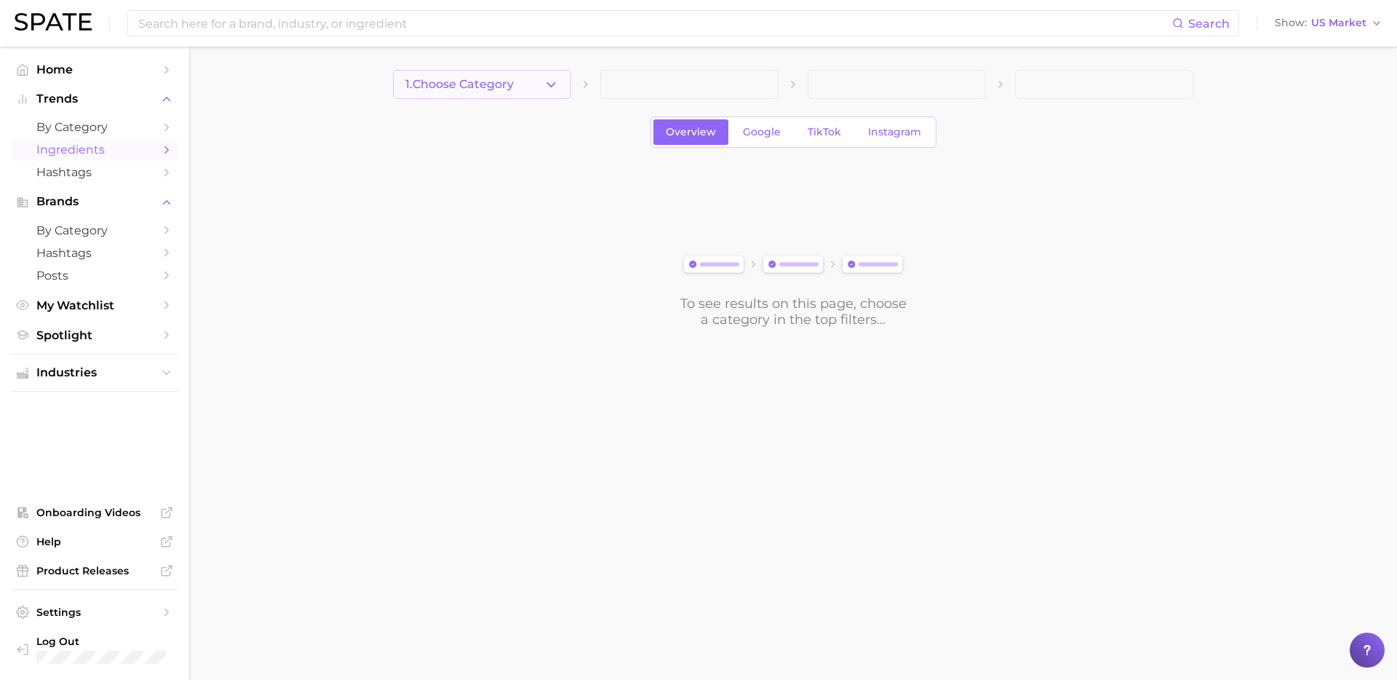
click at [536, 83] on button "1. Choose Category" at bounding box center [482, 84] width 178 height 29
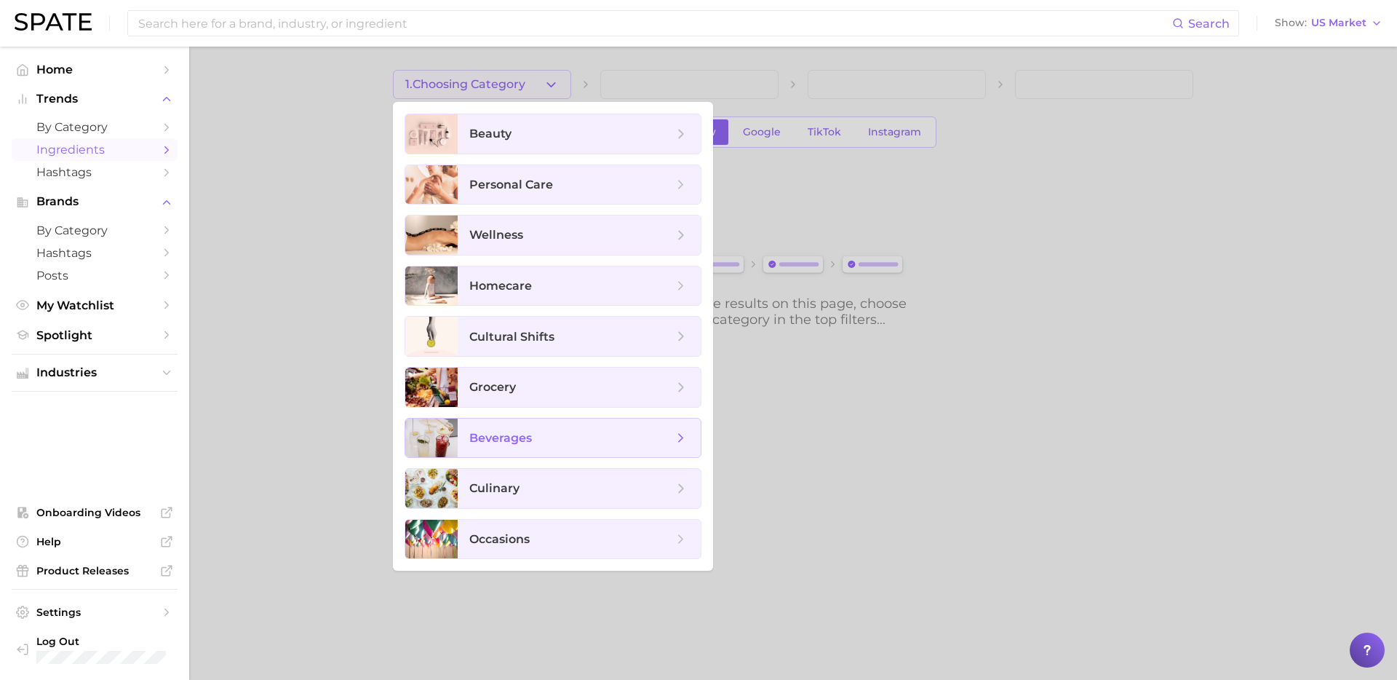
click at [539, 437] on span "beverages" at bounding box center [571, 438] width 204 height 16
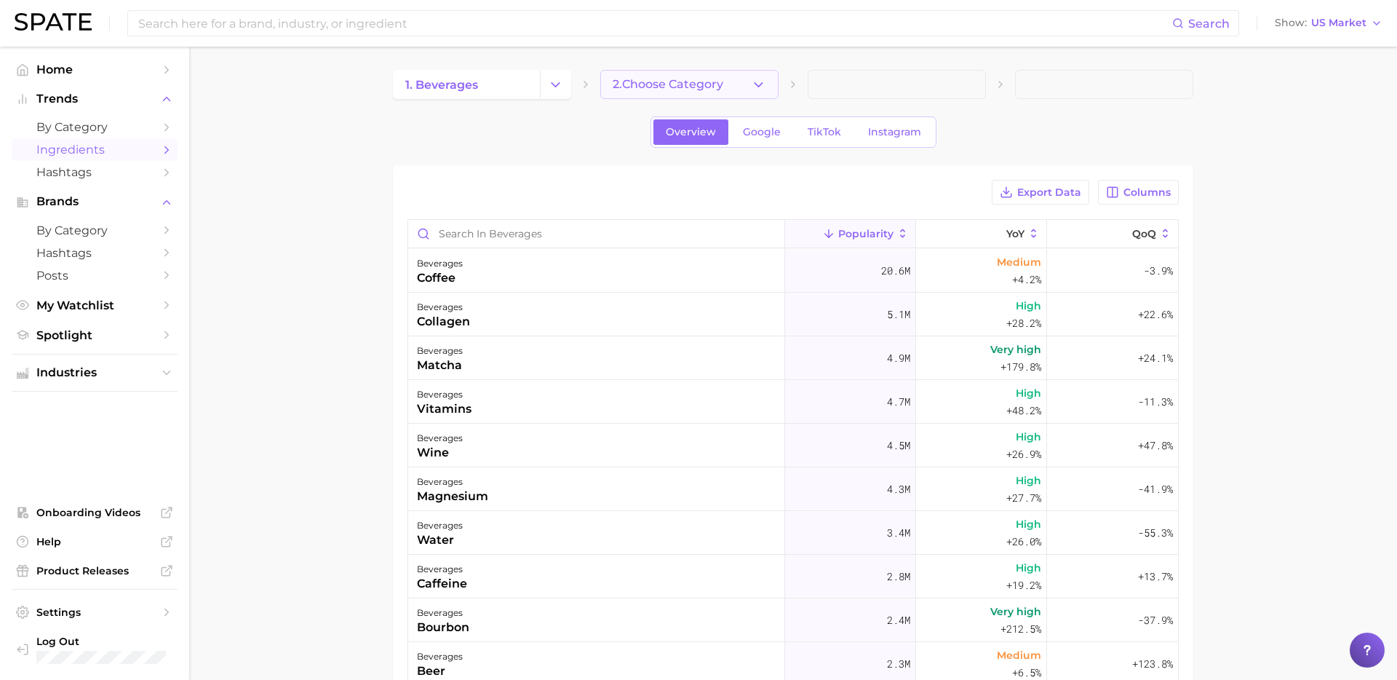
click at [731, 74] on button "2. Choose Category" at bounding box center [689, 84] width 178 height 29
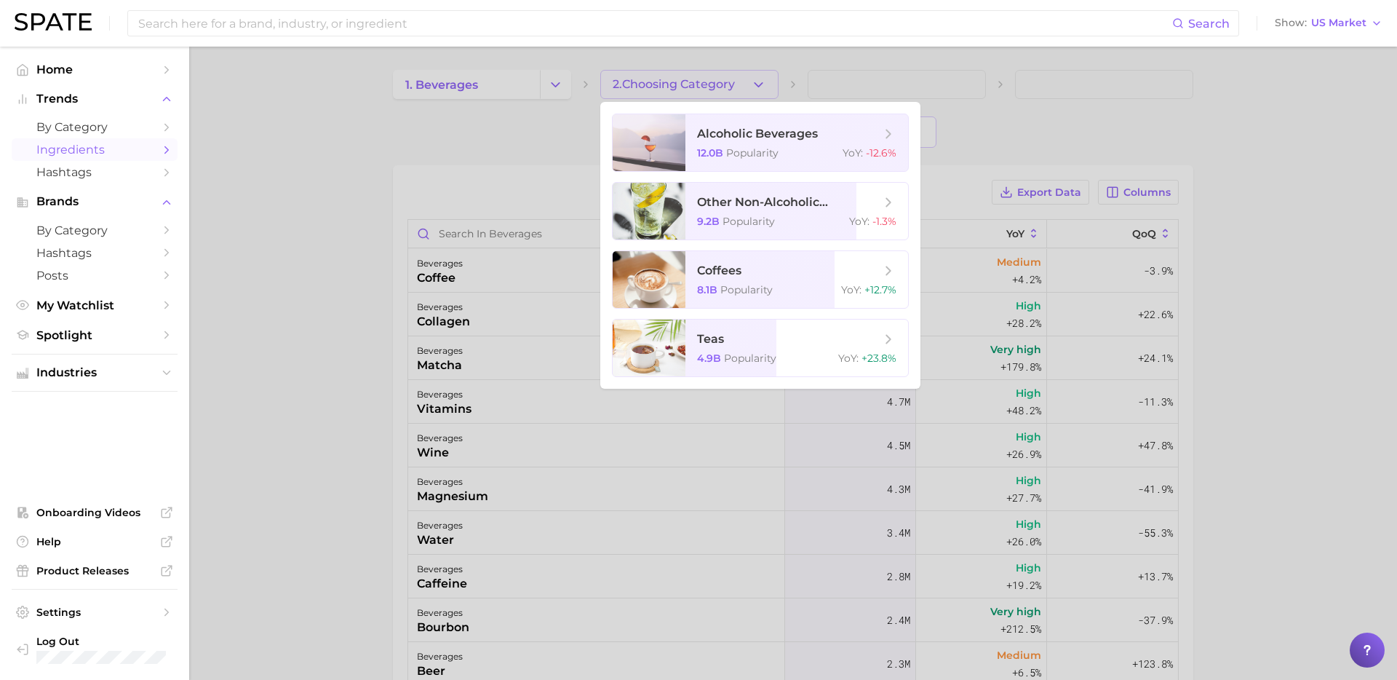
click at [833, 53] on div at bounding box center [698, 340] width 1397 height 680
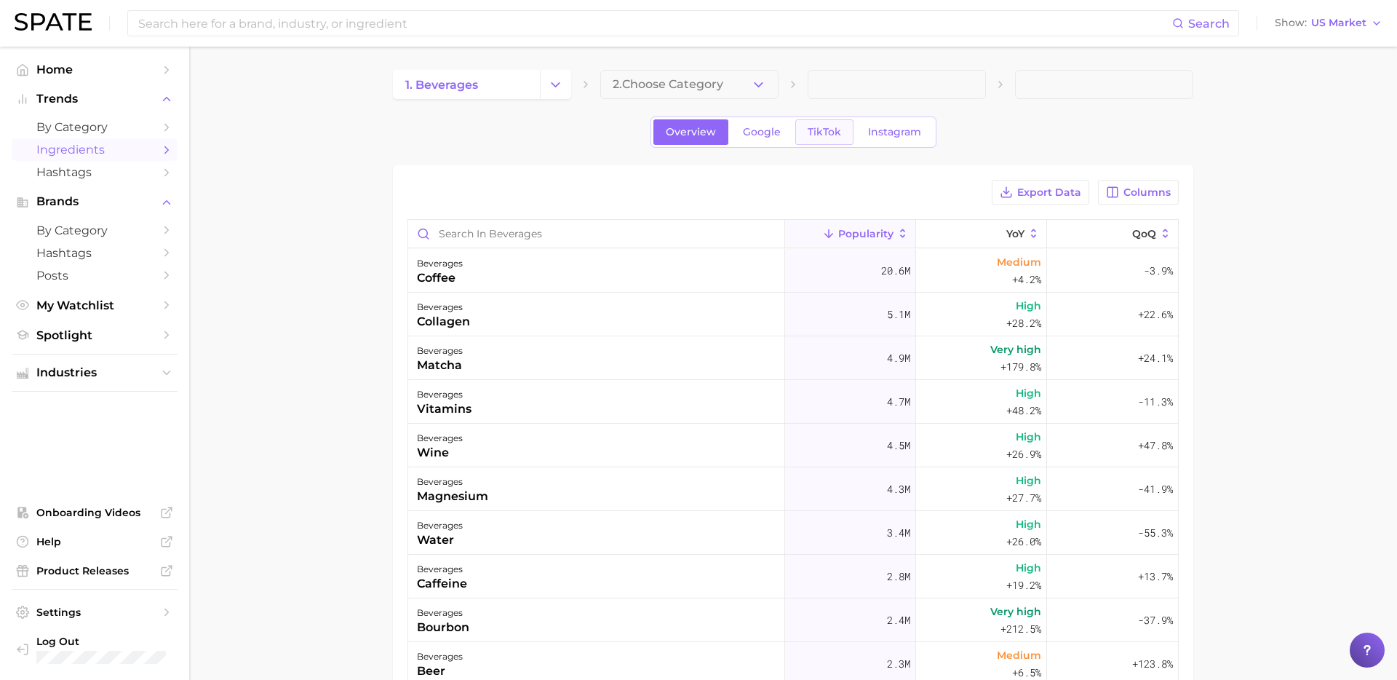
click at [821, 123] on link "TikTok" at bounding box center [824, 131] width 58 height 25
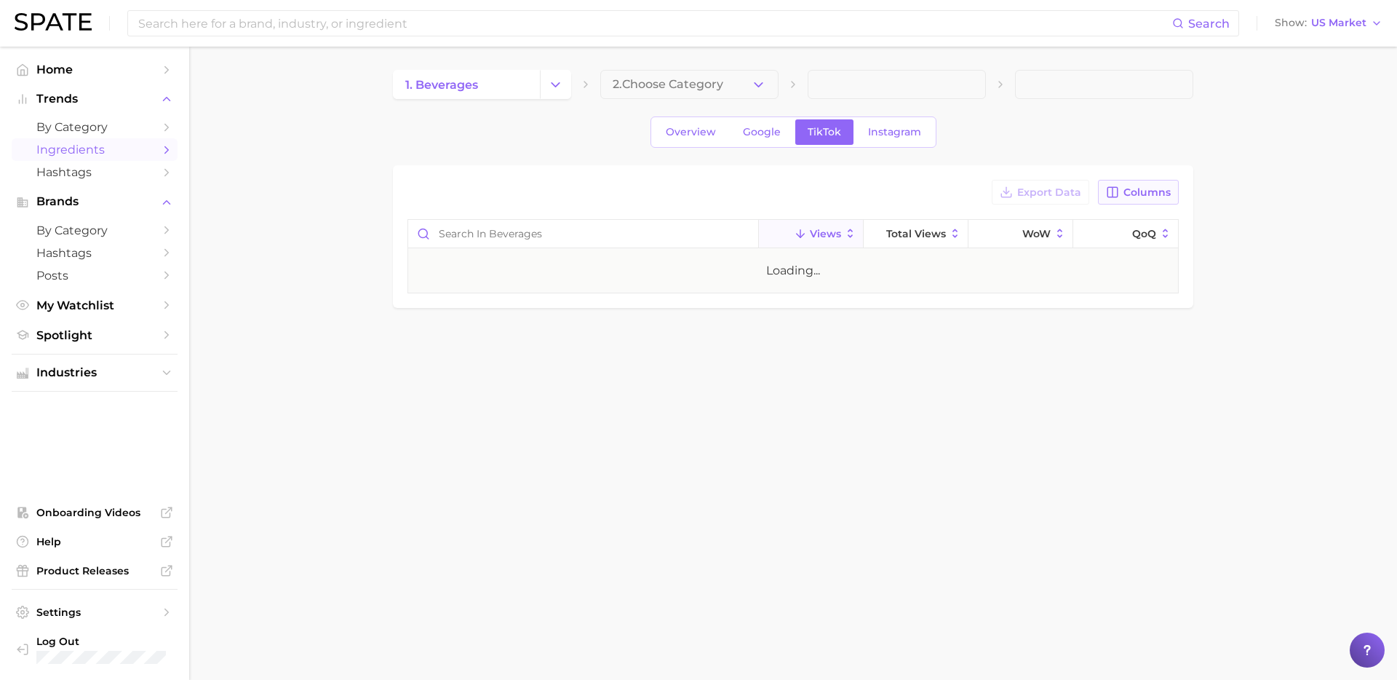
click at [1151, 181] on button "Columns" at bounding box center [1138, 192] width 81 height 25
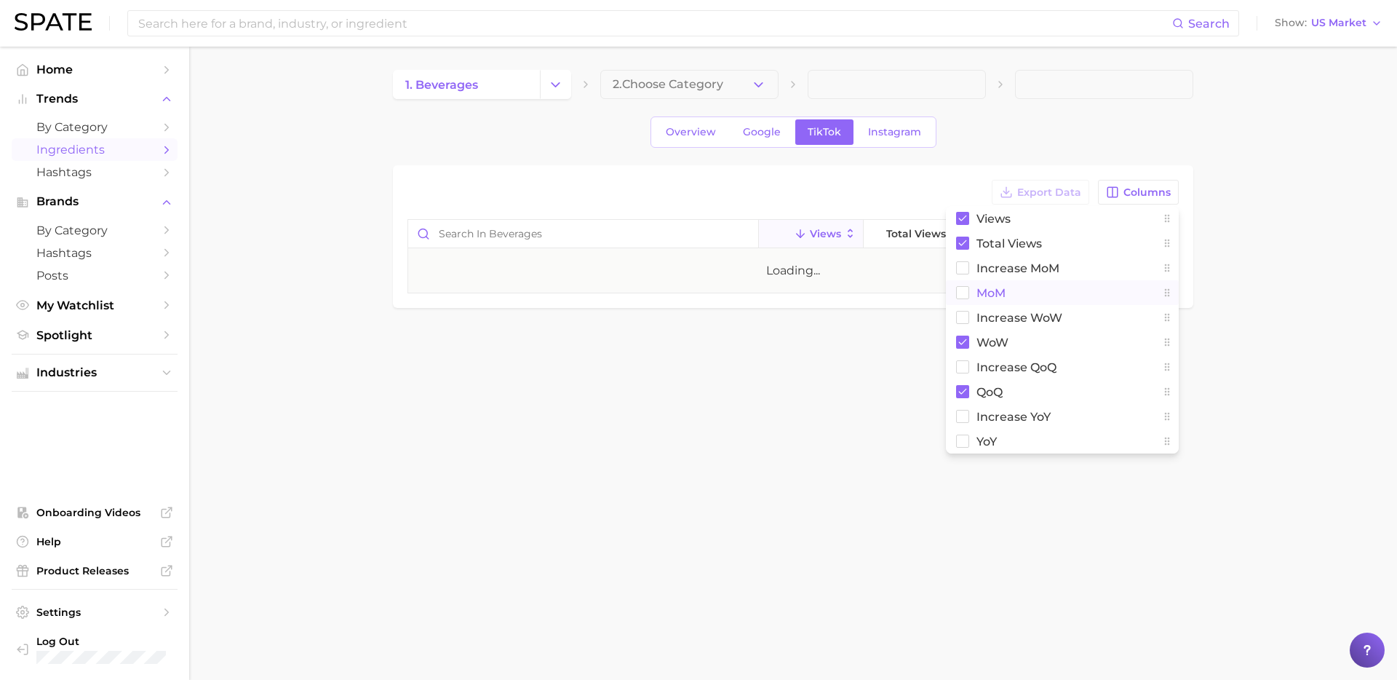
click at [988, 280] on button "MoM" at bounding box center [1062, 292] width 233 height 25
click at [992, 267] on span "increase MoM" at bounding box center [1018, 268] width 83 height 12
click at [1032, 88] on span at bounding box center [1104, 84] width 178 height 29
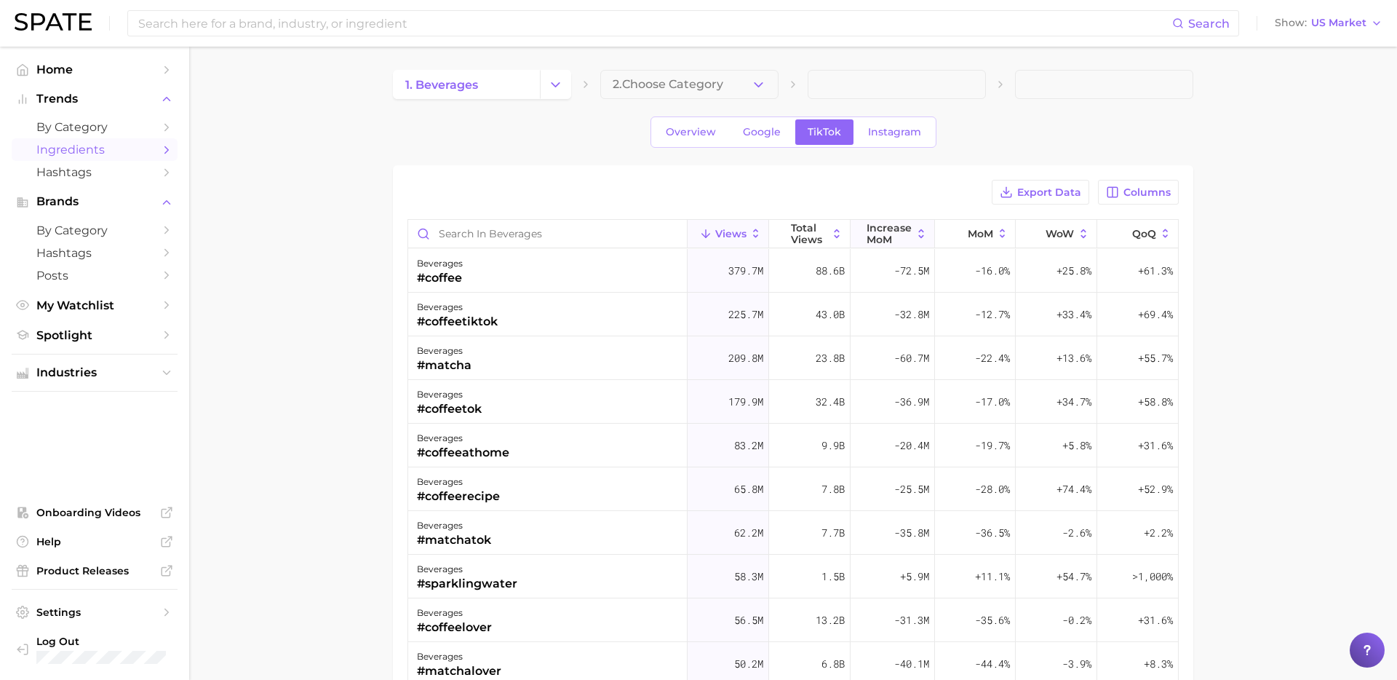
click at [902, 246] on button "increase MoM" at bounding box center [893, 234] width 84 height 28
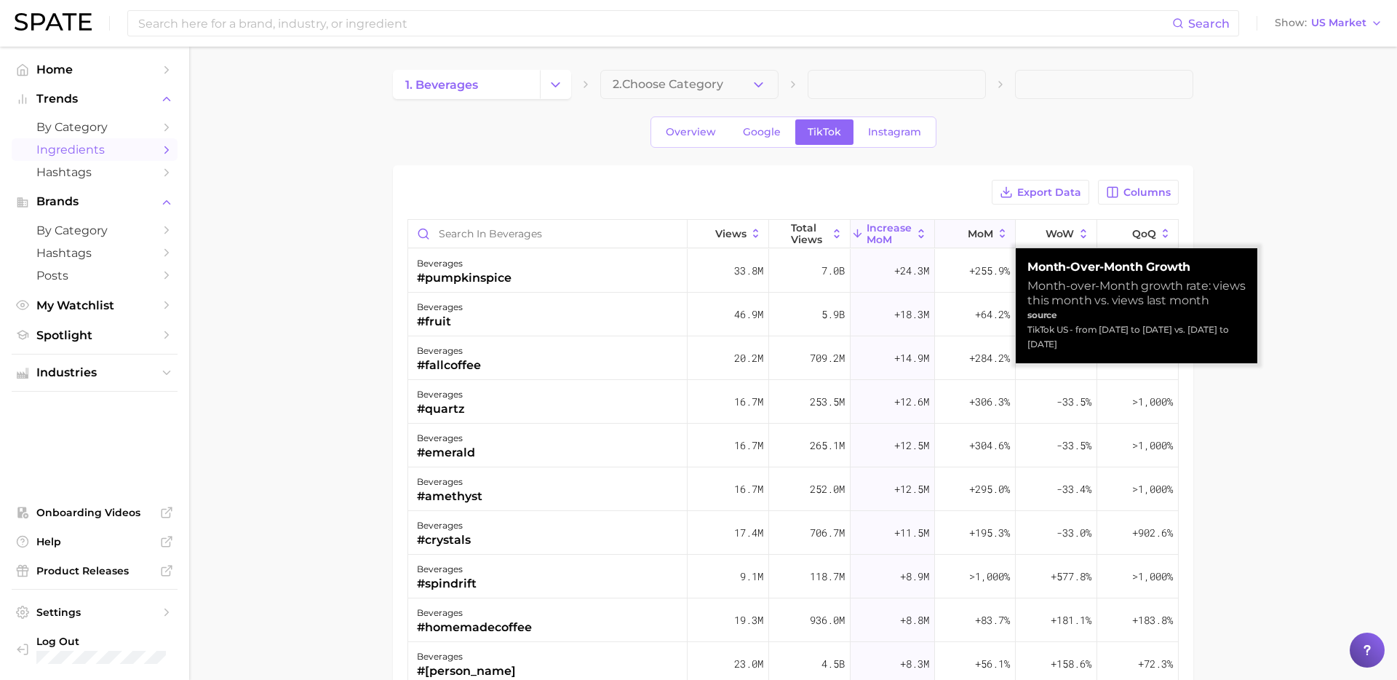
click at [991, 234] on span "MoM" at bounding box center [980, 234] width 25 height 12
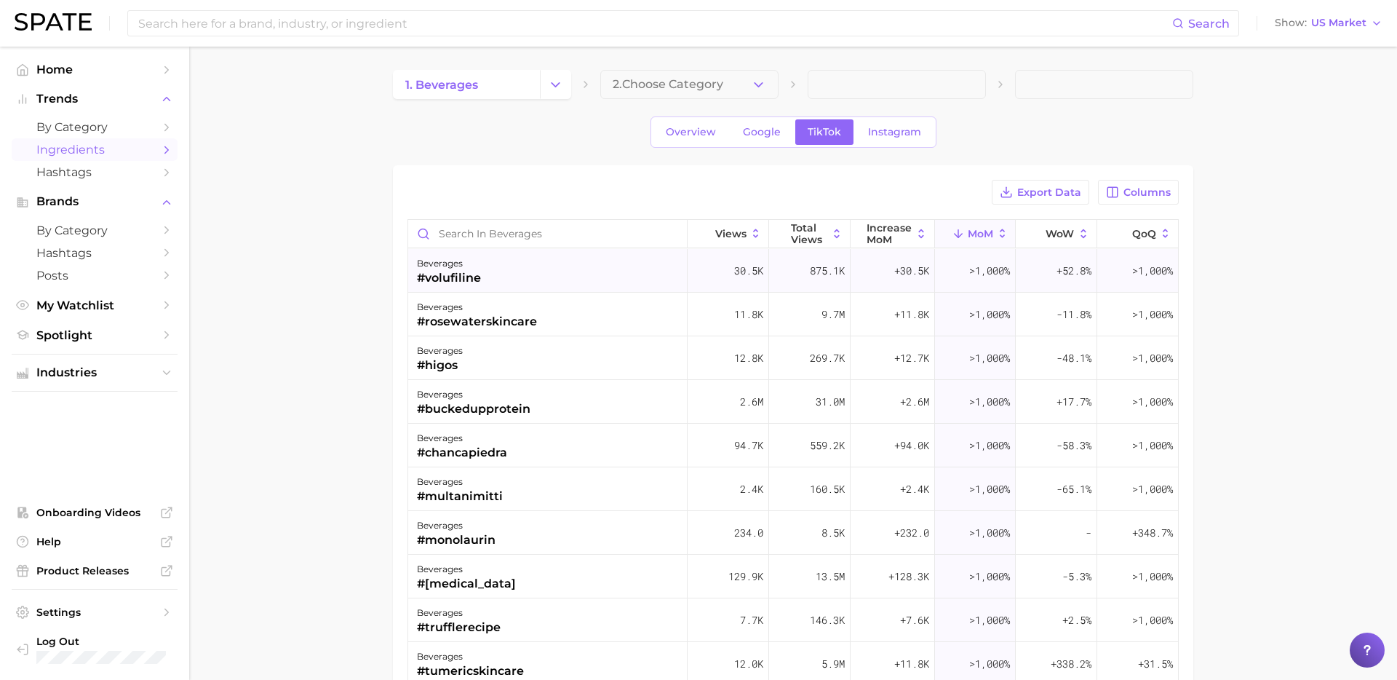
click at [560, 266] on div "beverages #volufiline" at bounding box center [547, 271] width 279 height 44
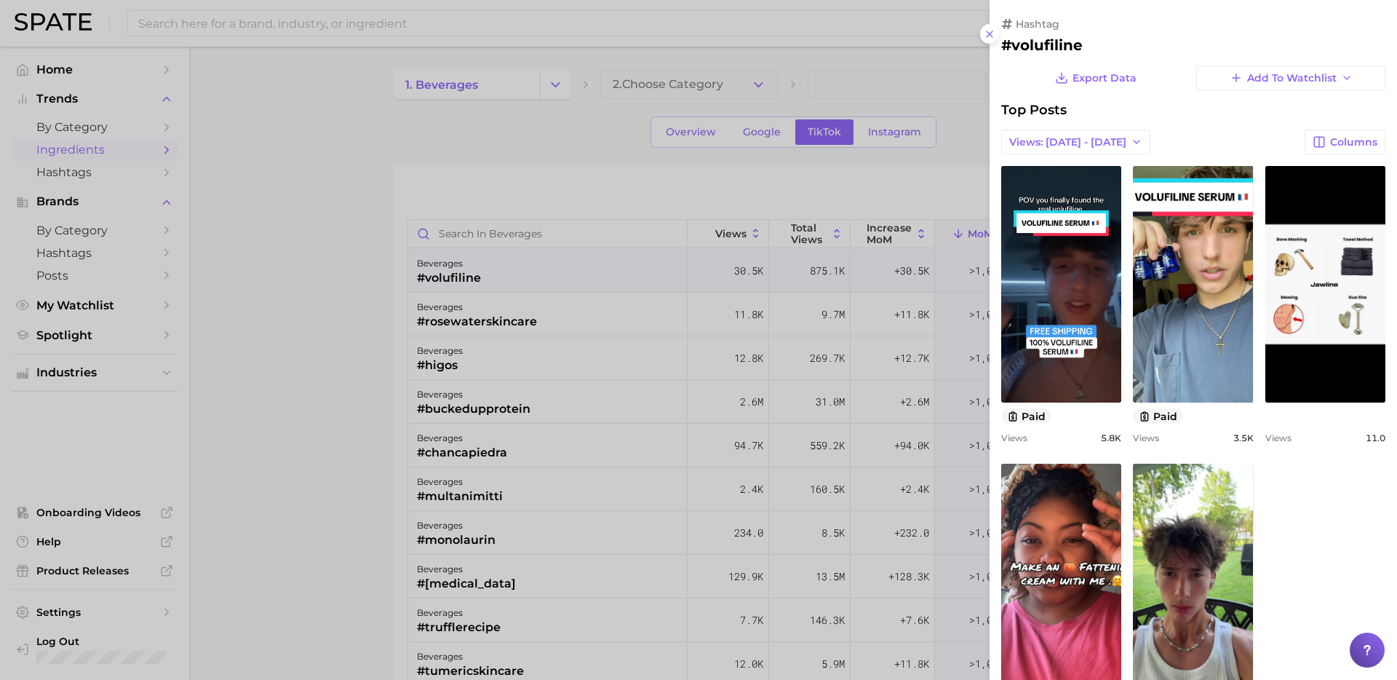
click at [565, 301] on div at bounding box center [698, 340] width 1397 height 680
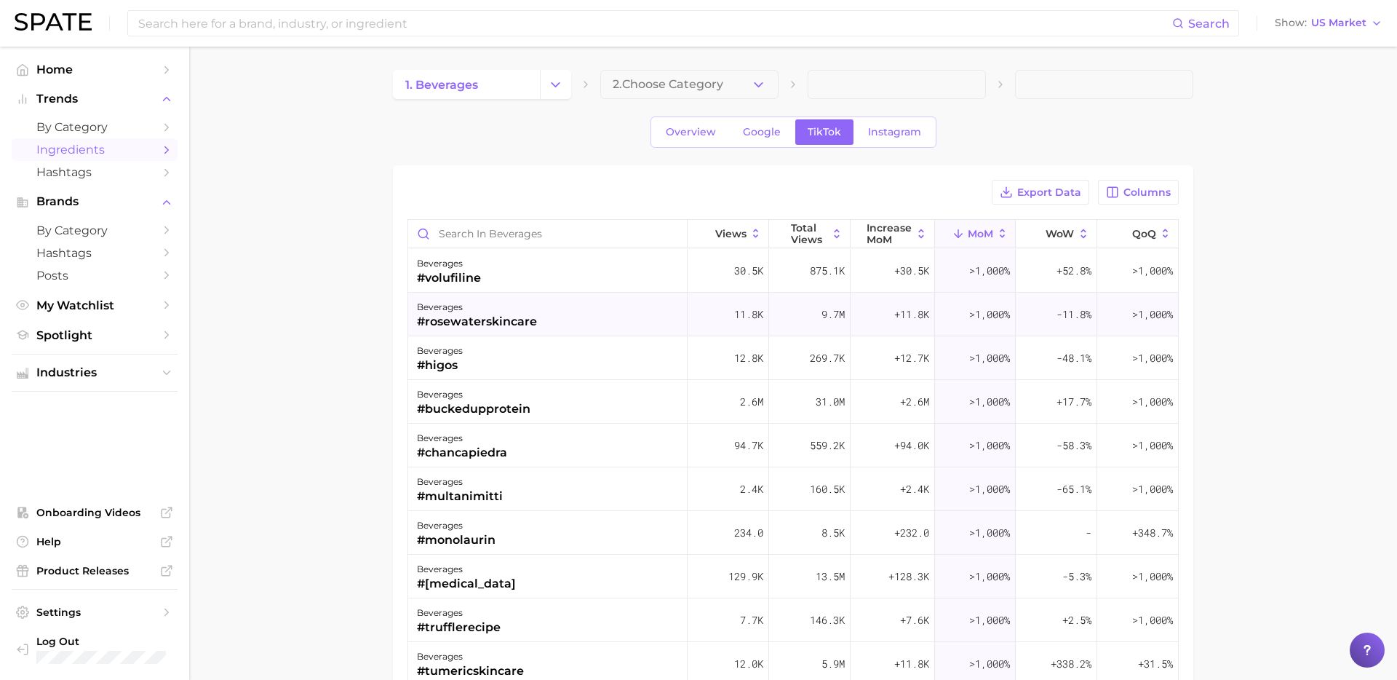
click at [561, 317] on div "beverages #rosewaterskincare" at bounding box center [547, 315] width 279 height 44
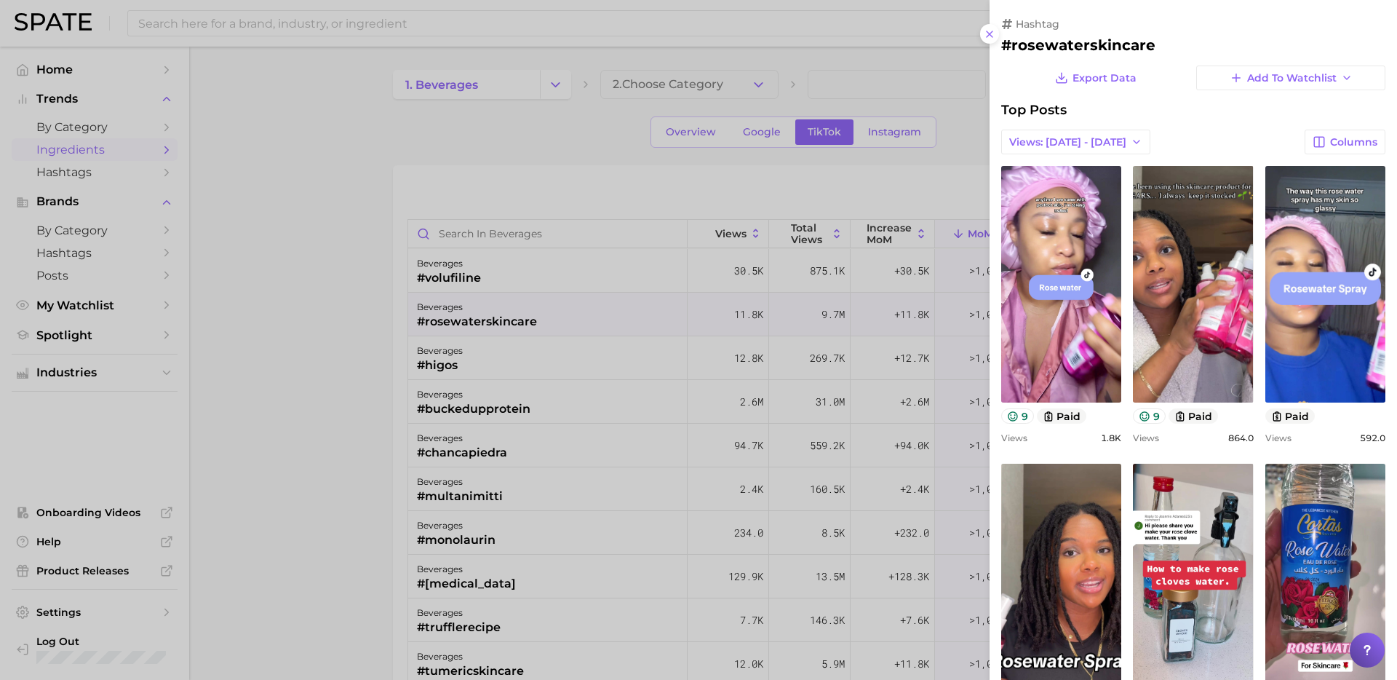
click at [557, 364] on div at bounding box center [698, 340] width 1397 height 680
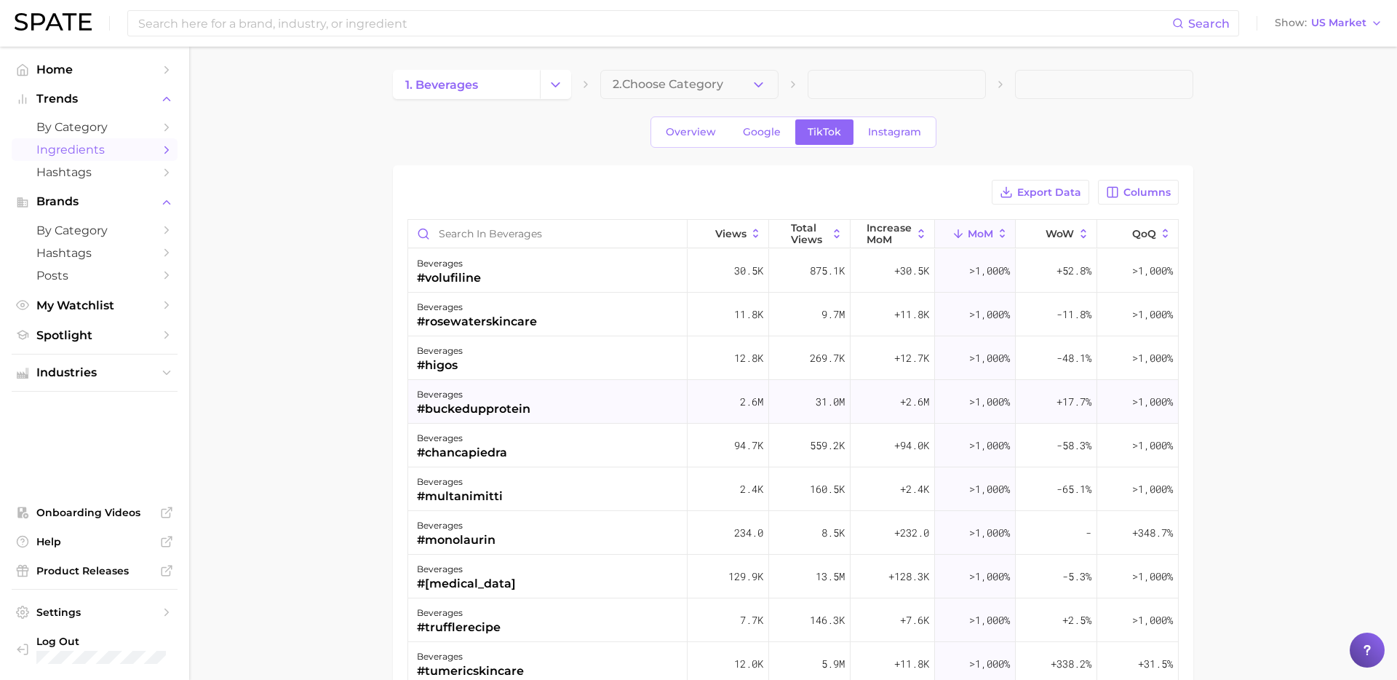
click at [559, 399] on div "beverages #buckedupprotein" at bounding box center [547, 402] width 279 height 44
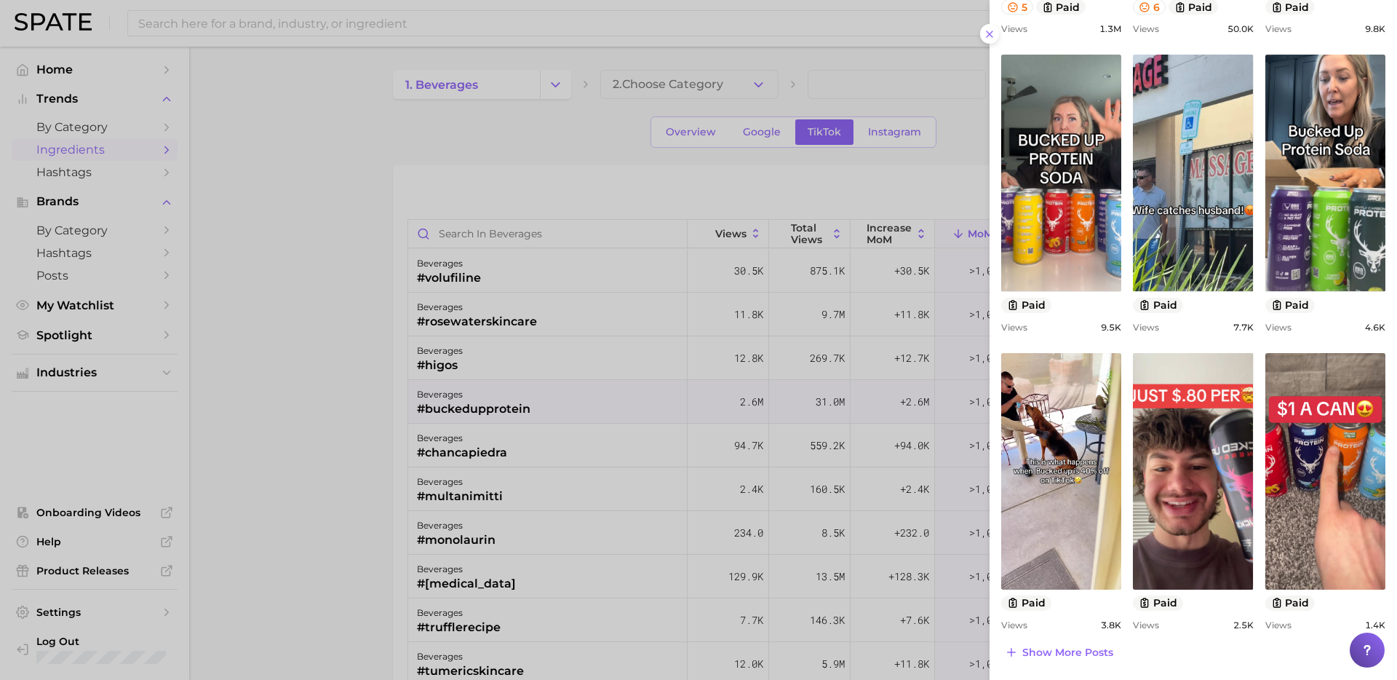
click at [600, 501] on div at bounding box center [698, 340] width 1397 height 680
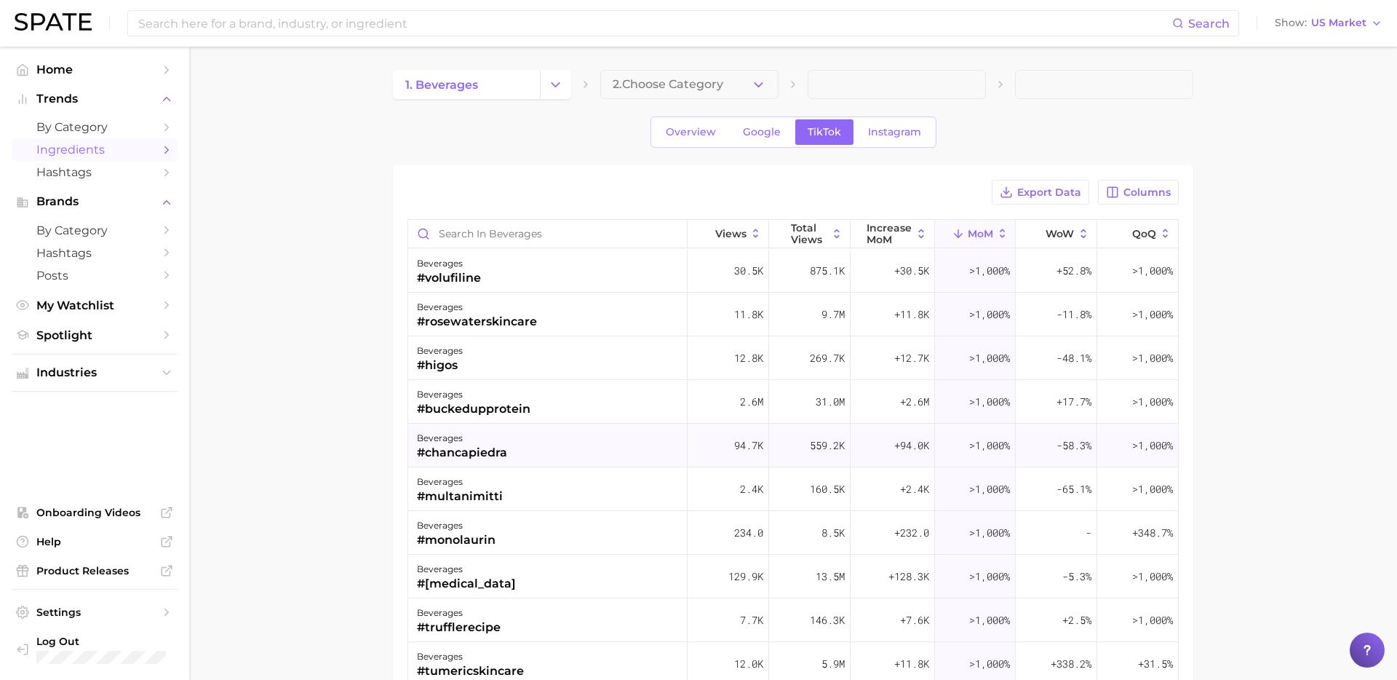
click at [583, 438] on div "beverages #chancapiedra" at bounding box center [547, 446] width 279 height 44
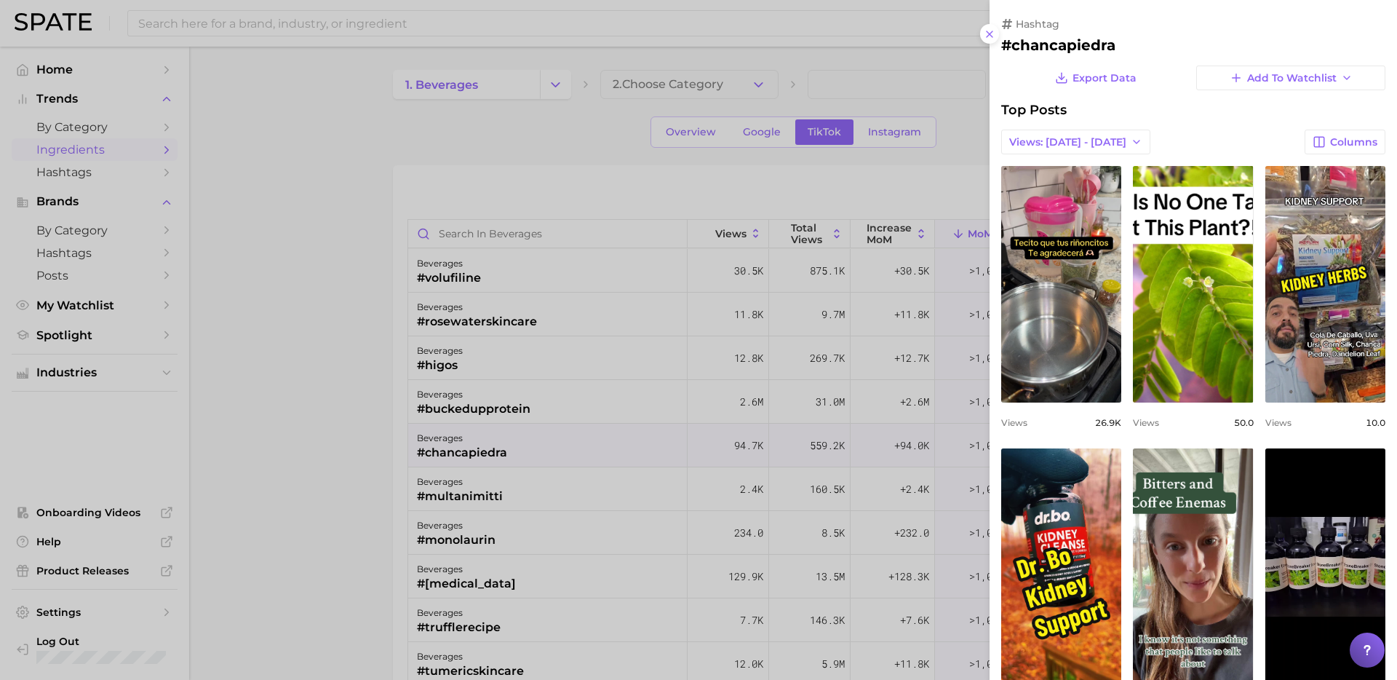
click at [552, 453] on div at bounding box center [698, 340] width 1397 height 680
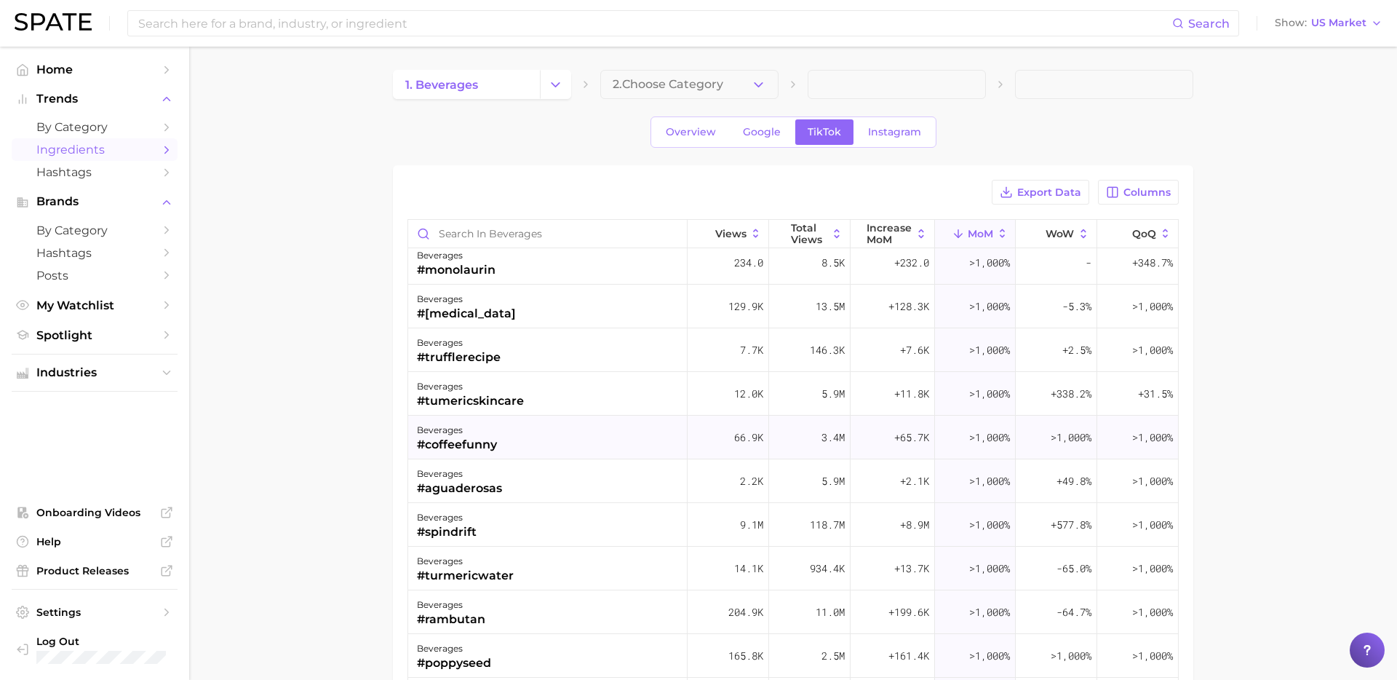
click at [539, 437] on div "beverages #coffeefunny" at bounding box center [547, 438] width 279 height 44
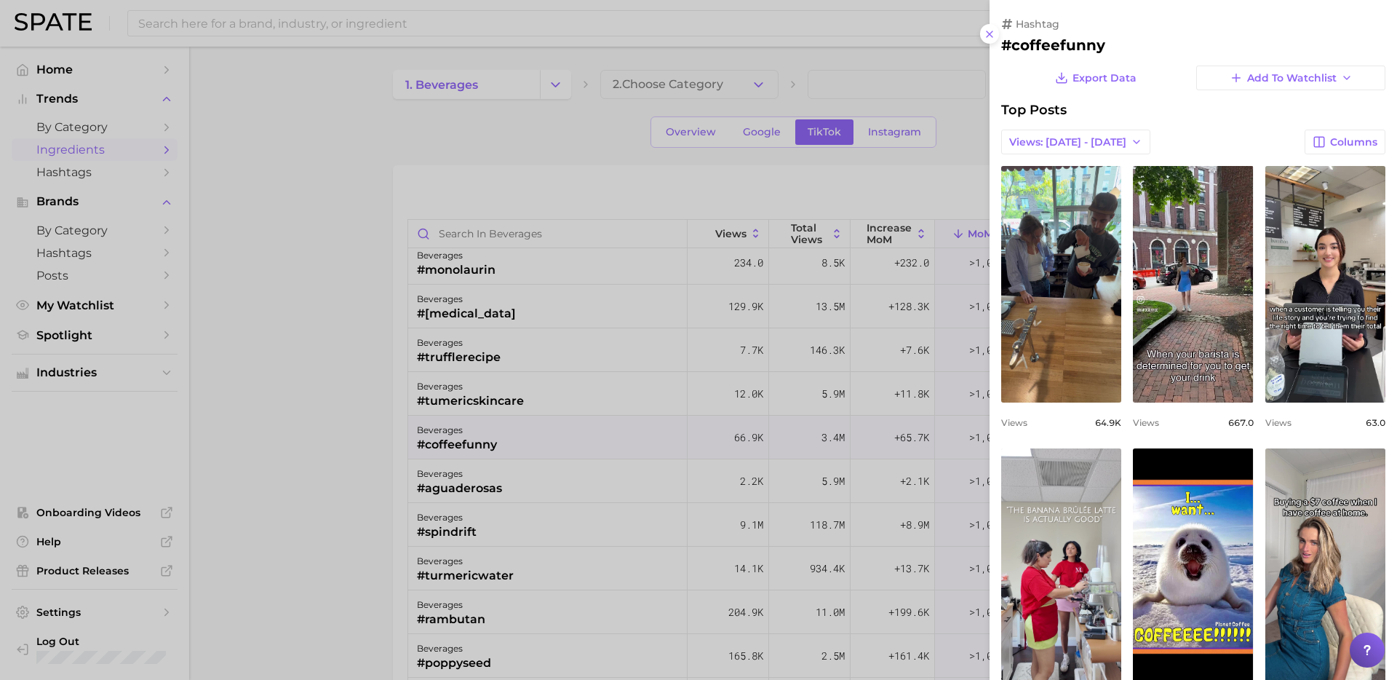
click at [570, 533] on div at bounding box center [698, 340] width 1397 height 680
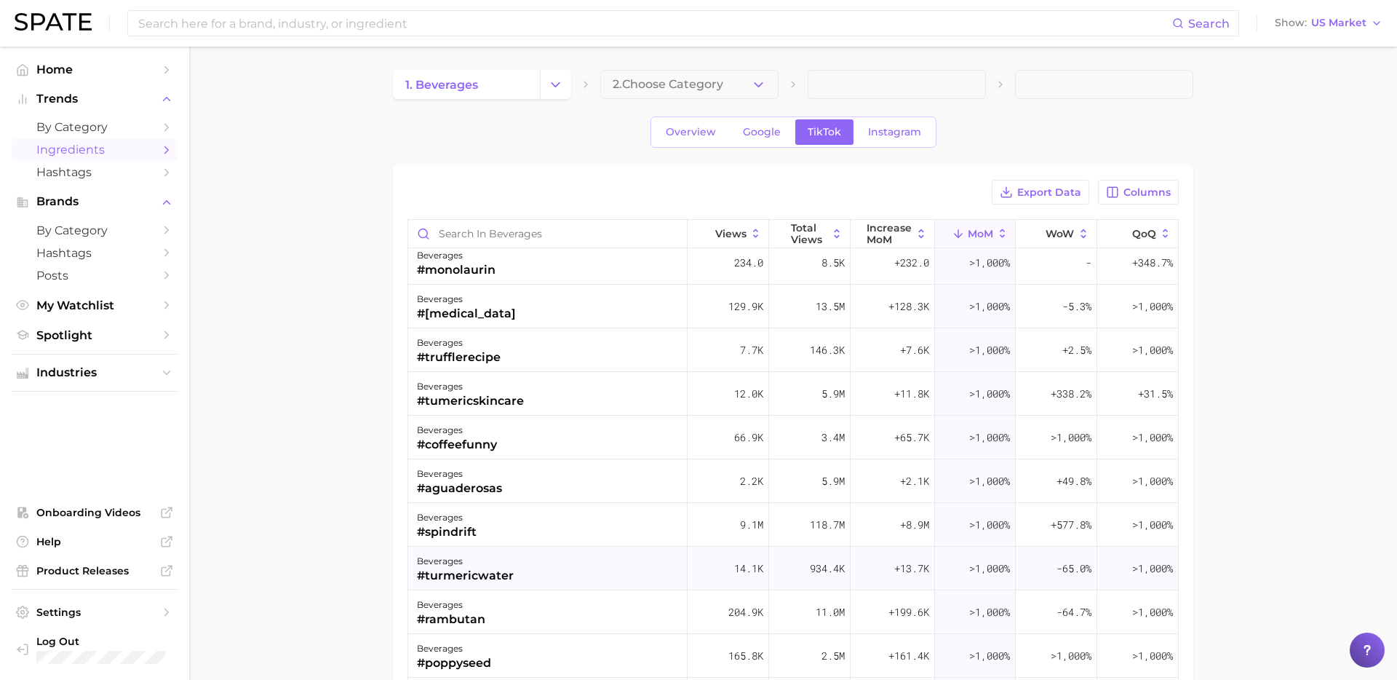
click at [544, 585] on div "beverages #turmericwater" at bounding box center [547, 569] width 279 height 44
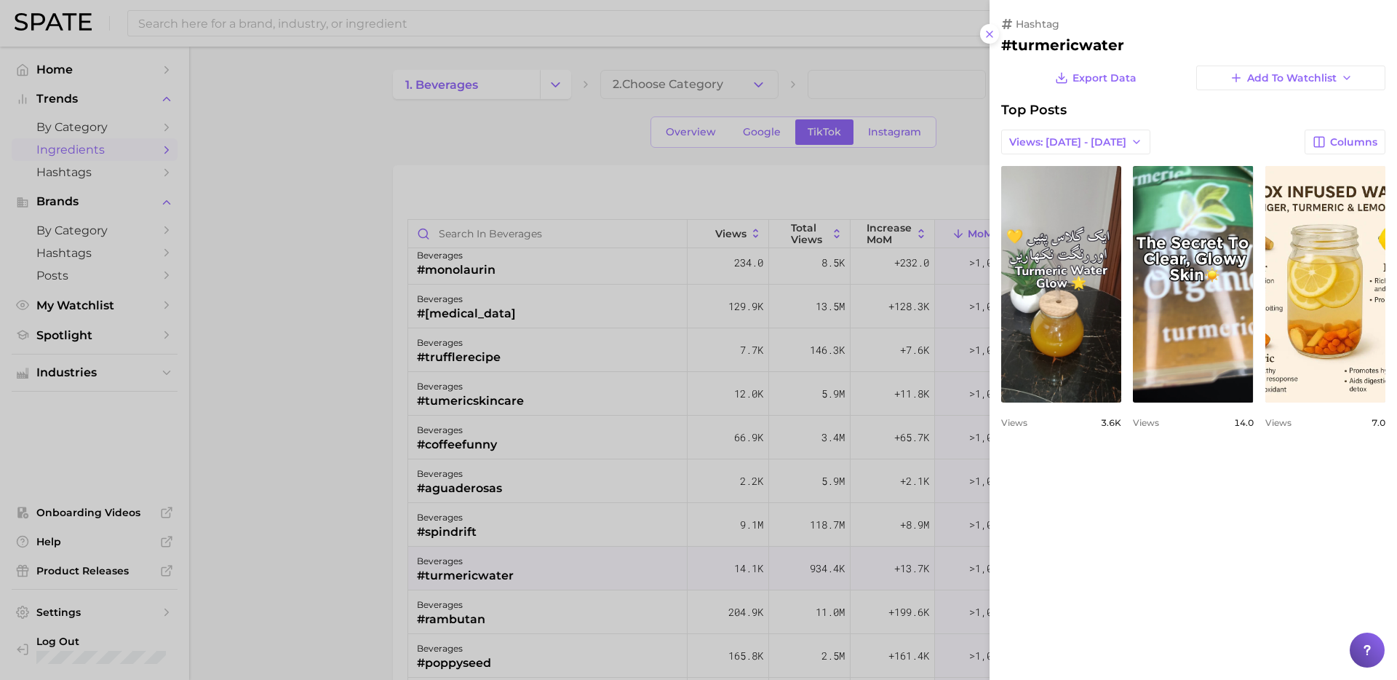
click at [591, 541] on div at bounding box center [698, 340] width 1397 height 680
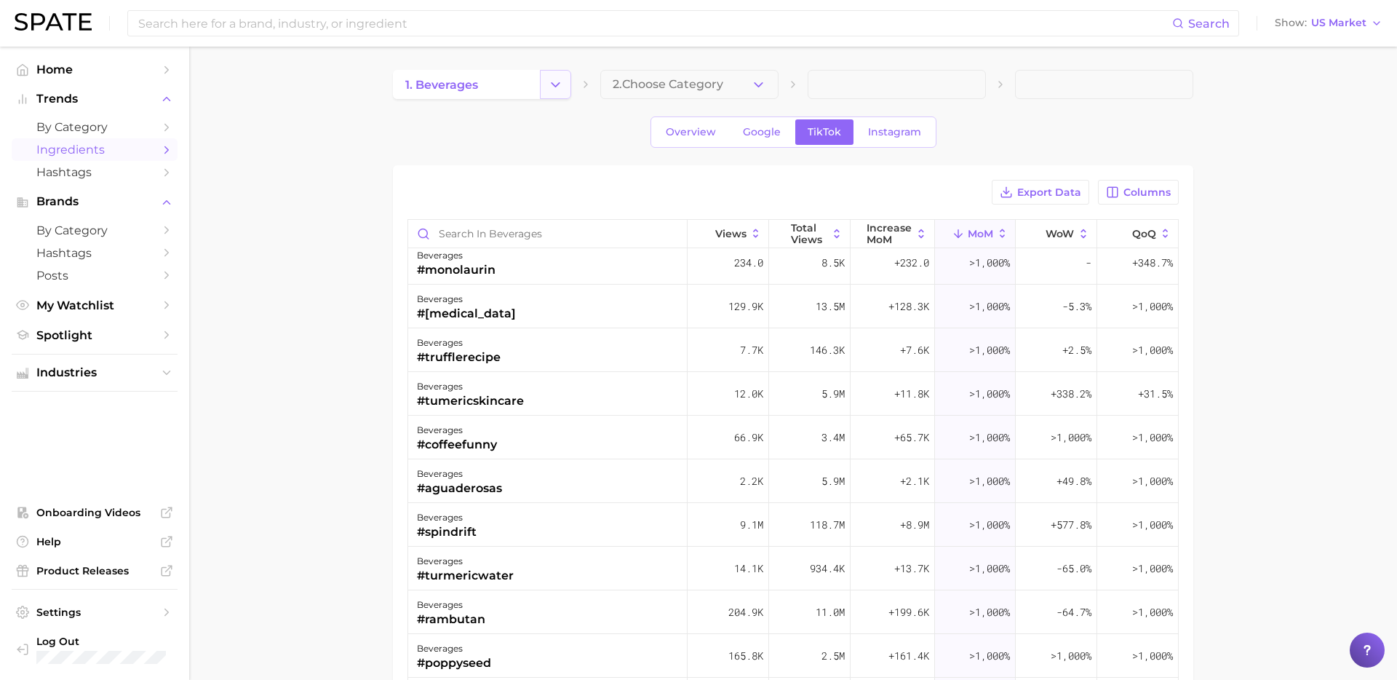
click at [562, 85] on icon "Change Category" at bounding box center [555, 84] width 15 height 15
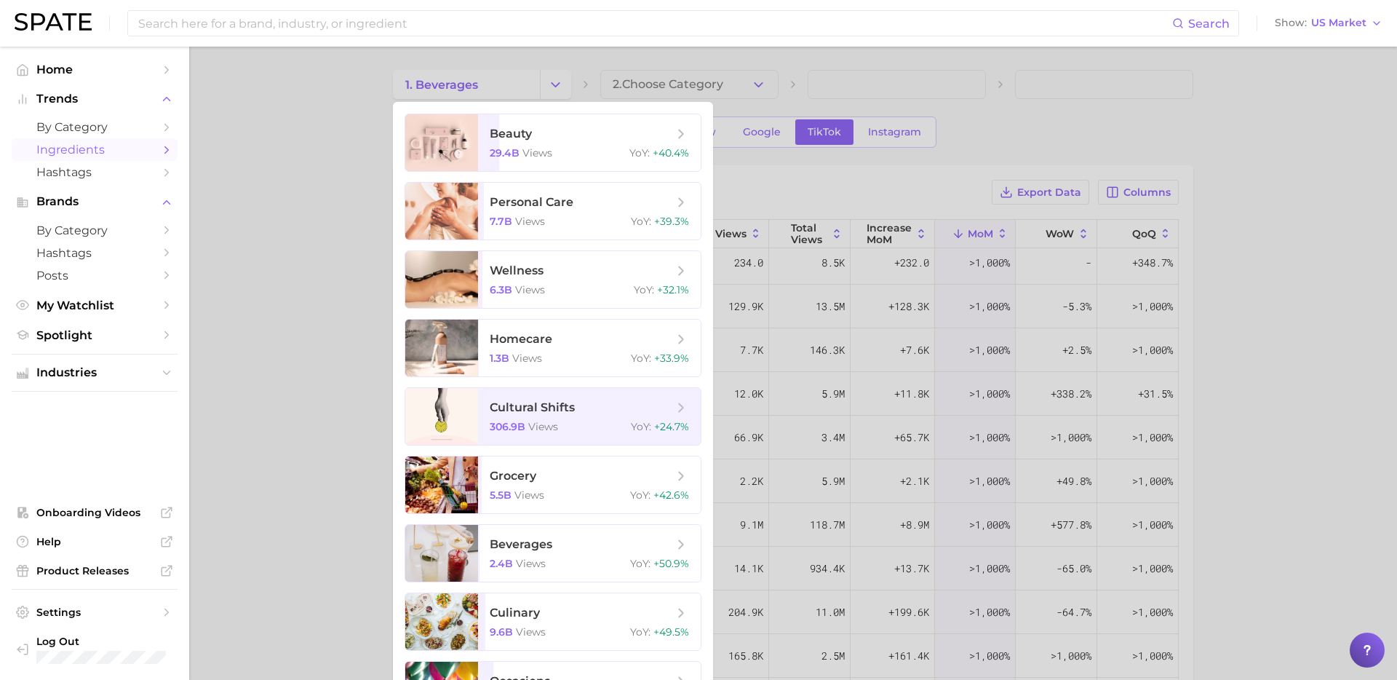
click at [373, 327] on div at bounding box center [698, 340] width 1397 height 680
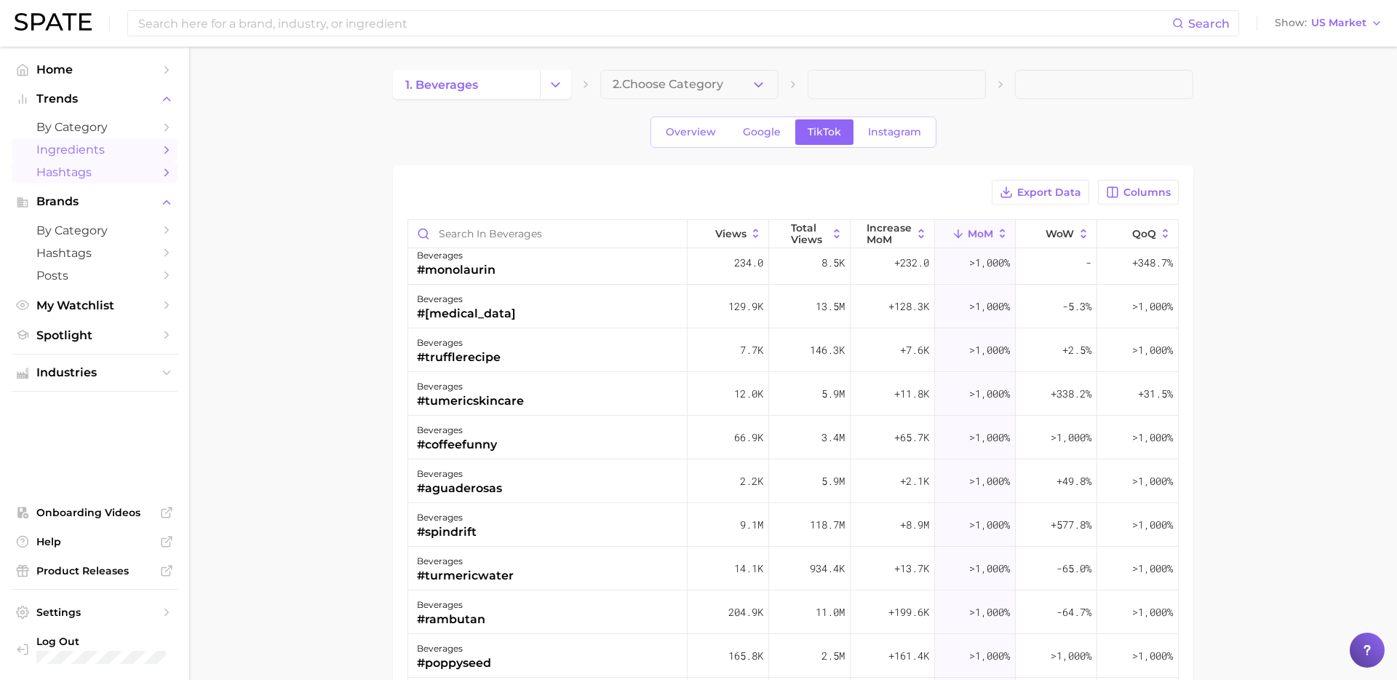
click at [82, 177] on span "Hashtags" at bounding box center [94, 172] width 116 height 14
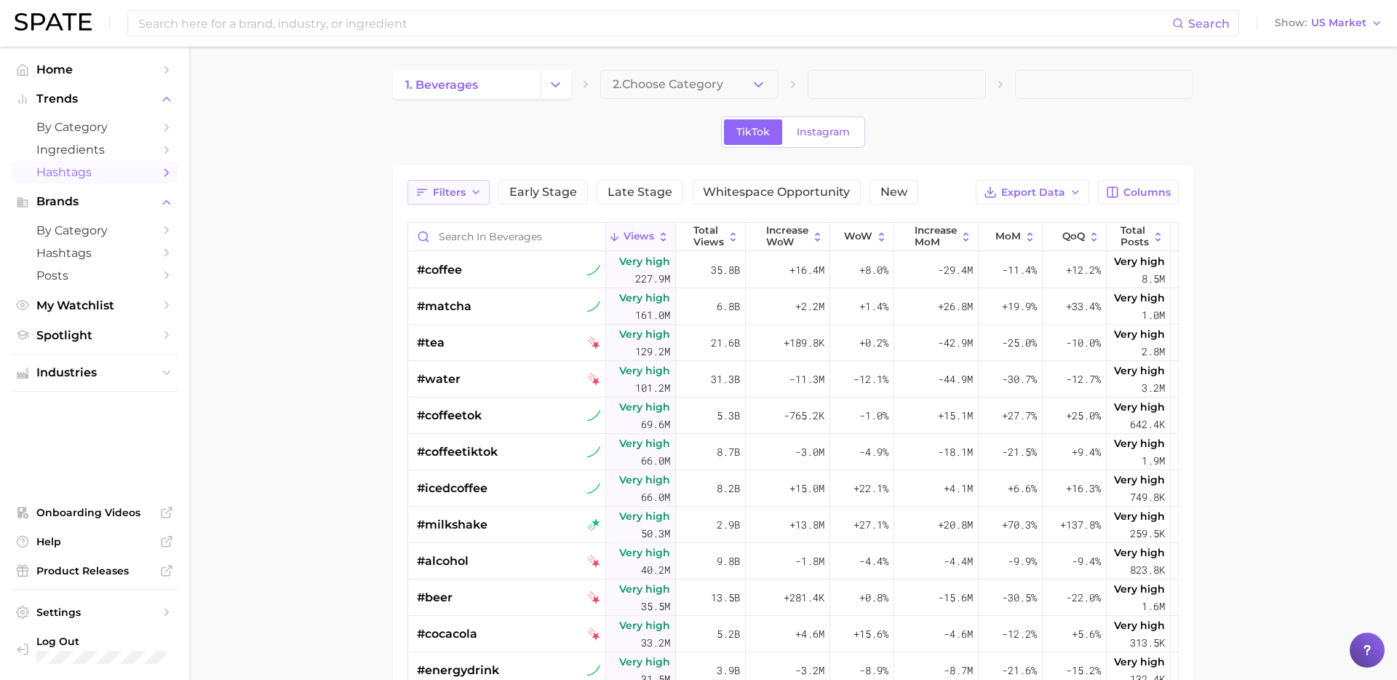
click at [433, 189] on span "Filters" at bounding box center [449, 192] width 33 height 12
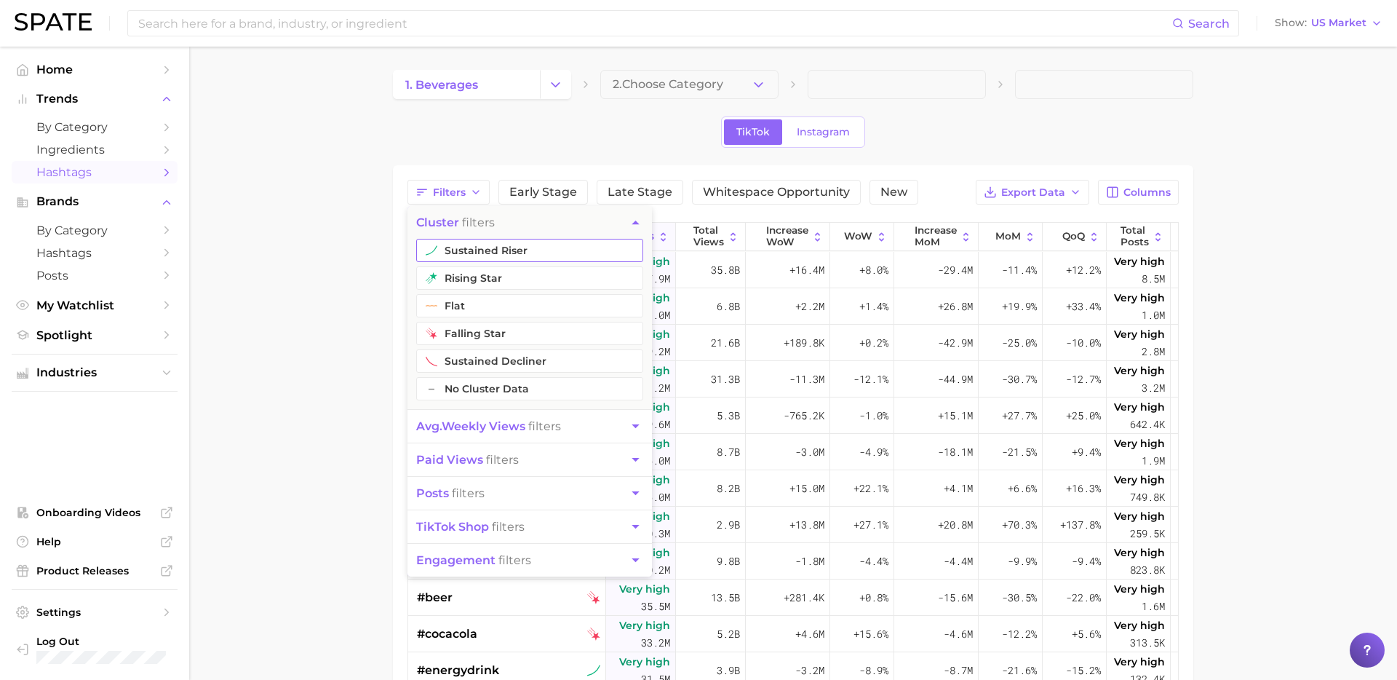
click at [490, 260] on button "sustained riser" at bounding box center [529, 250] width 227 height 23
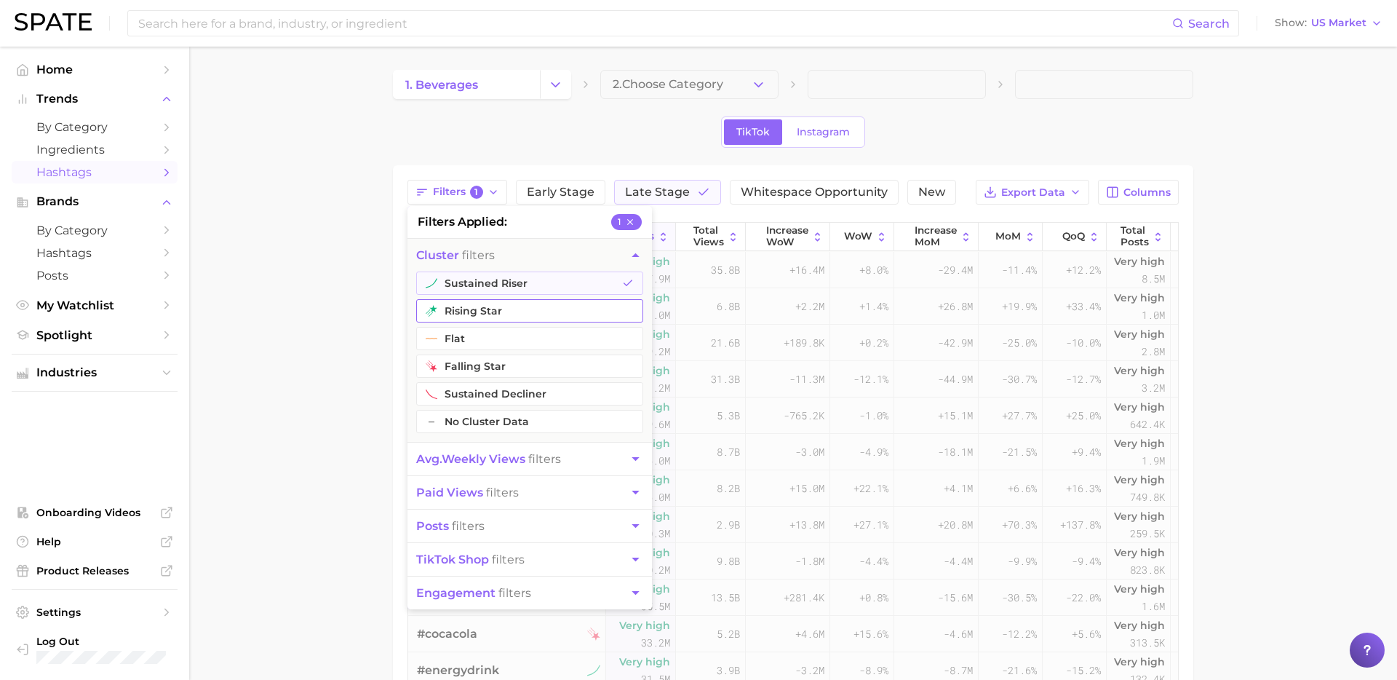
click at [469, 309] on button "rising star" at bounding box center [529, 310] width 227 height 23
click at [469, 340] on button "flat" at bounding box center [529, 338] width 227 height 23
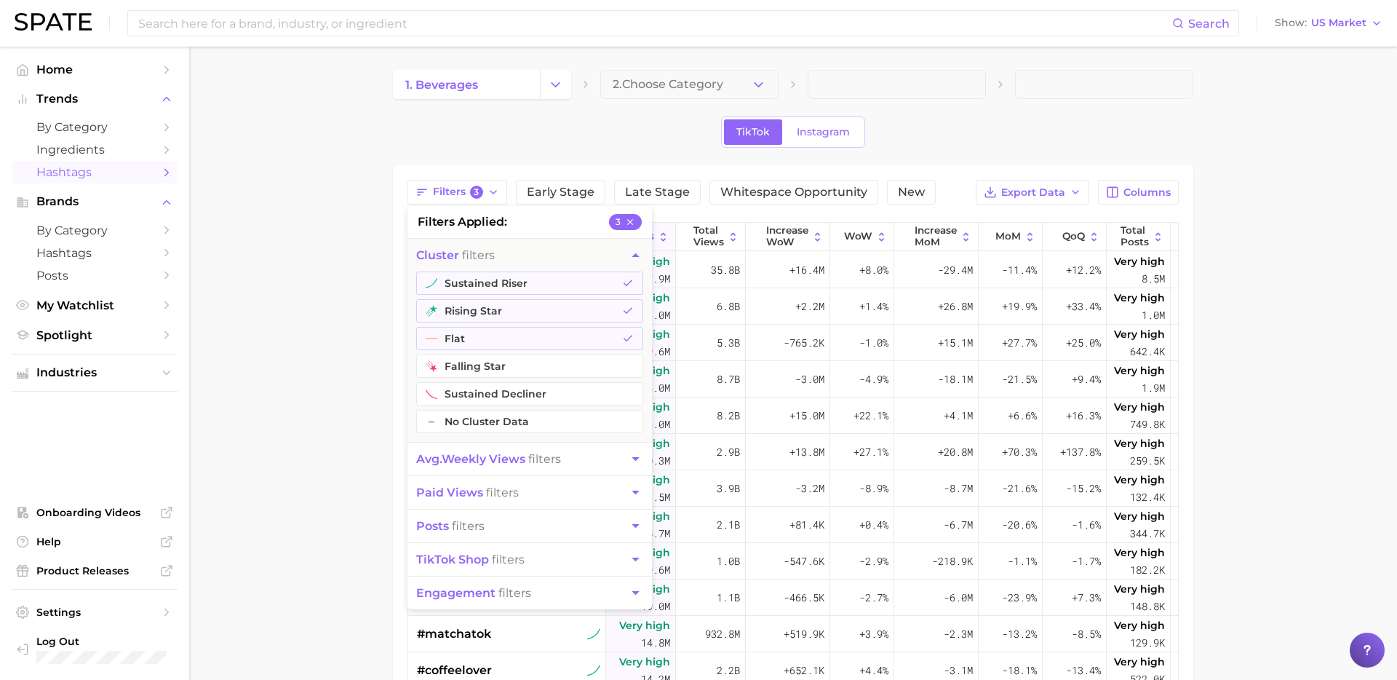
click at [554, 464] on span "avg. weekly views filters" at bounding box center [488, 459] width 145 height 14
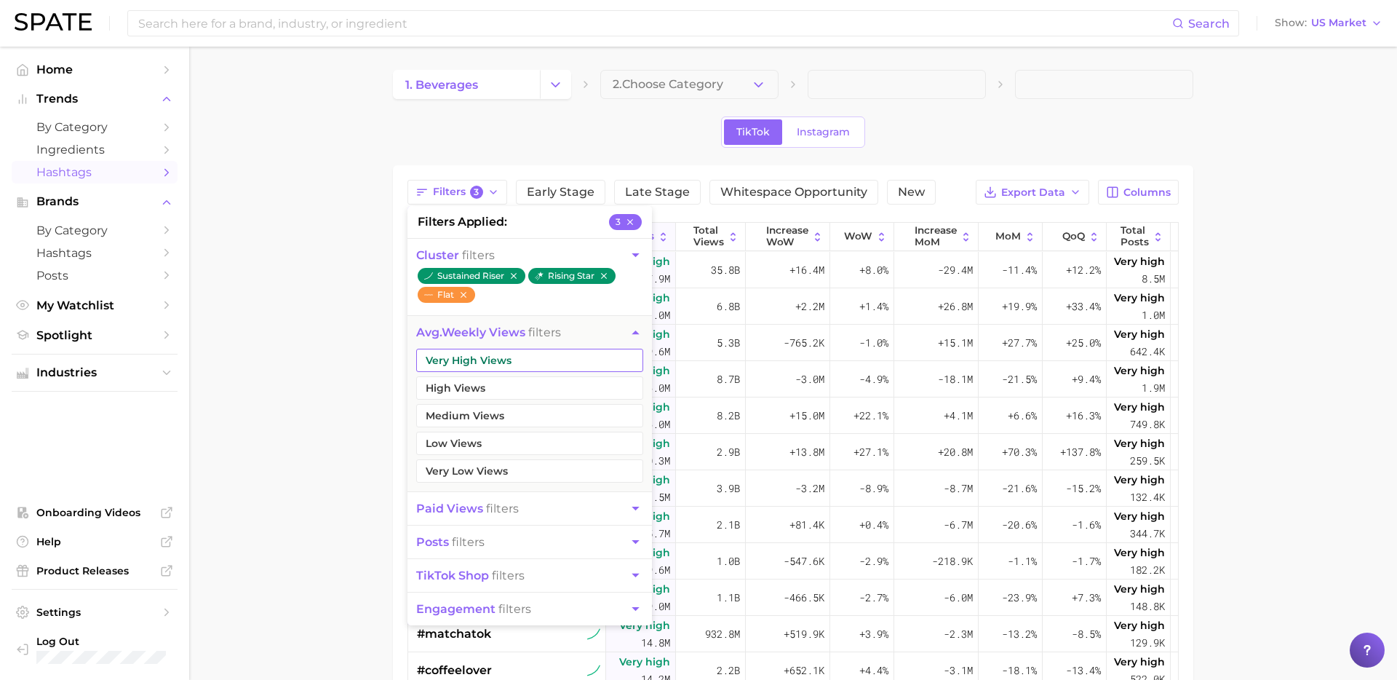
click at [512, 357] on button "Very High Views" at bounding box center [529, 360] width 227 height 23
click at [501, 396] on button "High Views" at bounding box center [529, 387] width 227 height 23
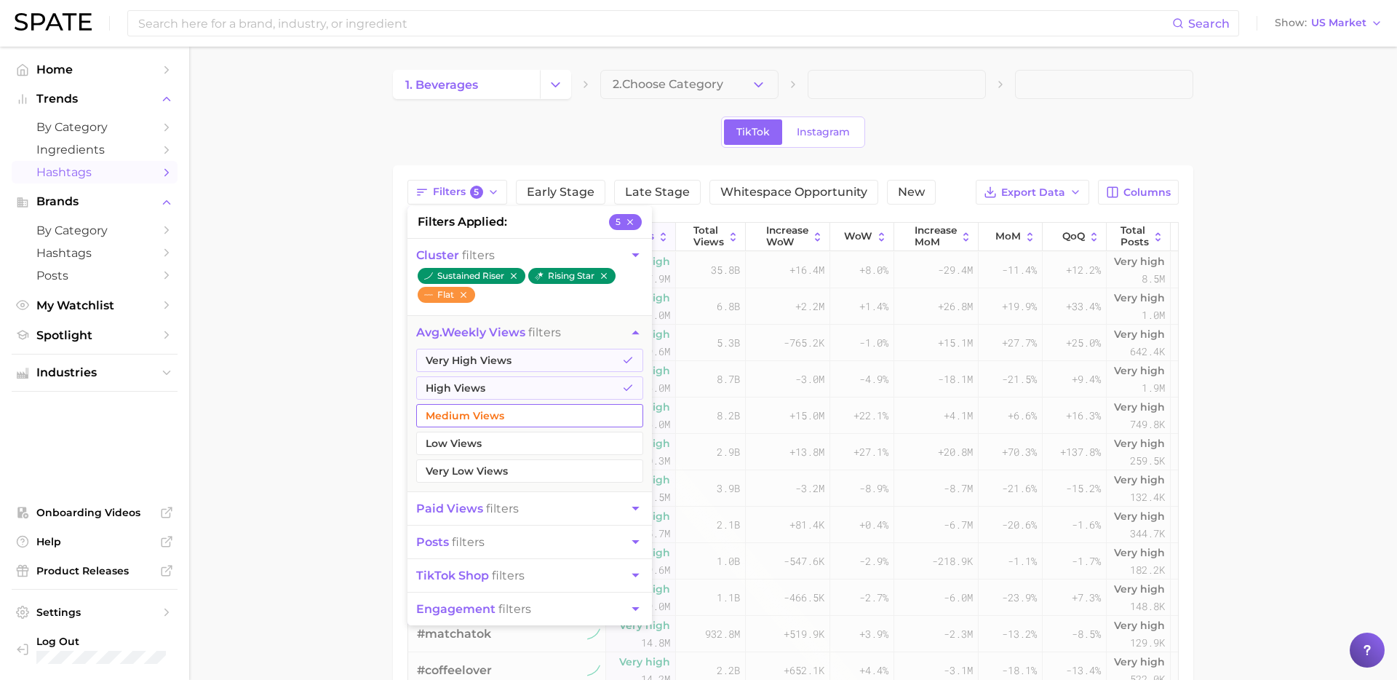
click at [501, 421] on button "Medium Views" at bounding box center [529, 415] width 227 height 23
click at [307, 501] on main "1. beverages 2. Choose Category TikTok Instagram Filters 6 filters applied 6 cl…" at bounding box center [793, 518] width 1208 height 942
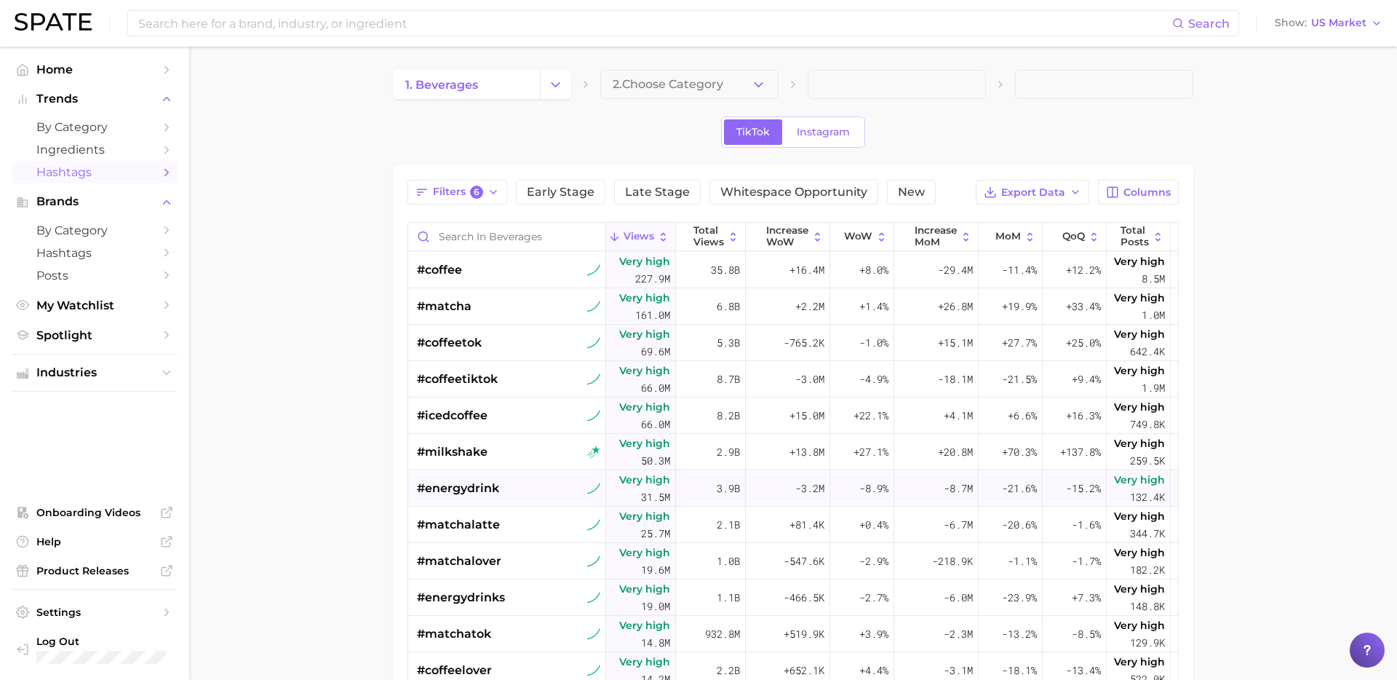
click at [528, 501] on div "#energydrink" at bounding box center [508, 488] width 183 height 36
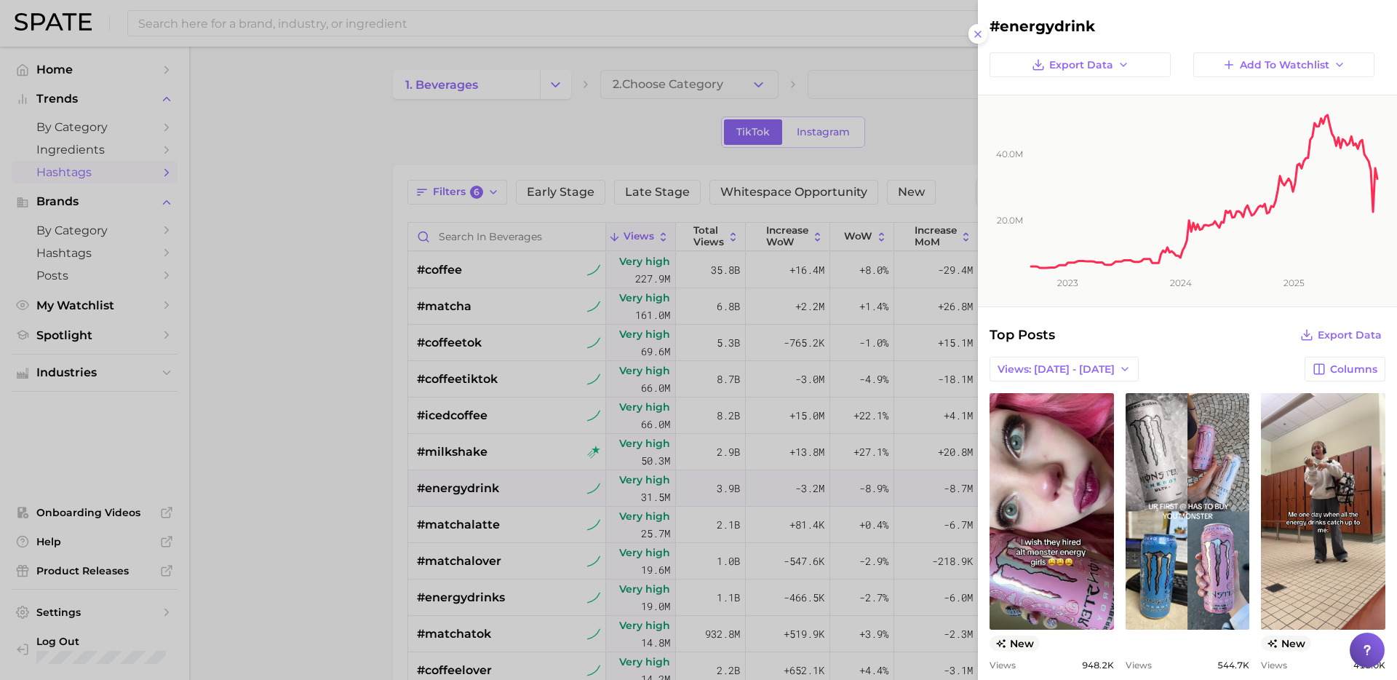
click at [336, 320] on div at bounding box center [698, 340] width 1397 height 680
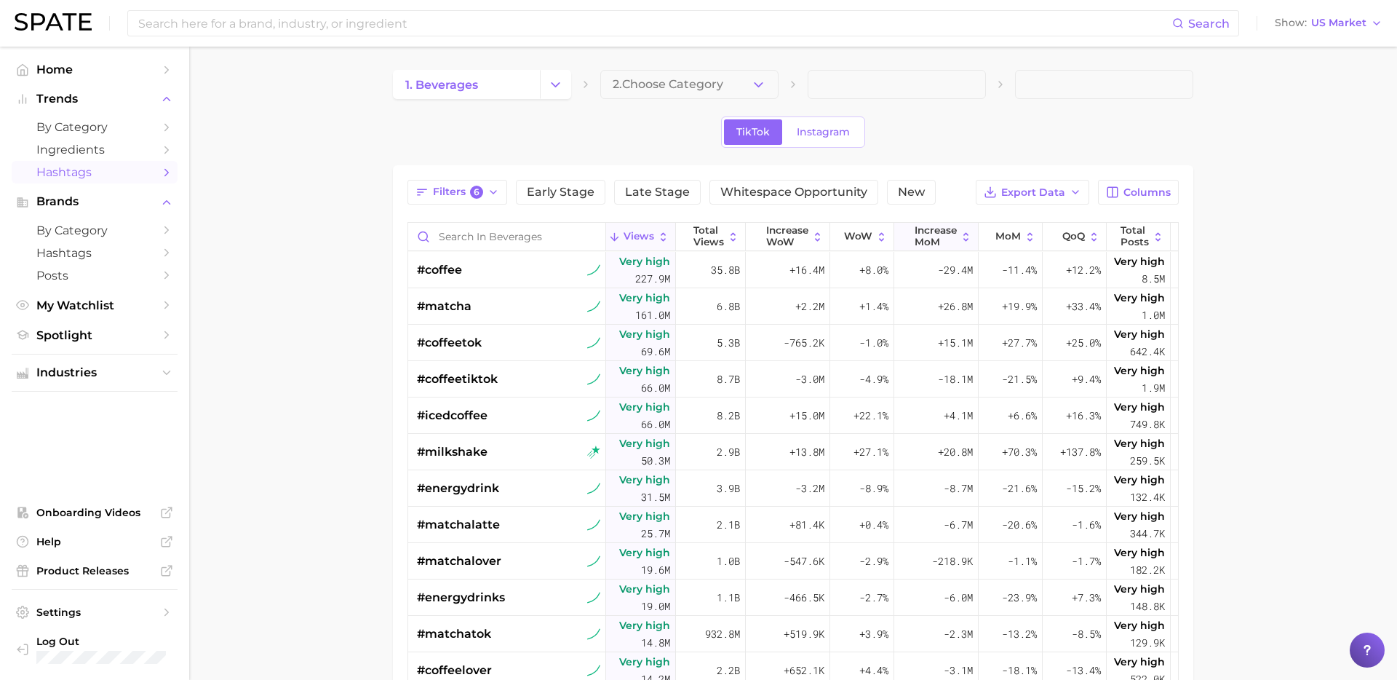
click at [947, 234] on span "increase MoM" at bounding box center [936, 236] width 42 height 23
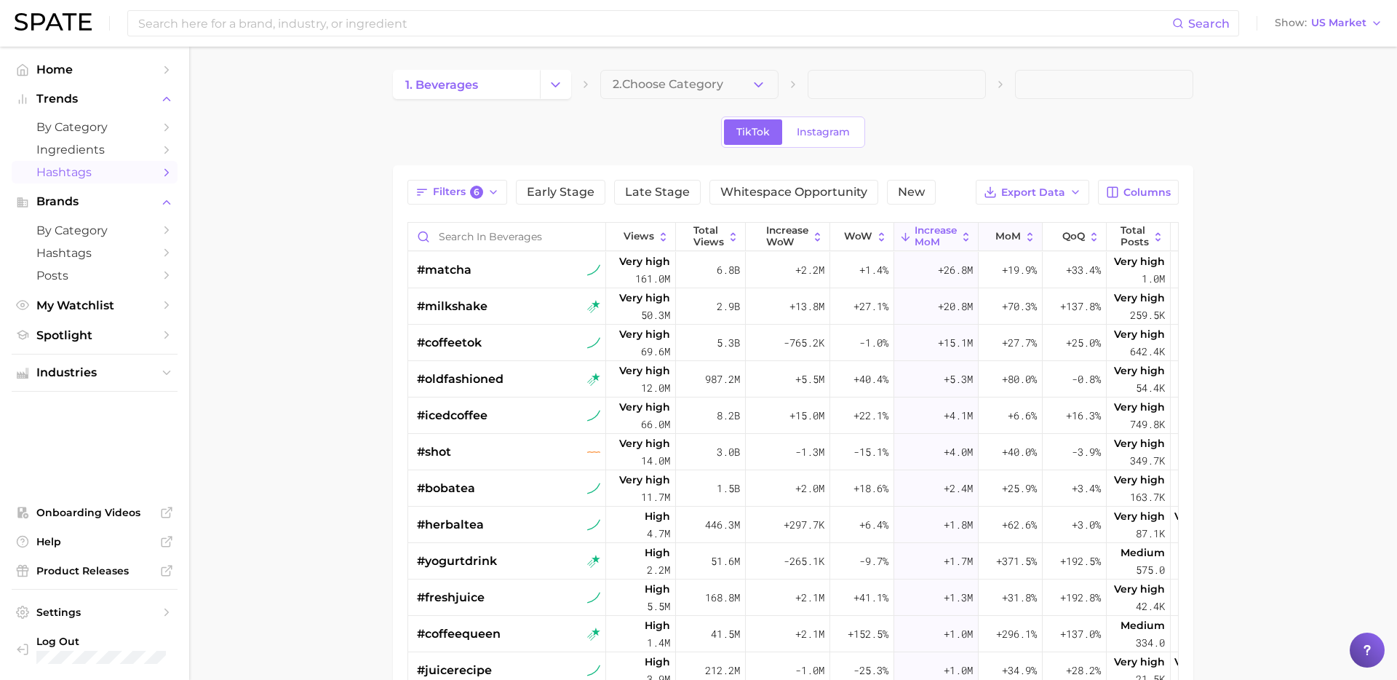
click at [1004, 231] on span "MoM" at bounding box center [1007, 237] width 25 height 12
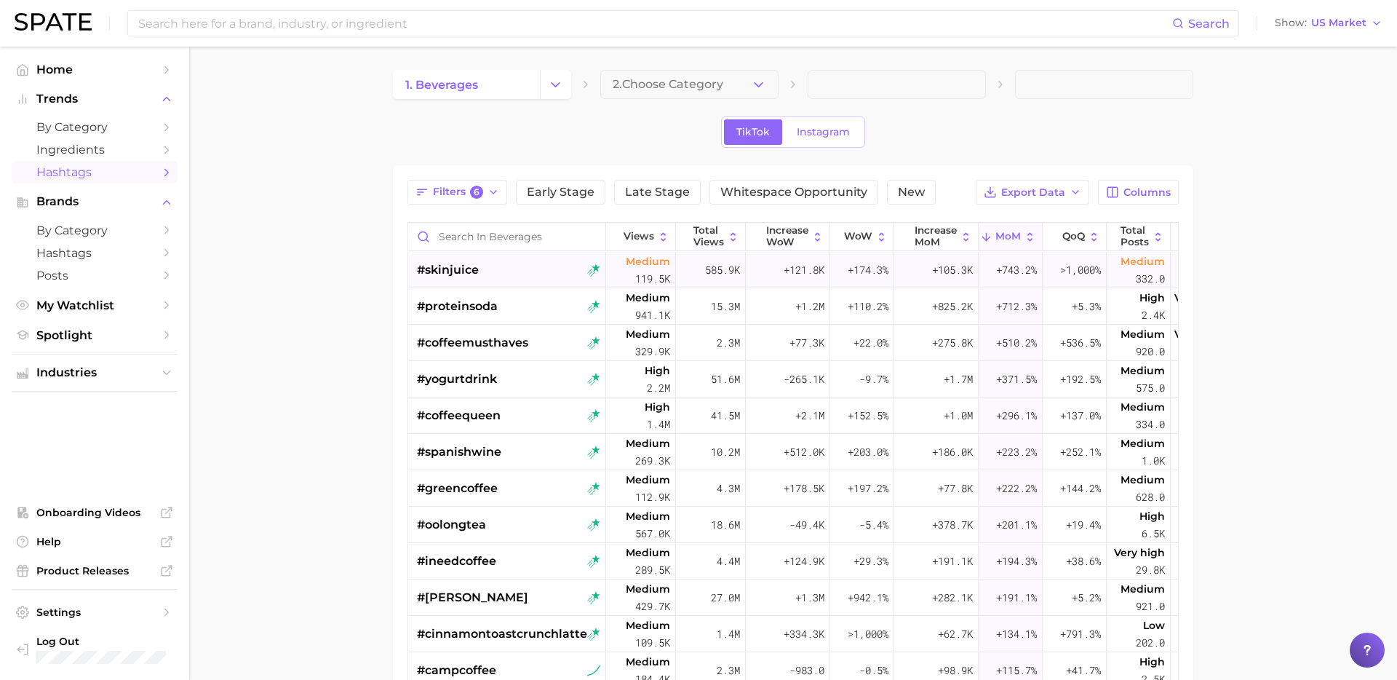
click at [527, 269] on div "#skinjuice" at bounding box center [508, 270] width 183 height 36
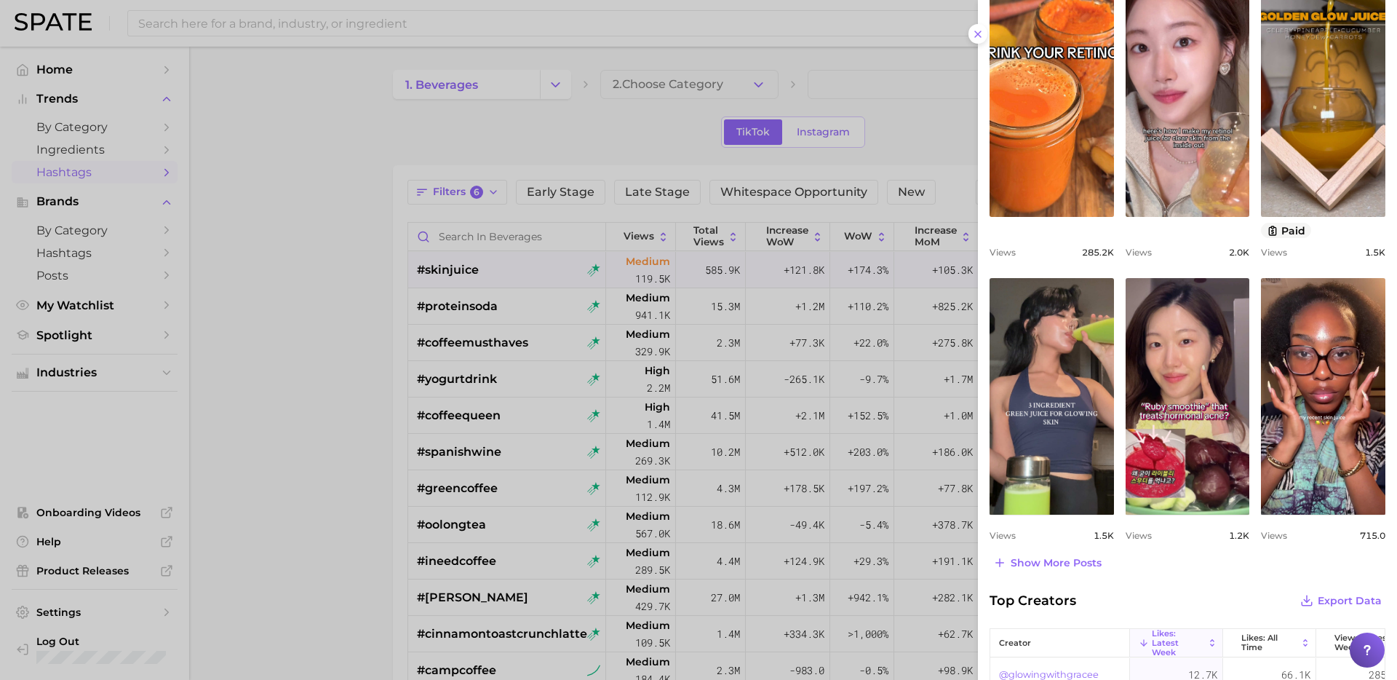
click at [343, 429] on div at bounding box center [698, 340] width 1397 height 680
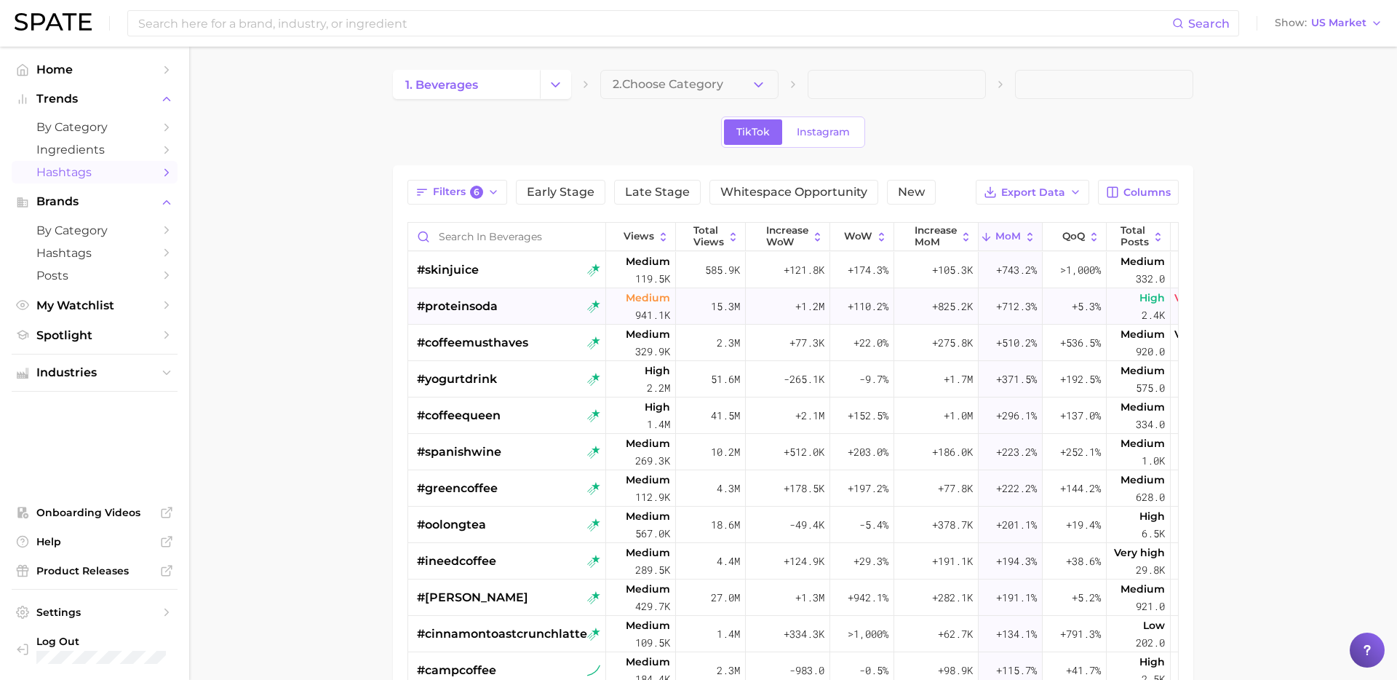
click at [507, 312] on div "#proteinsoda" at bounding box center [508, 306] width 183 height 36
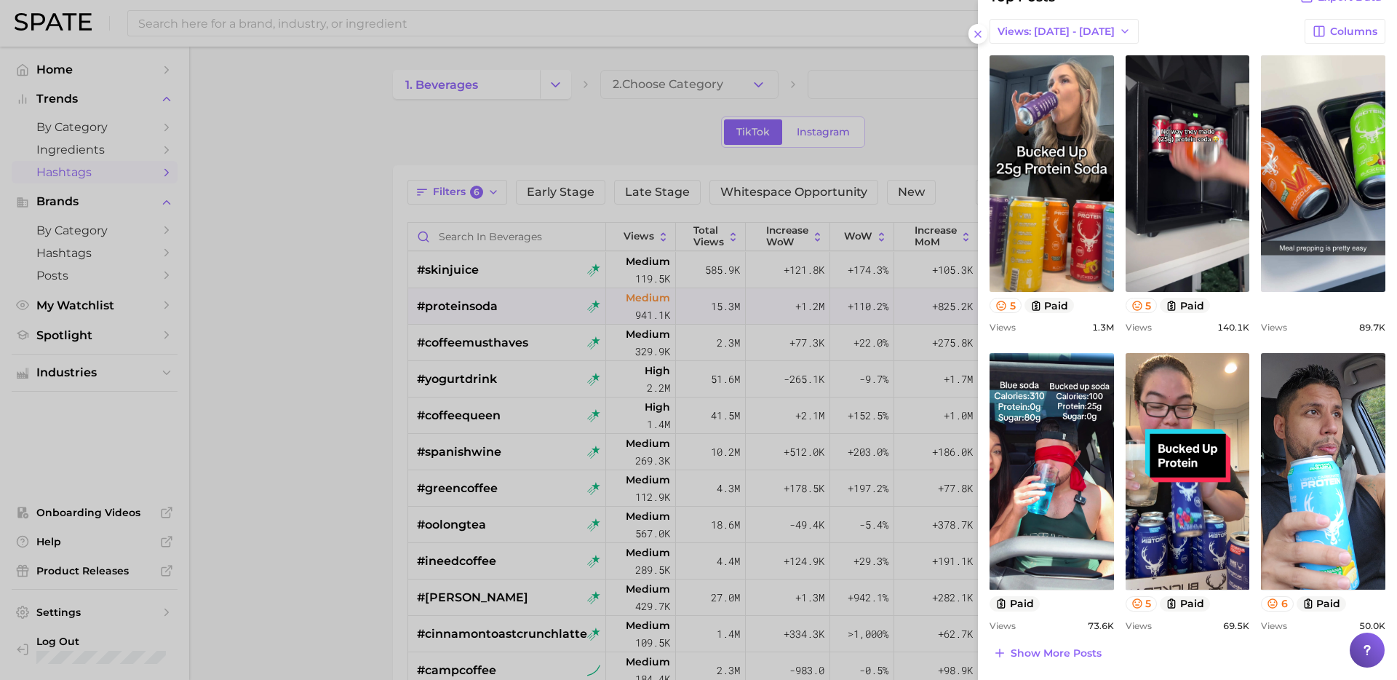
click at [465, 349] on div at bounding box center [698, 340] width 1397 height 680
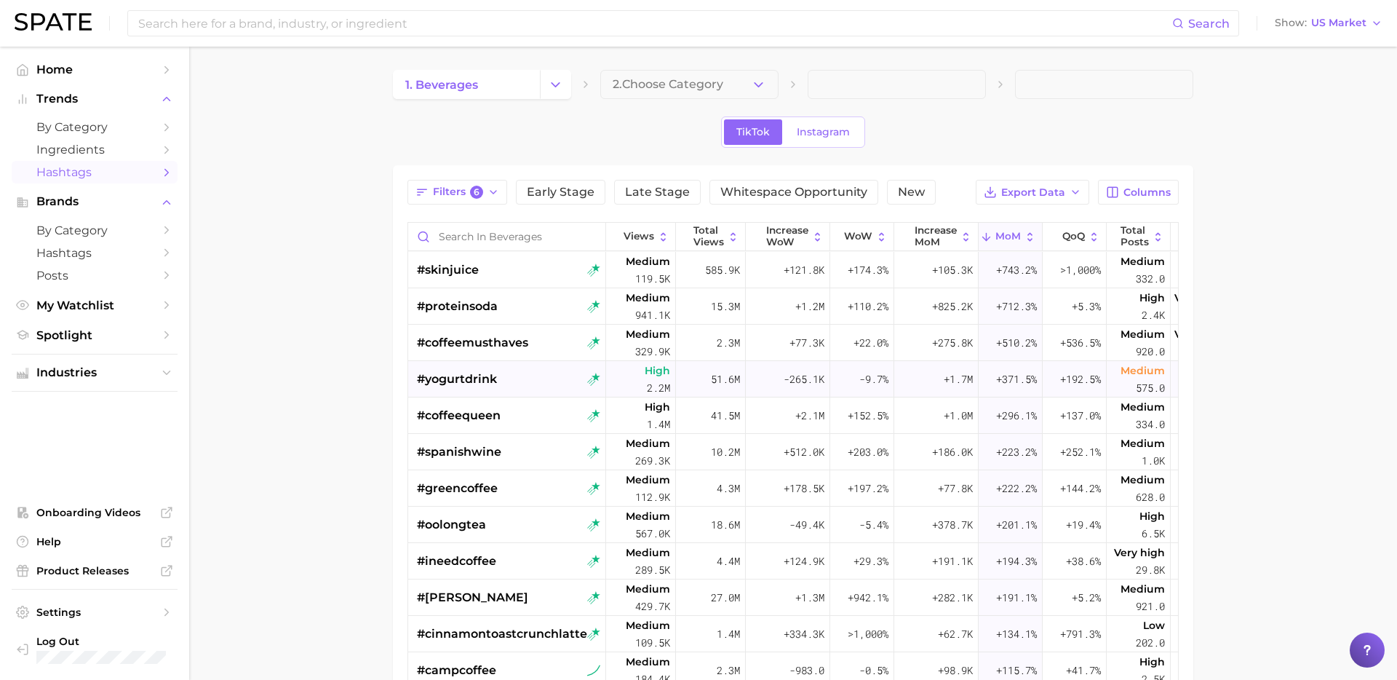
click at [477, 379] on span "#yogurtdrink" at bounding box center [457, 378] width 80 height 17
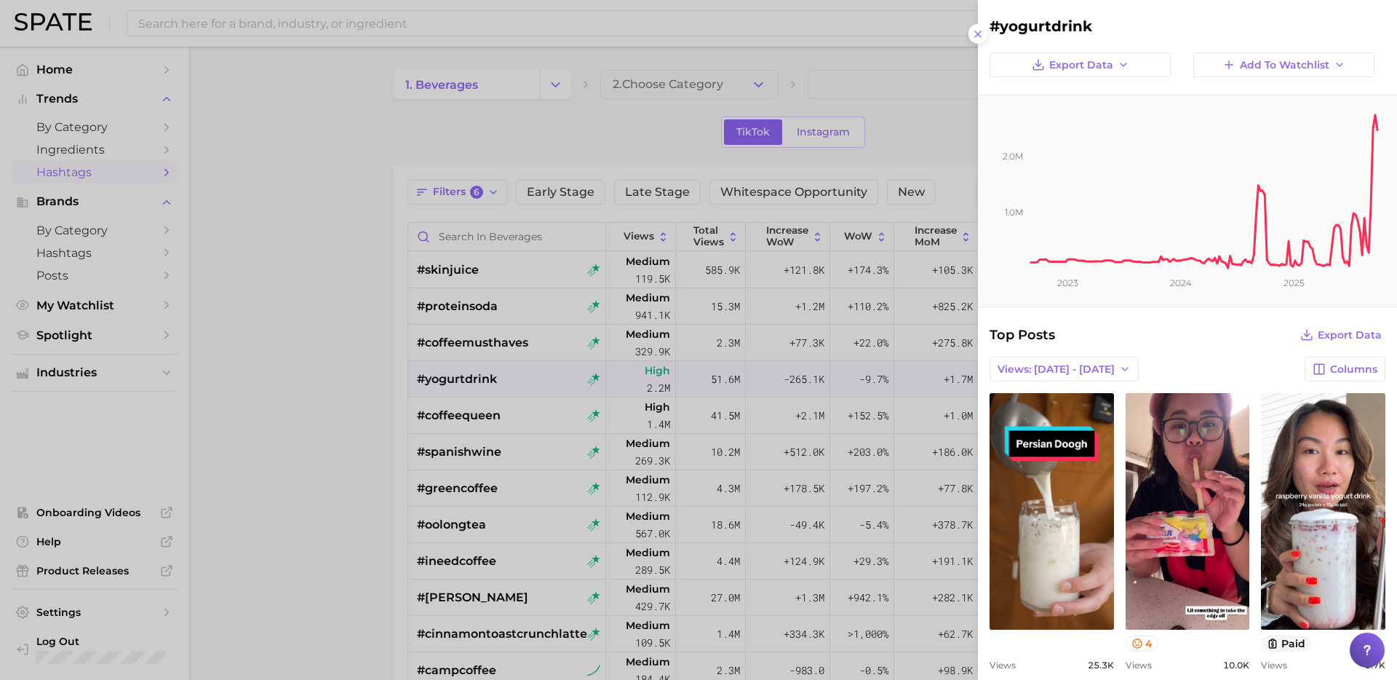
click at [1167, 357] on div "Views: [DATE] - [DATE] Columns" at bounding box center [1188, 369] width 396 height 25
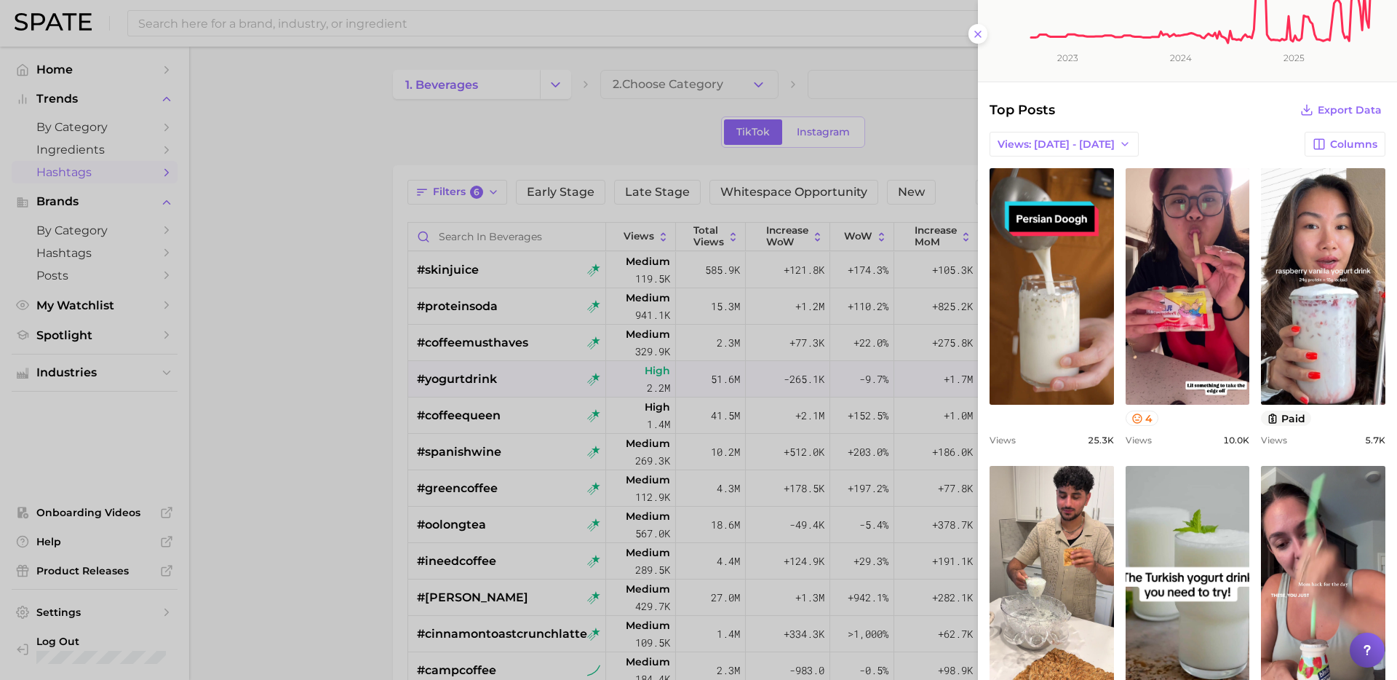
scroll to position [226, 0]
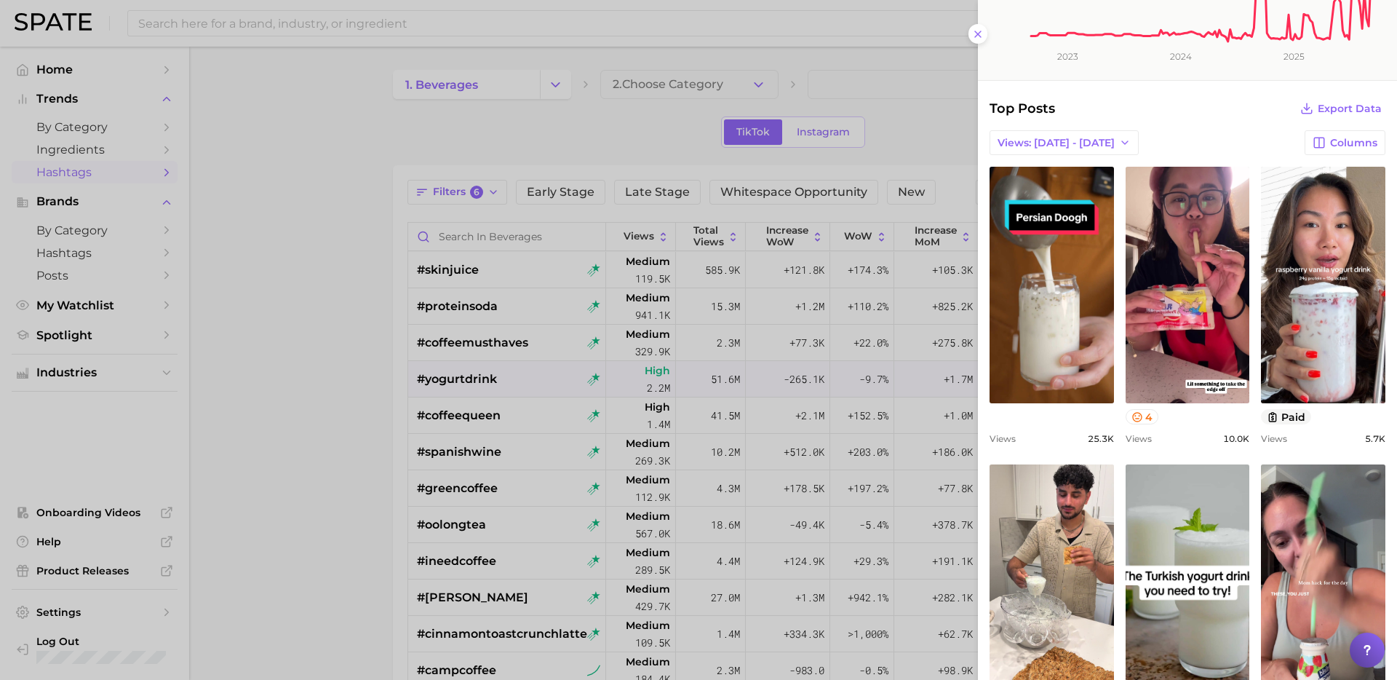
click at [895, 129] on div at bounding box center [698, 340] width 1397 height 680
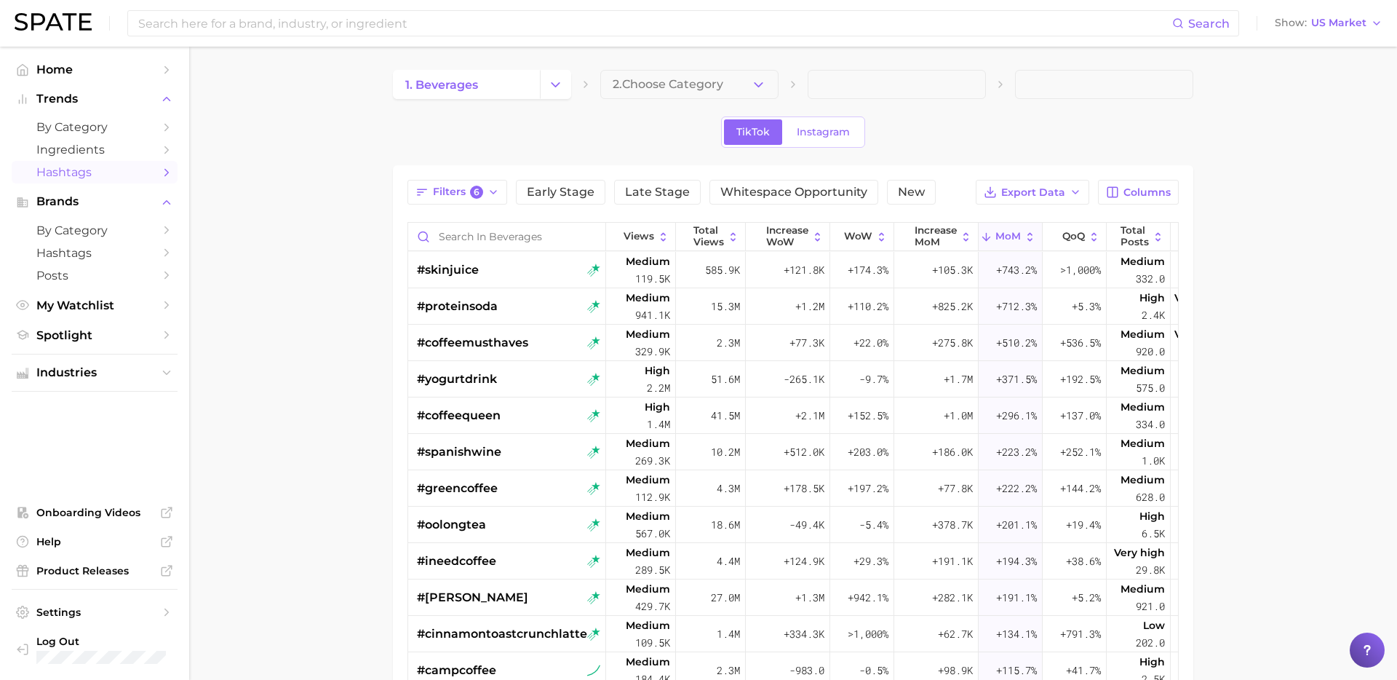
click at [1260, 361] on main "1. beverages 2. Choose Category TikTok Instagram Filters 6 Early Stage Late Sta…" at bounding box center [793, 518] width 1208 height 942
click at [539, 528] on div "#oolongtea" at bounding box center [508, 524] width 183 height 36
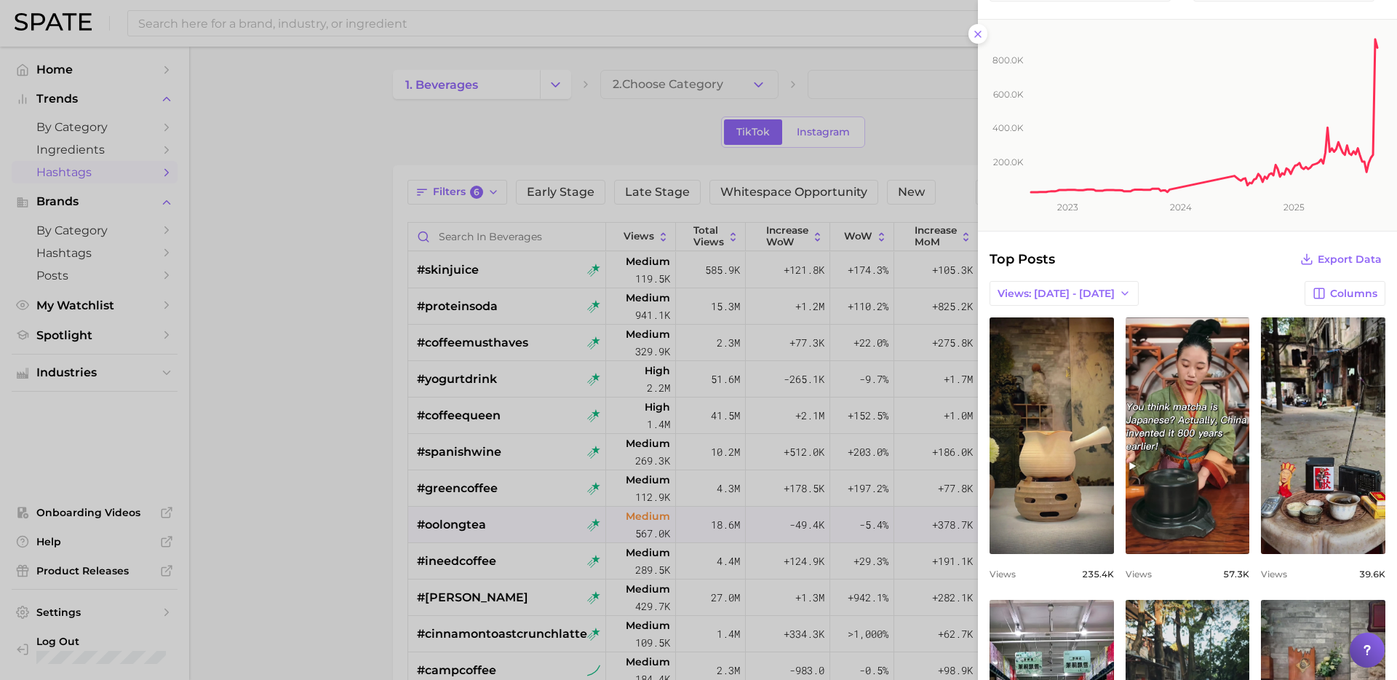
scroll to position [102, 0]
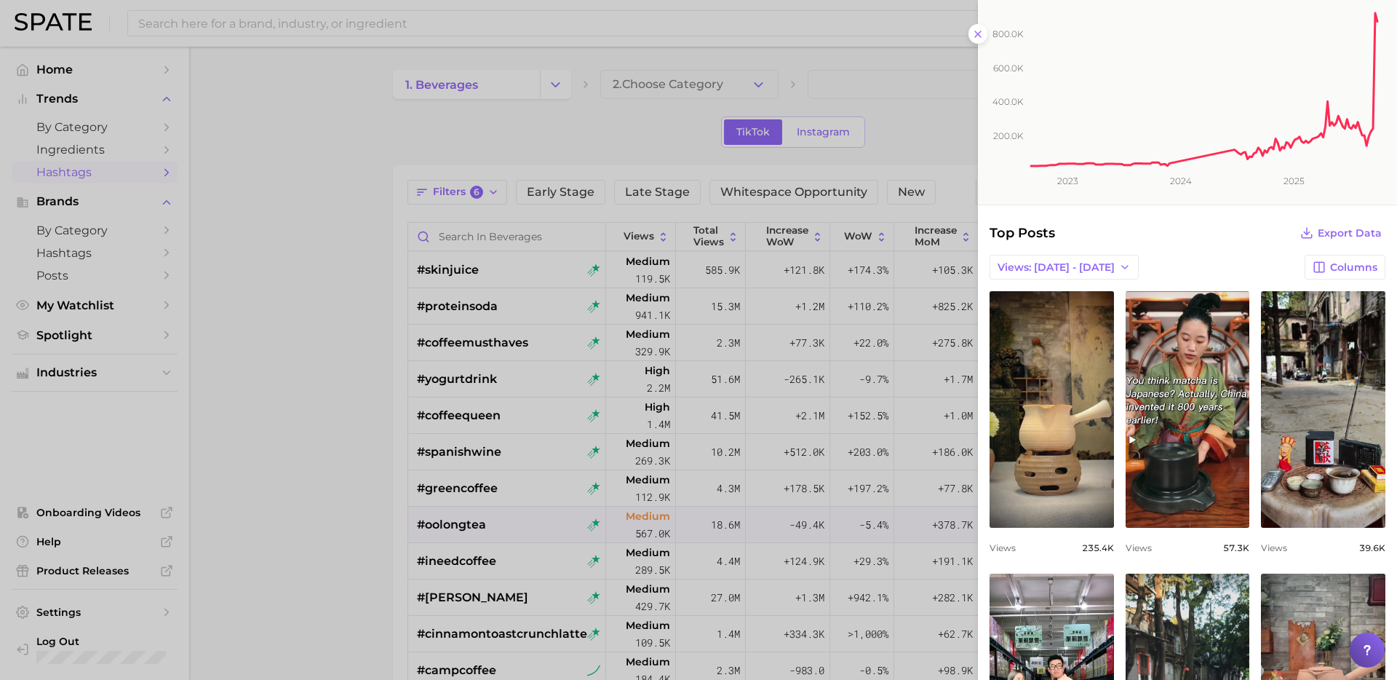
click at [541, 539] on div at bounding box center [698, 340] width 1397 height 680
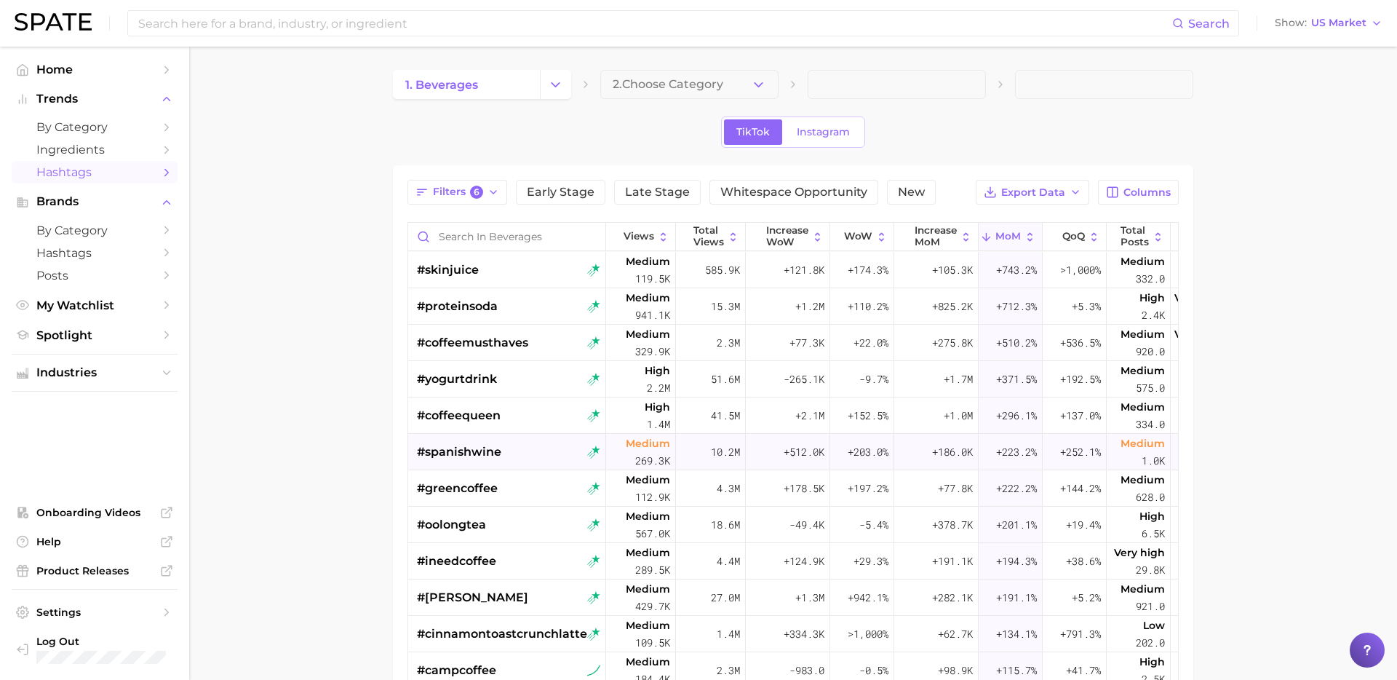
click at [514, 450] on div "#spanishwine" at bounding box center [508, 452] width 183 height 36
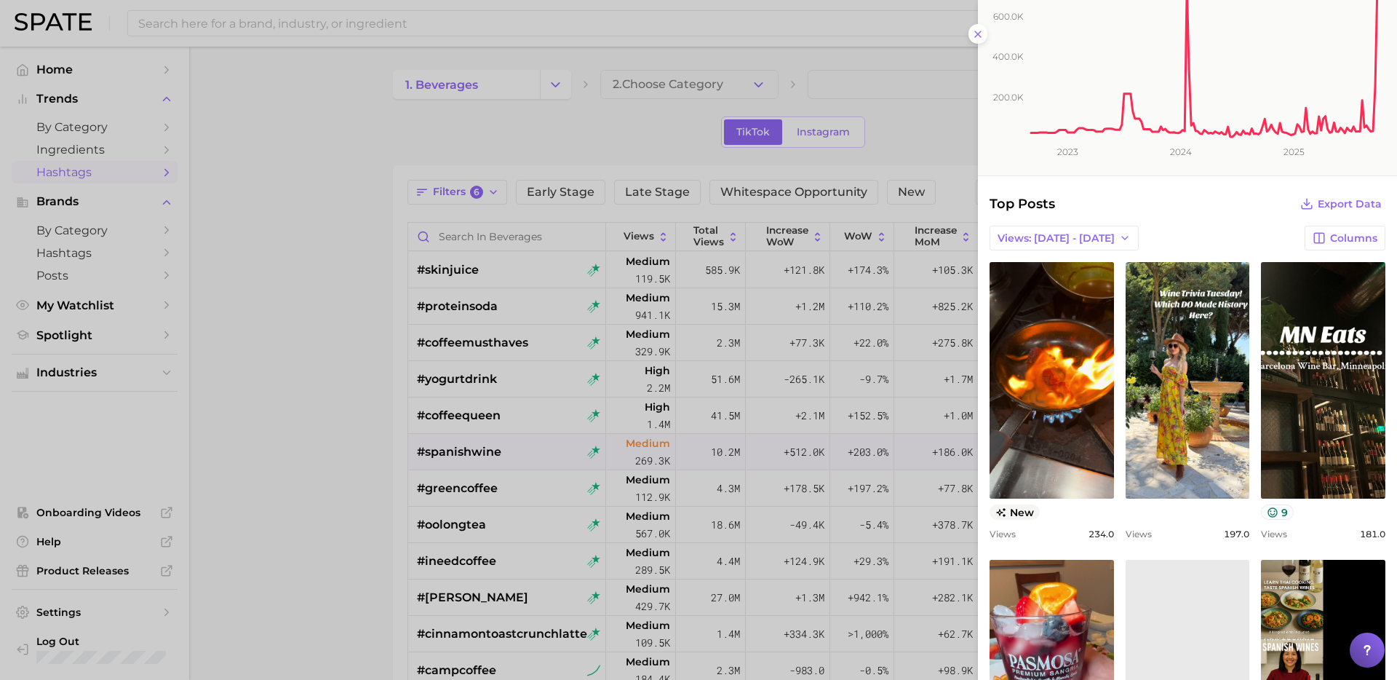
scroll to position [136, 0]
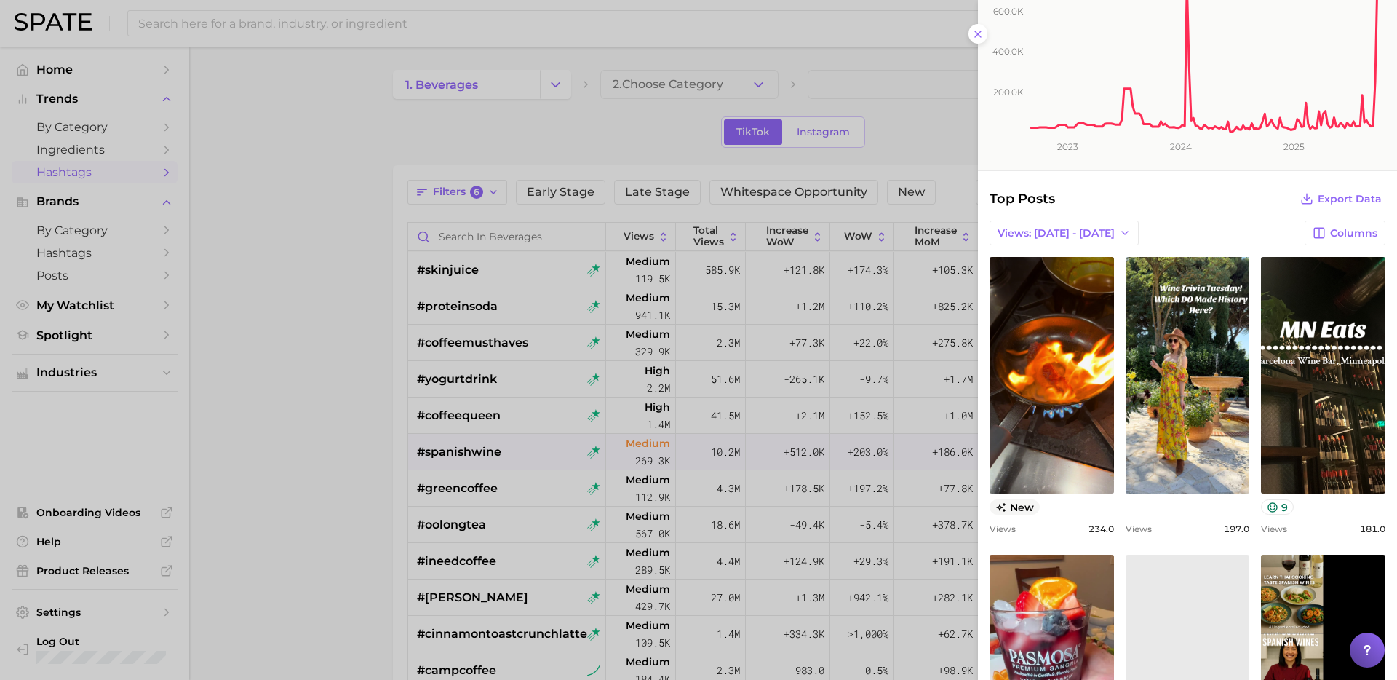
click at [530, 506] on div at bounding box center [698, 340] width 1397 height 680
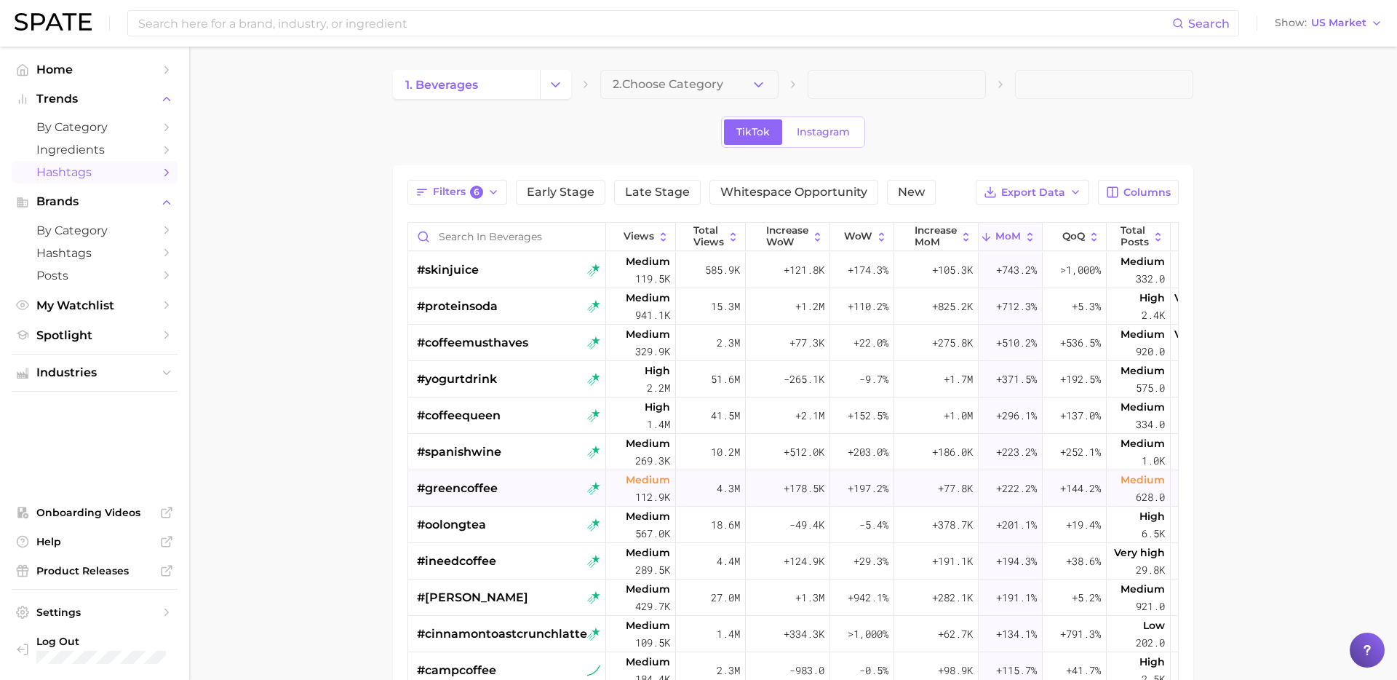
click at [515, 490] on div "#greencoffee" at bounding box center [508, 488] width 183 height 36
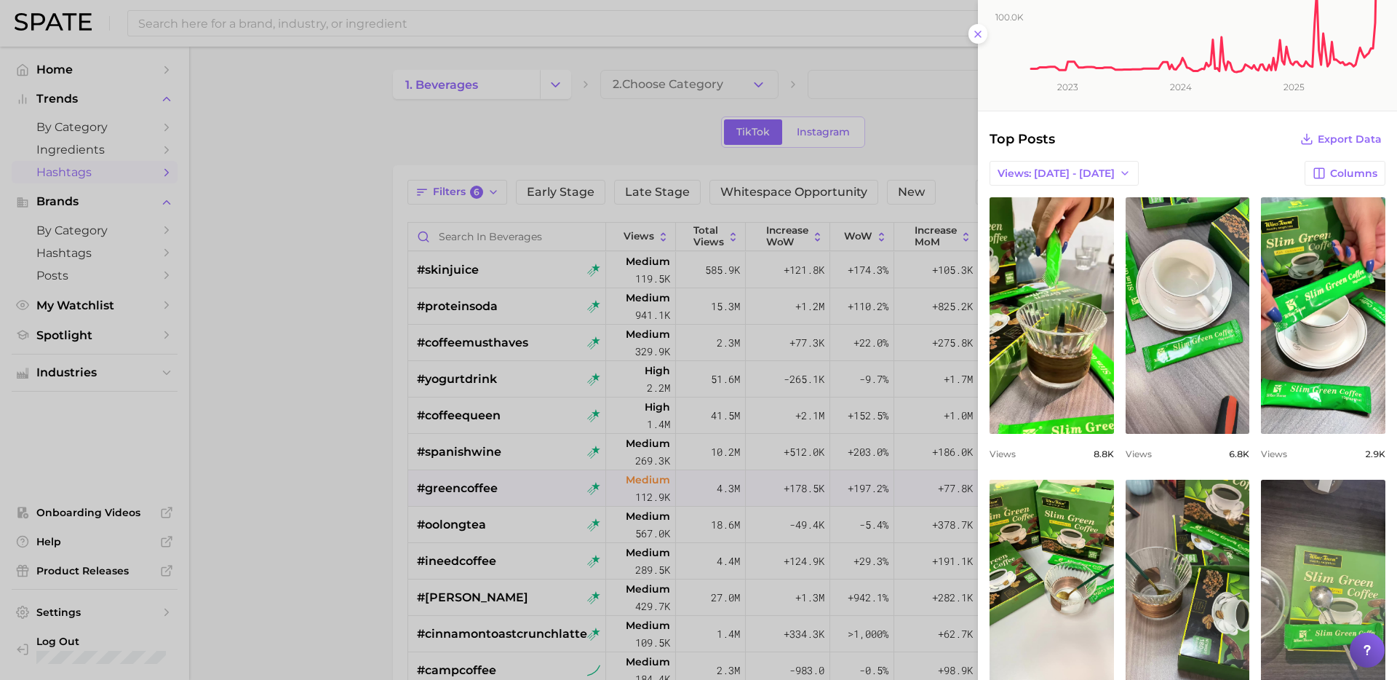
scroll to position [0, 0]
click at [511, 506] on div at bounding box center [698, 340] width 1397 height 680
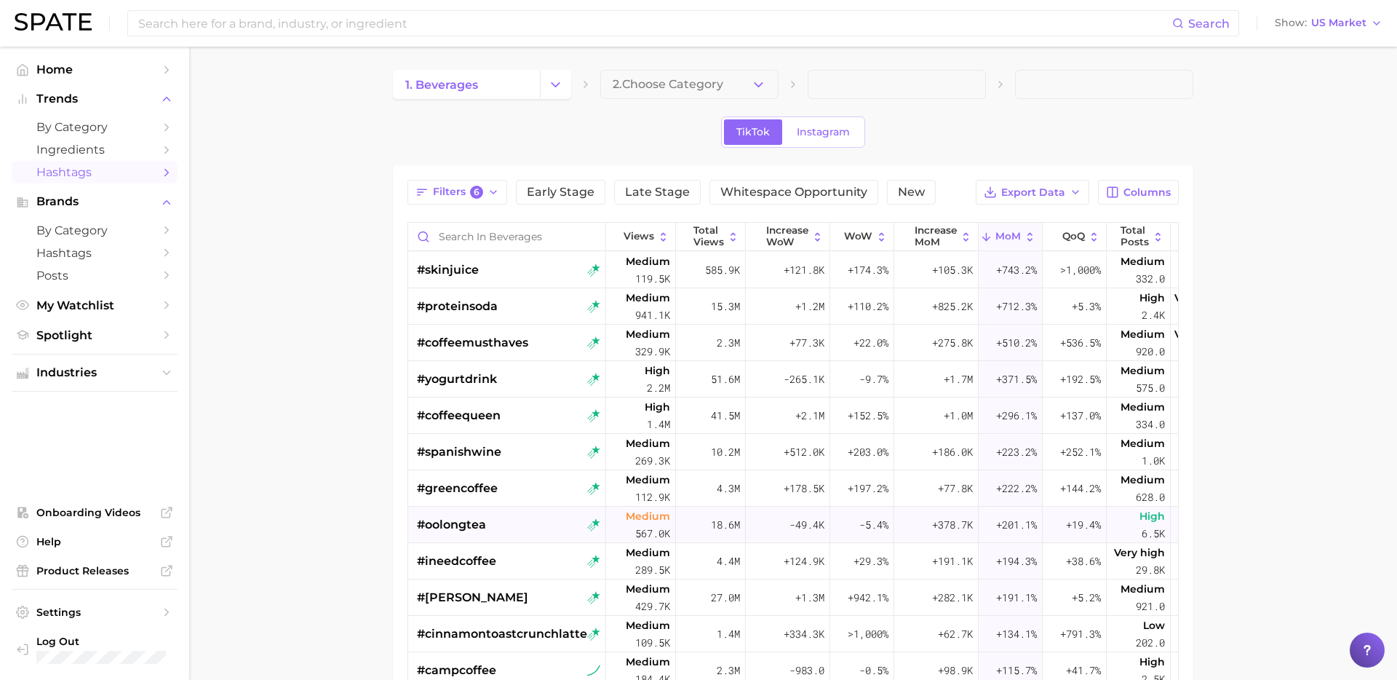
click at [488, 528] on div "#oolongtea" at bounding box center [508, 524] width 183 height 36
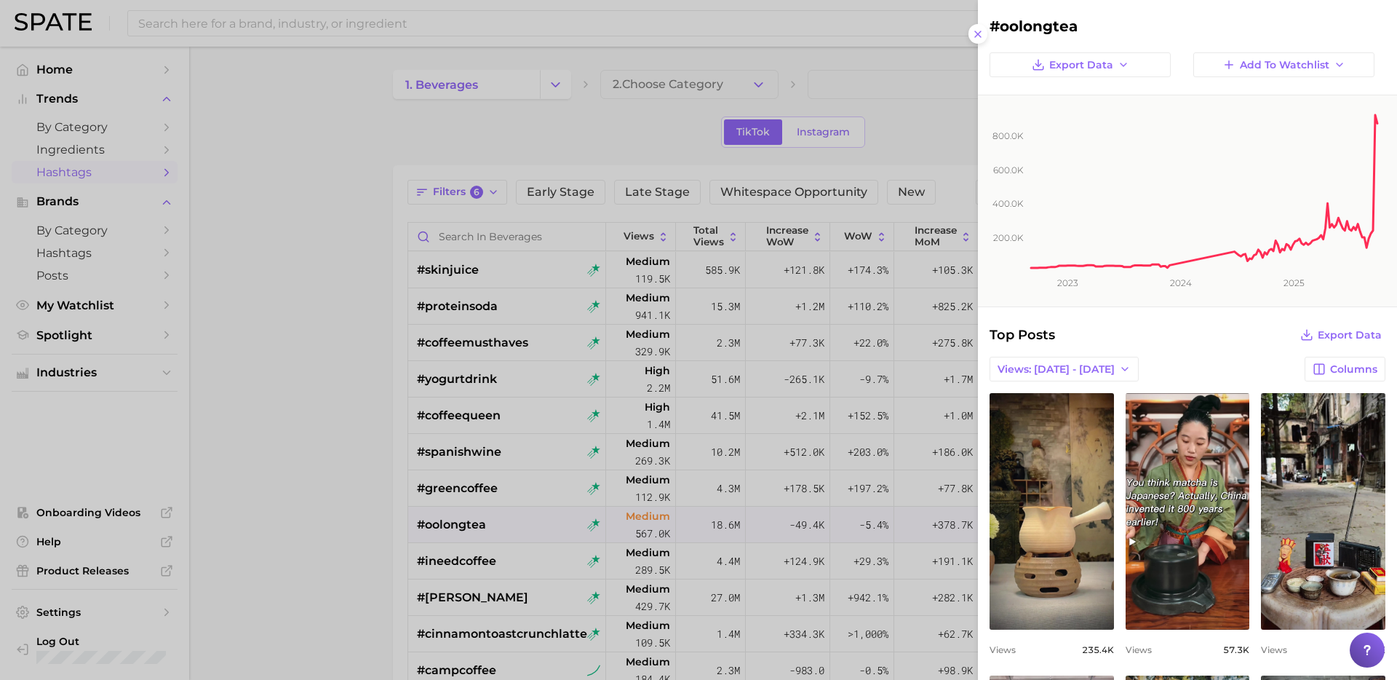
click at [865, 520] on div at bounding box center [698, 340] width 1397 height 680
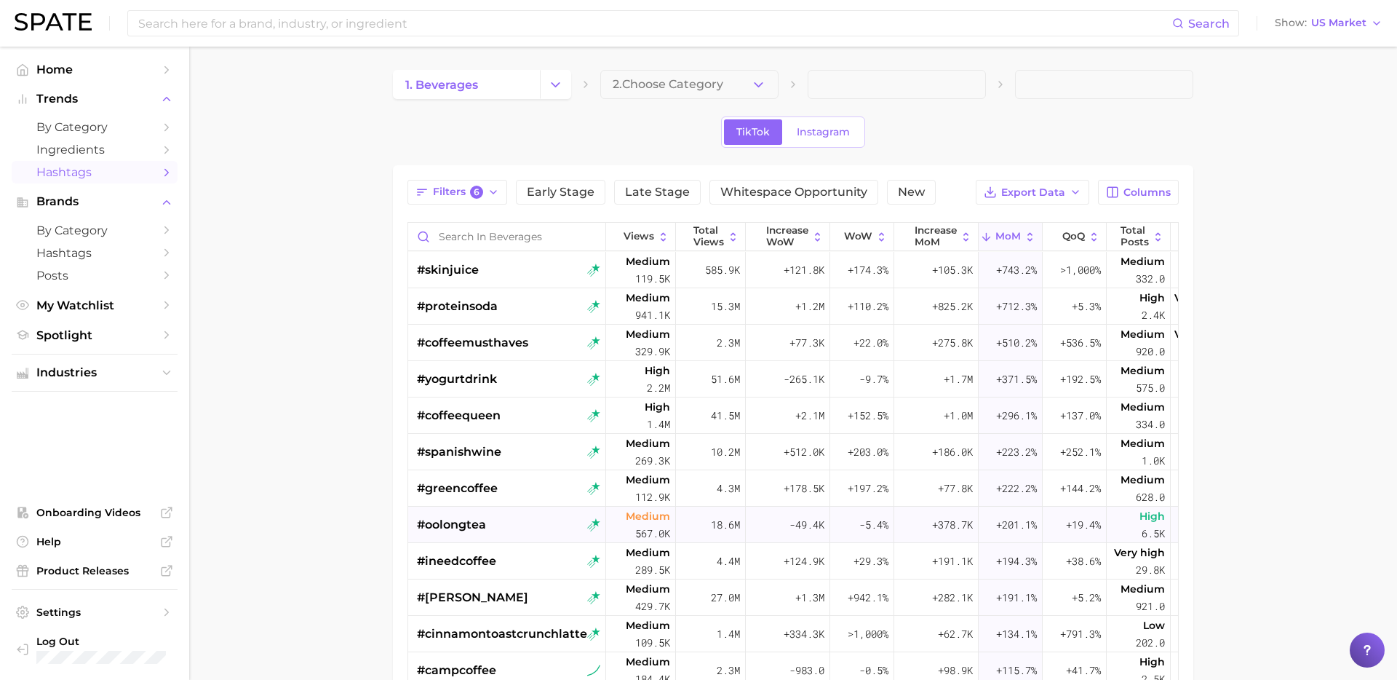
click at [517, 522] on div "#oolongtea" at bounding box center [508, 524] width 183 height 36
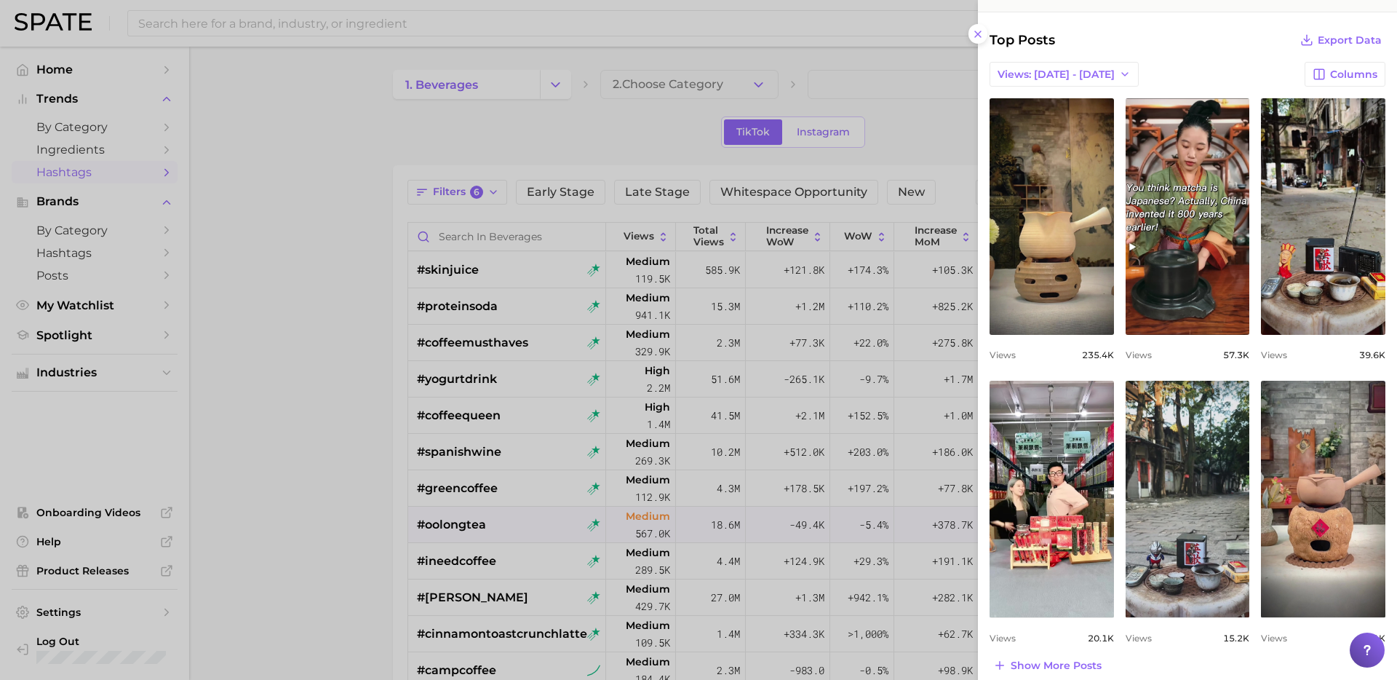
click at [576, 521] on div at bounding box center [698, 340] width 1397 height 680
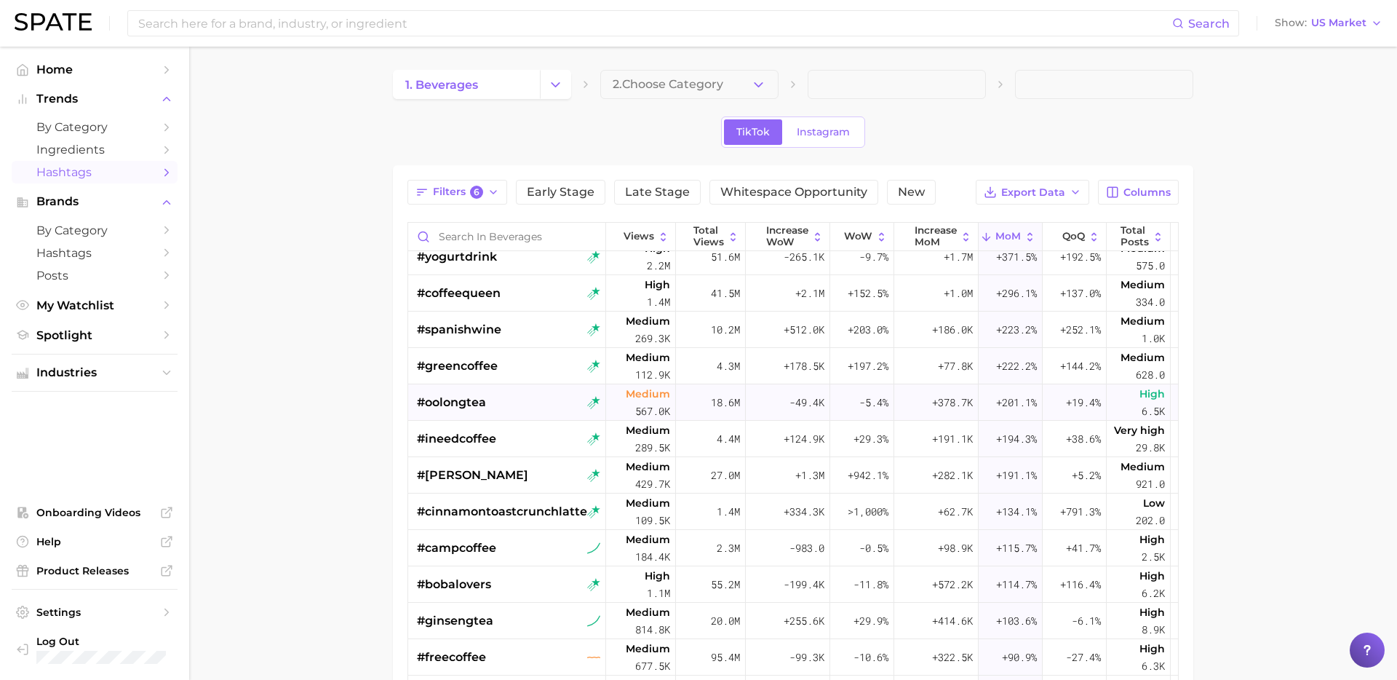
scroll to position [144, 0]
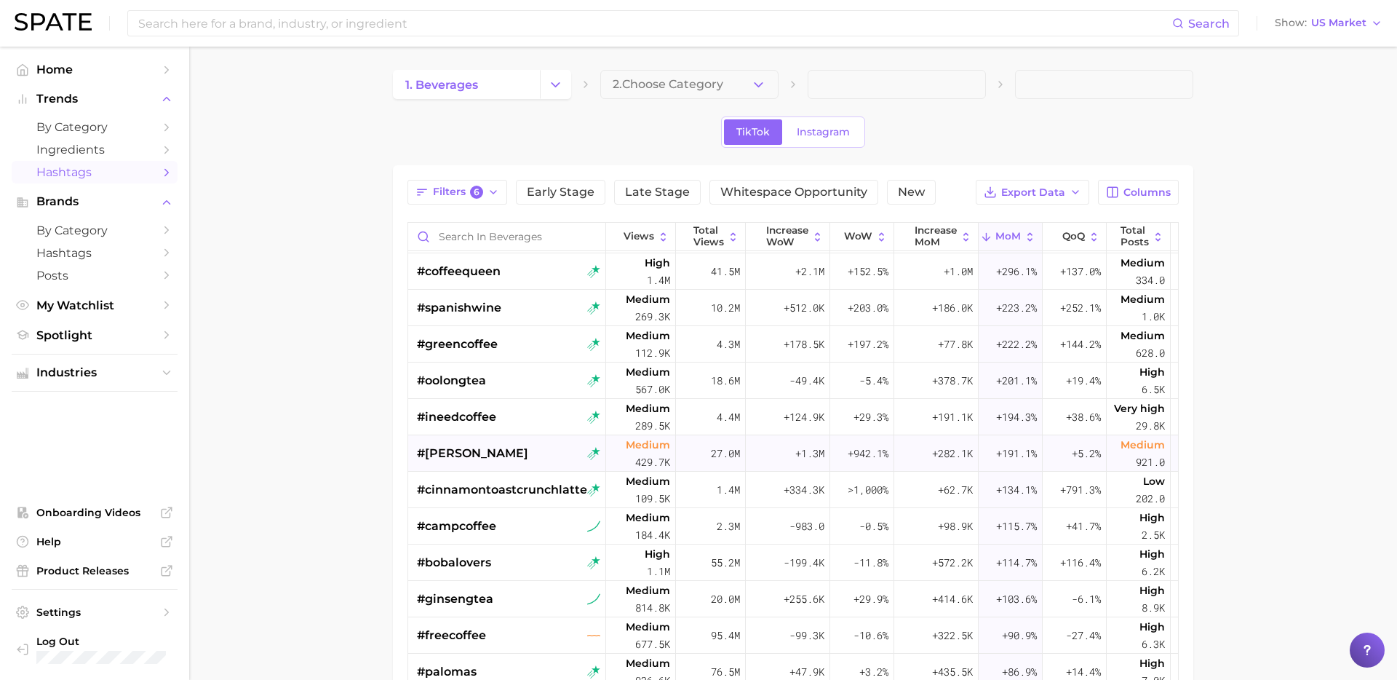
click at [536, 453] on div "#[PERSON_NAME]" at bounding box center [508, 453] width 183 height 36
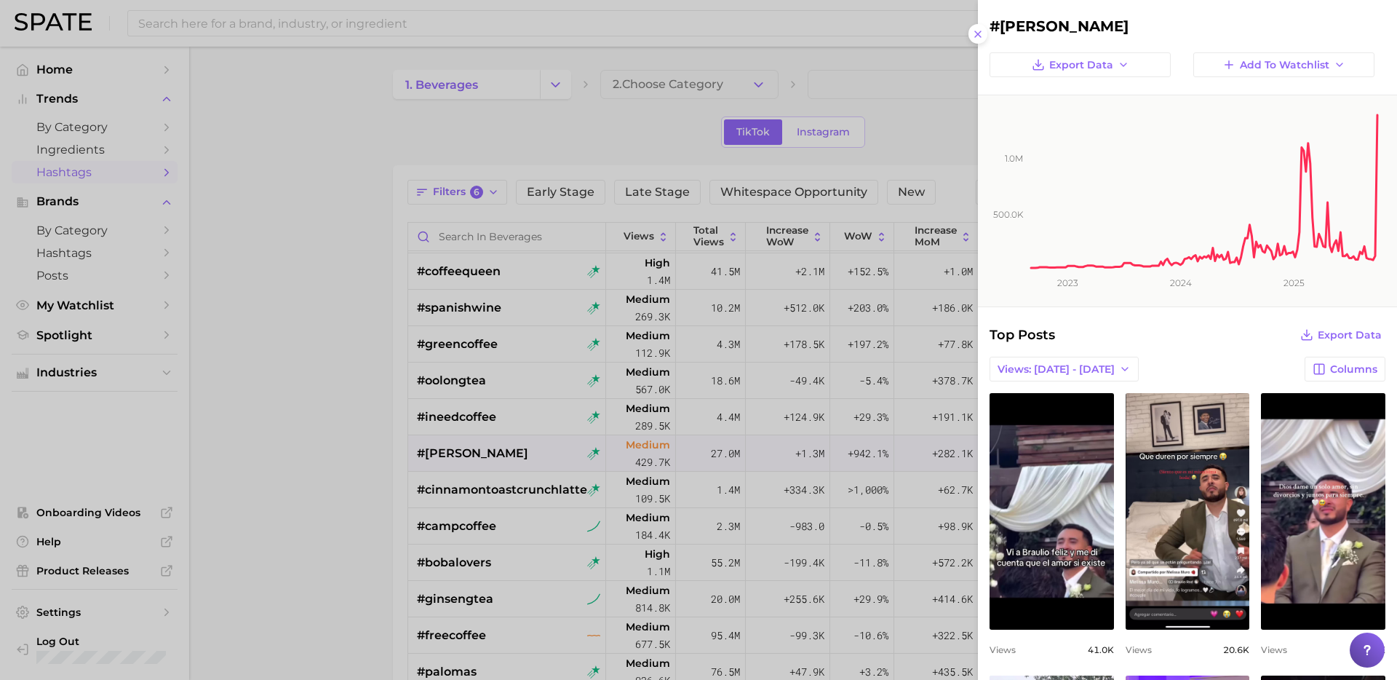
scroll to position [0, 0]
click at [539, 487] on div at bounding box center [698, 340] width 1397 height 680
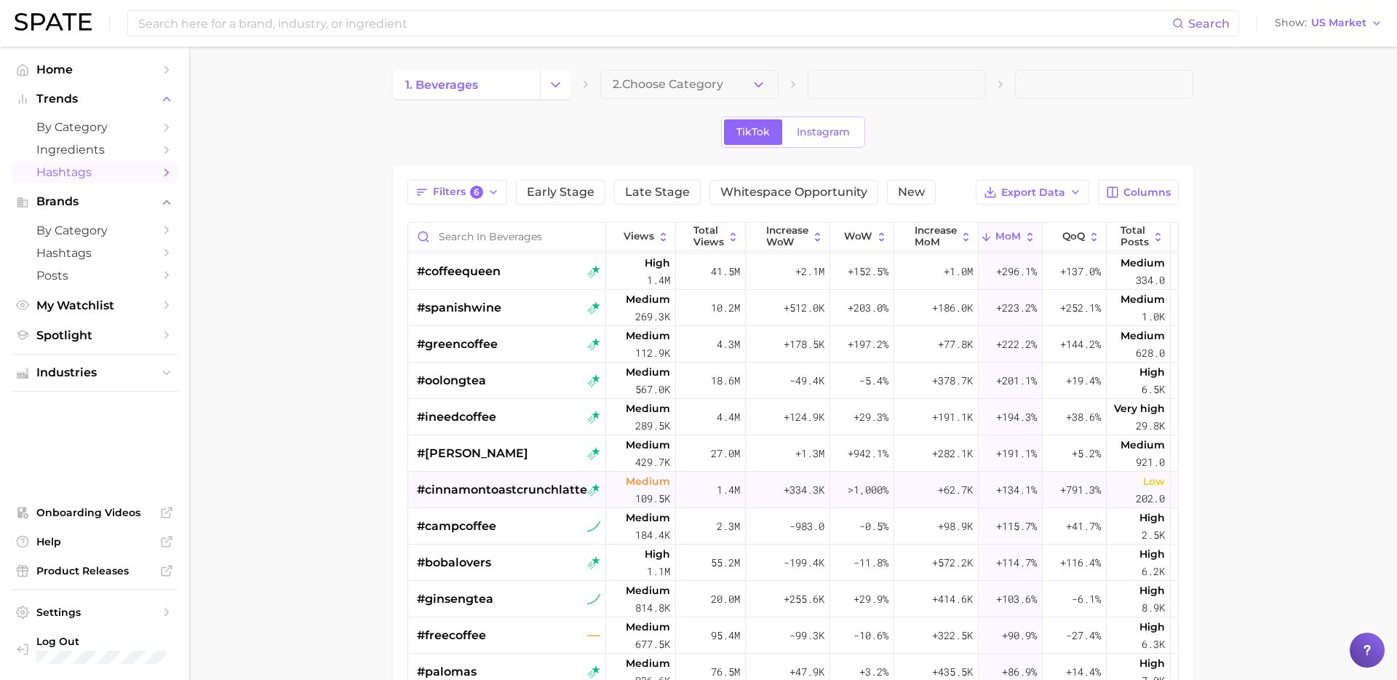
click at [511, 493] on span "#cinnamontoastcrunchlatte" at bounding box center [502, 489] width 170 height 17
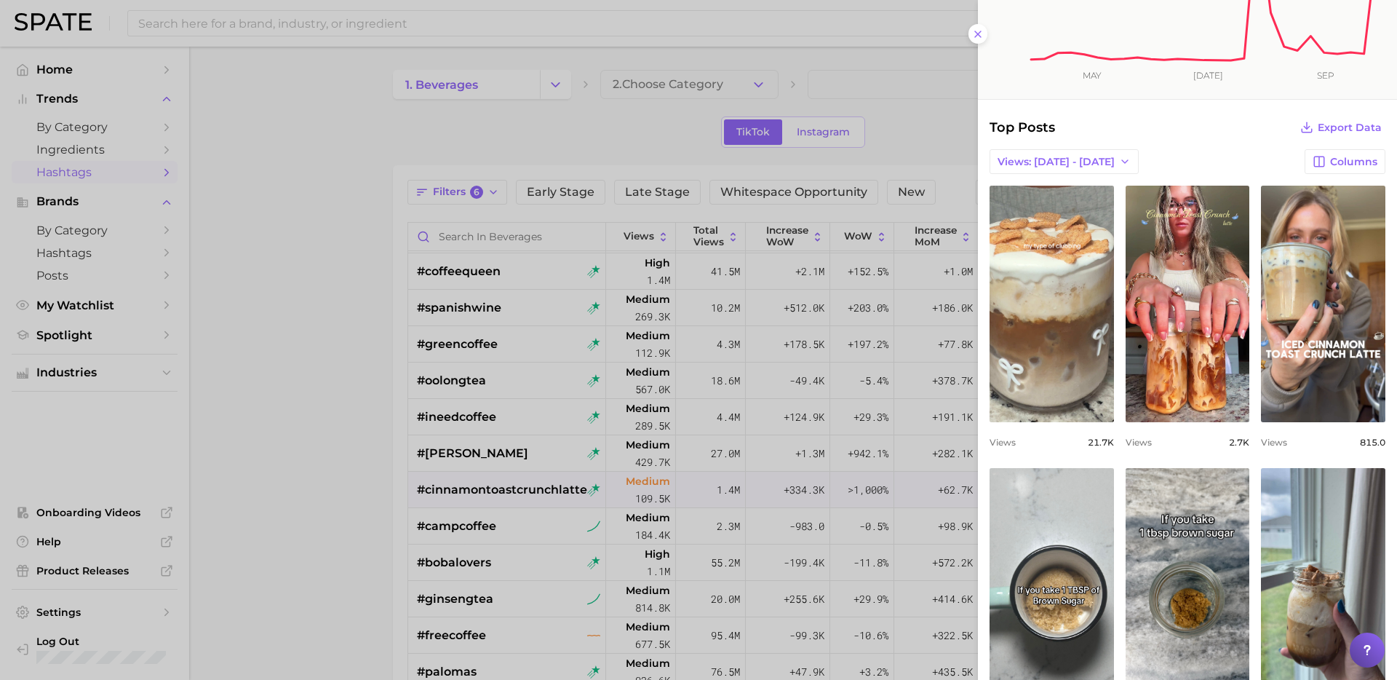
scroll to position [212, 0]
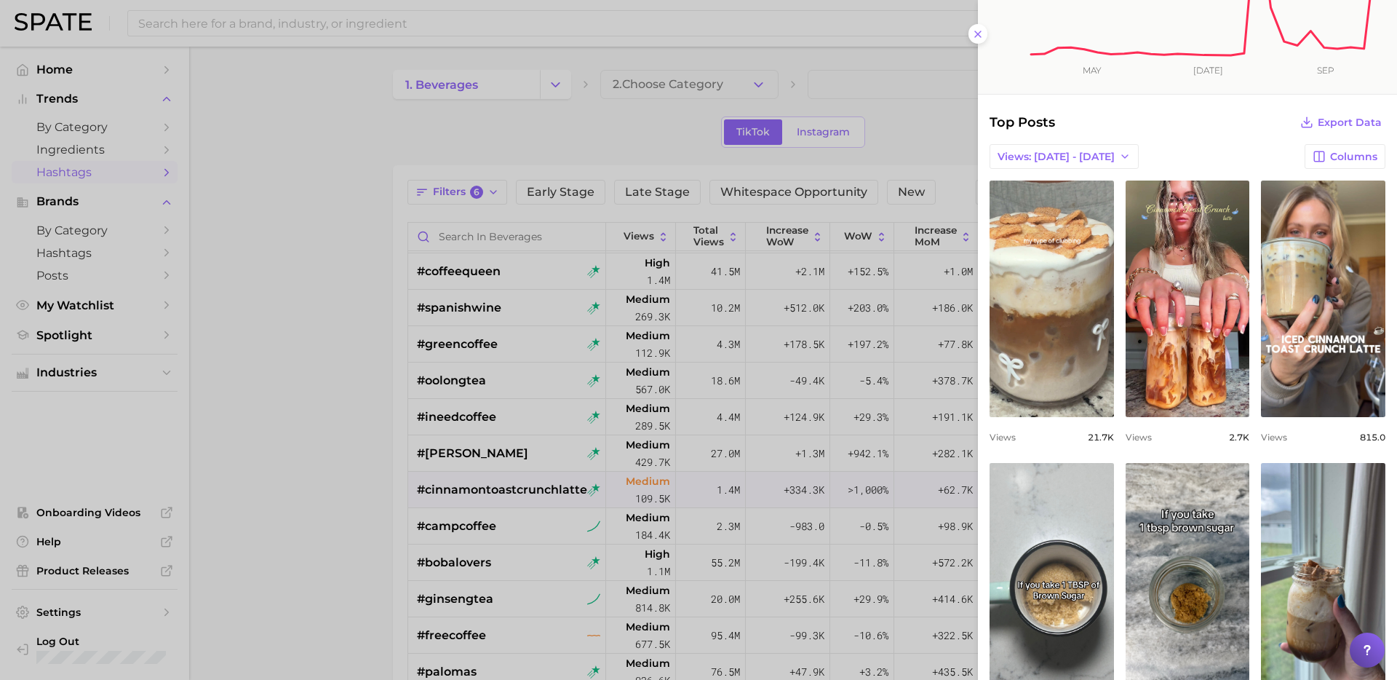
click at [608, 558] on div at bounding box center [698, 340] width 1397 height 680
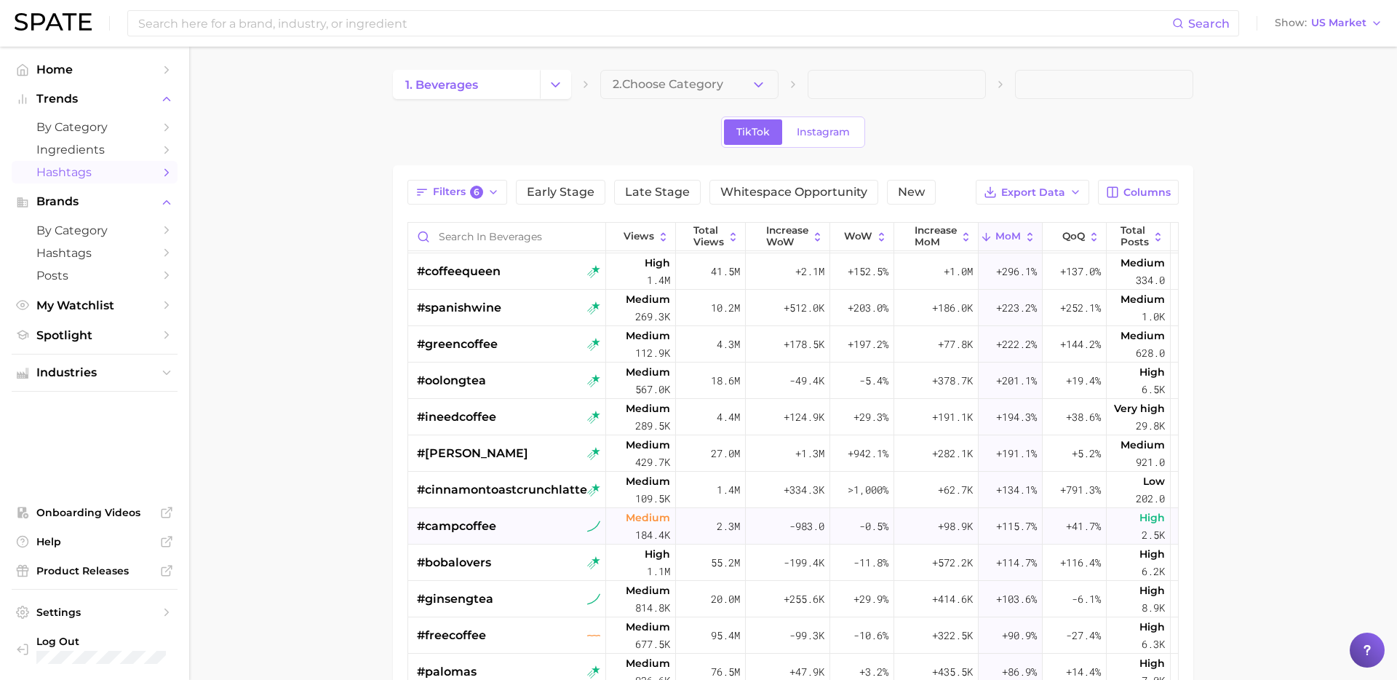
click at [515, 518] on div "#campcoffee" at bounding box center [508, 526] width 183 height 36
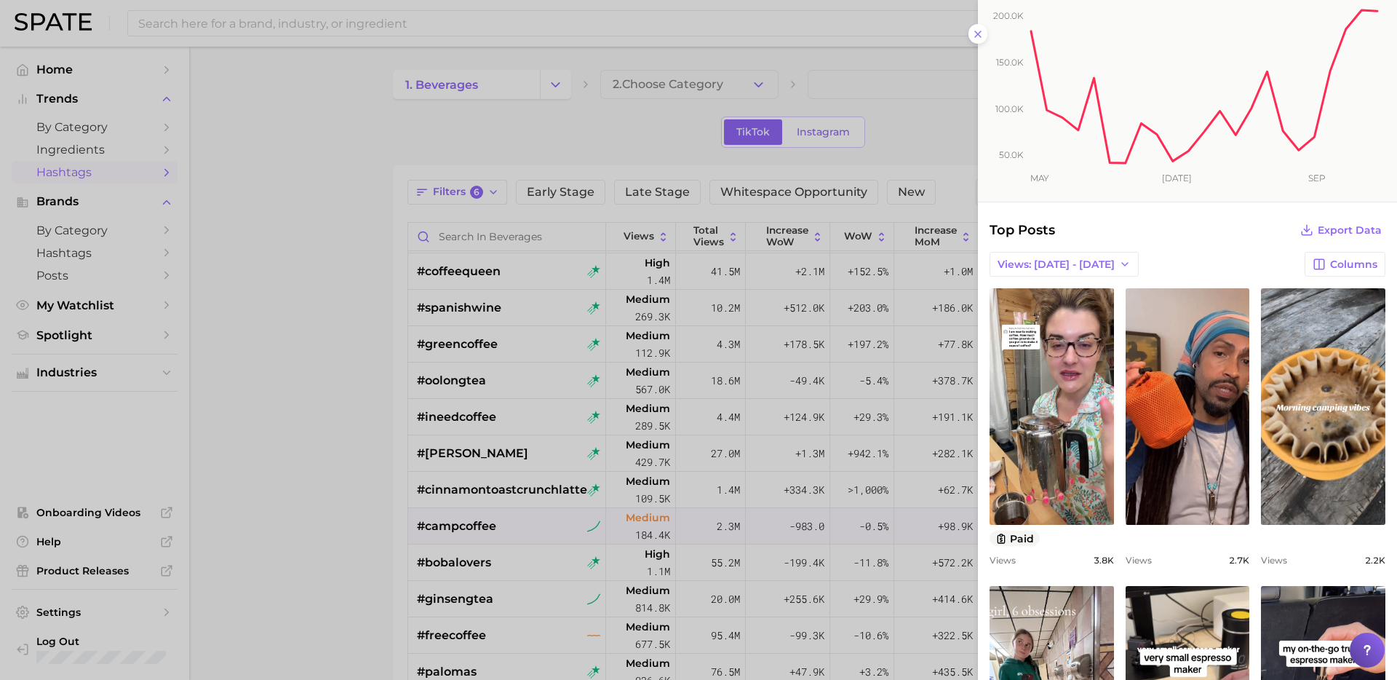
scroll to position [135, 0]
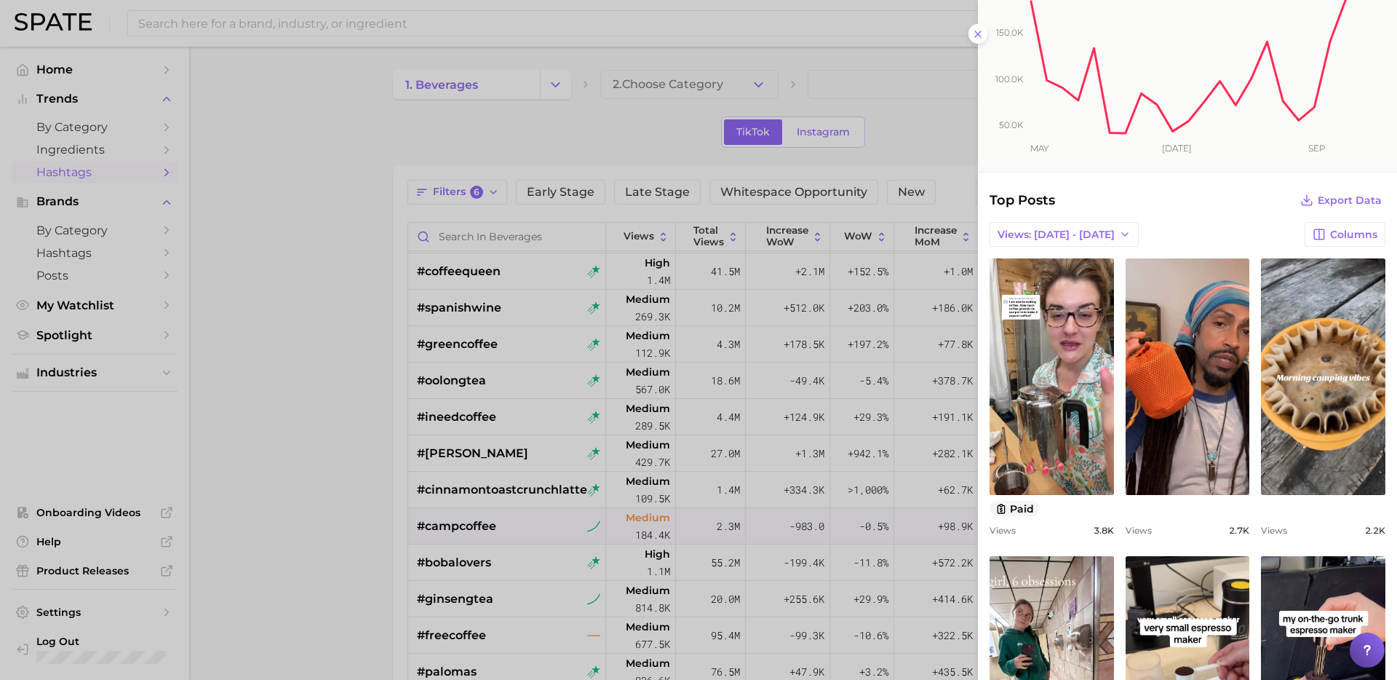
click at [512, 567] on div at bounding box center [698, 340] width 1397 height 680
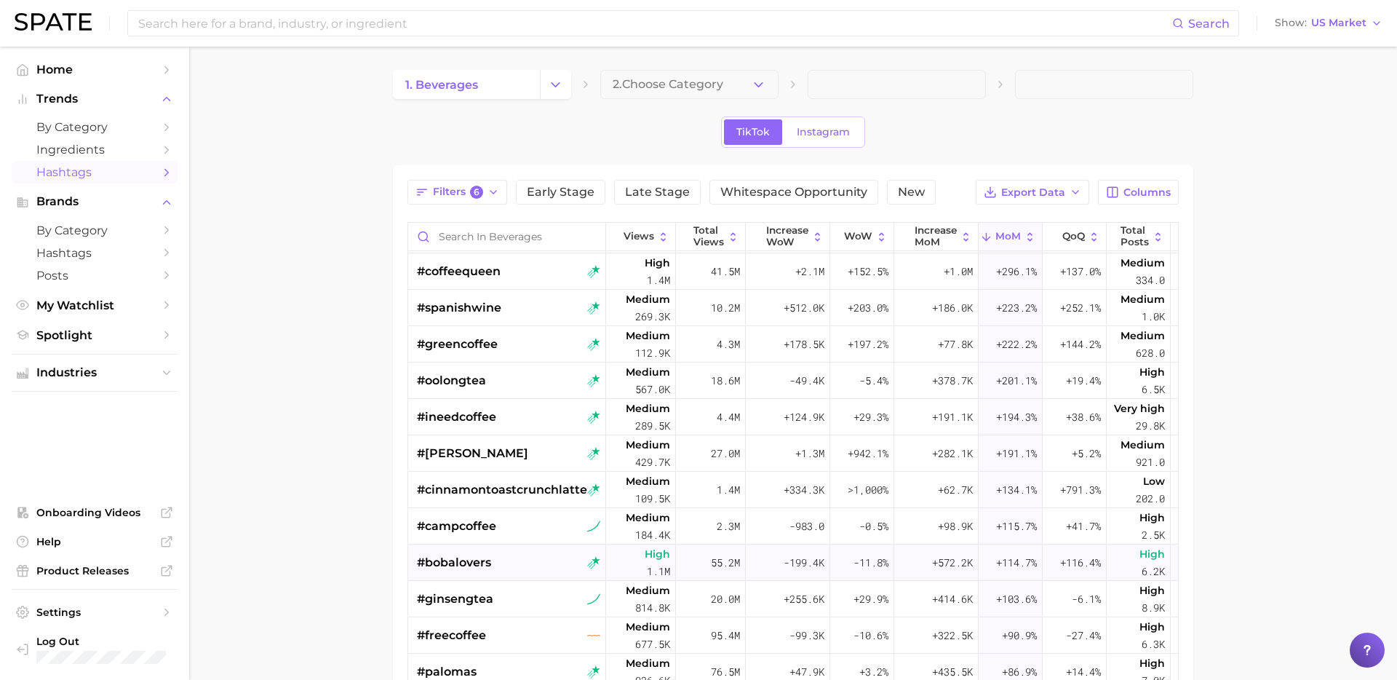
click at [536, 563] on div "#bobalovers" at bounding box center [508, 562] width 183 height 36
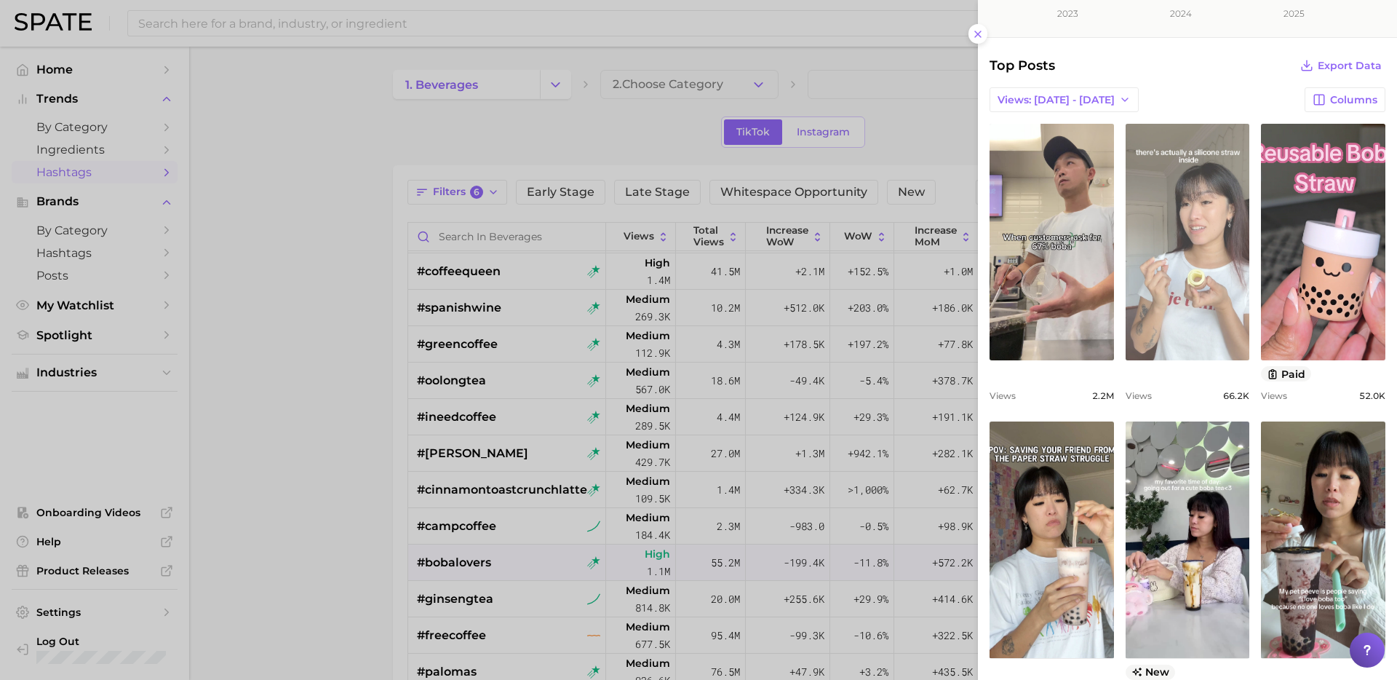
scroll to position [270, 0]
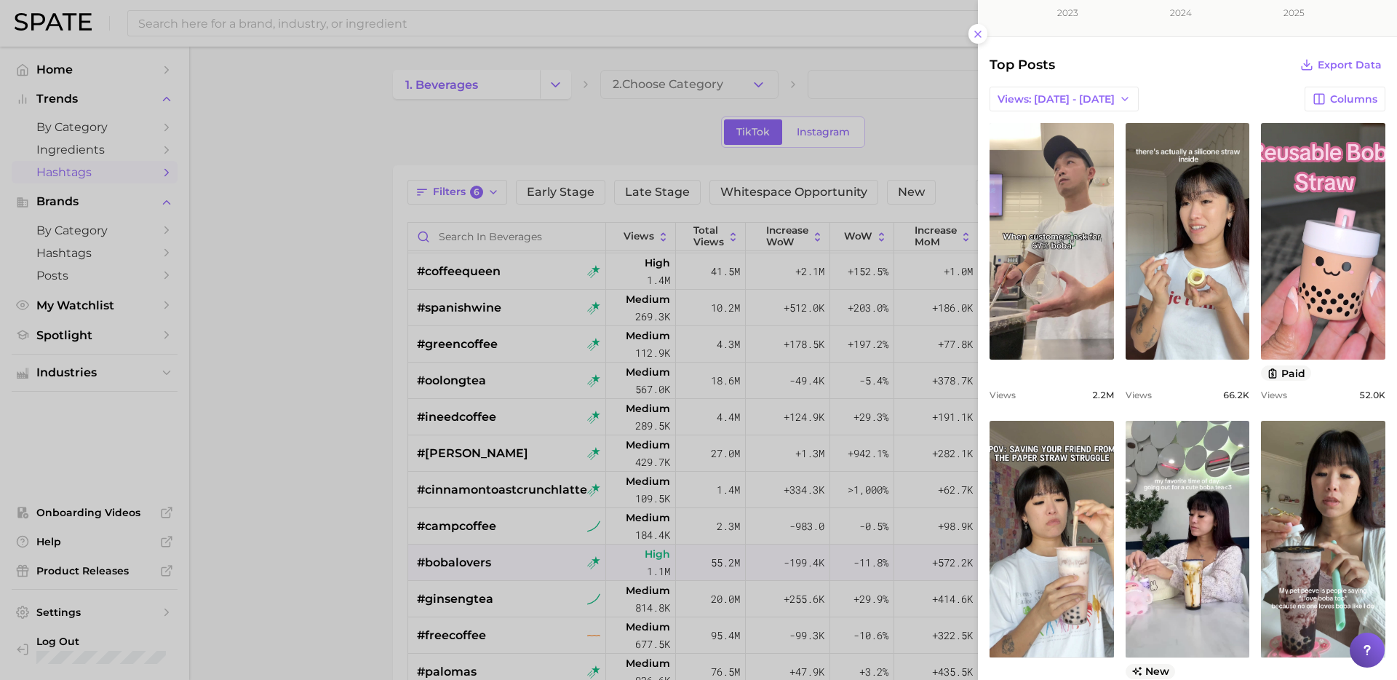
click at [535, 444] on div at bounding box center [698, 340] width 1397 height 680
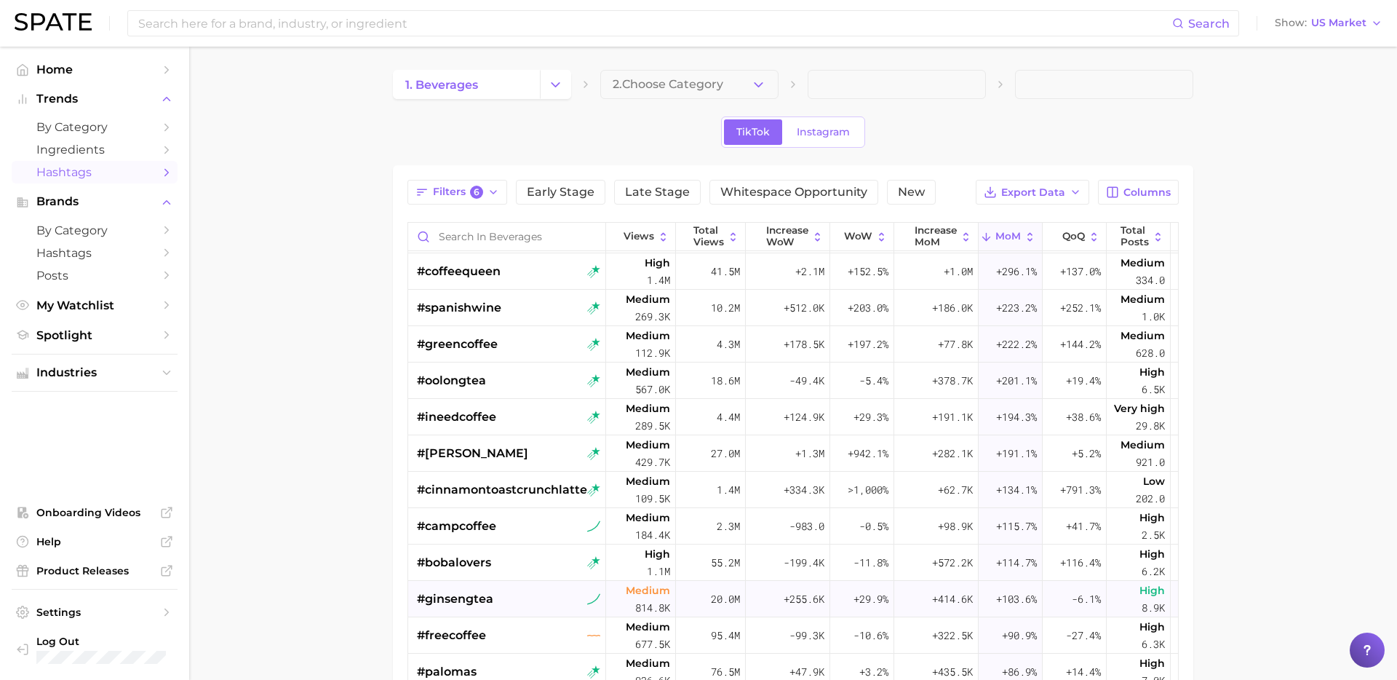
click at [516, 594] on div "#ginsengtea" at bounding box center [508, 599] width 183 height 36
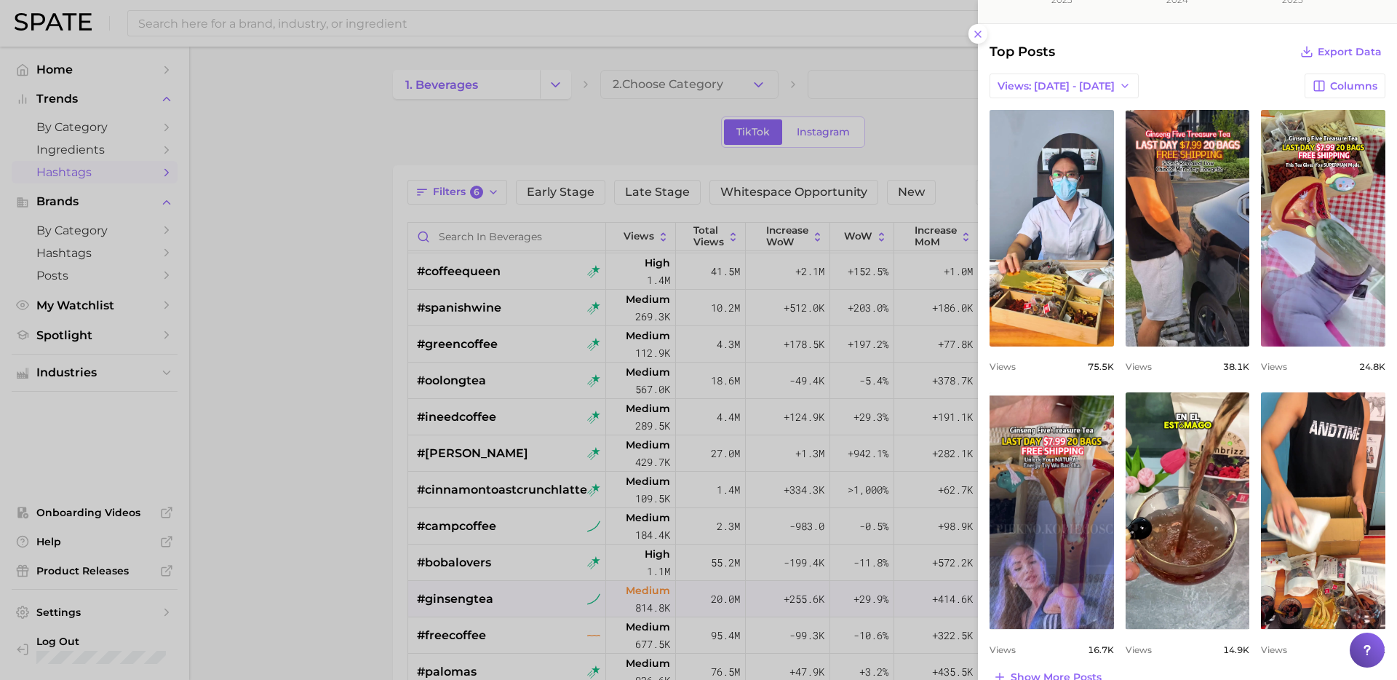
click at [538, 533] on div at bounding box center [698, 340] width 1397 height 680
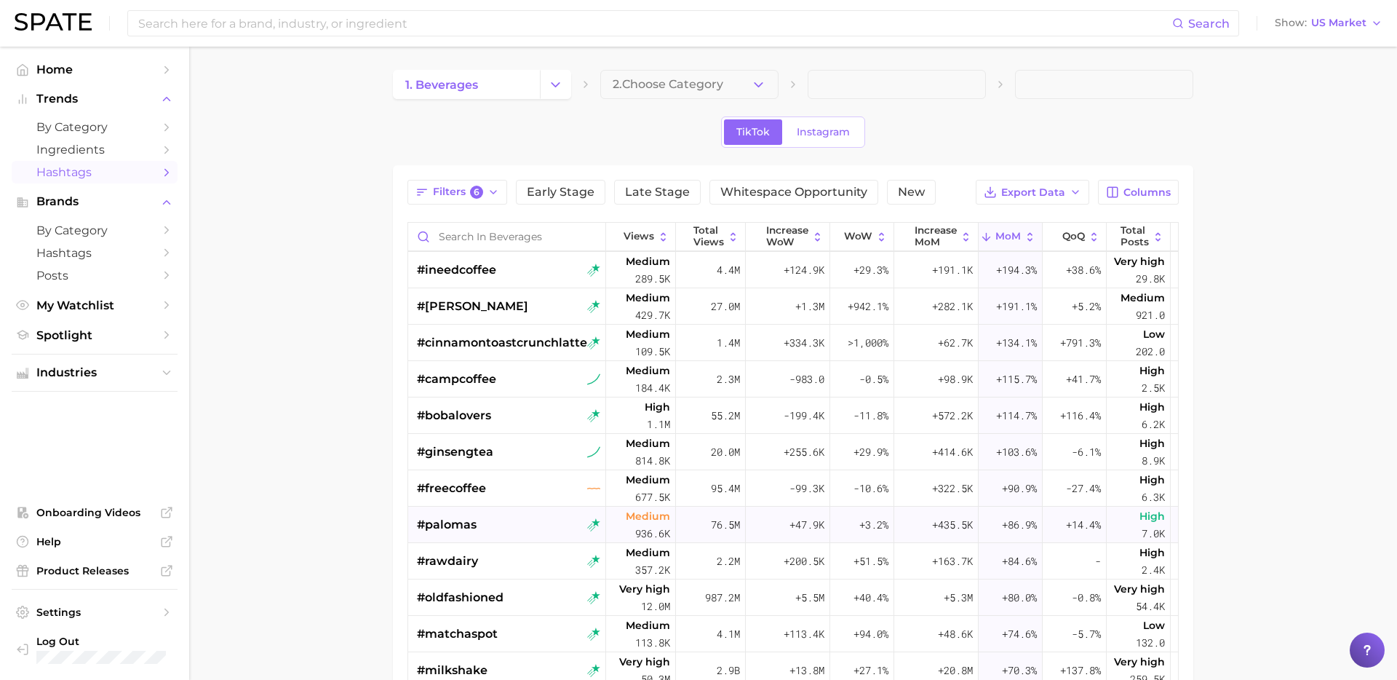
click at [527, 521] on div "#palomas" at bounding box center [508, 524] width 183 height 36
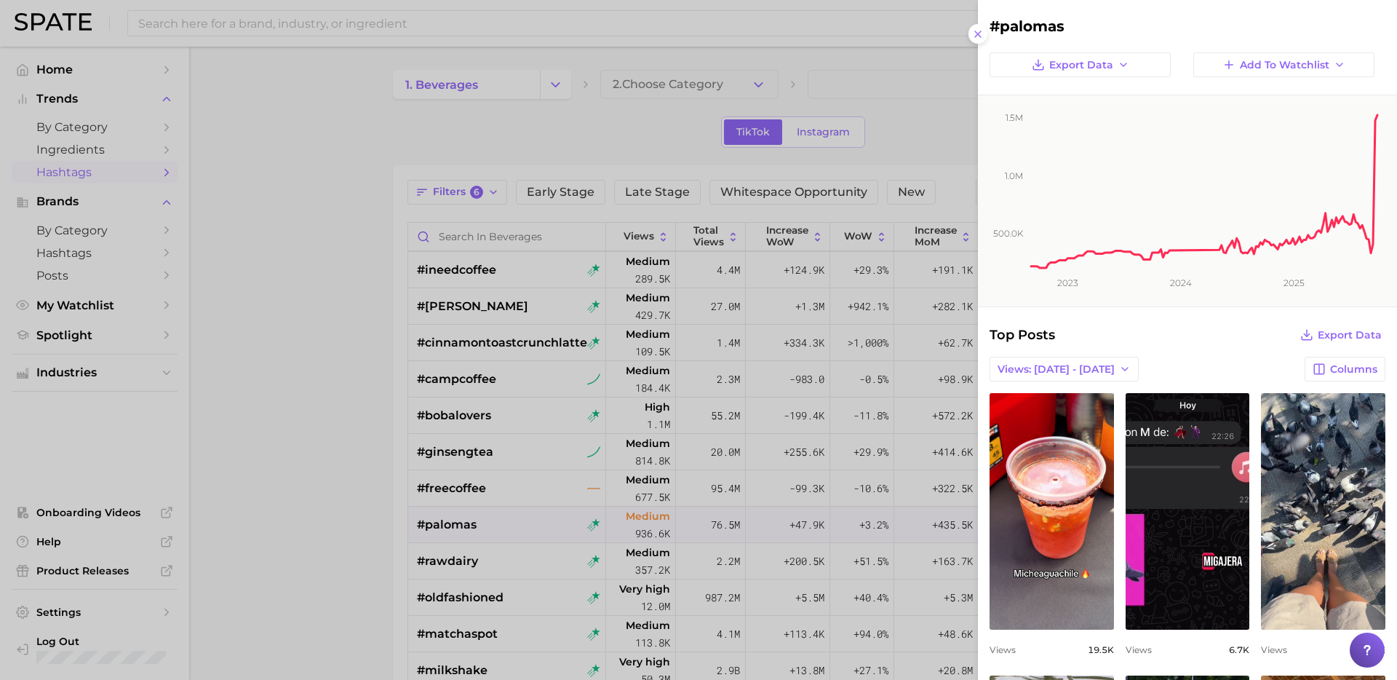
click at [532, 565] on div at bounding box center [698, 340] width 1397 height 680
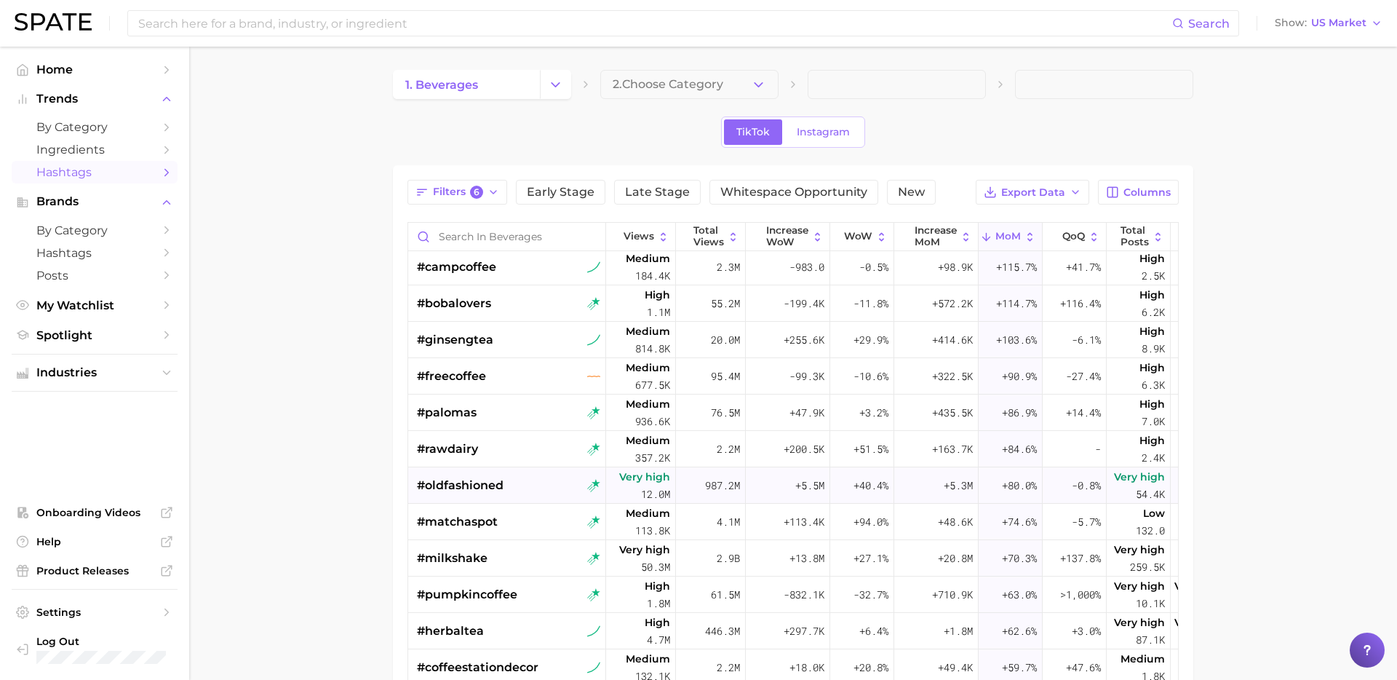
click at [533, 493] on div "#oldfashioned" at bounding box center [508, 485] width 183 height 36
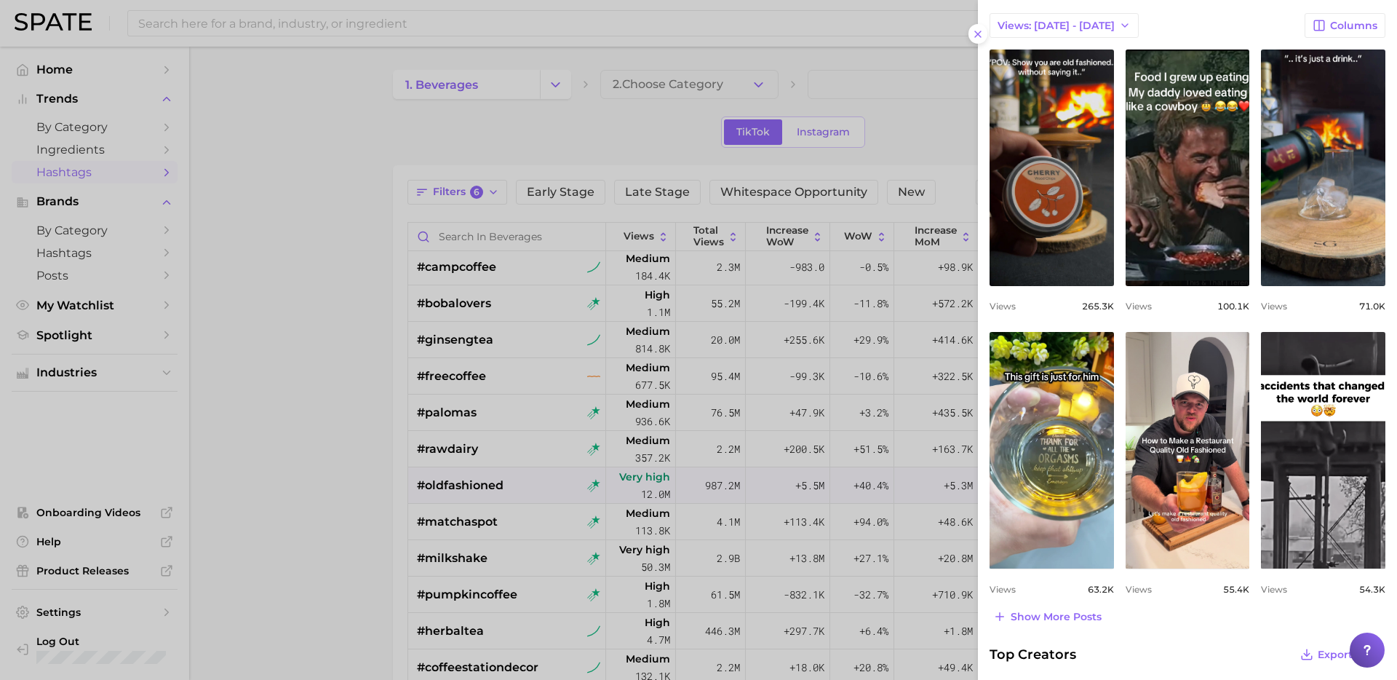
click at [504, 538] on div at bounding box center [698, 340] width 1397 height 680
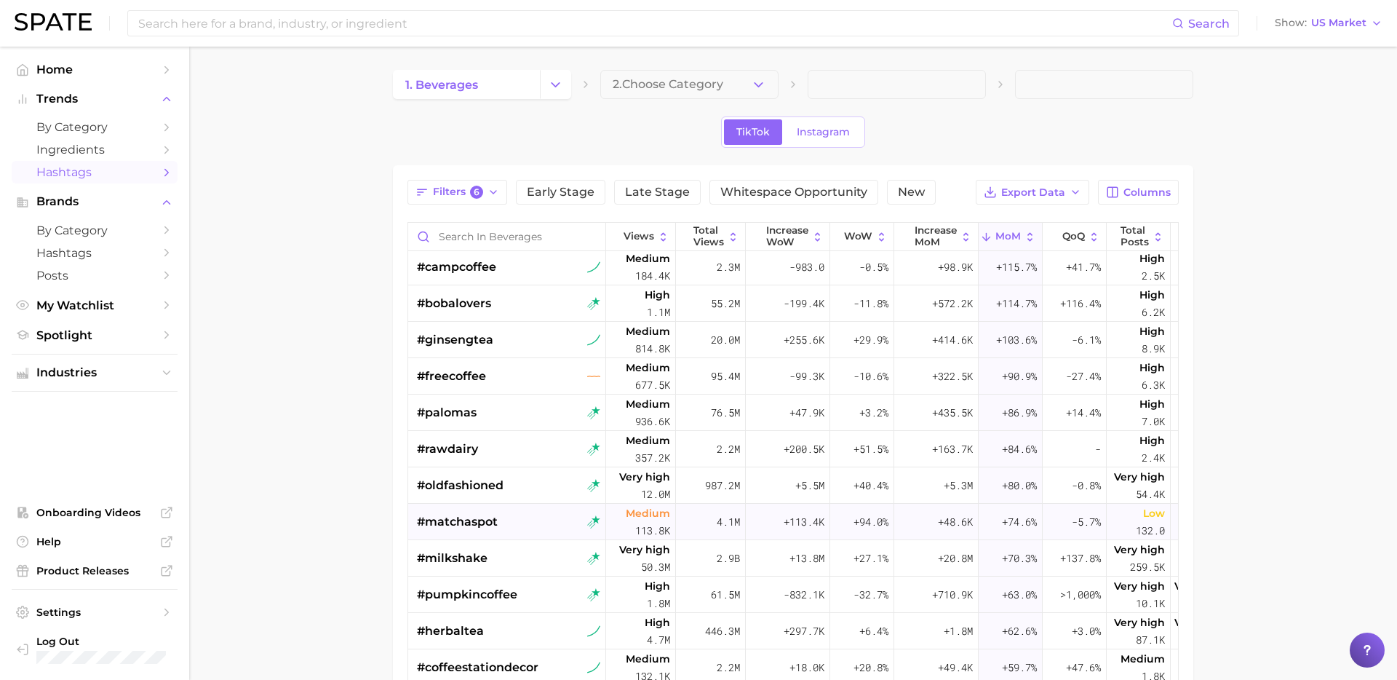
click at [511, 518] on div "#matchaspot" at bounding box center [508, 522] width 183 height 36
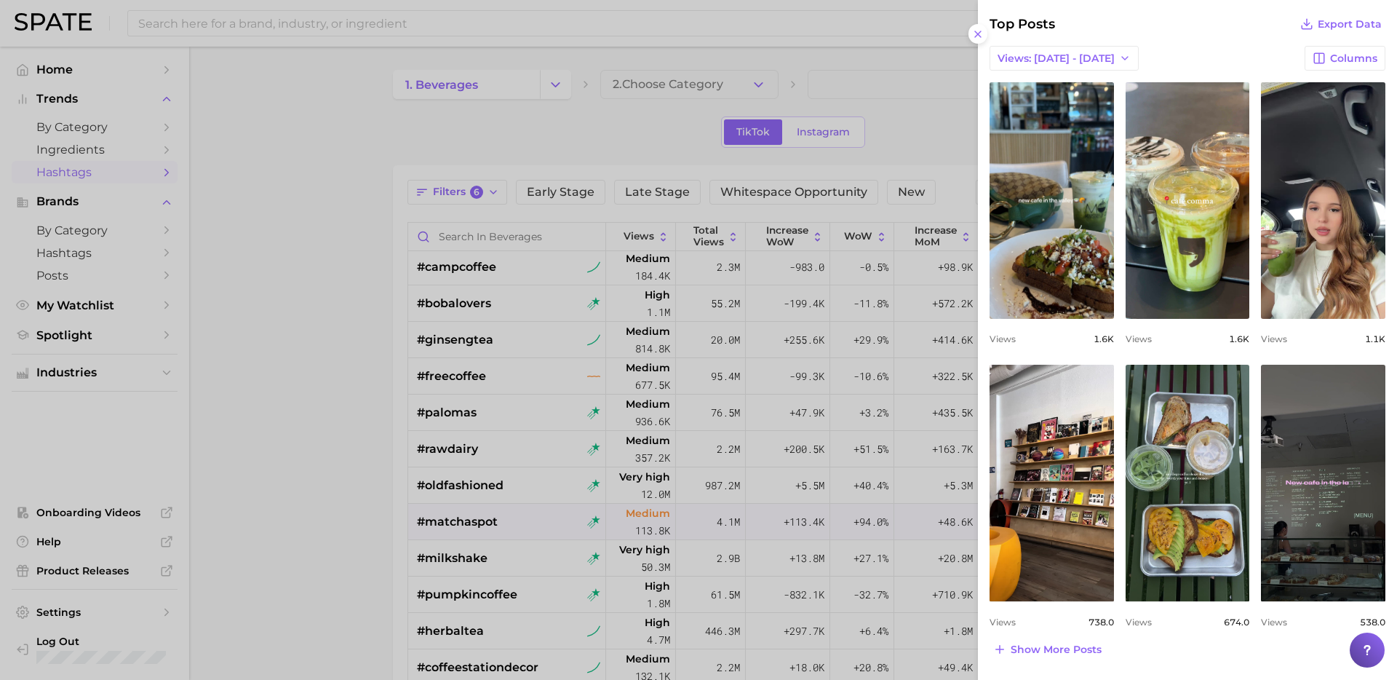
click at [502, 600] on div at bounding box center [698, 340] width 1397 height 680
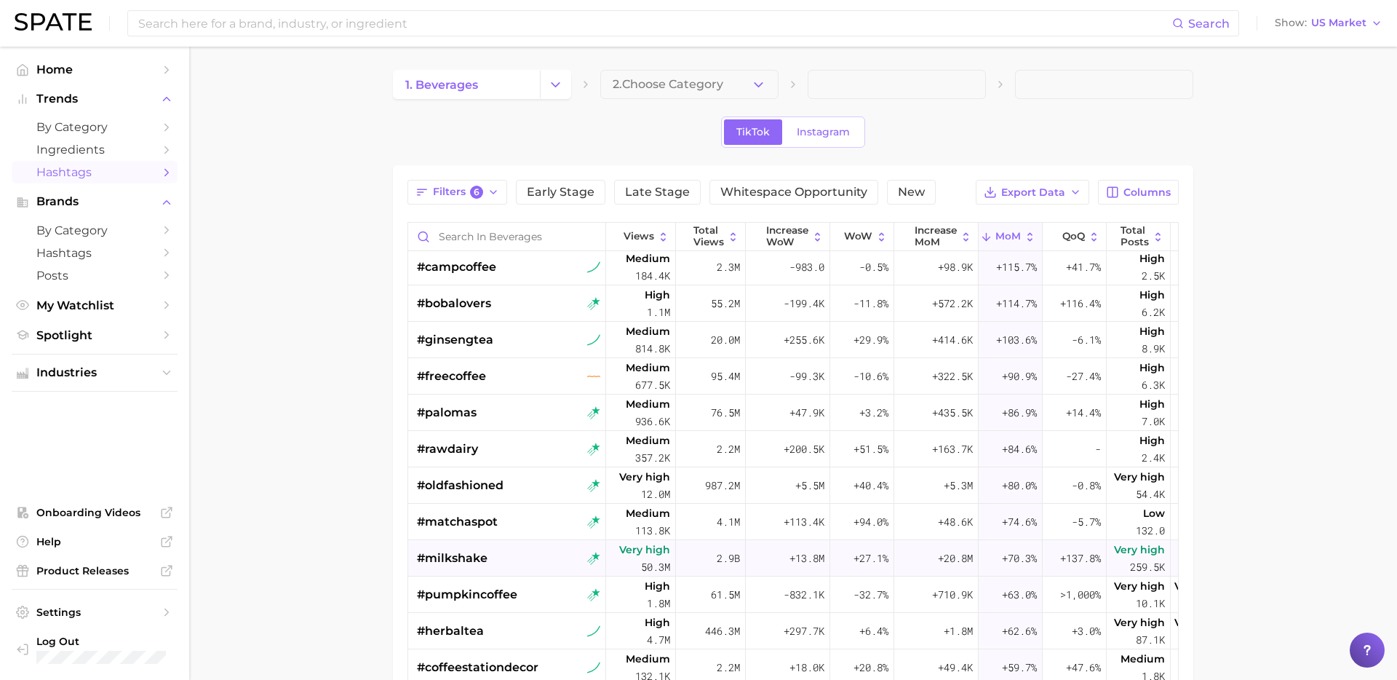
click at [517, 556] on div "#milkshake" at bounding box center [508, 558] width 183 height 36
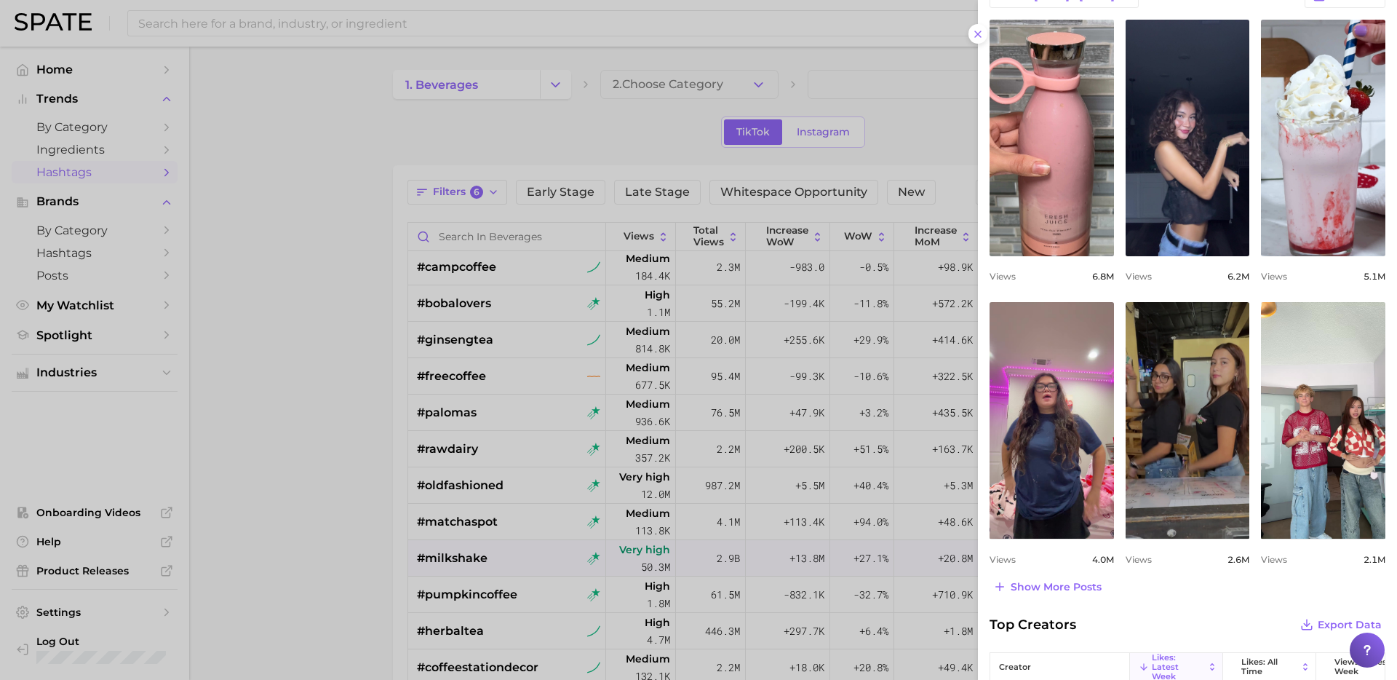
click at [517, 551] on div at bounding box center [698, 340] width 1397 height 680
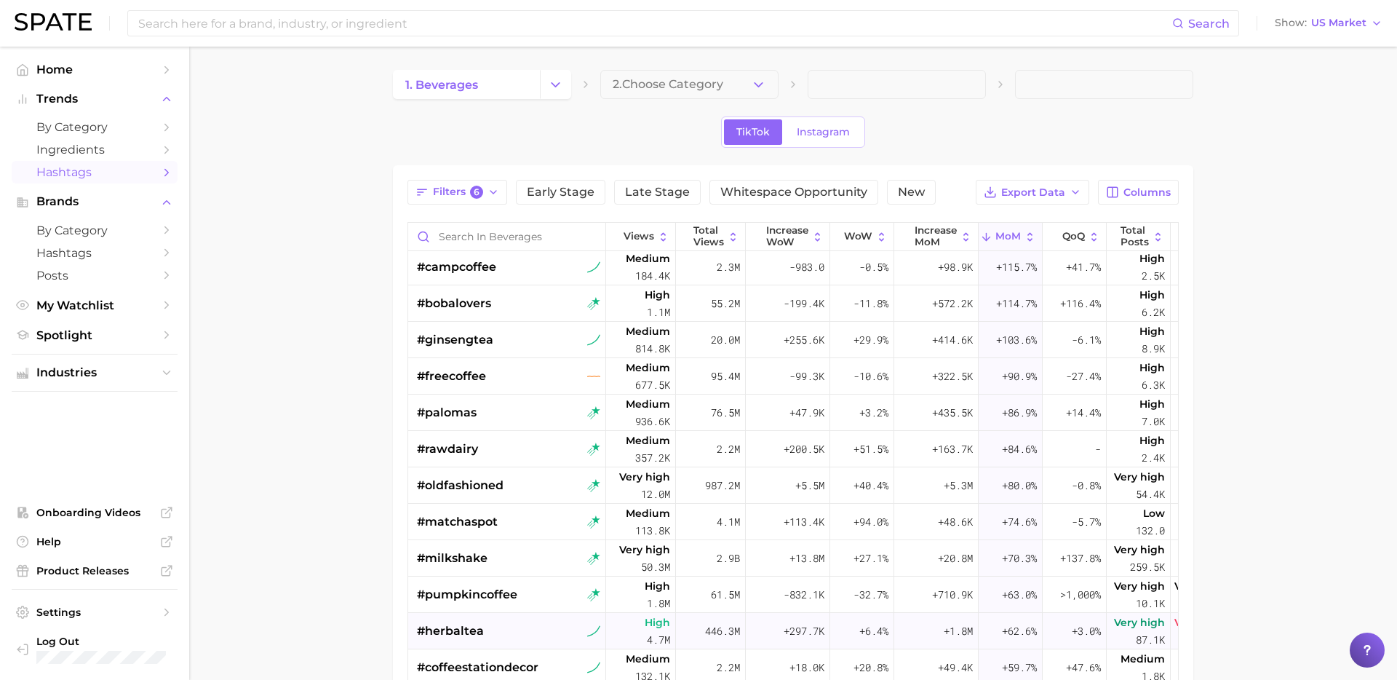
click at [493, 625] on div "#herbaltea" at bounding box center [508, 631] width 183 height 36
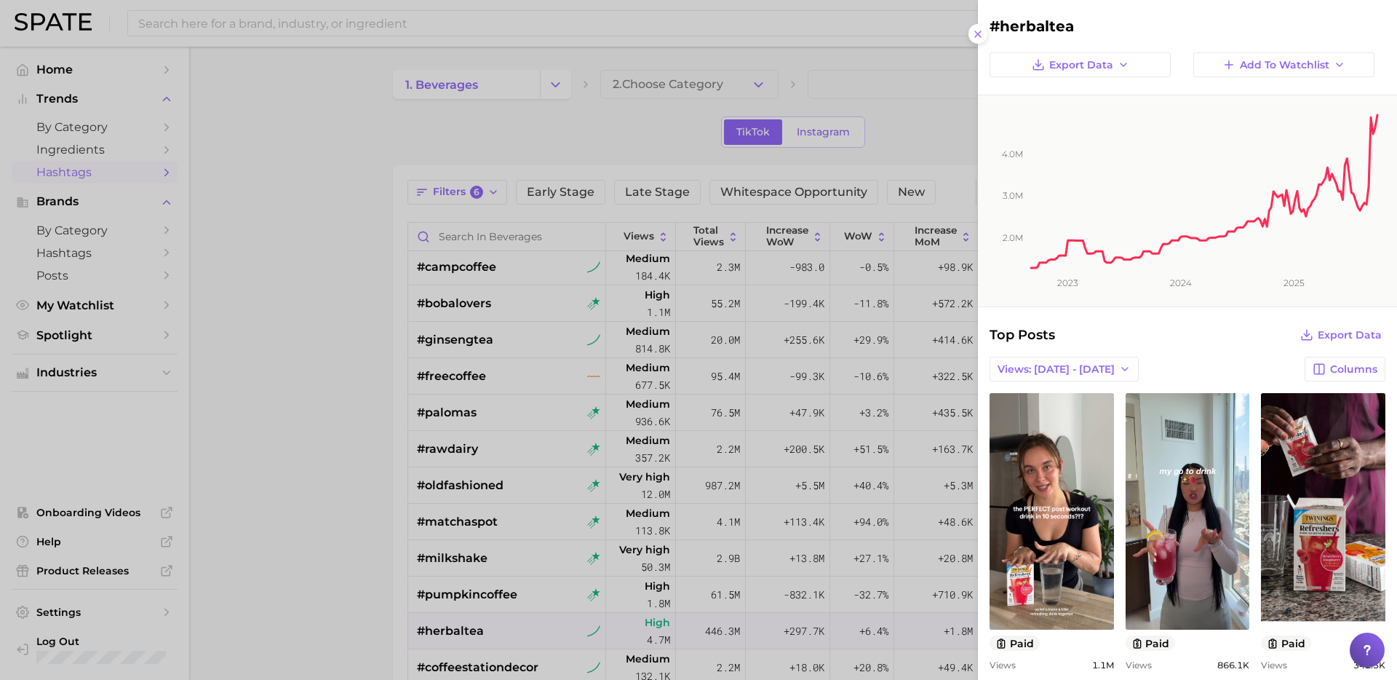
click at [313, 488] on div at bounding box center [698, 340] width 1397 height 680
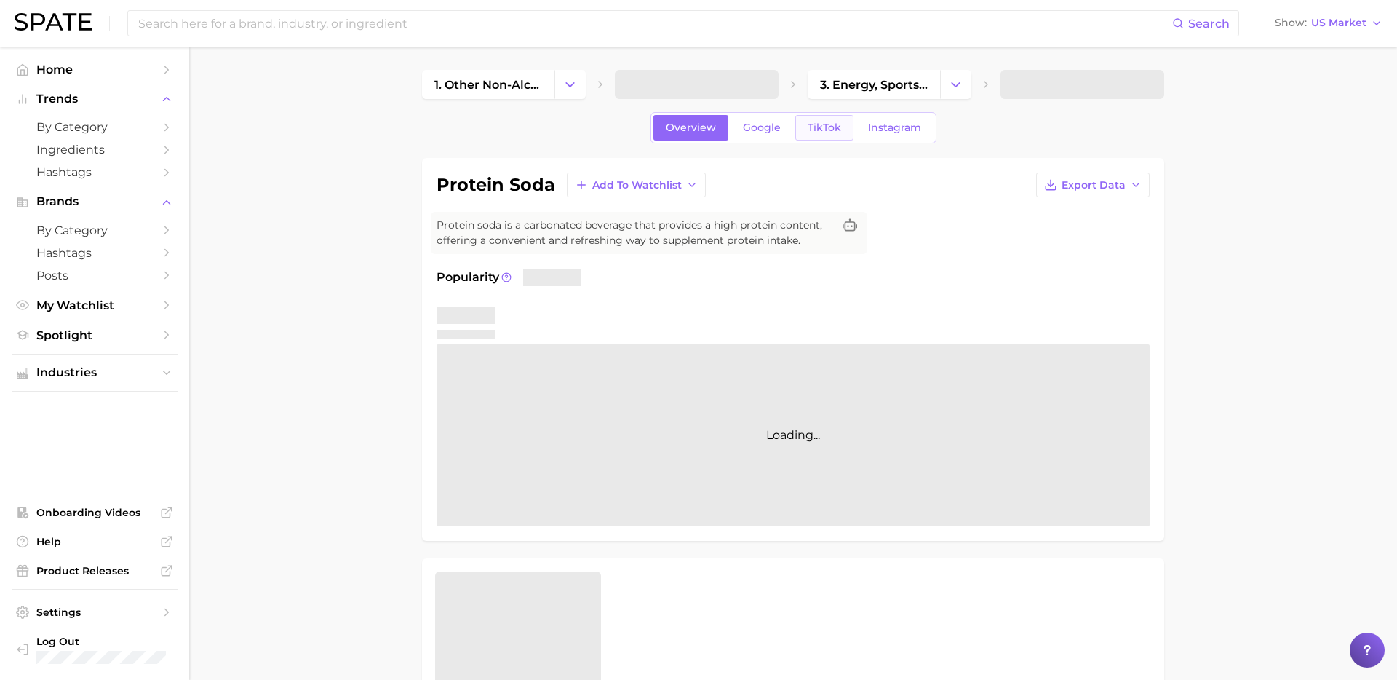
click at [819, 130] on span "TikTok" at bounding box center [824, 128] width 33 height 12
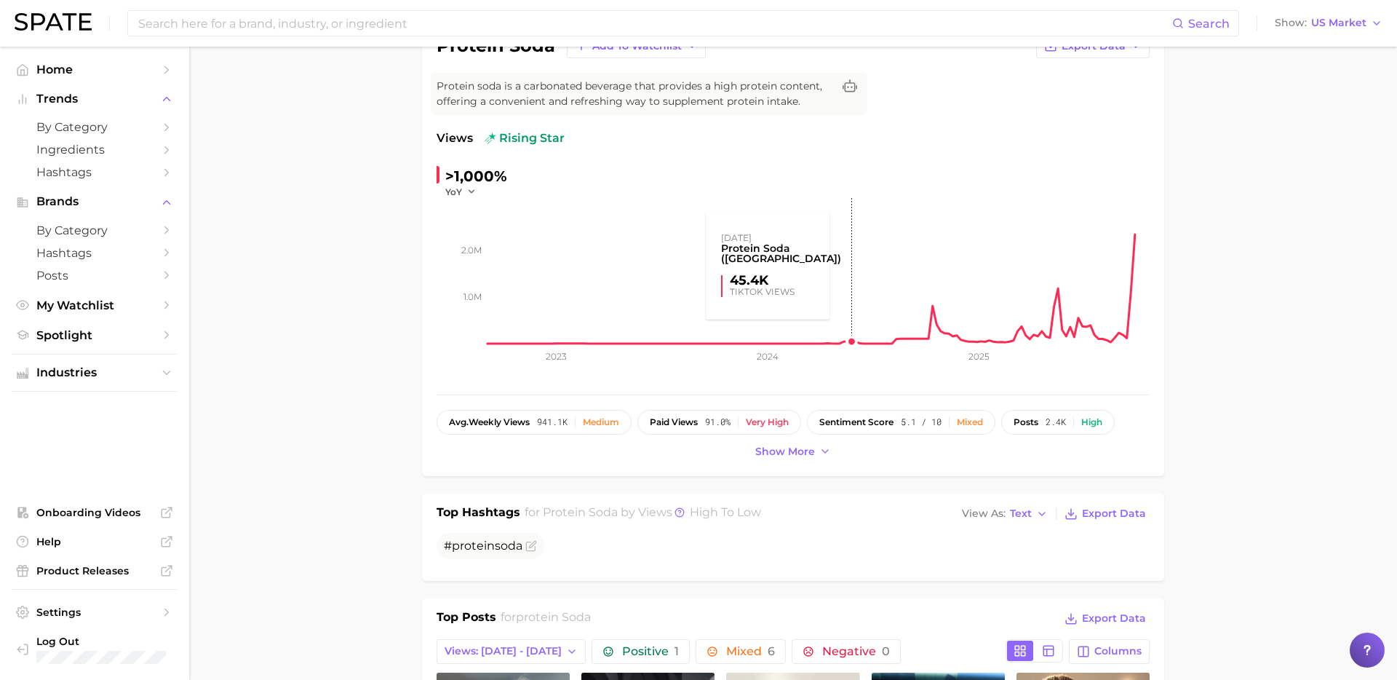
scroll to position [136, 0]
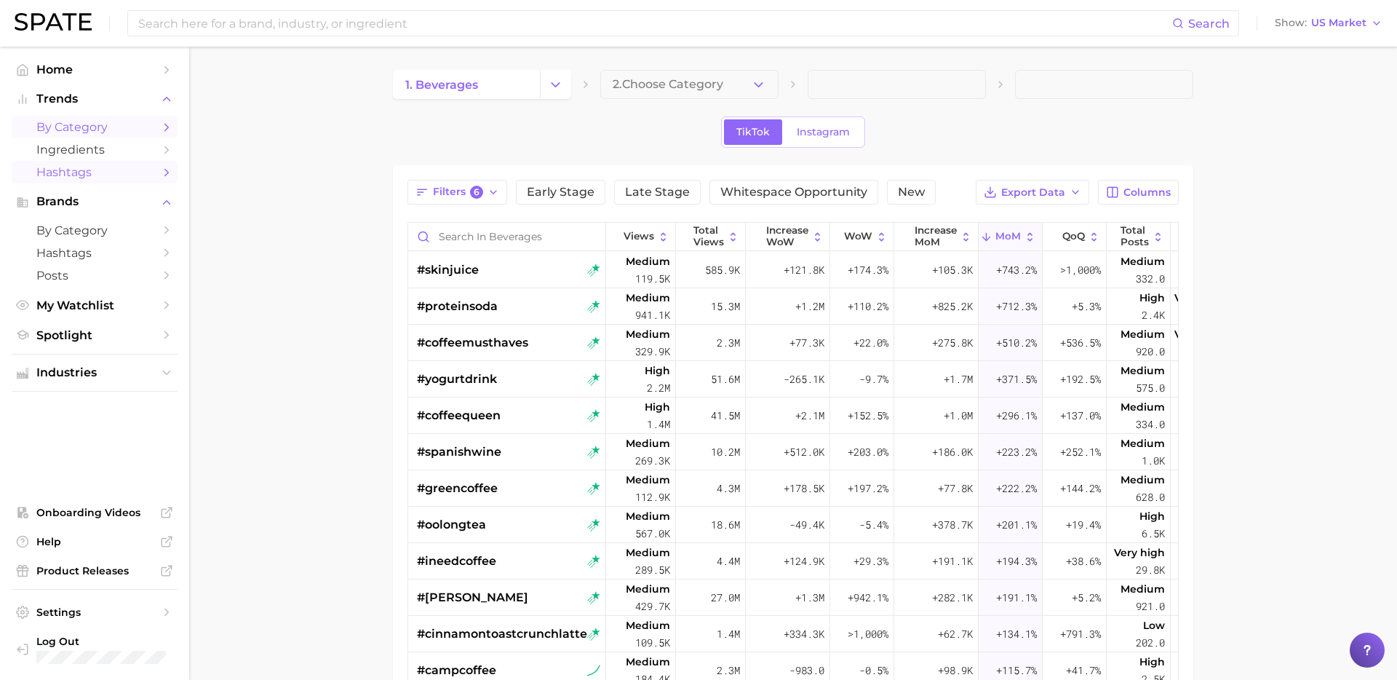
click at [140, 126] on span "by Category" at bounding box center [94, 127] width 116 height 14
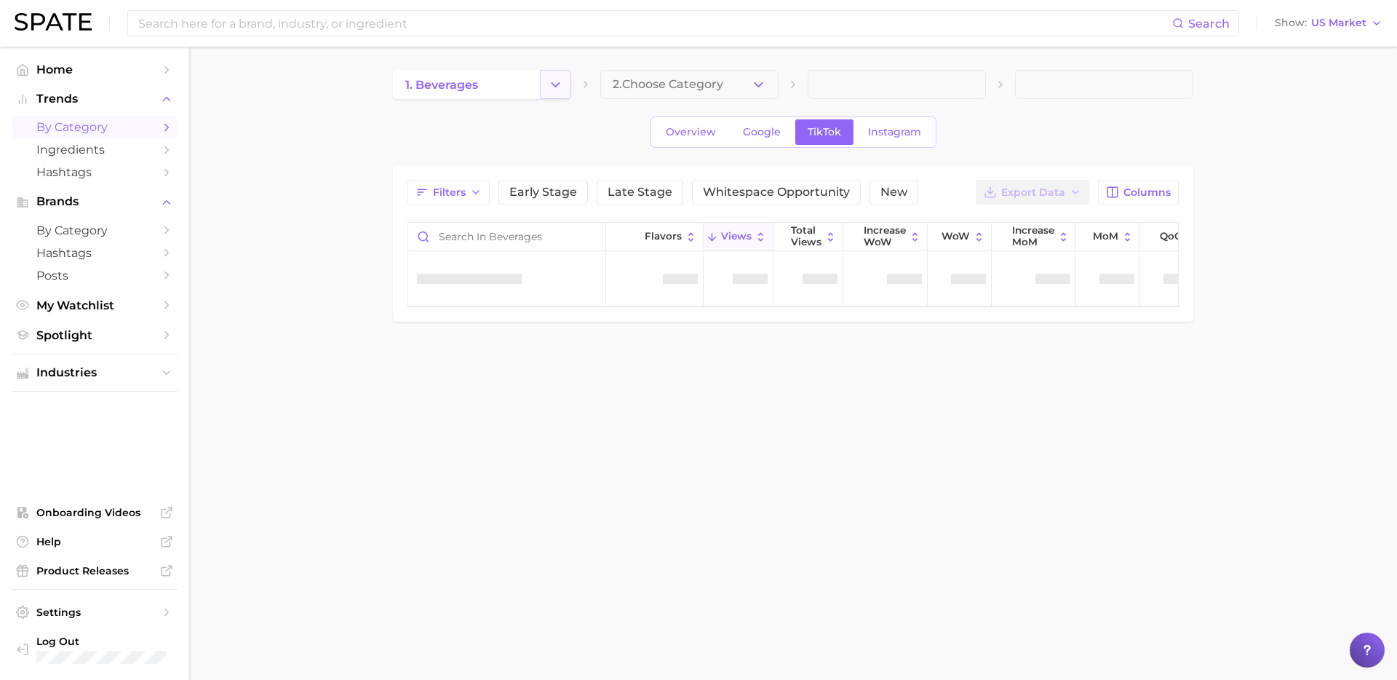
click at [560, 85] on icon "Change Category" at bounding box center [555, 84] width 15 height 15
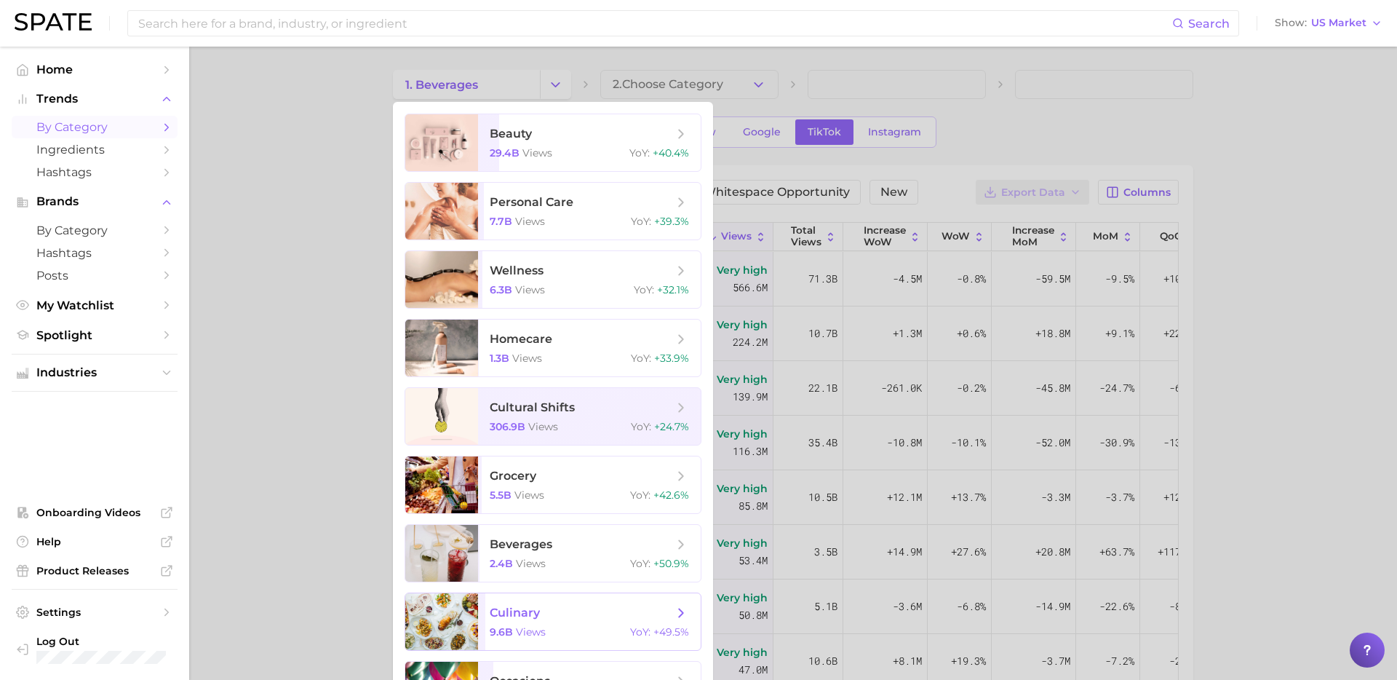
click at [547, 621] on span "culinary 9.6b views YoY : +49.5%" at bounding box center [589, 621] width 223 height 57
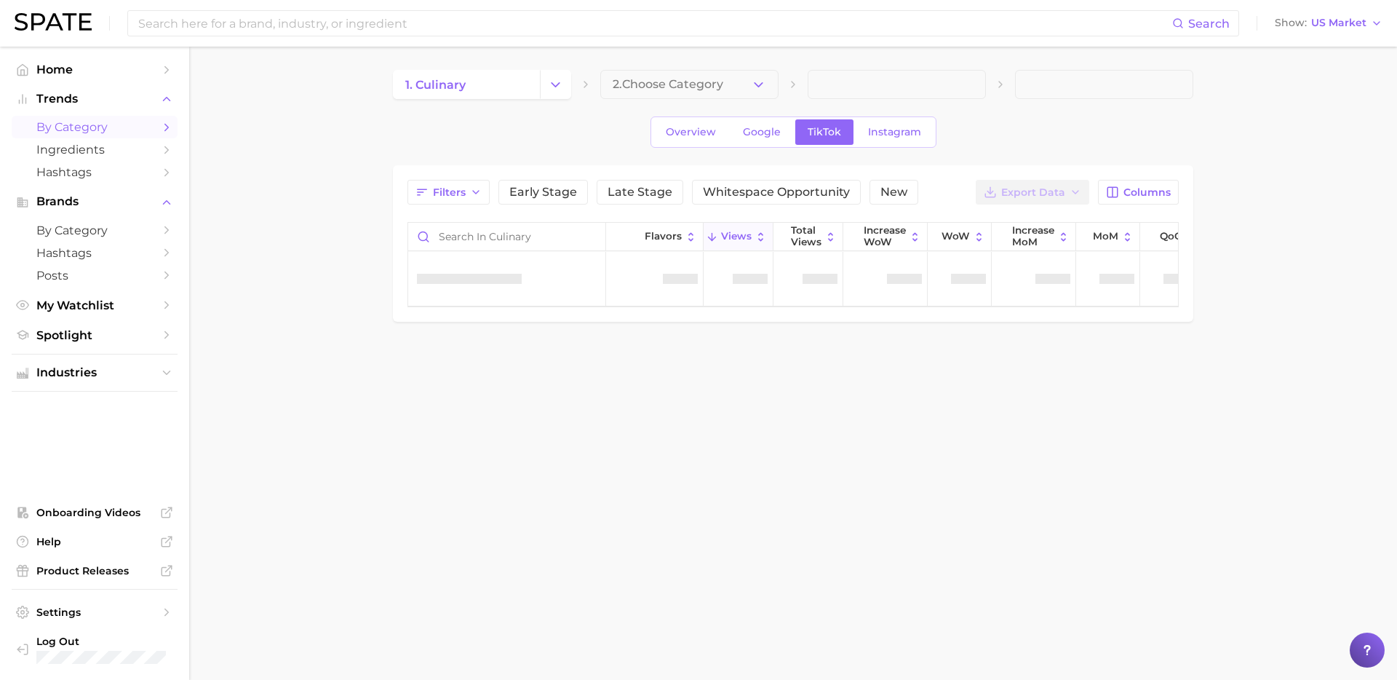
click at [763, 98] on button "2. Choose Category" at bounding box center [689, 84] width 178 height 29
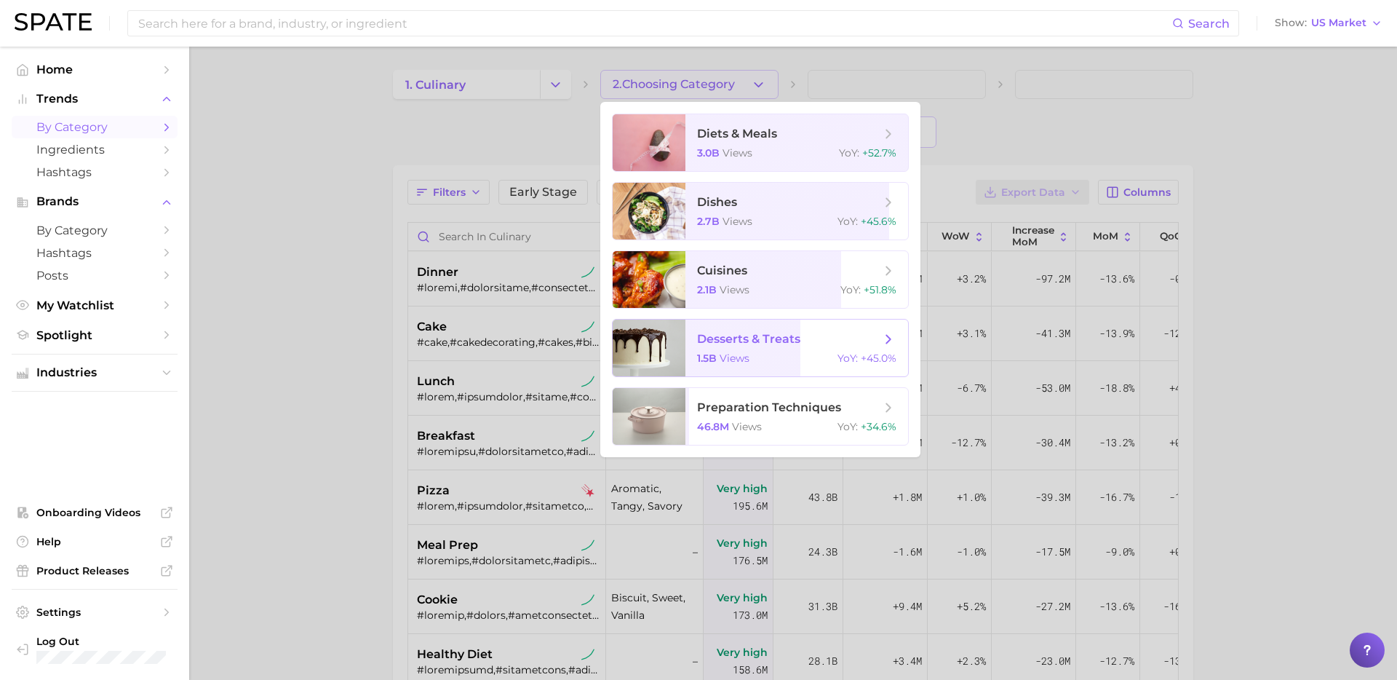
click at [774, 339] on span "desserts & treats" at bounding box center [748, 339] width 103 height 14
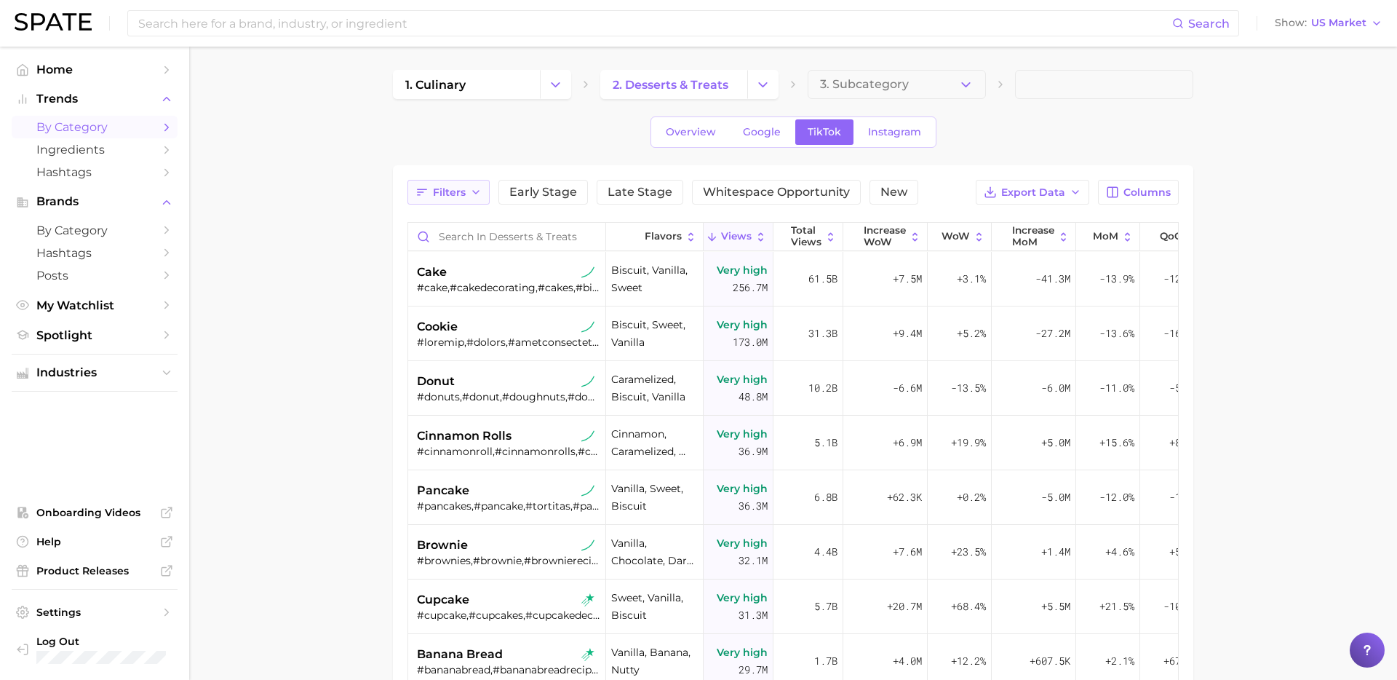
click at [463, 195] on span "Filters" at bounding box center [449, 192] width 33 height 12
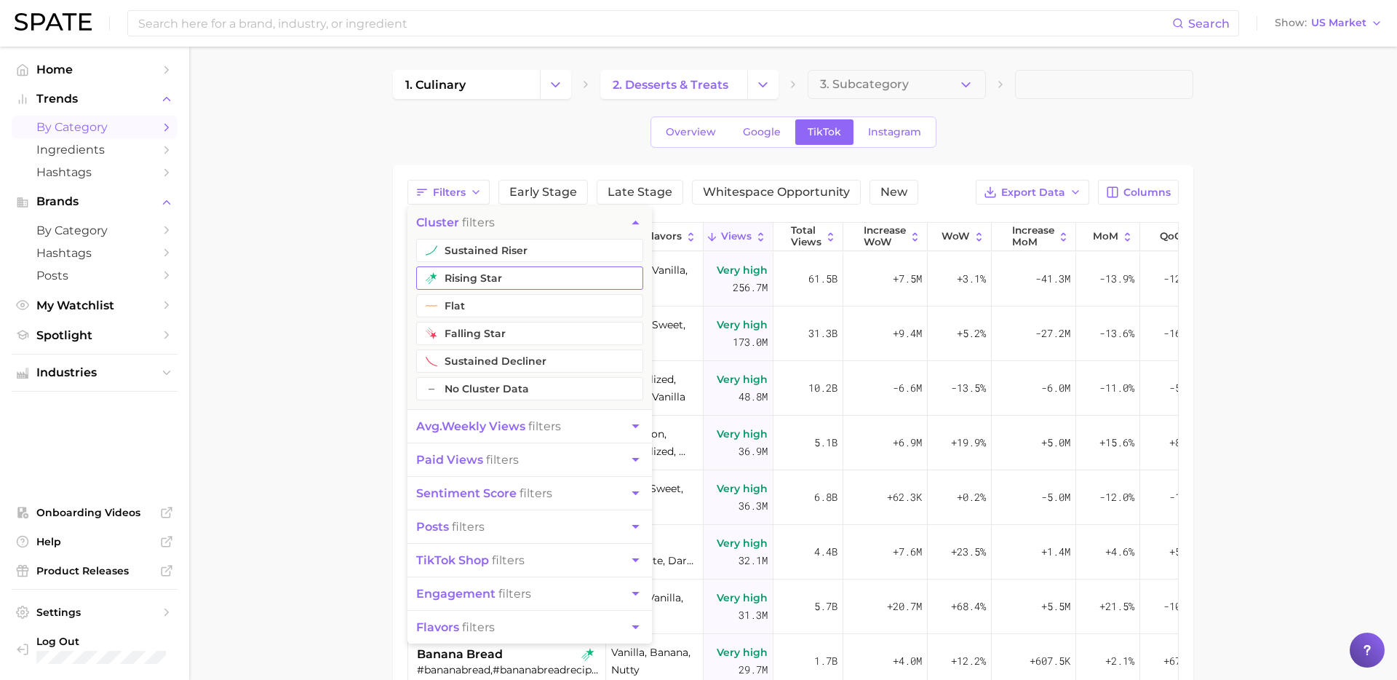
click at [519, 272] on button "rising star" at bounding box center [529, 277] width 227 height 23
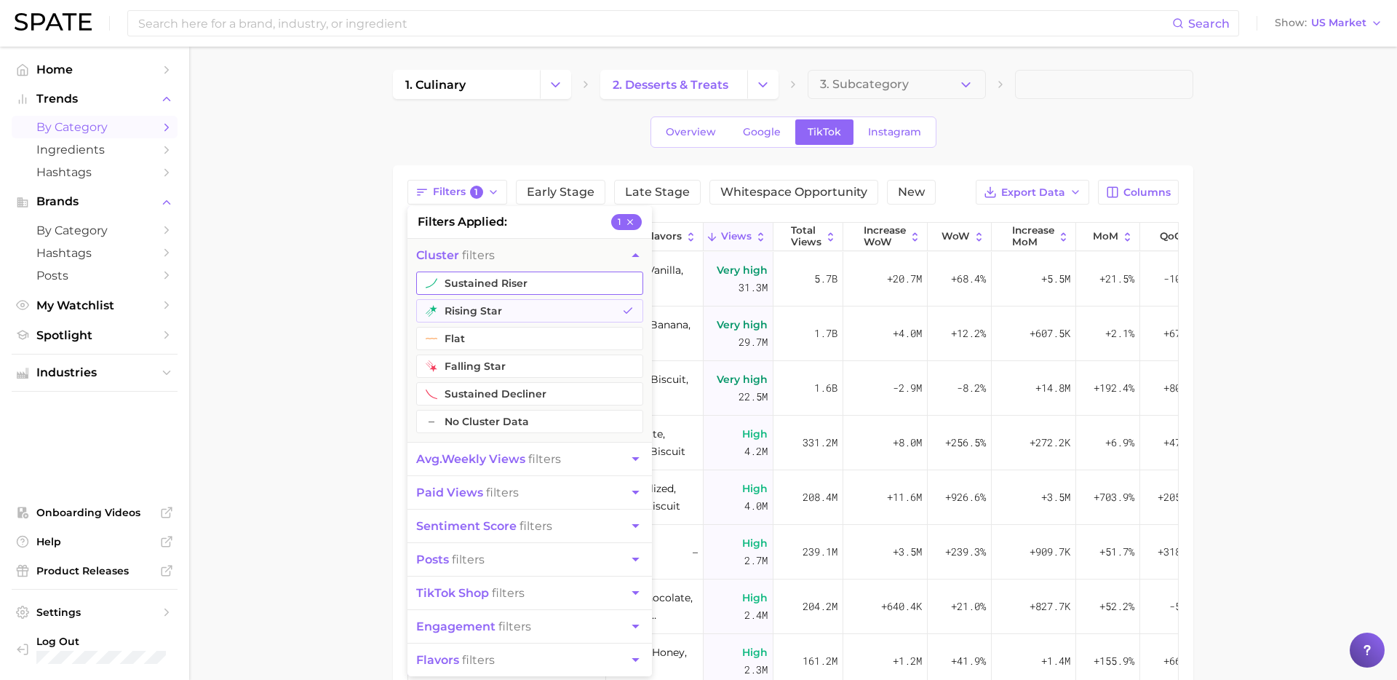
click at [520, 288] on button "sustained riser" at bounding box center [529, 282] width 227 height 23
click at [349, 389] on main "1. culinary 2. desserts & treats 3. Subcategory Overview Google TikTok Instagra…" at bounding box center [793, 518] width 1208 height 942
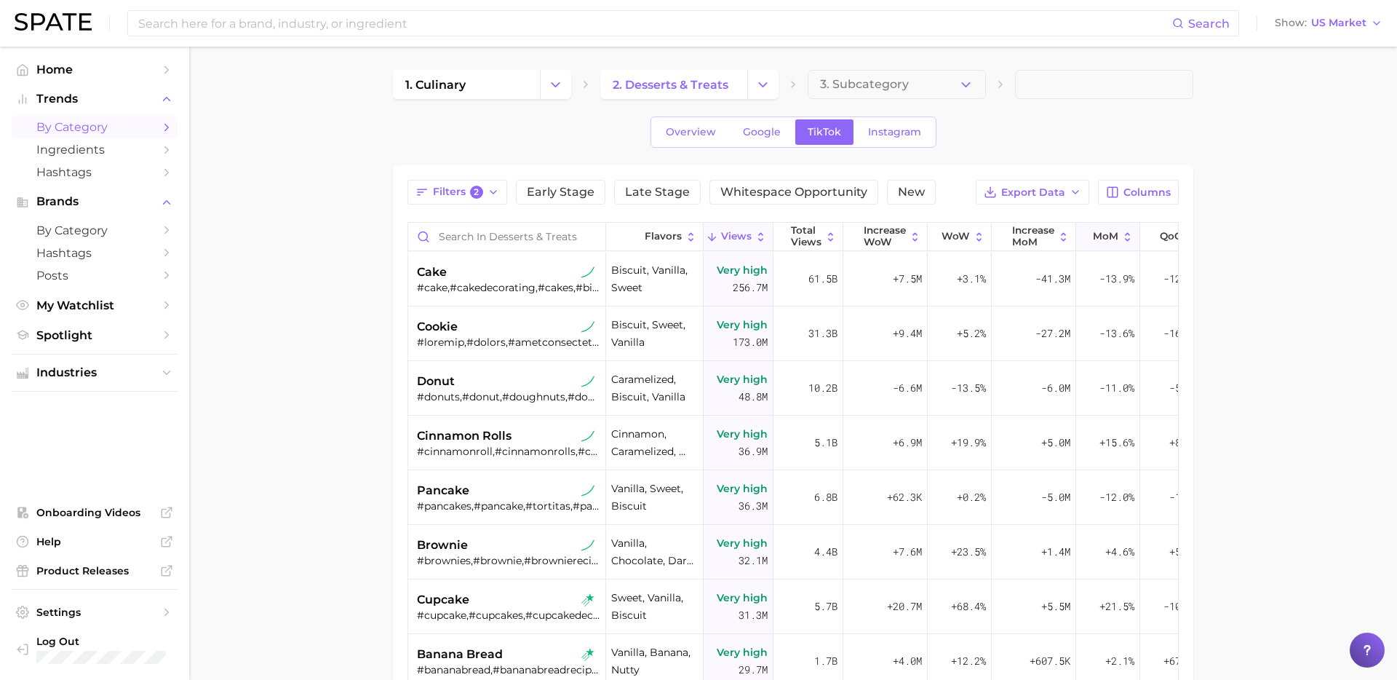
click at [1099, 231] on span "MoM" at bounding box center [1105, 237] width 25 height 12
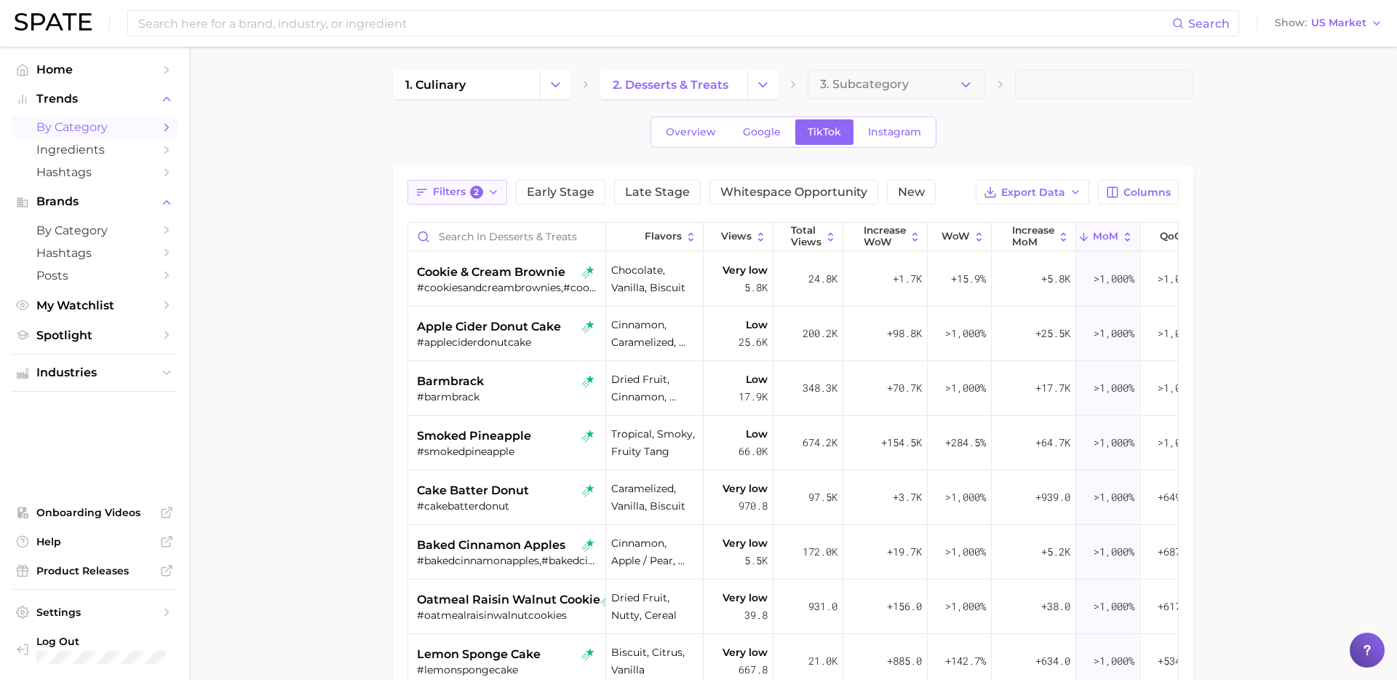
click at [461, 198] on span "Filters 2" at bounding box center [458, 192] width 50 height 13
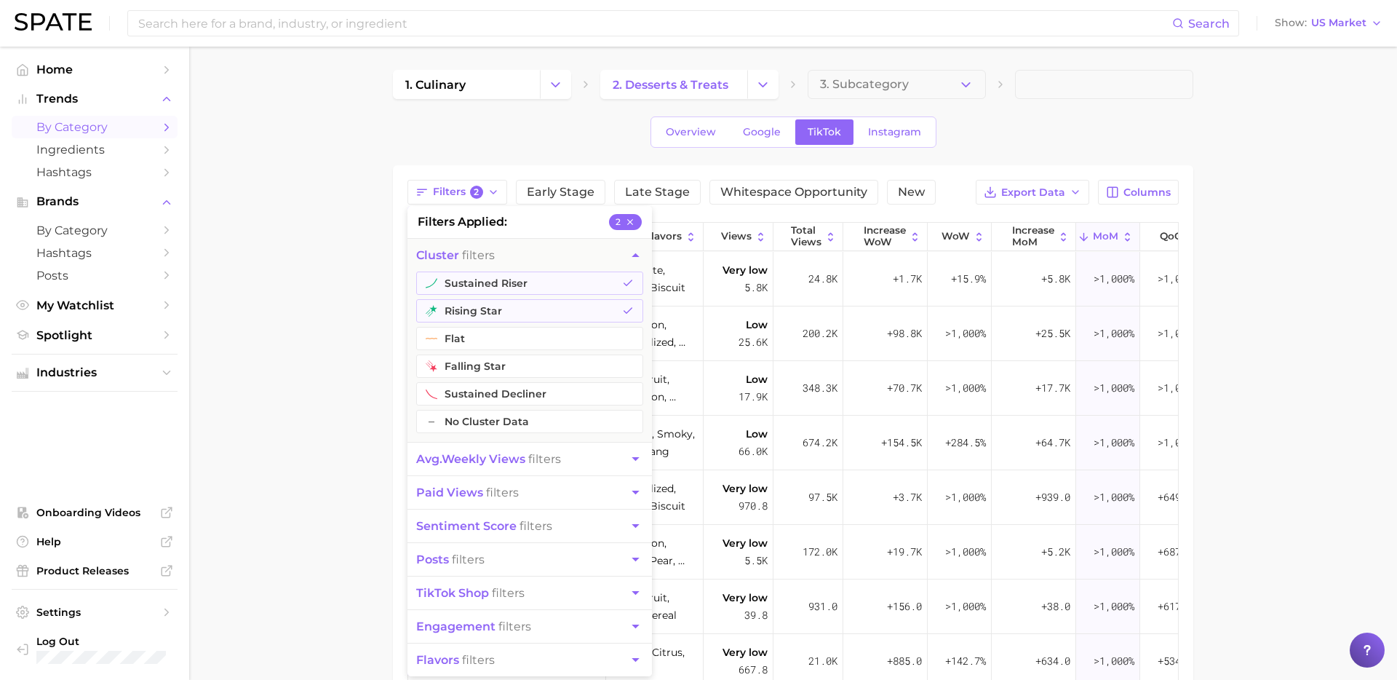
click at [520, 456] on span "avg. weekly views" at bounding box center [470, 459] width 109 height 14
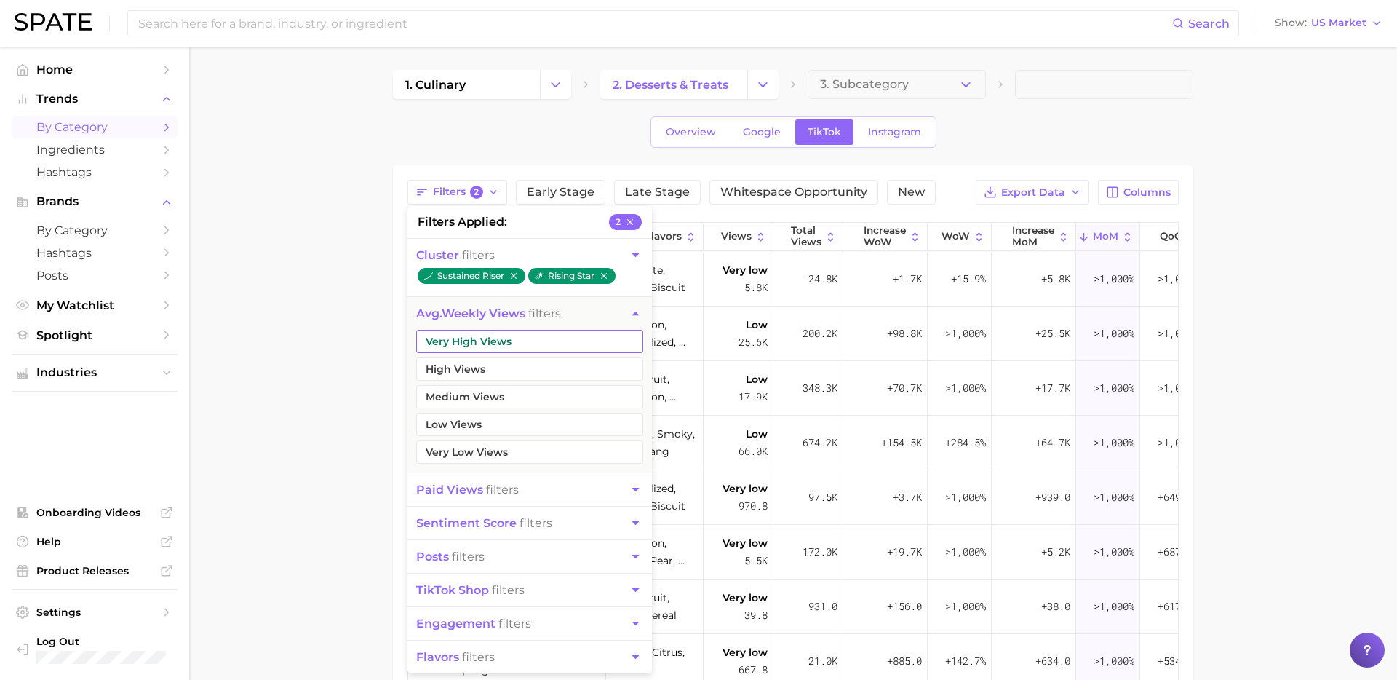
click at [515, 345] on button "Very High Views" at bounding box center [529, 341] width 227 height 23
click at [497, 375] on button "High Views" at bounding box center [529, 368] width 227 height 23
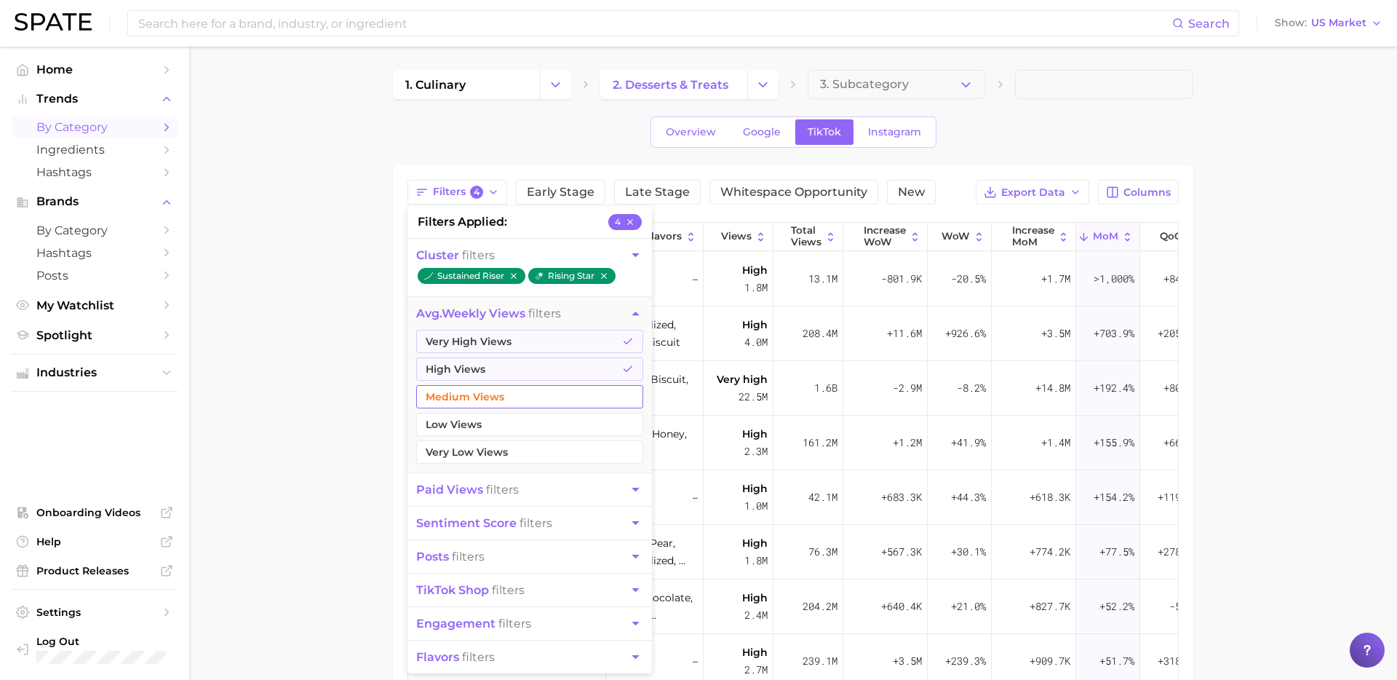
click at [496, 400] on button "Medium Views" at bounding box center [529, 396] width 227 height 23
click at [301, 435] on main "1. culinary 2. desserts & treats 3. Subcategory Overview Google TikTok Instagra…" at bounding box center [793, 518] width 1208 height 942
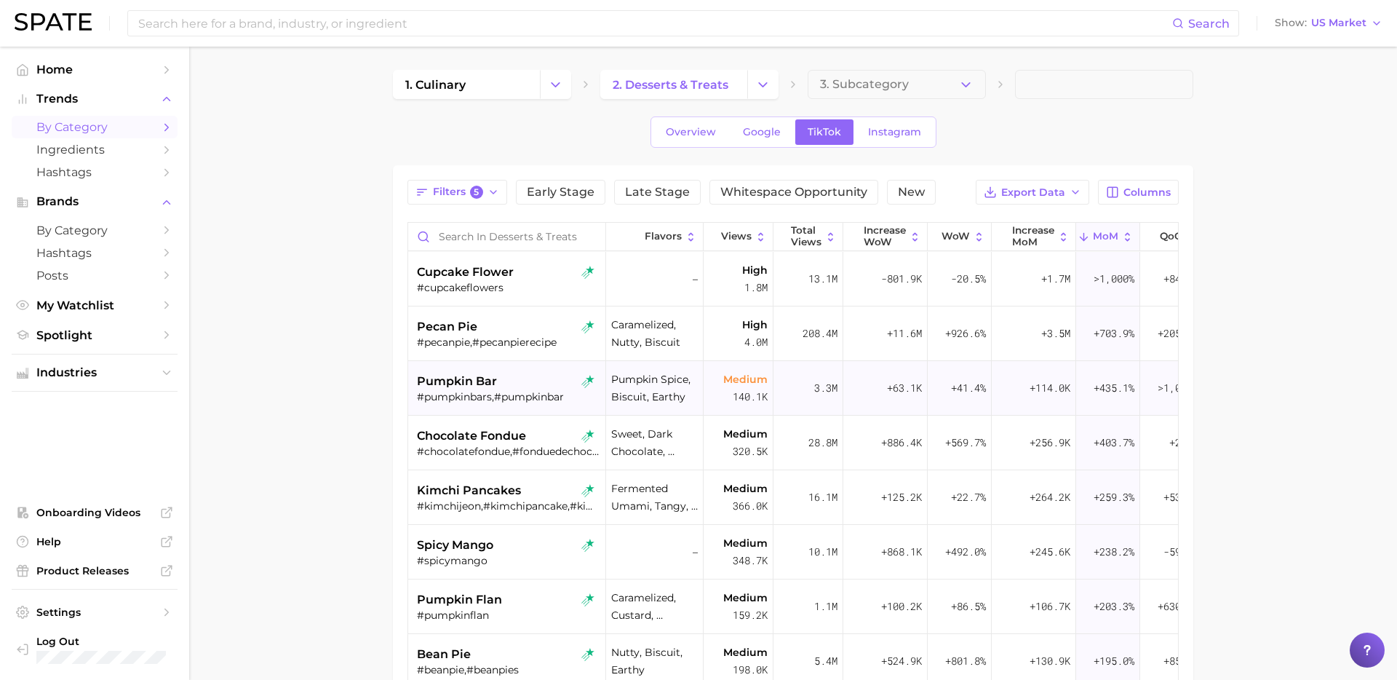
click at [506, 392] on div "#pumpkinbars,#pumpkinbar" at bounding box center [508, 396] width 183 height 13
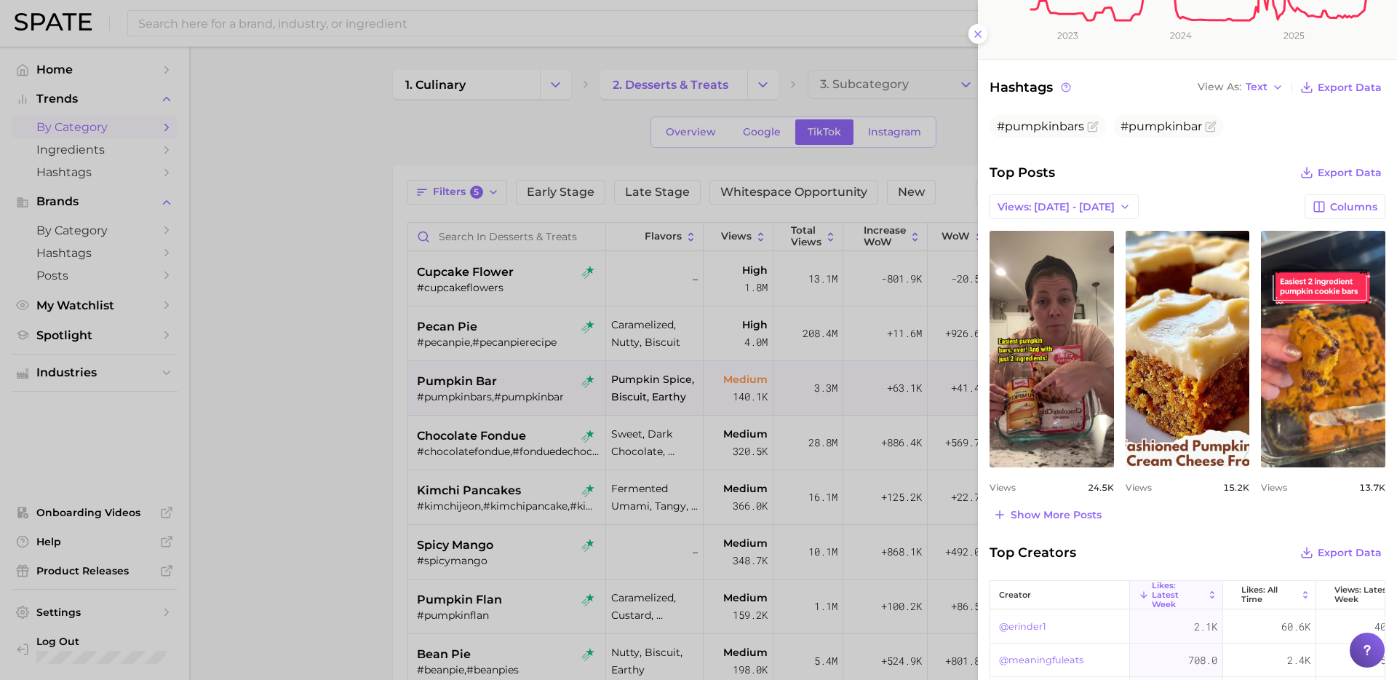
scroll to position [437, 0]
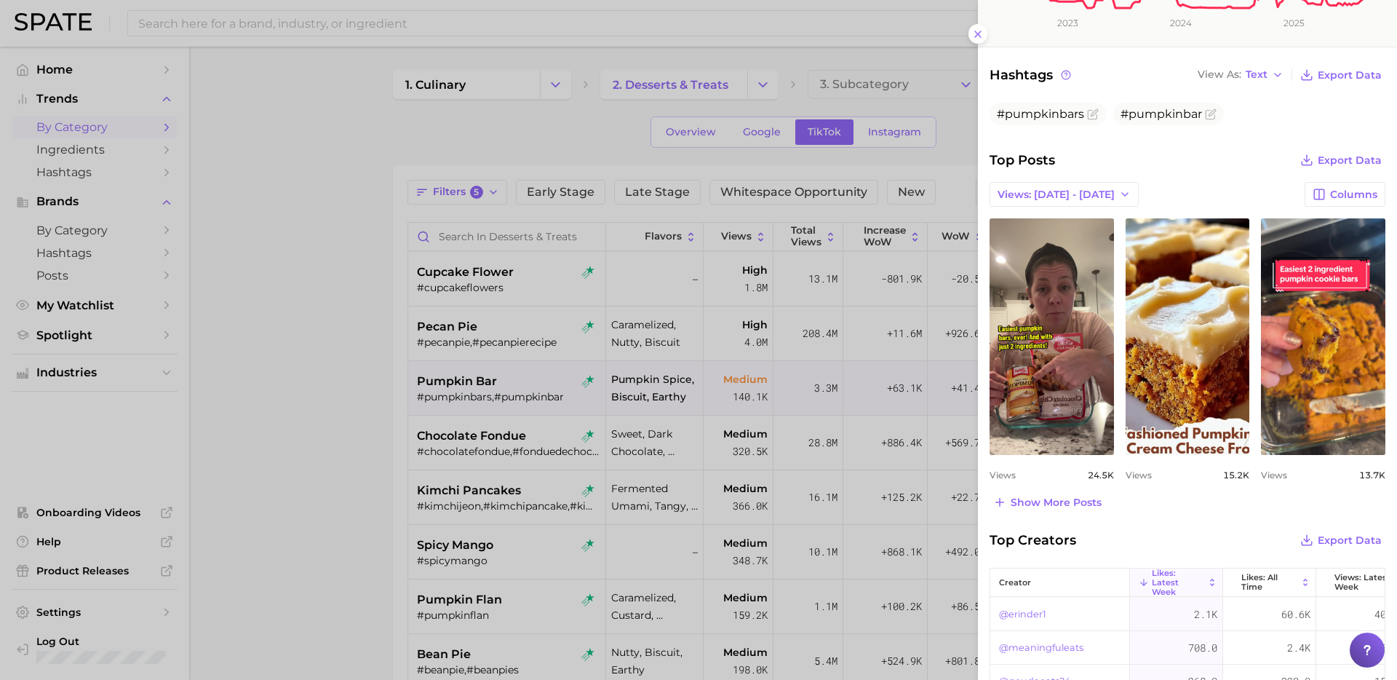
click at [808, 509] on div at bounding box center [698, 340] width 1397 height 680
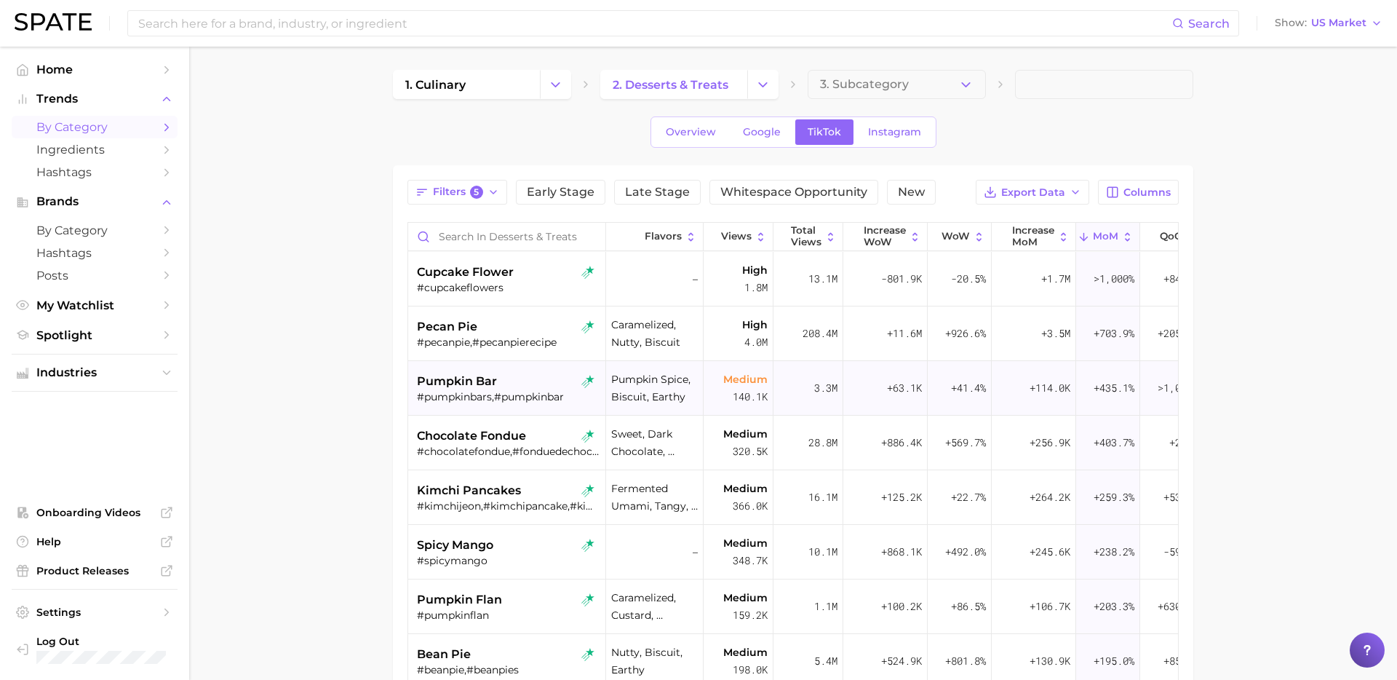
click at [509, 390] on div "#pumpkinbars,#pumpkinbar" at bounding box center [508, 396] width 183 height 13
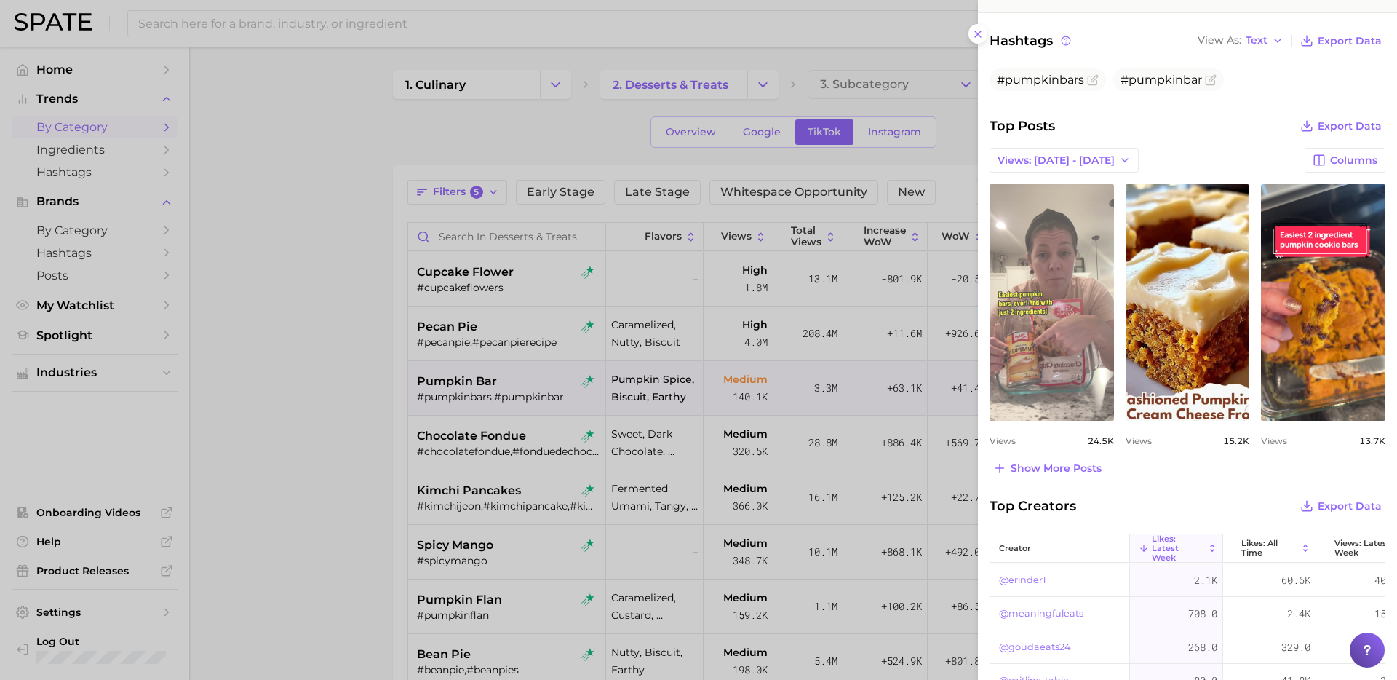
scroll to position [474, 0]
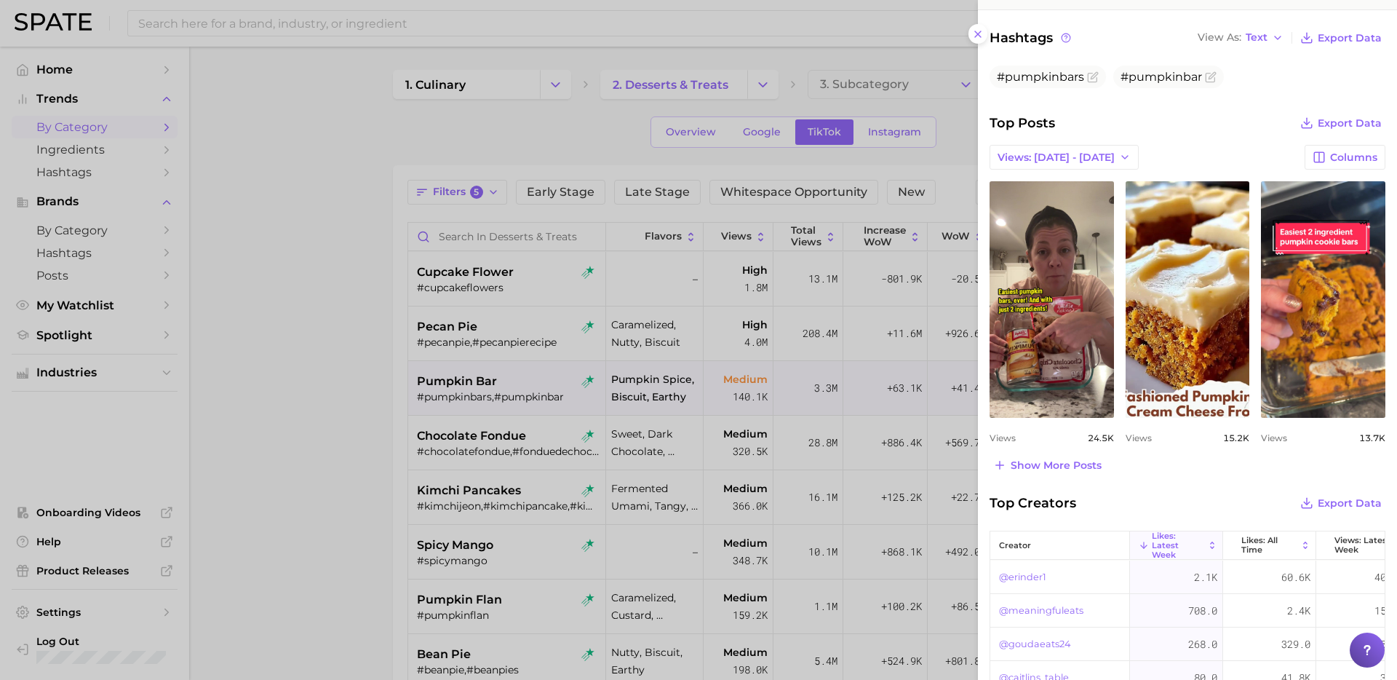
click at [421, 580] on div at bounding box center [698, 340] width 1397 height 680
